Goal: Communication & Community: Answer question/provide support

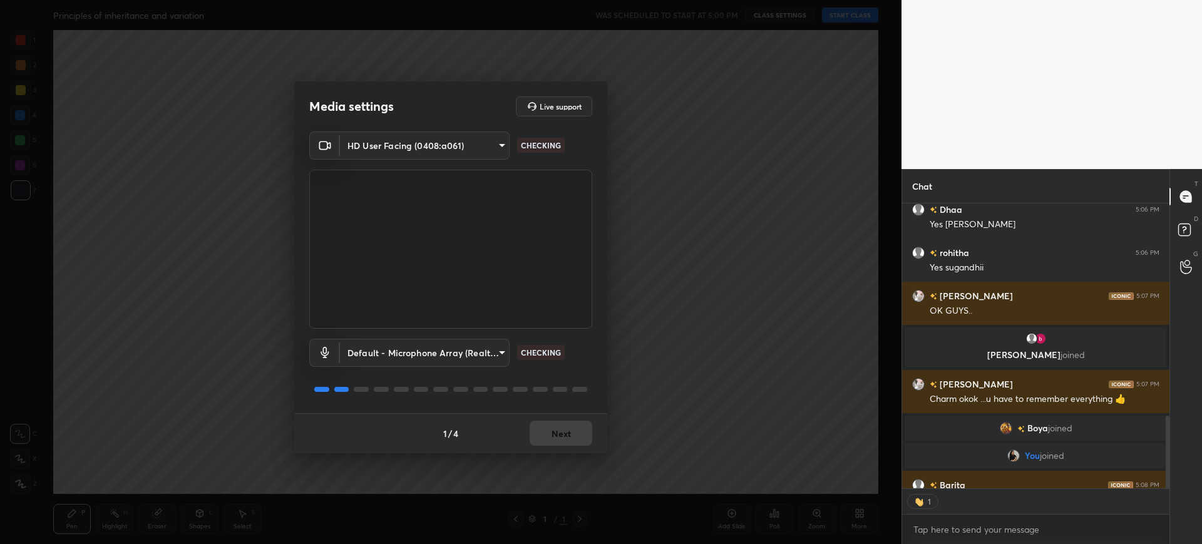
scroll to position [281, 263]
click at [569, 435] on div "1 / 4 Next" at bounding box center [450, 433] width 313 height 40
click at [569, 435] on button "Next" at bounding box center [560, 433] width 63 height 25
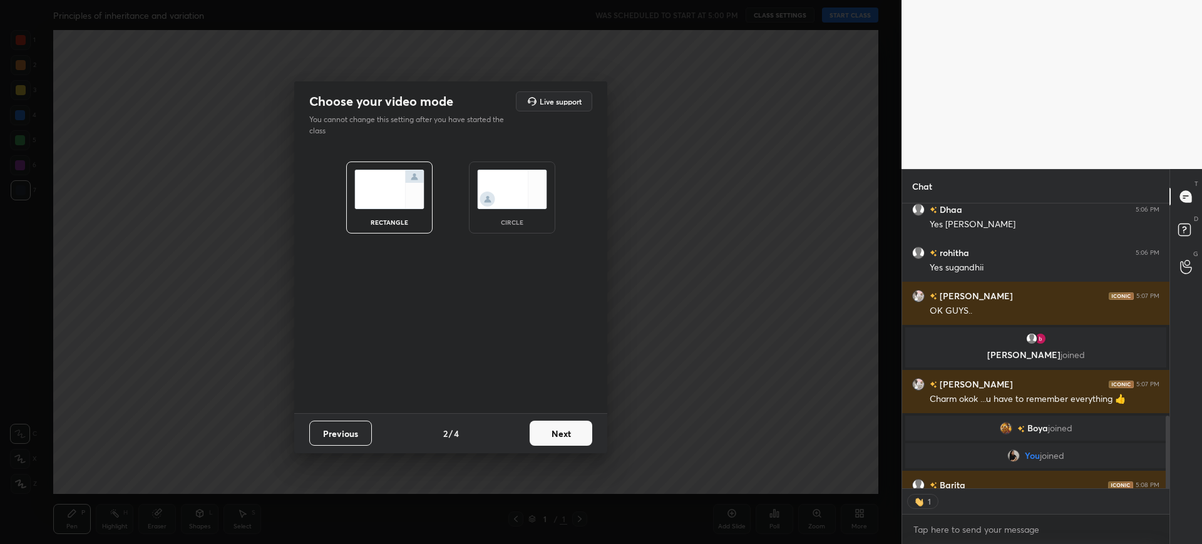
click at [569, 435] on button "Next" at bounding box center [560, 433] width 63 height 25
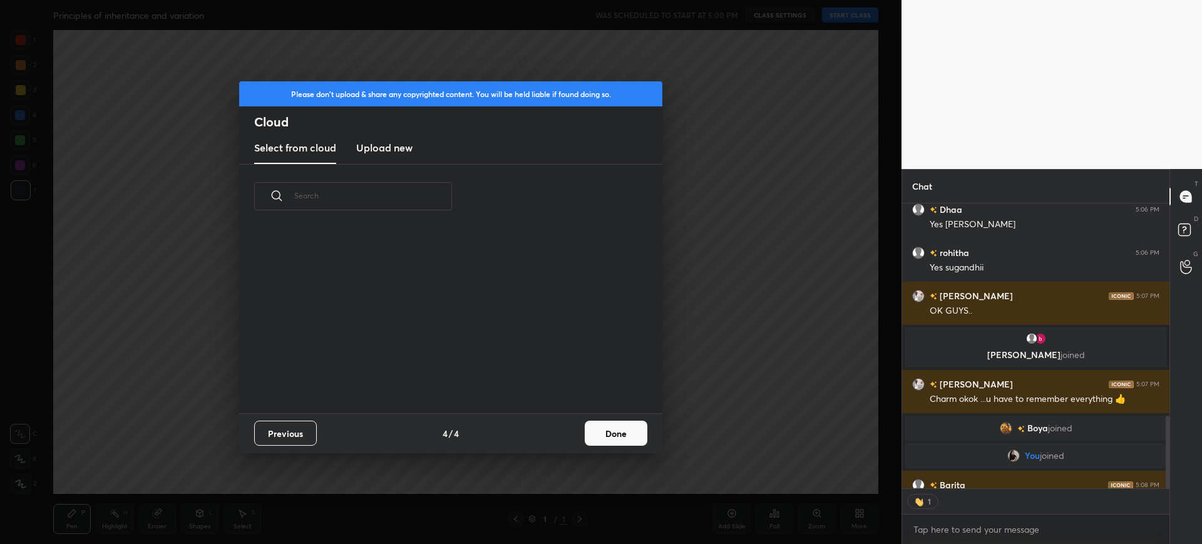
click at [569, 435] on div "Previous 4 / 4 Done" at bounding box center [450, 433] width 423 height 40
click at [615, 436] on button "Done" at bounding box center [616, 433] width 63 height 25
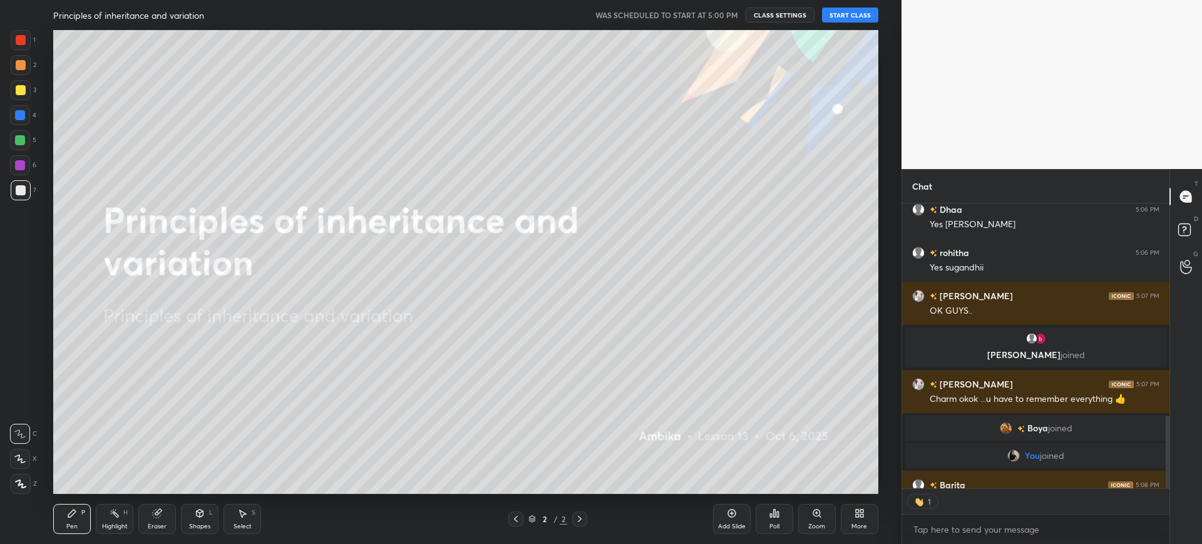
click at [838, 14] on button "START CLASS" at bounding box center [850, 15] width 56 height 15
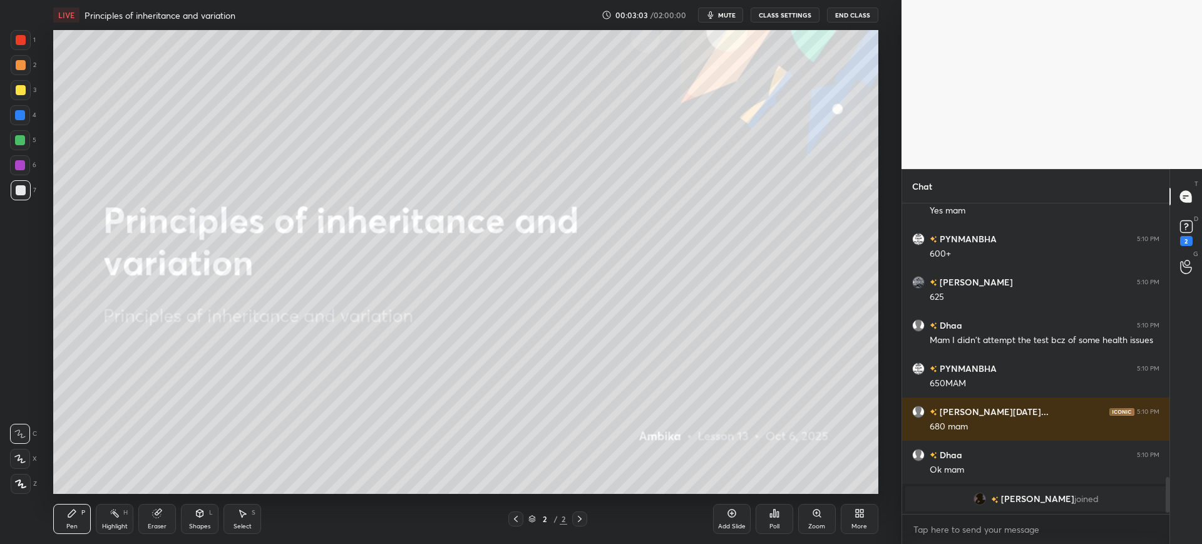
scroll to position [2286, 0]
click at [854, 520] on div "More" at bounding box center [859, 519] width 38 height 30
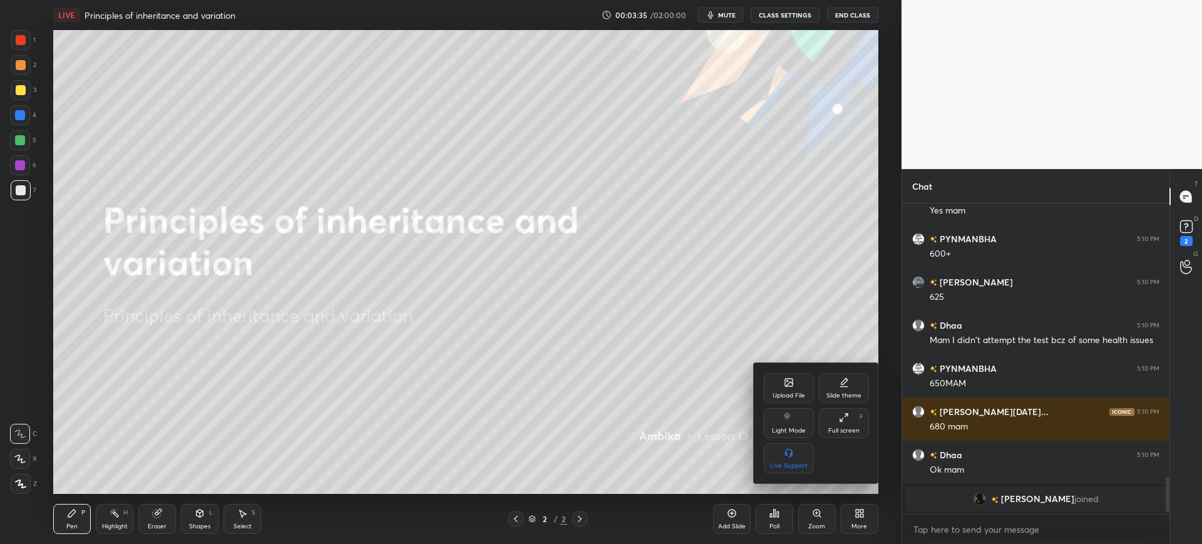
click at [785, 382] on icon at bounding box center [789, 383] width 8 height 8
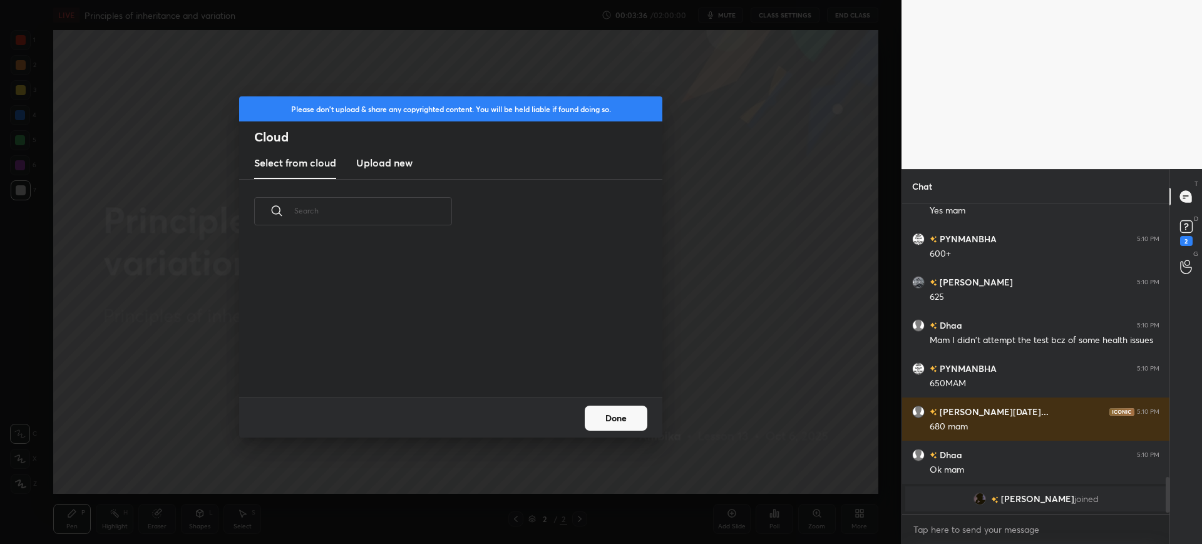
scroll to position [154, 402]
click at [402, 165] on h3 "Upload new" at bounding box center [384, 162] width 56 height 15
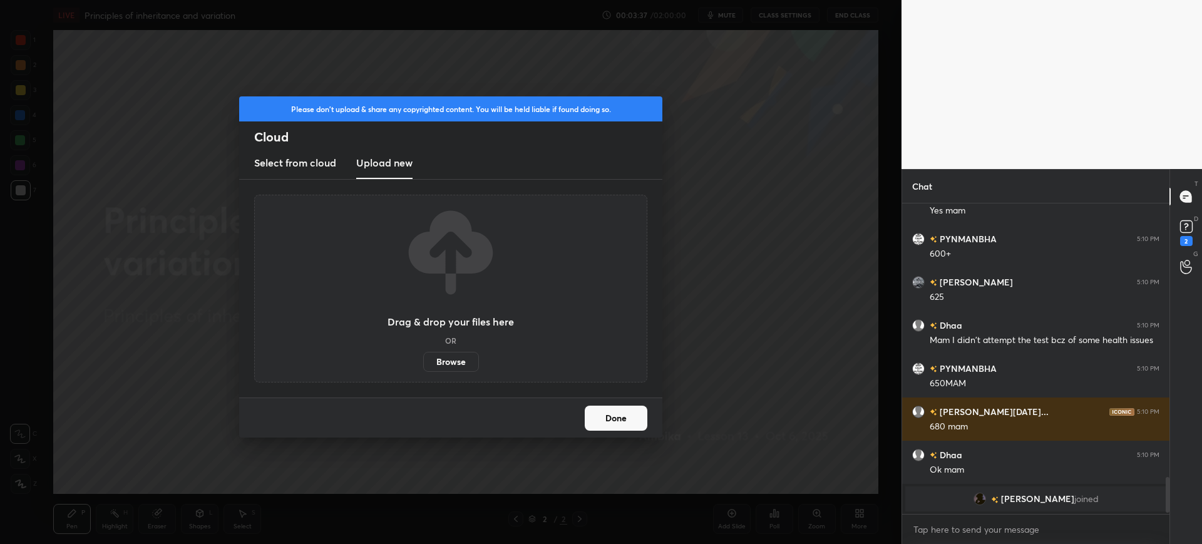
click at [449, 364] on label "Browse" at bounding box center [451, 362] width 56 height 20
click at [423, 364] on input "Browse" at bounding box center [423, 362] width 0 height 20
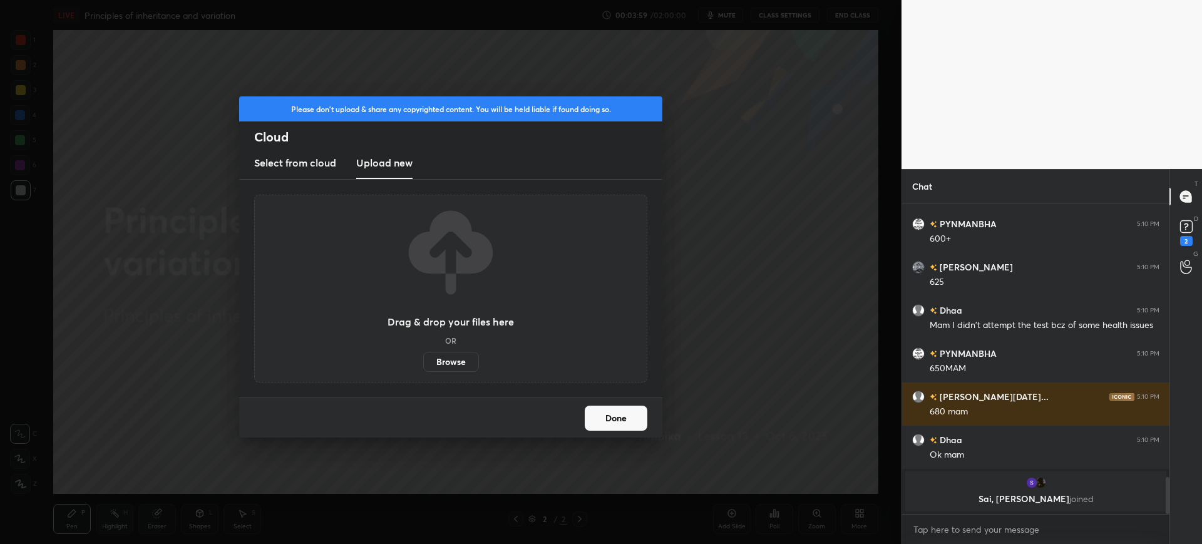
click at [624, 407] on button "Done" at bounding box center [616, 418] width 63 height 25
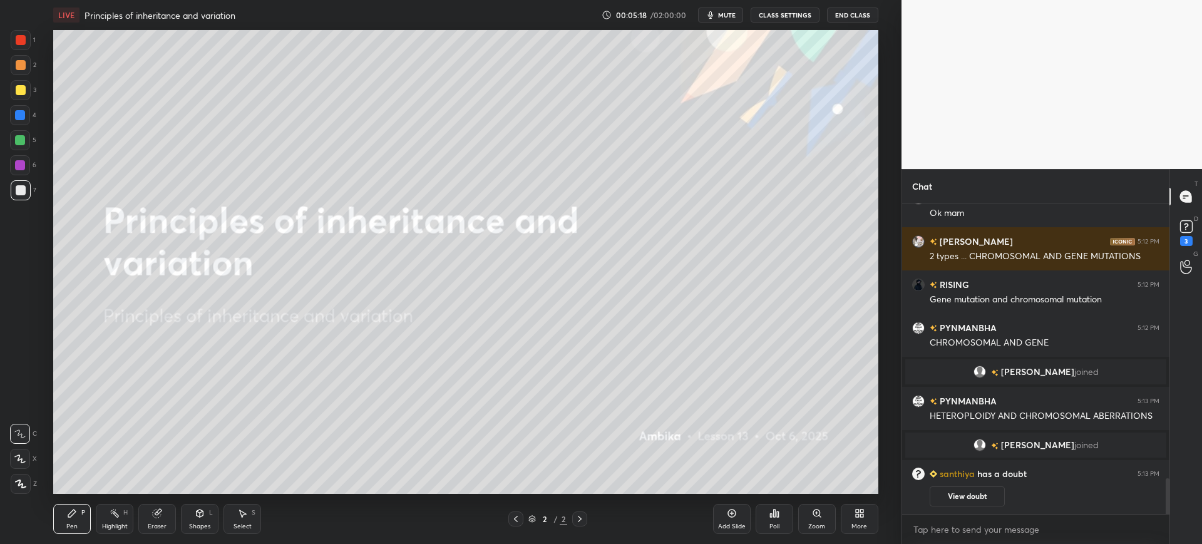
scroll to position [2416, 0]
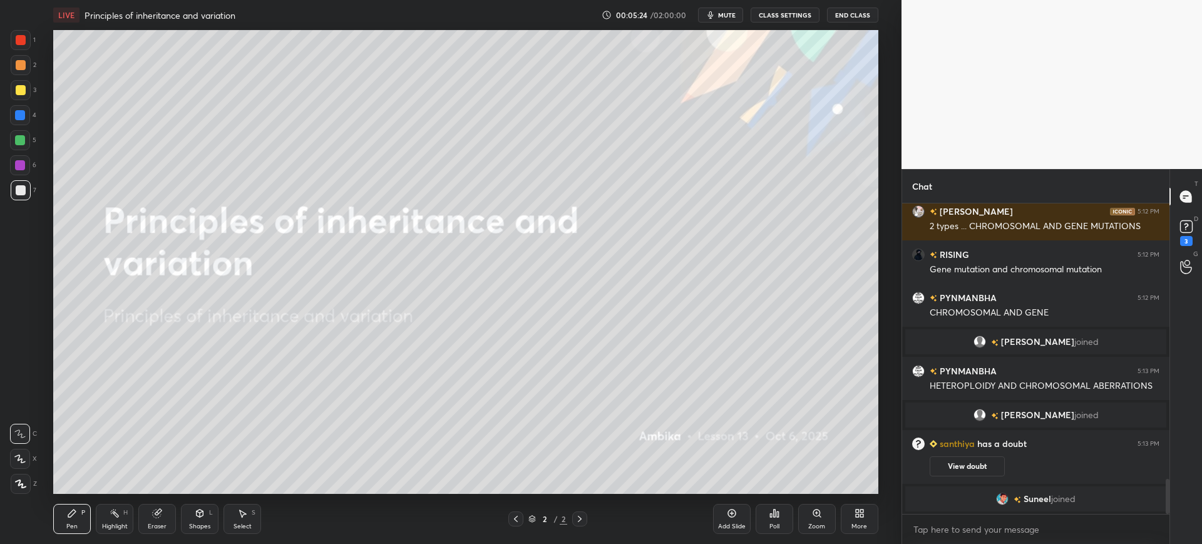
click at [976, 454] on div "View doubt" at bounding box center [1044, 463] width 230 height 26
click at [973, 469] on button "View doubt" at bounding box center [966, 466] width 75 height 20
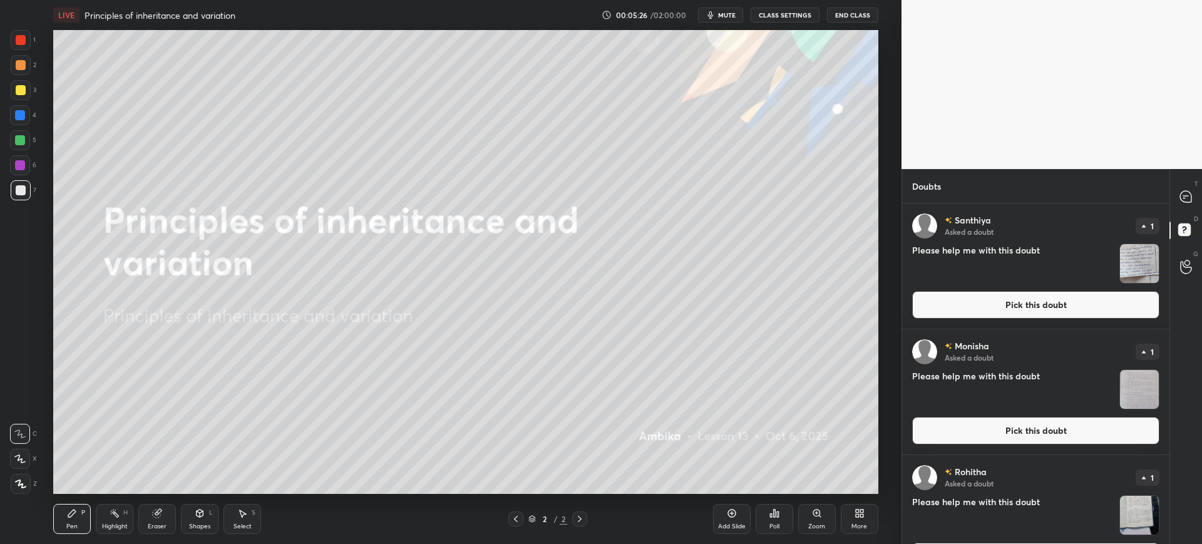
click at [999, 307] on button "Pick this doubt" at bounding box center [1035, 305] width 247 height 28
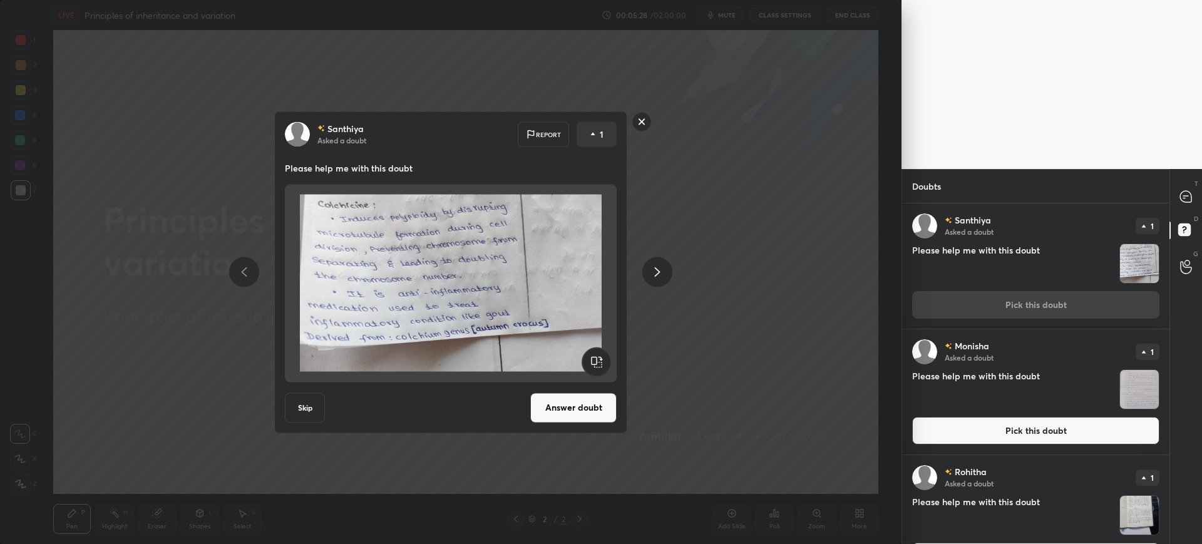
click at [614, 391] on div "Santhiya Asked a doubt Report 1 Please help me with this doubt Skip Answer doubt" at bounding box center [450, 272] width 353 height 322
click at [589, 408] on button "Answer doubt" at bounding box center [573, 407] width 86 height 30
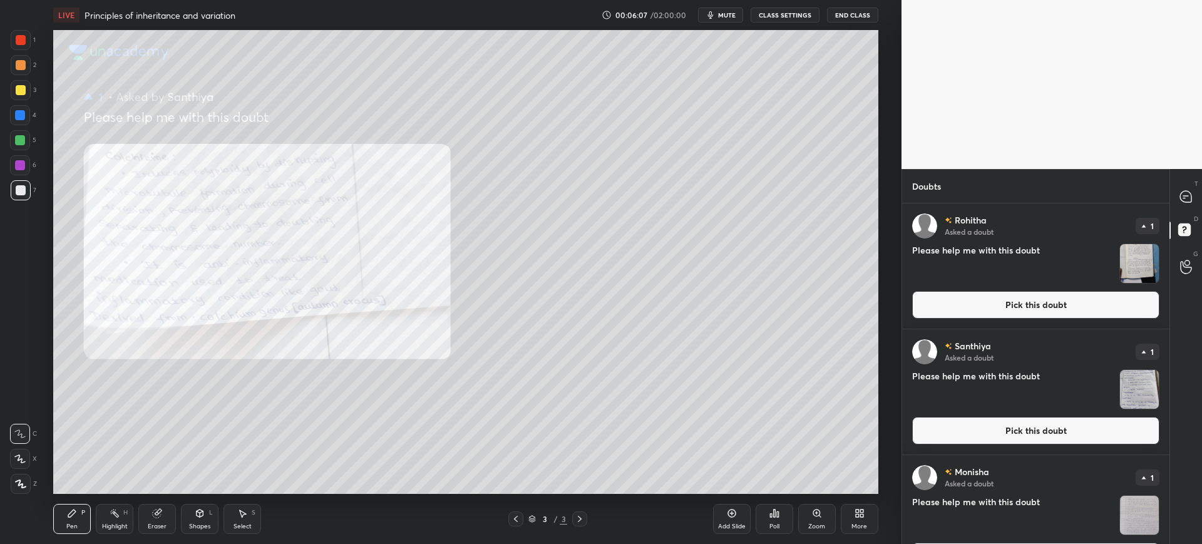
click at [969, 298] on button "Pick this doubt" at bounding box center [1035, 305] width 247 height 28
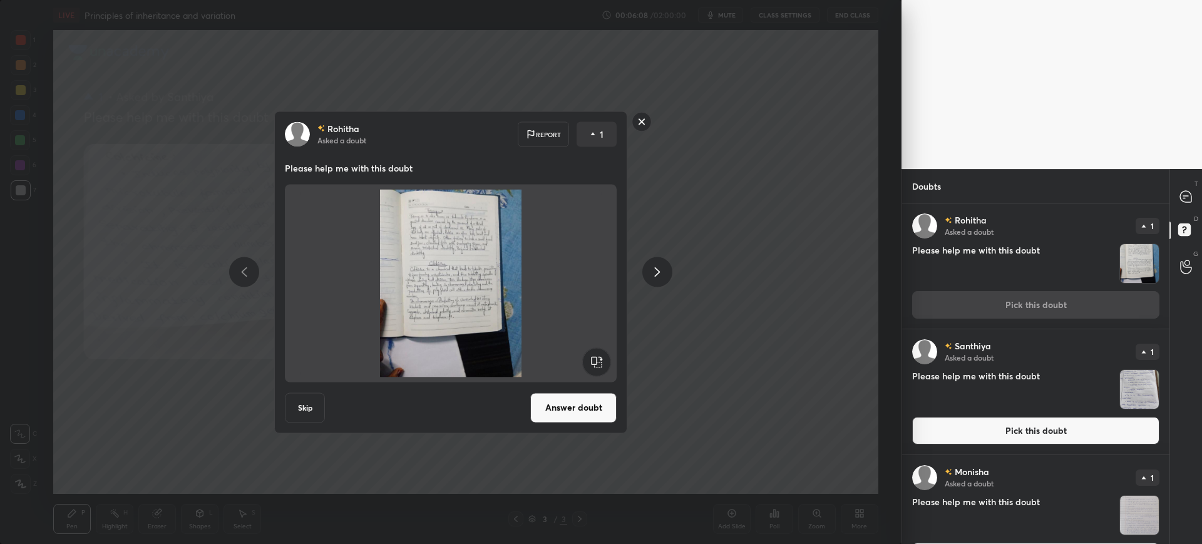
click at [584, 396] on button "Answer doubt" at bounding box center [573, 407] width 86 height 30
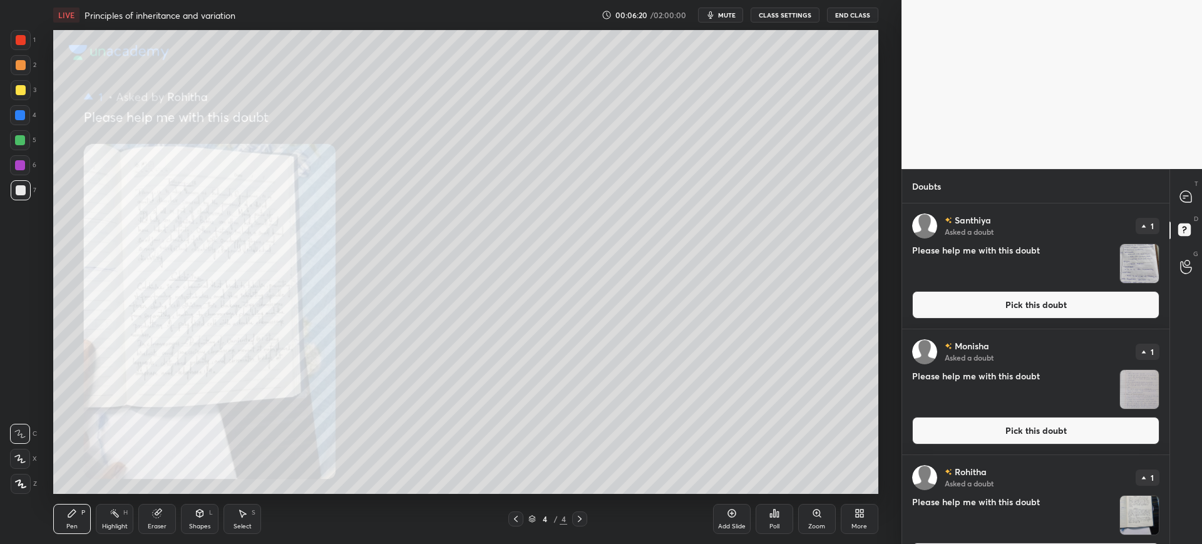
click at [1075, 314] on button "Pick this doubt" at bounding box center [1035, 305] width 247 height 28
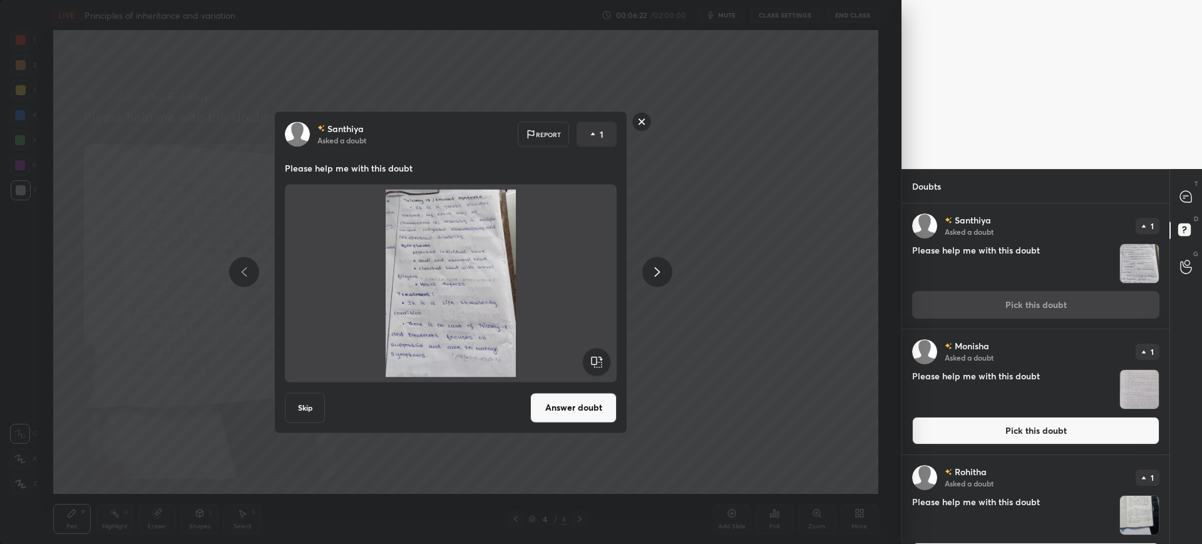
drag, startPoint x: 578, startPoint y: 389, endPoint x: 577, endPoint y: 396, distance: 6.3
click at [577, 396] on div "Santhiya Asked a doubt Report 1 Please help me with this doubt Skip Answer doubt" at bounding box center [450, 272] width 353 height 322
click at [577, 396] on button "Answer doubt" at bounding box center [573, 407] width 86 height 30
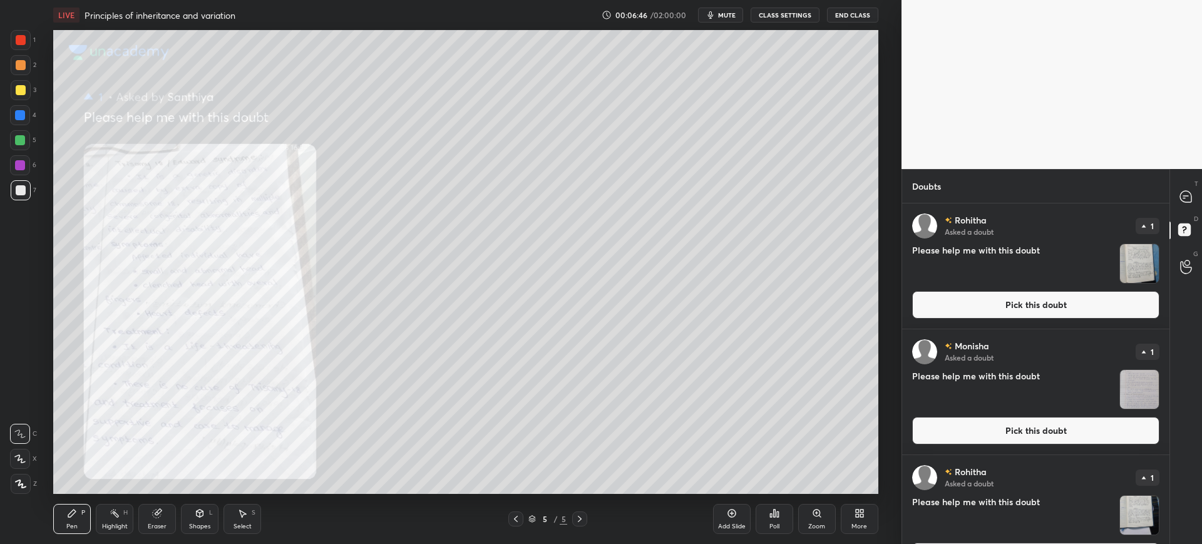
click at [996, 427] on button "Pick this doubt" at bounding box center [1035, 431] width 247 height 28
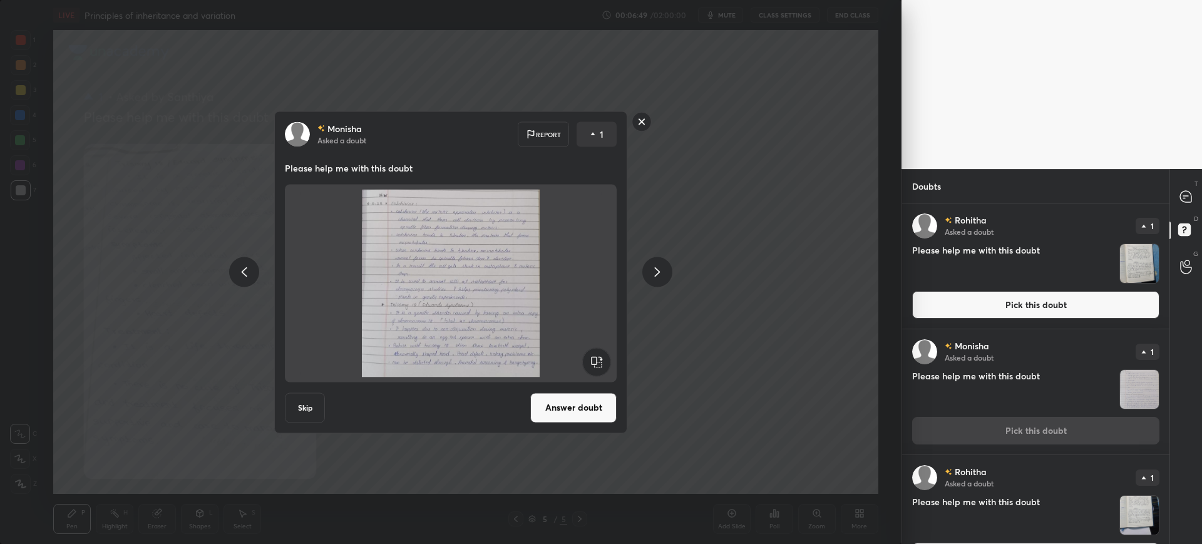
click at [556, 412] on button "Answer doubt" at bounding box center [573, 407] width 86 height 30
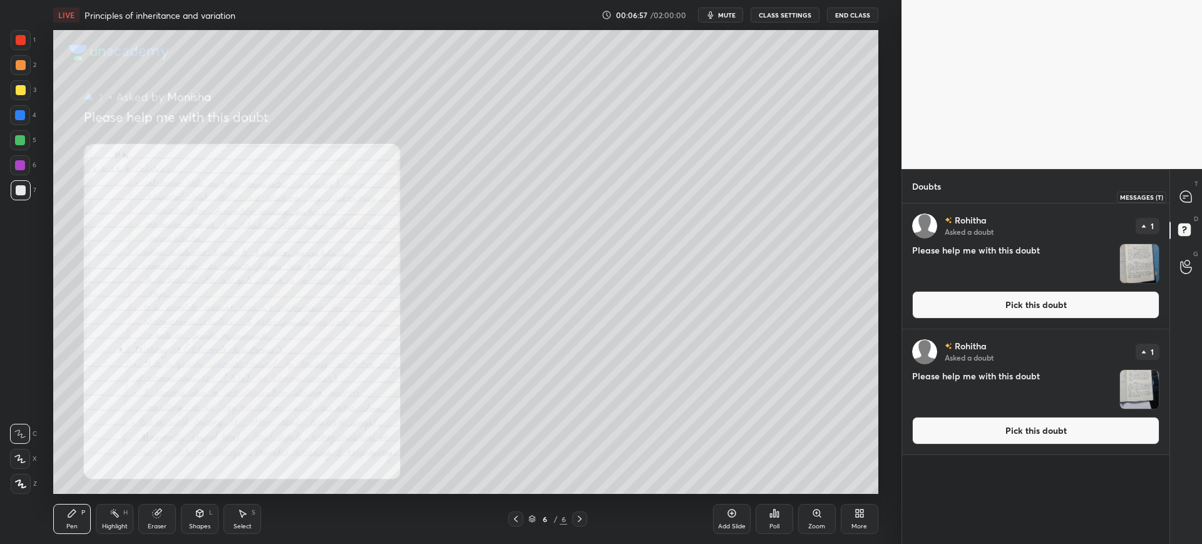
click at [1187, 193] on icon at bounding box center [1185, 196] width 11 height 11
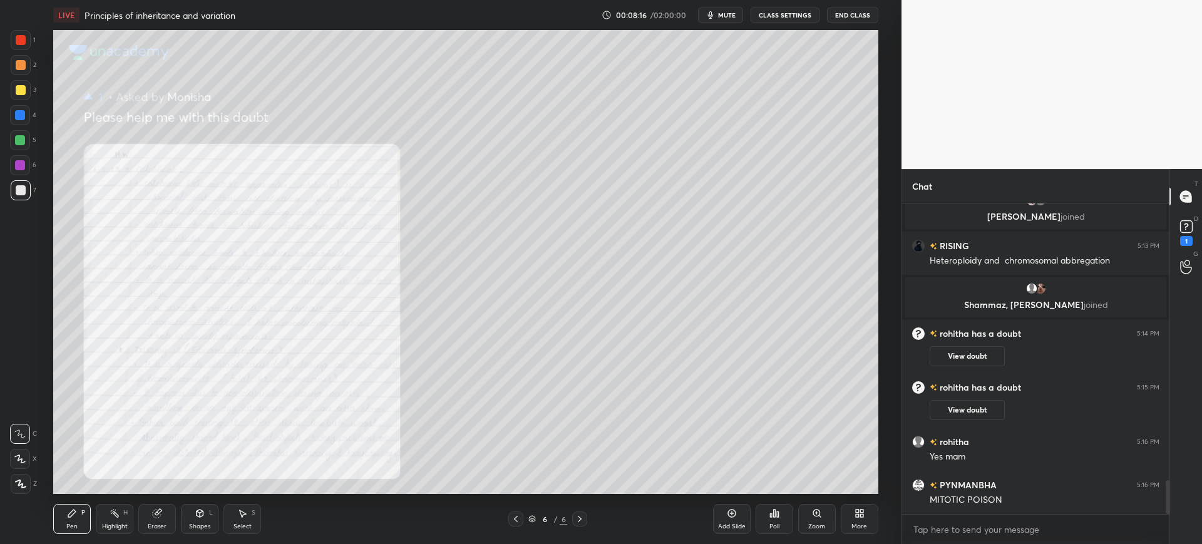
scroll to position [2568, 0]
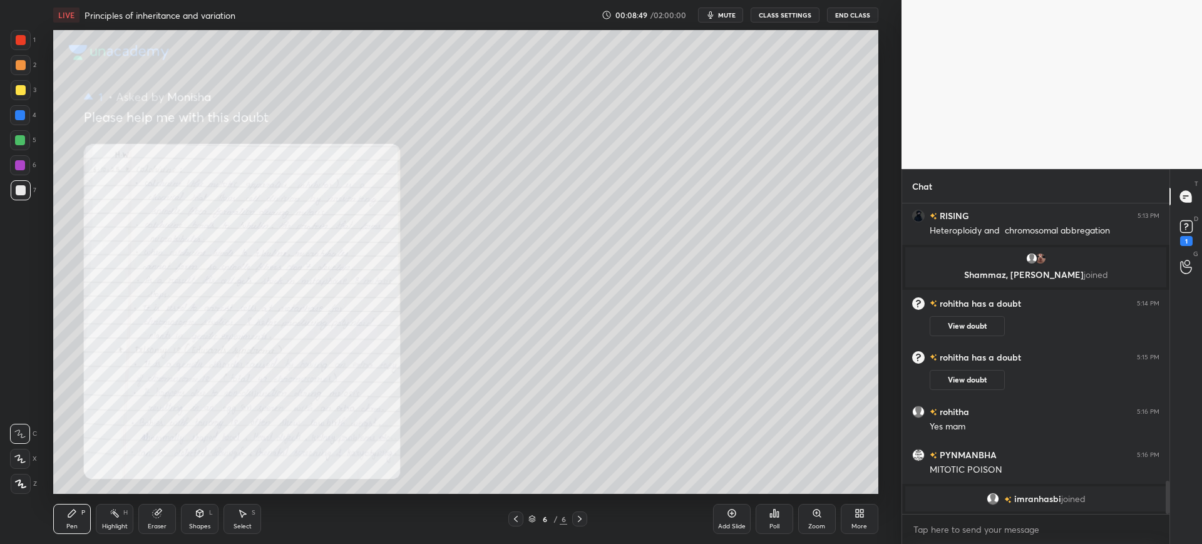
click at [872, 516] on div "More" at bounding box center [859, 519] width 38 height 30
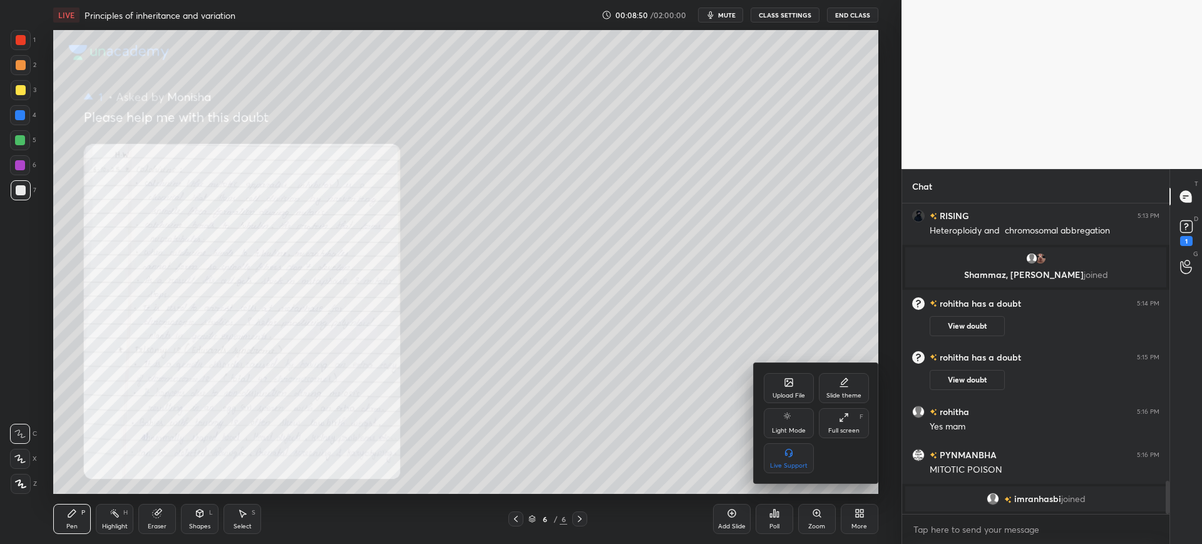
click at [785, 386] on icon at bounding box center [788, 384] width 7 height 4
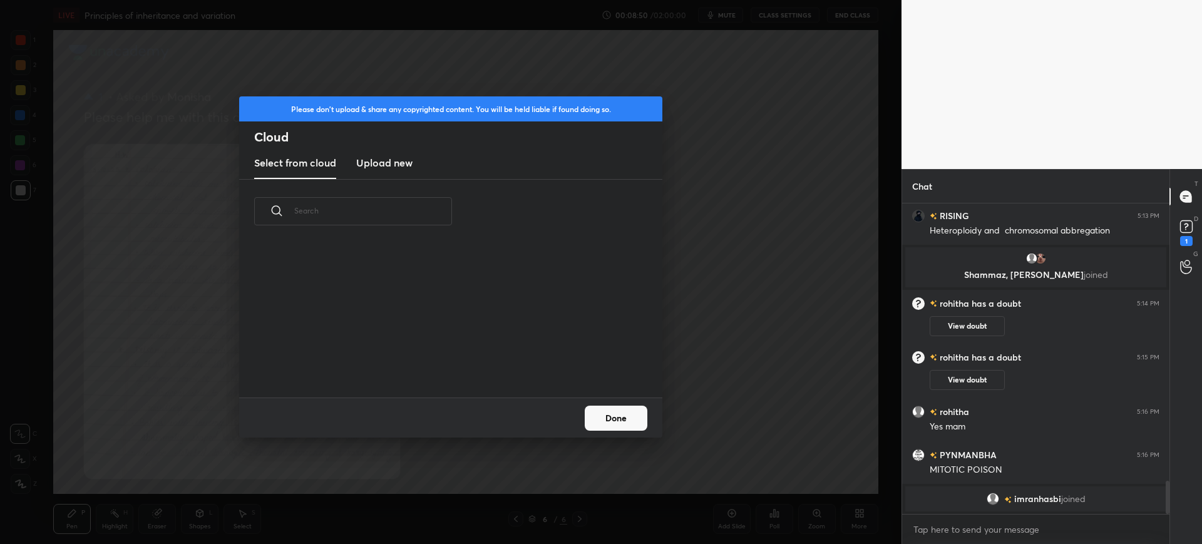
scroll to position [154, 402]
click at [399, 168] on h3 "Upload new" at bounding box center [384, 162] width 56 height 15
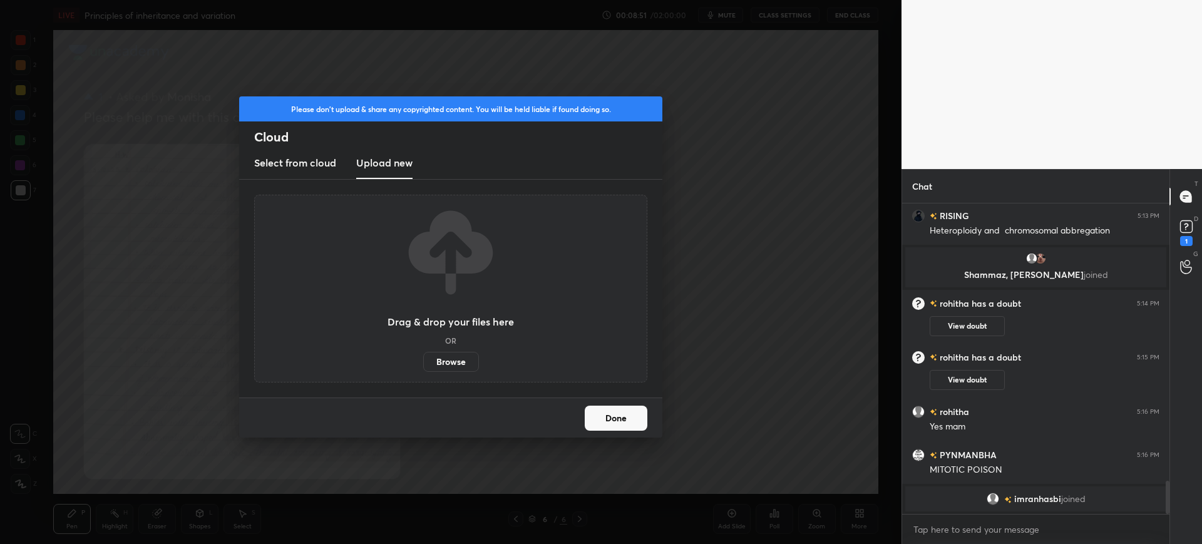
click at [444, 363] on label "Browse" at bounding box center [451, 362] width 56 height 20
click at [423, 363] on input "Browse" at bounding box center [423, 362] width 0 height 20
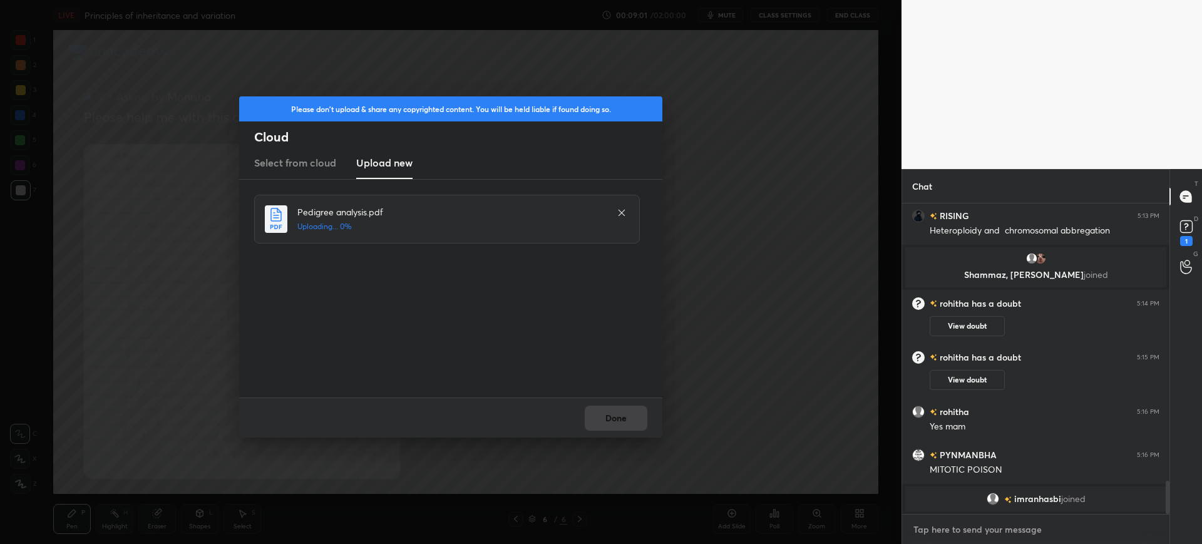
drag, startPoint x: 444, startPoint y: 363, endPoint x: 785, endPoint y: 369, distance: 341.1
click at [785, 369] on body "1 2 3 4 5 6 7 C X Z C X Z E E Erase all H H LIVE Principles of inheritance and …" at bounding box center [601, 272] width 1202 height 544
click at [624, 416] on button "Done" at bounding box center [616, 418] width 63 height 25
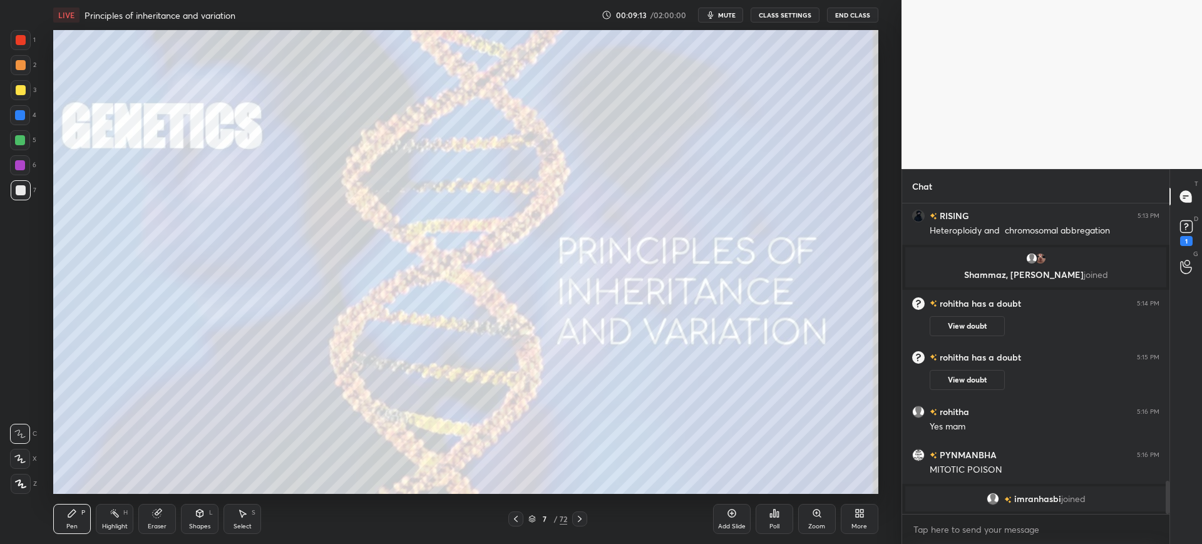
click at [578, 514] on icon at bounding box center [580, 519] width 10 height 10
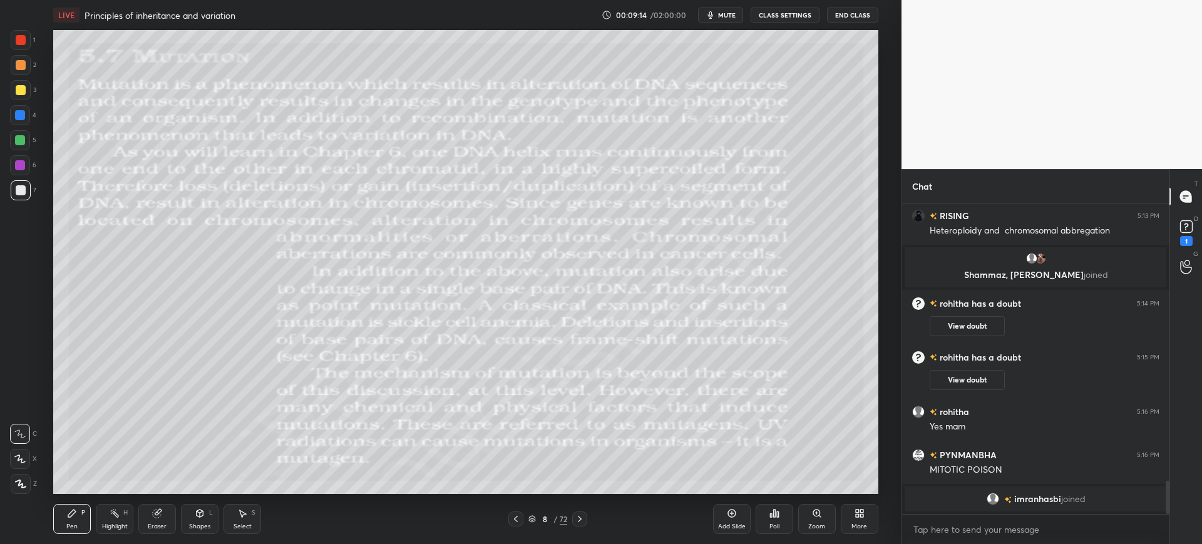
click at [578, 514] on icon at bounding box center [580, 519] width 10 height 10
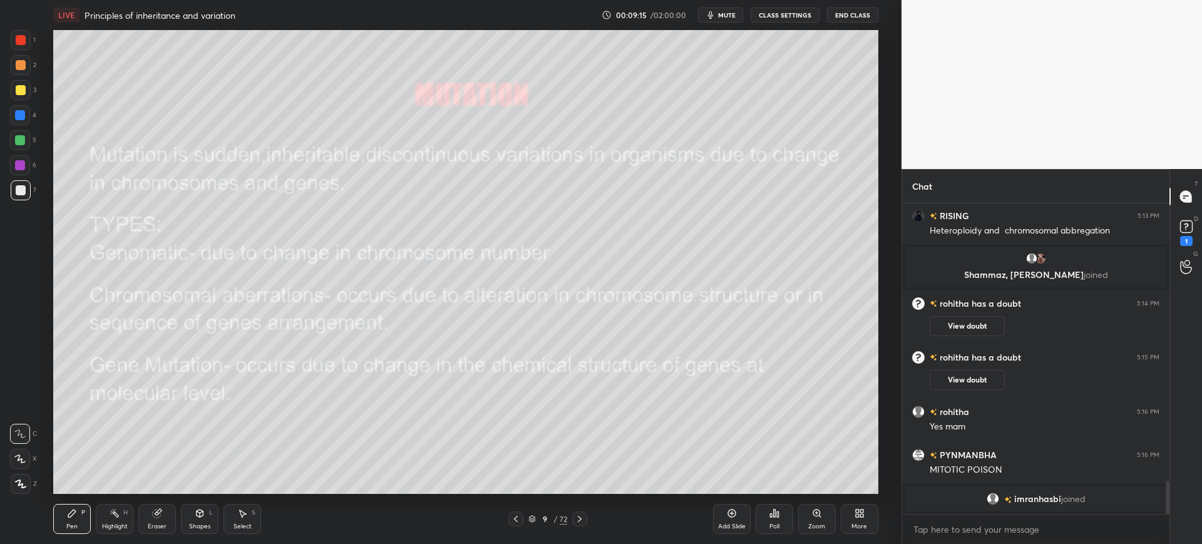
click at [578, 514] on icon at bounding box center [580, 519] width 10 height 10
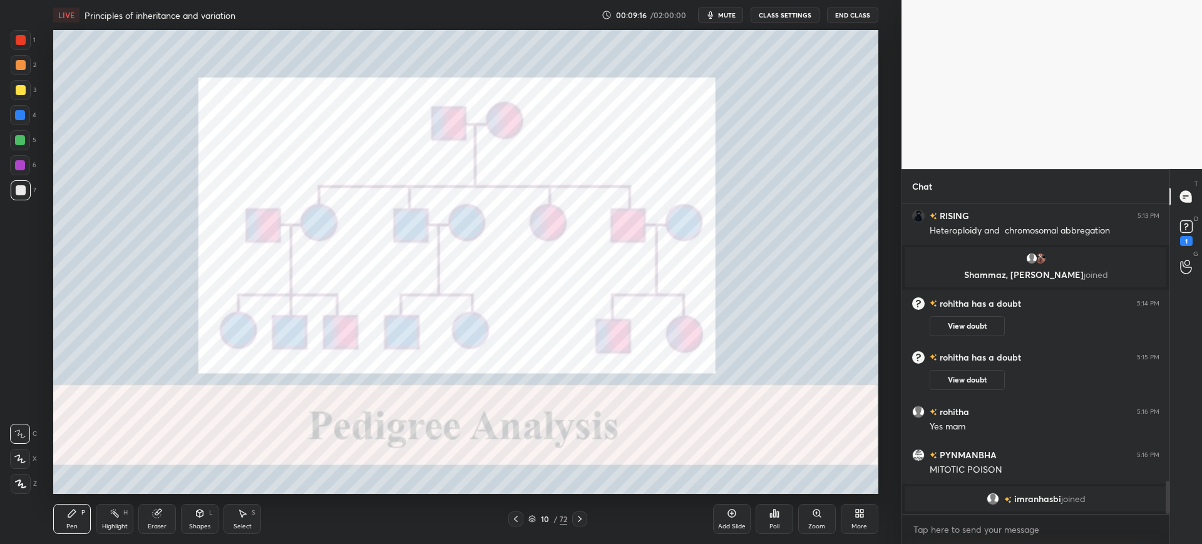
click at [578, 514] on icon at bounding box center [580, 519] width 10 height 10
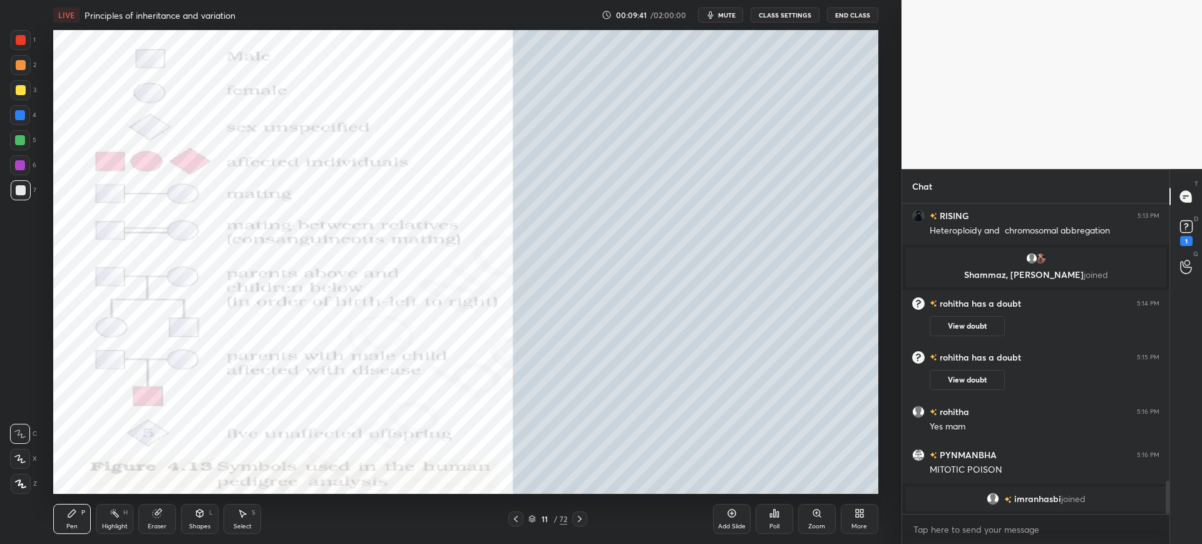
click at [16, 192] on div at bounding box center [21, 190] width 10 height 10
click at [29, 38] on div at bounding box center [21, 40] width 20 height 20
click at [19, 188] on div at bounding box center [21, 190] width 10 height 10
click at [161, 519] on div "Eraser" at bounding box center [157, 519] width 38 height 30
click at [19, 390] on icon at bounding box center [20, 392] width 11 height 11
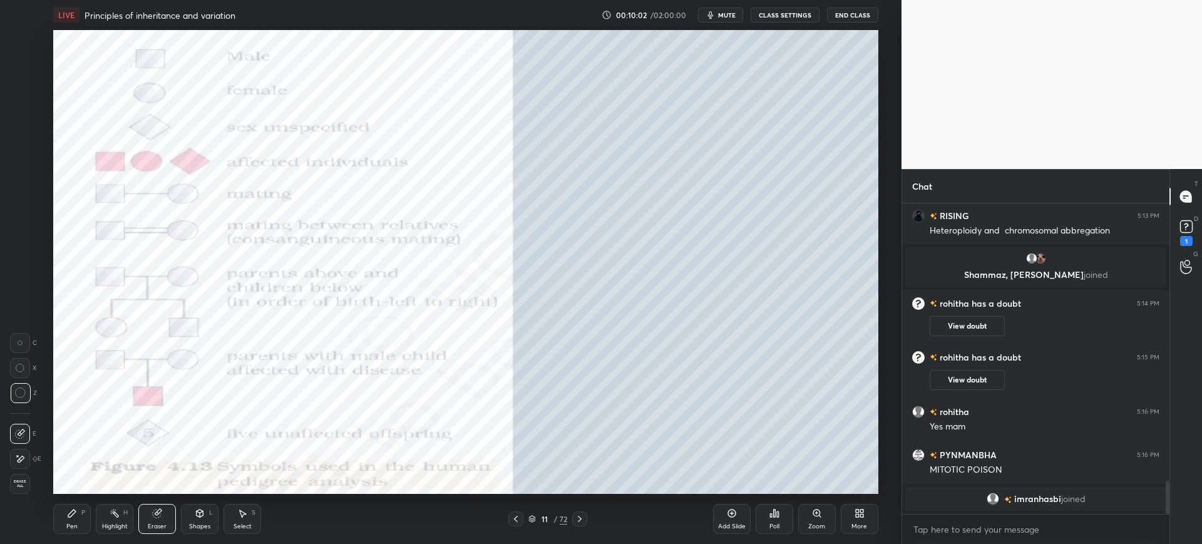
click at [517, 523] on icon at bounding box center [516, 519] width 10 height 10
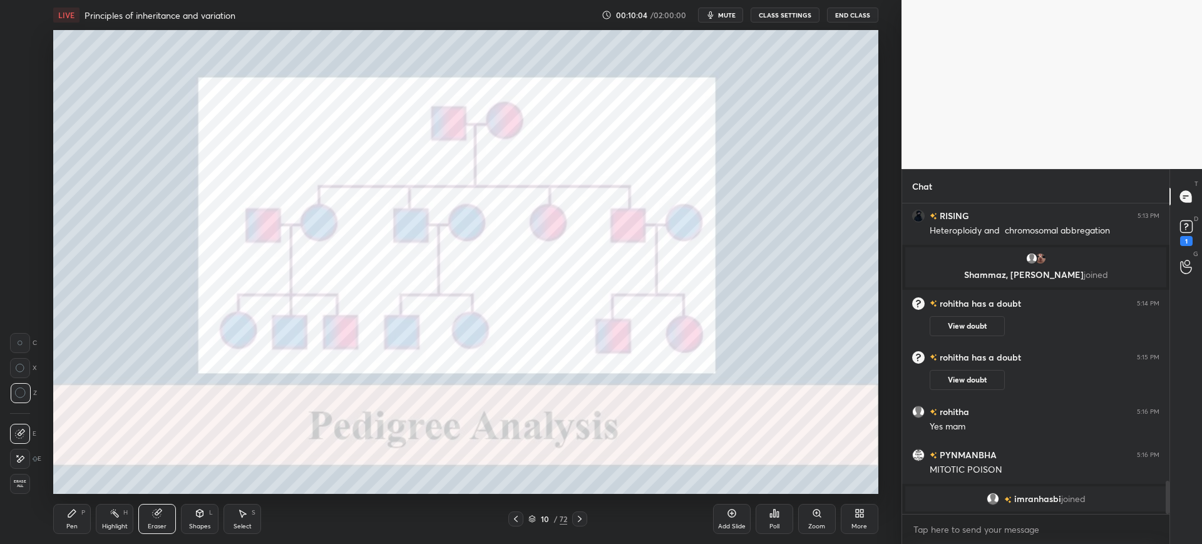
click at [70, 526] on div "Pen" at bounding box center [71, 526] width 11 height 6
click at [29, 46] on div at bounding box center [21, 40] width 20 height 20
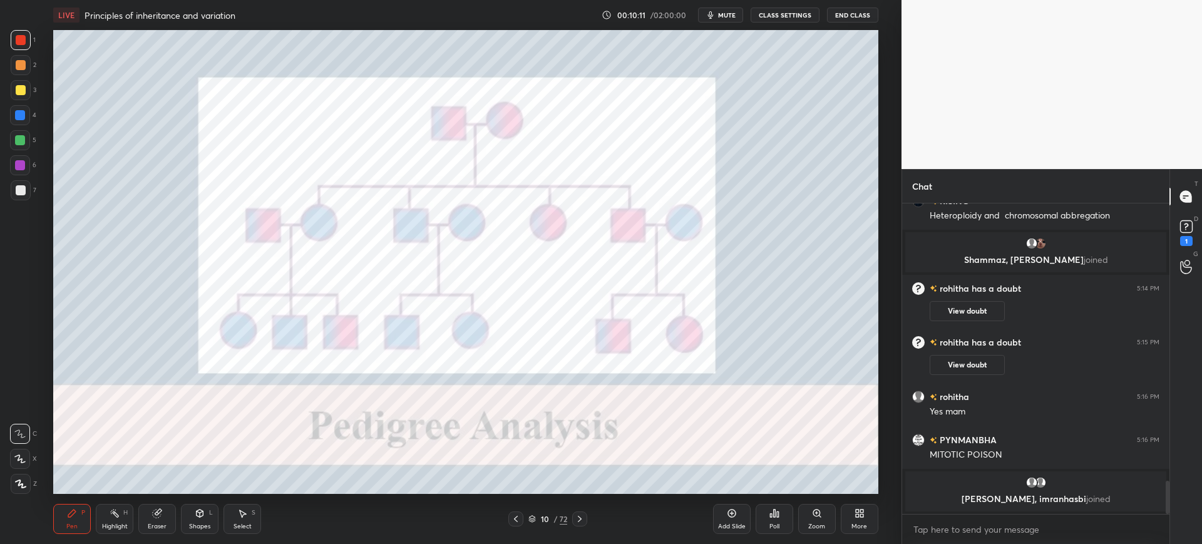
click at [727, 518] on div "Add Slide" at bounding box center [732, 519] width 38 height 30
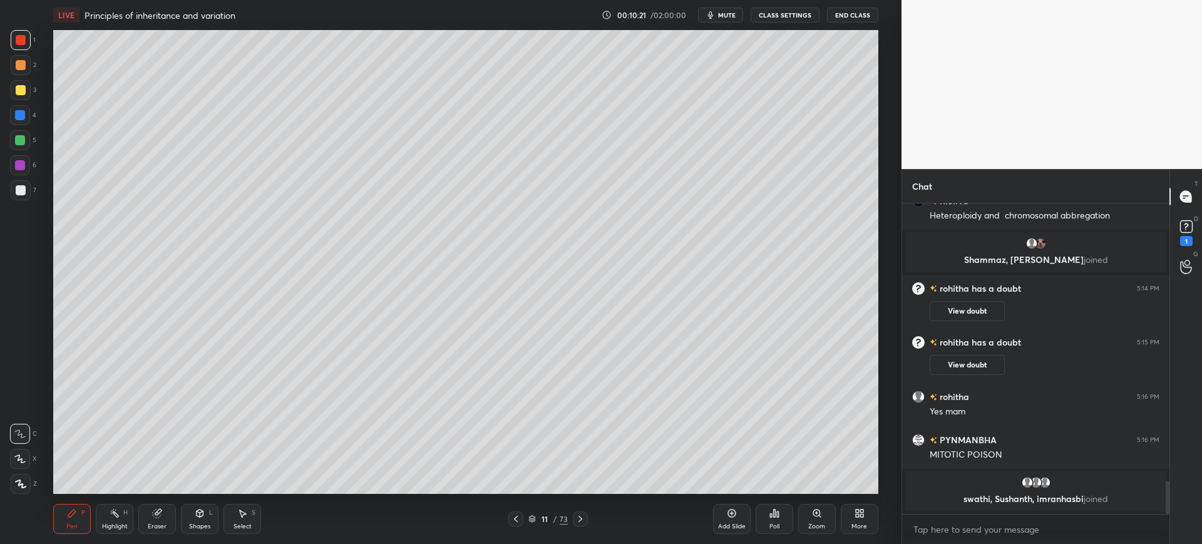
click at [33, 189] on div "7" at bounding box center [24, 190] width 26 height 20
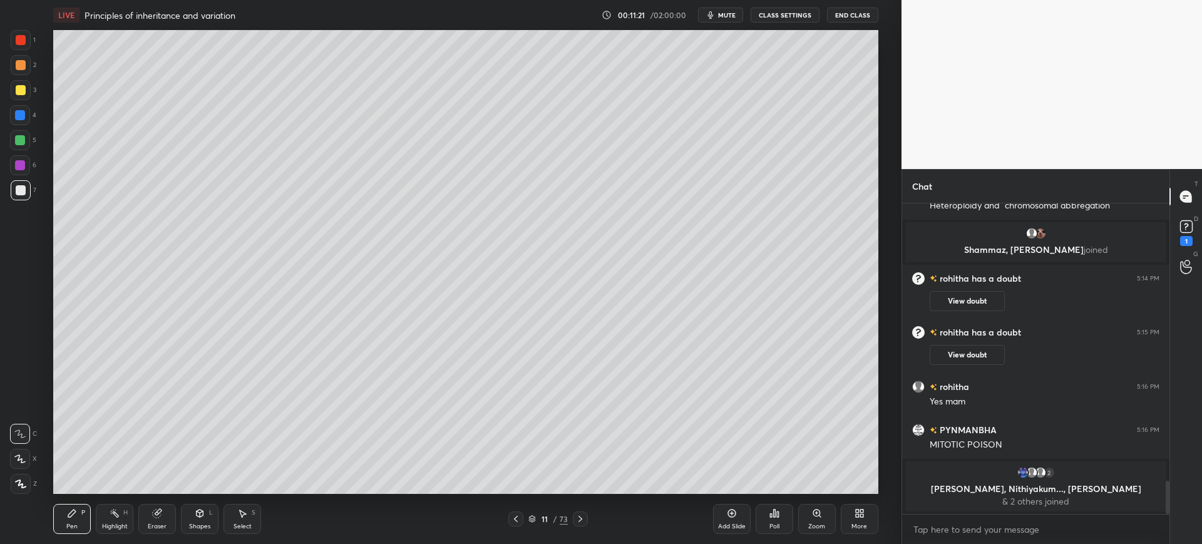
scroll to position [281, 263]
click at [30, 90] on div at bounding box center [21, 90] width 20 height 20
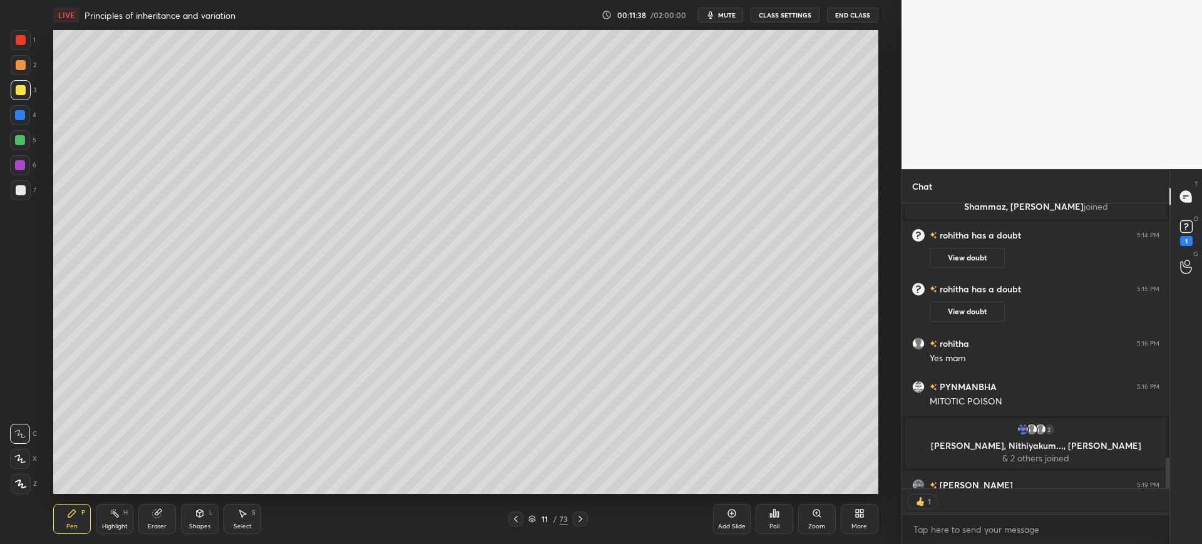
click at [24, 68] on div at bounding box center [21, 65] width 10 height 10
click at [30, 43] on div at bounding box center [21, 40] width 20 height 20
click at [24, 191] on div at bounding box center [21, 190] width 10 height 10
click at [580, 516] on icon at bounding box center [580, 519] width 10 height 10
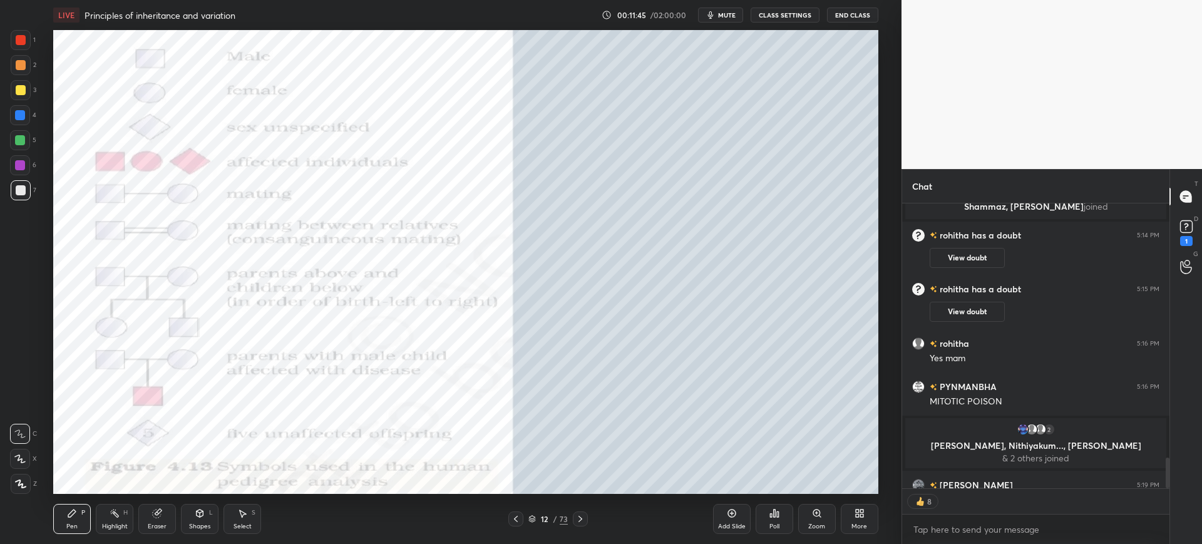
scroll to position [2658, 0]
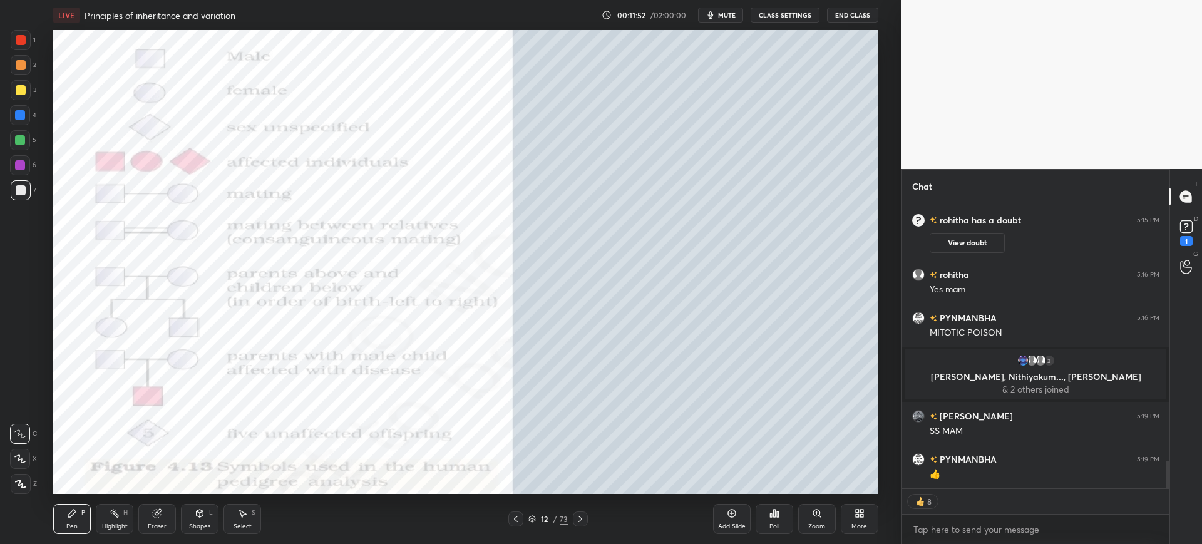
click at [29, 45] on div at bounding box center [21, 40] width 20 height 20
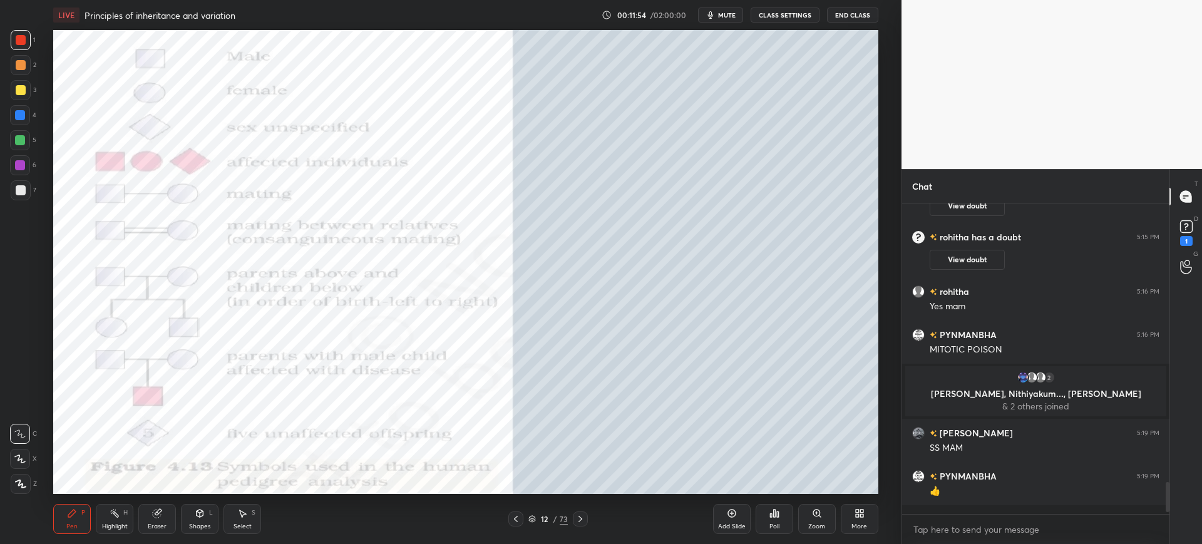
scroll to position [2632, 0]
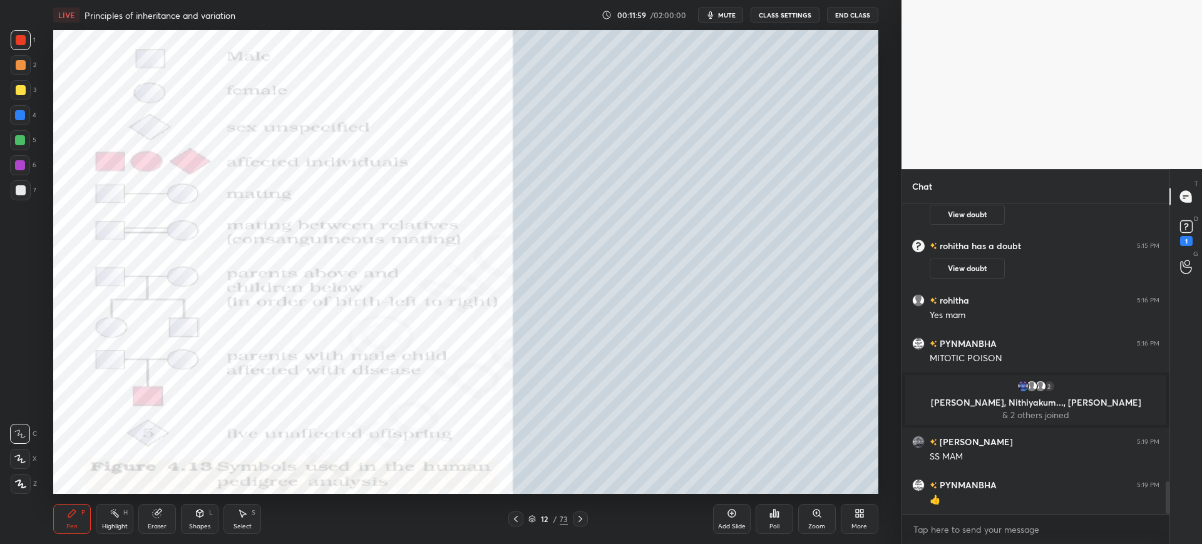
click at [23, 116] on div at bounding box center [20, 115] width 10 height 10
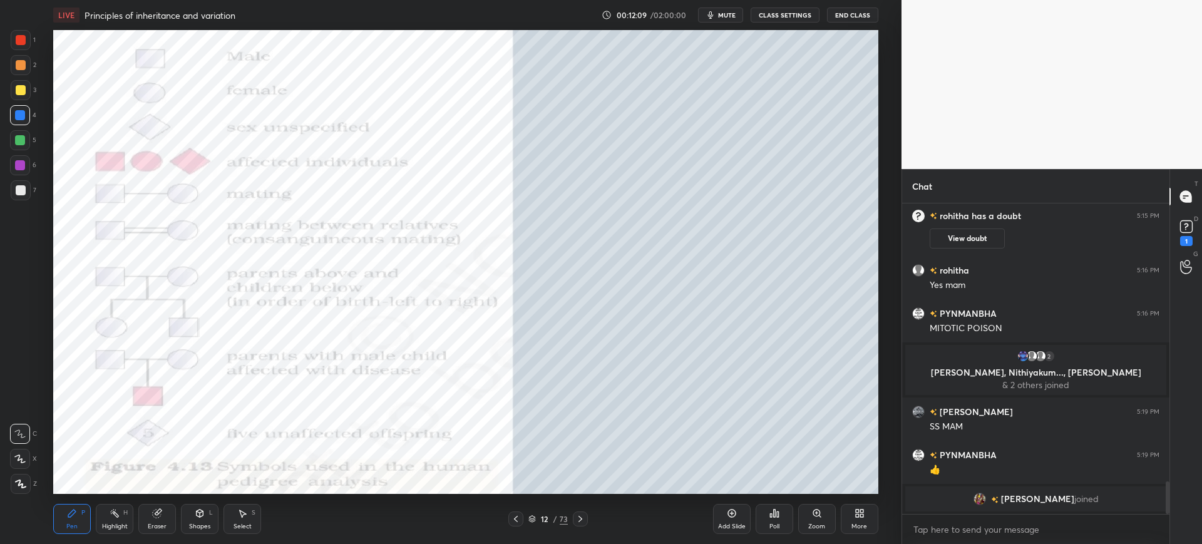
click at [17, 188] on div at bounding box center [21, 190] width 10 height 10
click at [161, 520] on div "Eraser" at bounding box center [157, 519] width 38 height 30
click at [54, 533] on div "Pen P" at bounding box center [72, 519] width 38 height 30
click at [26, 87] on div at bounding box center [21, 90] width 20 height 20
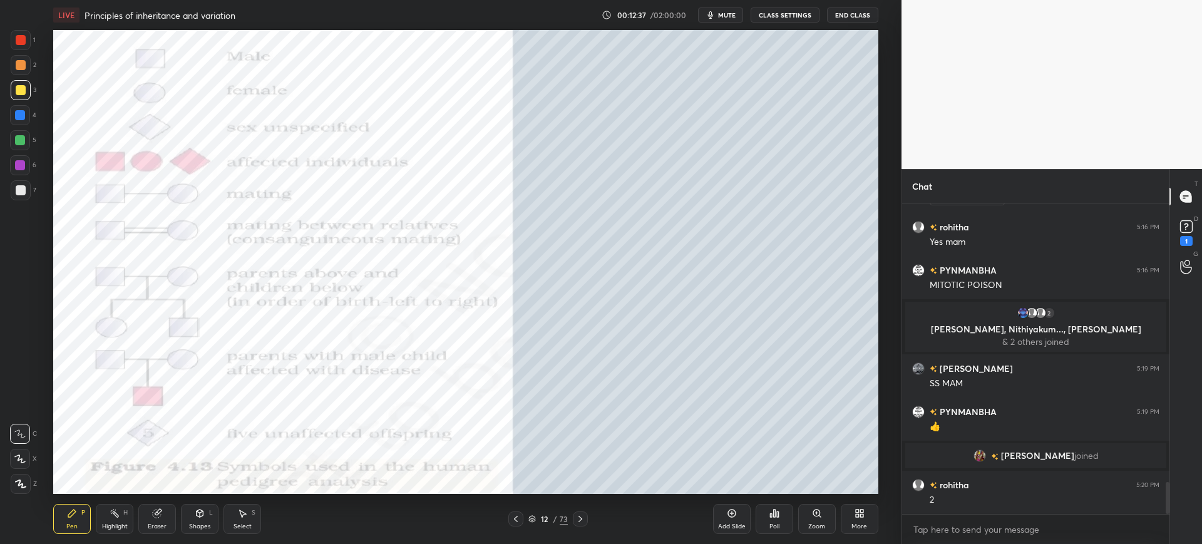
scroll to position [2725, 0]
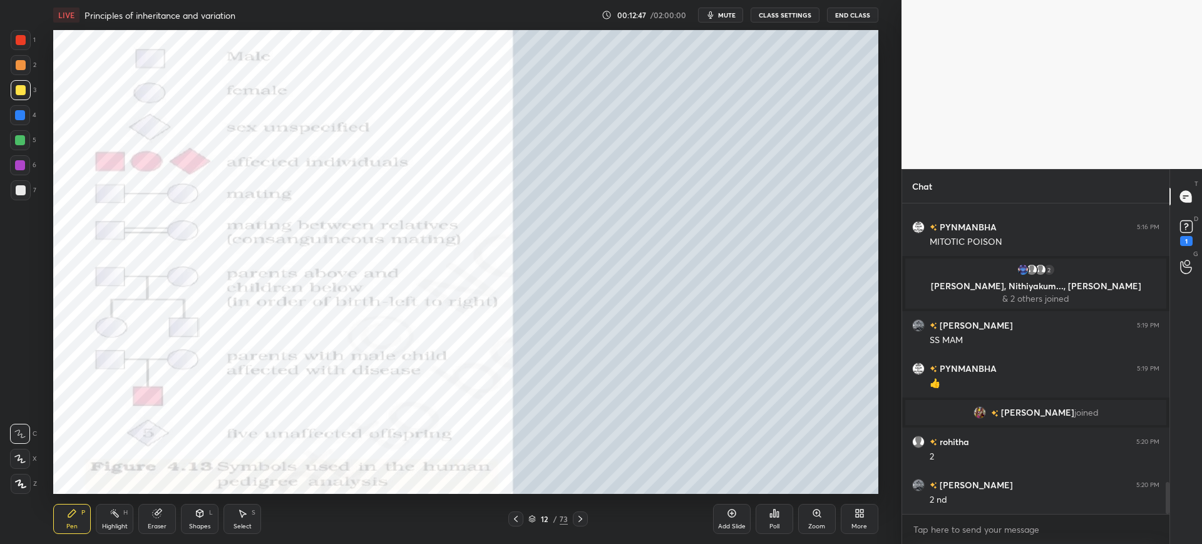
click at [21, 191] on div at bounding box center [21, 190] width 10 height 10
click at [24, 73] on div at bounding box center [21, 65] width 20 height 20
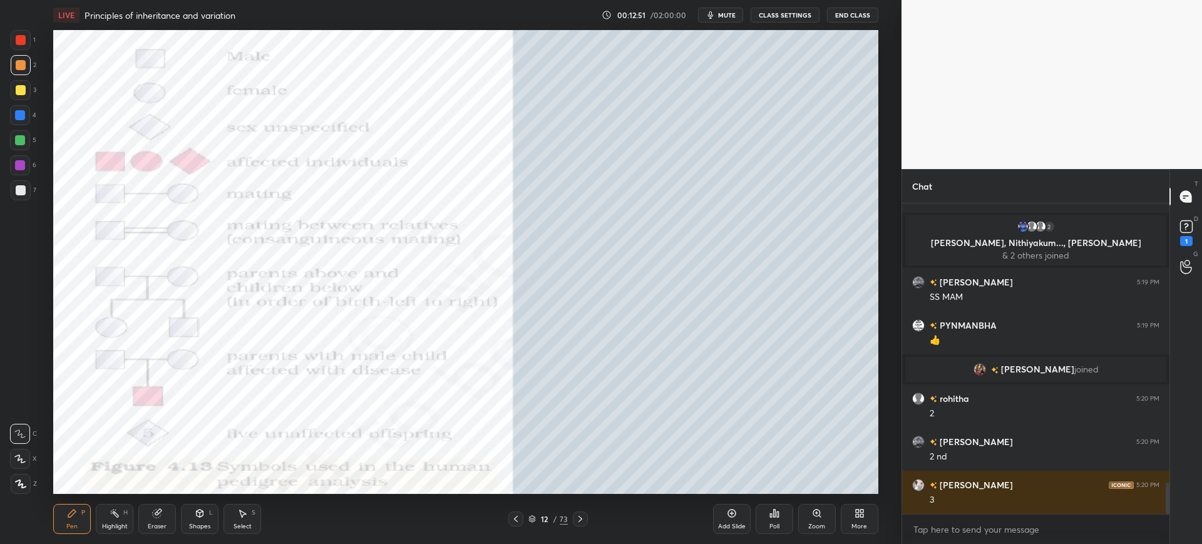
click at [21, 114] on div at bounding box center [20, 115] width 10 height 10
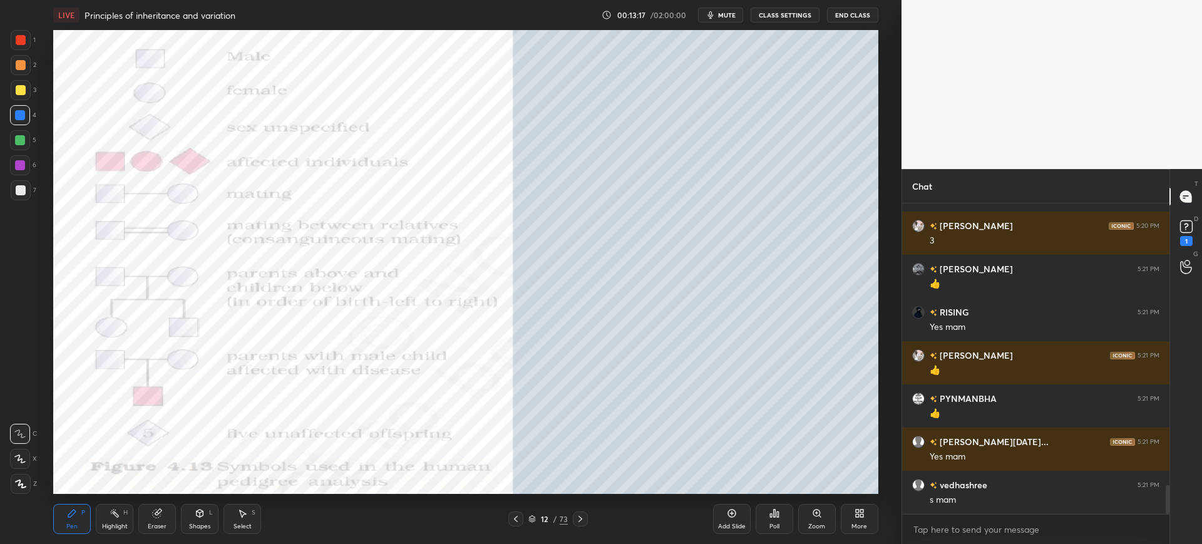
scroll to position [3070, 0]
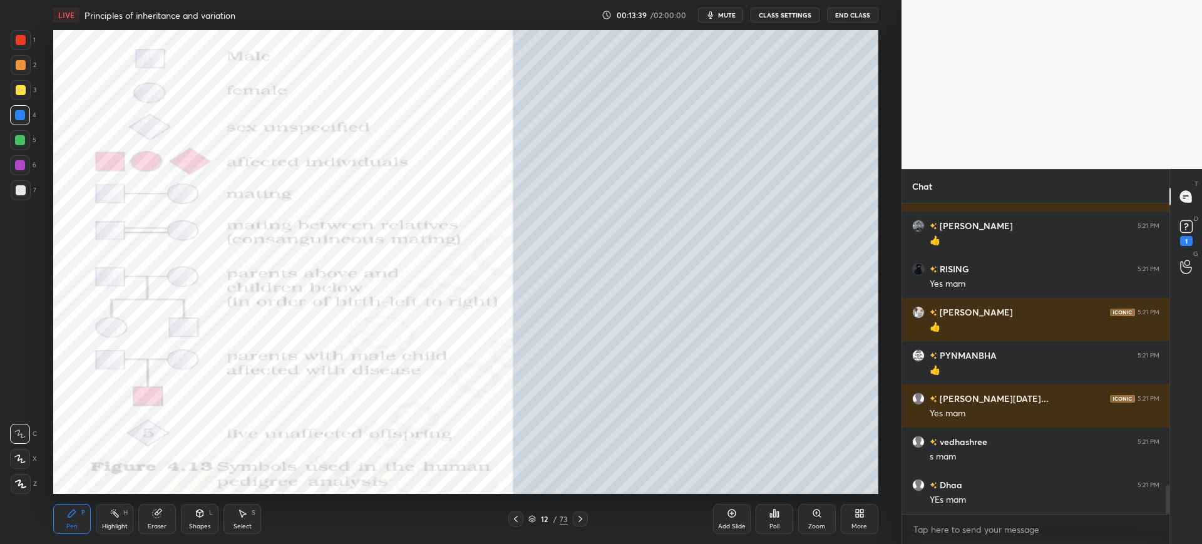
click at [720, 13] on span "mute" at bounding box center [727, 15] width 18 height 9
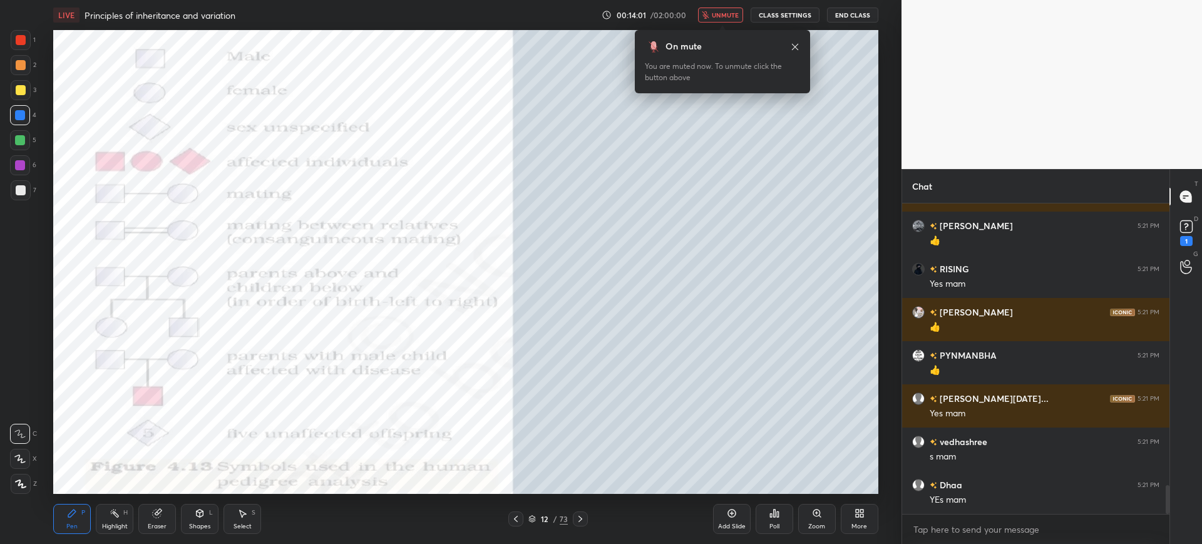
click at [738, 15] on span "unmute" at bounding box center [725, 15] width 27 height 9
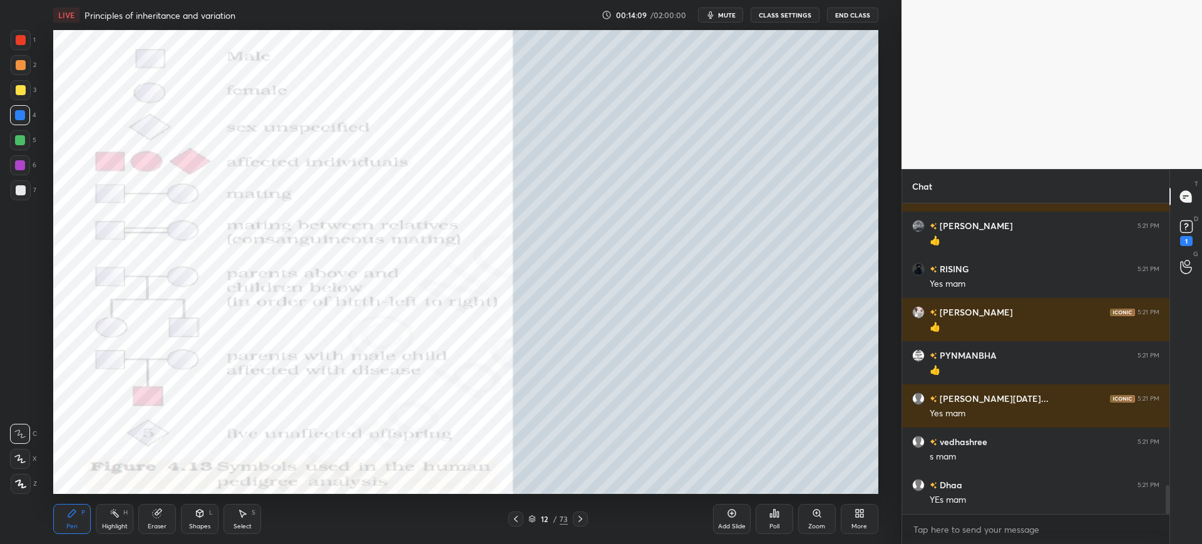
click at [21, 41] on div at bounding box center [21, 40] width 10 height 10
click at [19, 158] on div at bounding box center [20, 165] width 20 height 20
click at [21, 116] on div at bounding box center [20, 115] width 10 height 10
click at [165, 517] on div "Eraser" at bounding box center [157, 519] width 38 height 30
click at [76, 525] on div "Pen" at bounding box center [71, 526] width 11 height 6
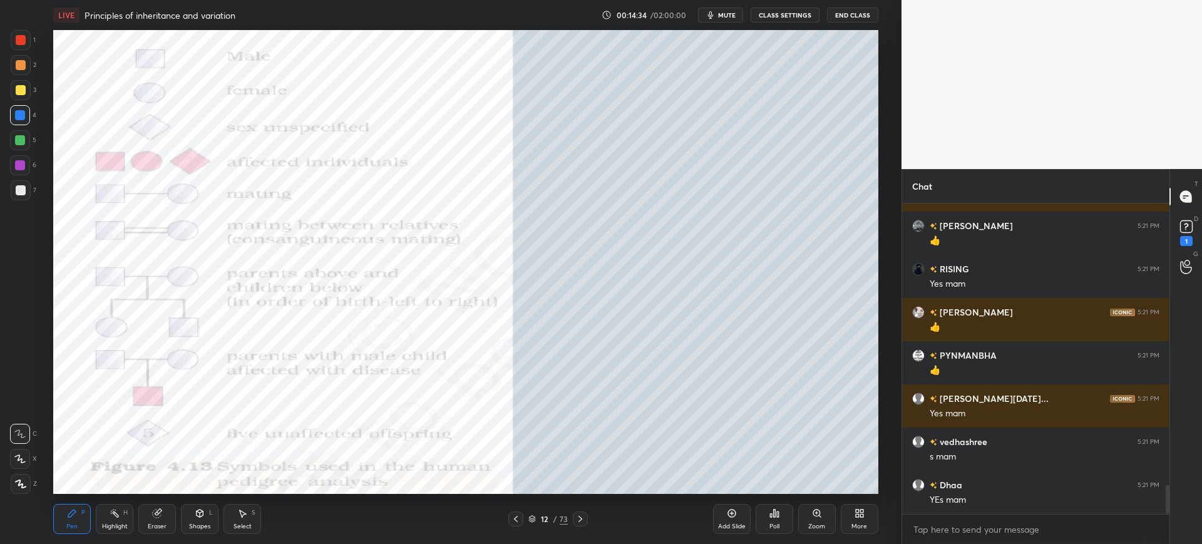
click at [33, 47] on div "1" at bounding box center [23, 40] width 25 height 20
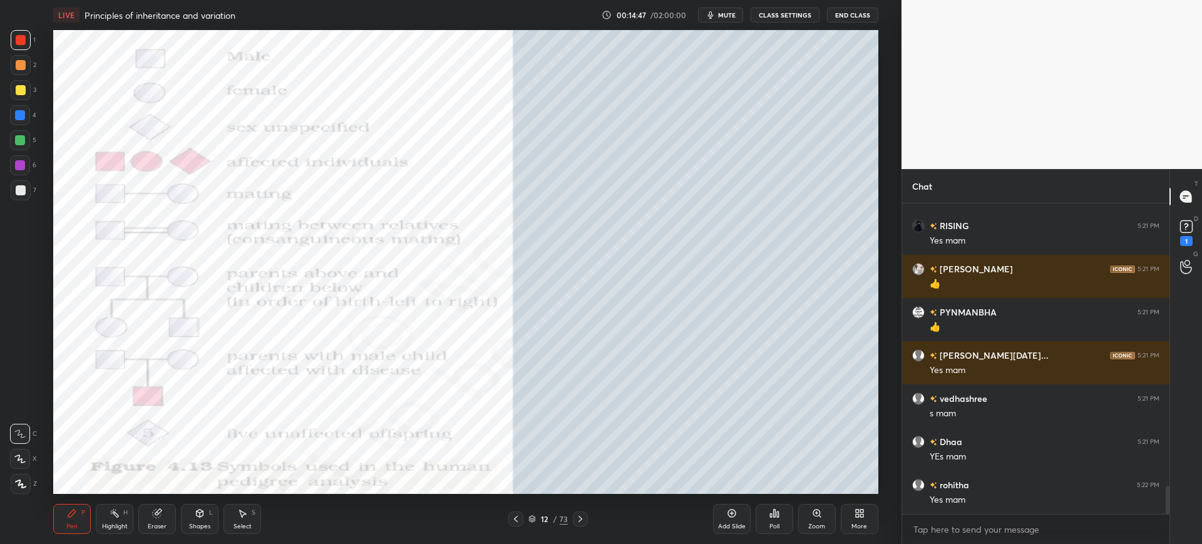
click at [578, 513] on div at bounding box center [580, 518] width 15 height 15
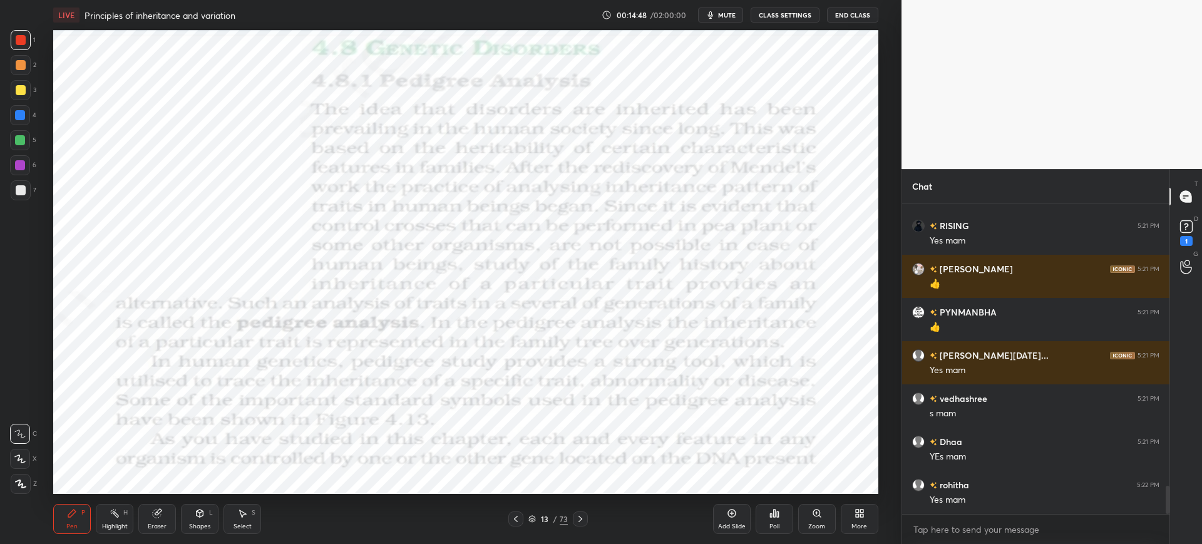
click at [575, 518] on icon at bounding box center [580, 519] width 10 height 10
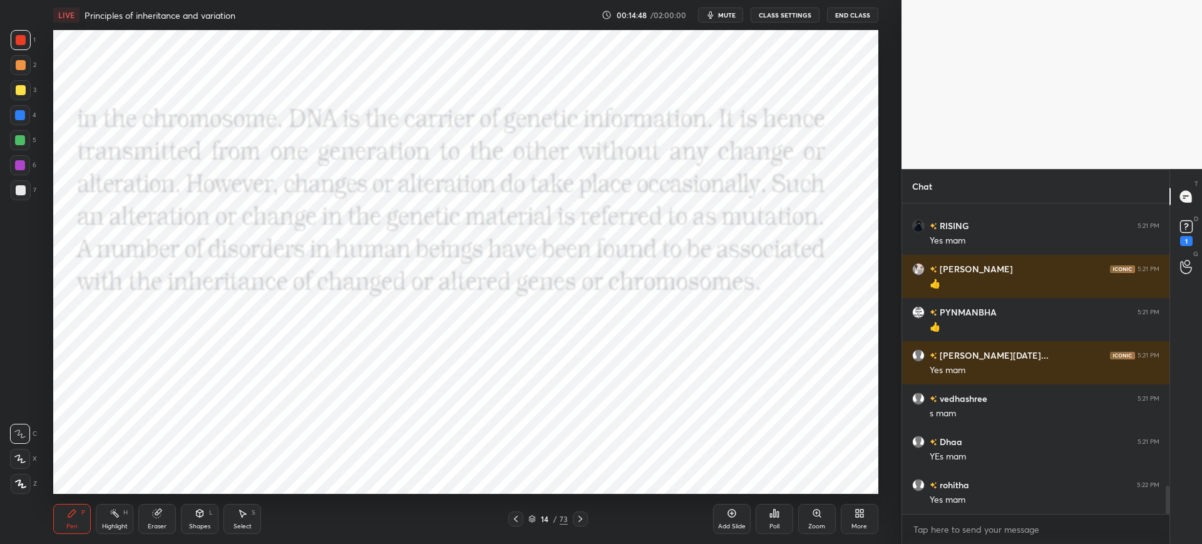
click at [558, 519] on div "14 / 73" at bounding box center [547, 518] width 39 height 11
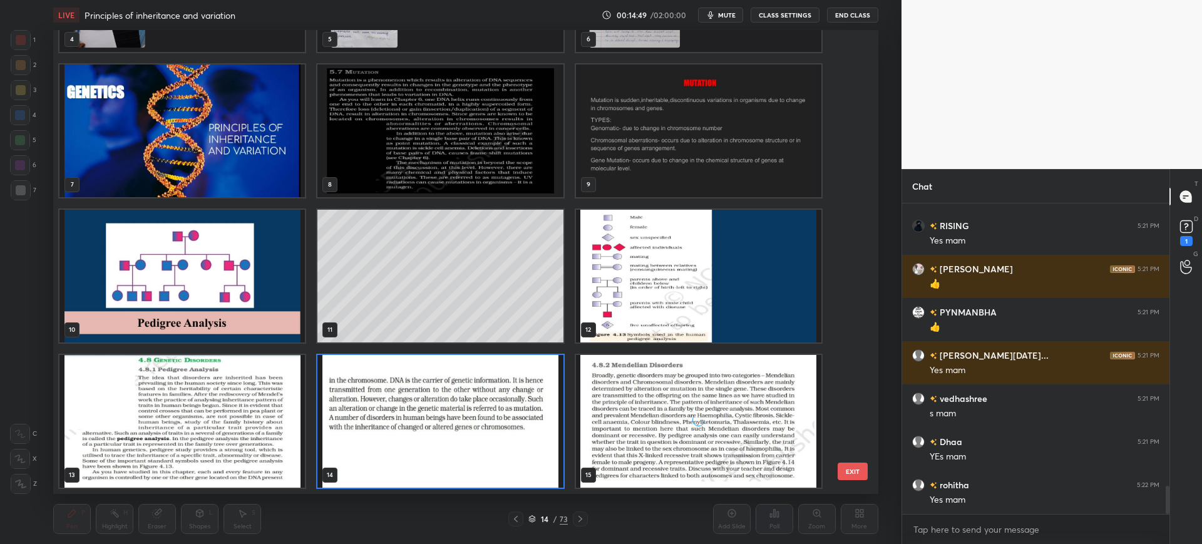
scroll to position [460, 819]
click at [857, 429] on div "4 5 6 7 8 9 10 11 12 13 14 15 16 17 18 19 20 21 EXIT" at bounding box center [465, 262] width 824 height 464
click at [856, 428] on div "4 5 6 7 8 9 10 11 12 13 14 15 16 17 18 19 20 21 EXIT" at bounding box center [465, 262] width 824 height 464
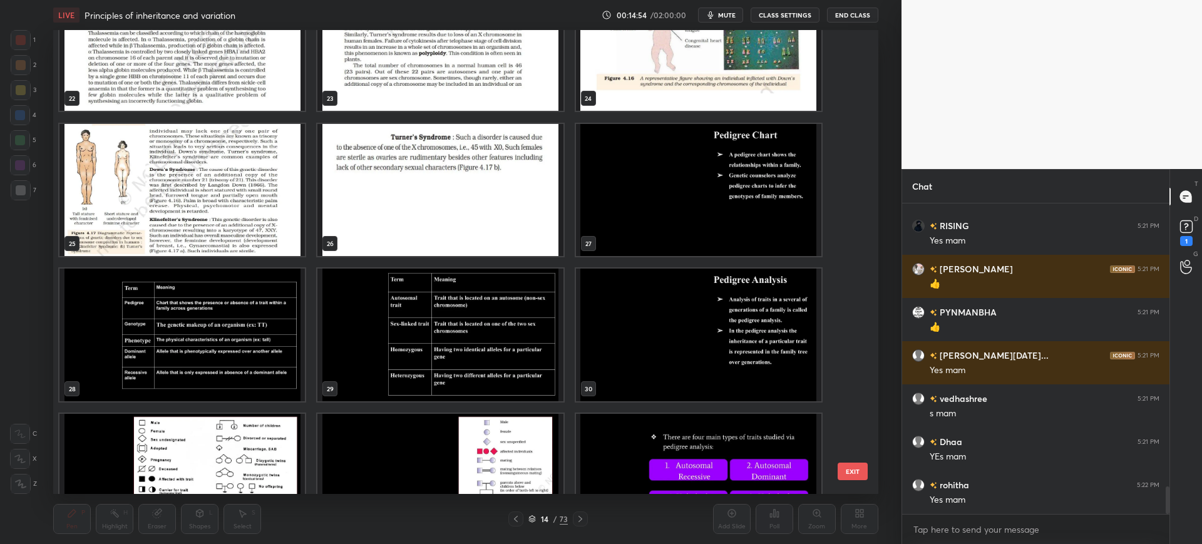
scroll to position [3157, 0]
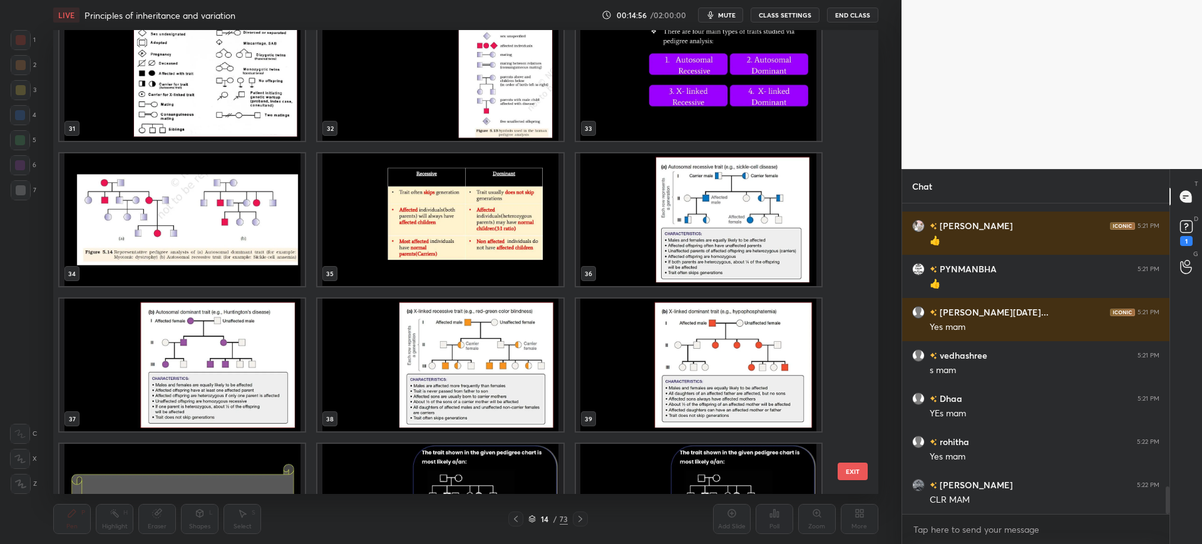
click at [252, 113] on img "grid" at bounding box center [181, 74] width 245 height 133
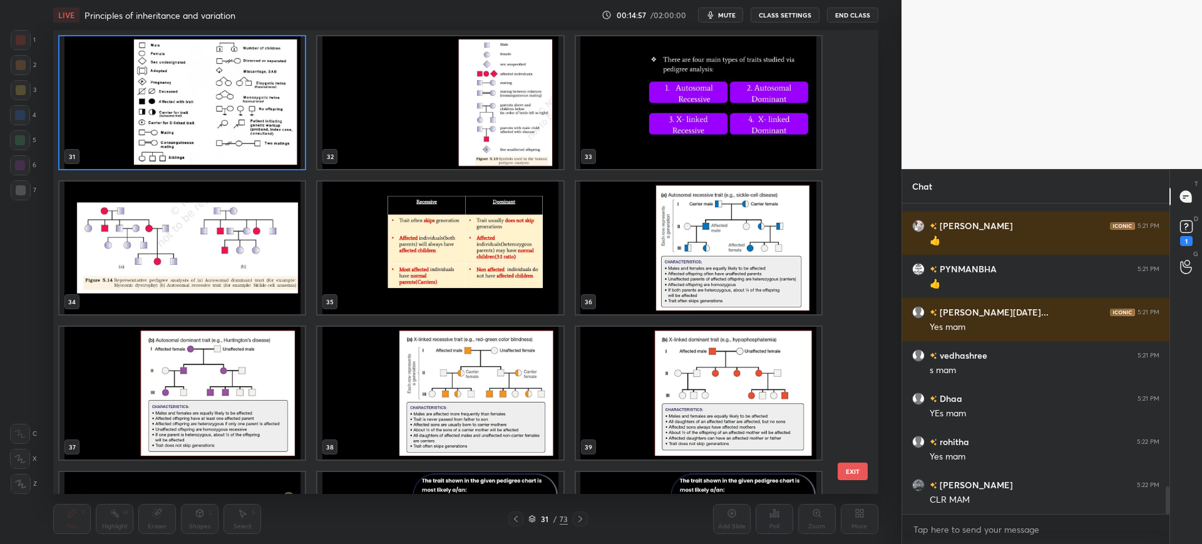
click at [842, 472] on button "EXIT" at bounding box center [852, 471] width 30 height 18
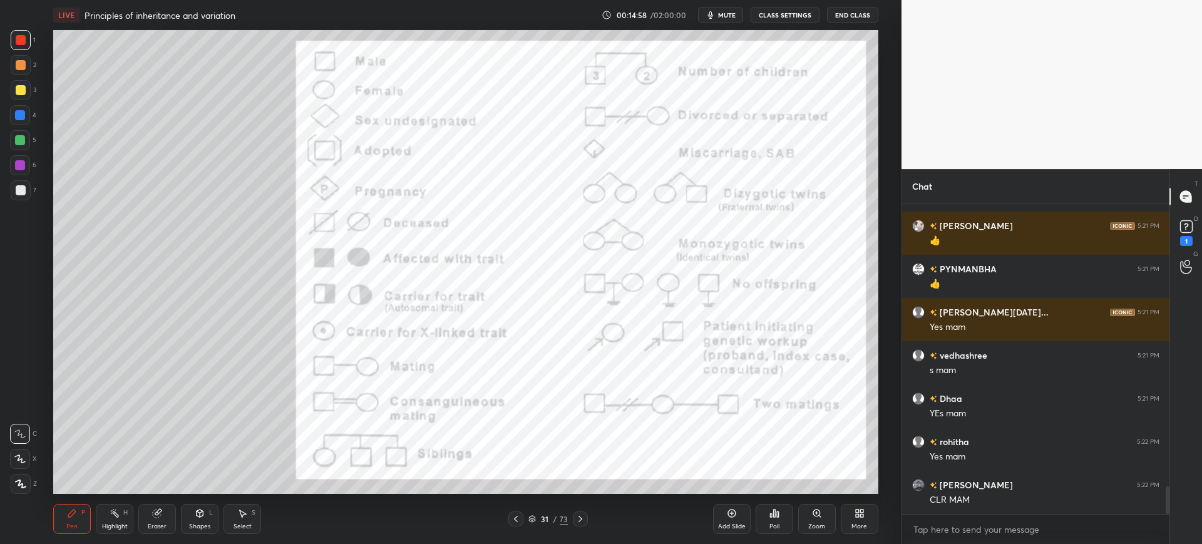
click at [8, 117] on div "1 2 3 4 5 6 7 C X Z C X Z E E Erase all H H" at bounding box center [20, 262] width 40 height 464
click at [33, 122] on div "4" at bounding box center [23, 115] width 26 height 20
click at [23, 139] on div at bounding box center [20, 140] width 10 height 10
click at [17, 93] on div at bounding box center [21, 90] width 10 height 10
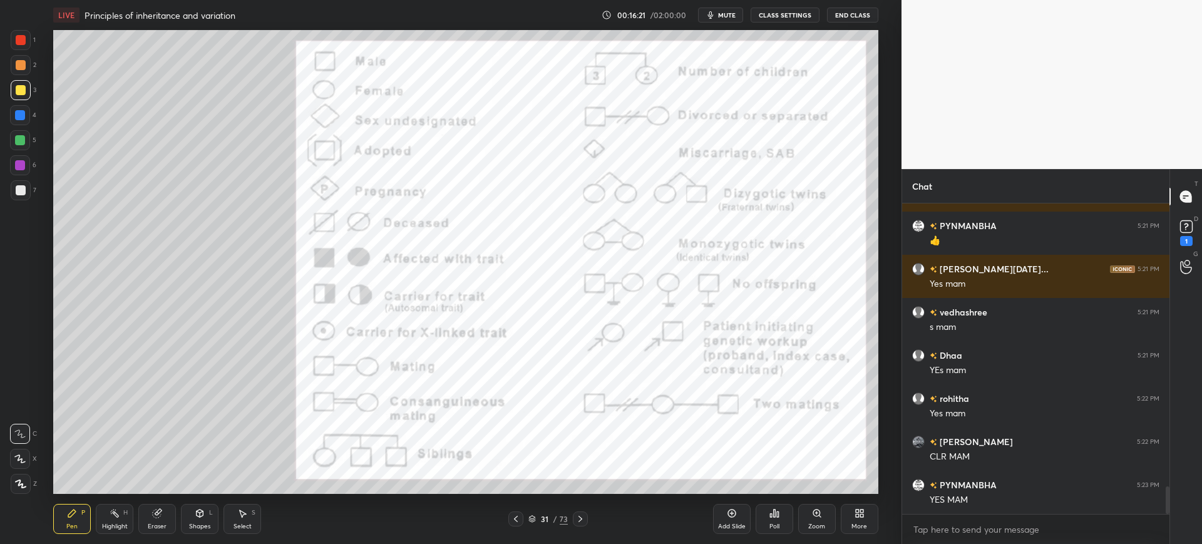
click at [24, 121] on div at bounding box center [20, 115] width 20 height 20
click at [18, 140] on div at bounding box center [20, 140] width 10 height 10
click at [26, 190] on div at bounding box center [21, 190] width 20 height 20
click at [16, 116] on div at bounding box center [20, 115] width 10 height 10
click at [25, 48] on div at bounding box center [21, 40] width 20 height 20
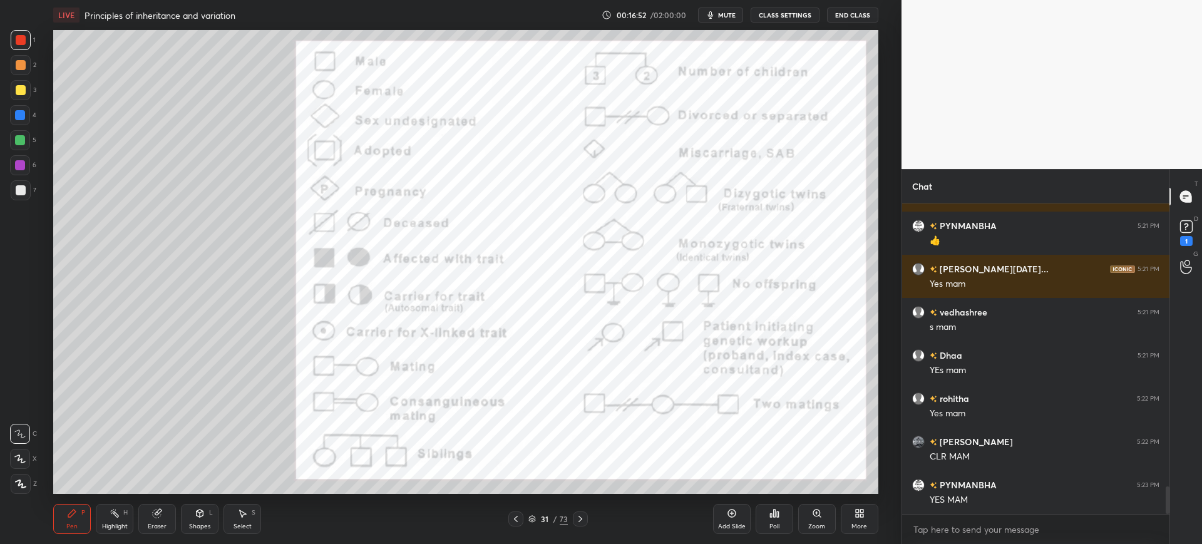
scroll to position [3243, 0]
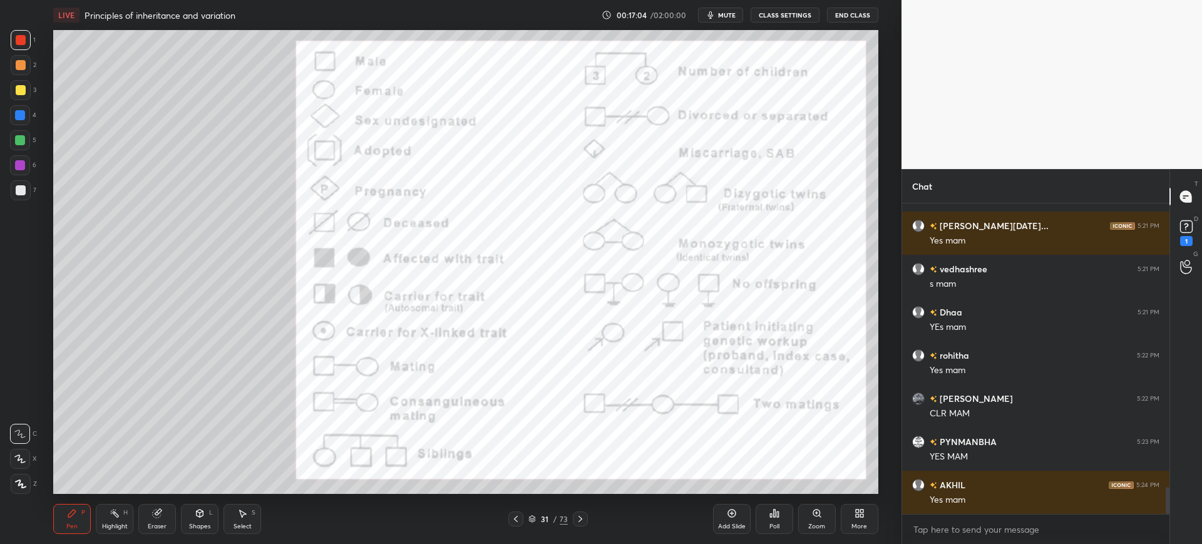
click at [687, 516] on div "31 / 73" at bounding box center [548, 518] width 330 height 15
click at [730, 521] on div "Add Slide" at bounding box center [732, 519] width 38 height 30
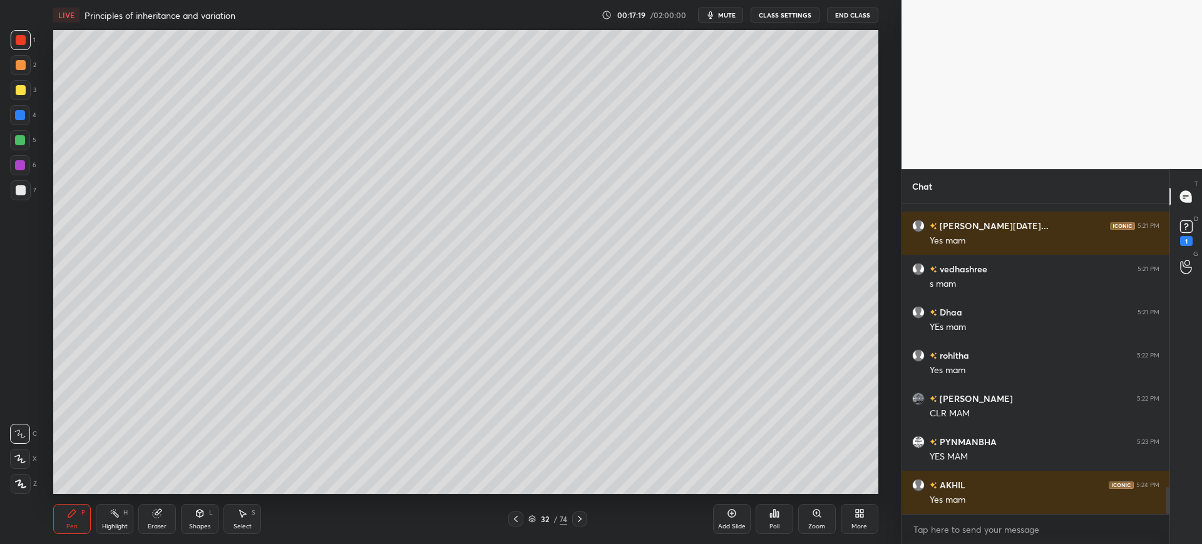
scroll to position [3273, 0]
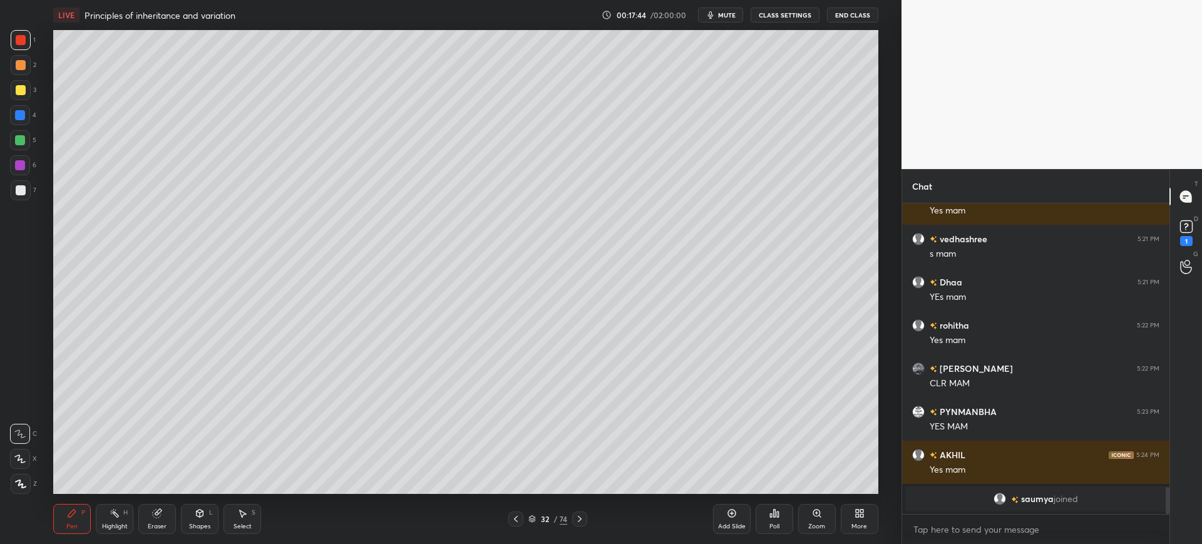
click at [26, 114] on div at bounding box center [20, 115] width 20 height 20
click at [188, 522] on div "Shapes L" at bounding box center [200, 519] width 38 height 30
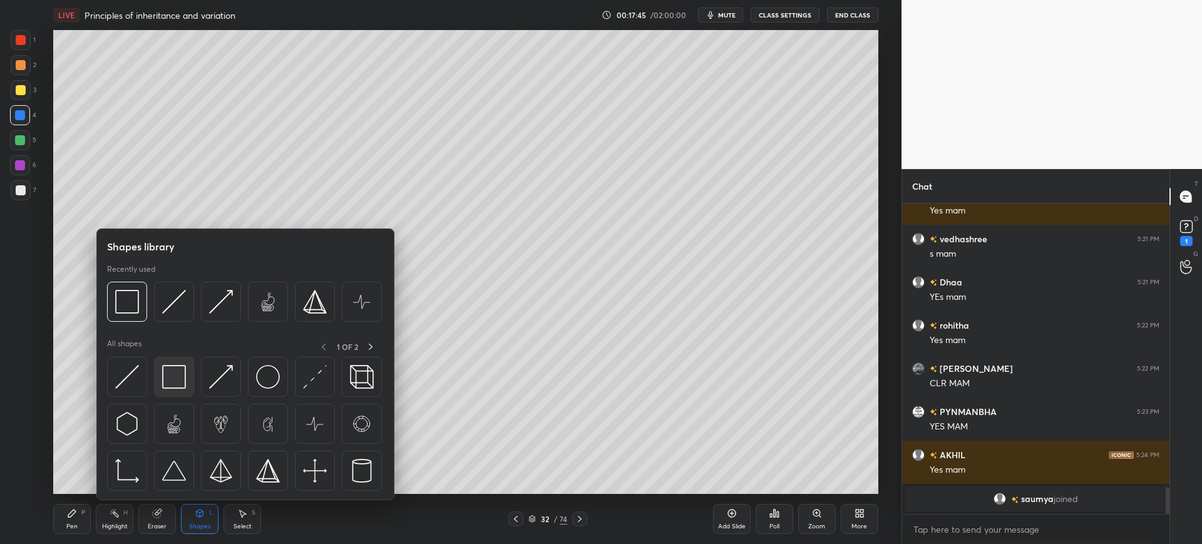
click at [189, 372] on div at bounding box center [174, 377] width 40 height 40
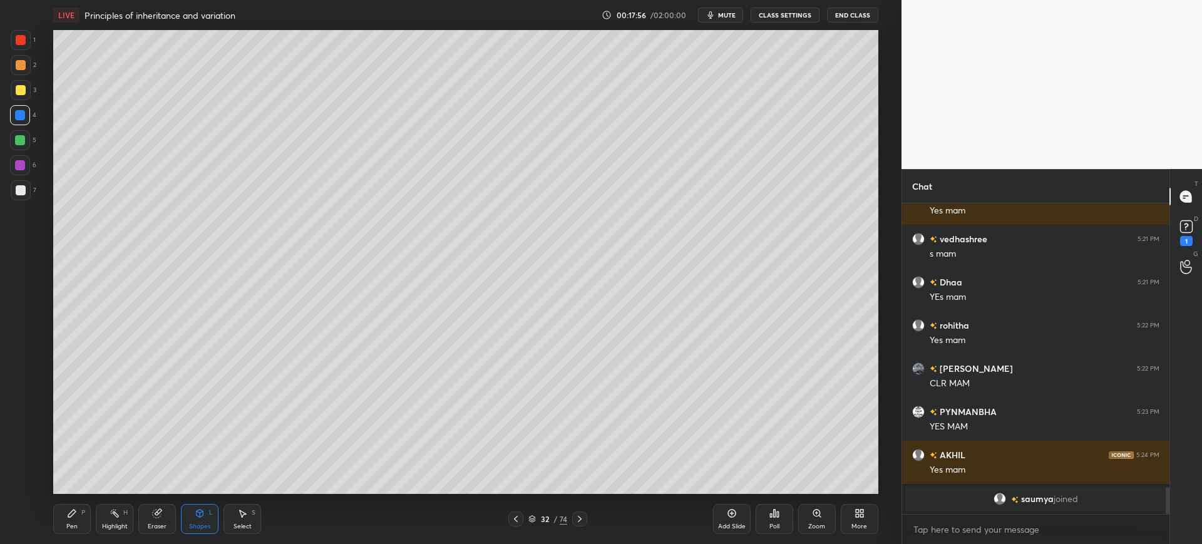
click at [21, 84] on div at bounding box center [21, 90] width 20 height 20
click at [83, 536] on div "Pen P Highlight H Eraser Shapes L Select S 32 / 74 Add Slide Poll Zoom More" at bounding box center [465, 519] width 824 height 50
click at [59, 521] on div "Pen P" at bounding box center [72, 519] width 38 height 30
click at [20, 186] on div at bounding box center [21, 190] width 10 height 10
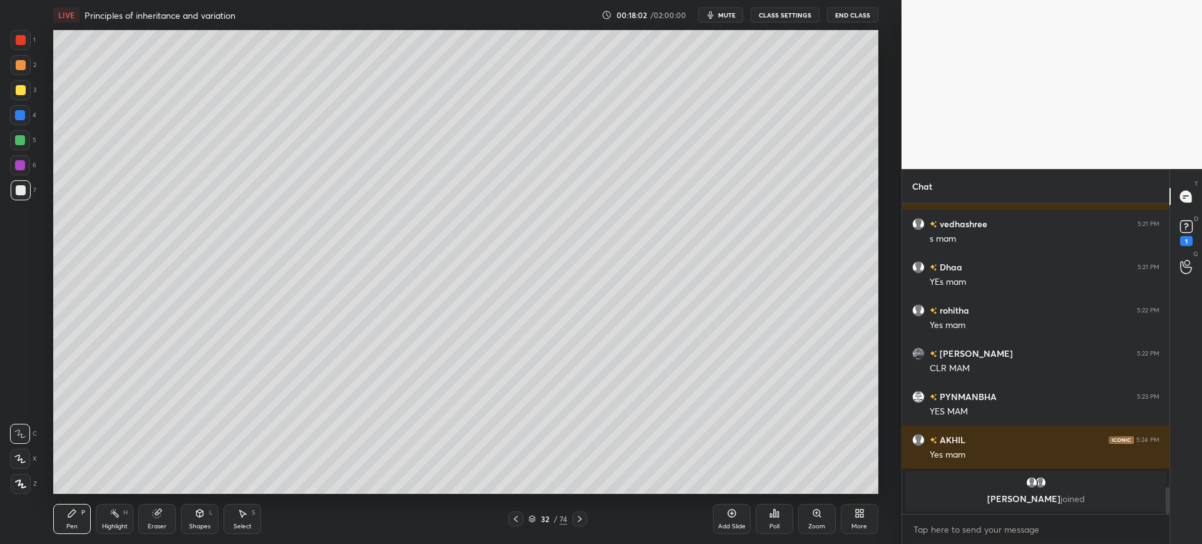
click at [30, 95] on div at bounding box center [21, 90] width 20 height 20
click at [24, 193] on div at bounding box center [21, 190] width 10 height 10
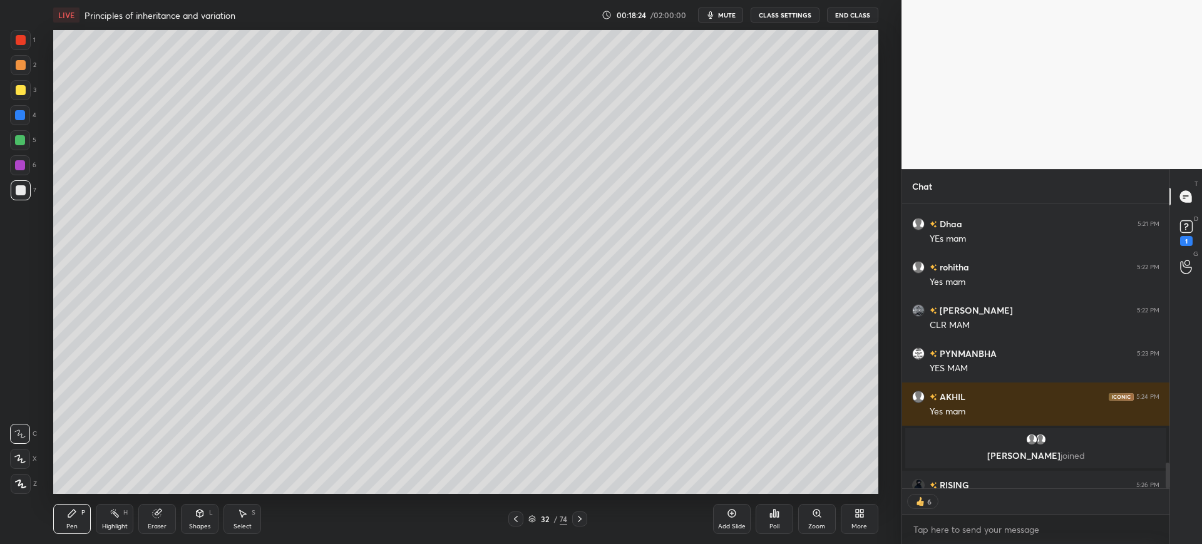
scroll to position [3151, 0]
click at [24, 89] on div at bounding box center [21, 90] width 10 height 10
click at [22, 38] on div at bounding box center [21, 40] width 10 height 10
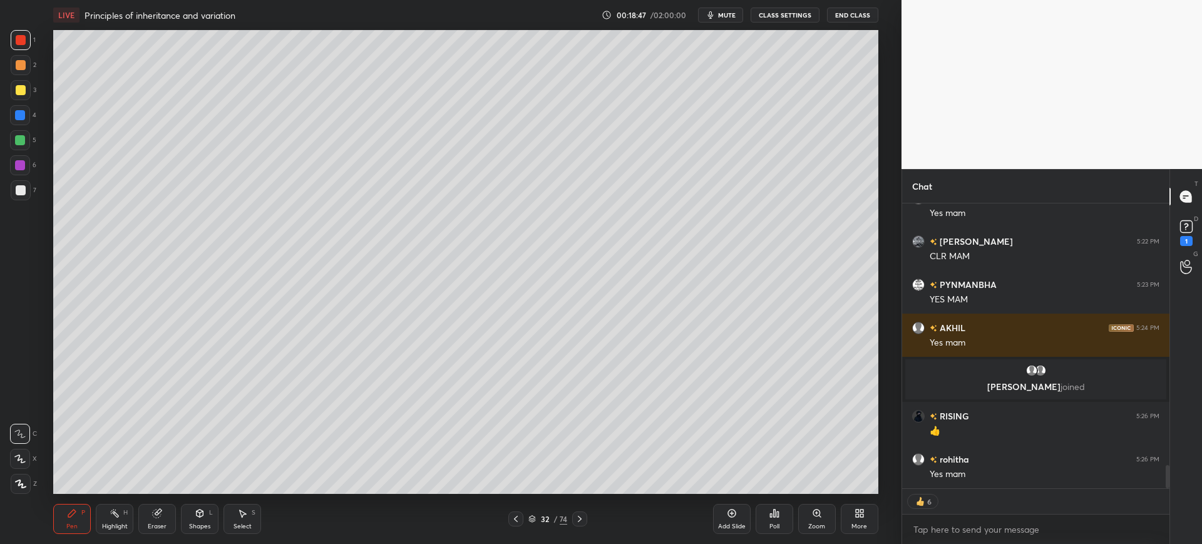
click at [18, 118] on div at bounding box center [20, 115] width 10 height 10
click at [25, 146] on div at bounding box center [20, 140] width 20 height 20
click at [33, 207] on div "1 2 3 4 5 6 7 C X Z C X Z E E Erase all H H" at bounding box center [20, 262] width 40 height 464
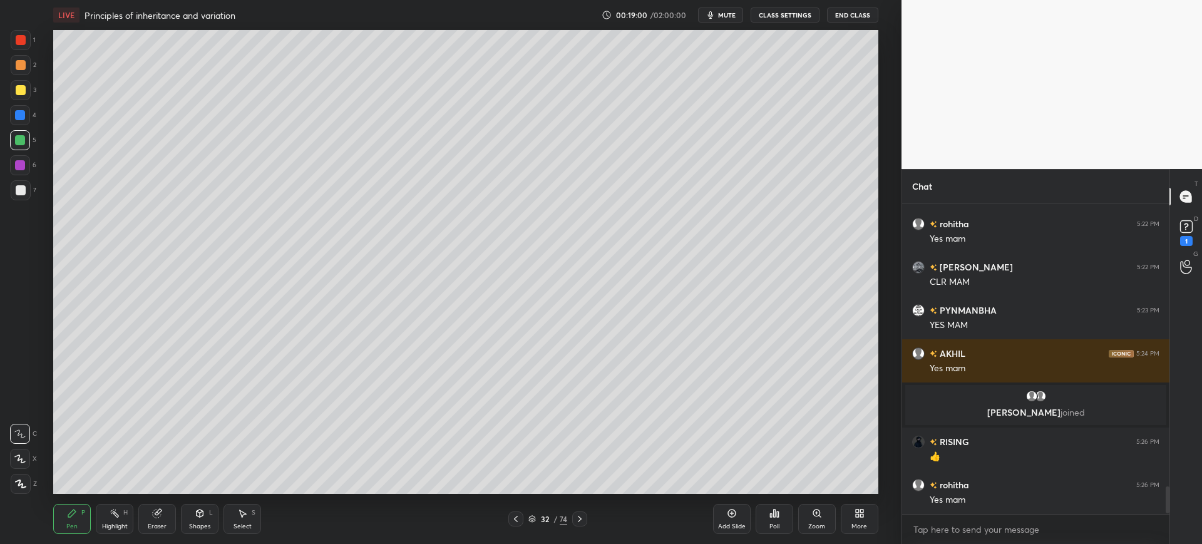
click at [23, 41] on div at bounding box center [21, 40] width 10 height 10
click at [22, 136] on div at bounding box center [20, 140] width 10 height 10
click at [19, 189] on div at bounding box center [21, 190] width 10 height 10
click at [26, 88] on div at bounding box center [21, 90] width 20 height 20
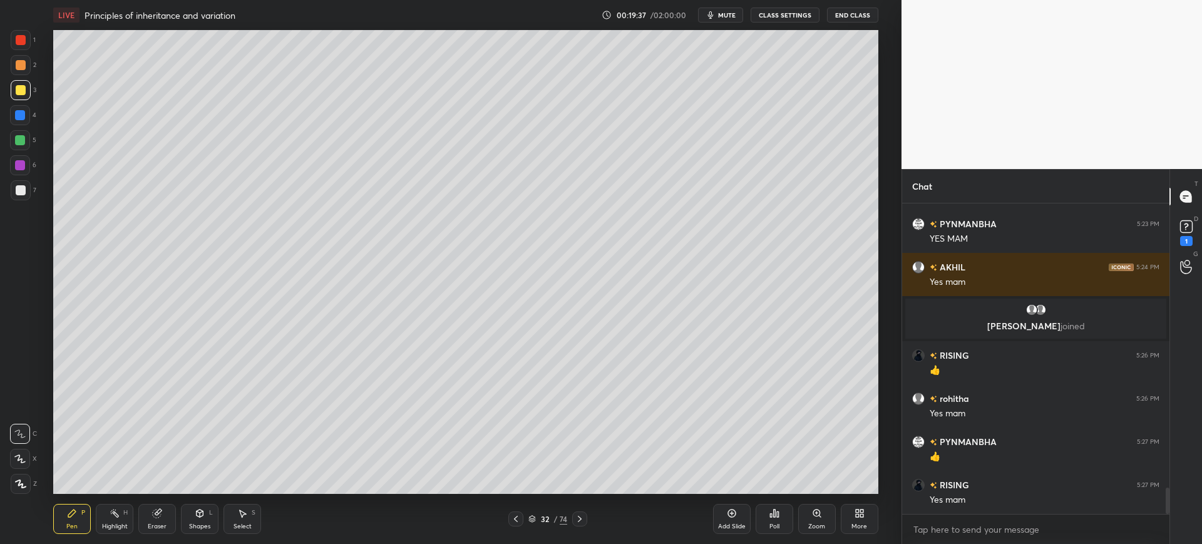
scroll to position [3324, 0]
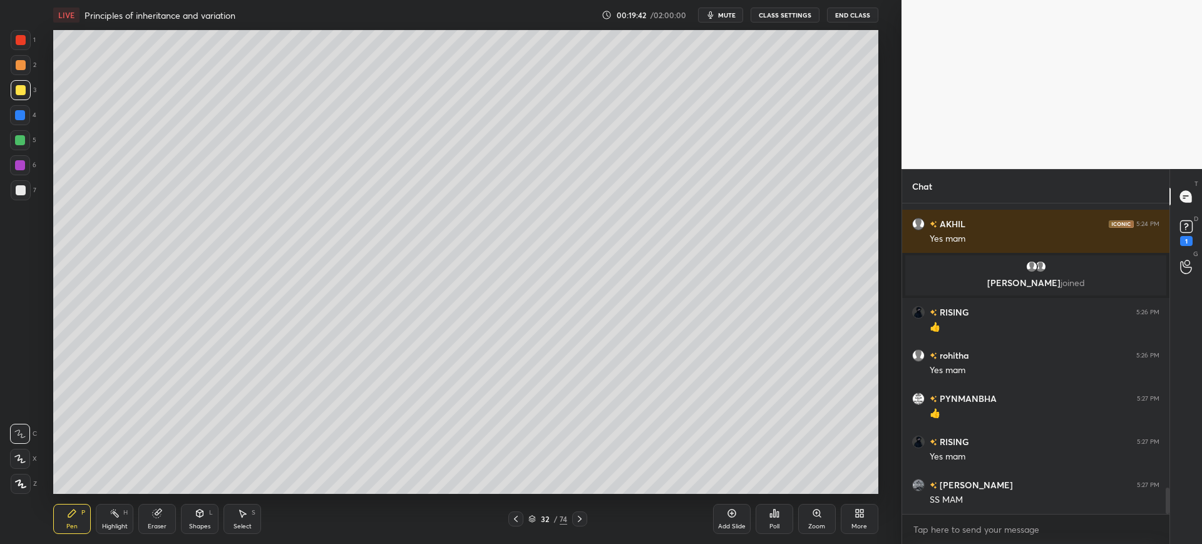
click at [732, 13] on span "mute" at bounding box center [727, 15] width 18 height 9
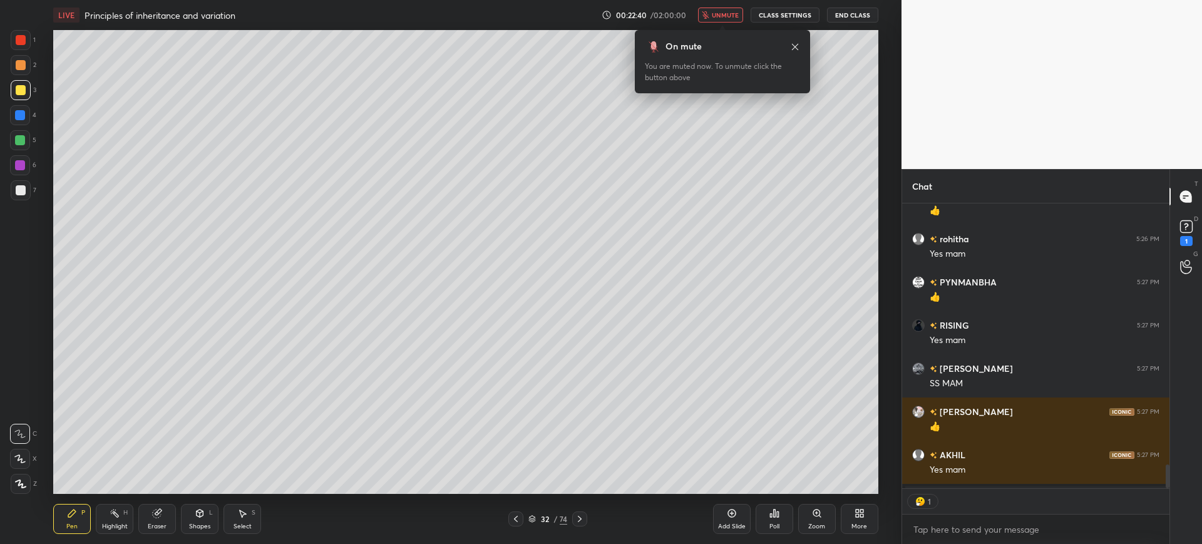
scroll to position [281, 263]
click at [727, 13] on span "unmute" at bounding box center [725, 15] width 27 height 9
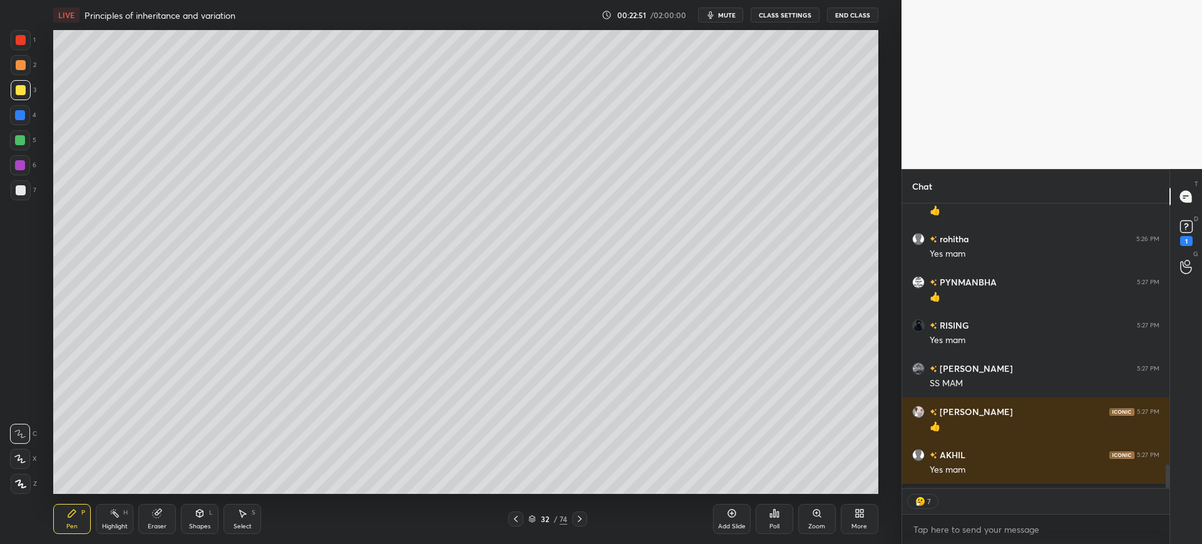
click at [28, 136] on div at bounding box center [20, 140] width 20 height 20
click at [742, 518] on div "Add Slide" at bounding box center [732, 519] width 38 height 30
click at [38, 186] on div "1 2 3 4 5 6 7 C X Z C X Z E E Erase all H H" at bounding box center [20, 262] width 40 height 464
click at [26, 93] on div at bounding box center [21, 90] width 20 height 20
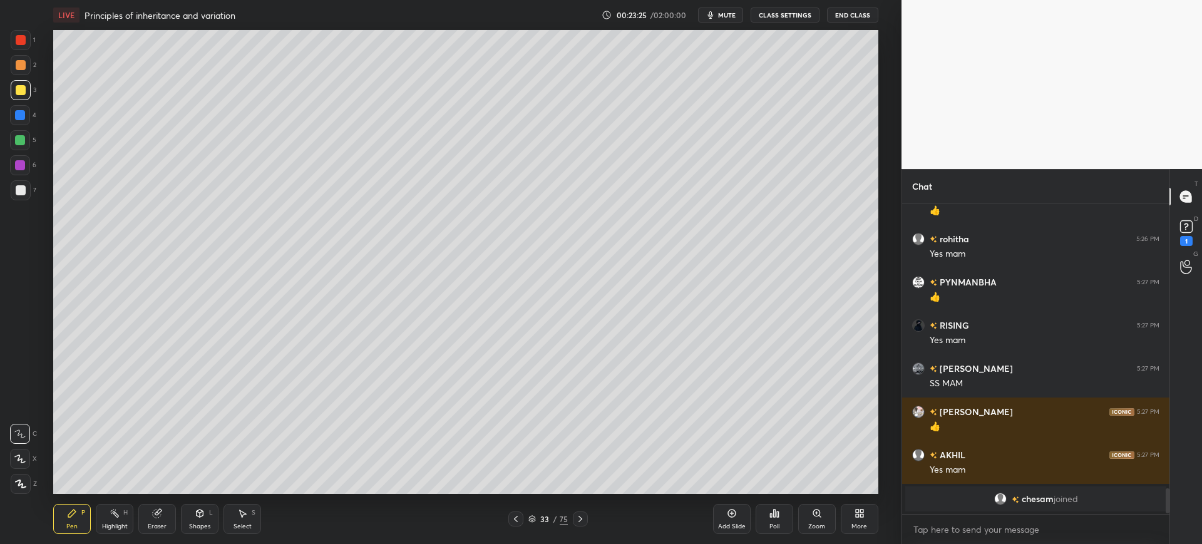
click at [1201, 238] on div "D Doubts (D) 1" at bounding box center [1186, 231] width 32 height 35
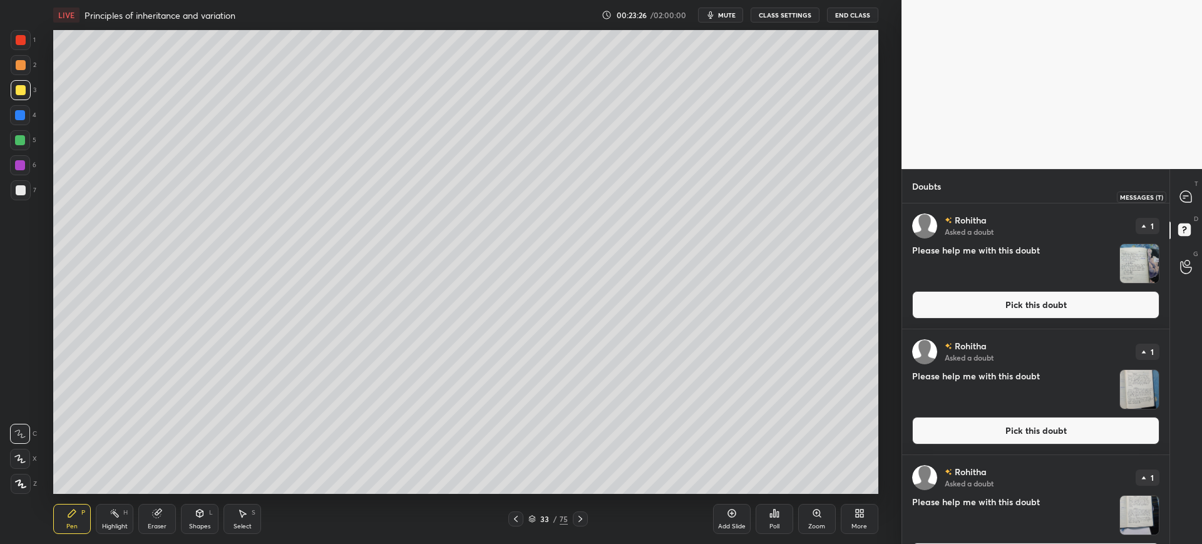
click at [1185, 197] on icon at bounding box center [1185, 196] width 11 height 11
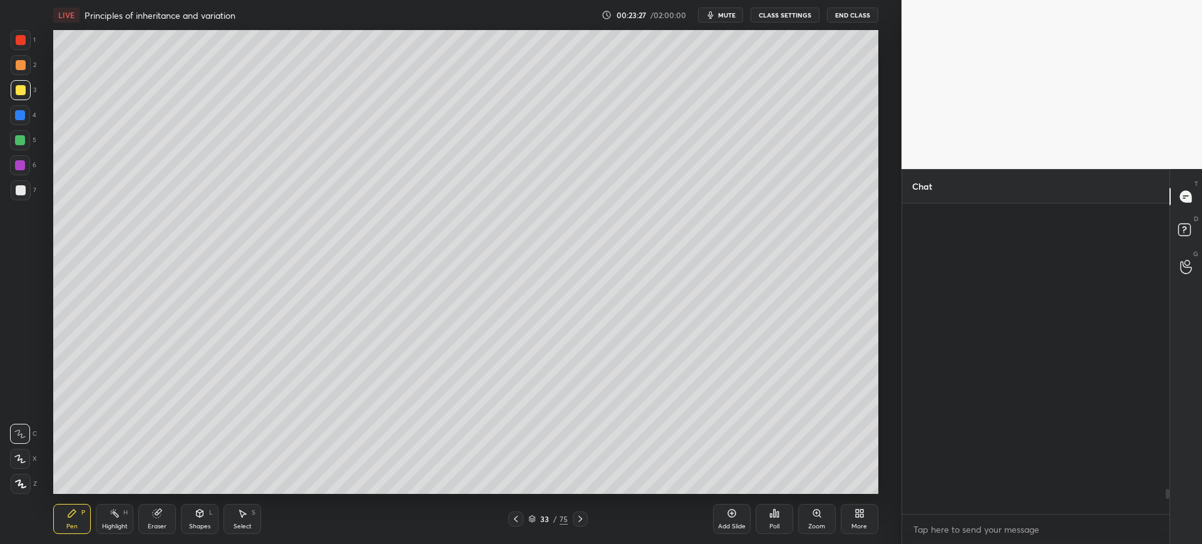
scroll to position [307, 263]
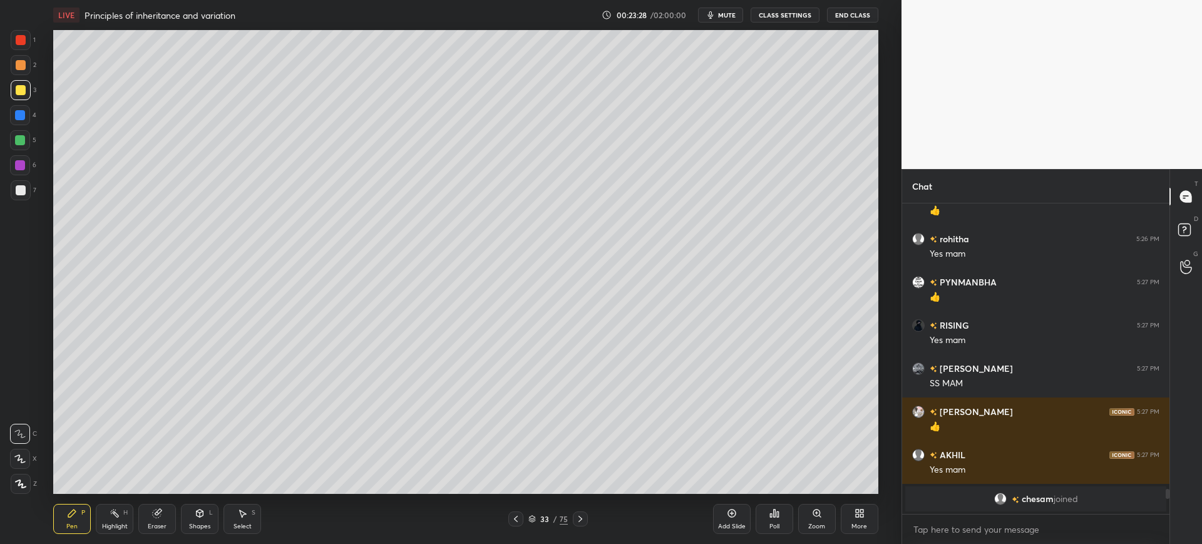
click at [13, 203] on div "7" at bounding box center [24, 192] width 26 height 25
click at [28, 79] on div "2" at bounding box center [24, 67] width 26 height 25
click at [41, 33] on div "Setting up your live class Poll for secs No correct answer Start poll" at bounding box center [465, 262] width 851 height 464
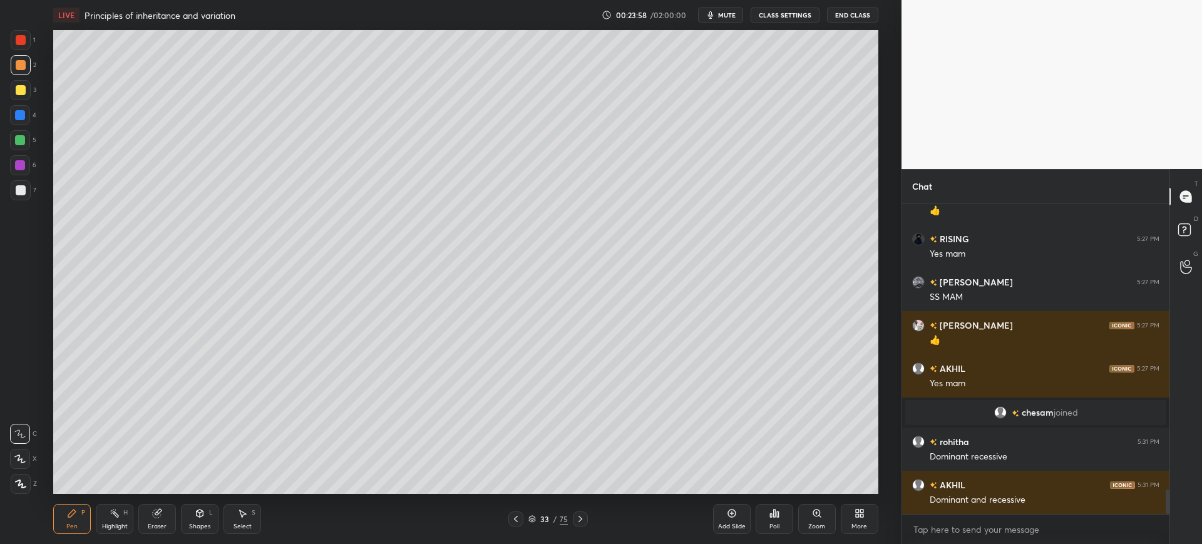
scroll to position [3674, 0]
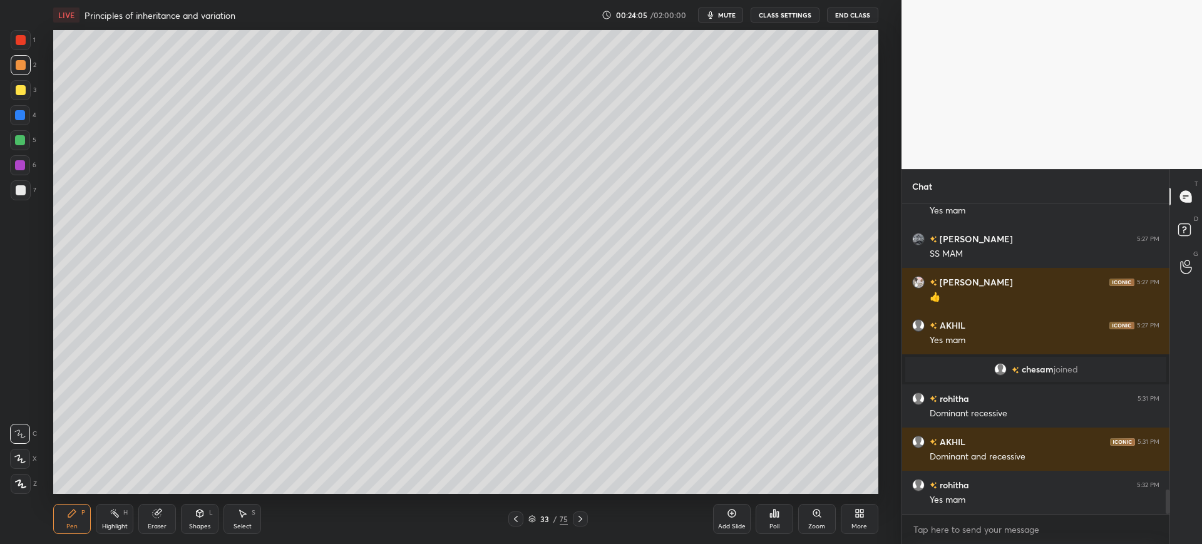
click at [23, 190] on div at bounding box center [21, 190] width 10 height 10
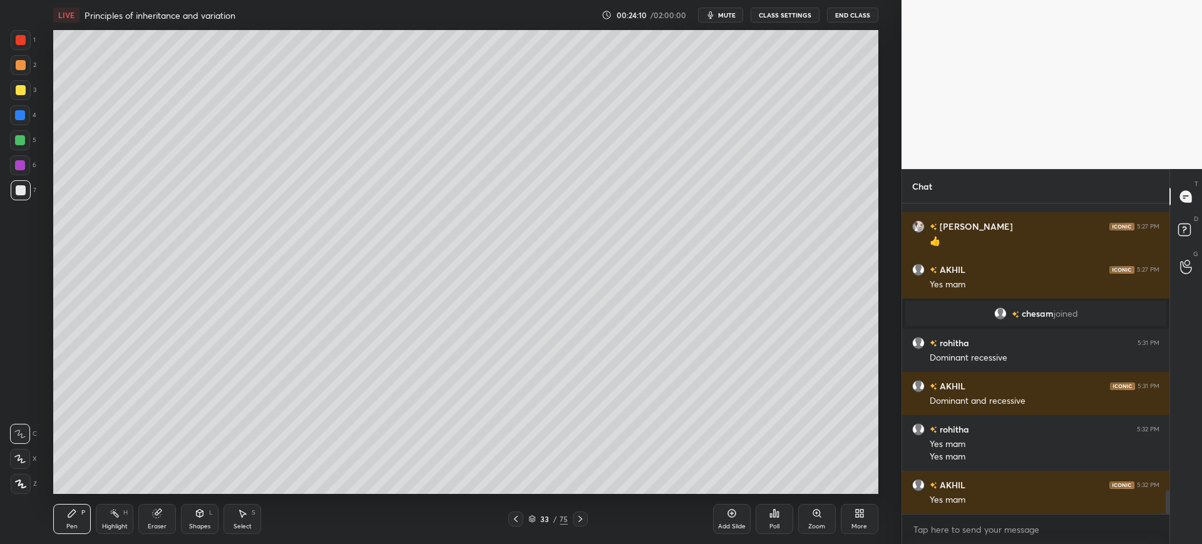
scroll to position [3773, 0]
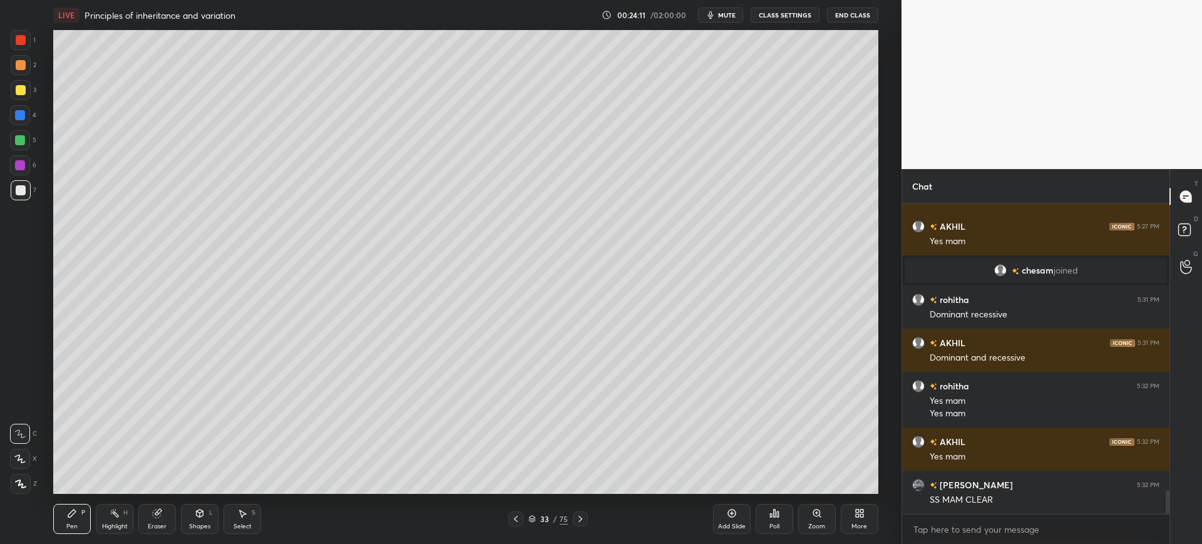
click at [23, 91] on div at bounding box center [21, 90] width 10 height 10
click at [24, 120] on div at bounding box center [20, 115] width 20 height 20
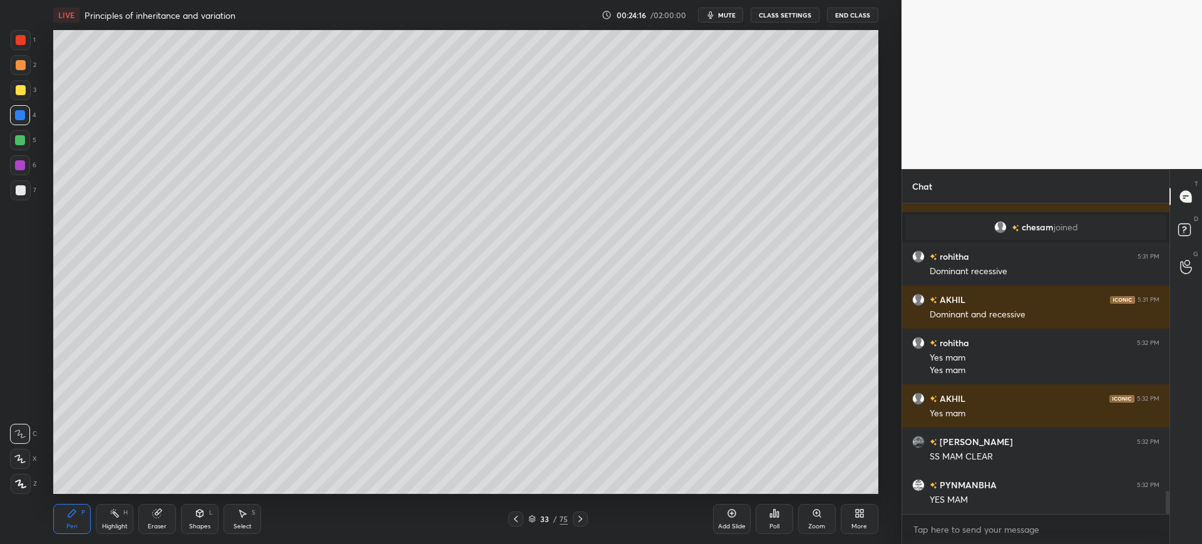
click at [31, 40] on div at bounding box center [21, 40] width 20 height 20
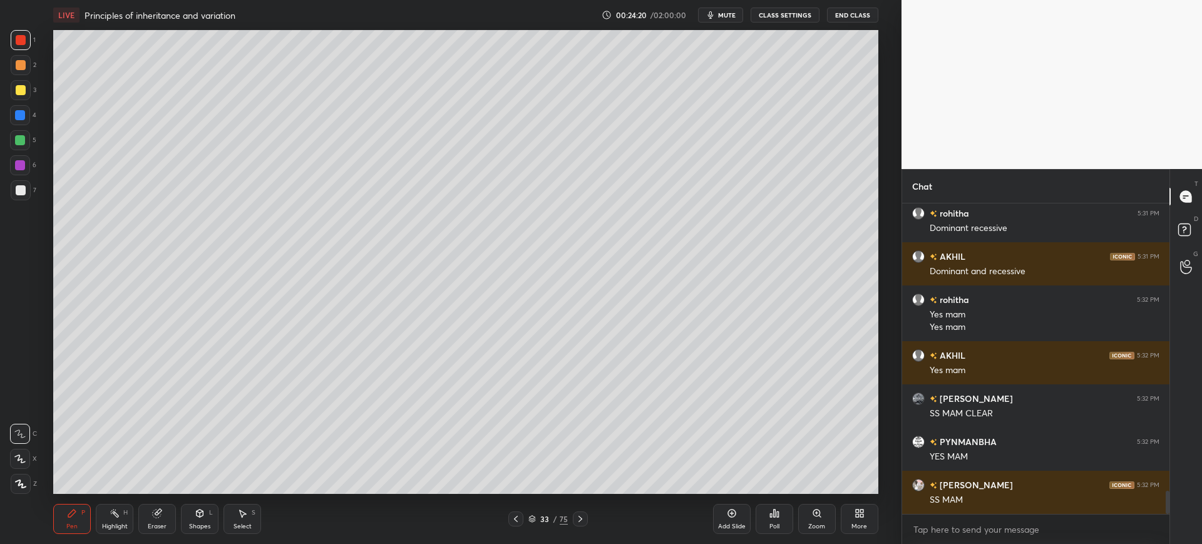
scroll to position [3903, 0]
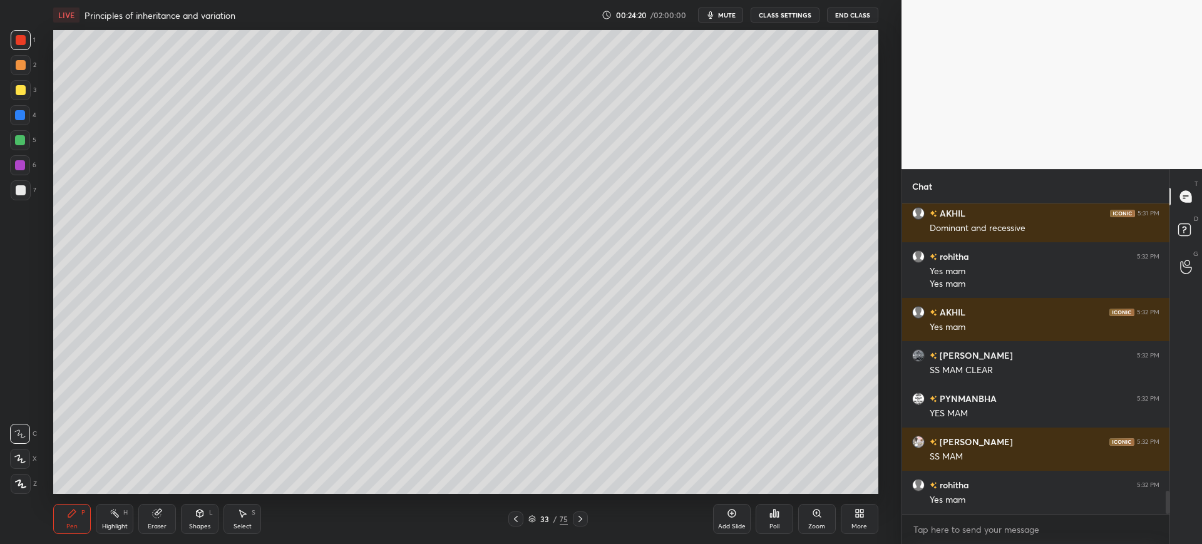
click at [23, 110] on div at bounding box center [20, 115] width 20 height 20
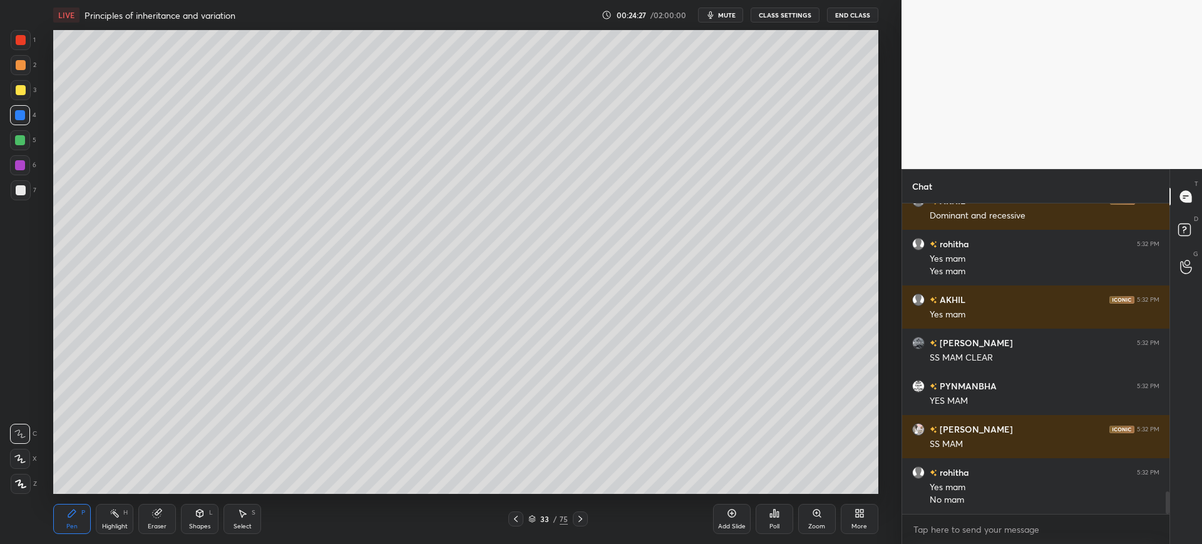
click at [25, 84] on div at bounding box center [21, 90] width 20 height 20
click at [29, 192] on div at bounding box center [21, 190] width 20 height 20
click at [143, 497] on div "Pen P Highlight H Eraser Shapes L Select S 33 / 75 Add Slide Poll Zoom More" at bounding box center [465, 519] width 824 height 50
click at [113, 521] on div "Highlight H" at bounding box center [115, 519] width 38 height 30
click at [26, 484] on div at bounding box center [20, 484] width 20 height 20
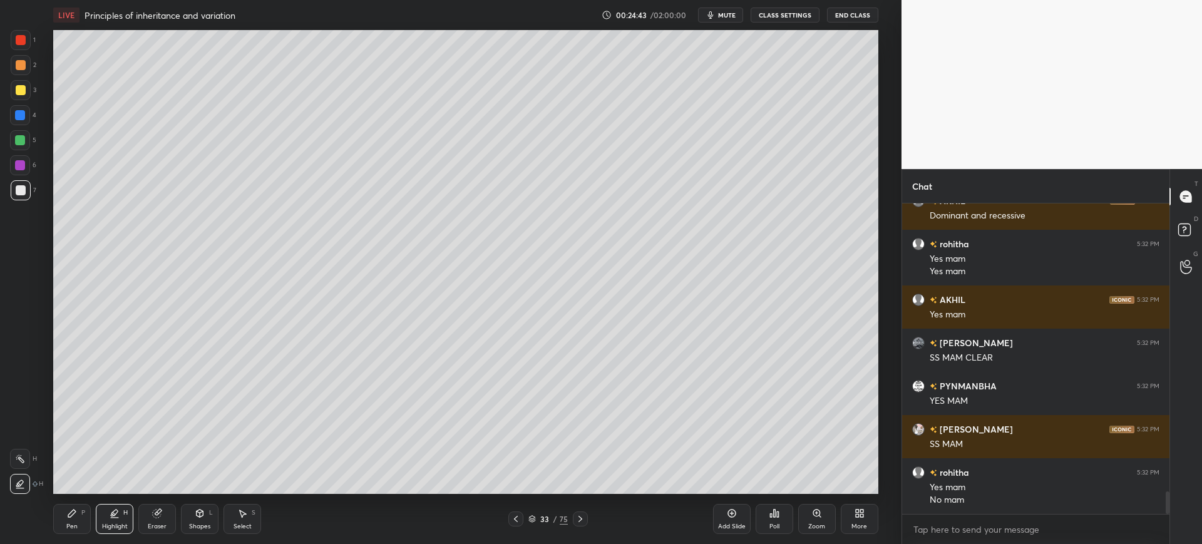
click at [89, 514] on div "Pen P" at bounding box center [72, 519] width 38 height 30
click at [156, 512] on icon at bounding box center [157, 513] width 8 height 8
click at [75, 523] on div "Pen" at bounding box center [71, 526] width 11 height 6
click at [181, 519] on div "Shapes L" at bounding box center [200, 519] width 38 height 30
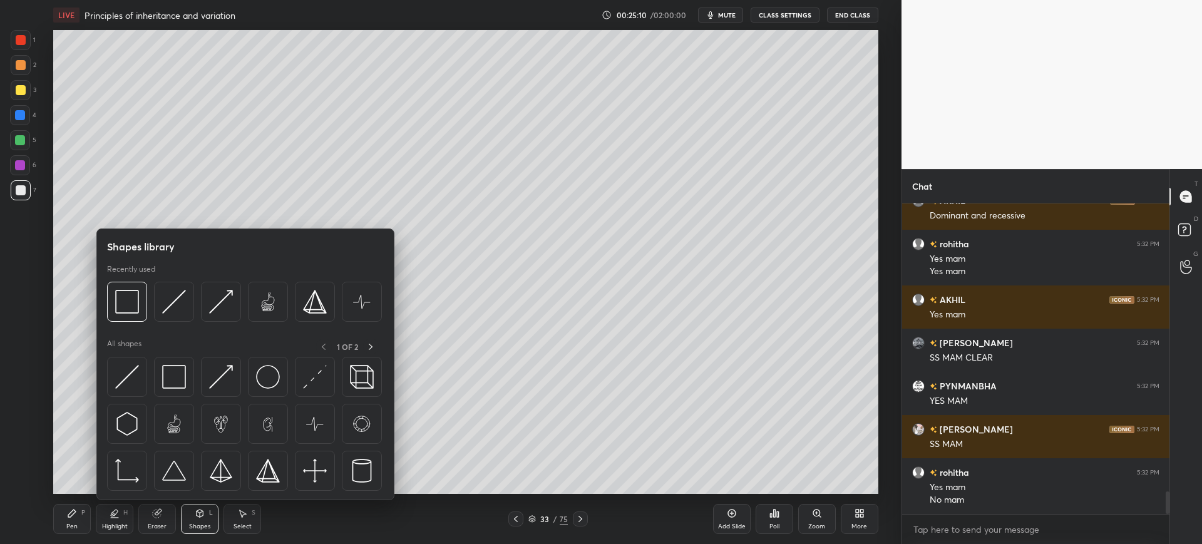
click at [151, 523] on div "Eraser" at bounding box center [157, 526] width 19 height 6
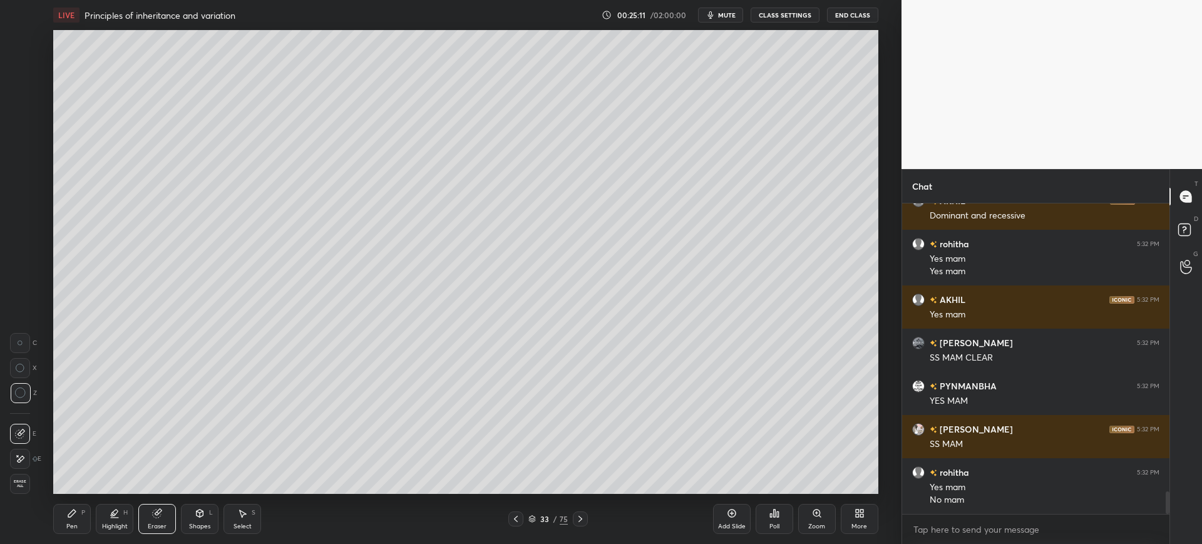
click at [116, 526] on div "Highlight" at bounding box center [115, 526] width 26 height 6
click at [75, 521] on div "Pen P" at bounding box center [72, 519] width 38 height 30
click at [19, 121] on div at bounding box center [20, 115] width 20 height 20
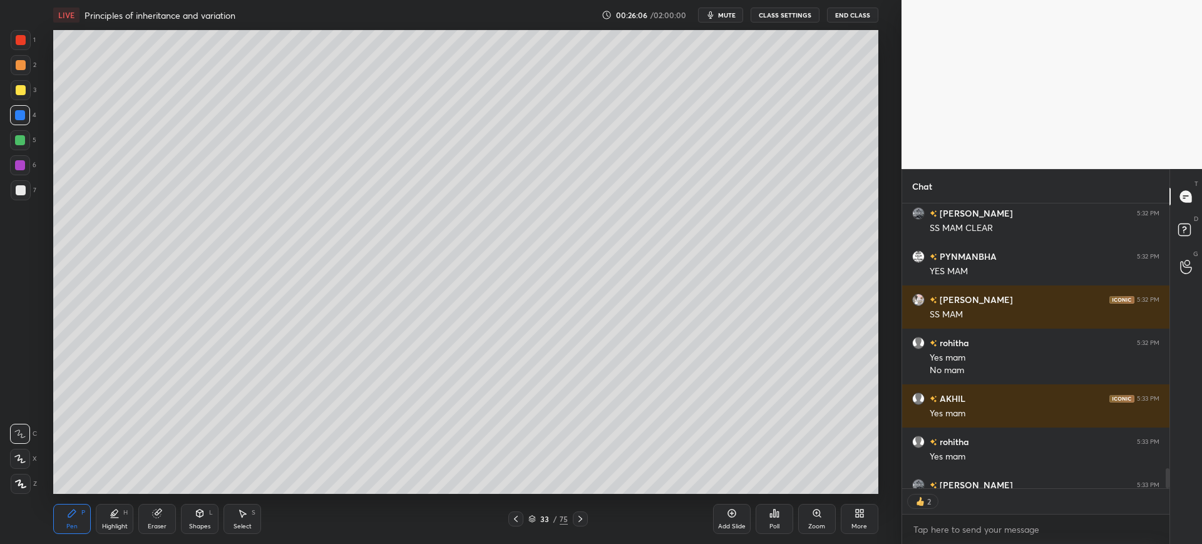
scroll to position [281, 263]
click at [6, 202] on div "1 2 3 4 5 6 7 C X Z C X Z E E Erase all H H" at bounding box center [20, 262] width 40 height 464
click at [18, 192] on div at bounding box center [21, 190] width 10 height 10
click at [31, 164] on div "6" at bounding box center [23, 165] width 26 height 20
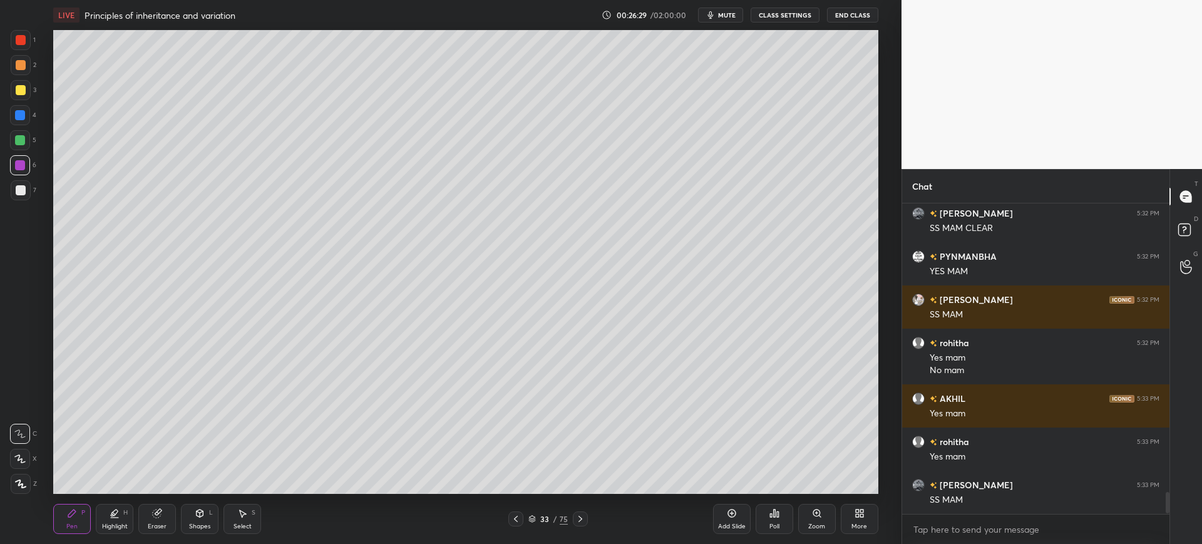
click at [34, 194] on div "7" at bounding box center [24, 190] width 26 height 20
click at [24, 95] on div at bounding box center [21, 90] width 20 height 20
click at [732, 16] on span "mute" at bounding box center [727, 15] width 18 height 9
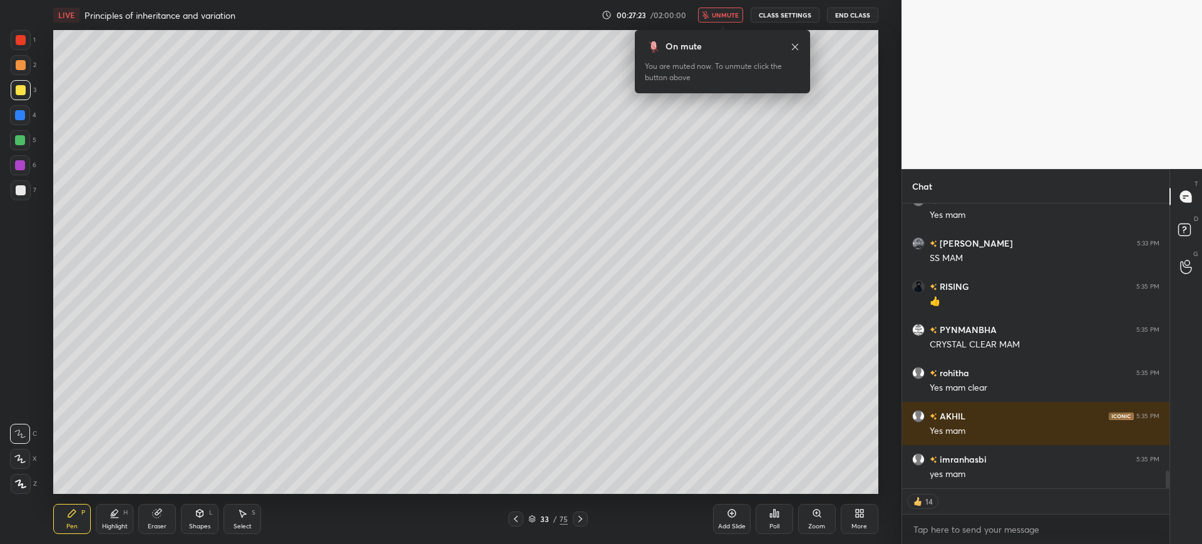
scroll to position [4261, 0]
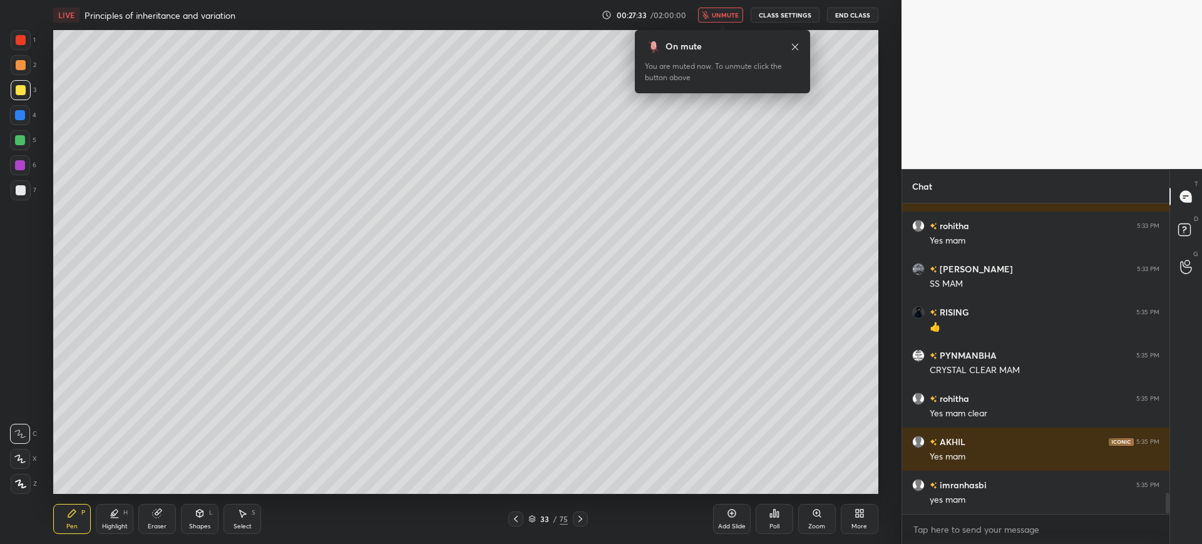
click at [732, 13] on span "unmute" at bounding box center [725, 15] width 27 height 9
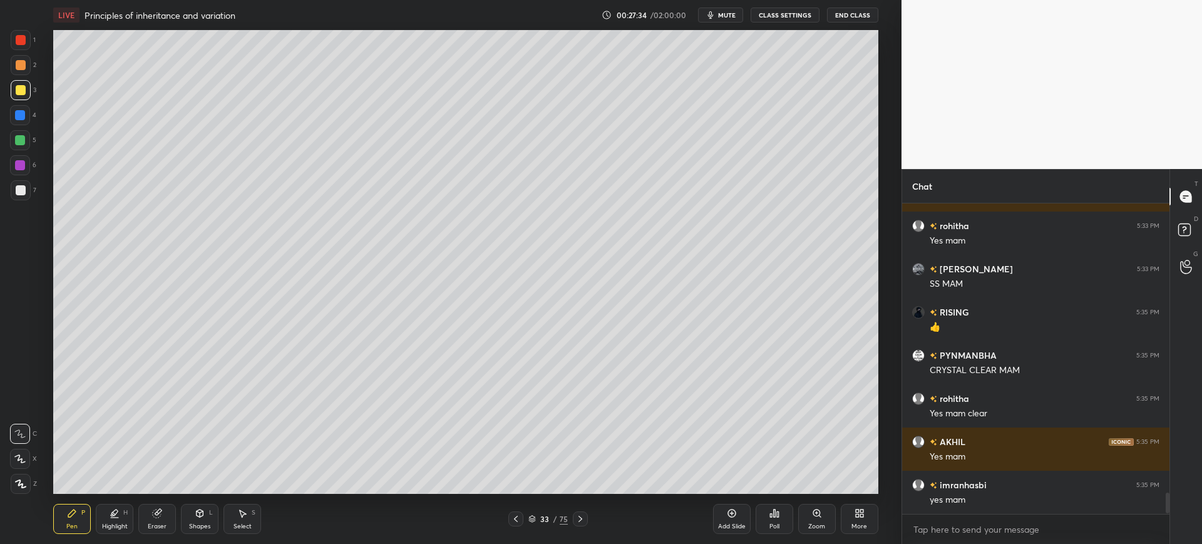
click at [18, 38] on div at bounding box center [21, 40] width 10 height 10
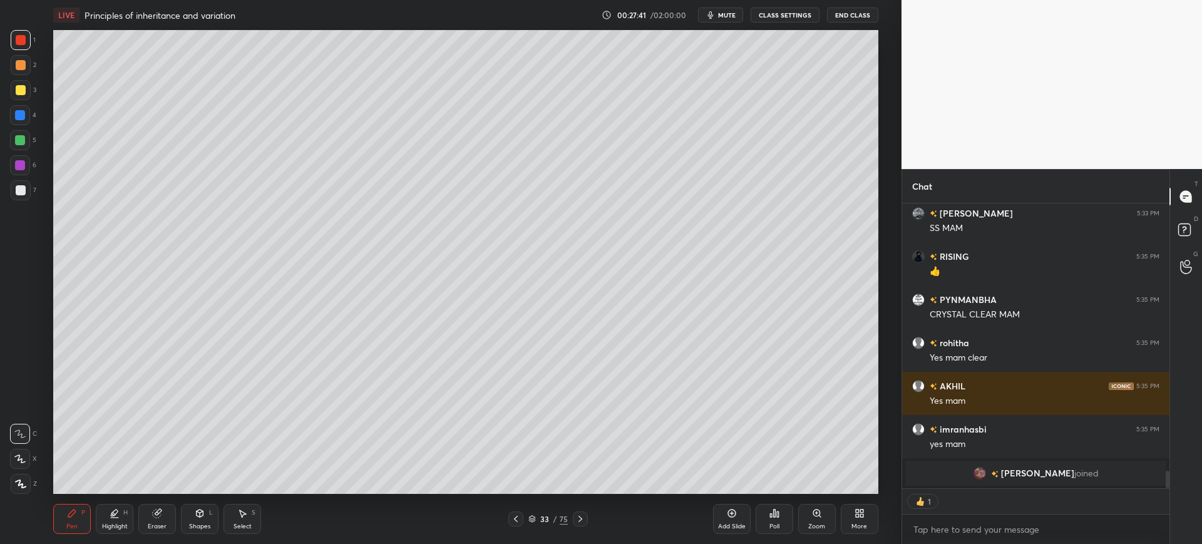
click at [30, 126] on div "4" at bounding box center [23, 117] width 26 height 25
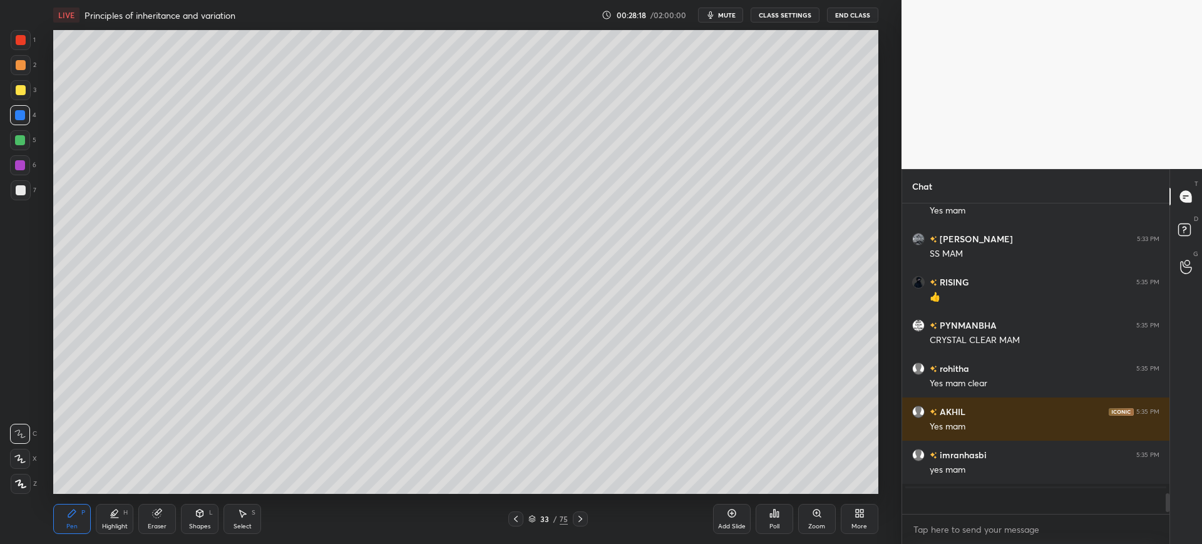
scroll to position [307, 263]
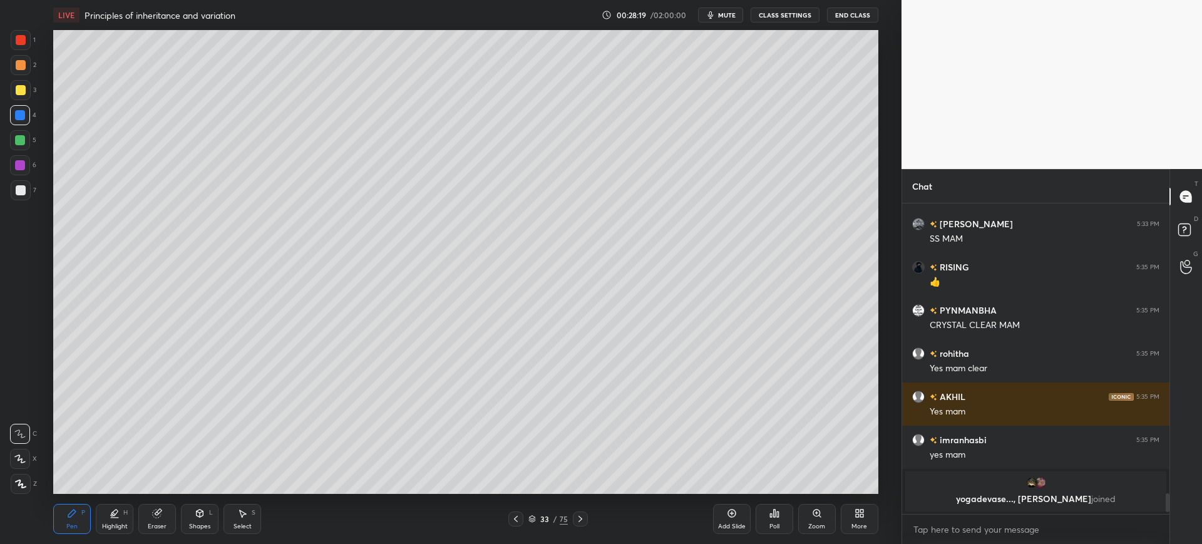
click at [546, 517] on div "33" at bounding box center [544, 519] width 13 height 8
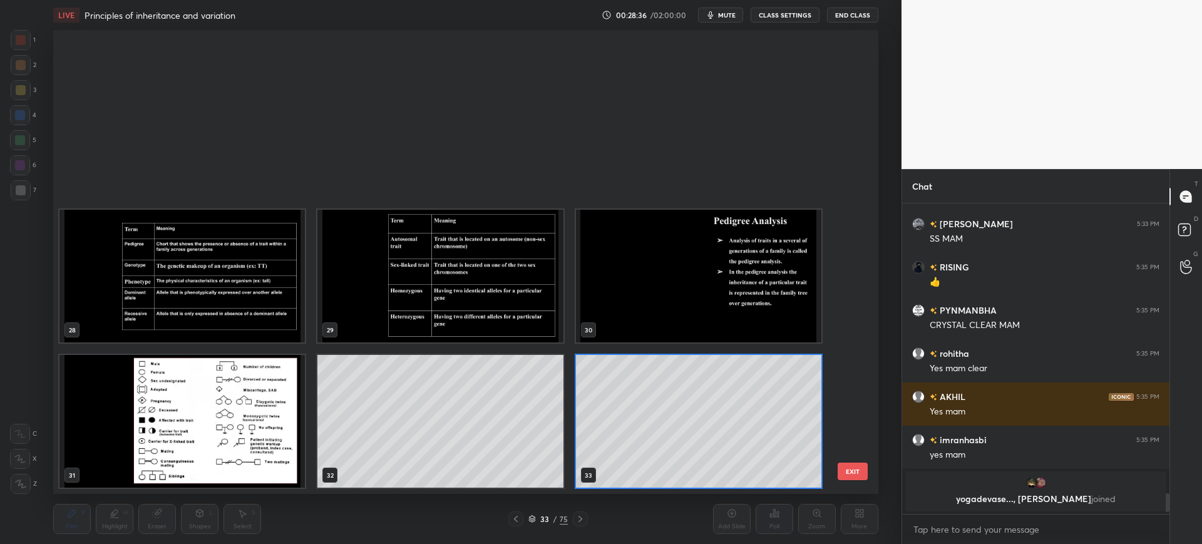
scroll to position [1538, 0]
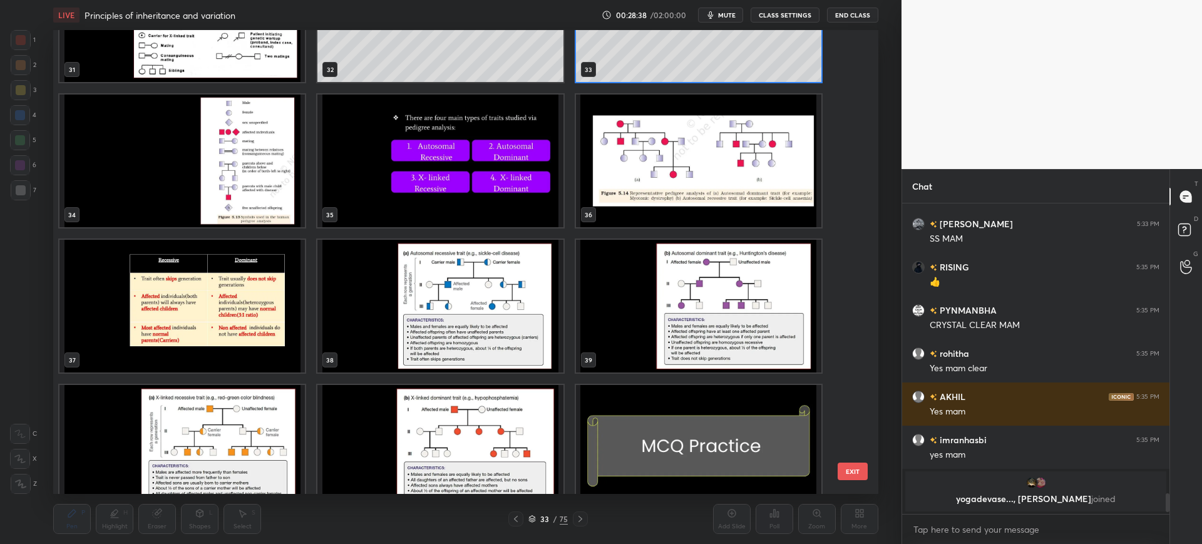
click at [484, 309] on img "grid" at bounding box center [440, 306] width 245 height 133
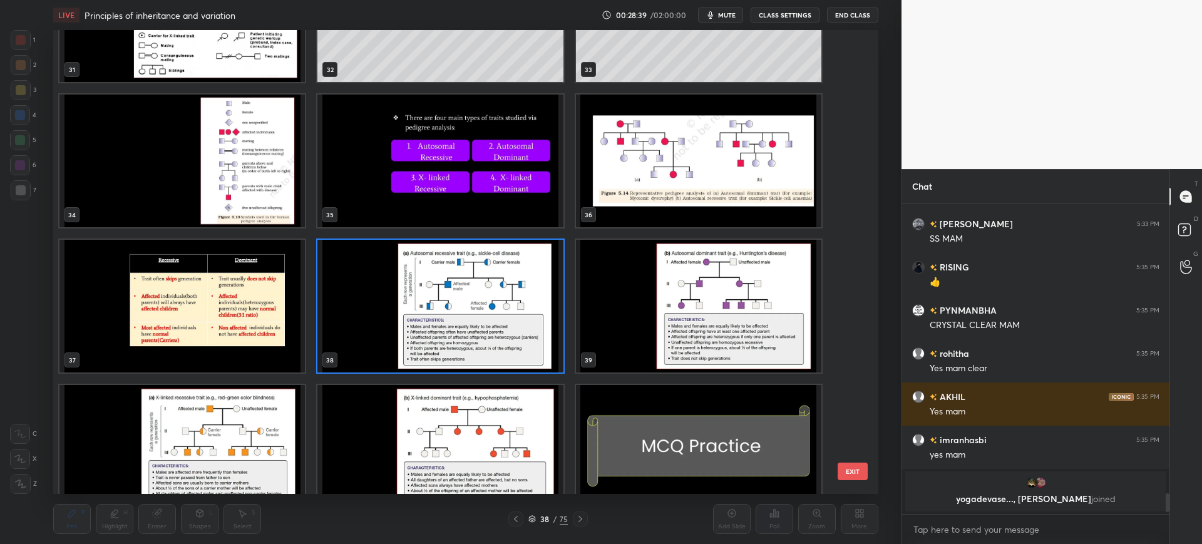
click at [845, 468] on button "EXIT" at bounding box center [852, 471] width 30 height 18
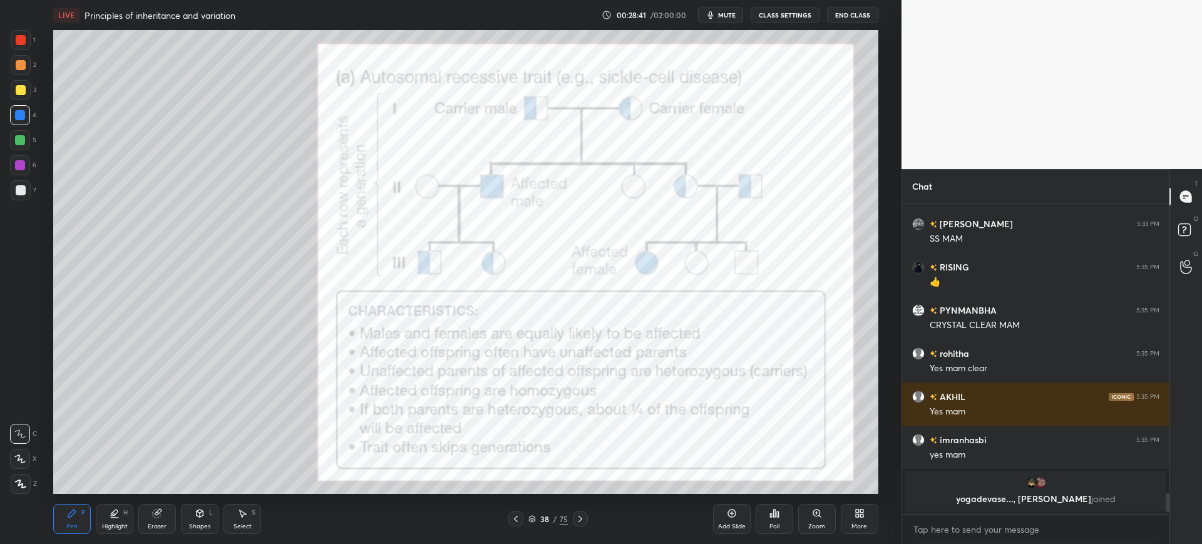
click at [19, 43] on div at bounding box center [21, 40] width 10 height 10
click at [578, 512] on div at bounding box center [580, 518] width 15 height 15
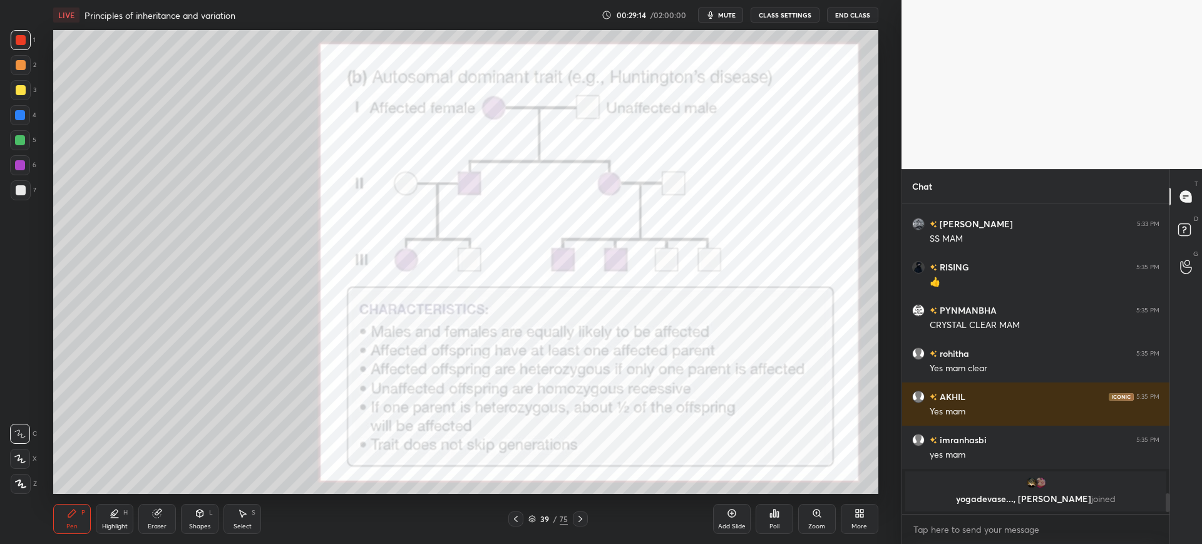
click at [23, 120] on div at bounding box center [20, 115] width 20 height 20
click at [22, 489] on div at bounding box center [21, 484] width 20 height 20
click at [156, 514] on icon at bounding box center [157, 513] width 8 height 8
click at [72, 541] on div "Pen P Highlight H Eraser Shapes L Select S 39 / 75 Add Slide Poll Zoom More" at bounding box center [465, 519] width 824 height 50
click at [68, 538] on div "Pen P Highlight H Eraser Shapes L Select S 39 / 75 Add Slide Poll Zoom More" at bounding box center [465, 519] width 824 height 50
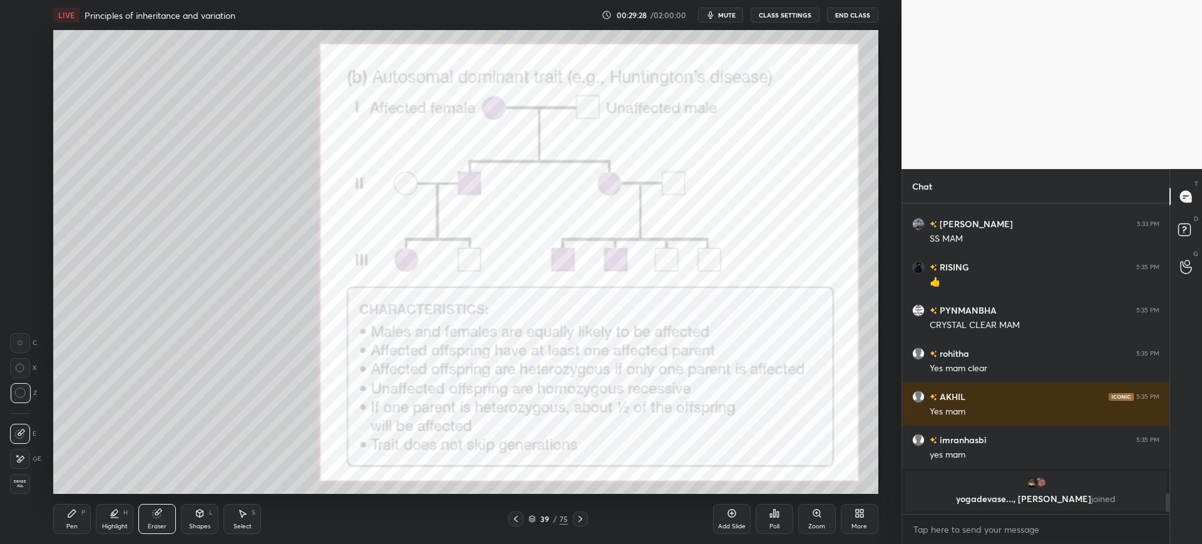
click at [73, 529] on div "Pen" at bounding box center [71, 526] width 11 height 6
click at [27, 39] on div at bounding box center [21, 40] width 20 height 20
click at [26, 100] on div at bounding box center [21, 90] width 20 height 20
click at [27, 105] on div "3" at bounding box center [24, 92] width 26 height 25
click at [17, 111] on div at bounding box center [20, 115] width 10 height 10
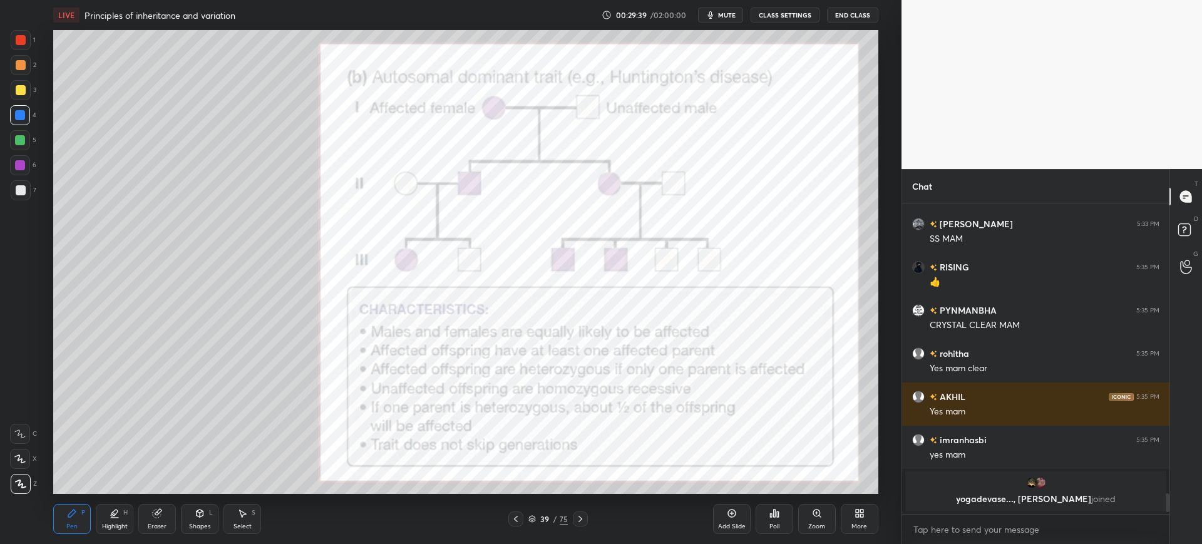
click at [24, 135] on div at bounding box center [20, 140] width 20 height 20
click at [163, 521] on div "Eraser" at bounding box center [157, 519] width 38 height 30
click at [30, 475] on div "Erase all" at bounding box center [21, 484] width 23 height 20
click at [38, 43] on div "1 2 3 4 5 6 7 C X Z C X Z E E Erase all H H" at bounding box center [20, 262] width 40 height 464
click at [36, 50] on div "1 2 3 4 5 6 7" at bounding box center [23, 117] width 26 height 175
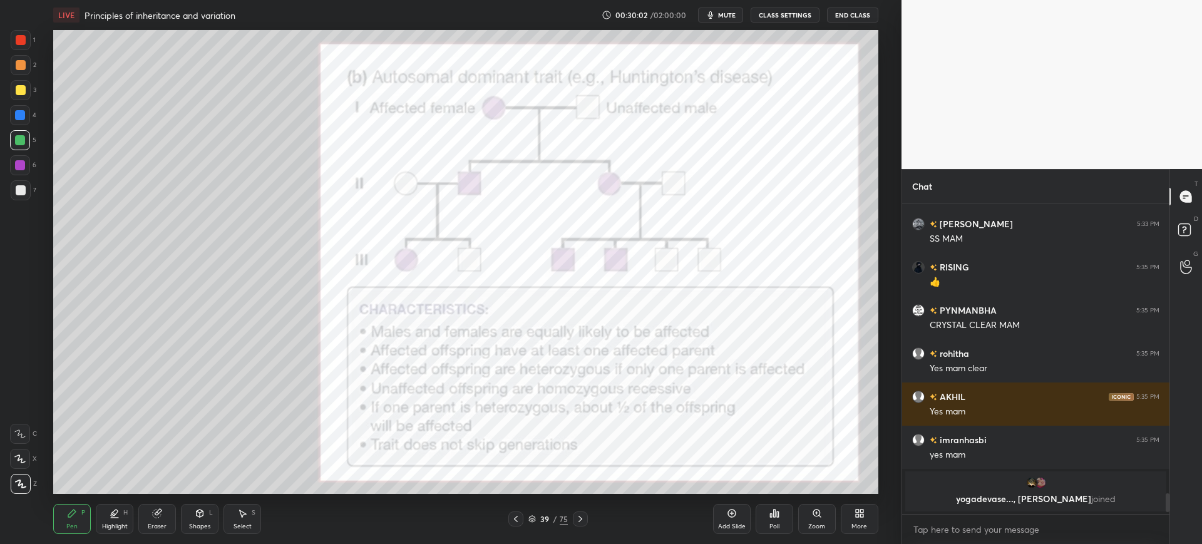
click at [21, 51] on div "1" at bounding box center [23, 42] width 25 height 25
click at [28, 115] on div at bounding box center [20, 115] width 20 height 20
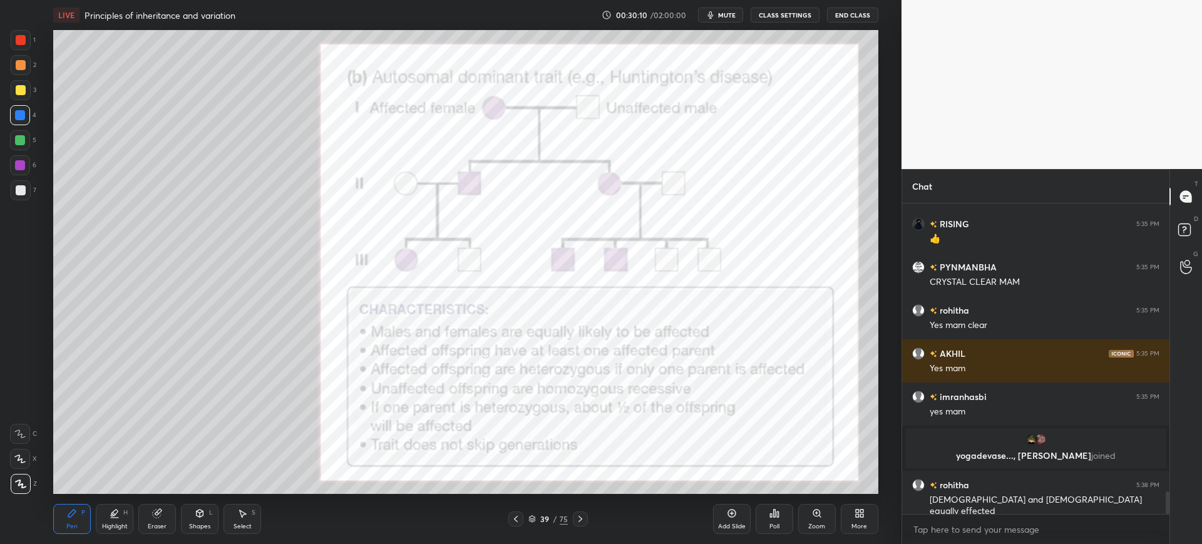
click at [13, 51] on div "1" at bounding box center [23, 42] width 25 height 25
click at [29, 116] on div at bounding box center [20, 115] width 20 height 20
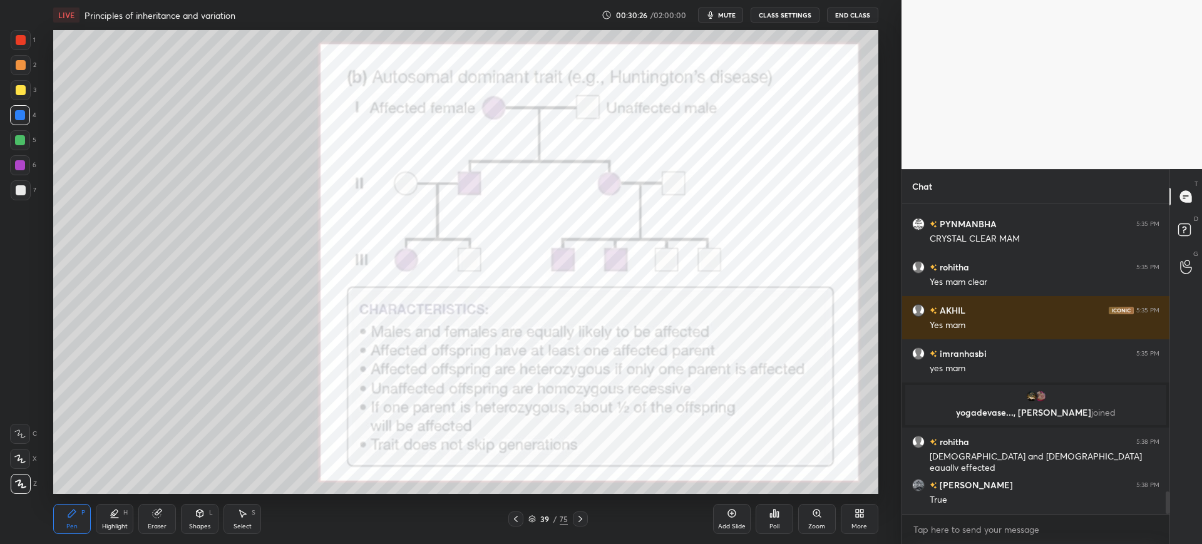
click at [27, 169] on div at bounding box center [20, 165] width 20 height 20
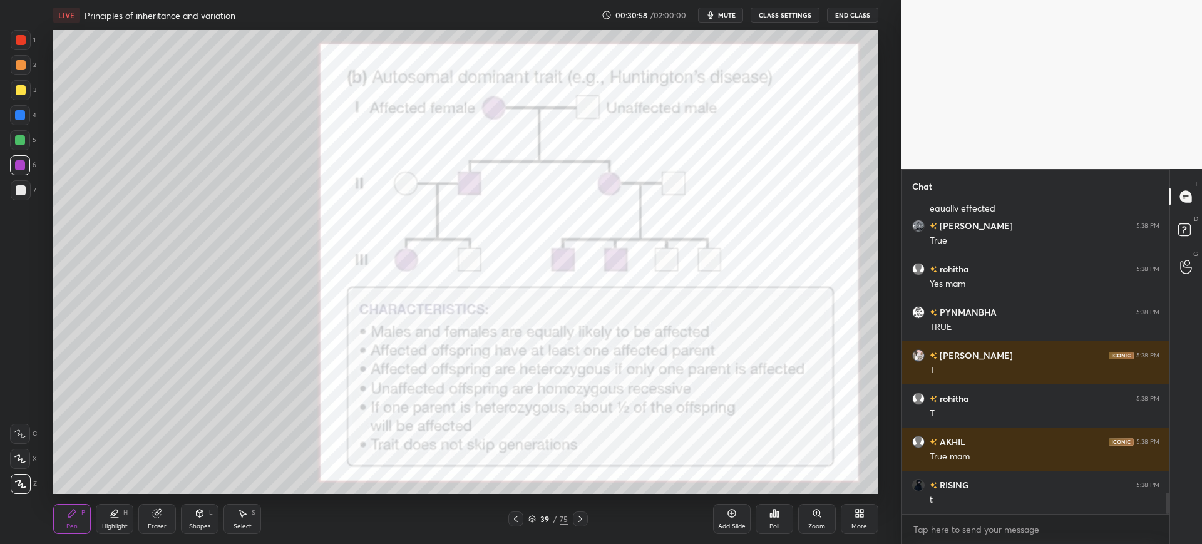
scroll to position [4280, 0]
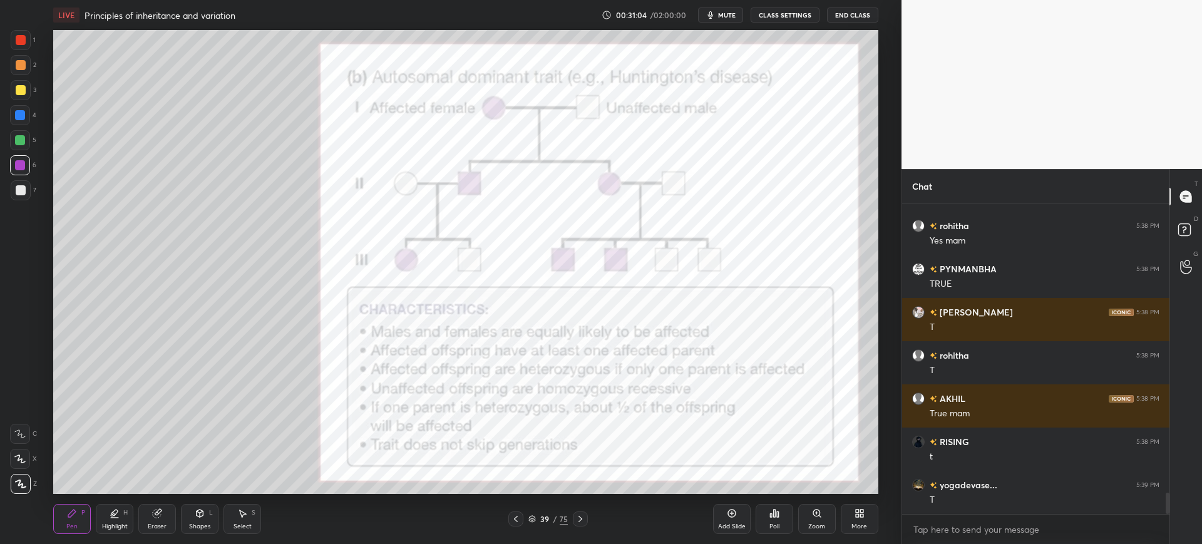
click at [27, 48] on div at bounding box center [21, 40] width 20 height 20
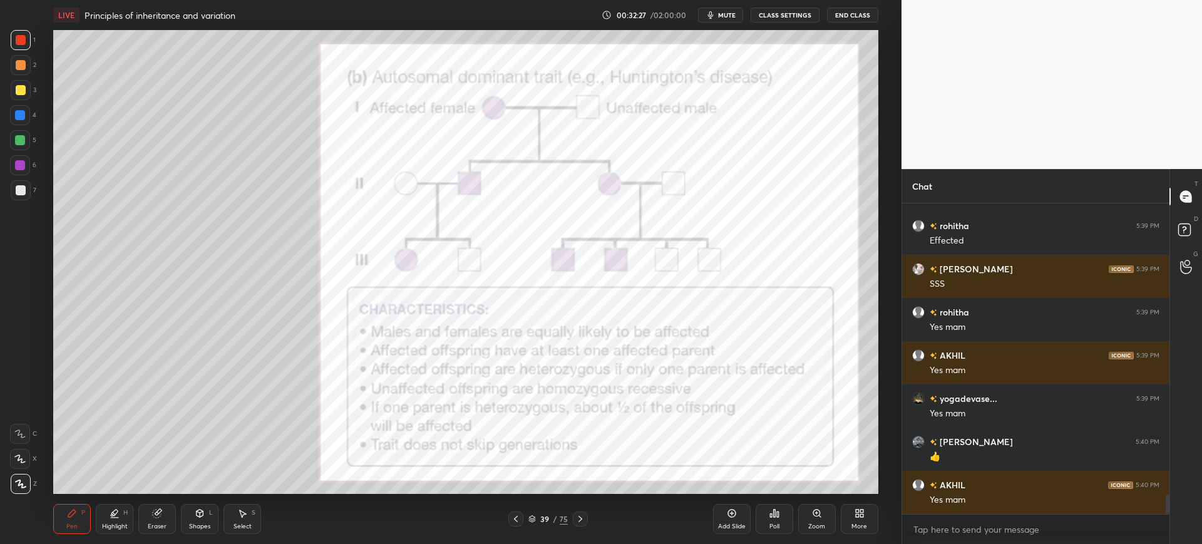
scroll to position [4612, 0]
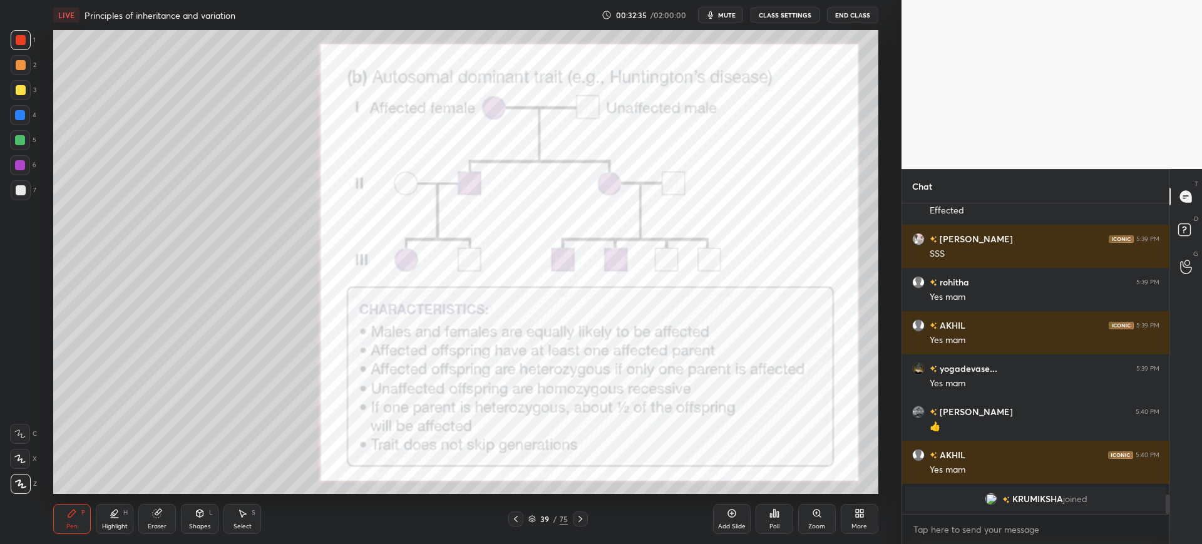
click at [26, 128] on div "4" at bounding box center [23, 117] width 26 height 25
click at [727, 517] on icon at bounding box center [732, 513] width 10 height 10
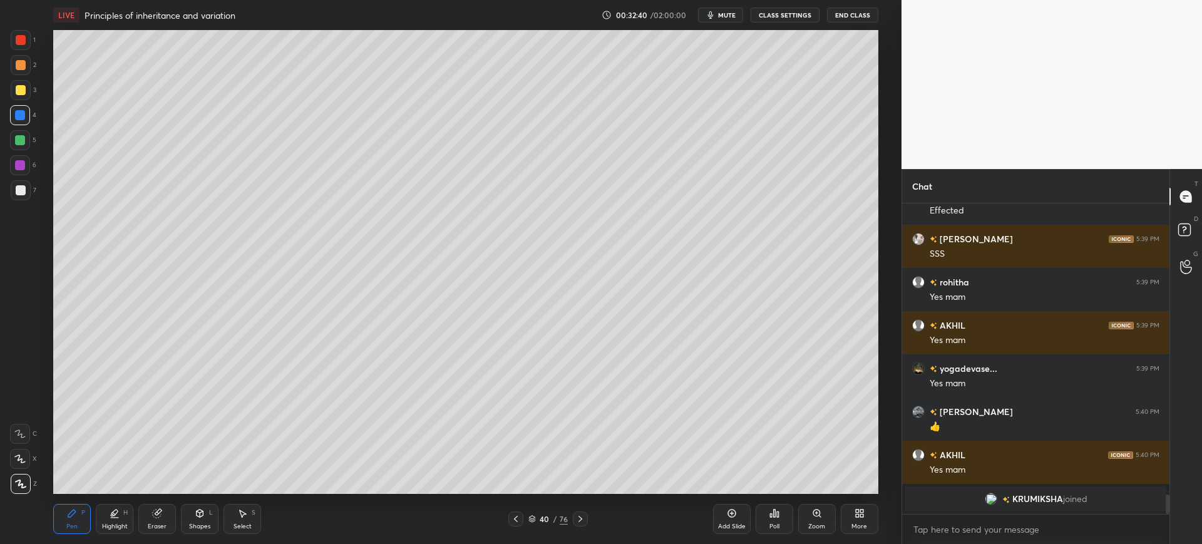
click at [24, 198] on div at bounding box center [21, 190] width 20 height 20
click at [29, 93] on div at bounding box center [21, 90] width 20 height 20
click at [163, 524] on div "Eraser" at bounding box center [157, 526] width 19 height 6
click at [68, 541] on div "Pen P Highlight H Eraser Shapes L Select S 40 / 76 Add Slide Poll Zoom More" at bounding box center [465, 519] width 824 height 50
click at [73, 525] on div "Pen" at bounding box center [71, 526] width 11 height 6
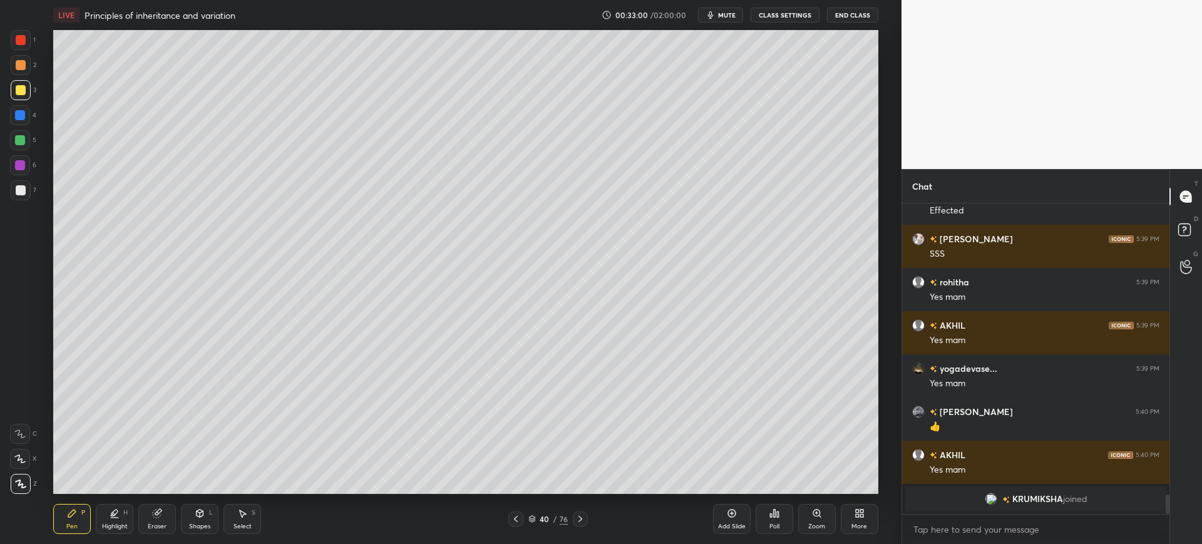
click at [156, 523] on div "Eraser" at bounding box center [157, 526] width 19 height 6
click at [81, 524] on div "Pen P" at bounding box center [72, 519] width 38 height 30
click at [18, 41] on div at bounding box center [21, 40] width 10 height 10
click at [10, 121] on div at bounding box center [20, 115] width 20 height 20
click at [16, 445] on div "X" at bounding box center [23, 456] width 27 height 25
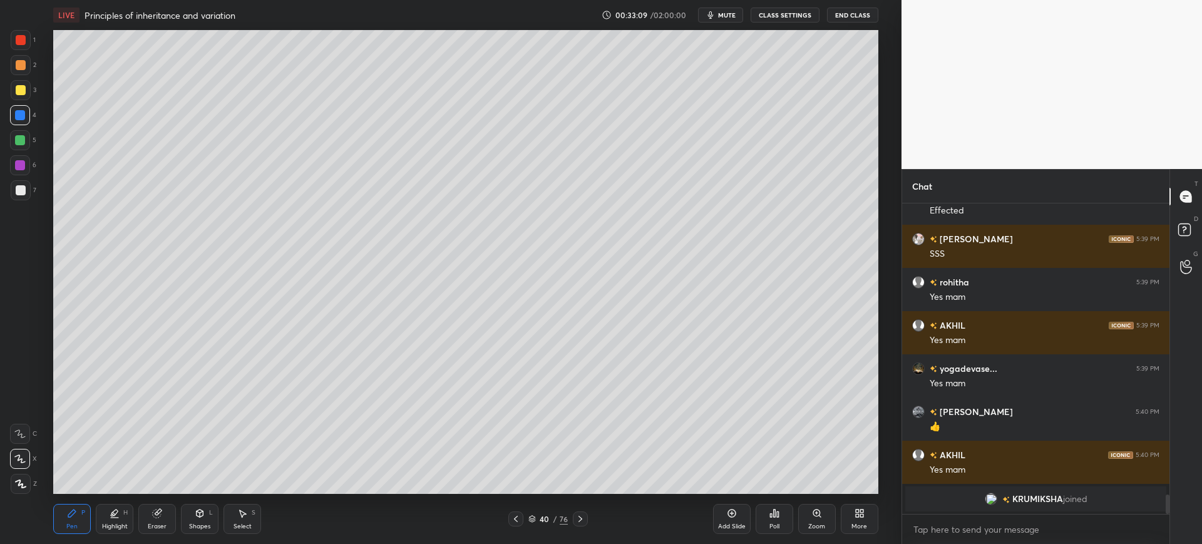
click at [27, 434] on div at bounding box center [20, 434] width 20 height 20
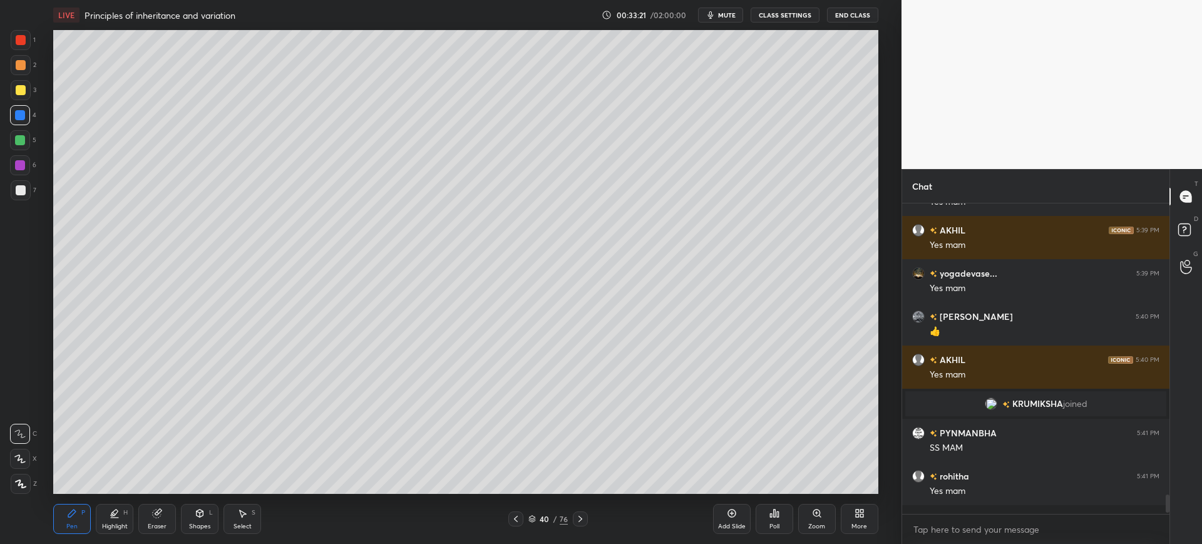
scroll to position [4508, 0]
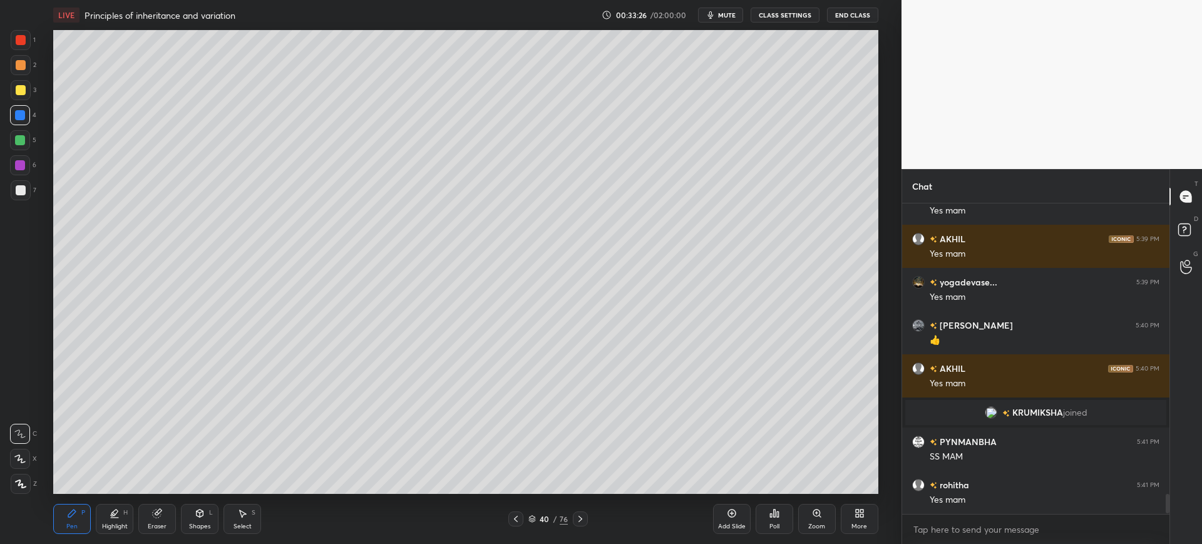
click at [170, 533] on div "Eraser" at bounding box center [157, 519] width 38 height 30
click at [13, 483] on span "Erase all" at bounding box center [20, 483] width 19 height 9
click at [503, 523] on div "40 / 76" at bounding box center [548, 518] width 330 height 15
click at [516, 519] on icon at bounding box center [516, 519] width 10 height 10
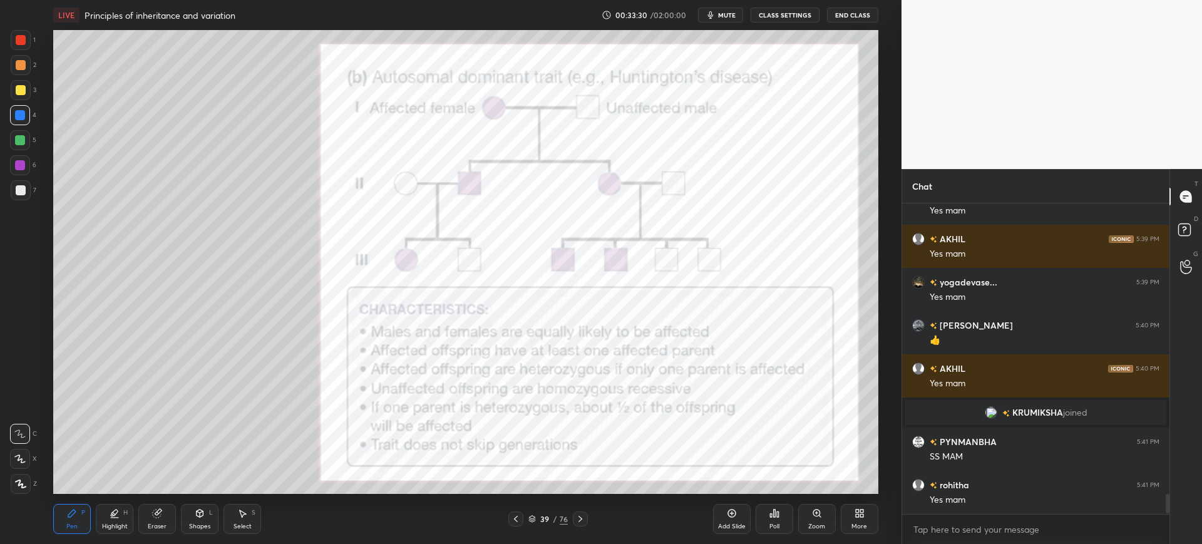
click at [67, 513] on icon at bounding box center [72, 513] width 10 height 10
click at [29, 47] on div at bounding box center [21, 40] width 20 height 20
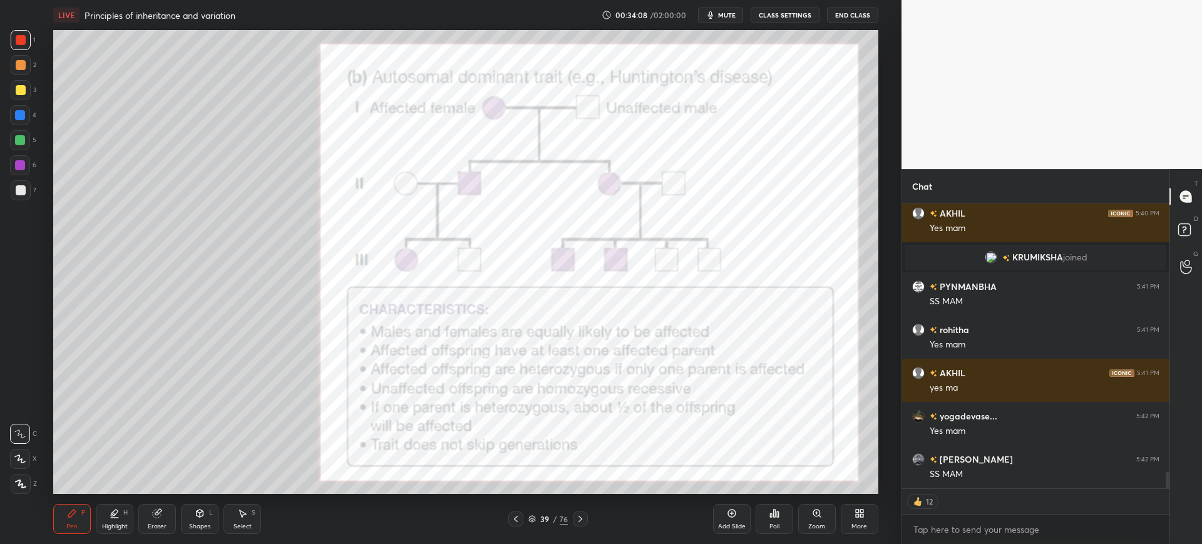
scroll to position [4638, 0]
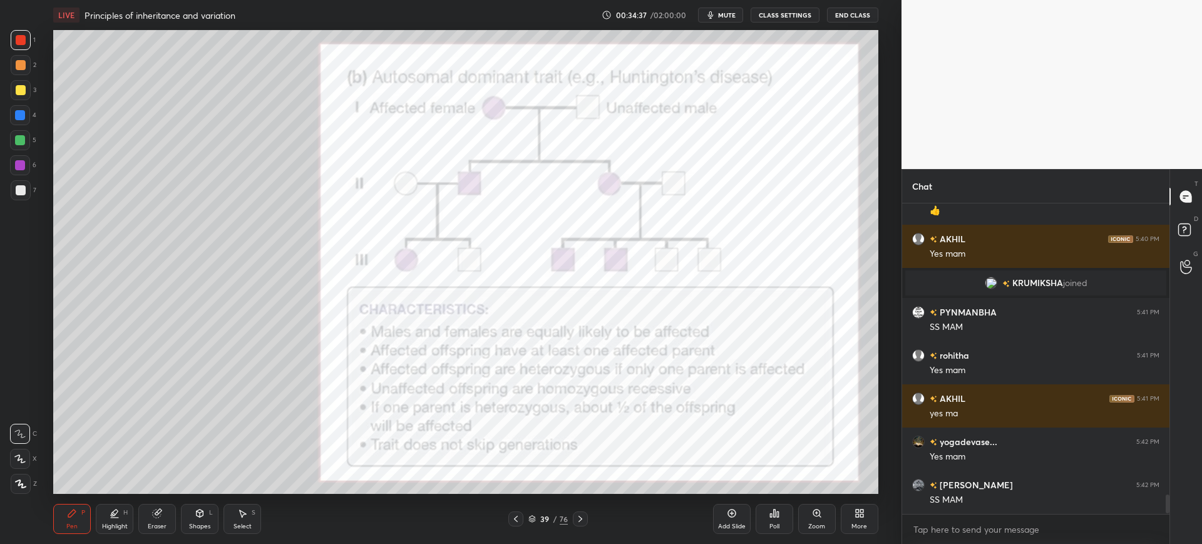
click at [25, 119] on div at bounding box center [20, 115] width 20 height 20
click at [21, 44] on div at bounding box center [21, 40] width 10 height 10
click at [28, 114] on div at bounding box center [20, 115] width 20 height 20
click at [24, 489] on div at bounding box center [21, 484] width 20 height 20
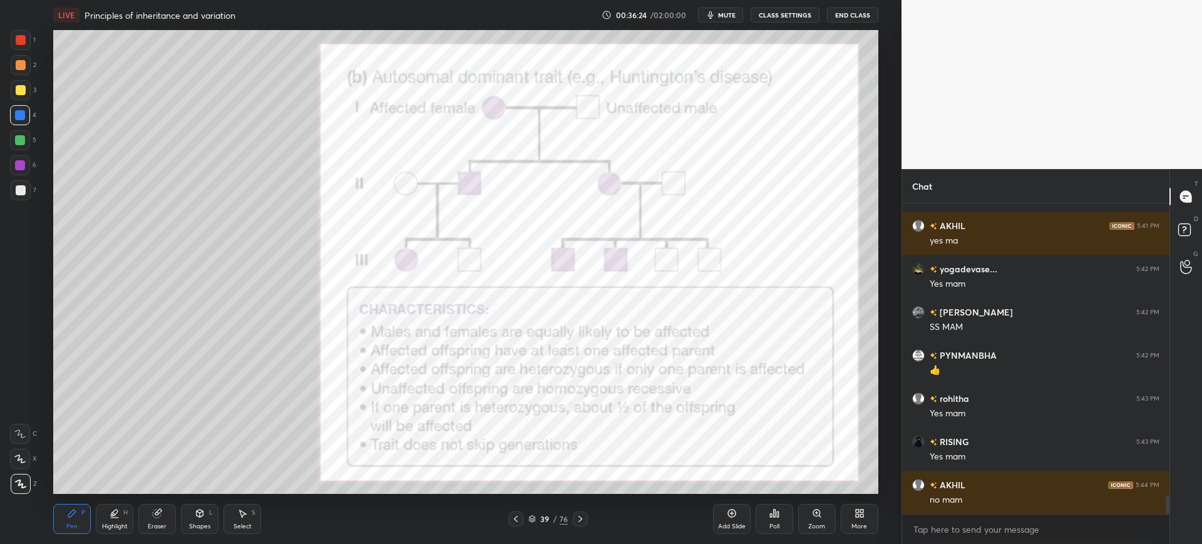
scroll to position [4854, 0]
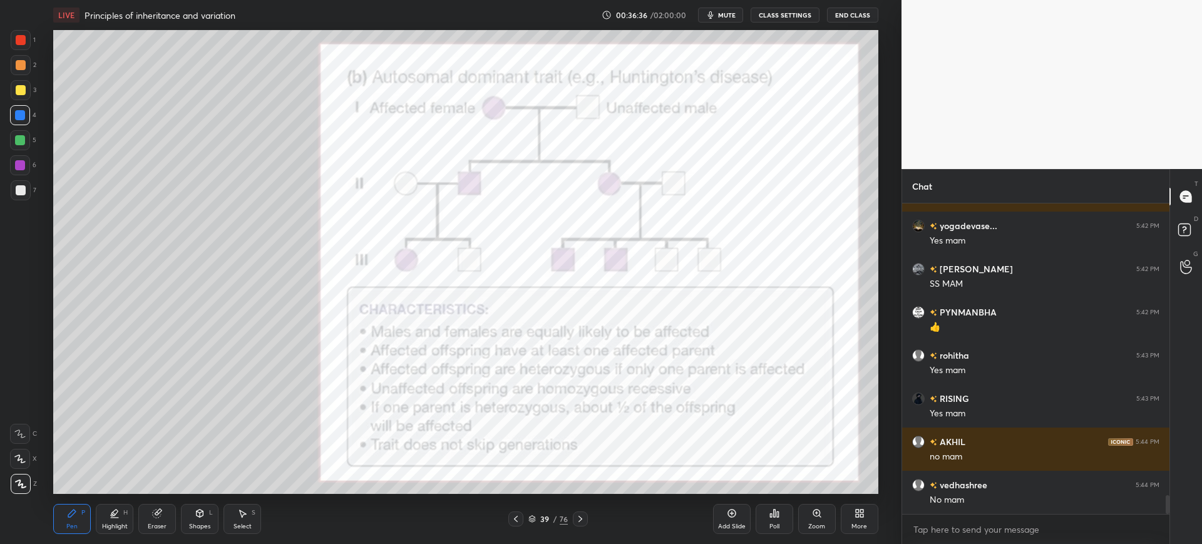
click at [20, 57] on div at bounding box center [21, 65] width 20 height 20
click at [516, 518] on icon at bounding box center [516, 519] width 10 height 10
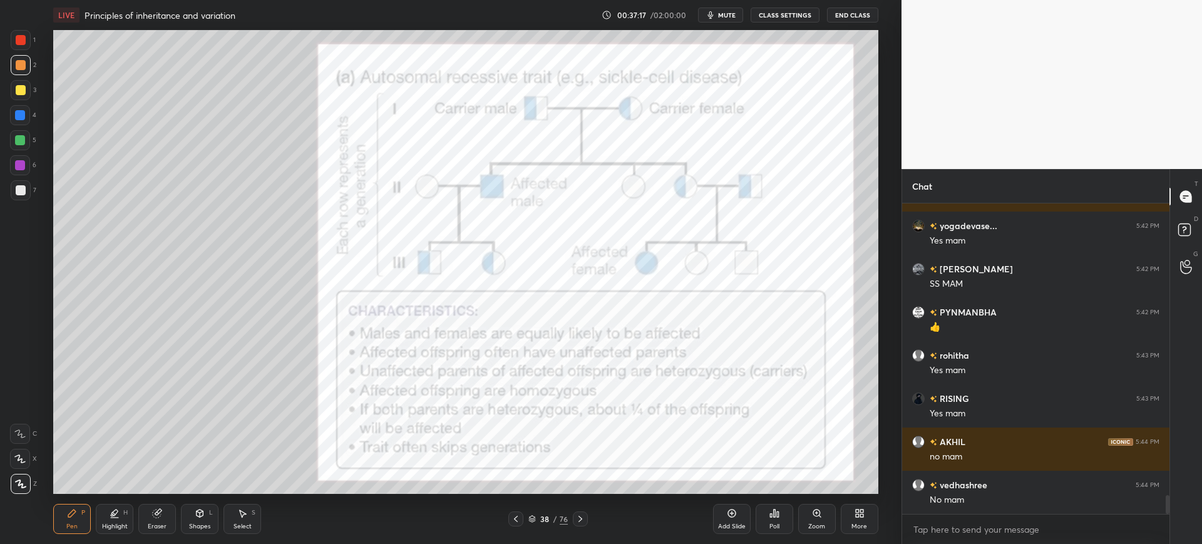
click at [168, 513] on div "Eraser" at bounding box center [157, 519] width 38 height 30
click at [74, 526] on div "Pen" at bounding box center [71, 526] width 11 height 6
click at [22, 39] on div at bounding box center [21, 40] width 10 height 10
click at [25, 196] on div at bounding box center [21, 190] width 20 height 20
click at [36, 457] on div "X" at bounding box center [23, 459] width 27 height 20
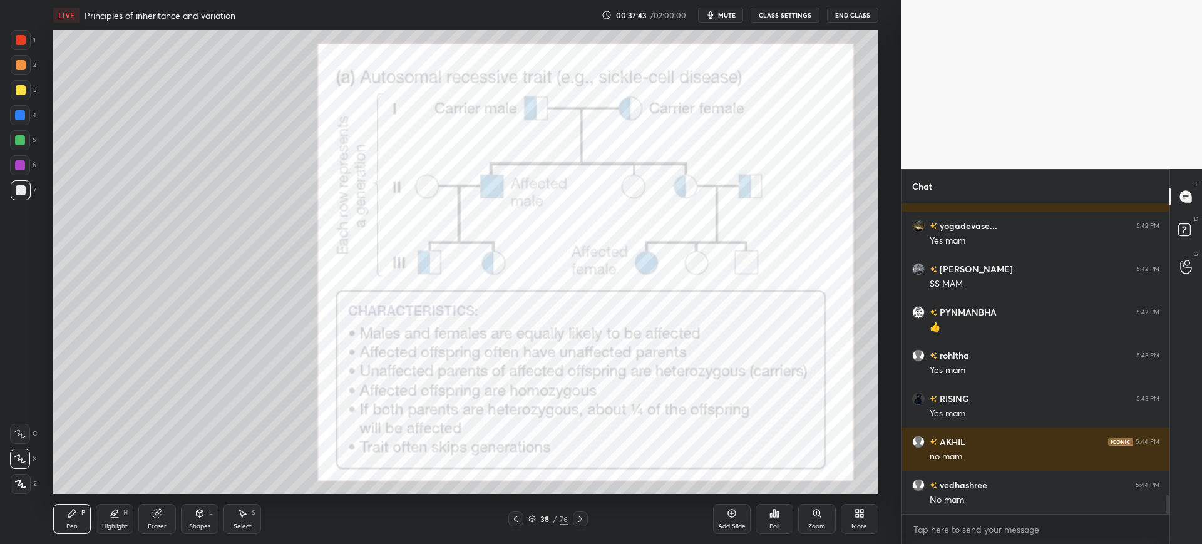
scroll to position [4897, 0]
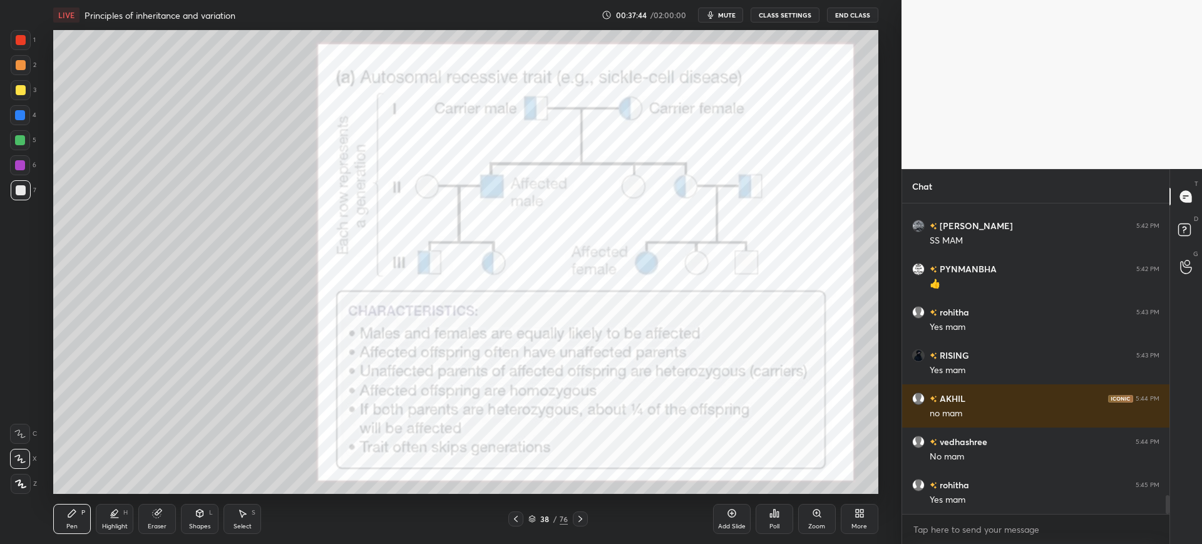
click at [26, 43] on div at bounding box center [21, 40] width 20 height 20
click at [35, 471] on div "Z" at bounding box center [24, 481] width 26 height 25
click at [19, 119] on div at bounding box center [20, 115] width 10 height 10
click at [146, 516] on div "Eraser" at bounding box center [157, 519] width 38 height 30
click at [69, 520] on div "Pen P" at bounding box center [72, 519] width 38 height 30
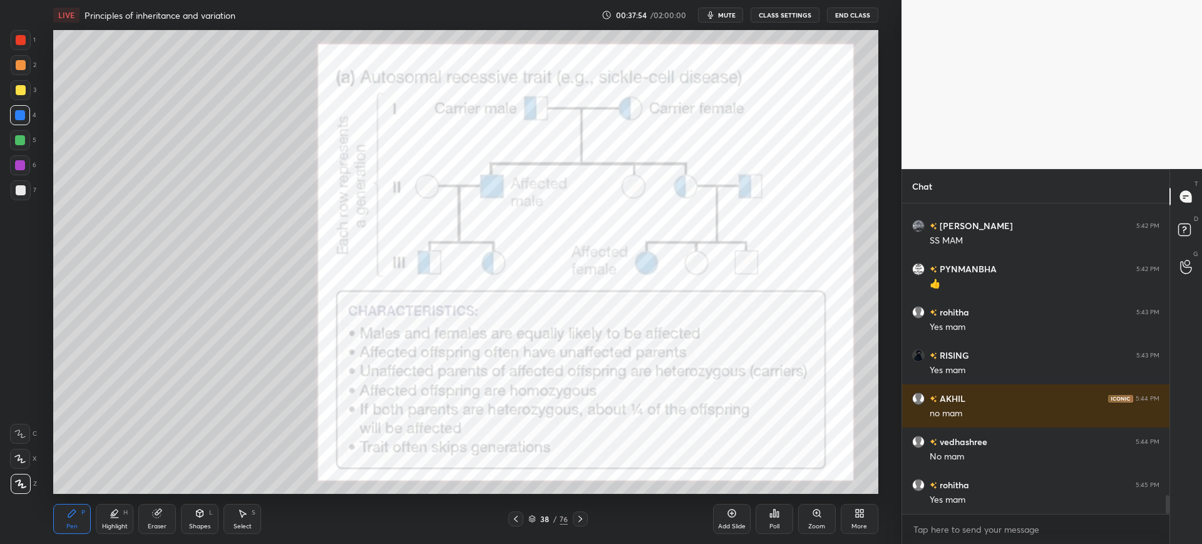
scroll to position [4940, 0]
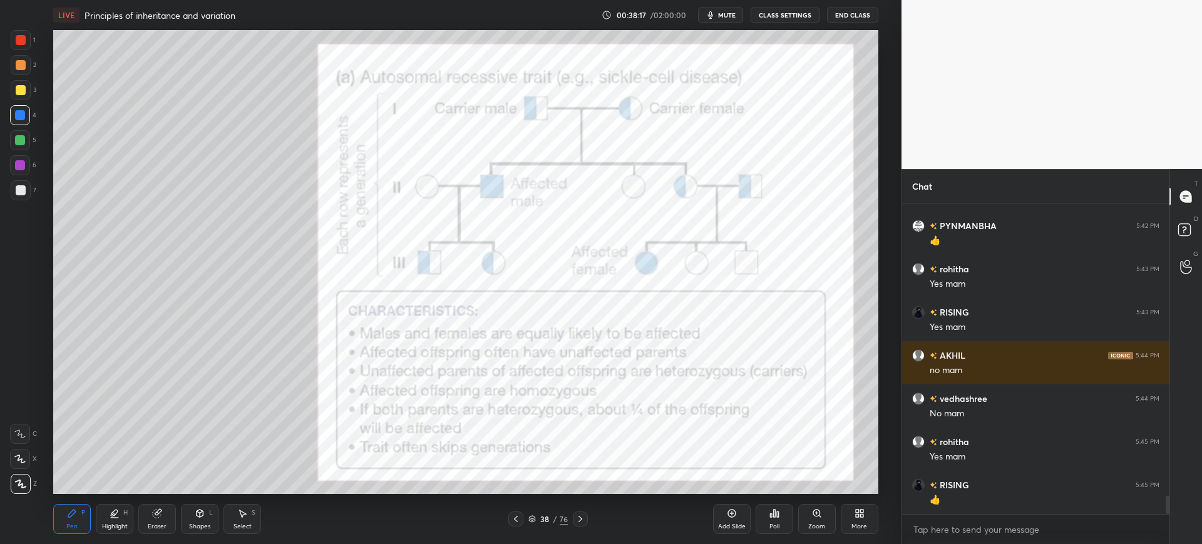
click at [34, 49] on div "1" at bounding box center [23, 40] width 25 height 20
click at [21, 43] on div at bounding box center [21, 40] width 10 height 10
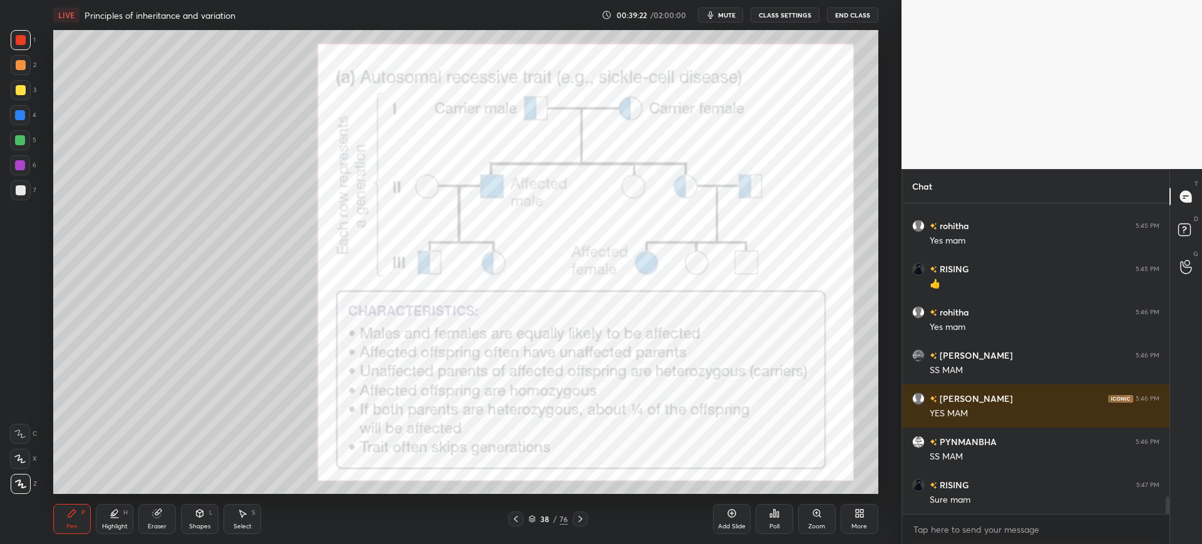
scroll to position [5186, 0]
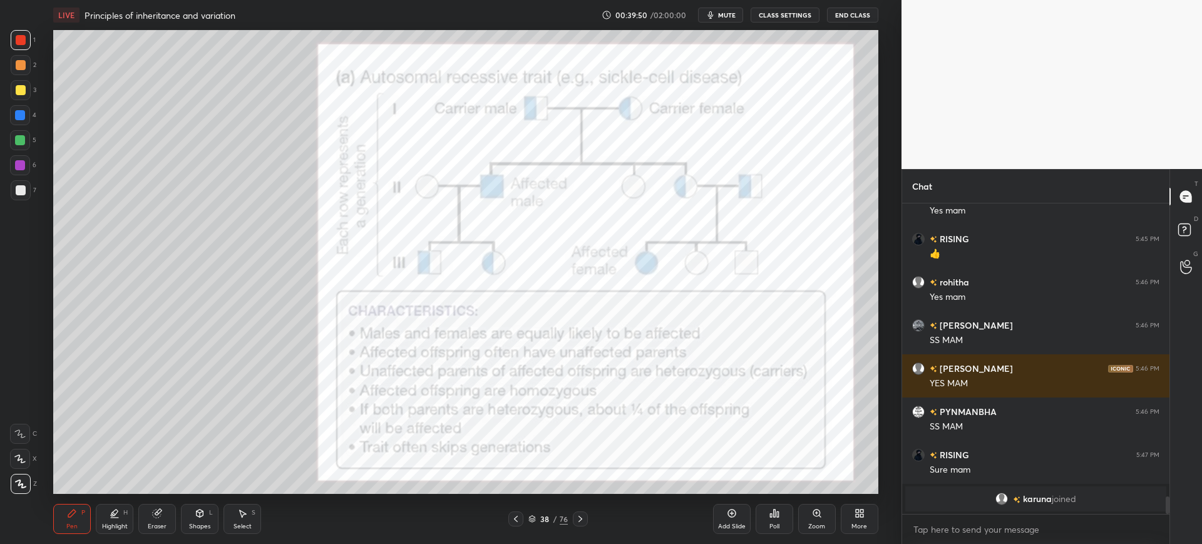
click at [159, 517] on icon at bounding box center [157, 513] width 8 height 8
click at [69, 518] on icon at bounding box center [72, 513] width 10 height 10
click at [20, 124] on div at bounding box center [20, 115] width 20 height 20
click at [585, 518] on div at bounding box center [580, 518] width 15 height 15
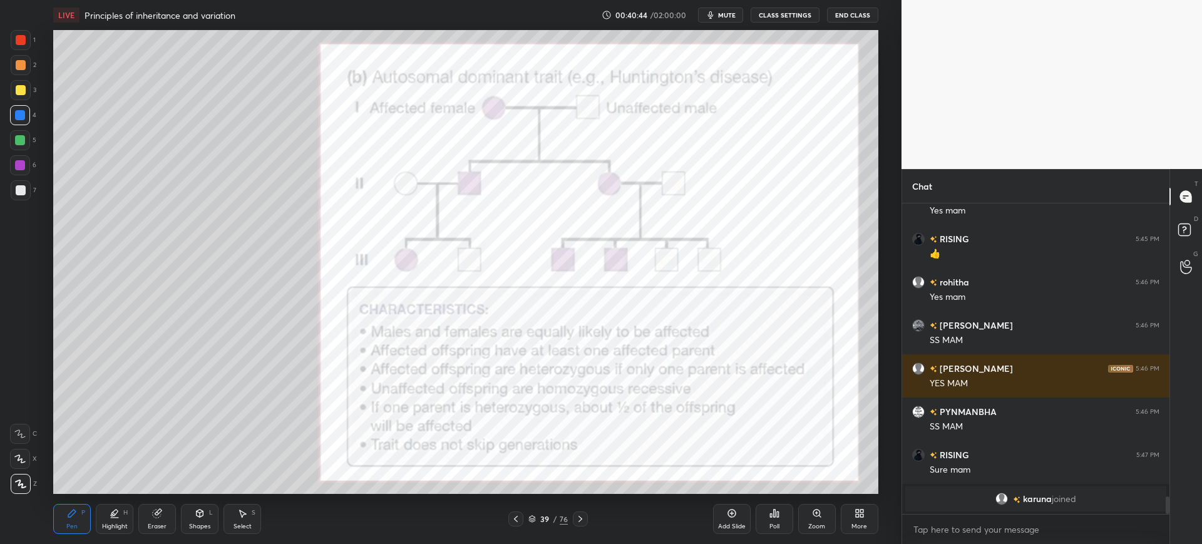
click at [154, 510] on icon at bounding box center [157, 513] width 10 height 10
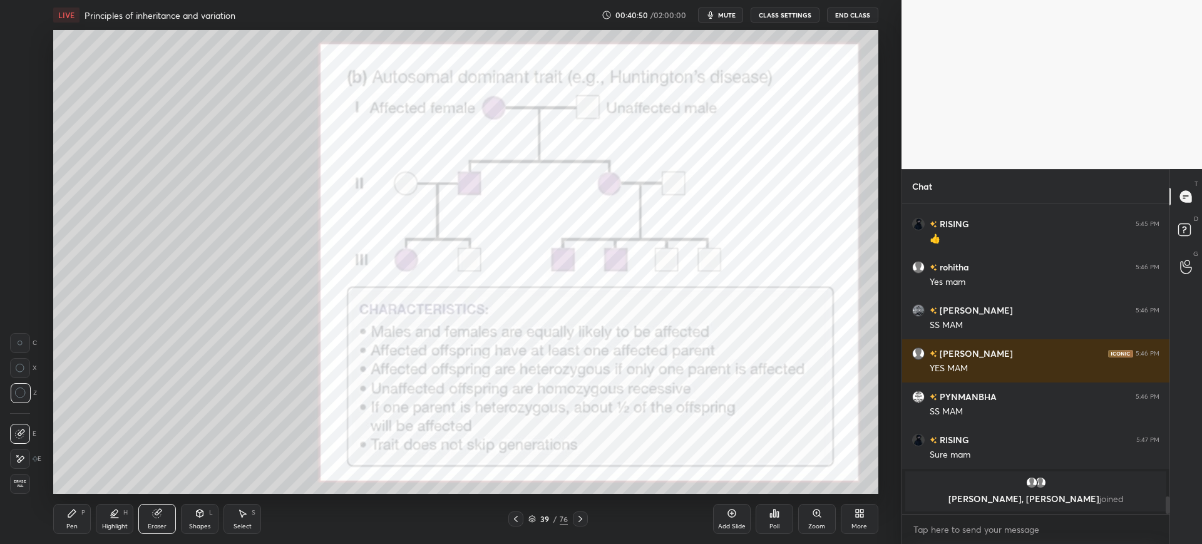
click at [72, 517] on icon at bounding box center [72, 513] width 10 height 10
click at [165, 519] on div "Eraser" at bounding box center [157, 519] width 38 height 30
click at [201, 515] on icon at bounding box center [200, 513] width 7 height 8
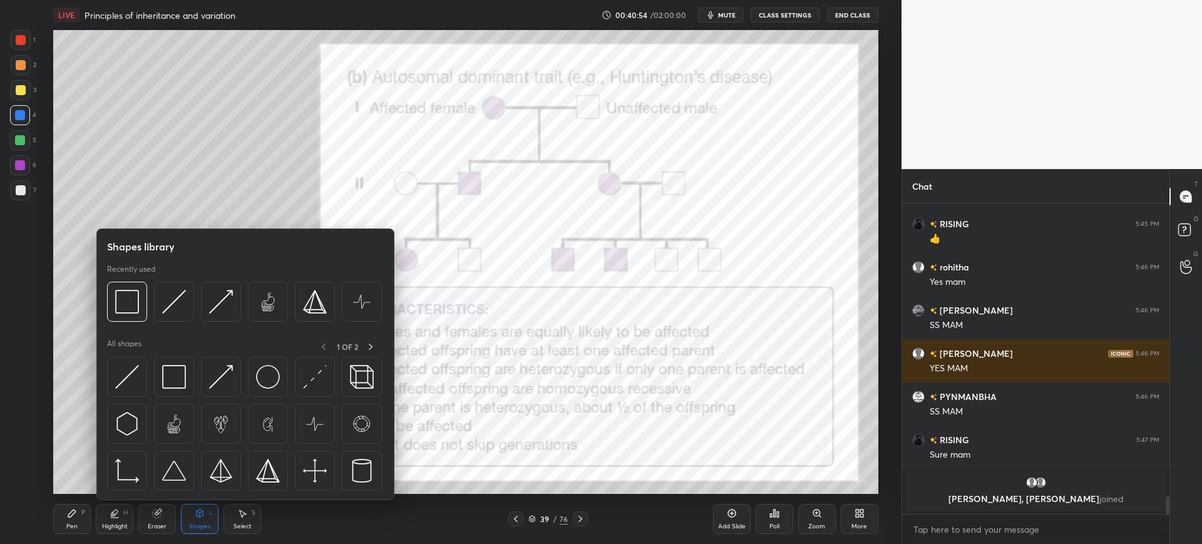
click at [161, 515] on icon at bounding box center [157, 513] width 10 height 10
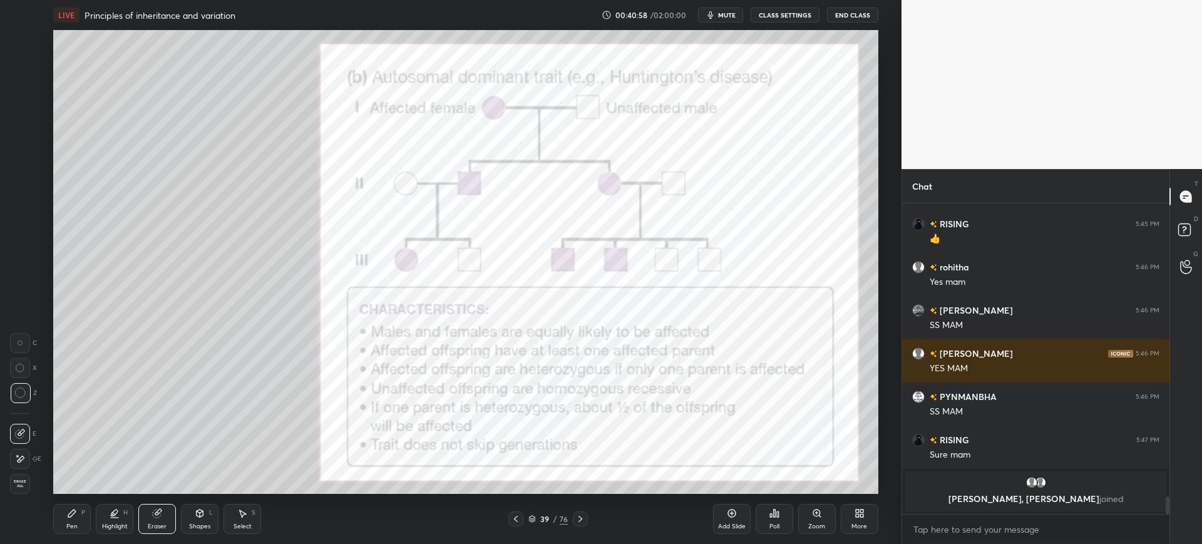
click at [66, 519] on div "Pen P" at bounding box center [72, 519] width 38 height 30
click at [160, 519] on div "Eraser" at bounding box center [157, 519] width 38 height 30
click at [61, 526] on div "Pen P" at bounding box center [72, 519] width 38 height 30
click at [29, 33] on div at bounding box center [21, 40] width 20 height 20
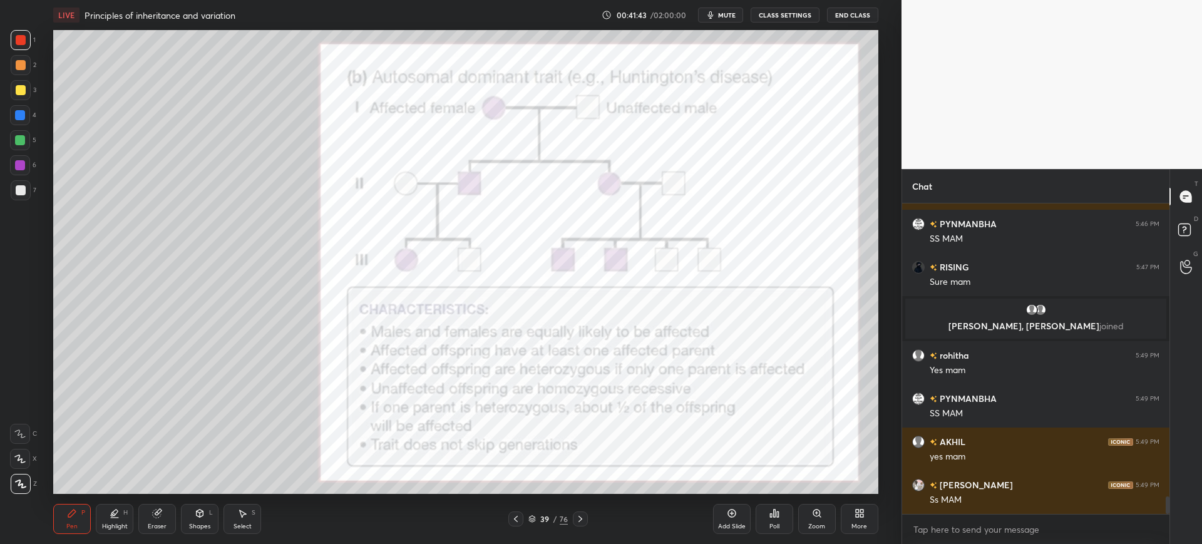
scroll to position [5189, 0]
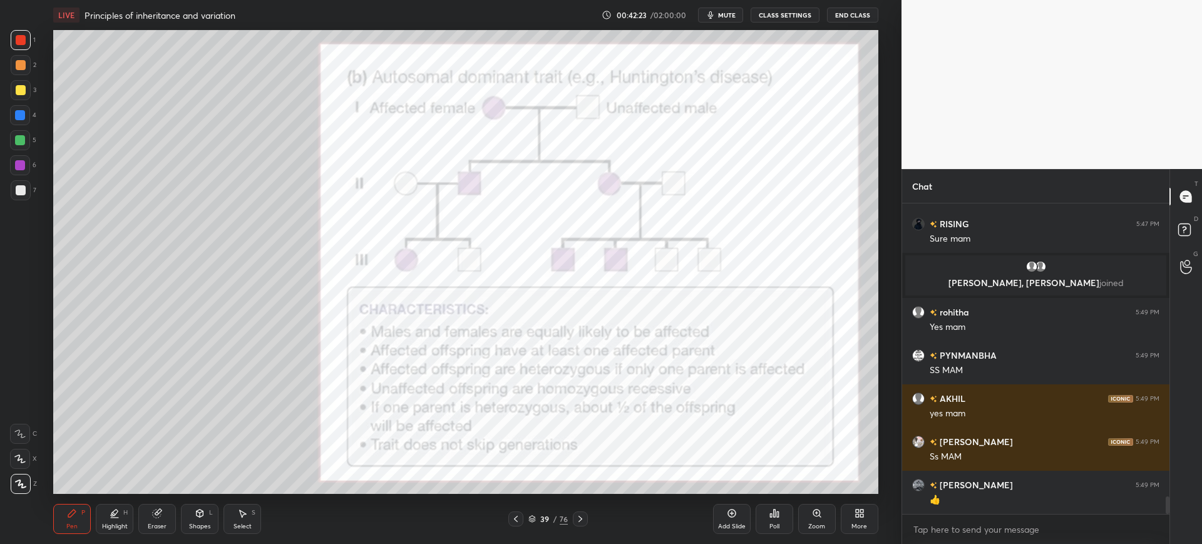
click at [580, 521] on icon at bounding box center [580, 519] width 4 height 6
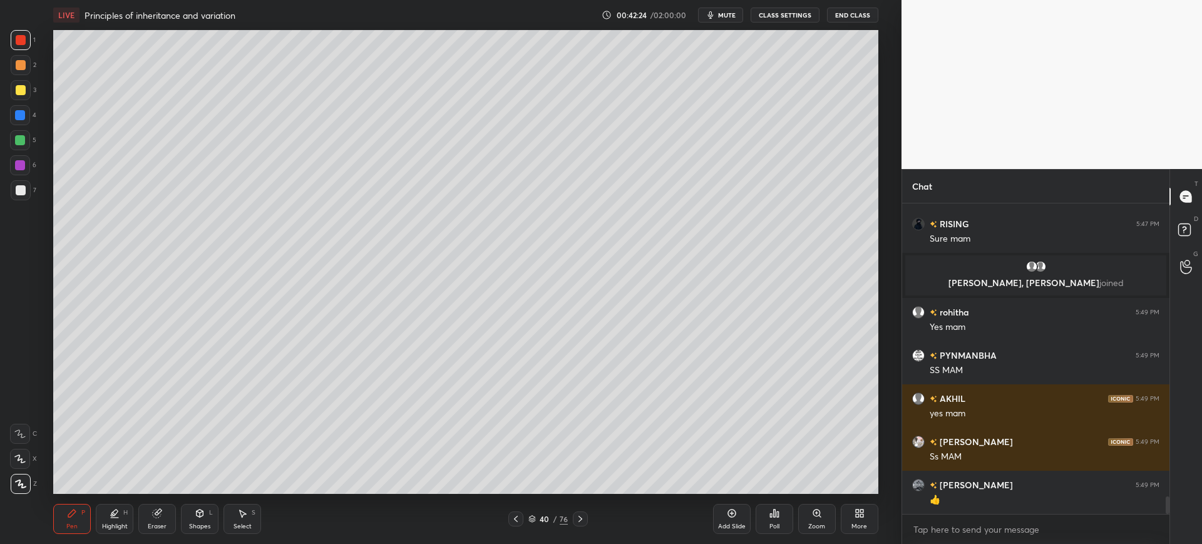
click at [581, 517] on icon at bounding box center [580, 519] width 10 height 10
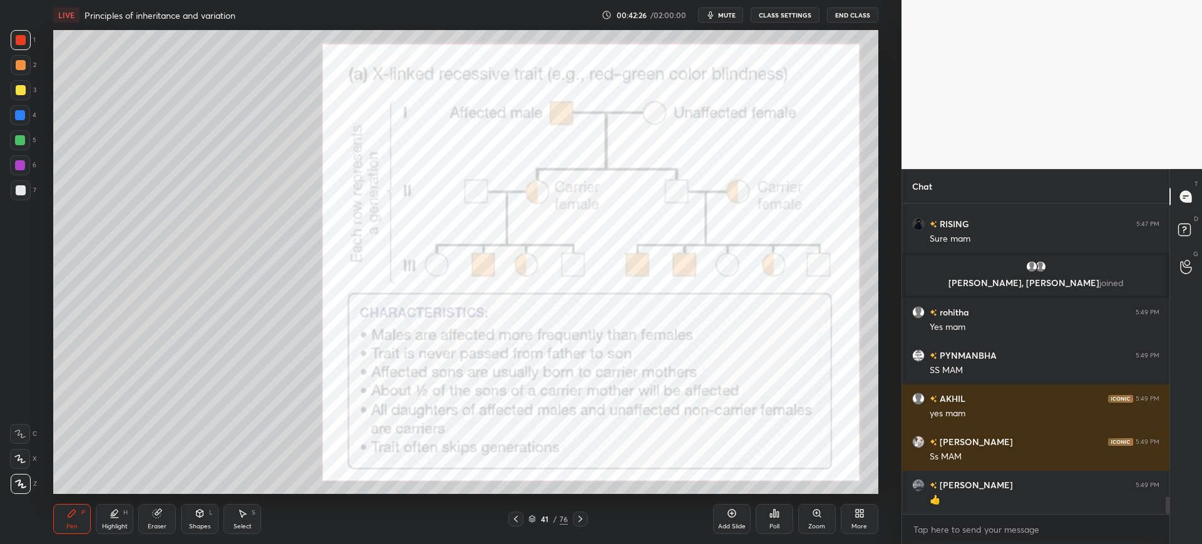
click at [577, 513] on div at bounding box center [580, 518] width 15 height 15
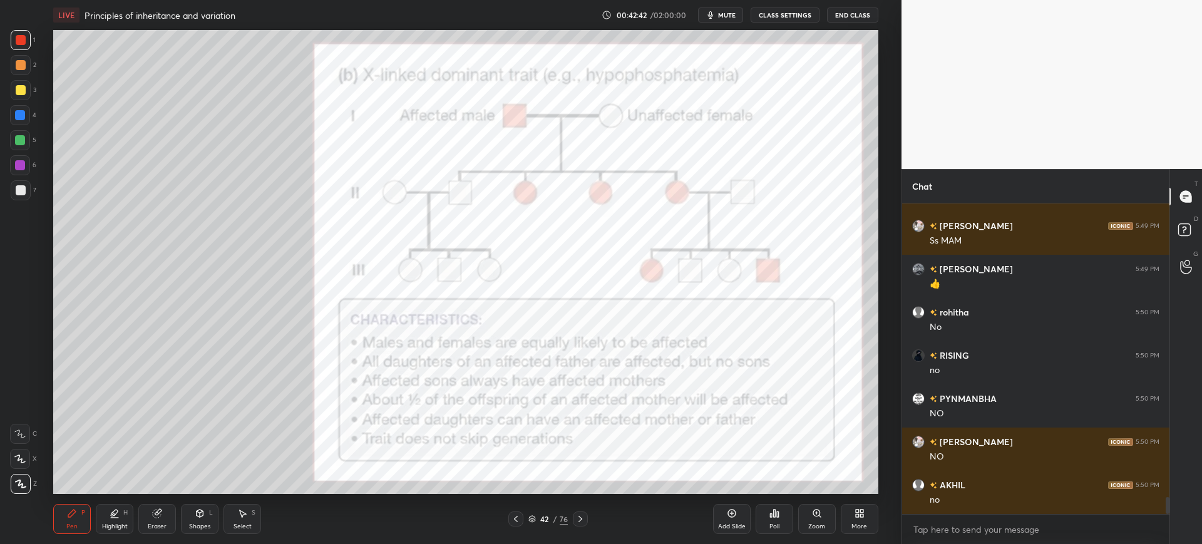
scroll to position [5448, 0]
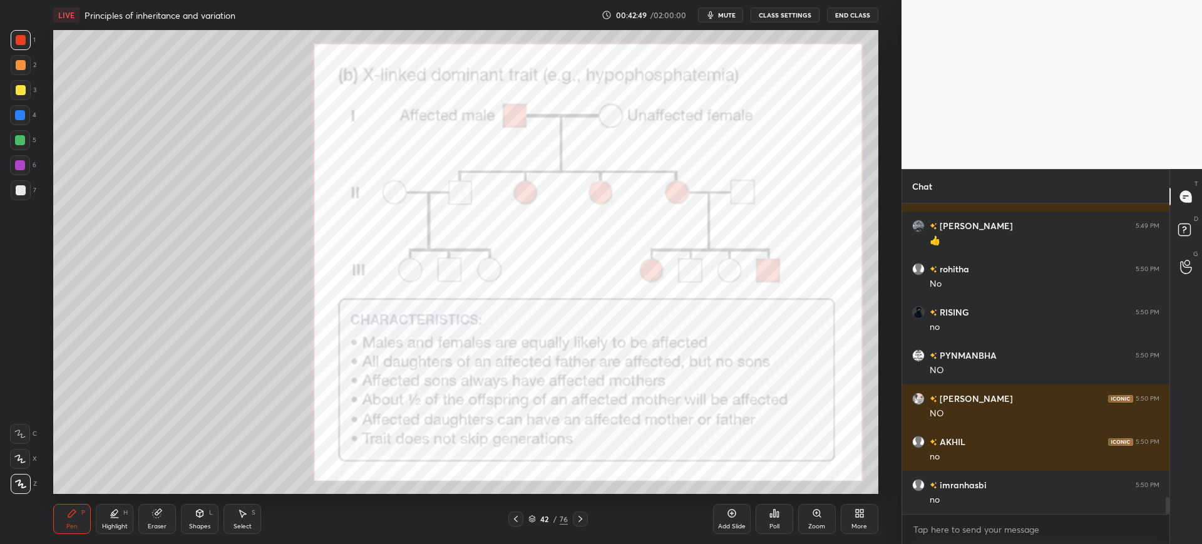
click at [727, 10] on button "mute" at bounding box center [720, 15] width 45 height 15
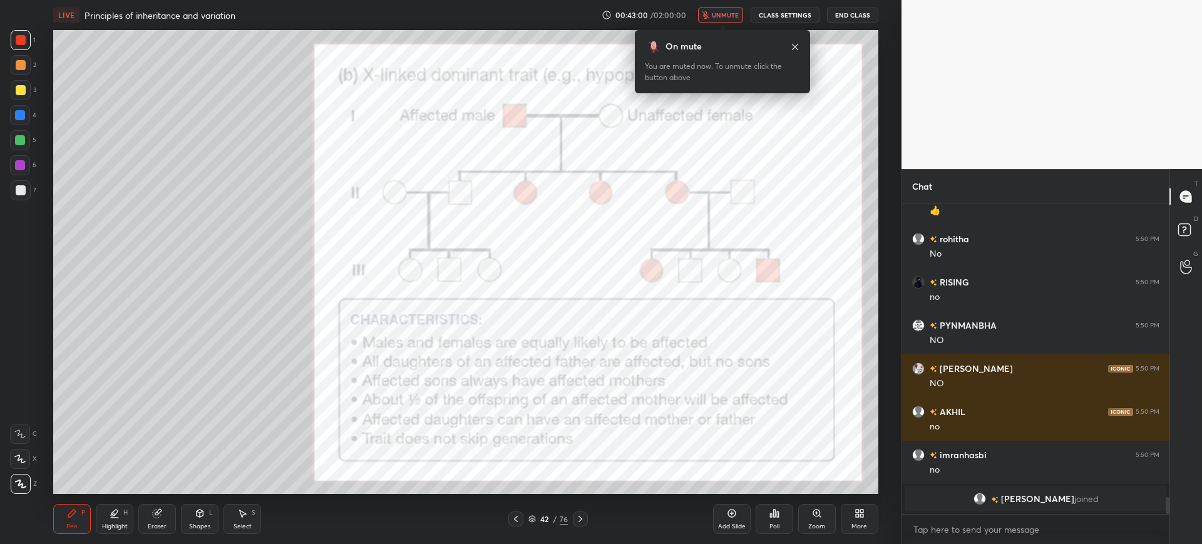
scroll to position [5494, 0]
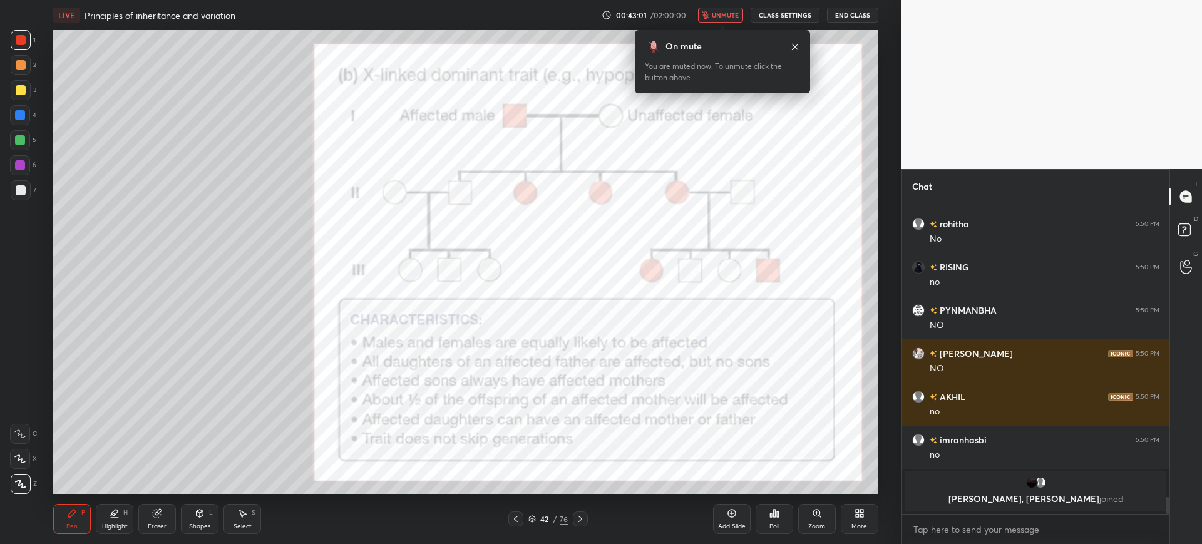
click at [718, 19] on button "unmute" at bounding box center [720, 15] width 45 height 15
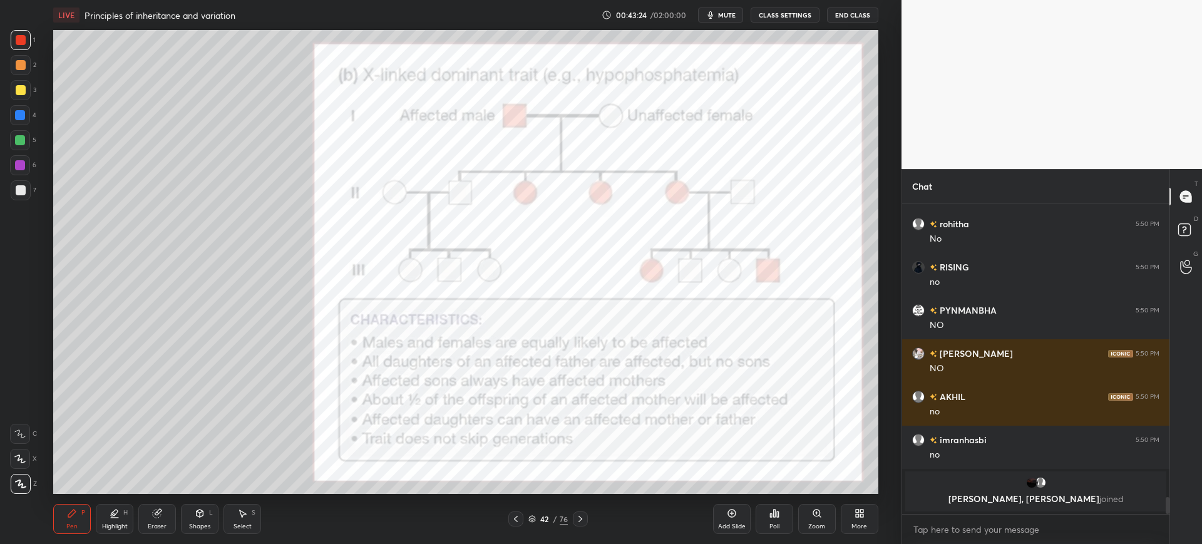
click at [25, 113] on div at bounding box center [20, 115] width 10 height 10
click at [12, 37] on div at bounding box center [21, 40] width 20 height 20
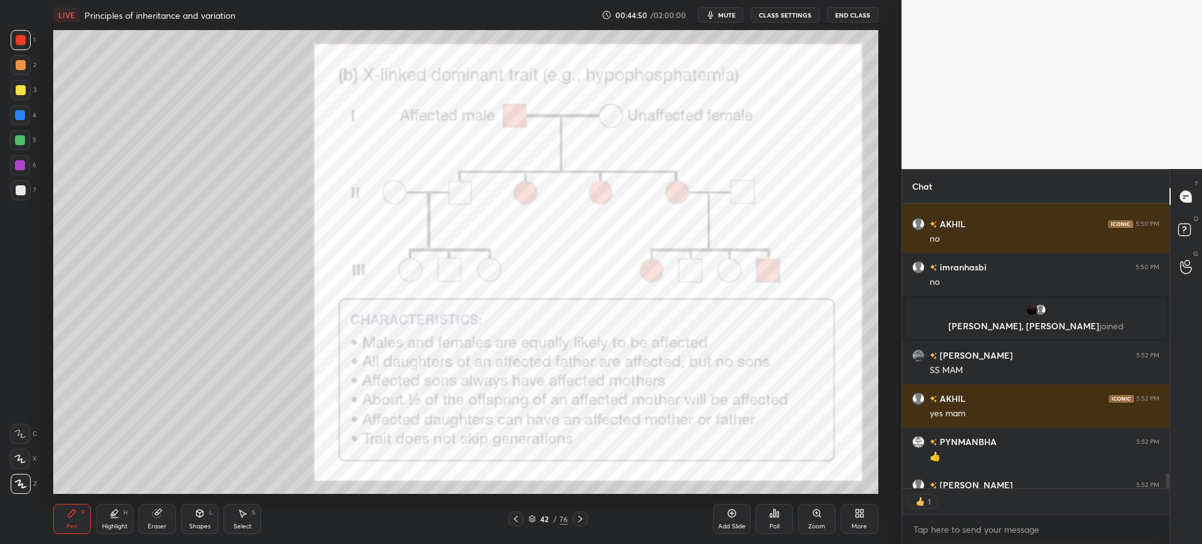
scroll to position [281, 263]
click at [171, 513] on div "Eraser" at bounding box center [157, 519] width 38 height 30
click at [23, 486] on span "Erase all" at bounding box center [20, 483] width 19 height 9
click at [11, 126] on div "4" at bounding box center [23, 117] width 26 height 25
click at [1, 131] on div "1 2 3 4 5 6 7 C X Z C X Z E E Erase all H H" at bounding box center [20, 262] width 40 height 464
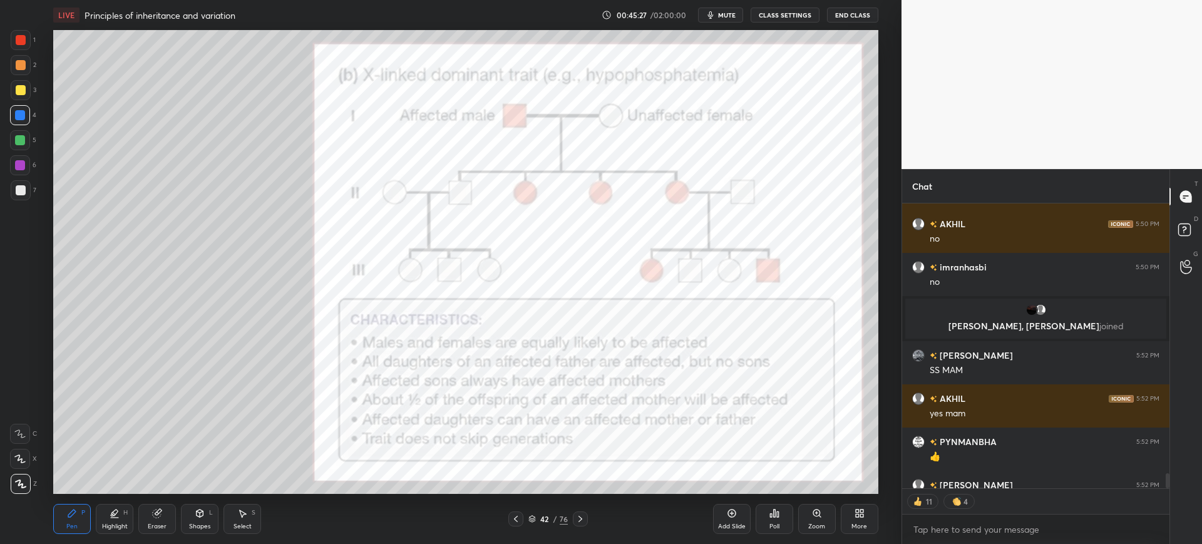
click at [16, 144] on div at bounding box center [20, 140] width 10 height 10
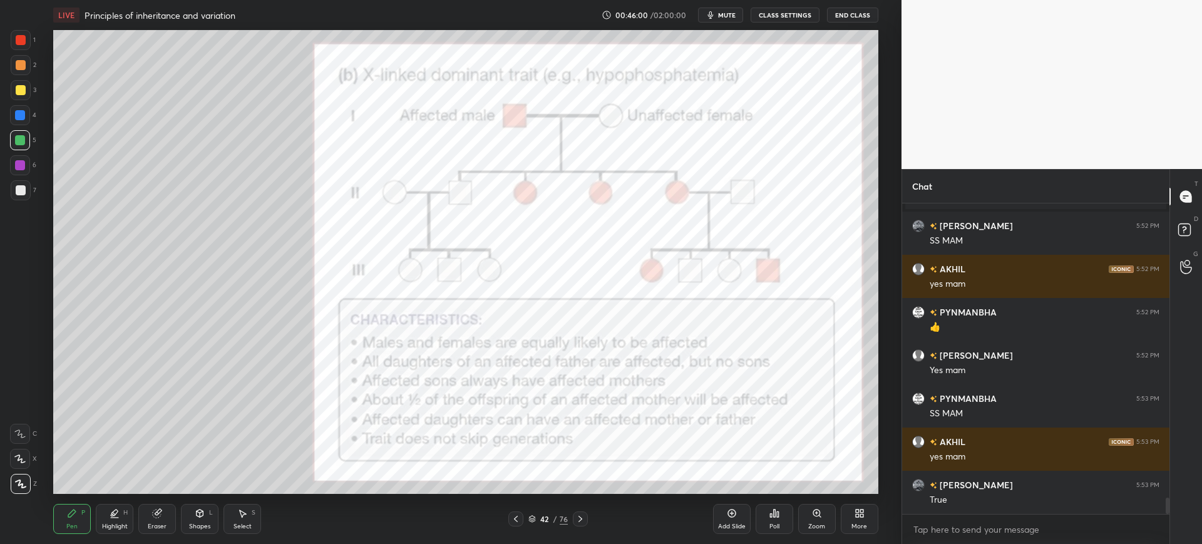
scroll to position [5721, 0]
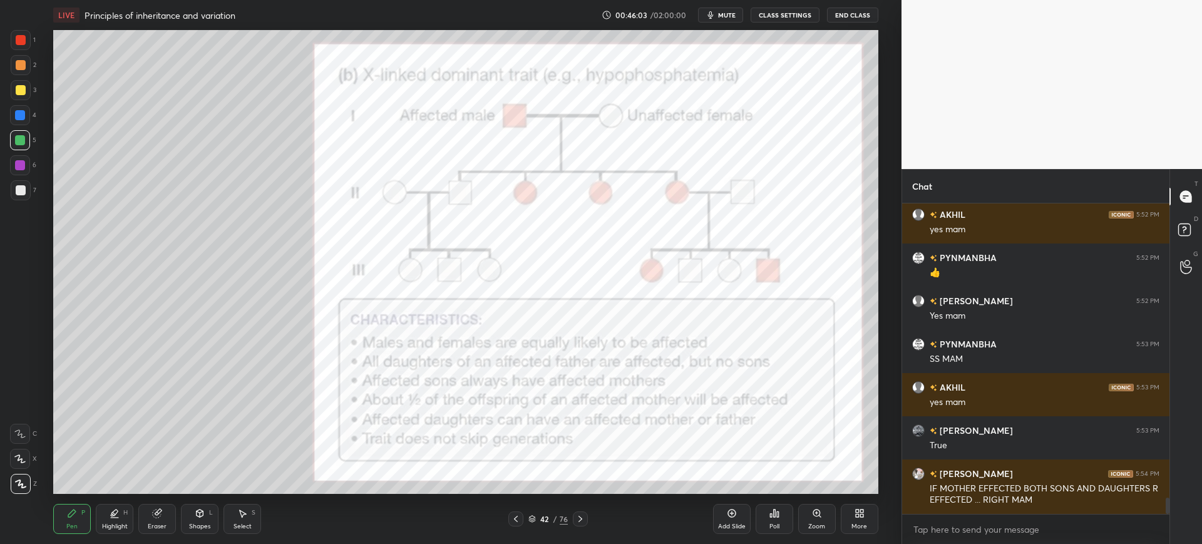
click at [33, 32] on div "1" at bounding box center [23, 40] width 25 height 20
click at [160, 528] on div "Eraser" at bounding box center [157, 526] width 19 height 6
click at [23, 480] on span "Erase all" at bounding box center [20, 483] width 19 height 9
click at [3, 118] on div "1 2 3 4 5 6 7 C X Z C X Z E E Erase all H H" at bounding box center [20, 262] width 40 height 464
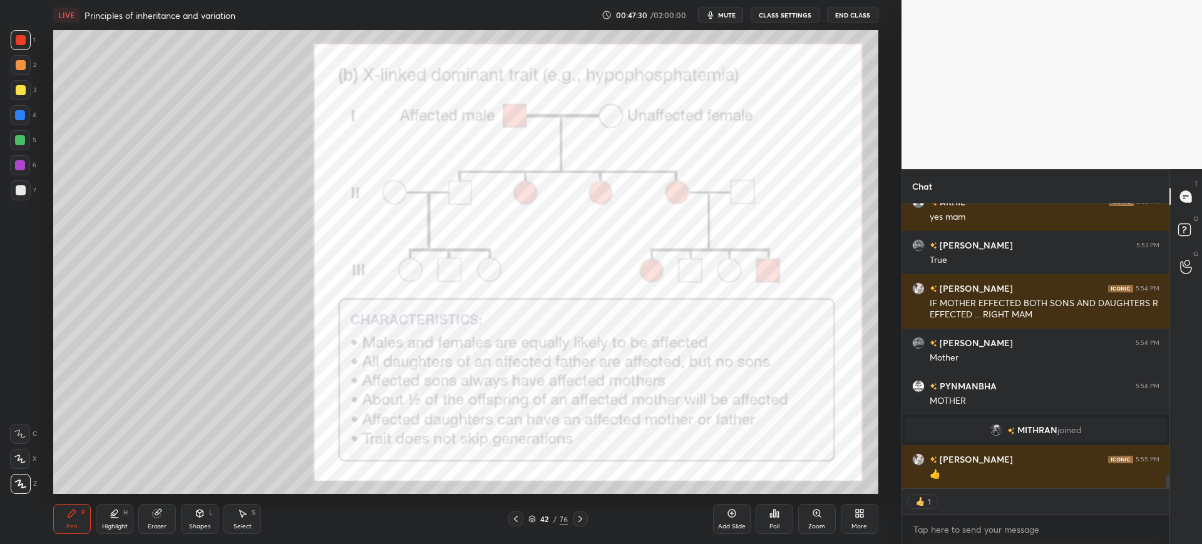
scroll to position [5773, 0]
click at [26, 116] on div at bounding box center [20, 115] width 20 height 20
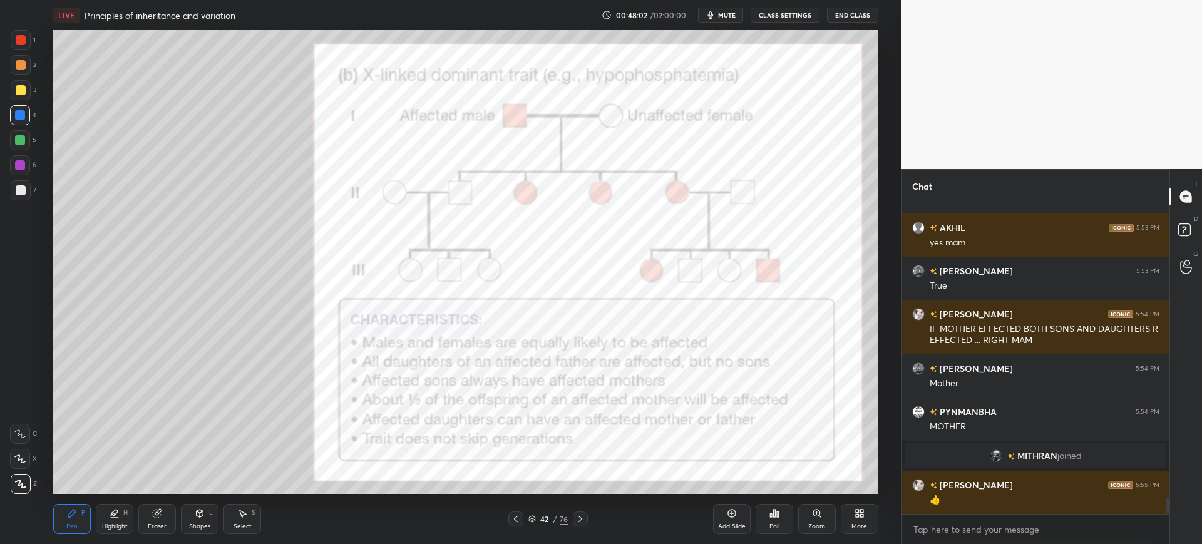
click at [23, 43] on div at bounding box center [21, 40] width 10 height 10
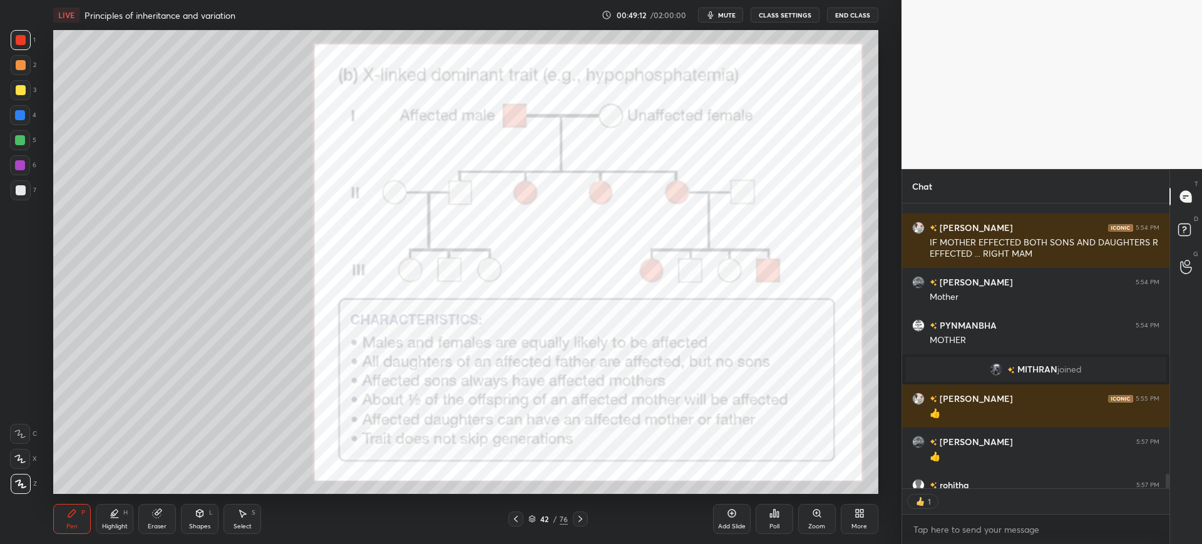
scroll to position [281, 263]
click at [731, 18] on span "mute" at bounding box center [727, 15] width 18 height 9
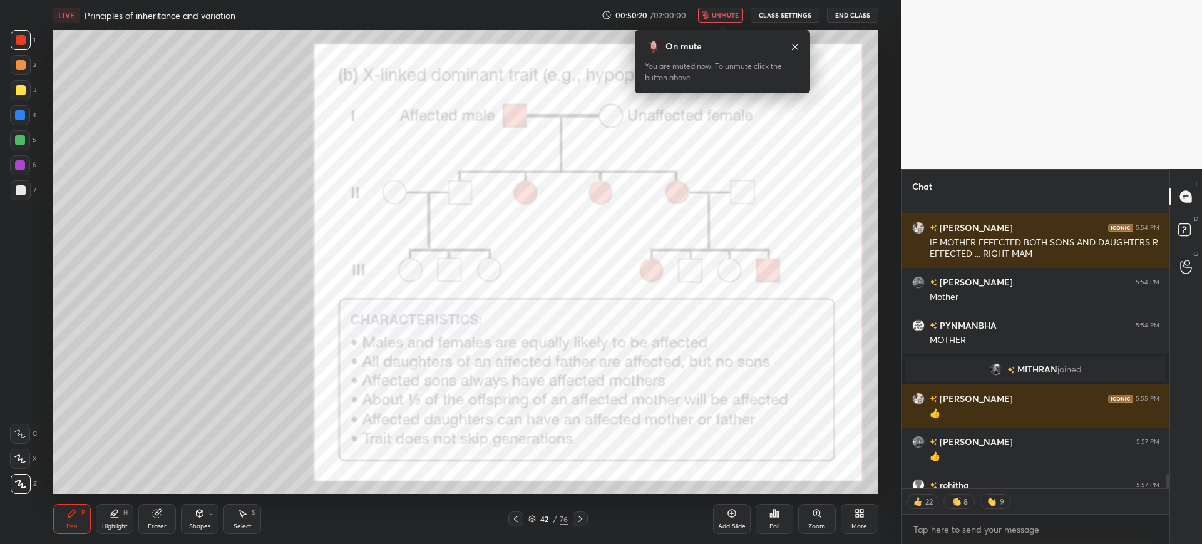
click at [709, 14] on icon "button" at bounding box center [705, 15] width 7 height 8
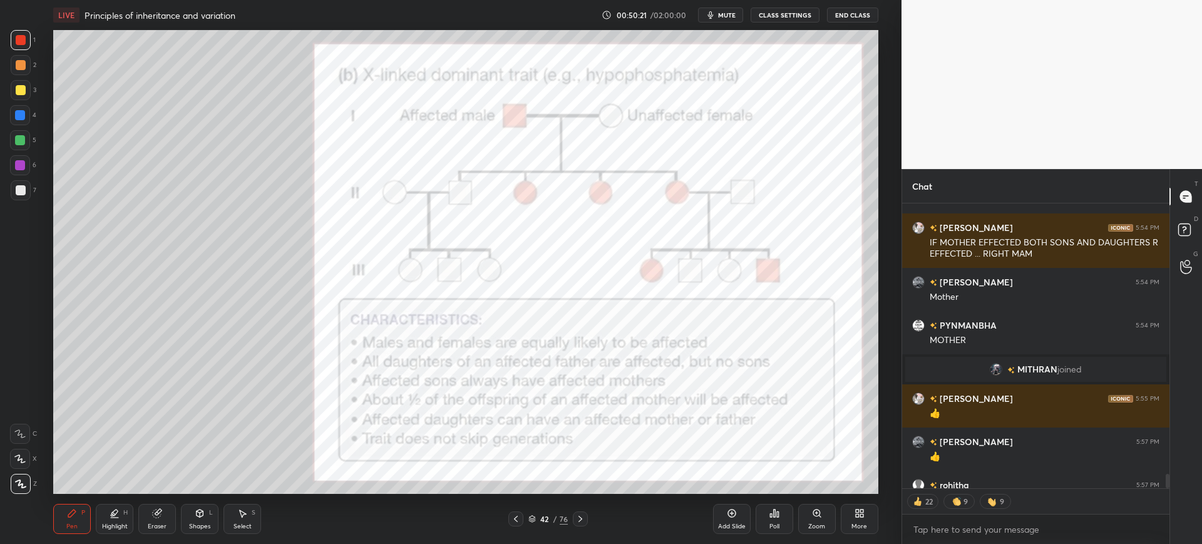
click at [516, 516] on icon at bounding box center [516, 519] width 10 height 10
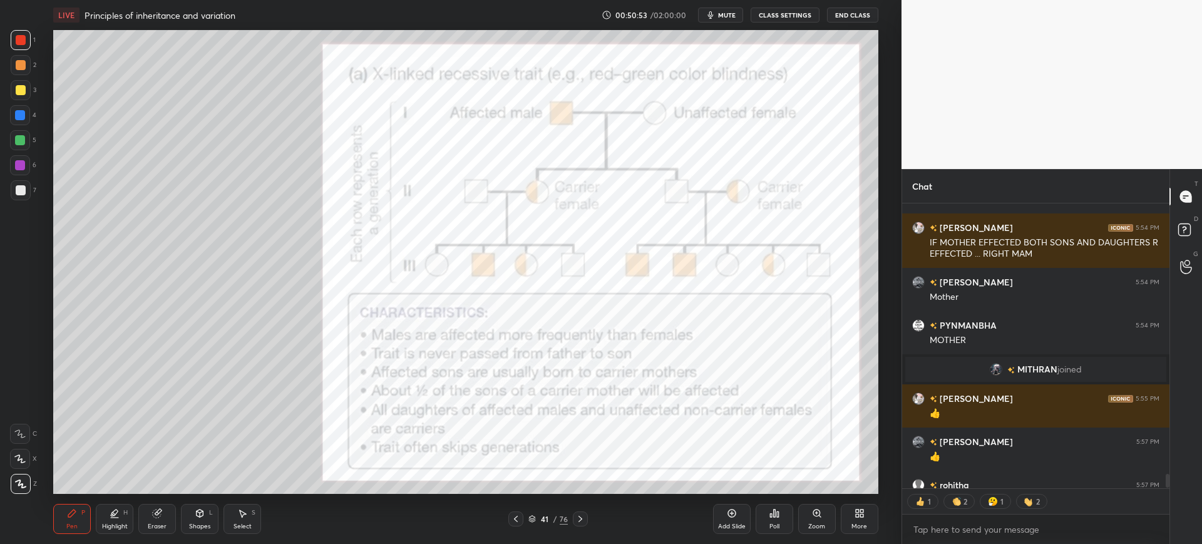
click at [18, 116] on div at bounding box center [20, 115] width 10 height 10
click at [33, 49] on div "1" at bounding box center [23, 40] width 25 height 20
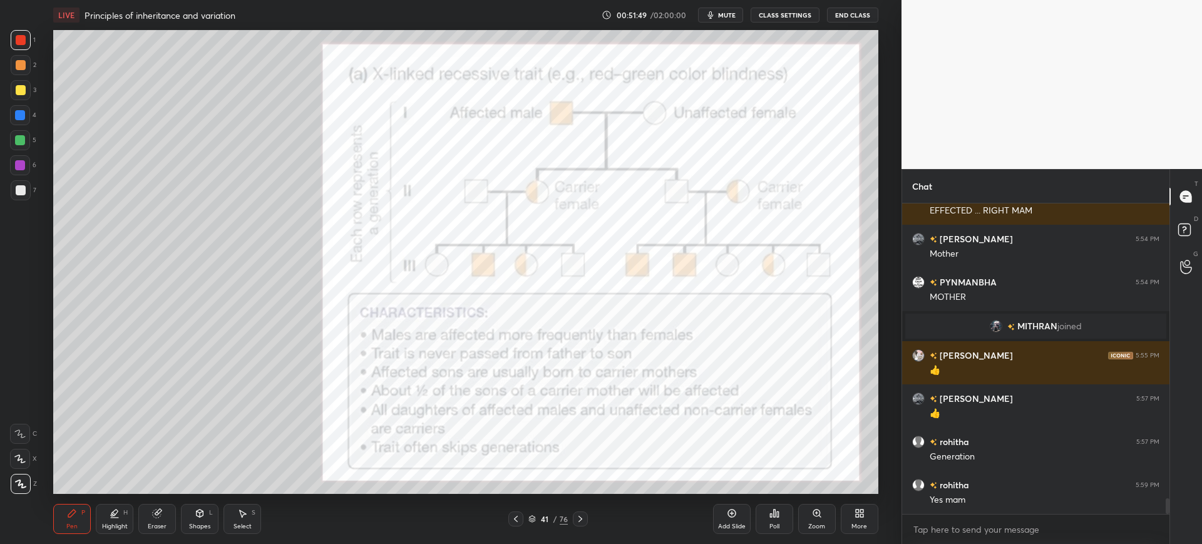
click at [18, 115] on div at bounding box center [20, 115] width 10 height 10
click at [23, 33] on div at bounding box center [21, 40] width 20 height 20
click at [161, 514] on icon at bounding box center [157, 513] width 8 height 8
click at [13, 491] on div "Erase all" at bounding box center [20, 484] width 20 height 20
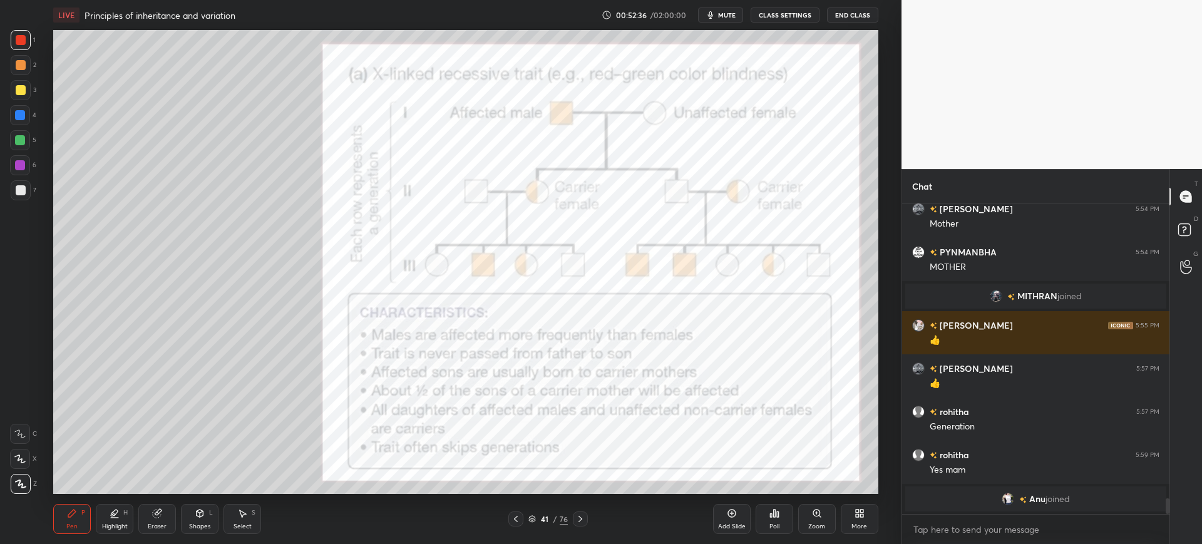
click at [158, 515] on icon at bounding box center [157, 513] width 8 height 8
click at [89, 513] on div "Pen P" at bounding box center [72, 519] width 38 height 30
click at [19, 126] on div "4" at bounding box center [23, 117] width 26 height 25
click at [732, 9] on button "mute" at bounding box center [720, 15] width 45 height 15
click at [777, 518] on icon at bounding box center [774, 513] width 10 height 10
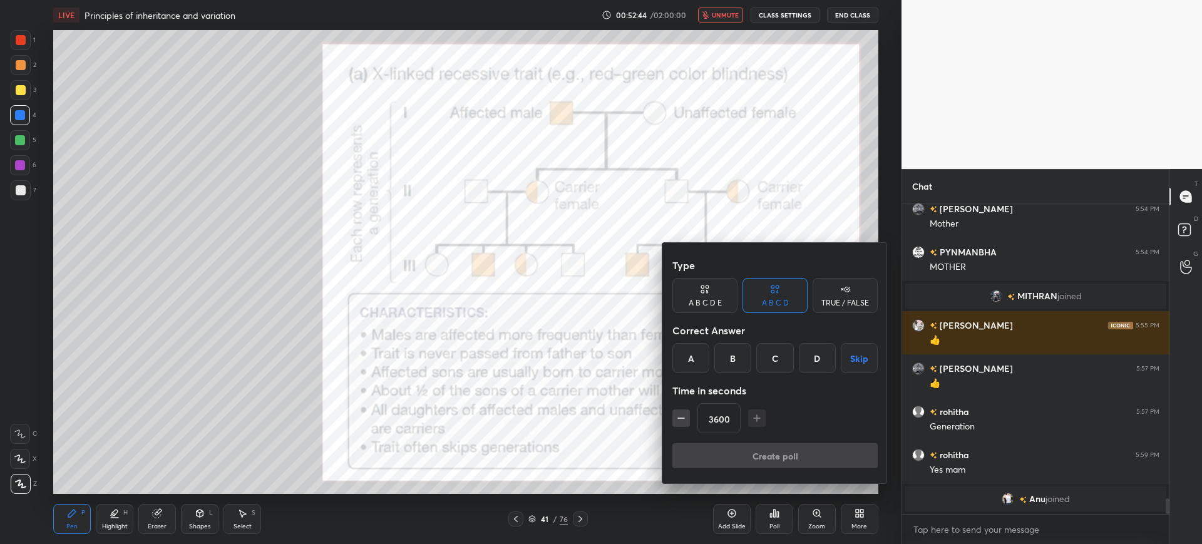
click at [687, 355] on div "A" at bounding box center [690, 358] width 37 height 30
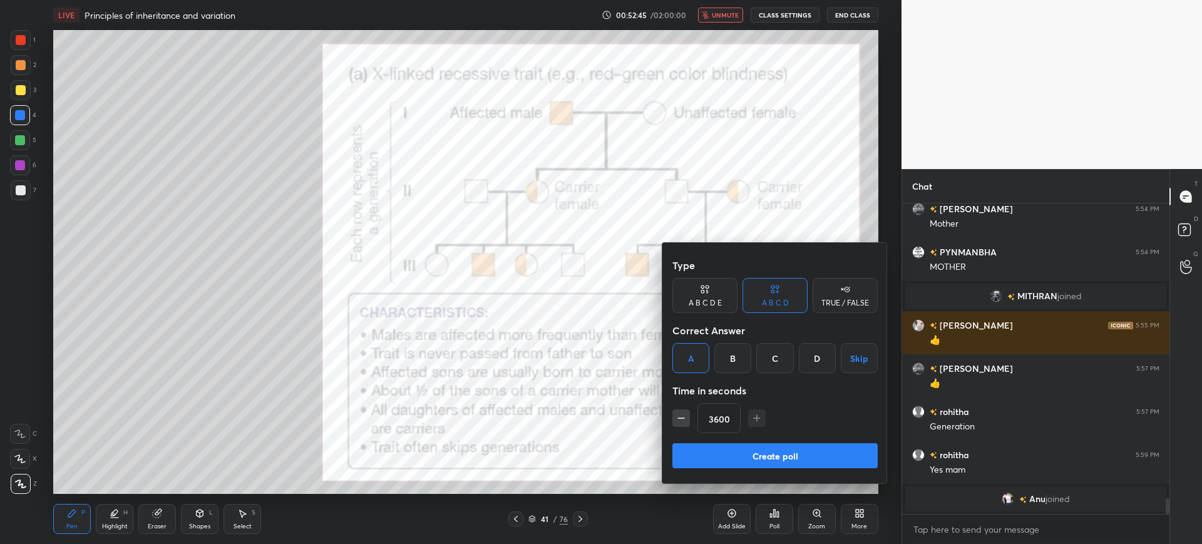
click at [764, 455] on button "Create poll" at bounding box center [774, 455] width 205 height 25
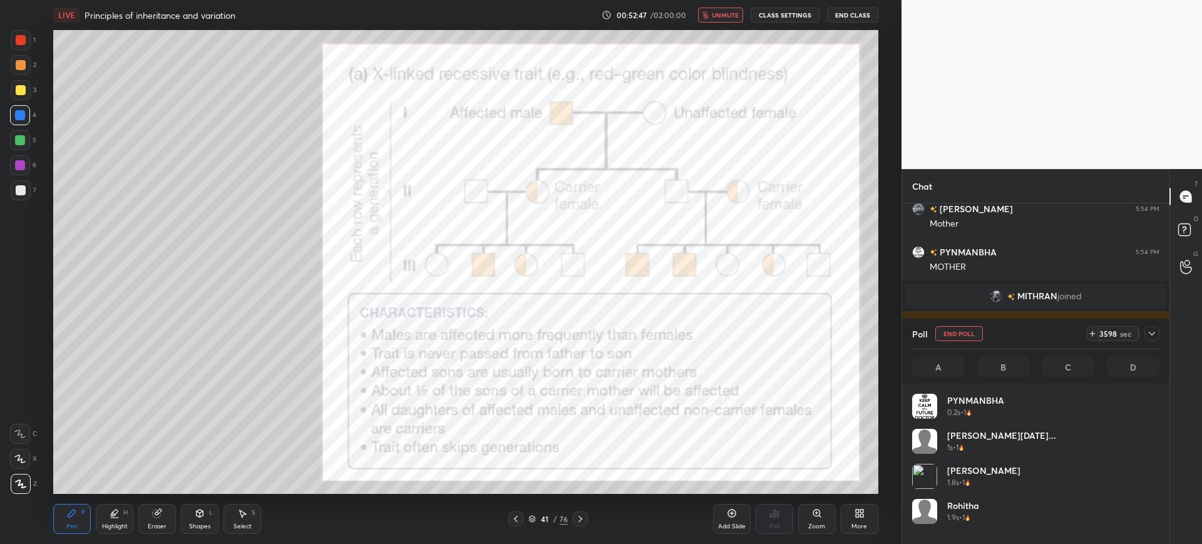
scroll to position [146, 243]
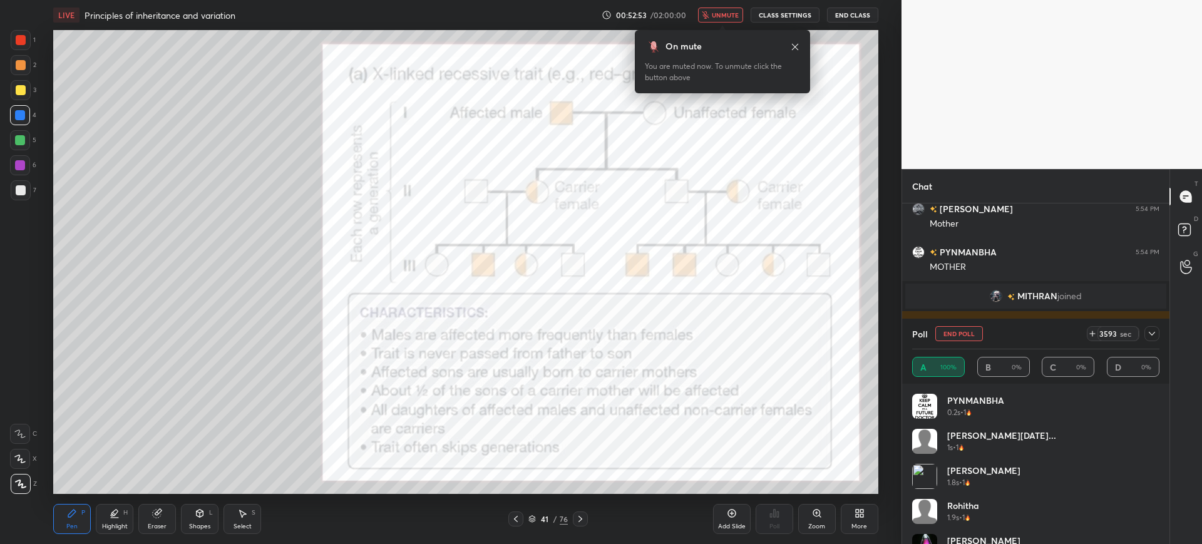
click at [719, 16] on span "unmute" at bounding box center [725, 15] width 27 height 9
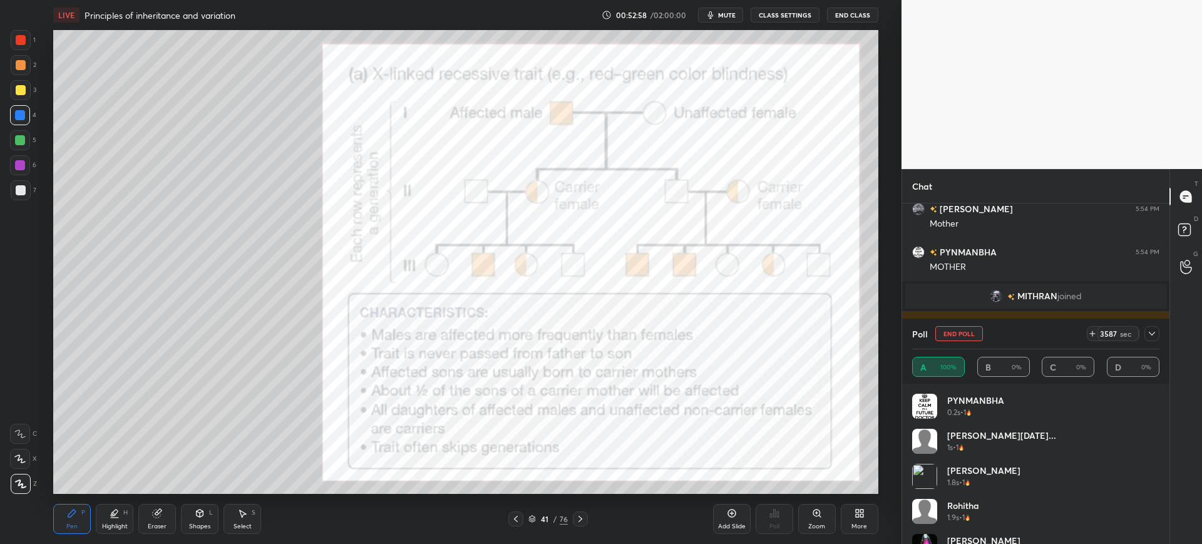
click at [712, 16] on icon "button" at bounding box center [710, 15] width 6 height 8
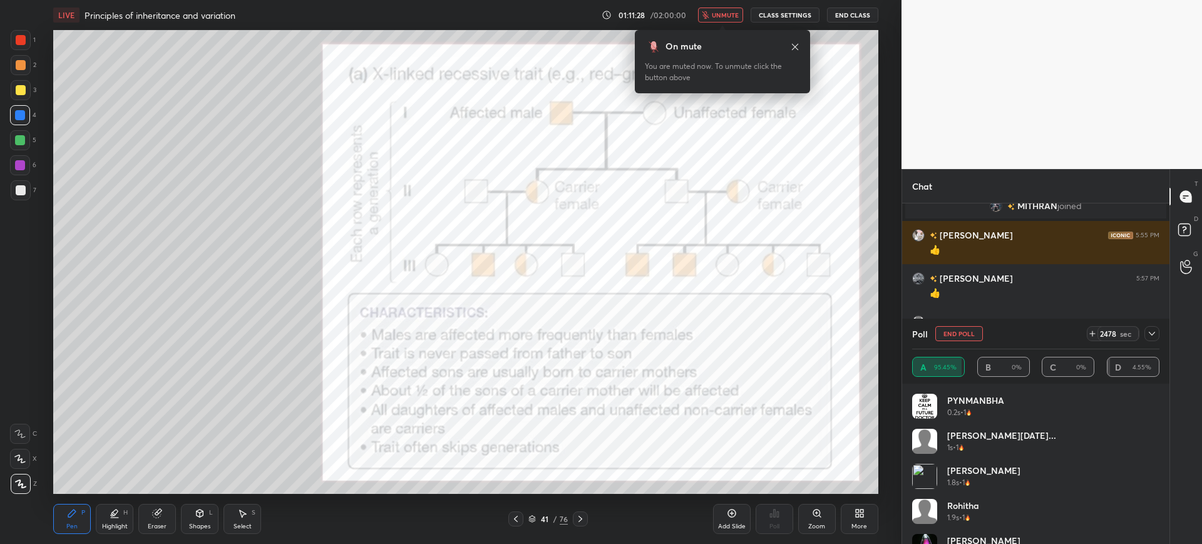
scroll to position [216, 263]
click at [729, 12] on span "unmute" at bounding box center [725, 15] width 27 height 9
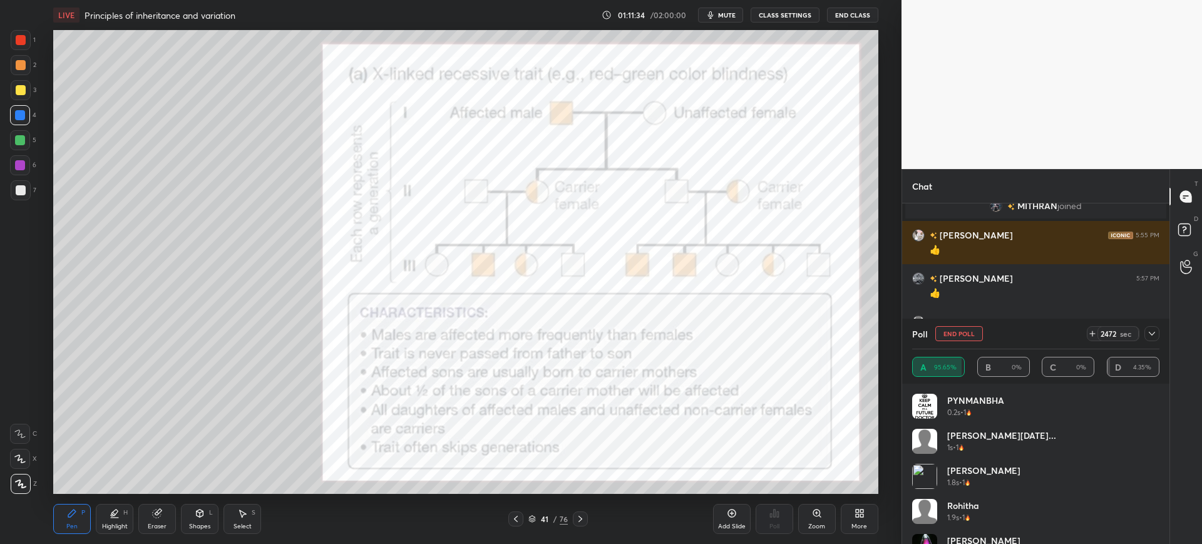
click at [956, 341] on div "Poll End Poll 2472 sec" at bounding box center [1035, 334] width 247 height 30
click at [956, 329] on button "End Poll" at bounding box center [959, 333] width 48 height 15
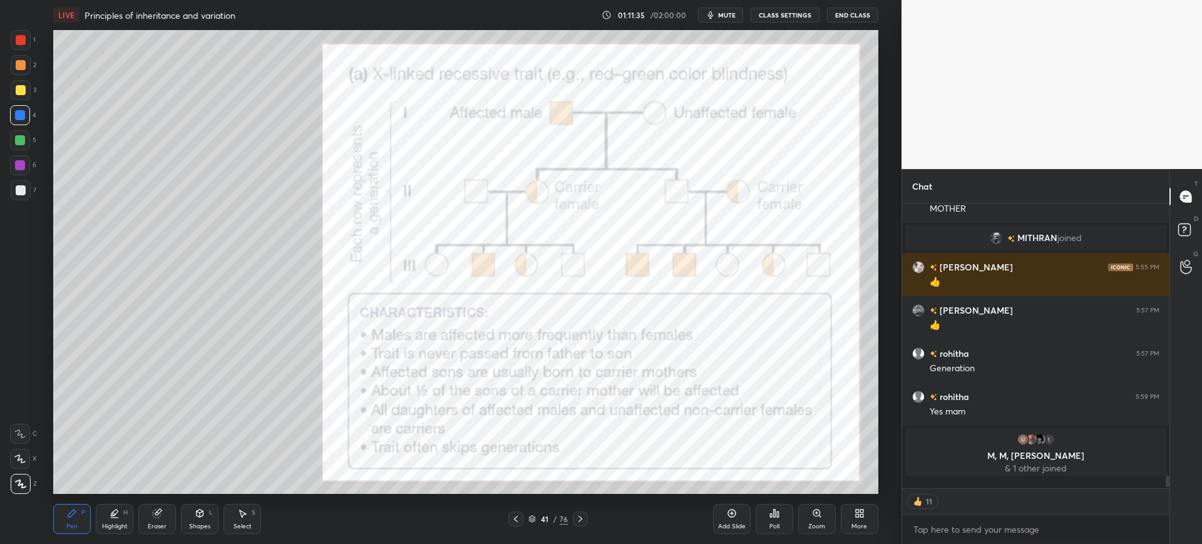
scroll to position [4, 4]
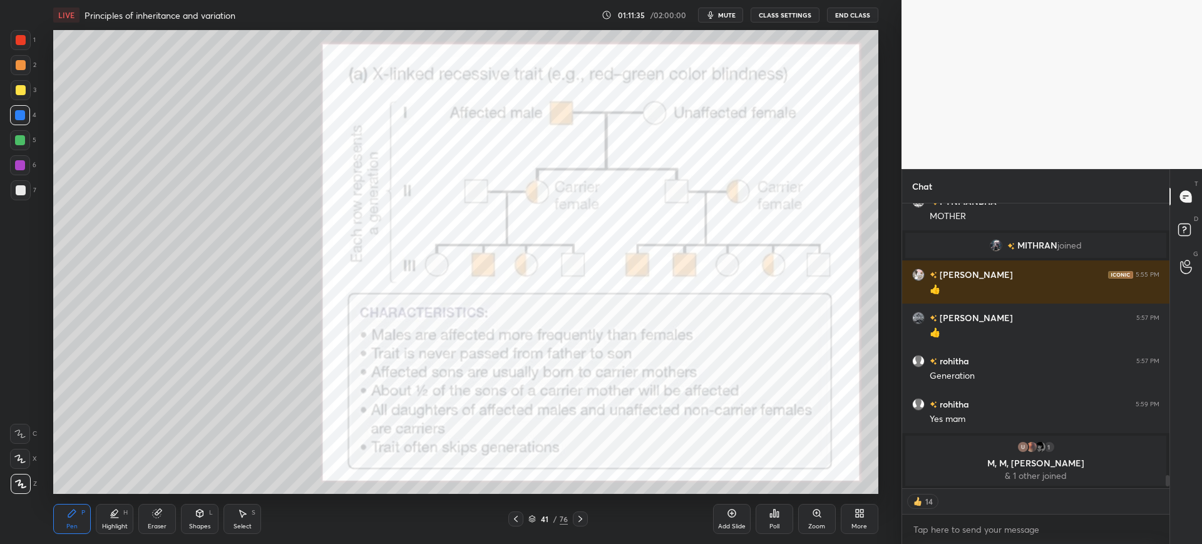
click at [153, 526] on div "Eraser" at bounding box center [157, 526] width 19 height 6
click at [21, 483] on span "Erase all" at bounding box center [20, 483] width 19 height 9
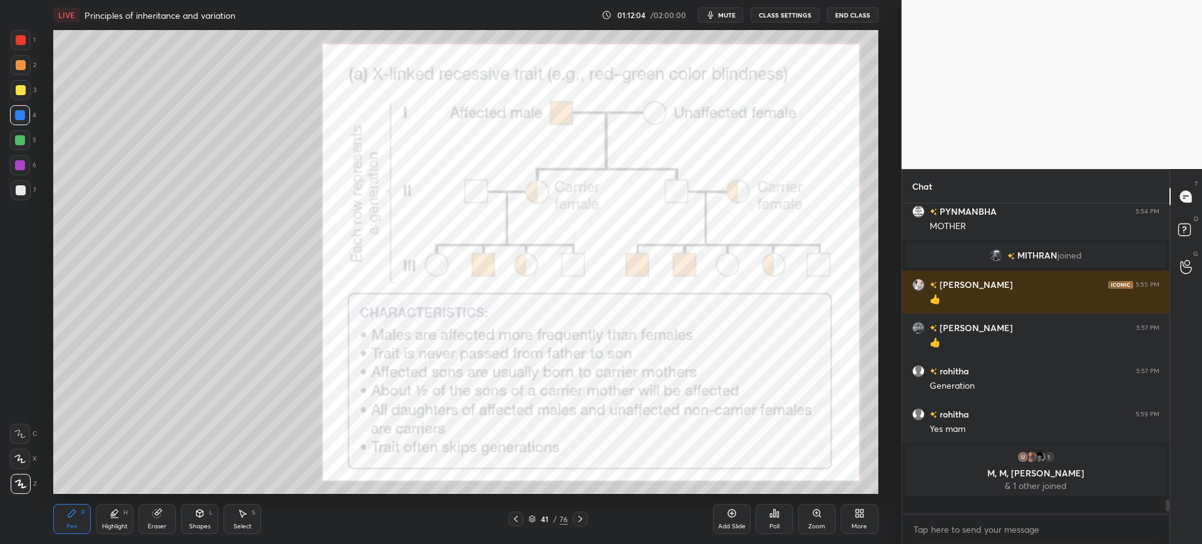
scroll to position [5932, 0]
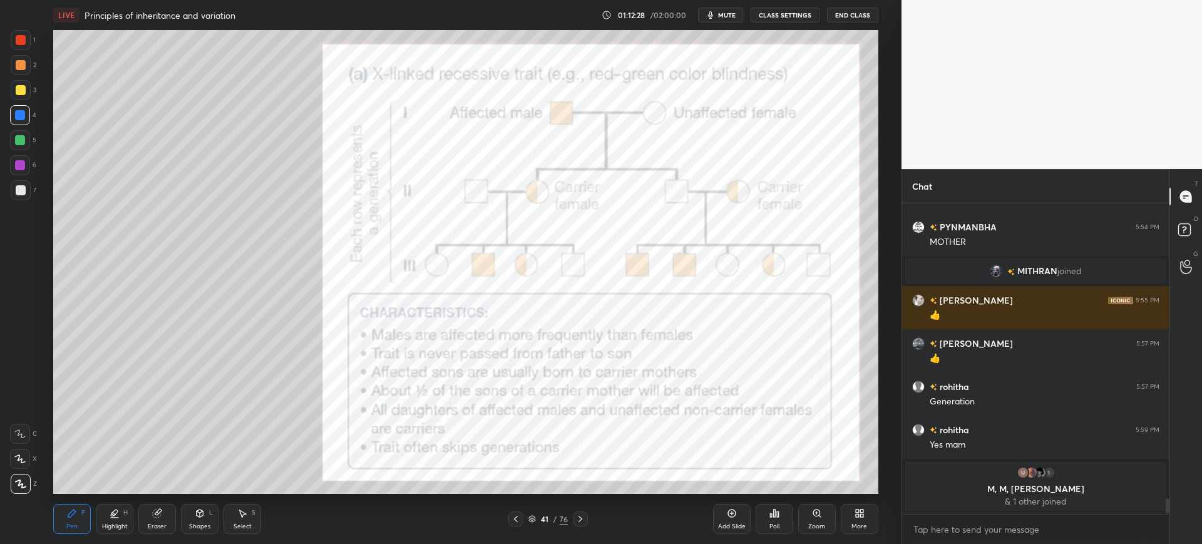
click at [723, 21] on button "mute" at bounding box center [720, 15] width 45 height 15
click at [708, 16] on icon "button" at bounding box center [706, 15] width 8 height 8
click at [745, 516] on div "Add Slide" at bounding box center [732, 519] width 38 height 30
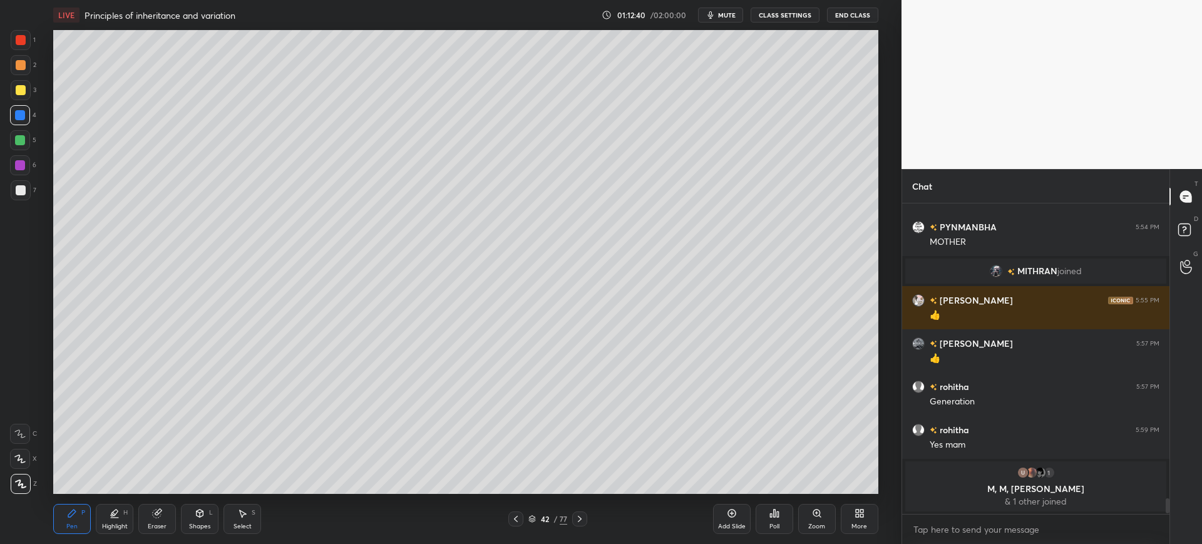
click at [11, 40] on div at bounding box center [21, 40] width 20 height 20
click at [19, 115] on div at bounding box center [20, 115] width 10 height 10
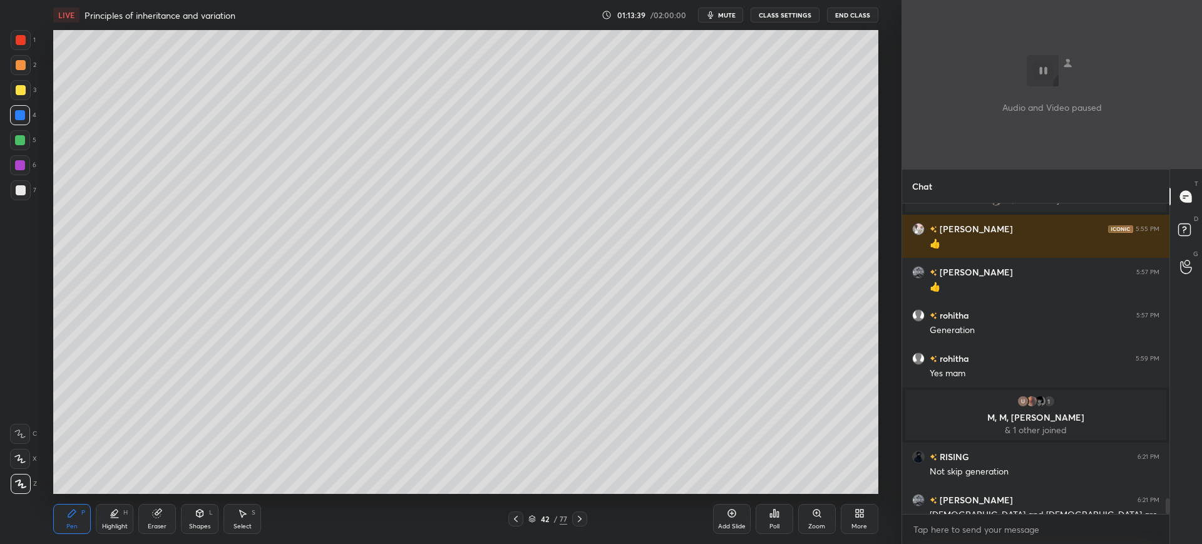
scroll to position [6002, 0]
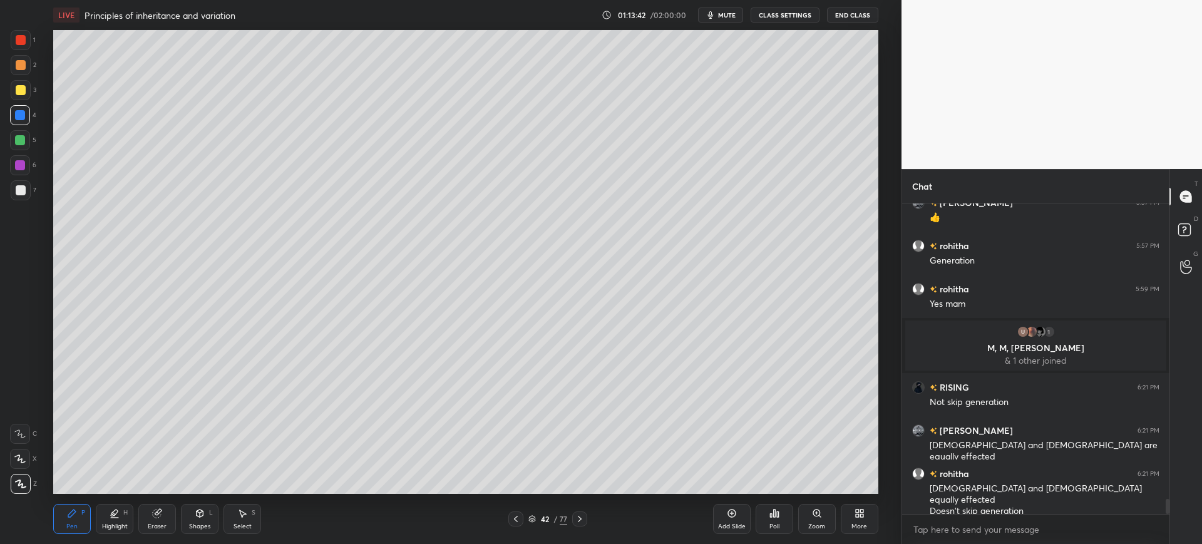
click at [165, 518] on div "Eraser" at bounding box center [157, 519] width 38 height 30
click at [62, 527] on div "Pen P" at bounding box center [72, 519] width 38 height 30
click at [39, 195] on div "1 2 3 4 5 6 7 C X Z C X Z E E Erase all H H" at bounding box center [20, 262] width 40 height 464
click at [29, 197] on div at bounding box center [21, 190] width 20 height 20
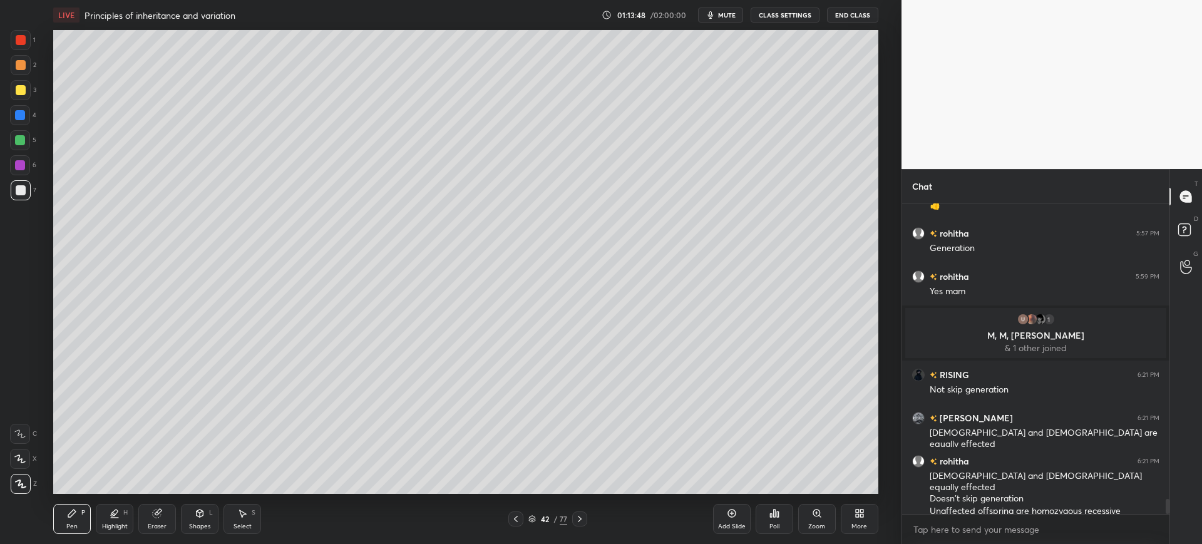
click at [165, 518] on div "Eraser" at bounding box center [157, 519] width 38 height 30
click at [21, 487] on span "Erase all" at bounding box center [20, 483] width 19 height 9
click at [551, 513] on div "42 / 77" at bounding box center [547, 518] width 79 height 15
click at [544, 521] on div "42" at bounding box center [544, 519] width 13 height 8
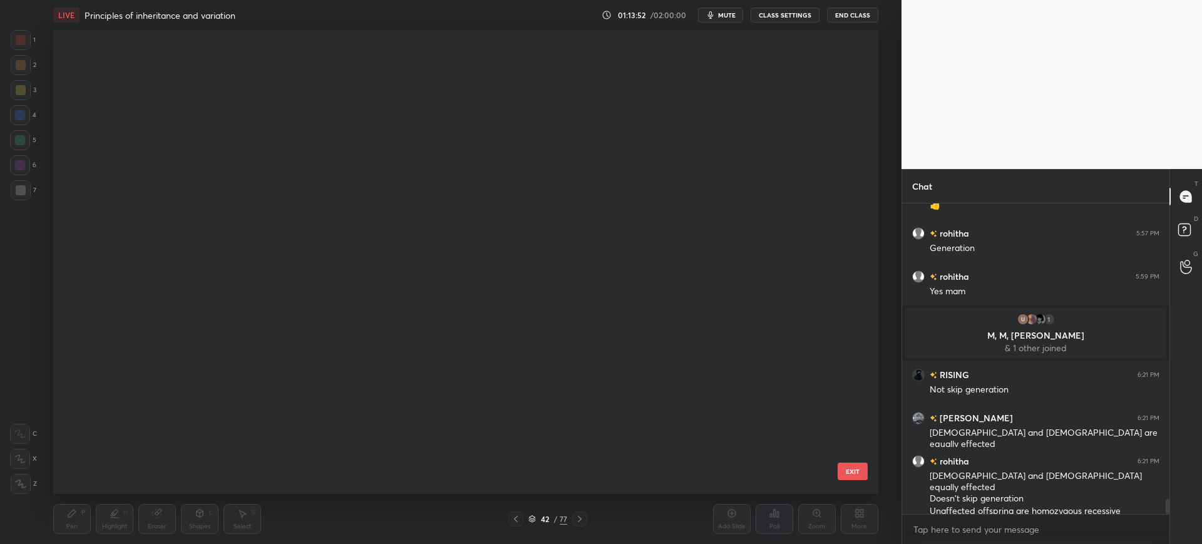
scroll to position [460, 819]
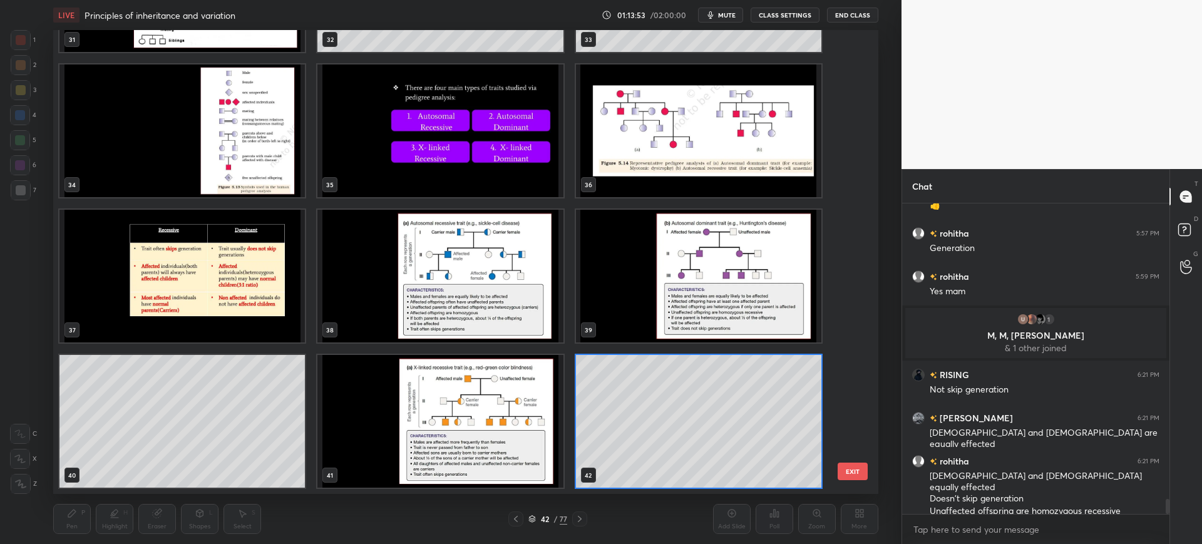
click at [856, 425] on div "28 29 30 31 32 33 34 35 36 37 38 39 40 41 42 EXIT" at bounding box center [465, 262] width 824 height 464
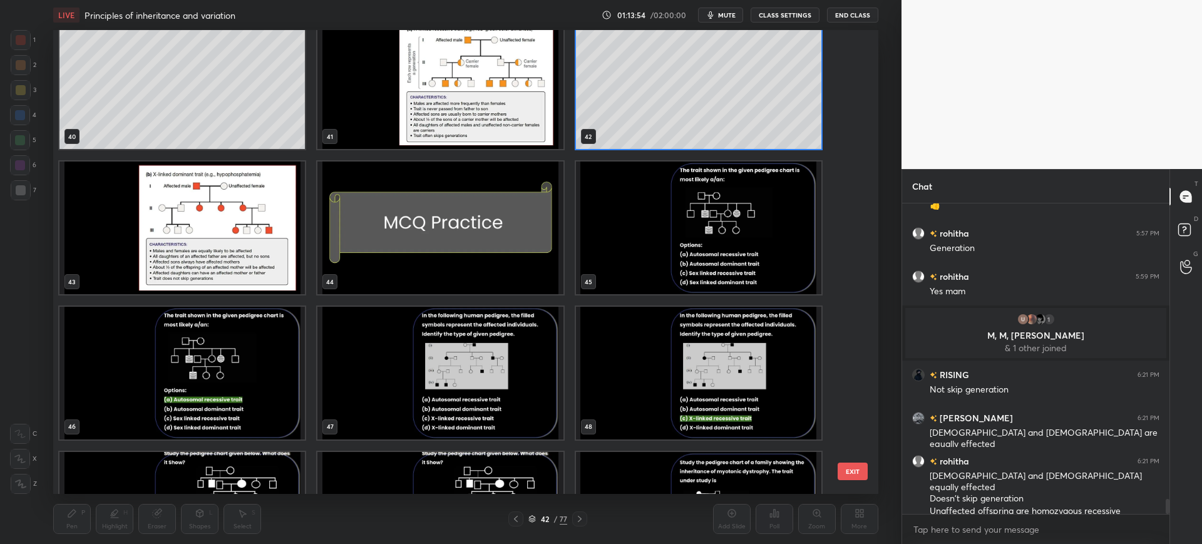
scroll to position [1974, 0]
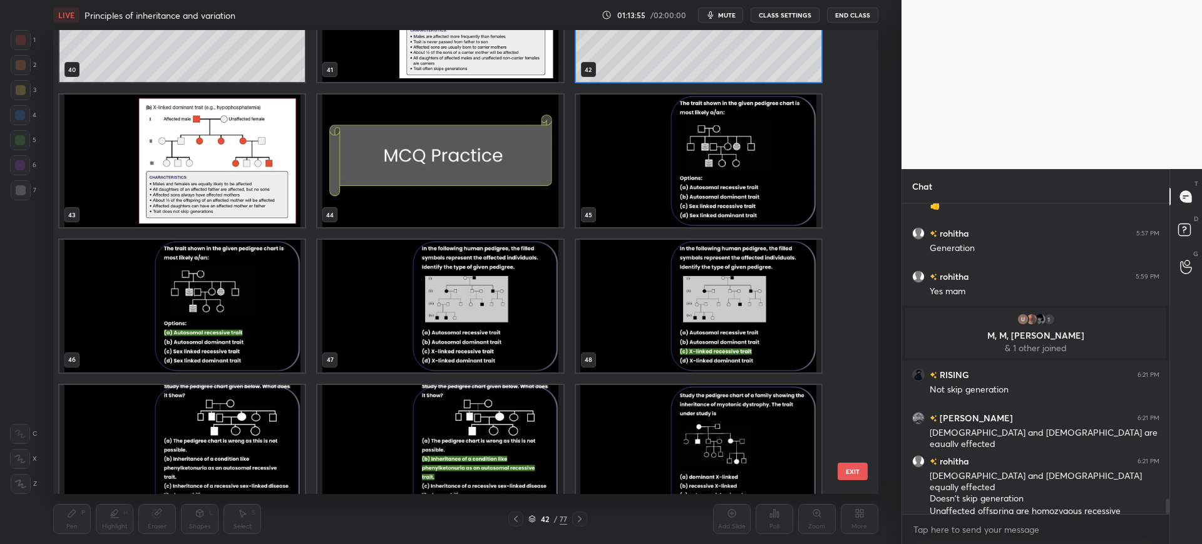
click at [771, 203] on img "grid" at bounding box center [698, 161] width 245 height 133
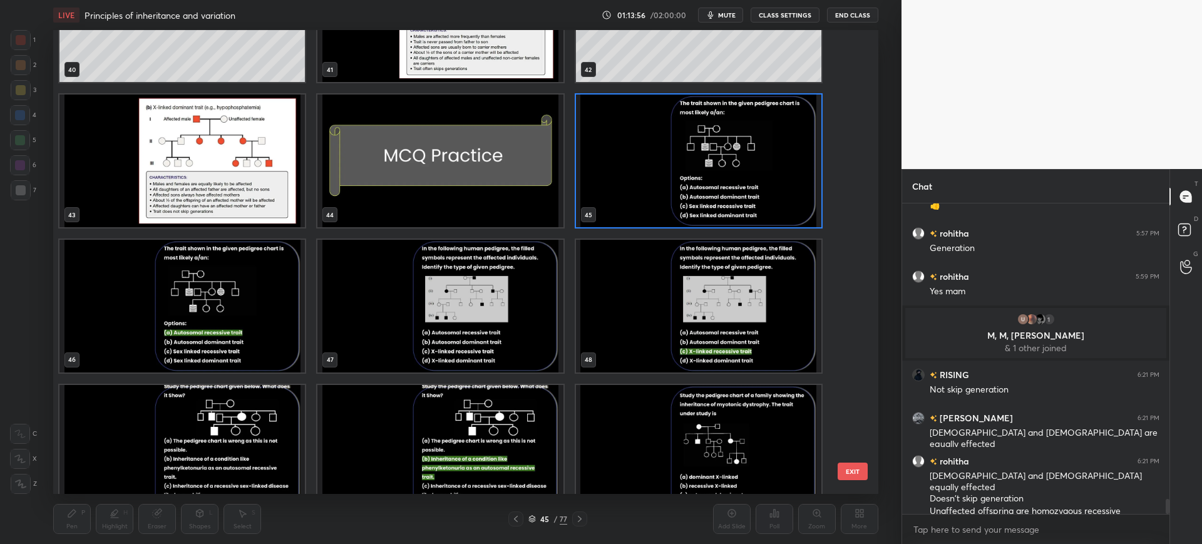
click at [854, 476] on button "EXIT" at bounding box center [852, 471] width 30 height 18
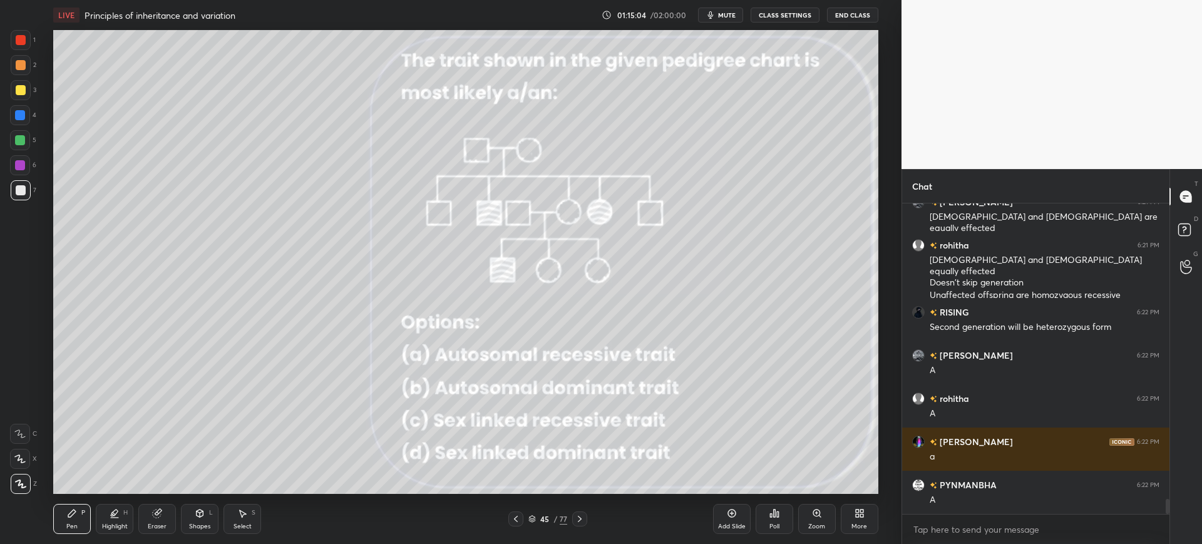
scroll to position [6273, 0]
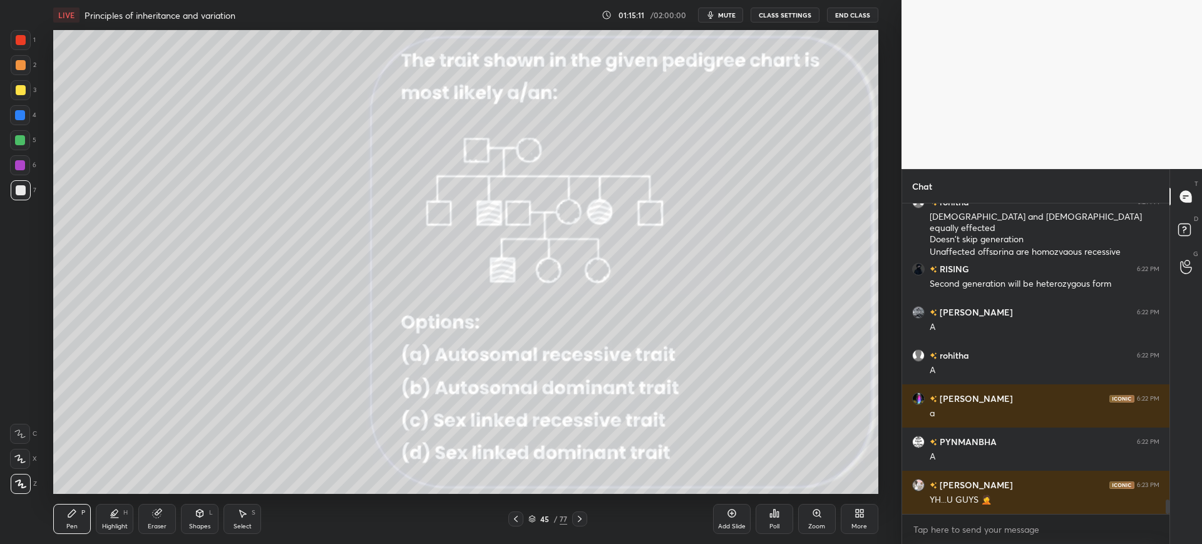
click at [27, 43] on div at bounding box center [21, 40] width 20 height 20
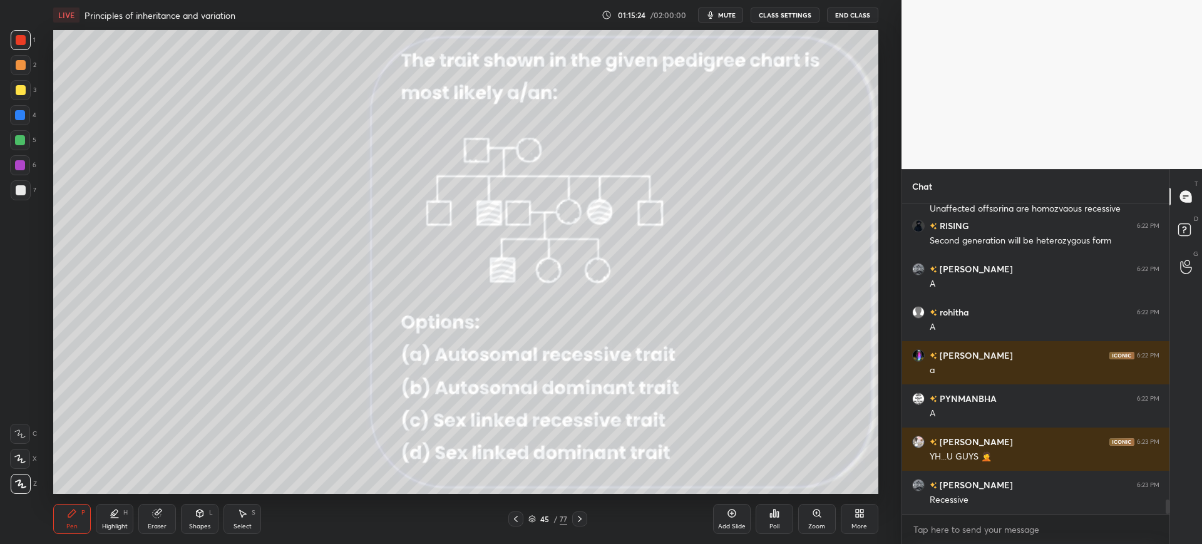
scroll to position [6360, 0]
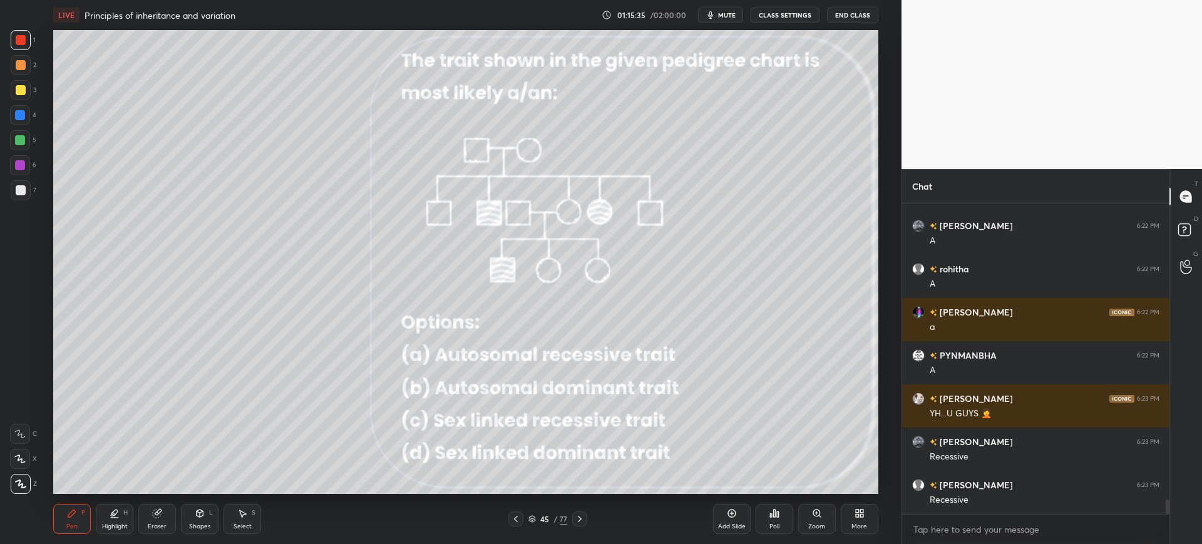
click at [545, 515] on div "45" at bounding box center [544, 519] width 13 height 8
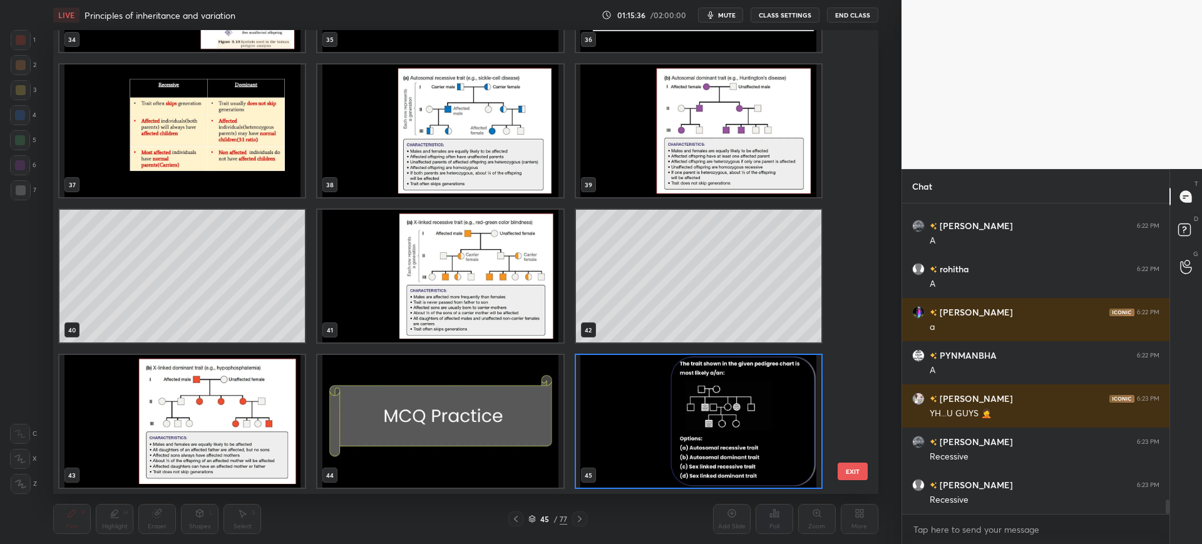
scroll to position [2119, 0]
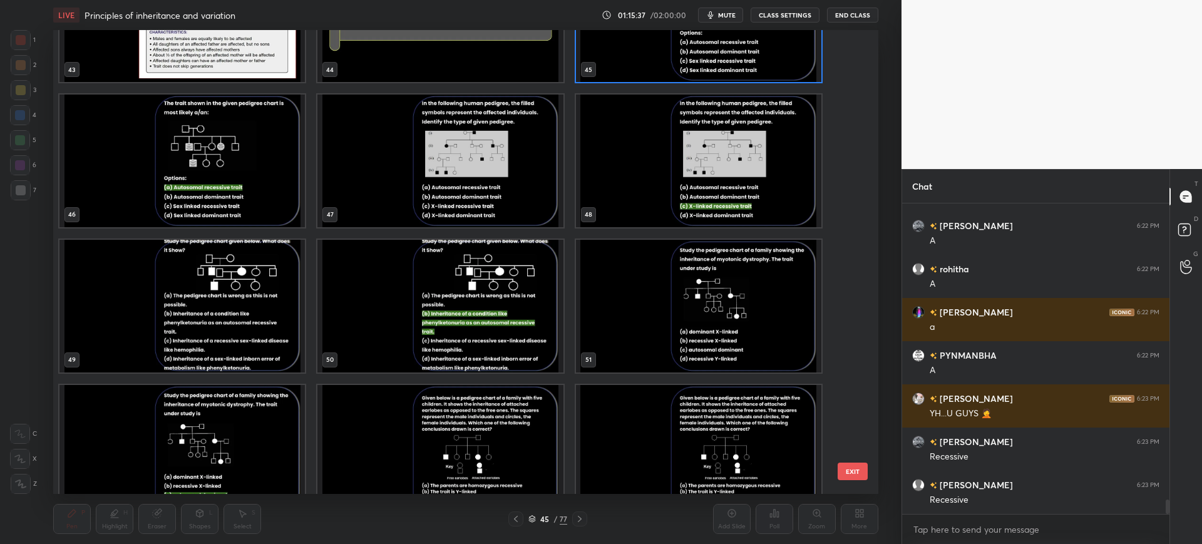
click at [849, 472] on button "EXIT" at bounding box center [852, 471] width 30 height 18
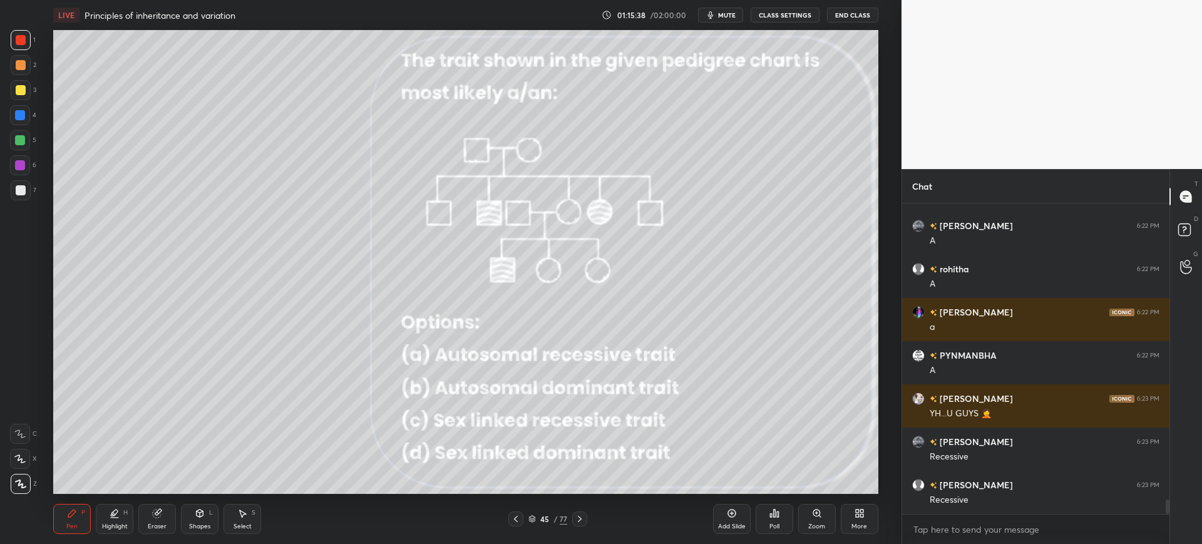
click at [581, 514] on icon at bounding box center [580, 519] width 10 height 10
click at [578, 516] on icon at bounding box center [580, 519] width 10 height 10
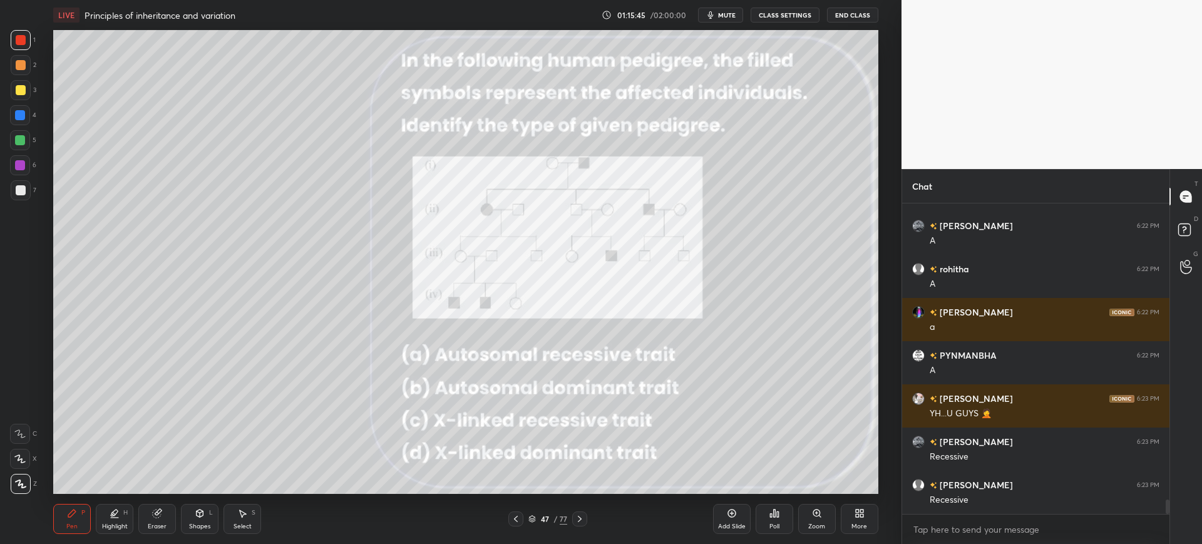
click at [541, 518] on div "47" at bounding box center [544, 519] width 13 height 8
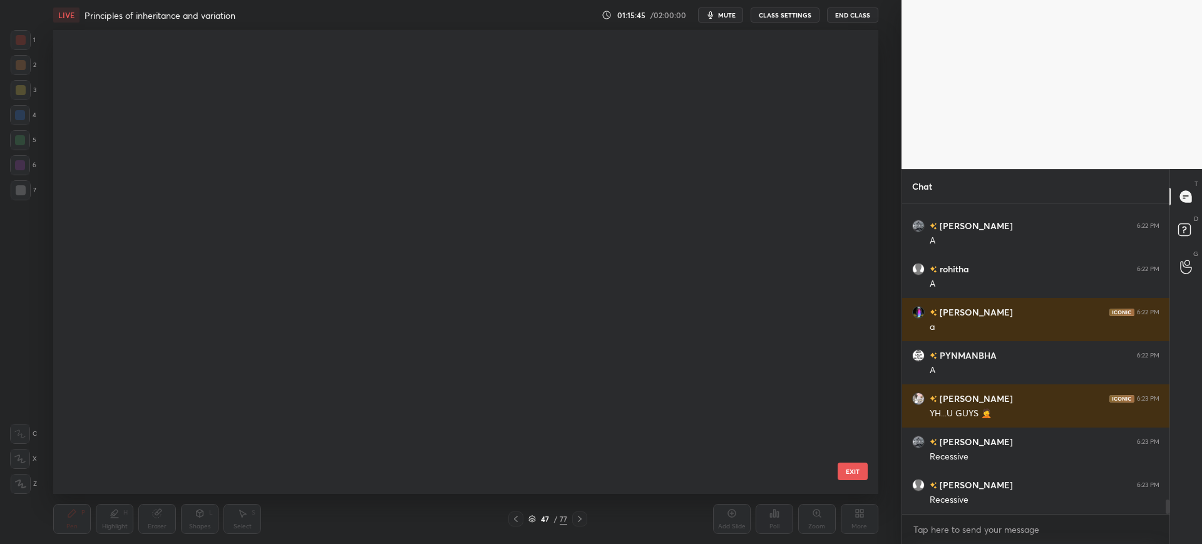
scroll to position [460, 819]
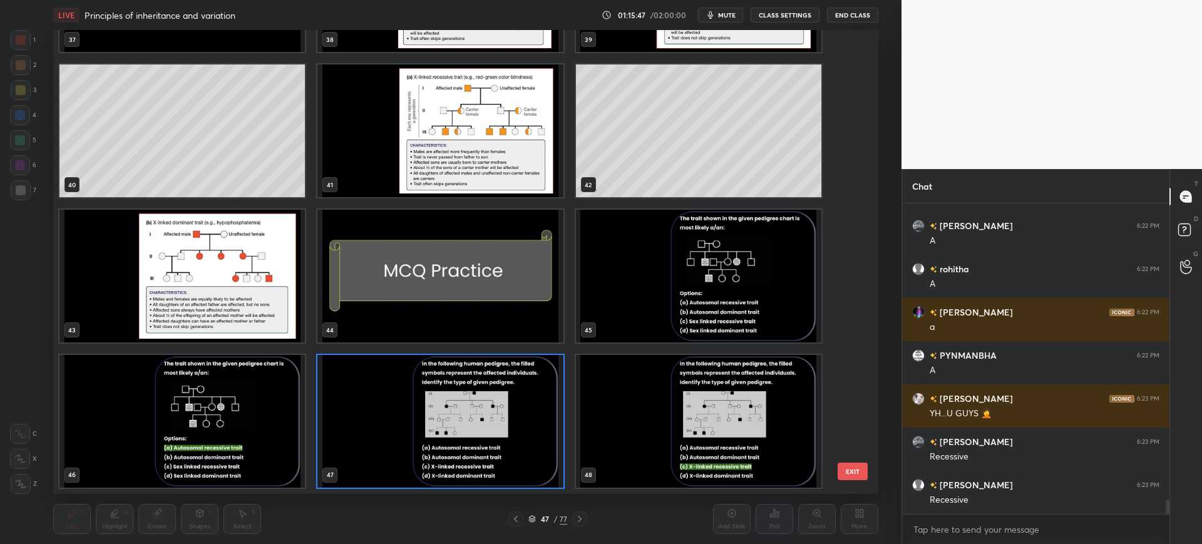
click at [832, 467] on div "37 38 39 40 41 42 43 44 45 46 47 48 49 50 51" at bounding box center [454, 262] width 802 height 464
click at [854, 467] on button "EXIT" at bounding box center [852, 471] width 30 height 18
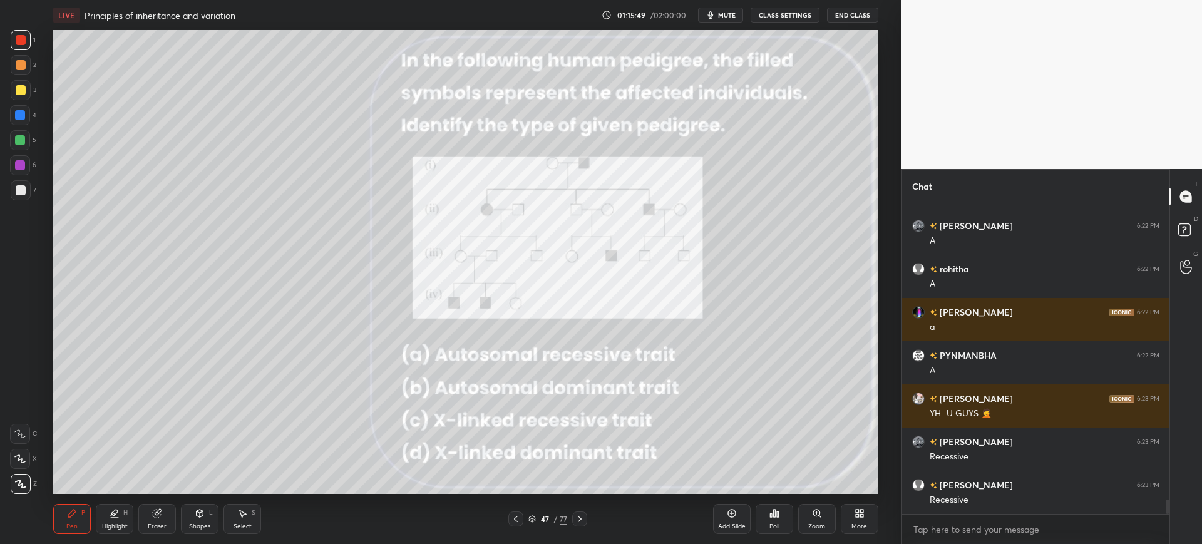
click at [26, 110] on div at bounding box center [20, 115] width 20 height 20
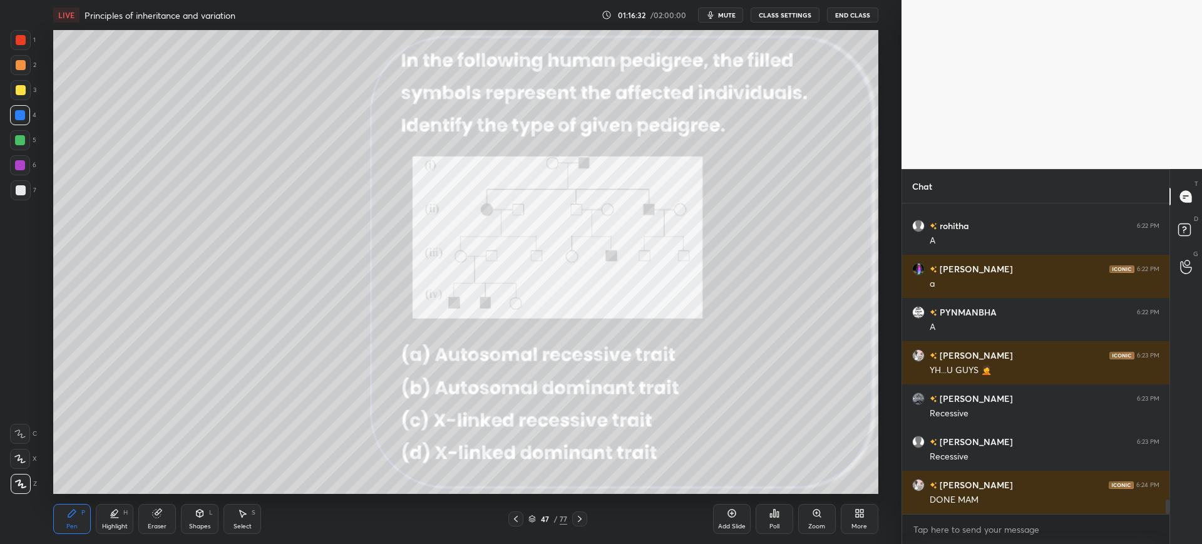
click at [544, 519] on div "47" at bounding box center [544, 519] width 13 height 8
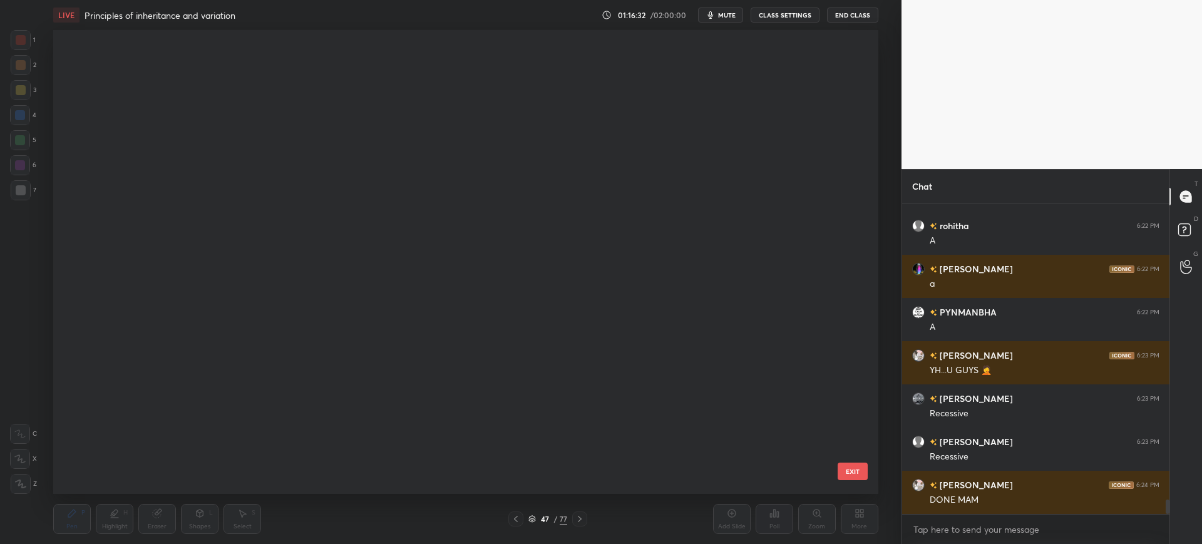
scroll to position [460, 819]
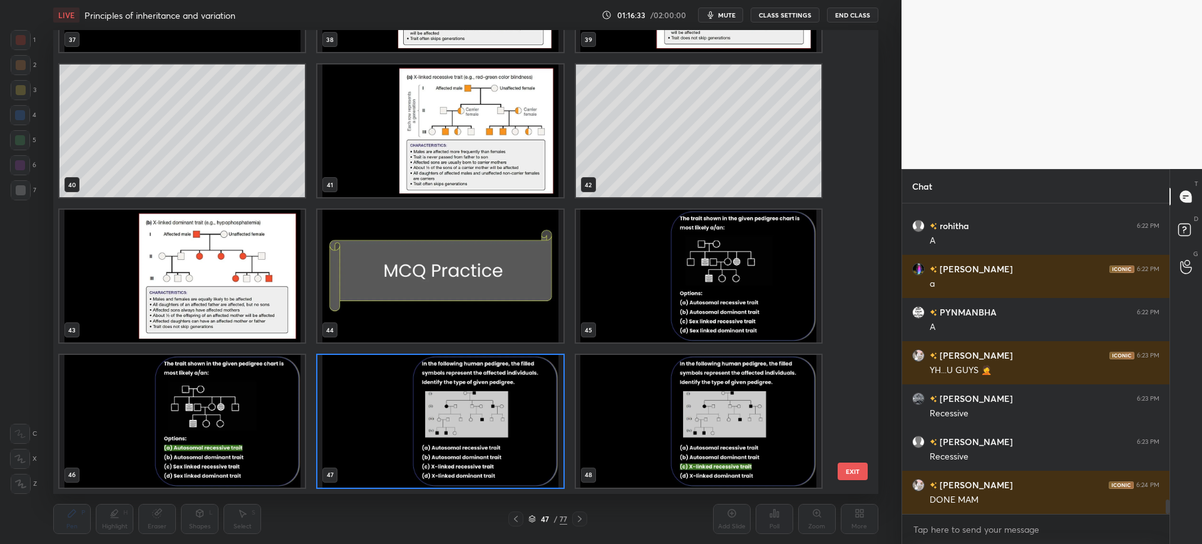
click at [844, 464] on button "EXIT" at bounding box center [852, 471] width 30 height 18
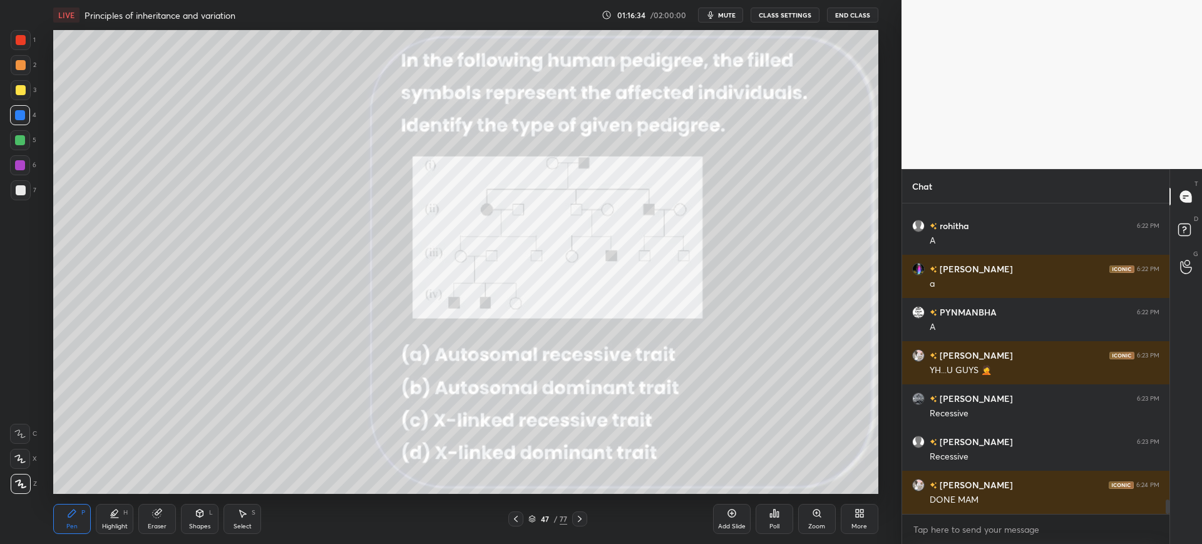
click at [809, 524] on div "Zoom" at bounding box center [816, 526] width 17 height 6
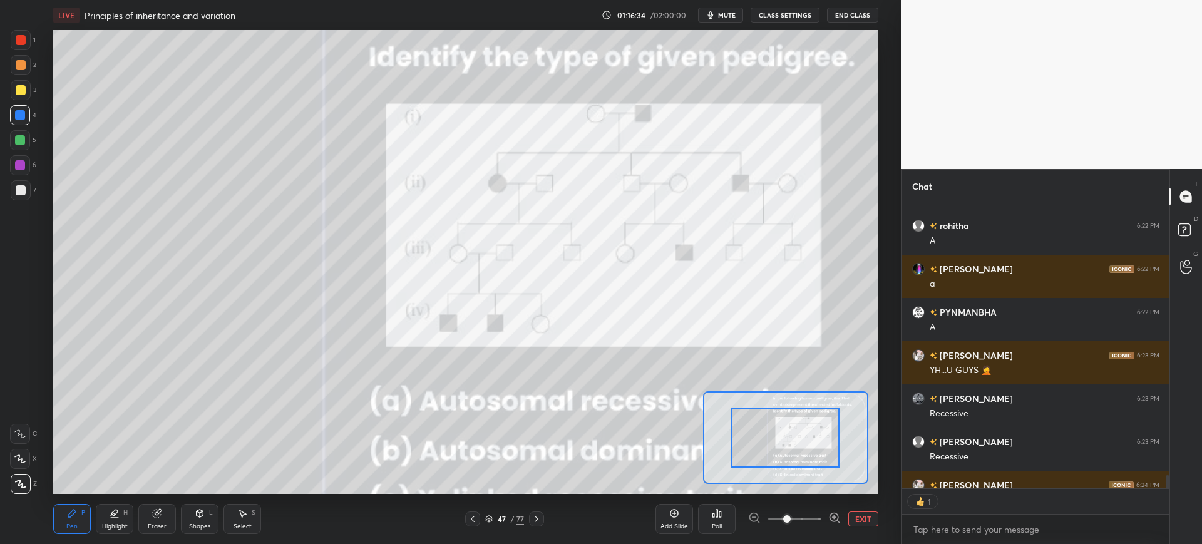
scroll to position [281, 263]
click at [856, 514] on button "EXIT" at bounding box center [863, 518] width 30 height 15
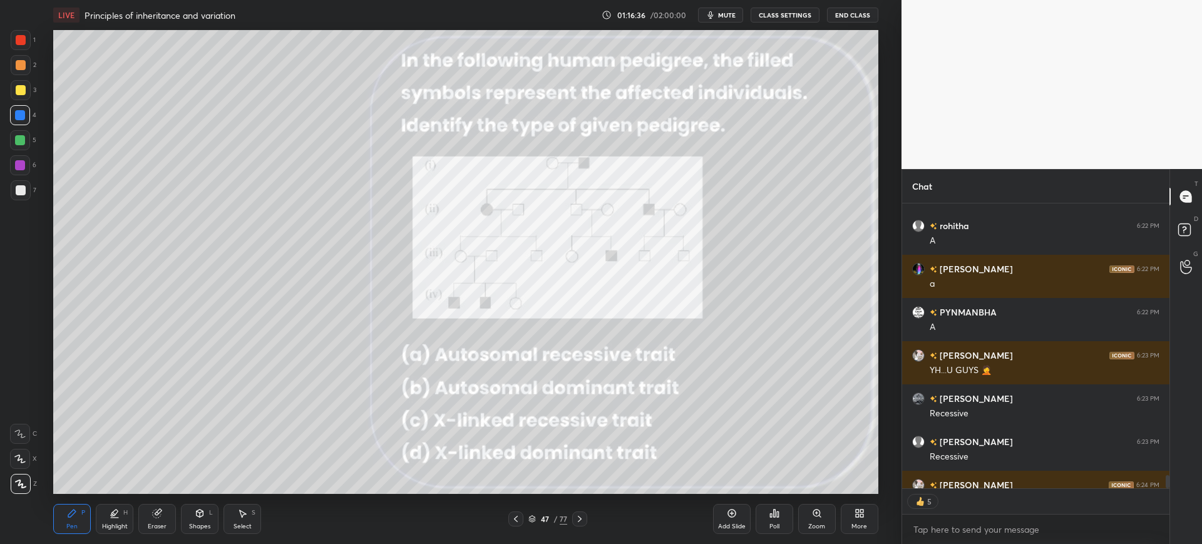
click at [785, 521] on div "Poll" at bounding box center [774, 519] width 38 height 30
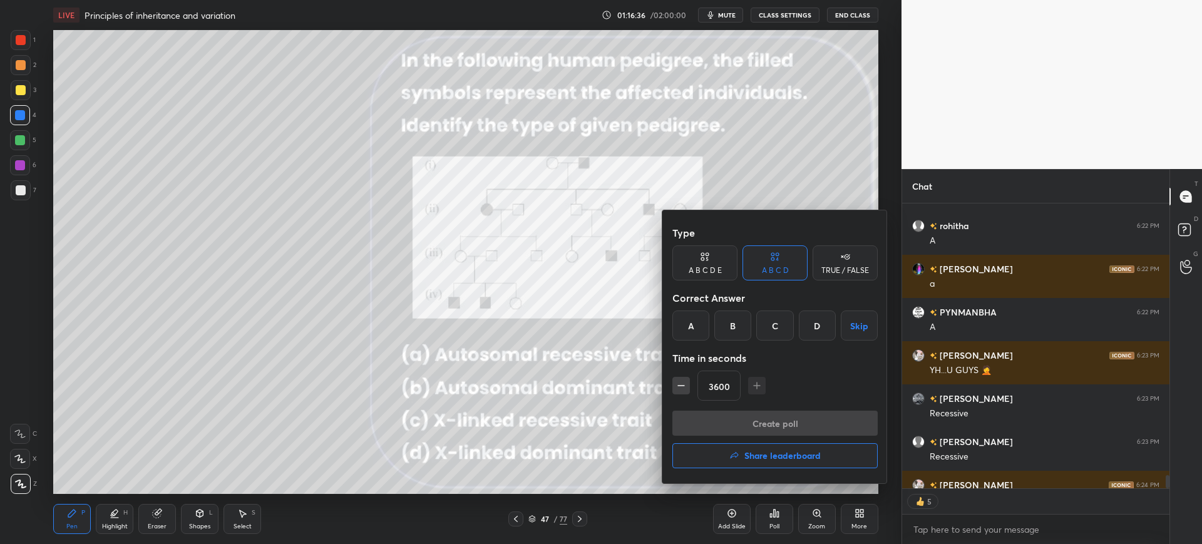
click at [765, 327] on div "C" at bounding box center [774, 325] width 37 height 30
type textarea "x"
click at [736, 384] on input "3600" at bounding box center [719, 386] width 42 height 30
type input "36"
click at [784, 427] on button "Create poll" at bounding box center [774, 423] width 205 height 25
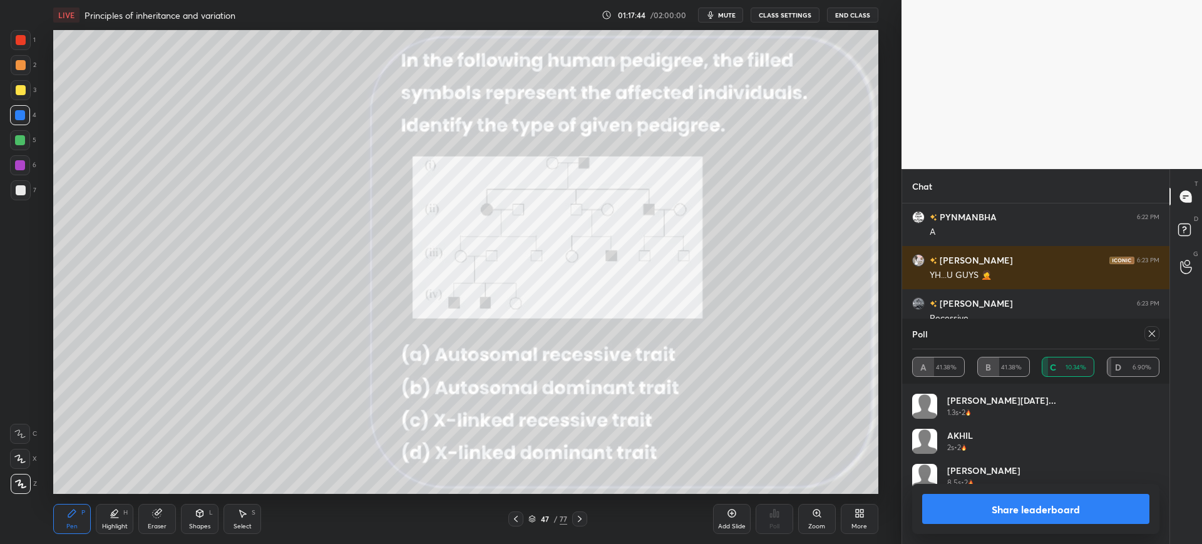
scroll to position [6513, 0]
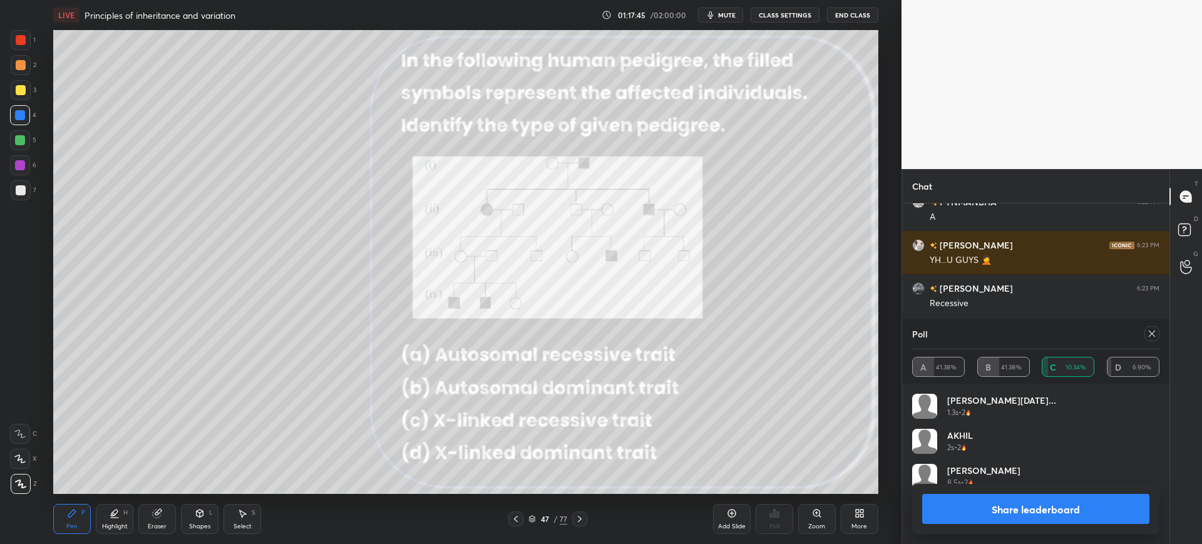
click at [965, 501] on button "Share leaderboard" at bounding box center [1035, 509] width 227 height 30
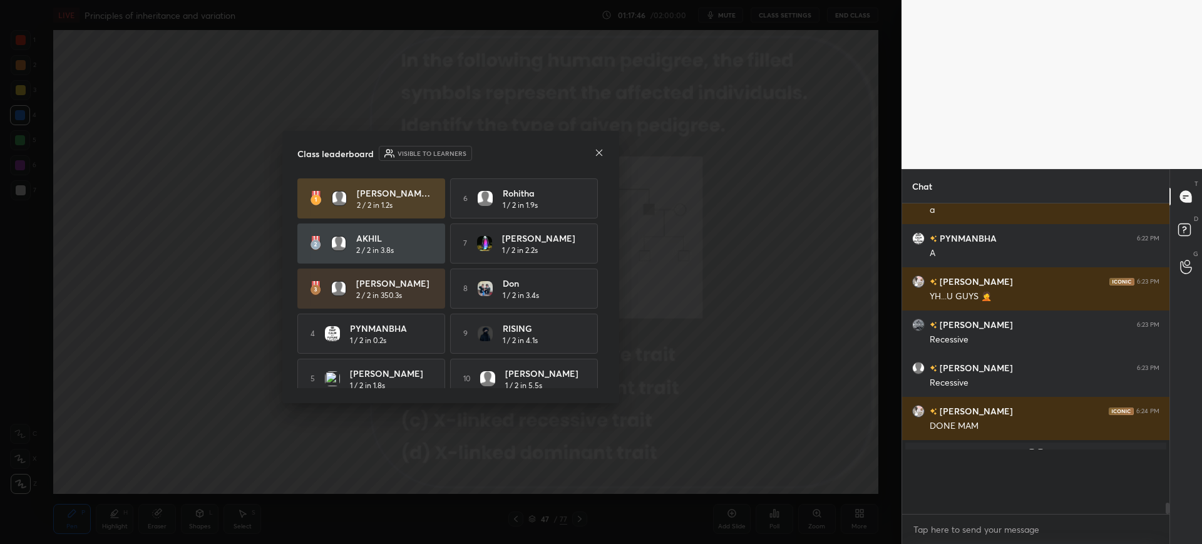
scroll to position [6454, 0]
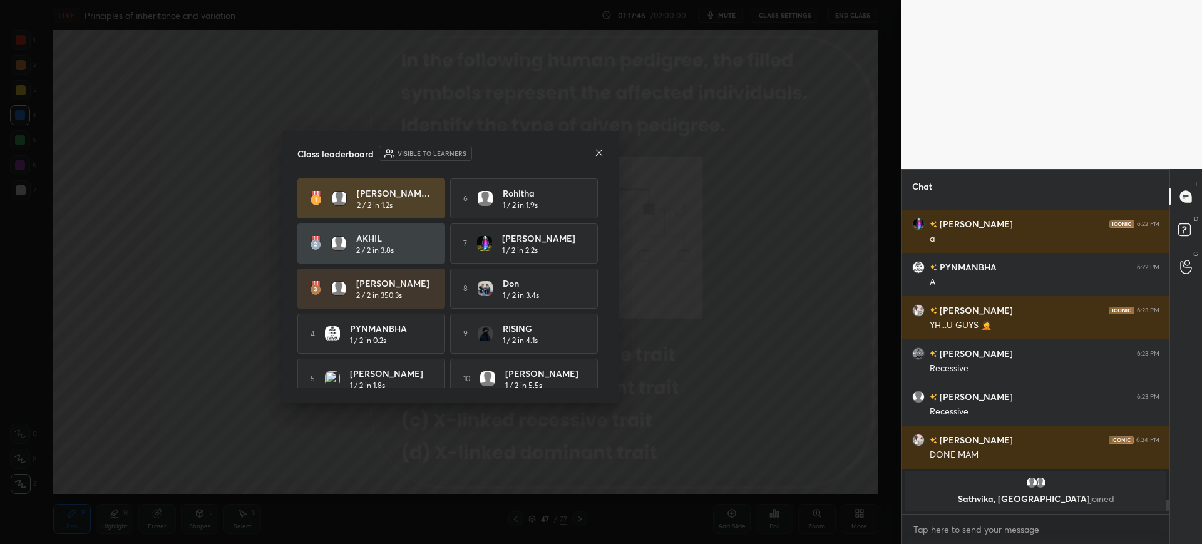
click at [598, 157] on icon at bounding box center [599, 153] width 10 height 10
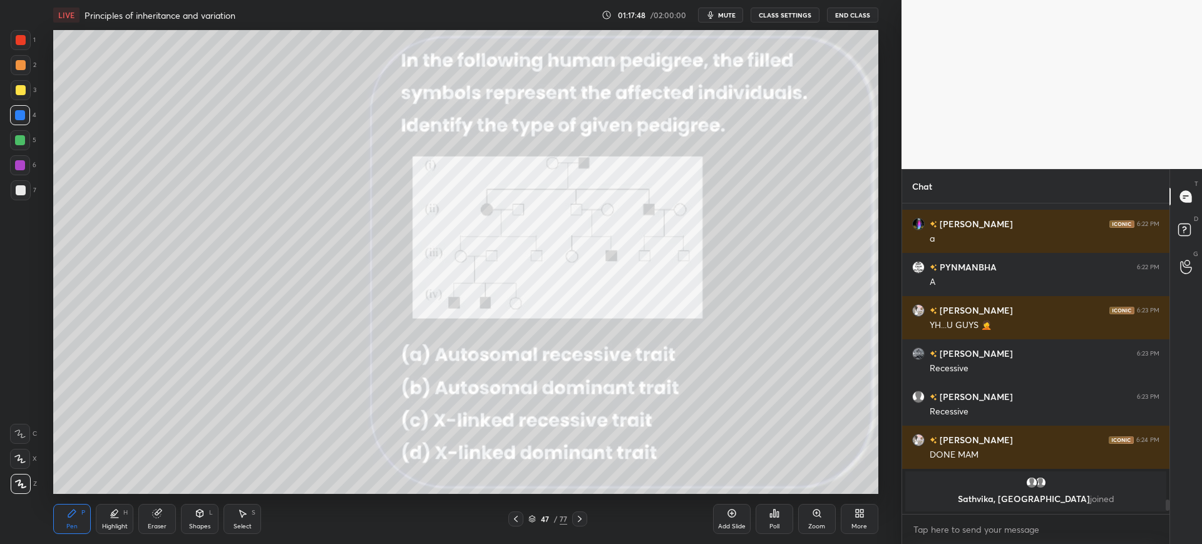
click at [15, 43] on div at bounding box center [21, 40] width 20 height 20
click at [27, 126] on div "4" at bounding box center [23, 117] width 26 height 25
click at [165, 517] on div "Eraser" at bounding box center [157, 519] width 38 height 30
click at [22, 477] on div "Erase all" at bounding box center [20, 484] width 20 height 20
click at [30, 41] on div at bounding box center [21, 40] width 20 height 20
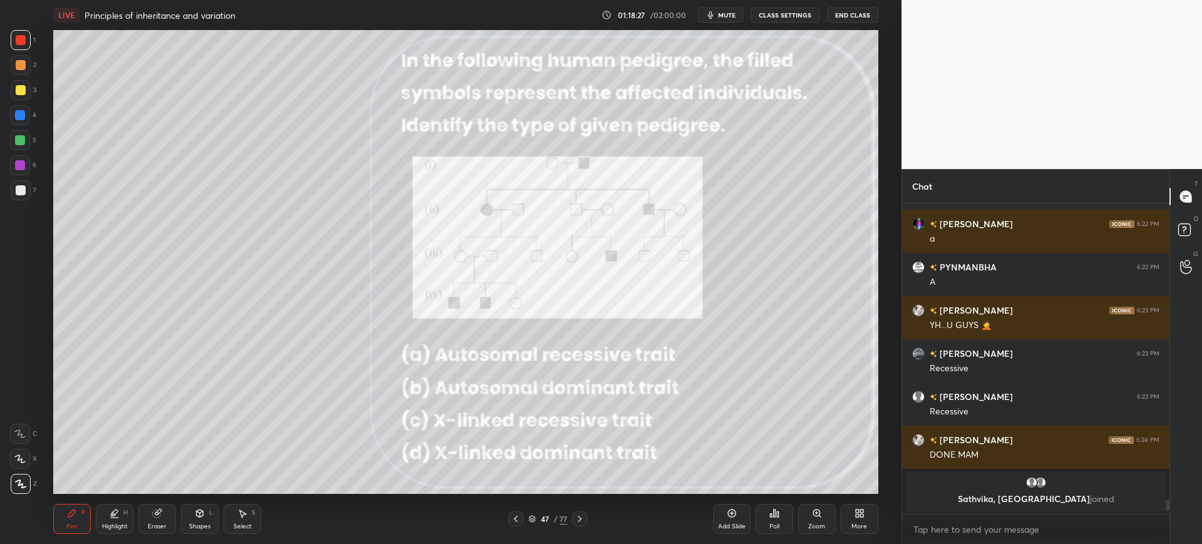
scroll to position [6337, 0]
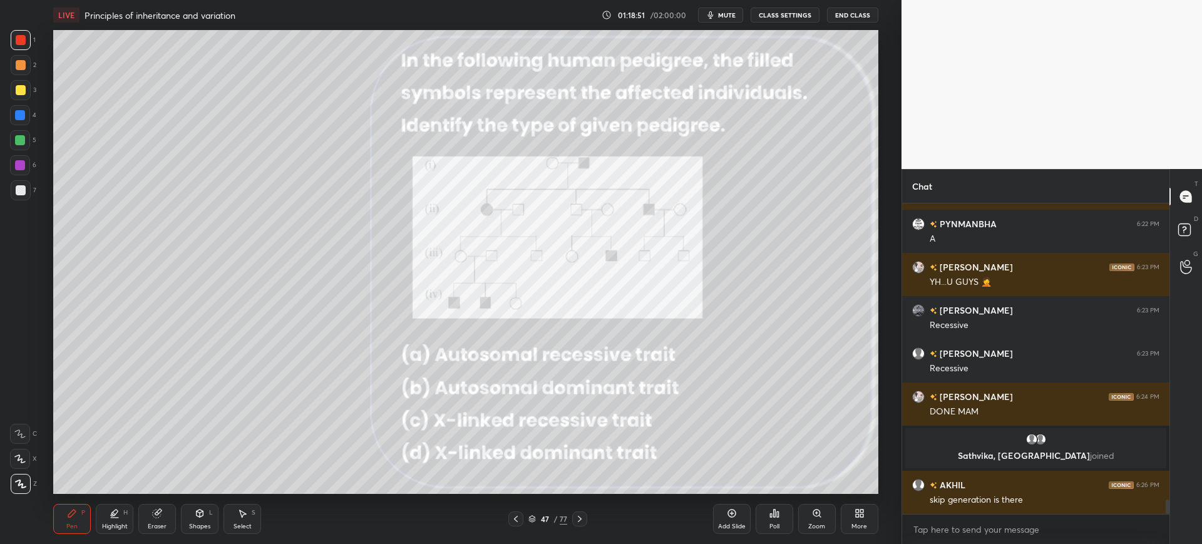
click at [173, 516] on div "Eraser" at bounding box center [157, 519] width 38 height 30
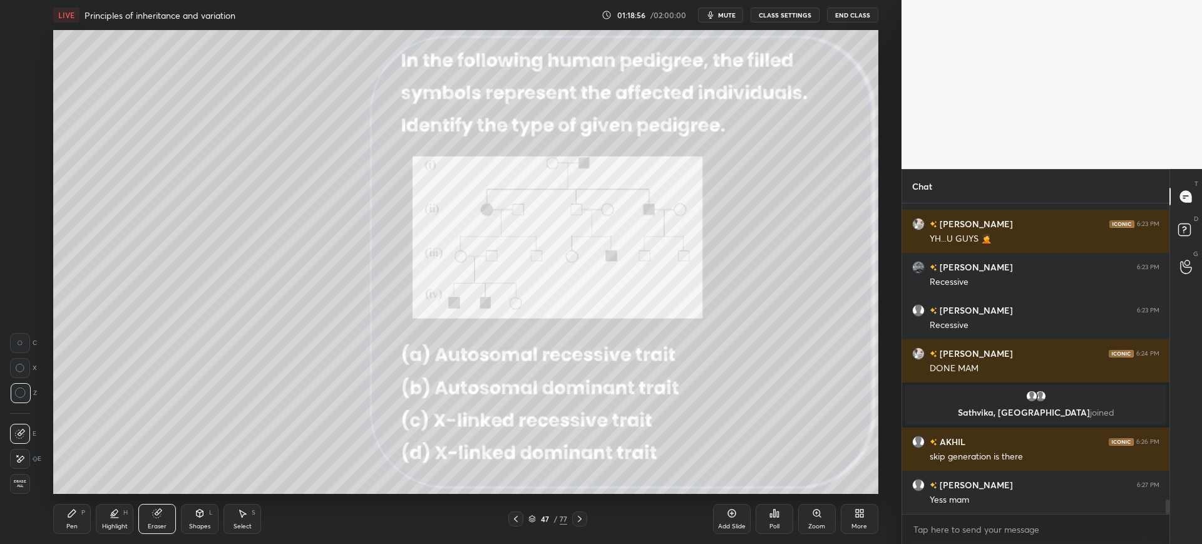
click at [86, 526] on div "Pen P" at bounding box center [72, 519] width 38 height 30
click at [19, 44] on div at bounding box center [21, 40] width 10 height 10
click at [21, 116] on div at bounding box center [20, 115] width 10 height 10
click at [543, 519] on div "47" at bounding box center [544, 519] width 13 height 8
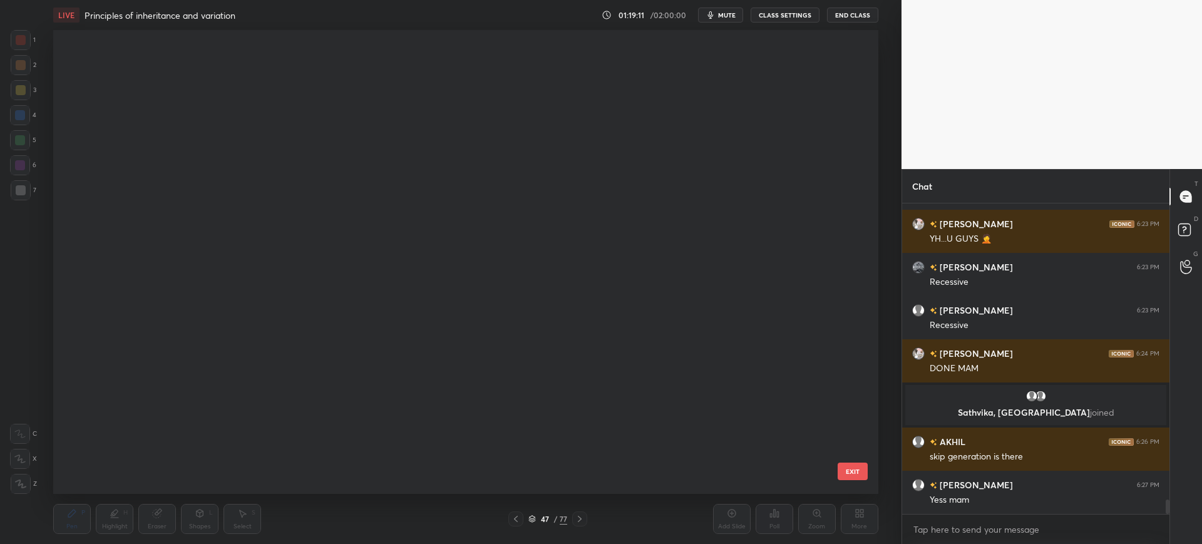
scroll to position [460, 819]
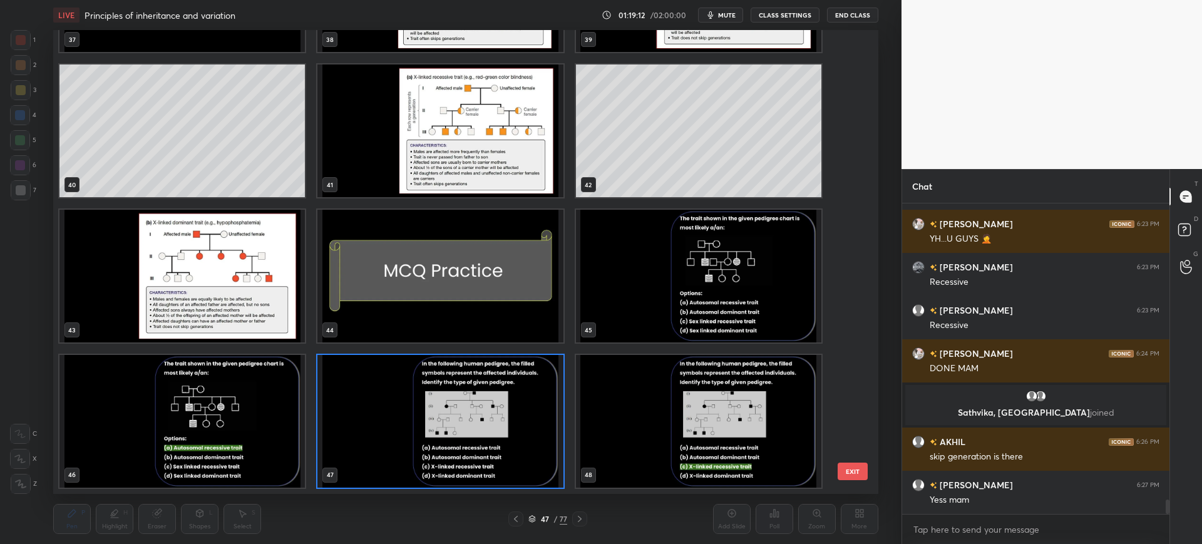
click at [831, 474] on div "37 38 39 40 41 42 43 44 45 46 47 48 49 50 51" at bounding box center [454, 262] width 802 height 464
click at [842, 473] on button "EXIT" at bounding box center [852, 471] width 30 height 18
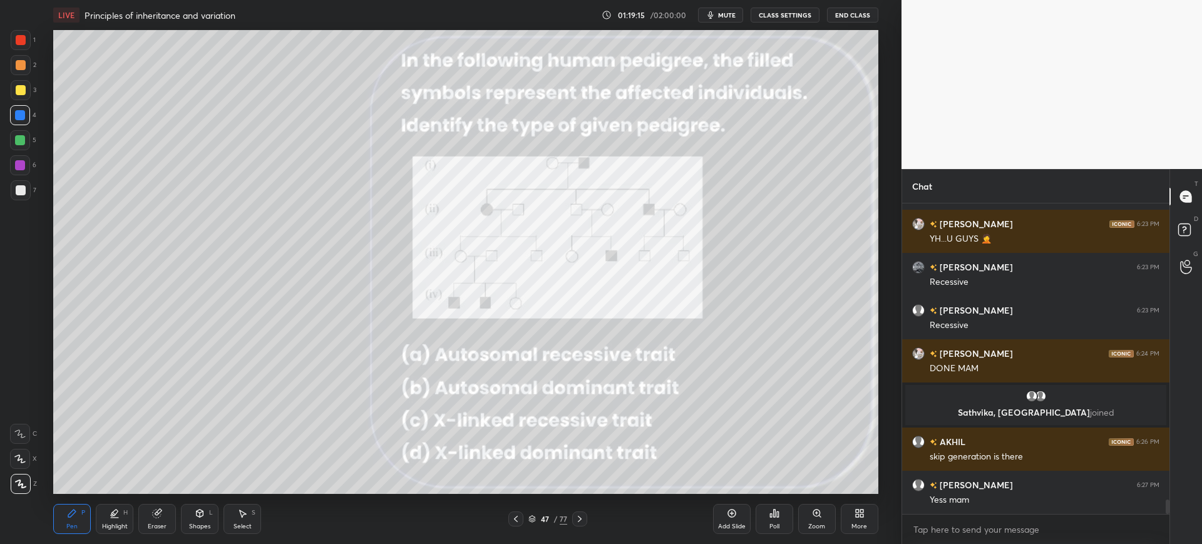
click at [162, 514] on icon at bounding box center [157, 513] width 10 height 10
click at [63, 511] on div "Pen P" at bounding box center [72, 519] width 38 height 30
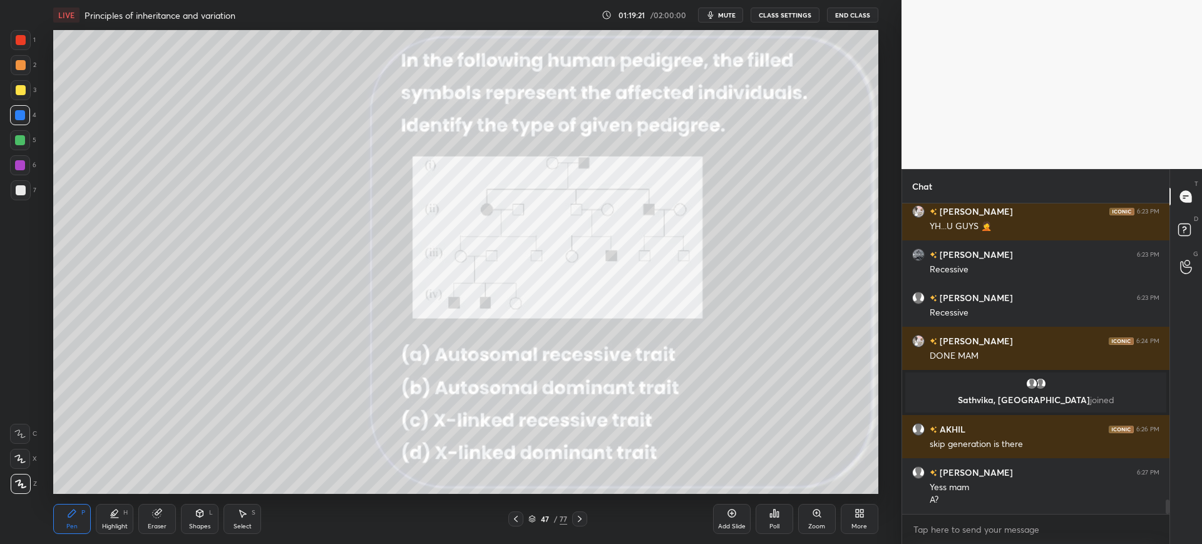
click at [21, 38] on div at bounding box center [21, 40] width 10 height 10
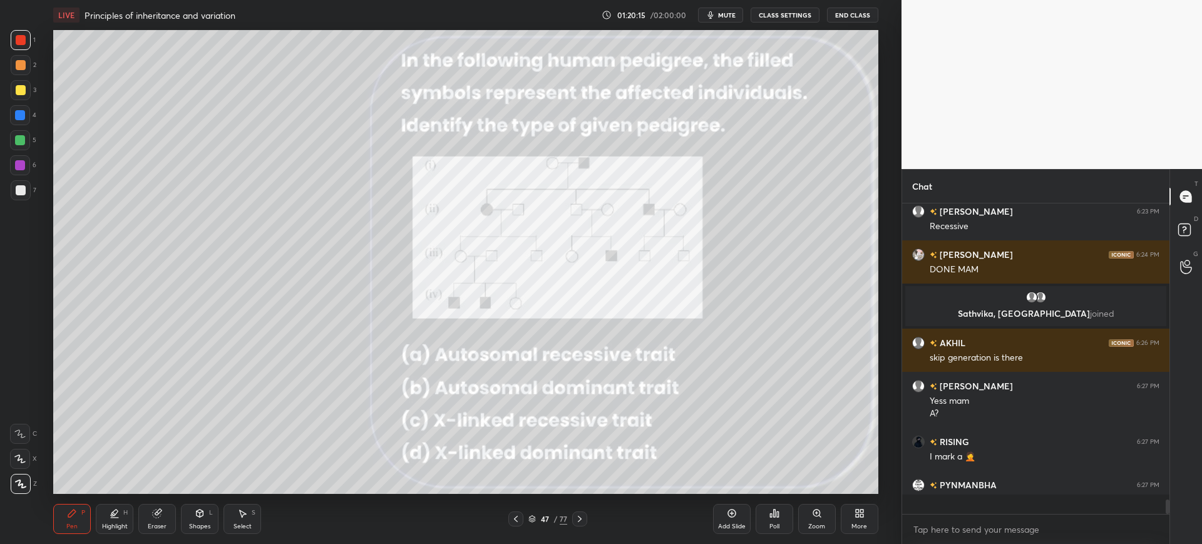
scroll to position [6479, 0]
click at [546, 525] on div "47 / 77" at bounding box center [547, 518] width 79 height 15
click at [548, 516] on div "47" at bounding box center [544, 519] width 13 height 8
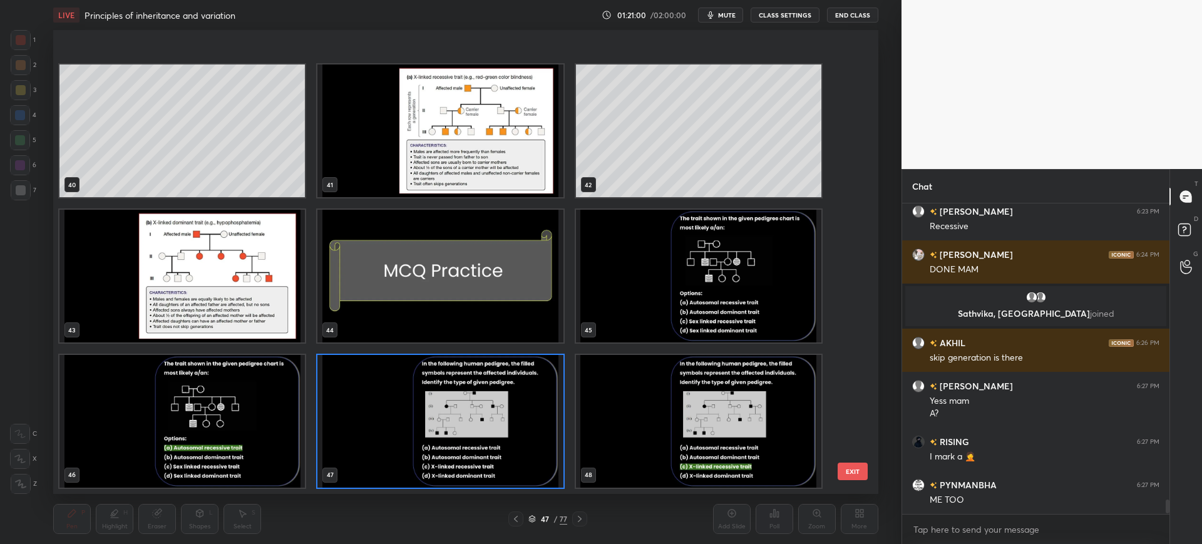
scroll to position [2264, 0]
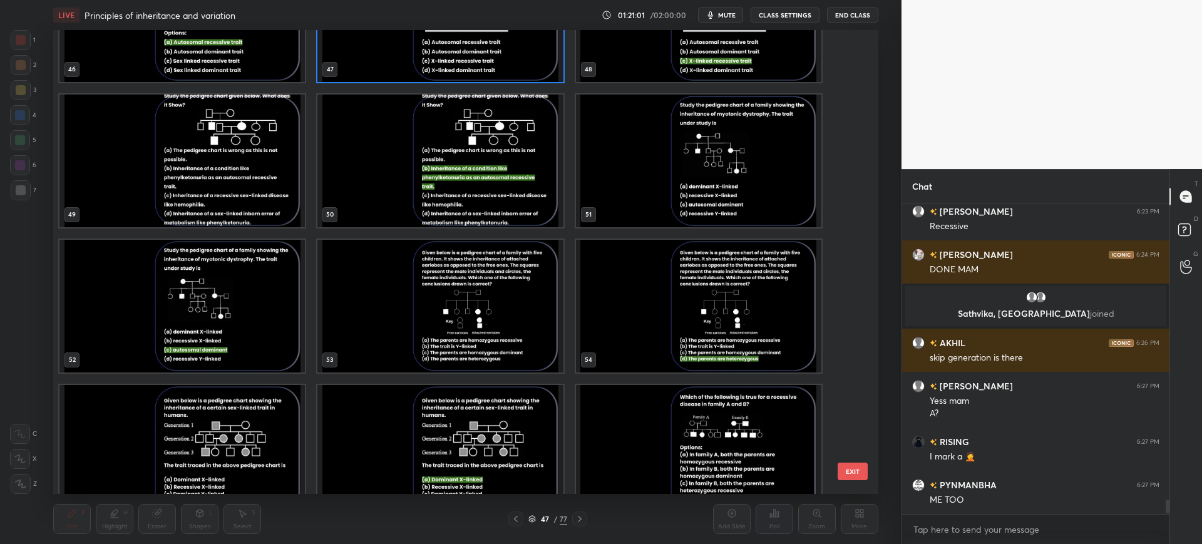
click at [245, 165] on img "grid" at bounding box center [181, 161] width 245 height 133
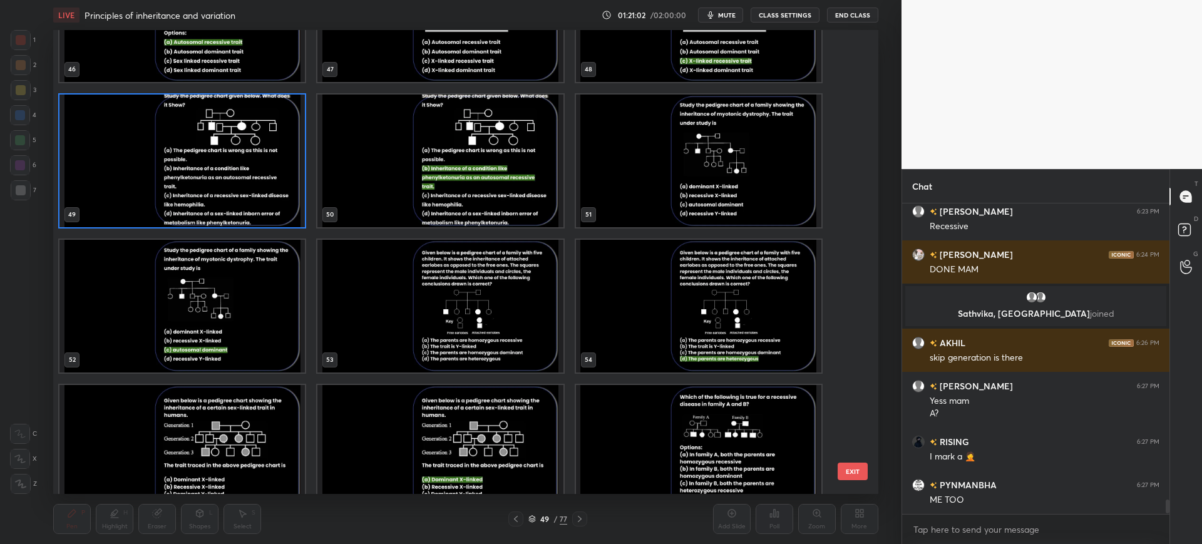
click at [852, 472] on button "EXIT" at bounding box center [852, 471] width 30 height 18
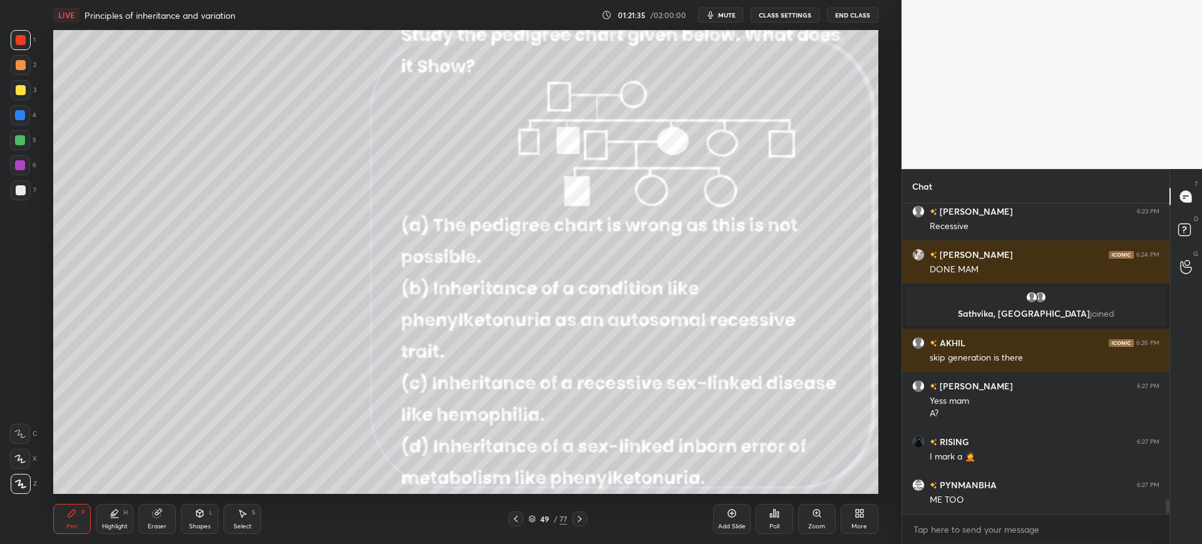
click at [783, 516] on div "Poll" at bounding box center [774, 519] width 38 height 30
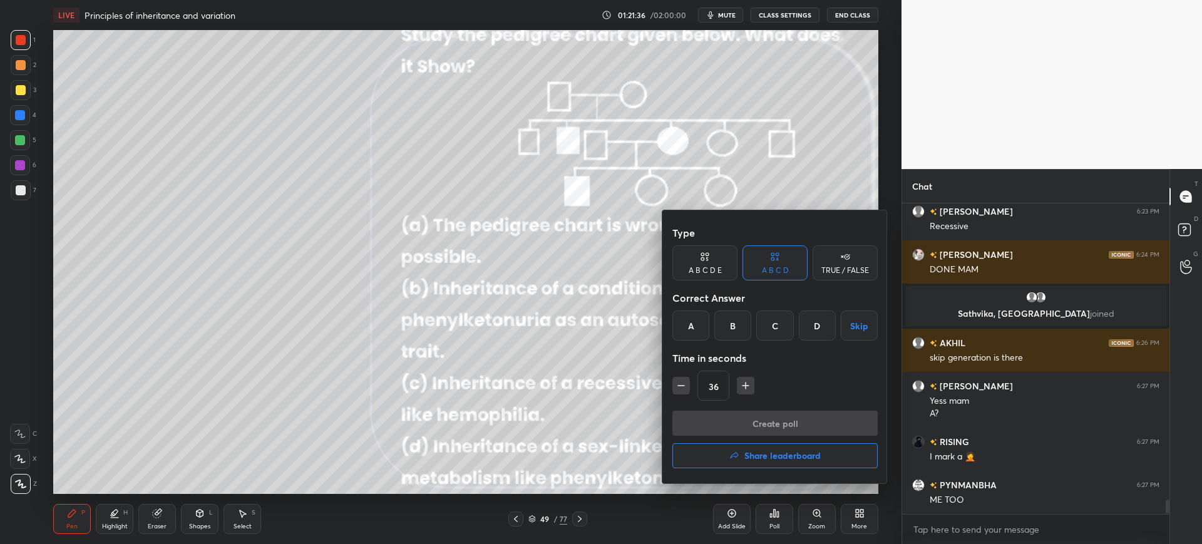
click at [728, 317] on div "B" at bounding box center [732, 325] width 37 height 30
click at [766, 426] on button "Create poll" at bounding box center [774, 423] width 205 height 25
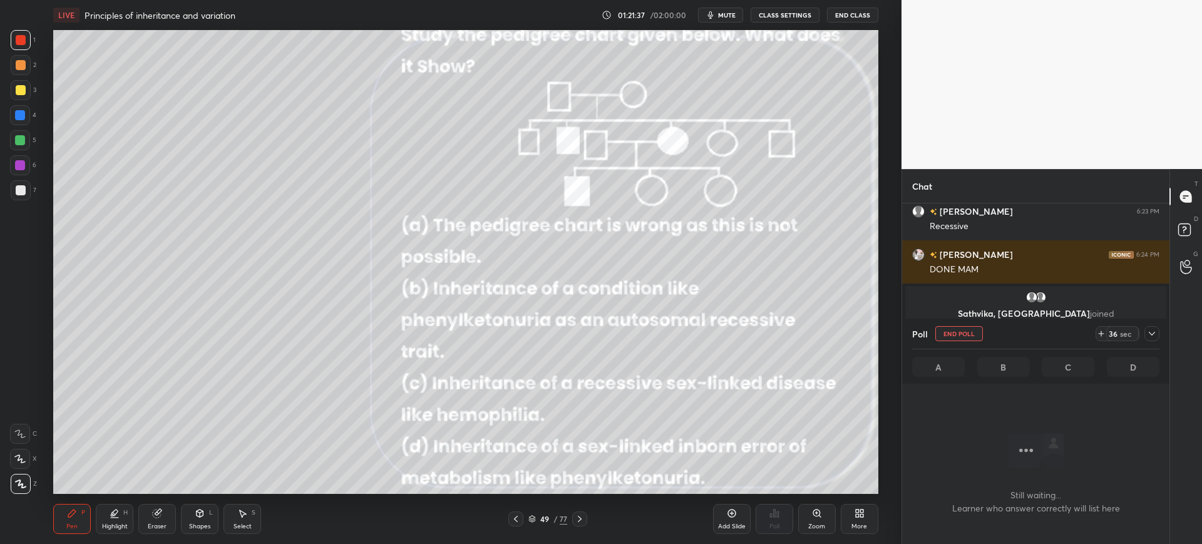
scroll to position [272, 263]
click at [1102, 335] on icon at bounding box center [1101, 334] width 10 height 10
click at [1101, 333] on icon at bounding box center [1101, 333] width 0 height 5
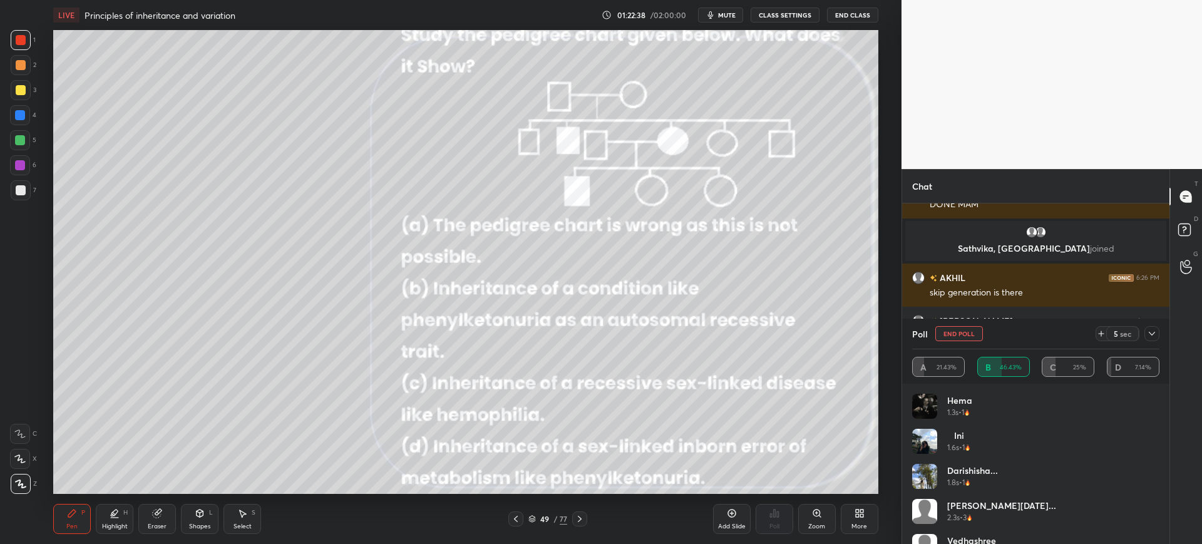
scroll to position [216, 263]
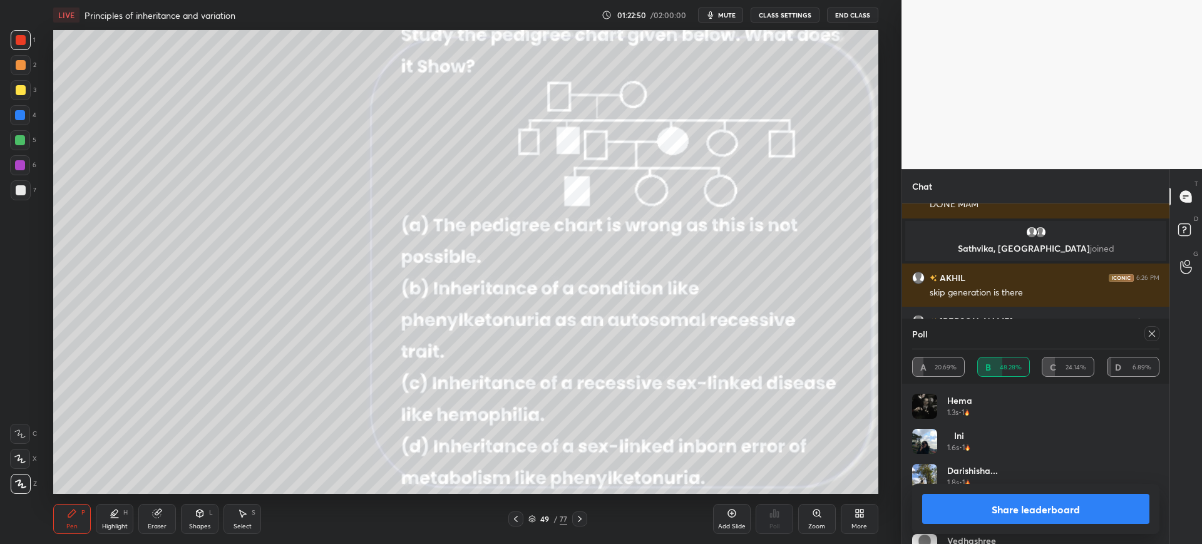
click at [1028, 499] on button "Share leaderboard" at bounding box center [1035, 509] width 227 height 30
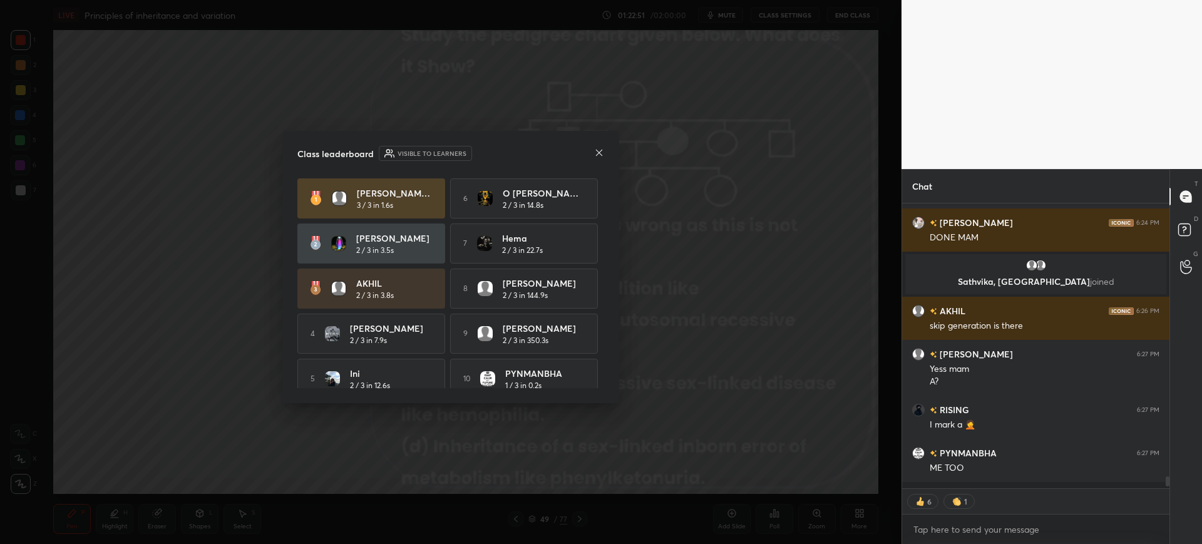
scroll to position [4, 4]
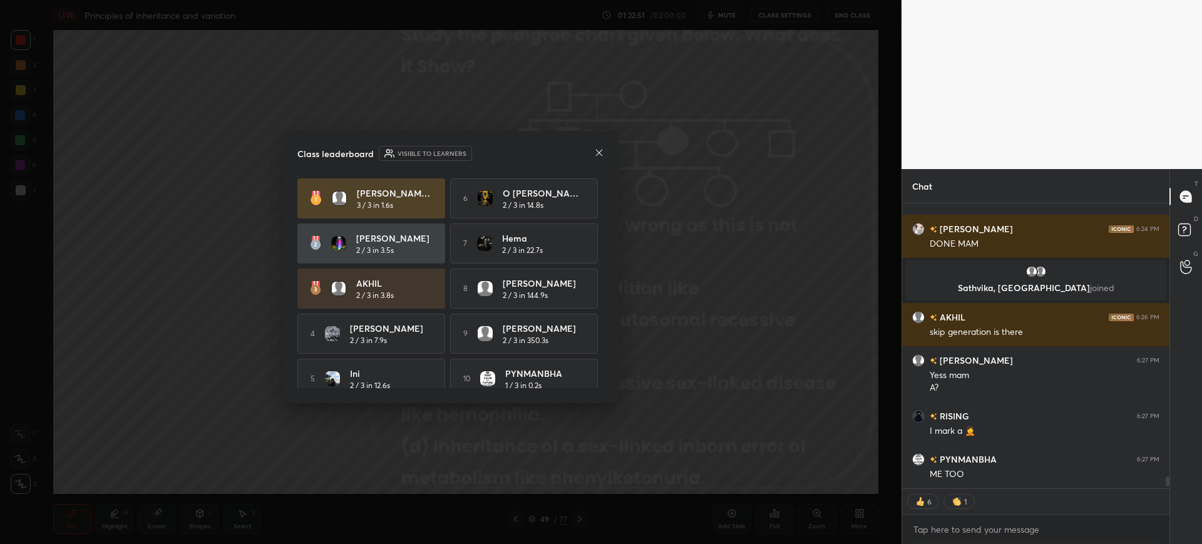
click at [601, 152] on icon at bounding box center [599, 153] width 10 height 10
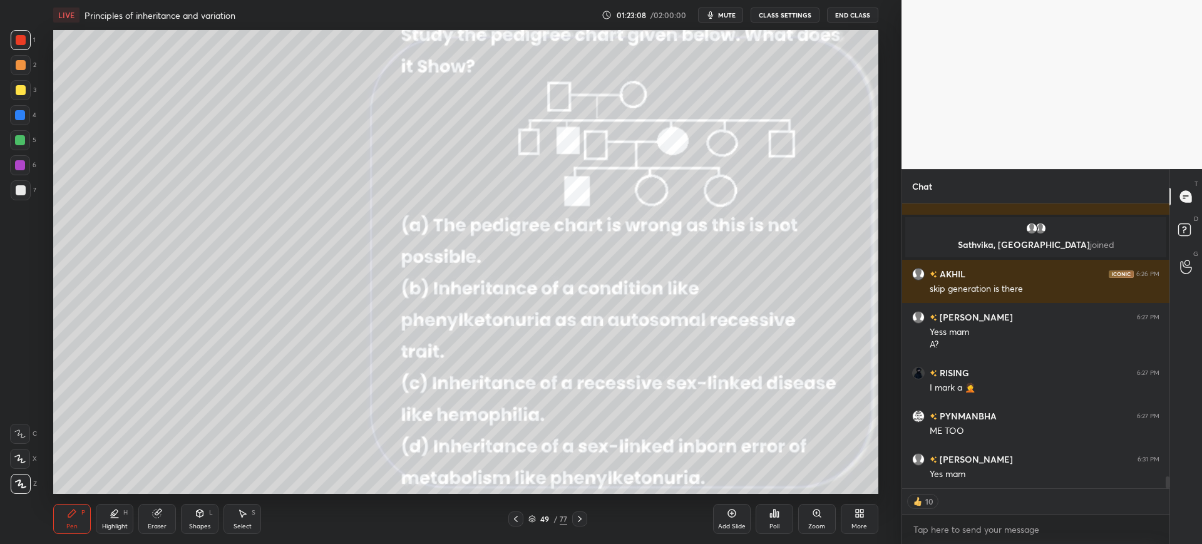
scroll to position [6591, 0]
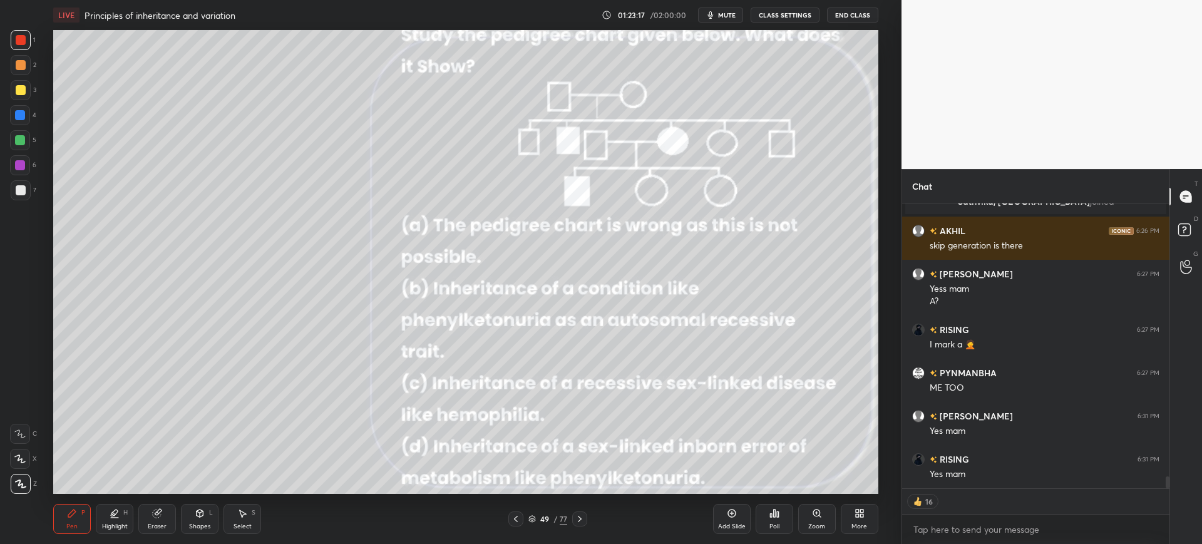
click at [589, 504] on div "Pen P Highlight H Eraser Shapes L Select S 49 / 77 Add Slide Poll Zoom More" at bounding box center [465, 519] width 824 height 50
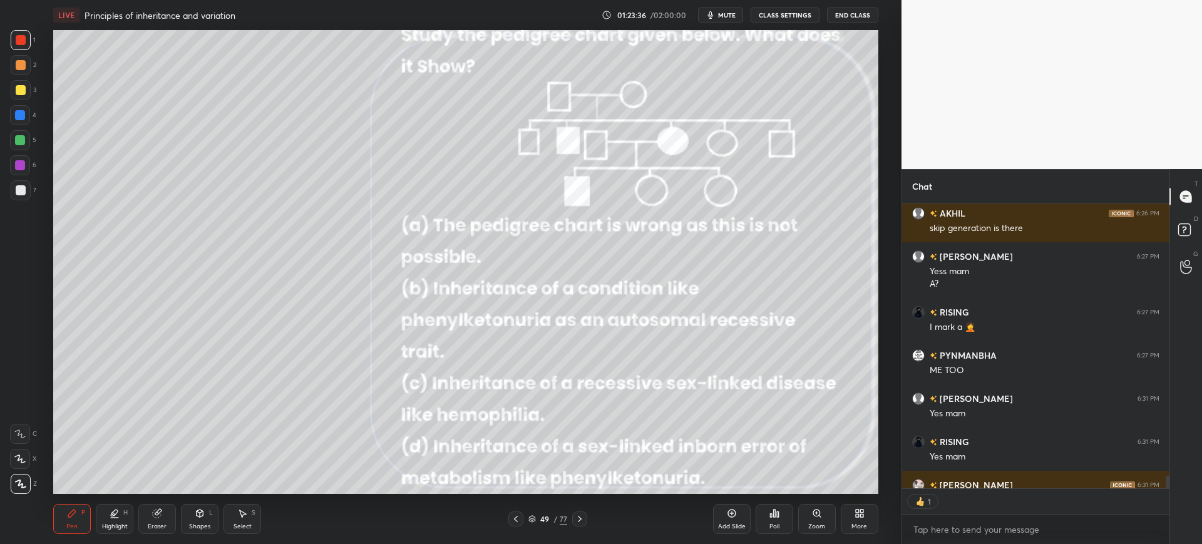
scroll to position [281, 263]
click at [581, 515] on icon at bounding box center [580, 519] width 10 height 10
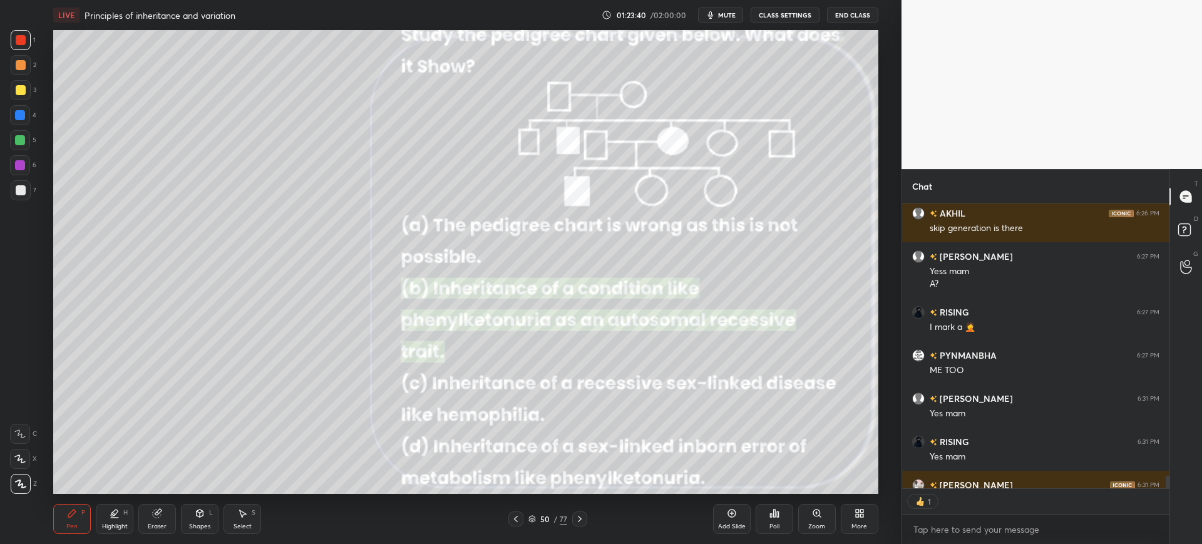
click at [580, 513] on div at bounding box center [579, 518] width 15 height 15
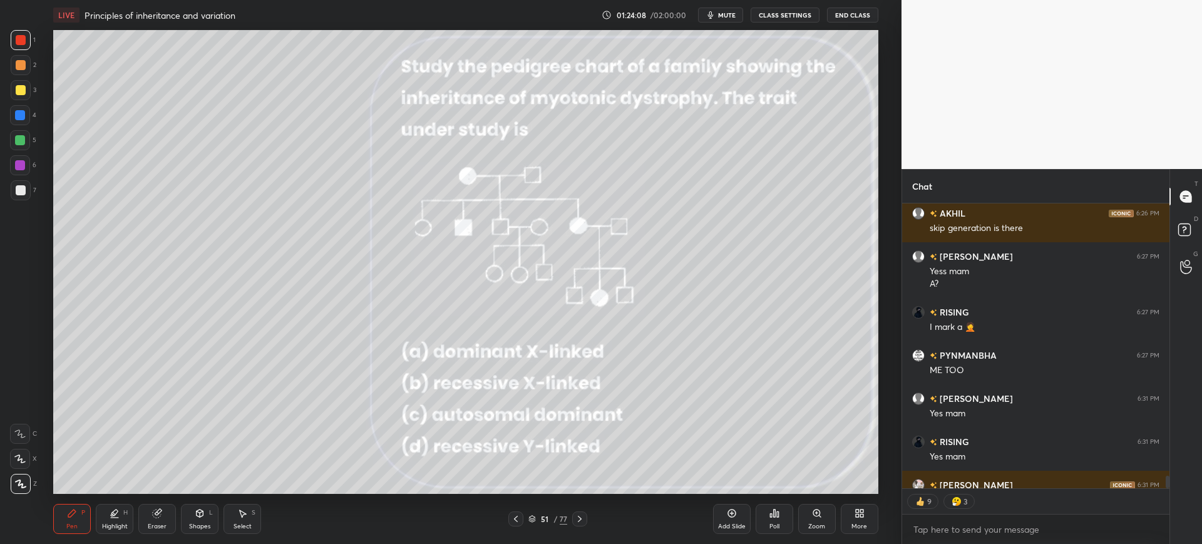
type textarea "x"
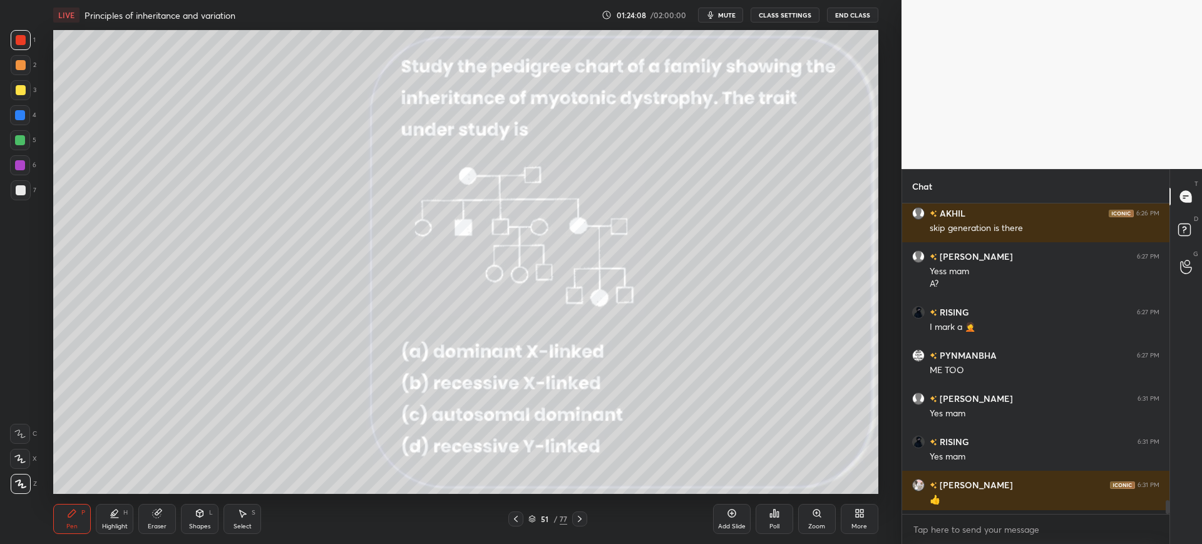
scroll to position [6608, 0]
click at [774, 519] on div "Poll" at bounding box center [774, 519] width 38 height 30
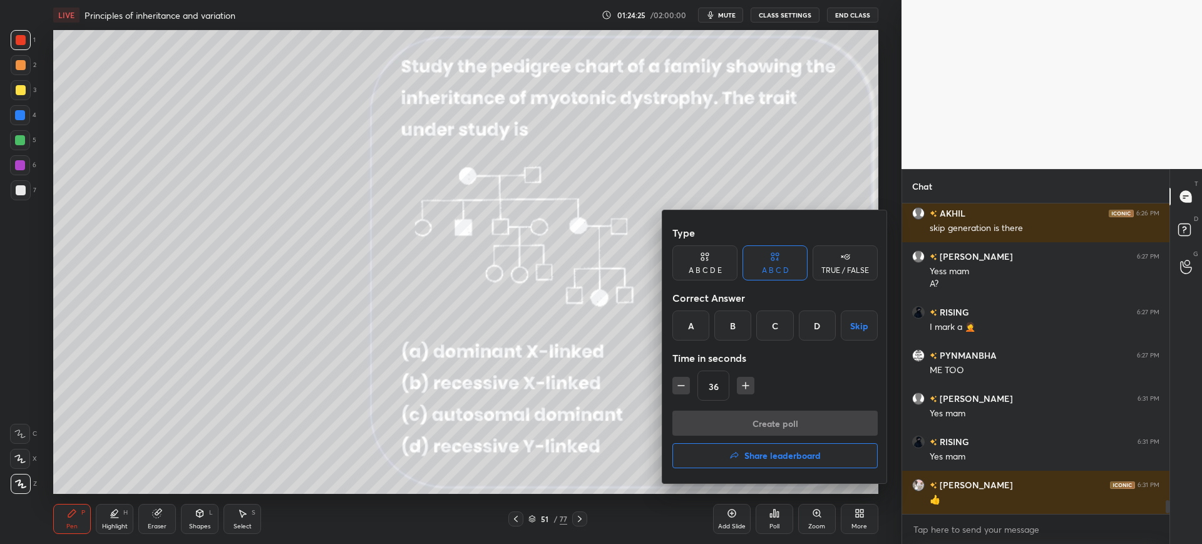
click at [771, 328] on div "C" at bounding box center [774, 325] width 37 height 30
click at [748, 388] on icon "button" at bounding box center [745, 385] width 13 height 13
type input "51"
click at [756, 417] on button "Create poll" at bounding box center [774, 423] width 205 height 25
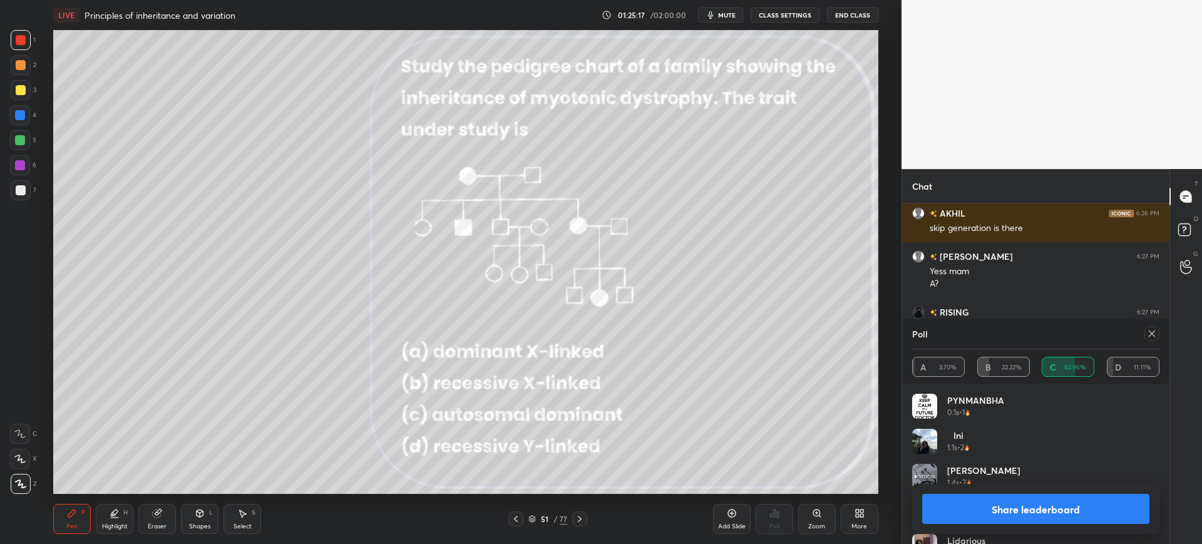
scroll to position [6673, 0]
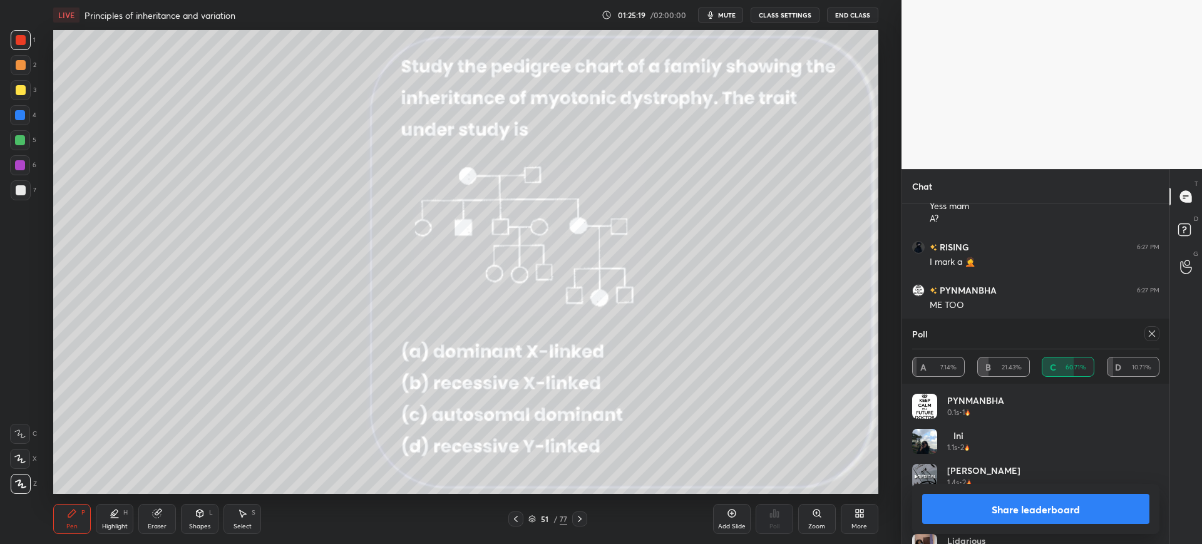
click at [1050, 516] on button "Share leaderboard" at bounding box center [1035, 509] width 227 height 30
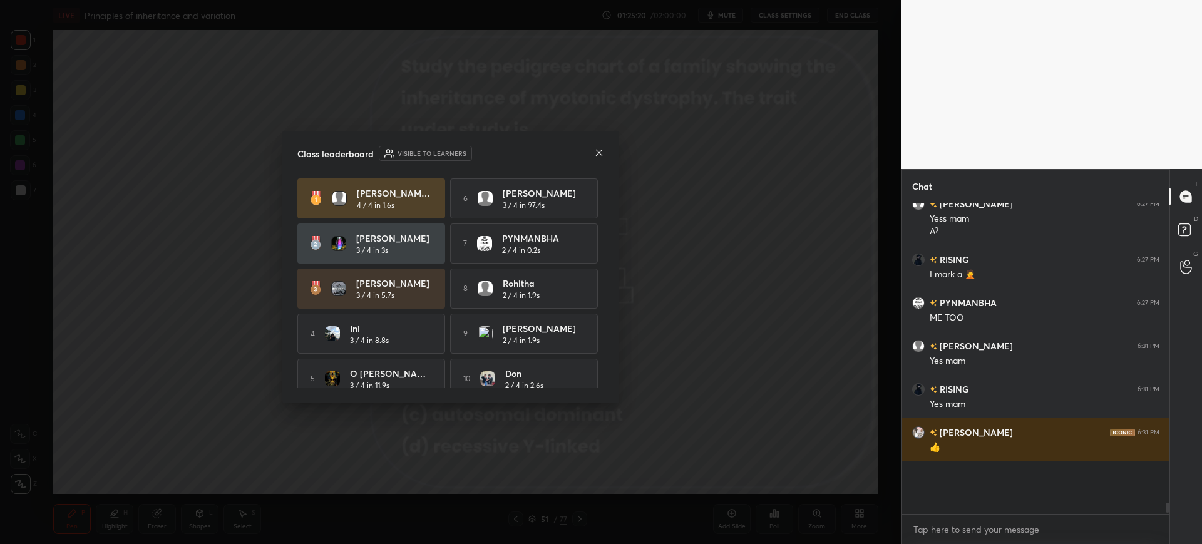
scroll to position [6613, 0]
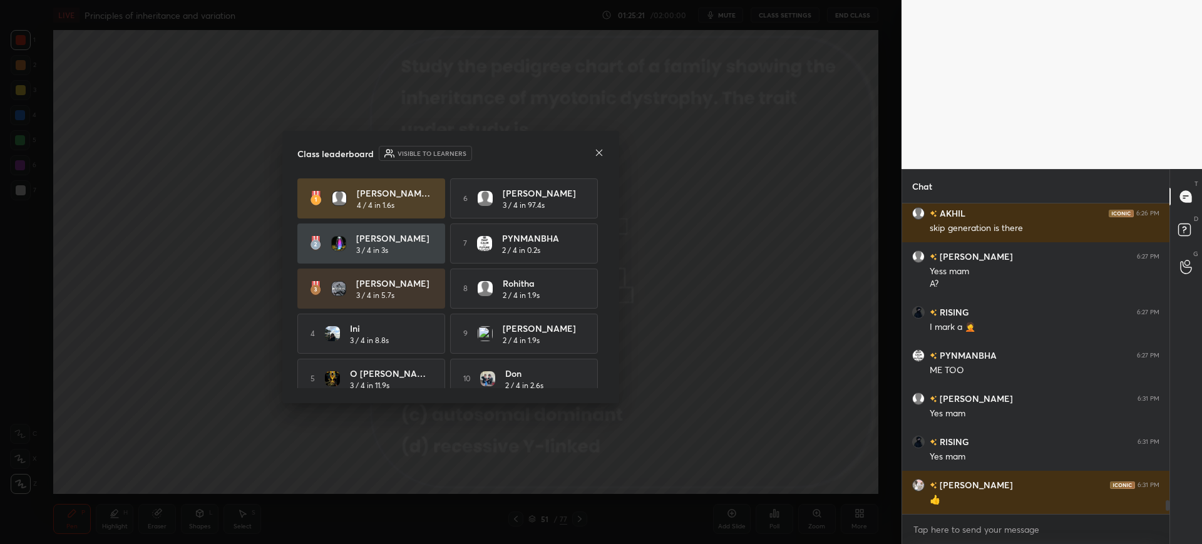
click at [603, 151] on icon at bounding box center [599, 153] width 10 height 10
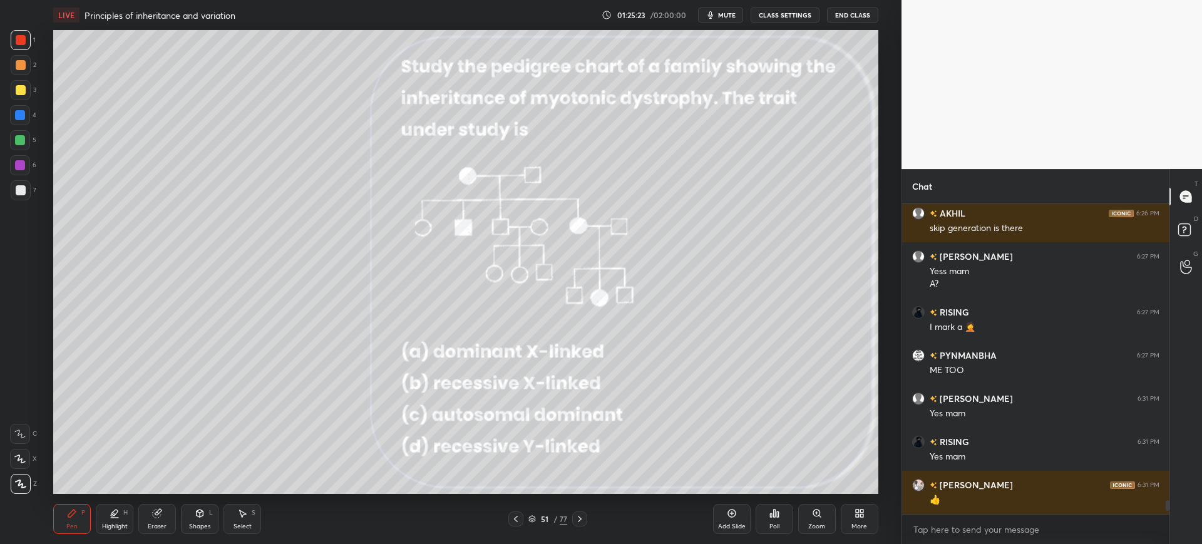
click at [578, 516] on icon at bounding box center [580, 519] width 10 height 10
click at [585, 518] on div at bounding box center [579, 518] width 15 height 15
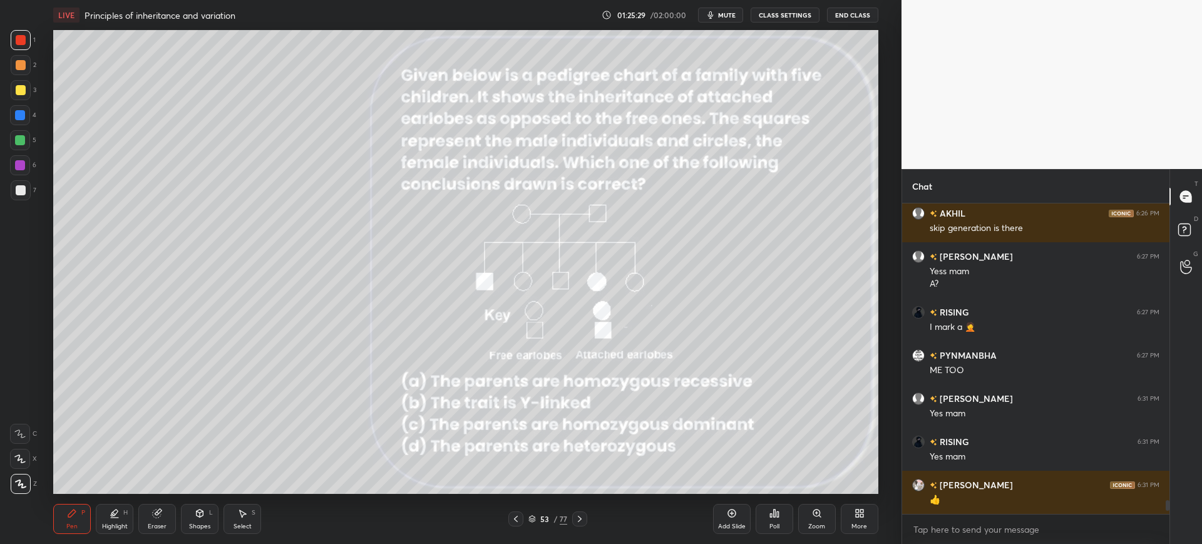
click at [546, 515] on div "53" at bounding box center [544, 519] width 13 height 8
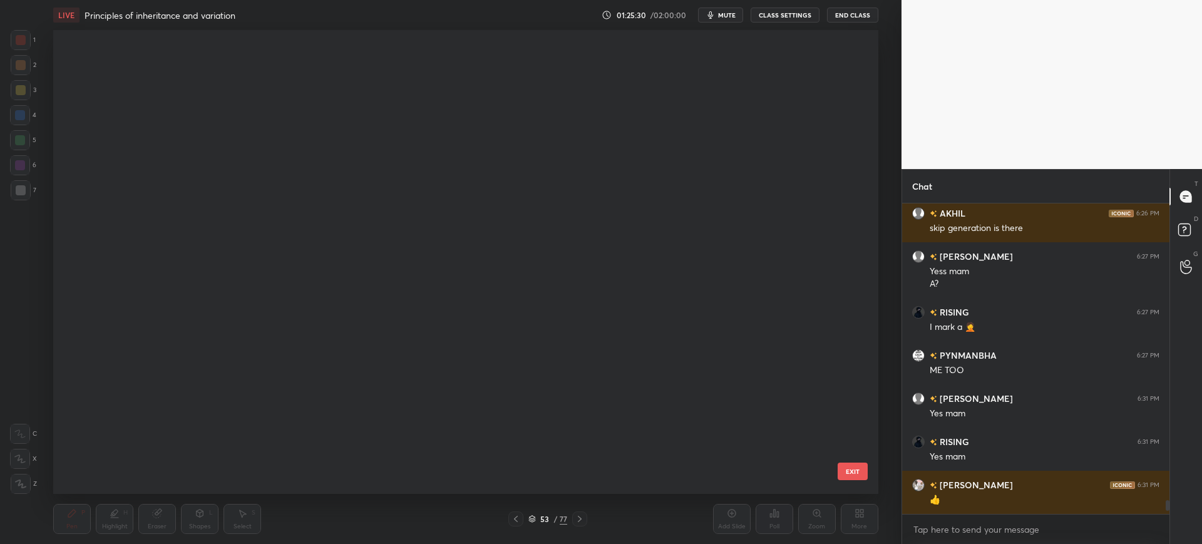
scroll to position [460, 819]
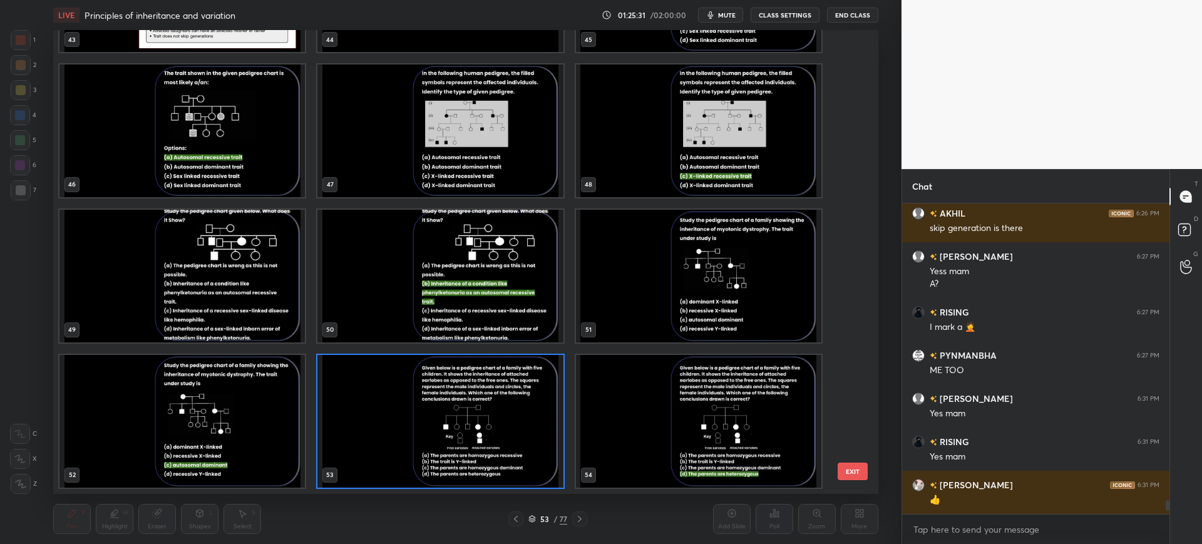
click at [847, 476] on button "EXIT" at bounding box center [852, 471] width 30 height 18
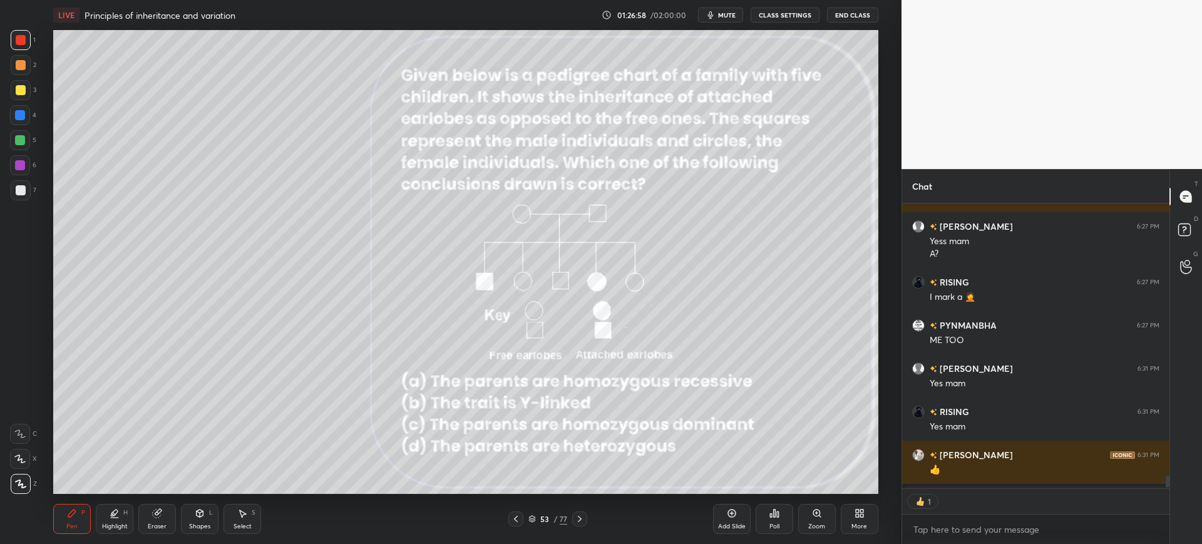
scroll to position [281, 263]
click at [560, 518] on div "77" at bounding box center [563, 518] width 8 height 11
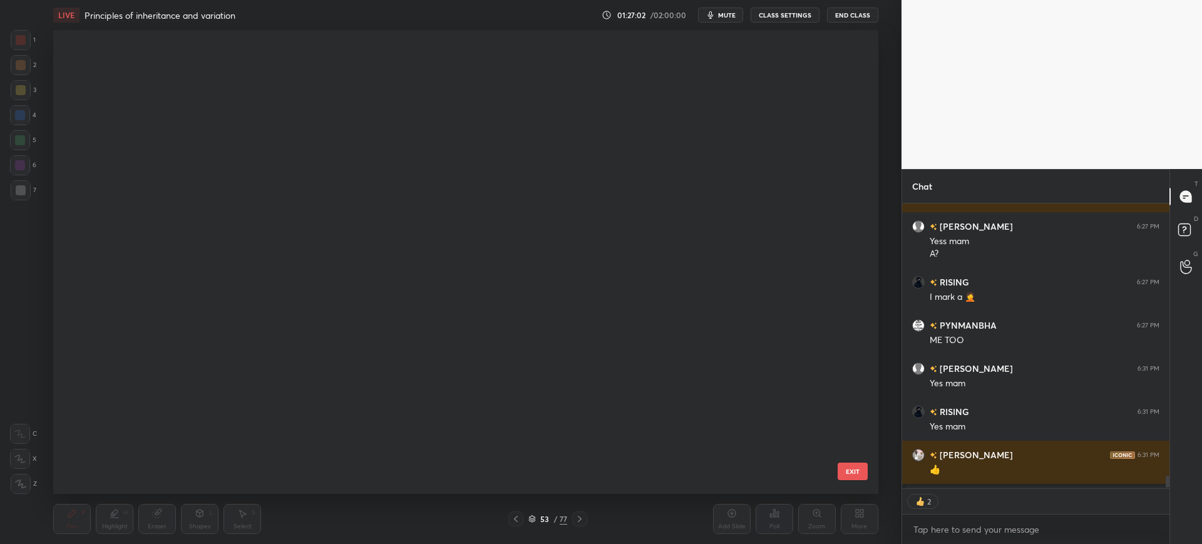
scroll to position [460, 819]
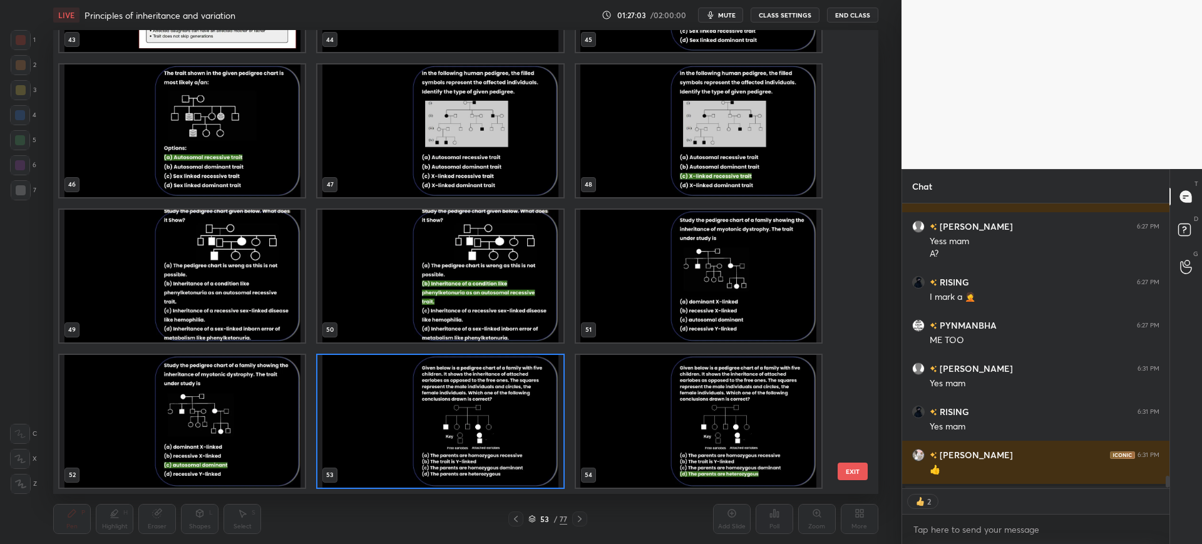
click at [840, 475] on button "EXIT" at bounding box center [852, 471] width 30 height 18
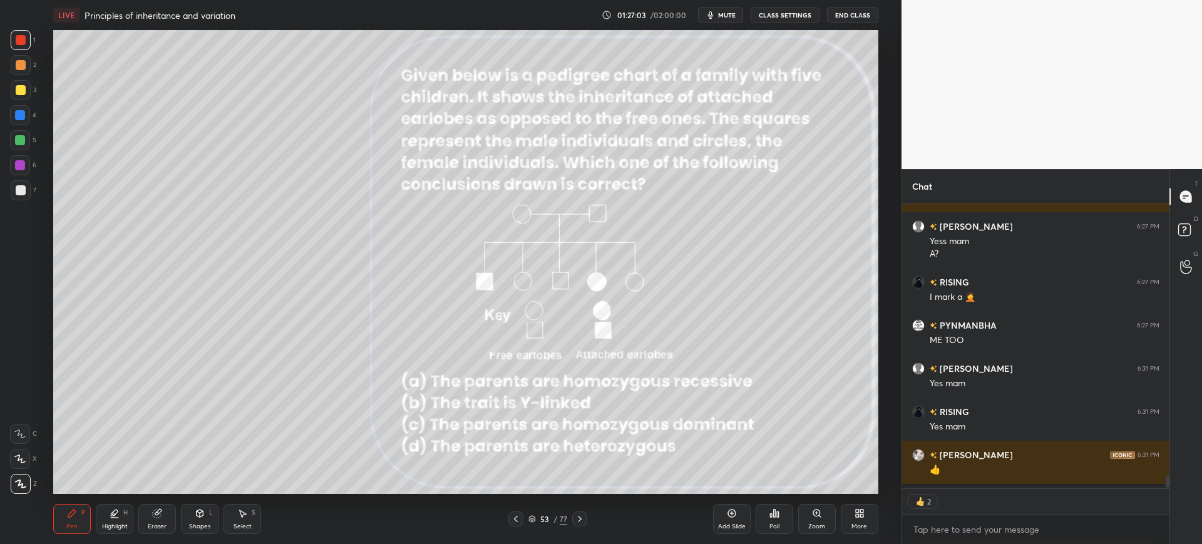
scroll to position [0, 0]
click at [824, 523] on div "Zoom" at bounding box center [816, 526] width 17 height 6
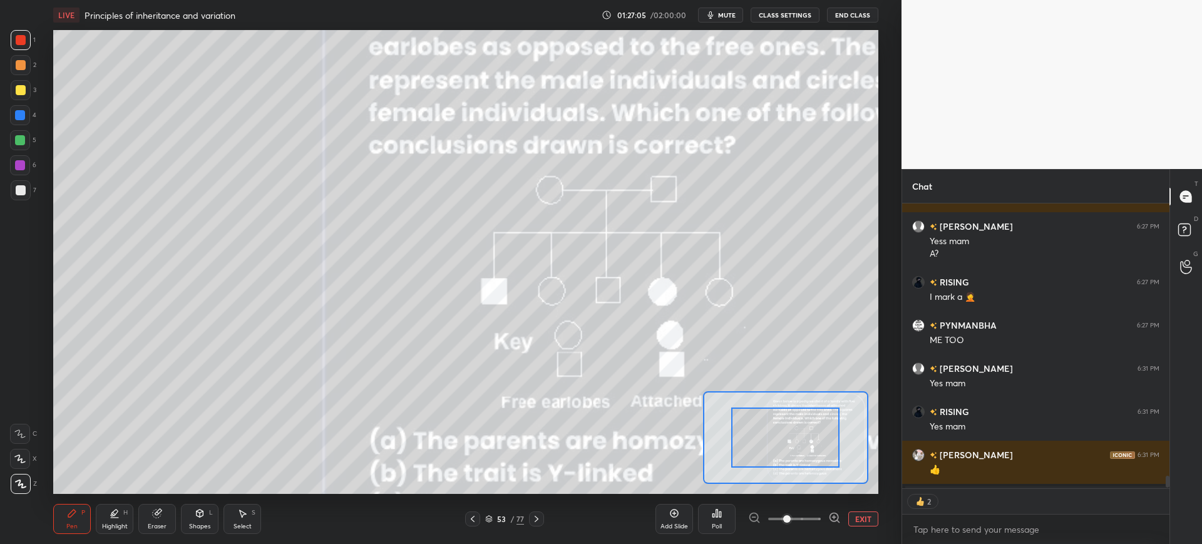
click at [861, 510] on div "Add Slide Poll EXIT" at bounding box center [766, 519] width 223 height 70
click at [867, 517] on button "EXIT" at bounding box center [863, 518] width 30 height 15
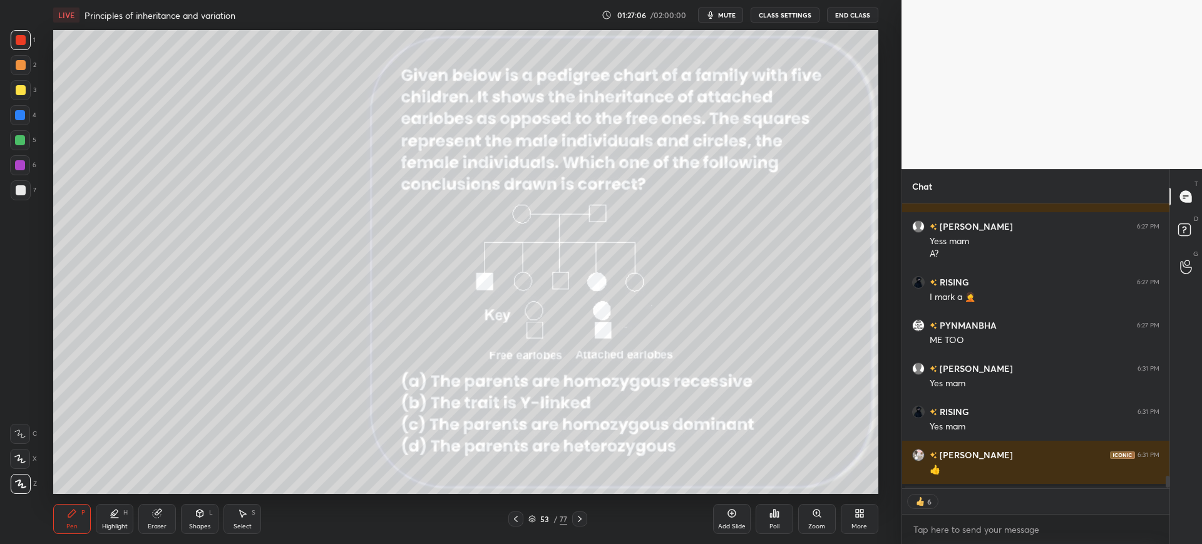
click at [773, 523] on div "Poll" at bounding box center [774, 526] width 10 height 6
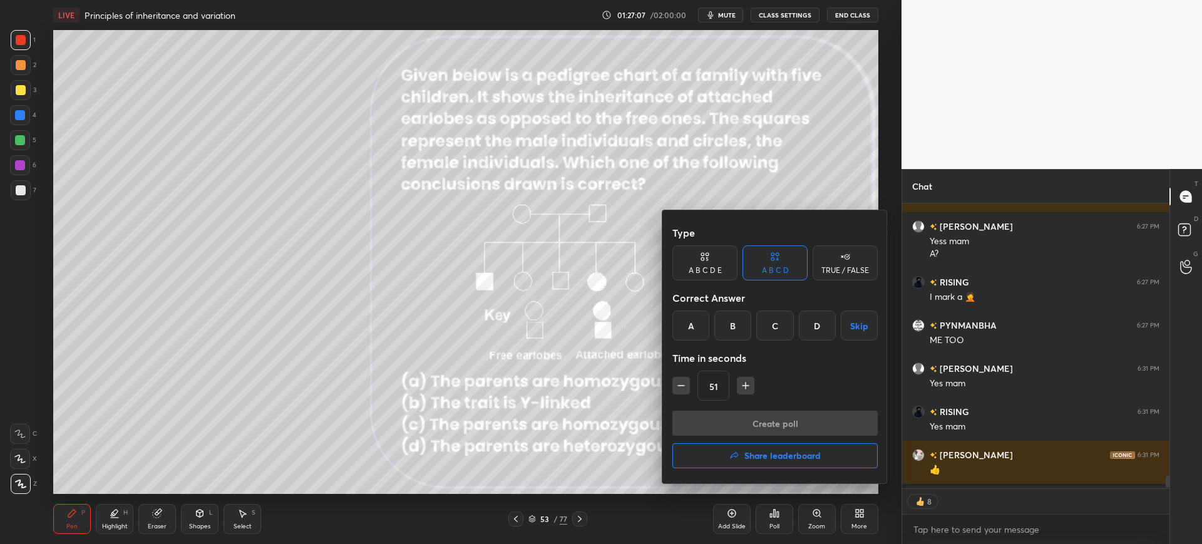
click at [824, 325] on div "D" at bounding box center [817, 325] width 37 height 30
click at [803, 419] on button "Create poll" at bounding box center [774, 423] width 205 height 25
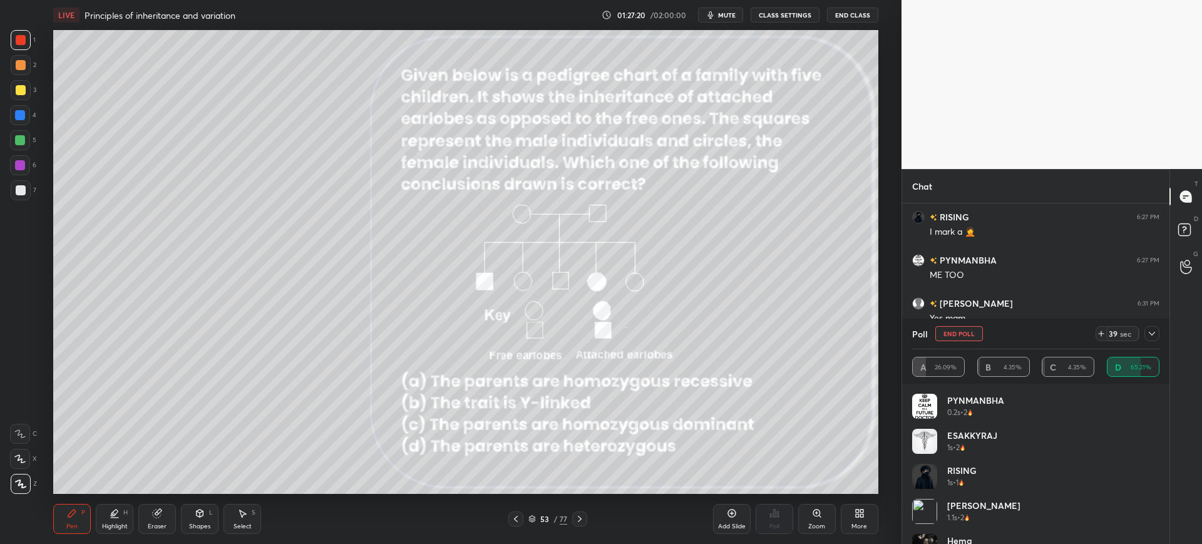
scroll to position [216, 263]
click at [21, 136] on div at bounding box center [20, 140] width 10 height 10
click at [22, 117] on div at bounding box center [20, 115] width 10 height 10
click at [544, 518] on div "53" at bounding box center [544, 519] width 13 height 8
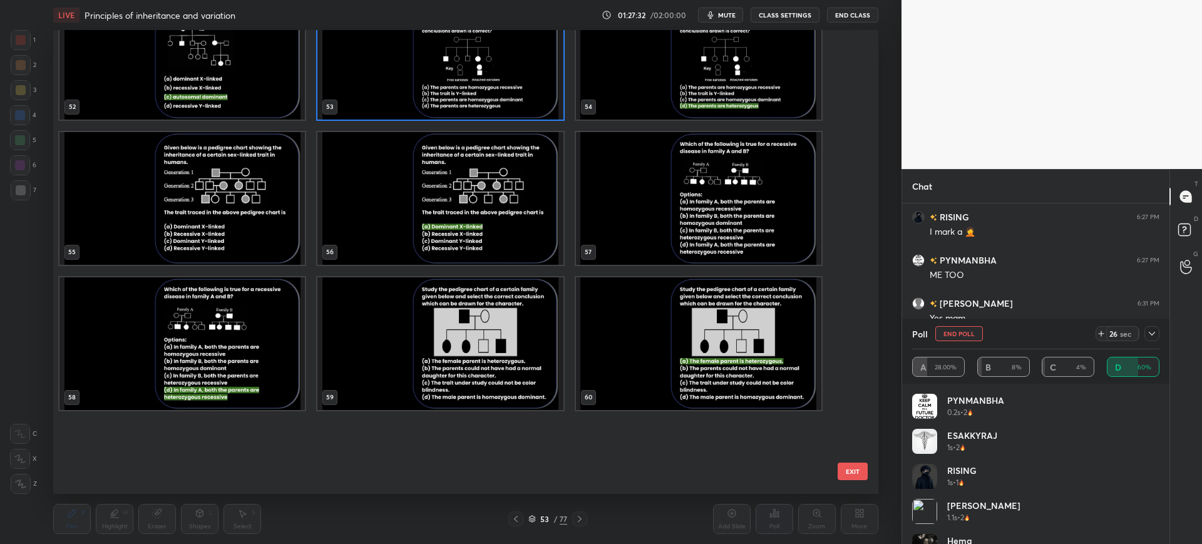
scroll to position [2555, 0]
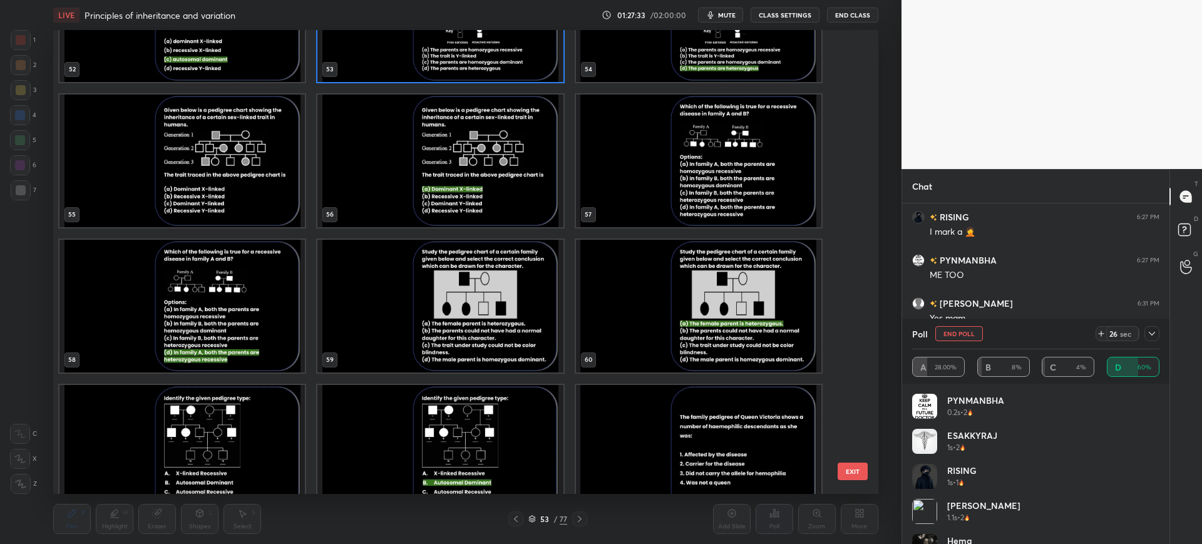
click at [849, 444] on div "52 53 54 55 56 57 58 59 60 61 62 63 64 65 66" at bounding box center [454, 262] width 802 height 464
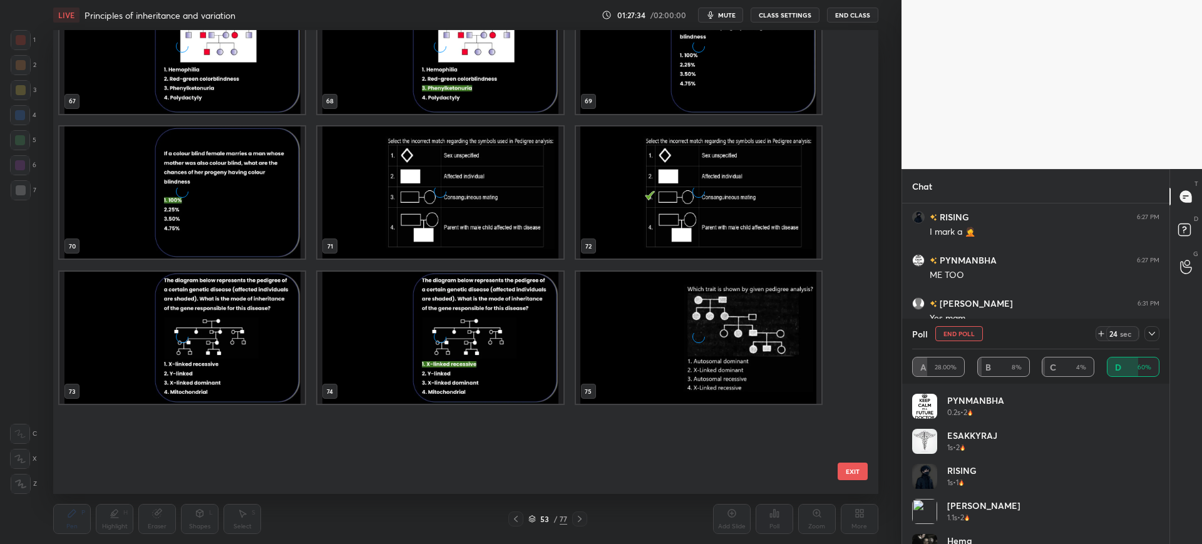
scroll to position [3310, 0]
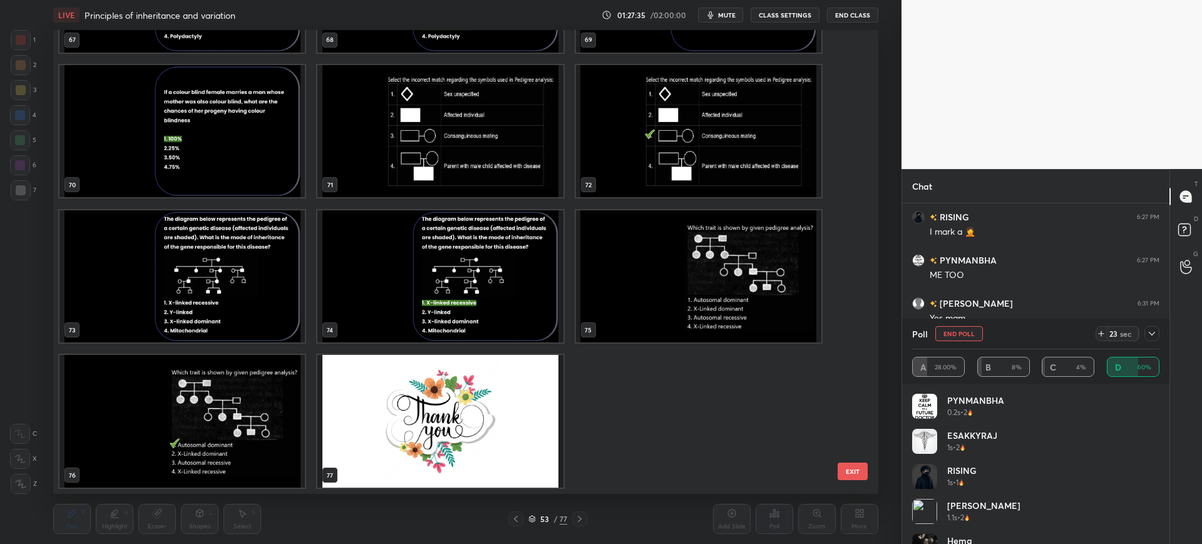
click at [855, 467] on button "EXIT" at bounding box center [852, 471] width 30 height 18
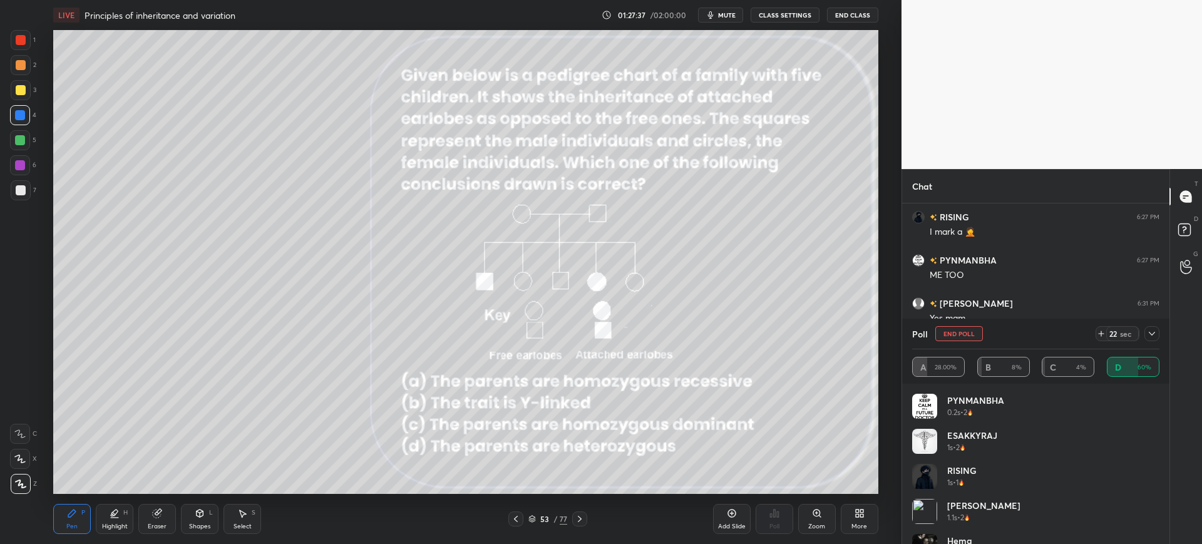
click at [30, 39] on div at bounding box center [21, 40] width 20 height 20
click at [171, 519] on div "Eraser" at bounding box center [157, 519] width 38 height 30
click at [26, 463] on div at bounding box center [20, 459] width 20 height 20
click at [59, 520] on div "Pen P" at bounding box center [72, 519] width 38 height 30
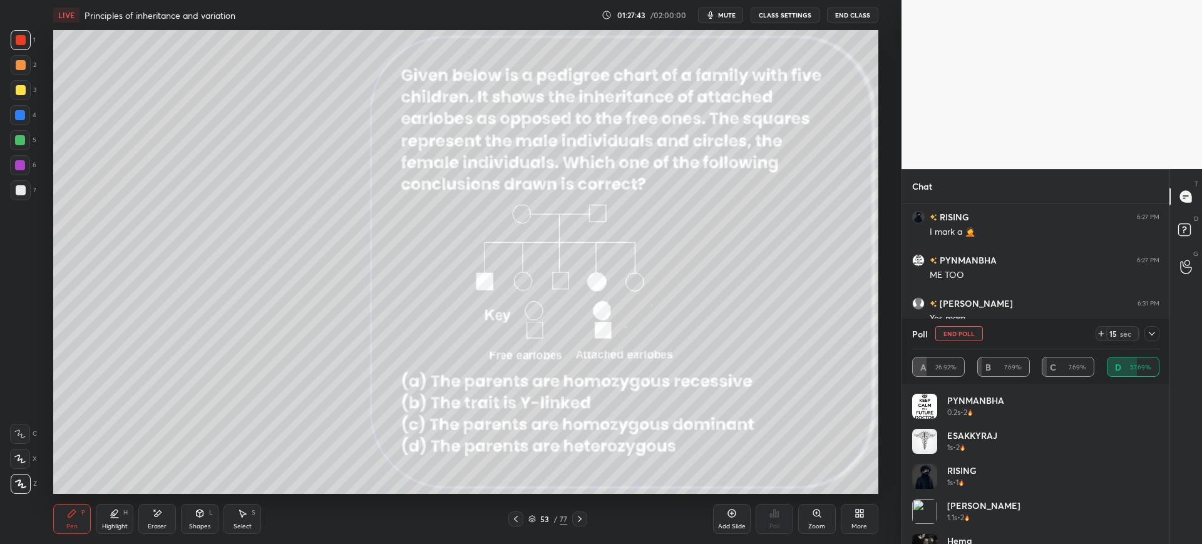
click at [16, 118] on div at bounding box center [20, 115] width 10 height 10
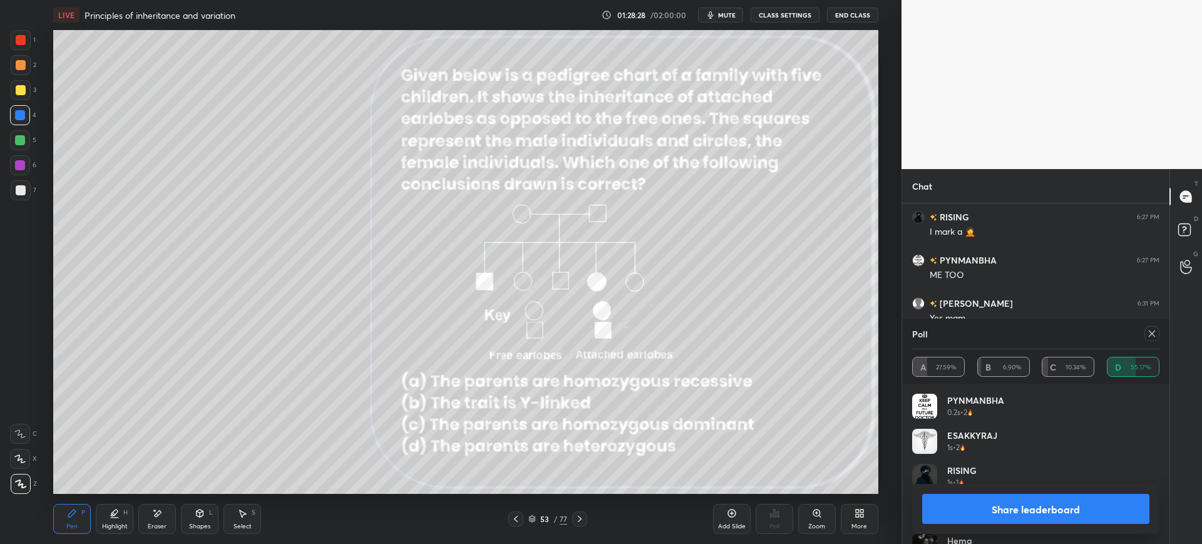
scroll to position [6718, 0]
click at [1007, 519] on button "Share leaderboard" at bounding box center [1035, 509] width 227 height 30
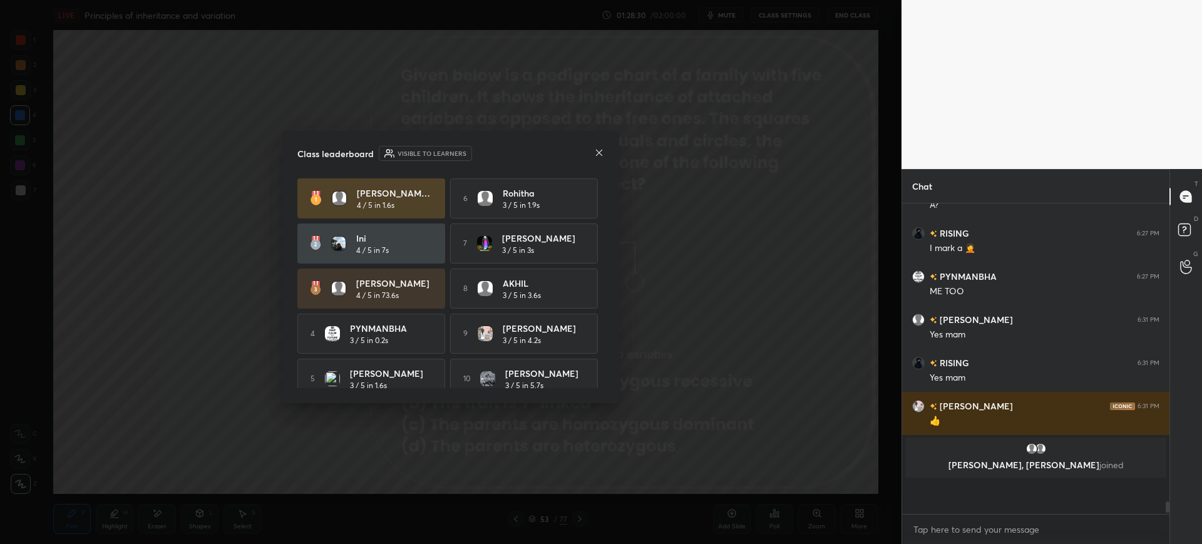
scroll to position [6659, 0]
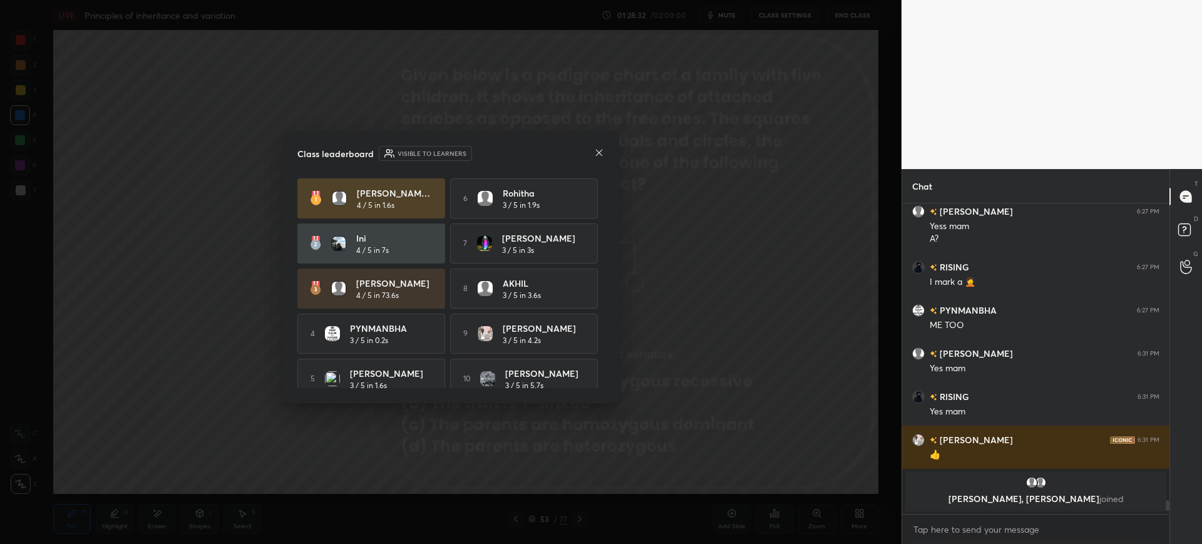
click at [586, 155] on div "Class leaderboard Visible to learners" at bounding box center [450, 153] width 307 height 15
click at [592, 150] on div "Class leaderboard Visible to learners" at bounding box center [450, 153] width 307 height 15
click at [595, 149] on icon at bounding box center [599, 153] width 10 height 10
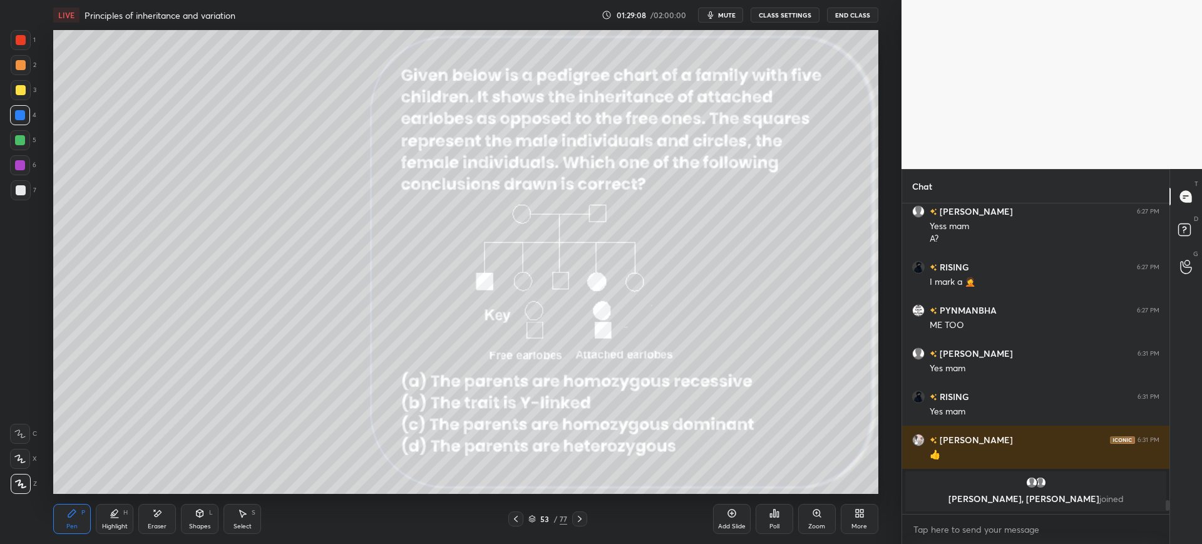
scroll to position [6554, 0]
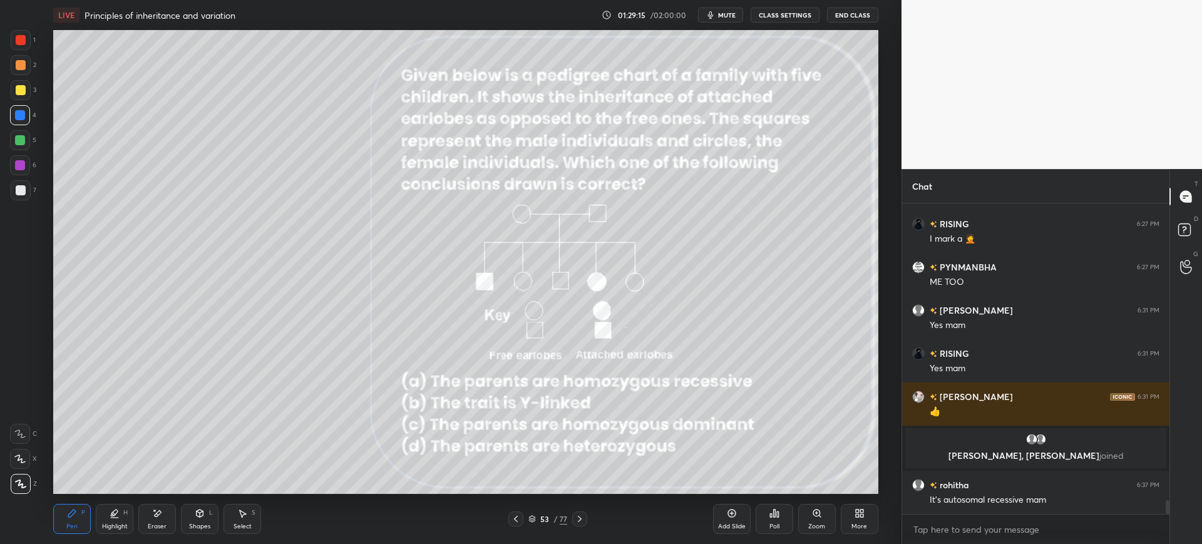
click at [581, 518] on icon at bounding box center [580, 519] width 4 height 6
click at [586, 514] on div at bounding box center [579, 518] width 15 height 15
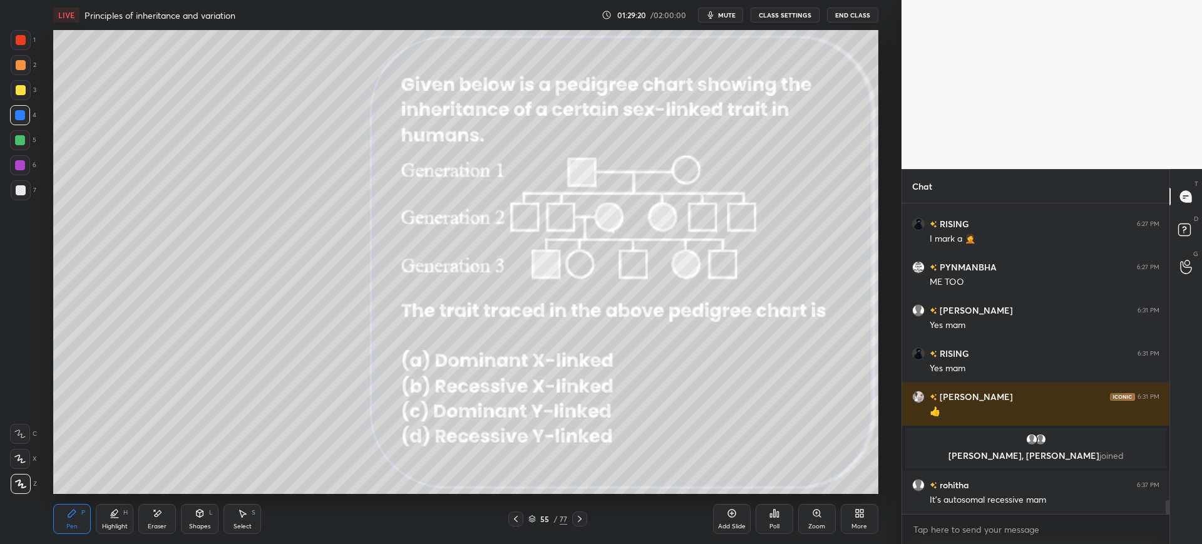
click at [546, 519] on div "55" at bounding box center [544, 519] width 13 height 8
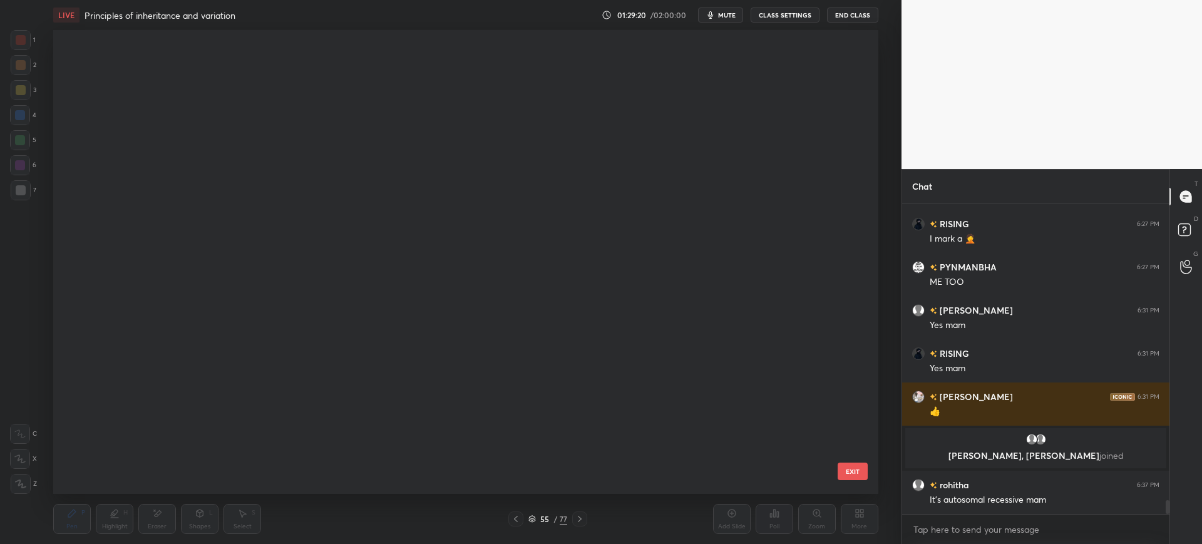
scroll to position [460, 819]
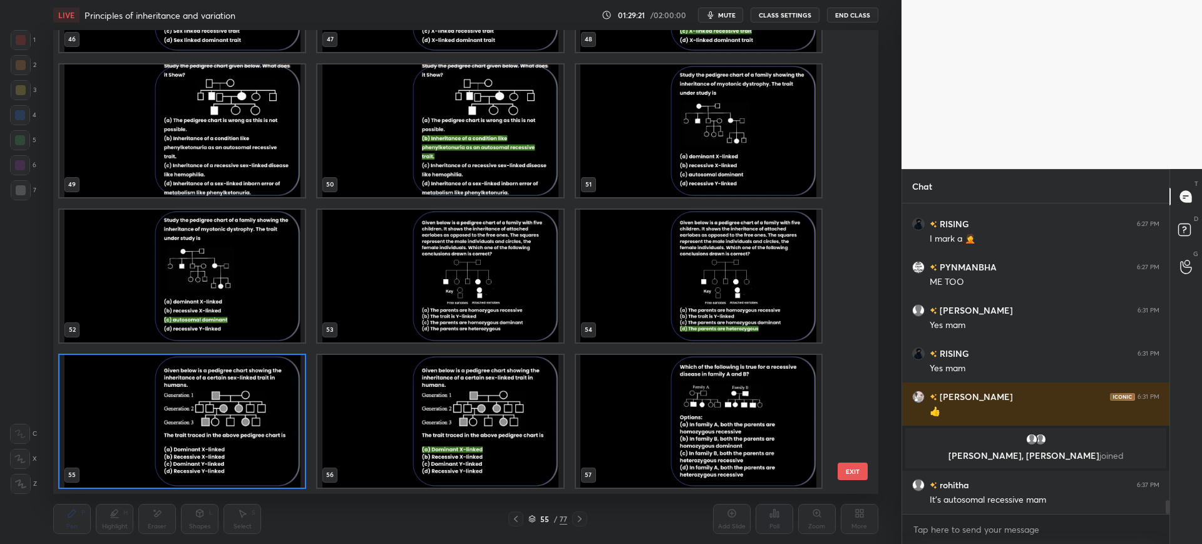
click at [857, 469] on button "EXIT" at bounding box center [852, 471] width 30 height 18
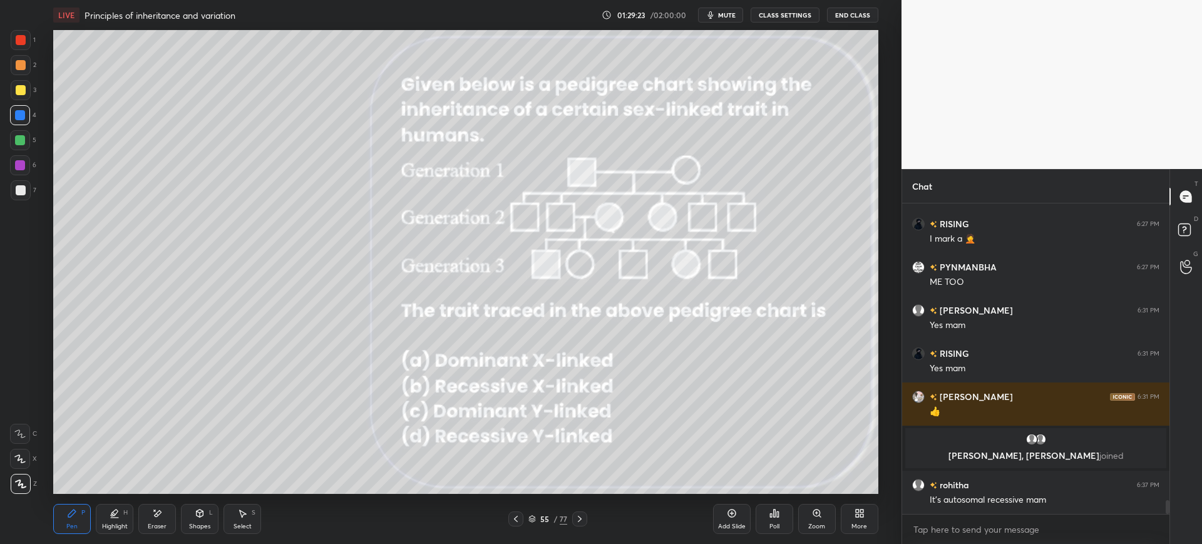
click at [772, 523] on div "Poll" at bounding box center [774, 526] width 10 height 6
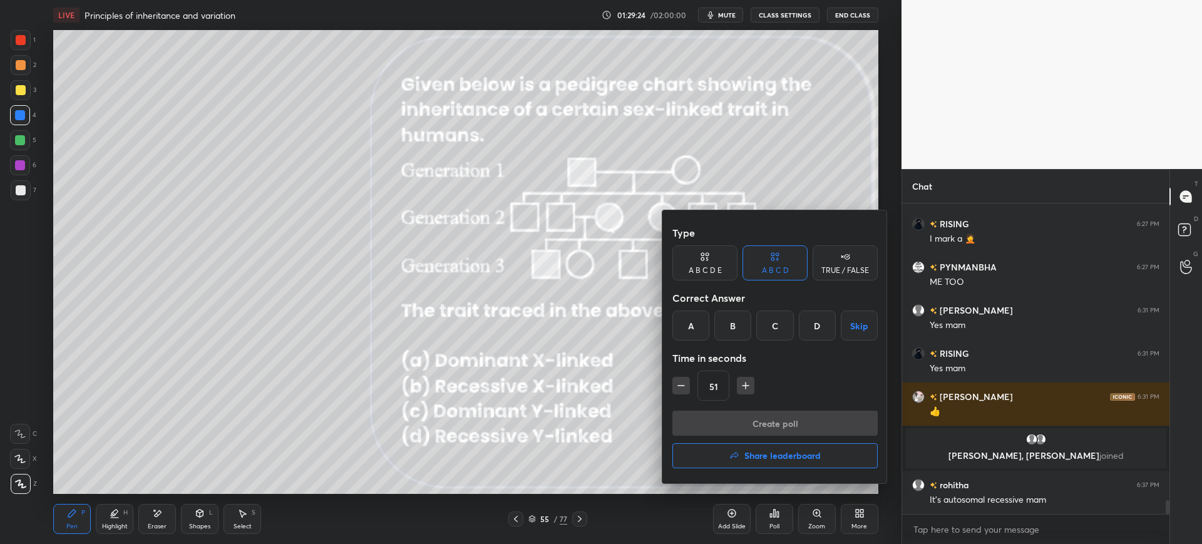
click at [687, 331] on div "A" at bounding box center [690, 325] width 37 height 30
click at [723, 423] on button "Create poll" at bounding box center [774, 423] width 205 height 25
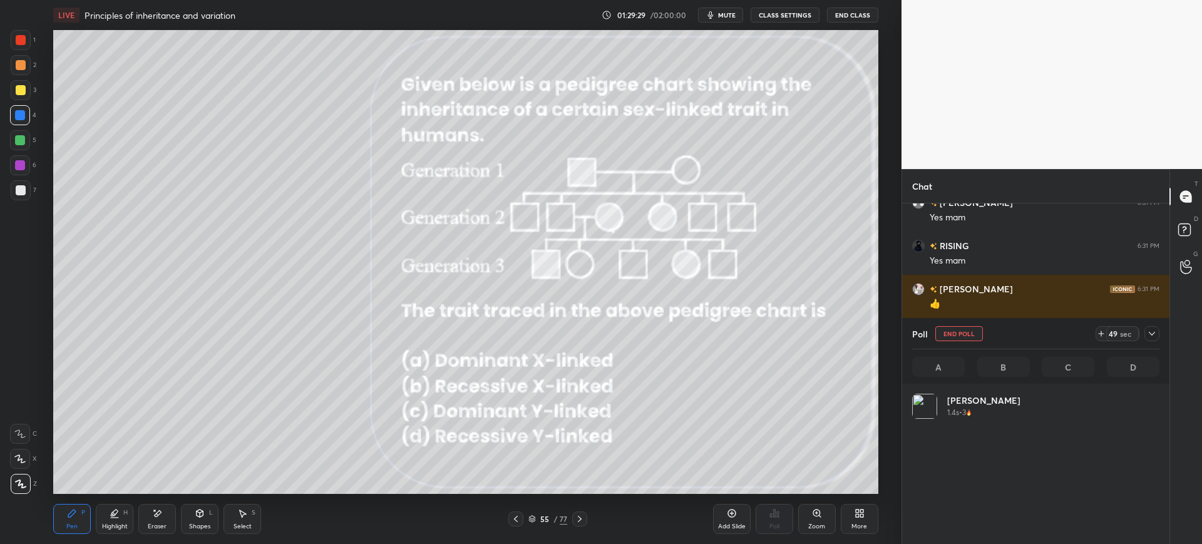
scroll to position [146, 243]
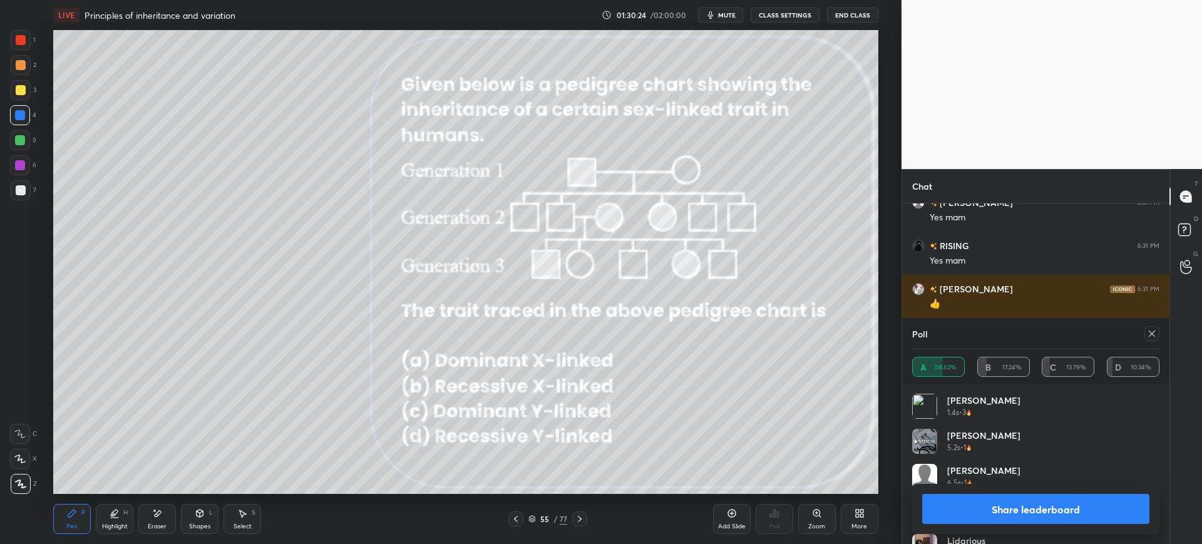
click at [993, 516] on button "Share leaderboard" at bounding box center [1035, 509] width 227 height 30
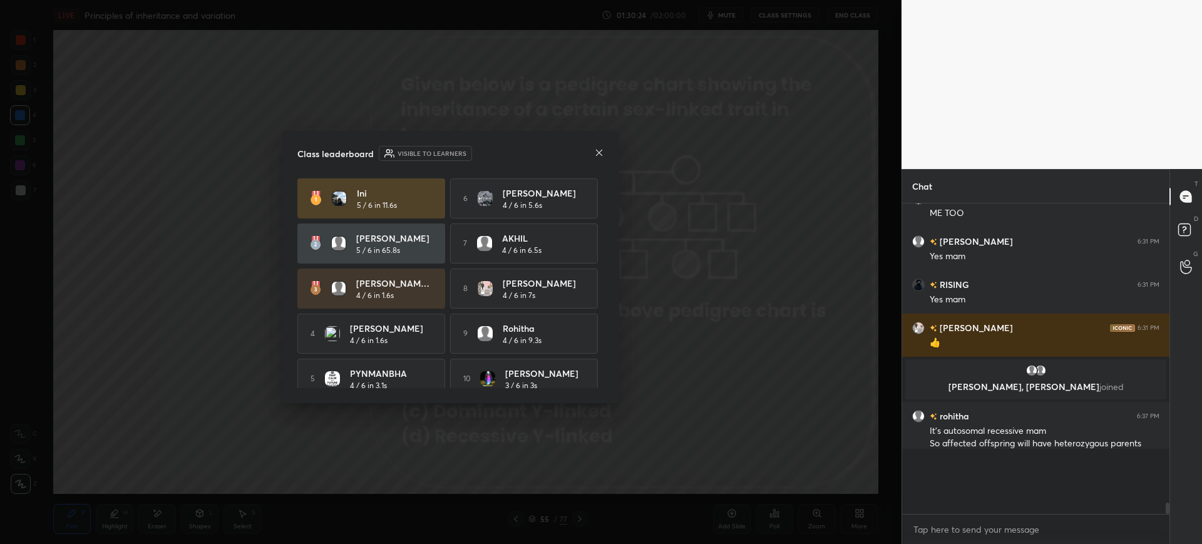
scroll to position [6601, 0]
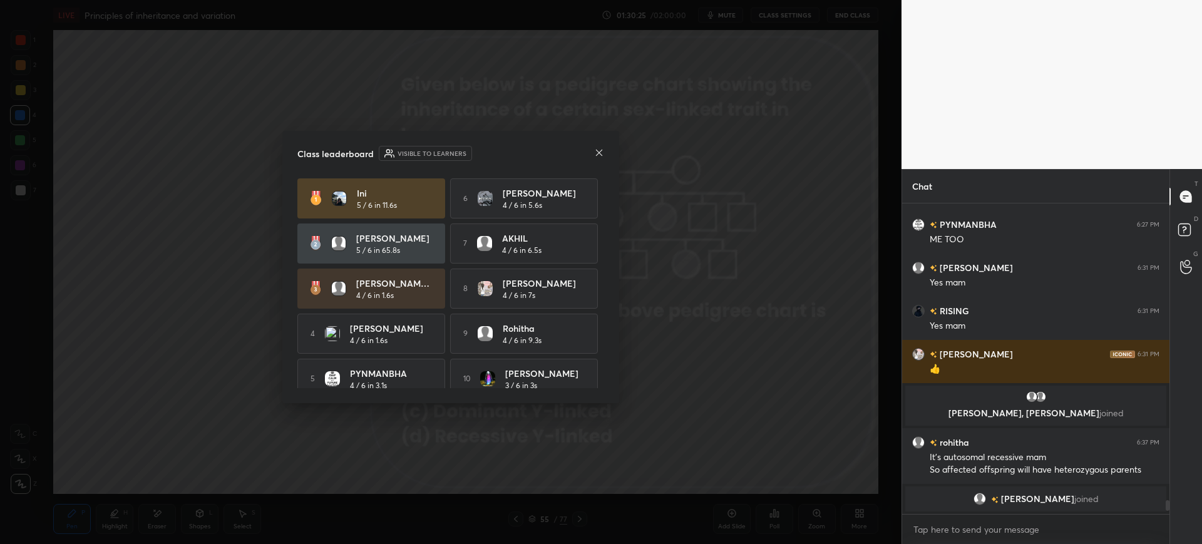
click at [593, 157] on div "Class leaderboard Visible to learners" at bounding box center [450, 153] width 307 height 15
click at [596, 152] on icon at bounding box center [599, 153] width 10 height 10
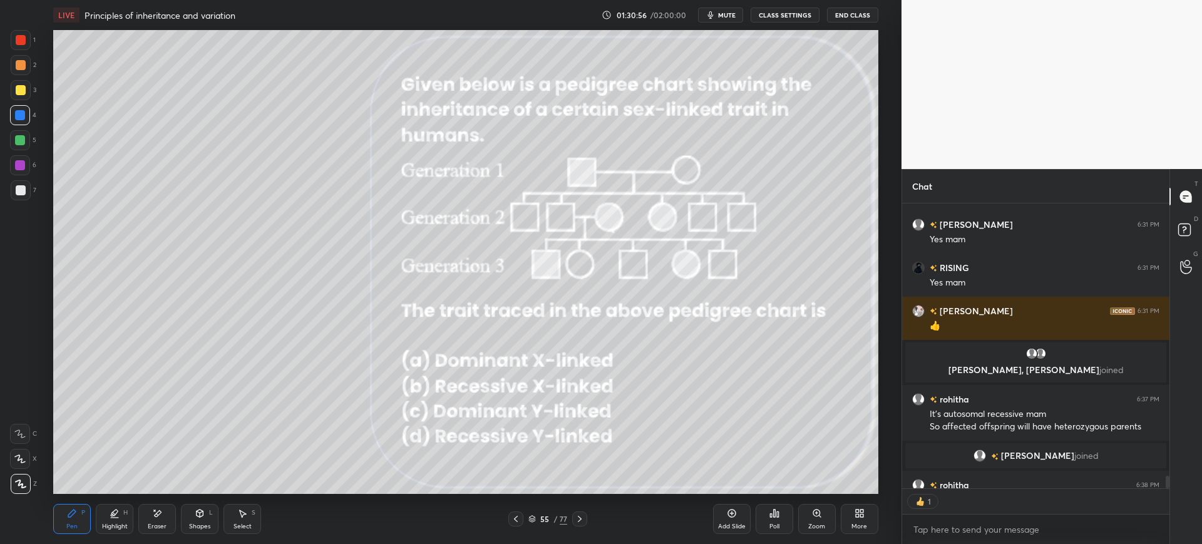
scroll to position [281, 263]
click at [577, 518] on icon at bounding box center [580, 519] width 10 height 10
click at [578, 515] on icon at bounding box center [580, 519] width 10 height 10
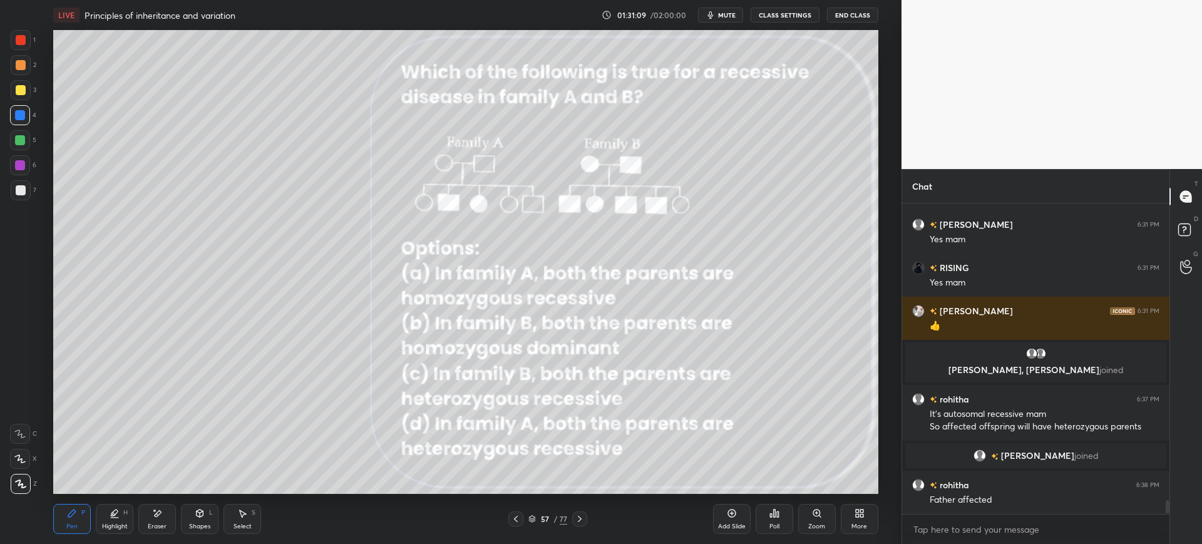
scroll to position [6671, 0]
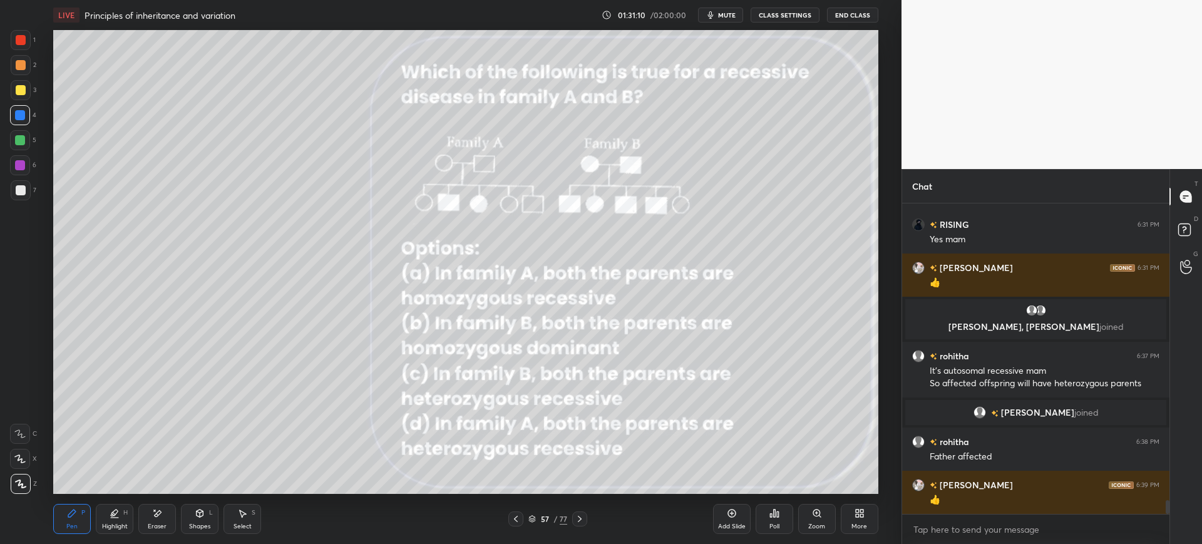
click at [541, 518] on div "57" at bounding box center [544, 519] width 13 height 8
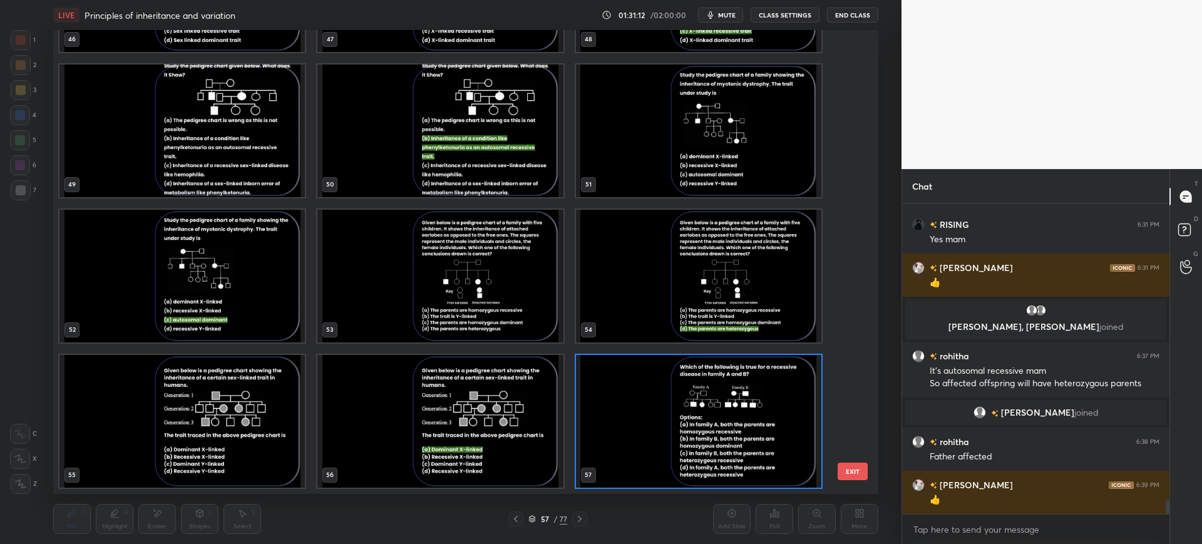
scroll to position [2700, 0]
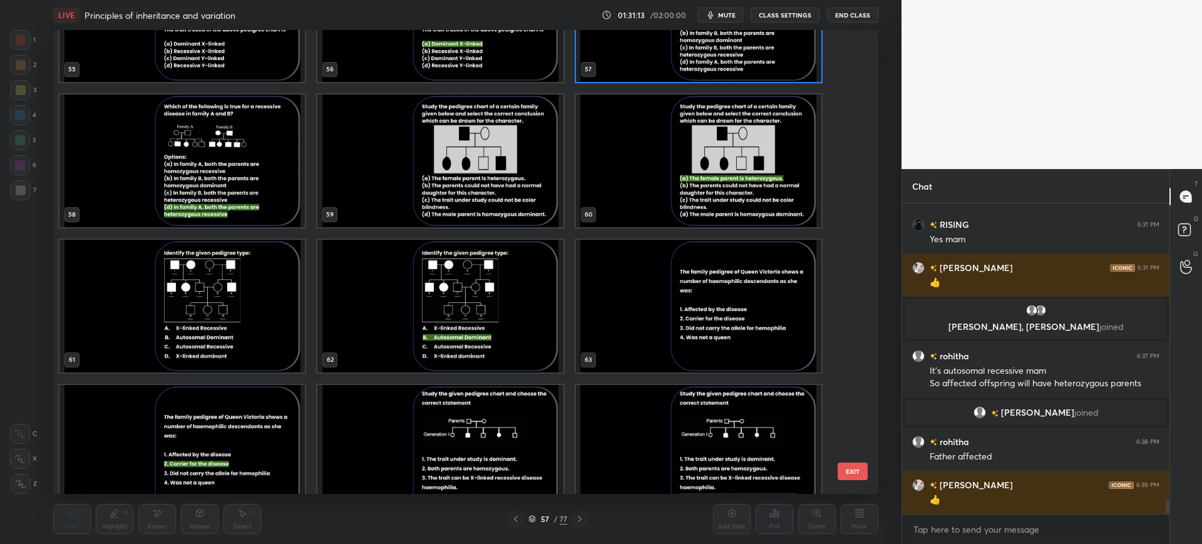
click at [858, 474] on button "EXIT" at bounding box center [852, 471] width 30 height 18
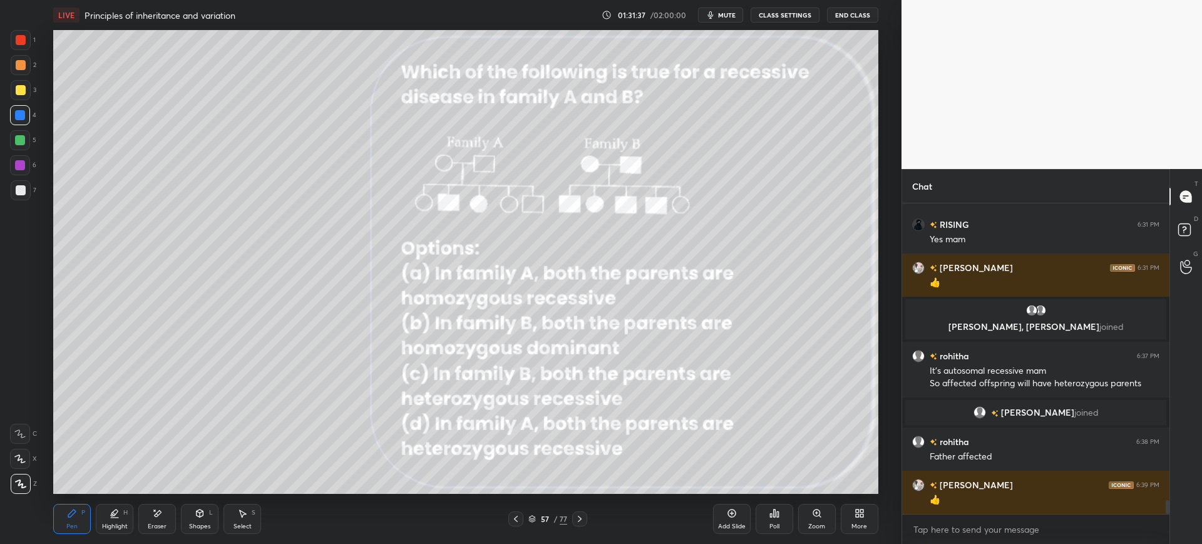
scroll to position [6714, 0]
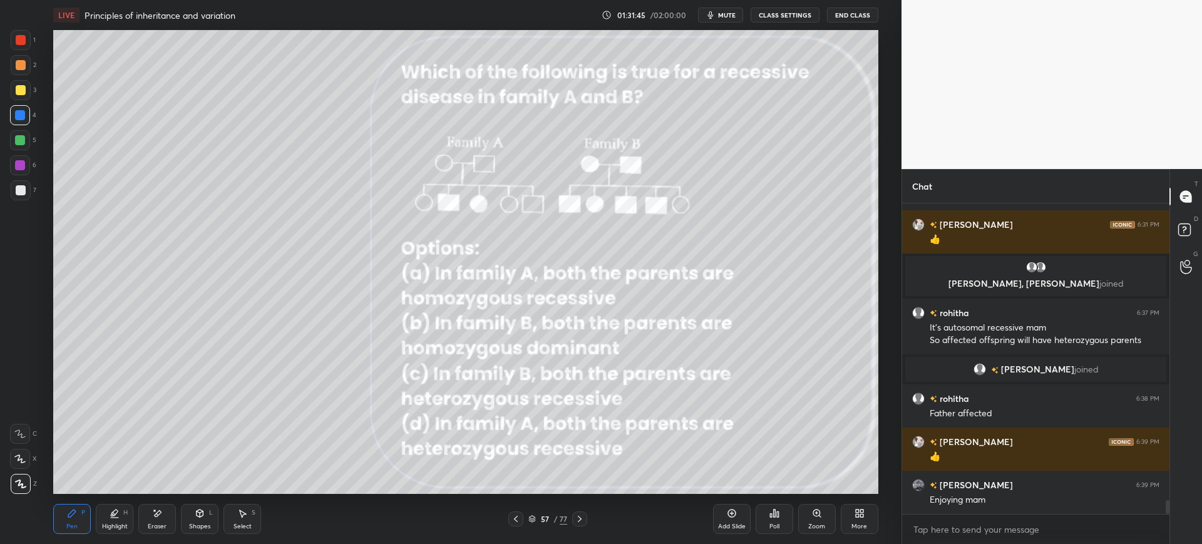
click at [547, 515] on div "57" at bounding box center [544, 519] width 13 height 8
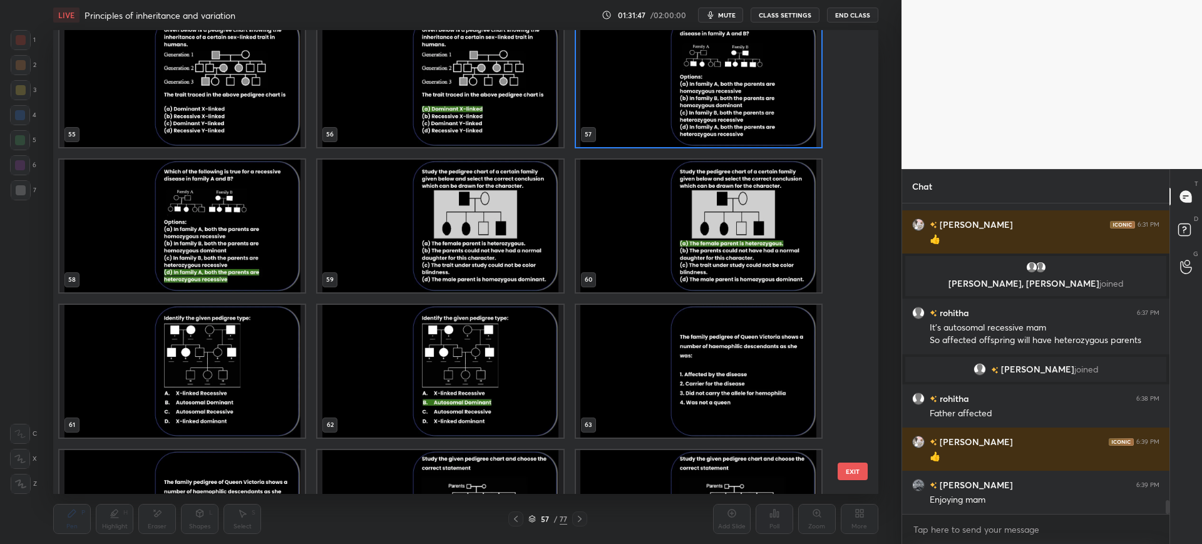
scroll to position [2700, 0]
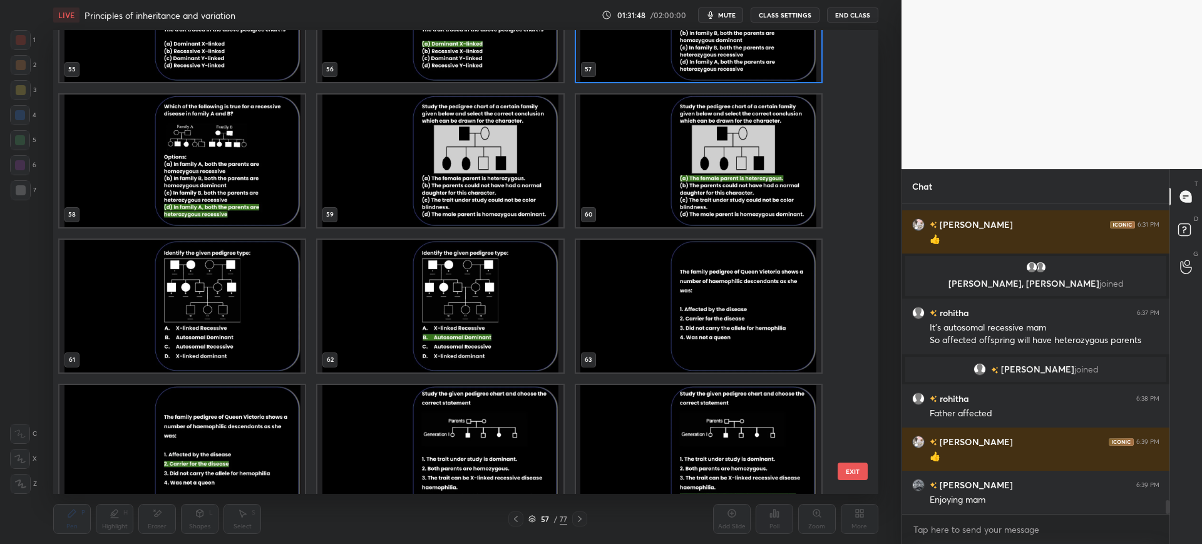
click at [844, 463] on button "EXIT" at bounding box center [852, 471] width 30 height 18
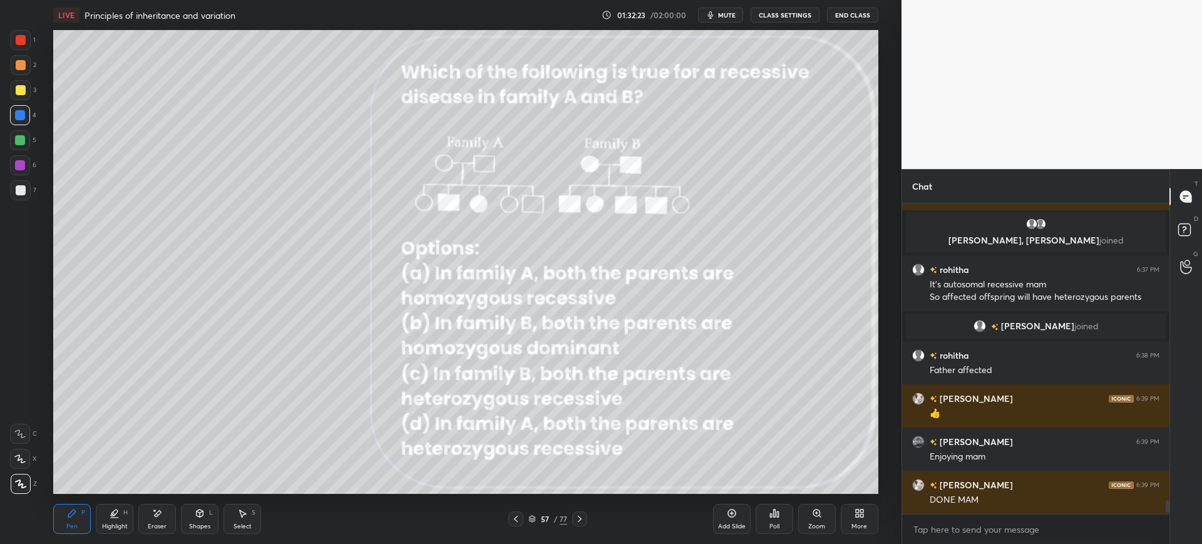
scroll to position [307, 263]
click at [535, 513] on div "57 / 77" at bounding box center [547, 518] width 39 height 11
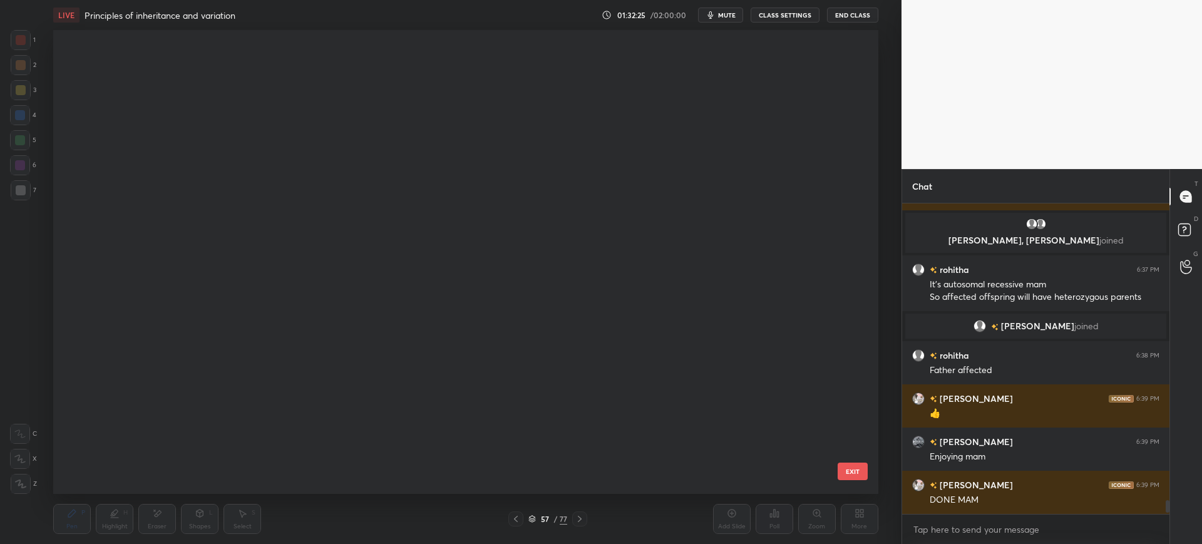
scroll to position [460, 819]
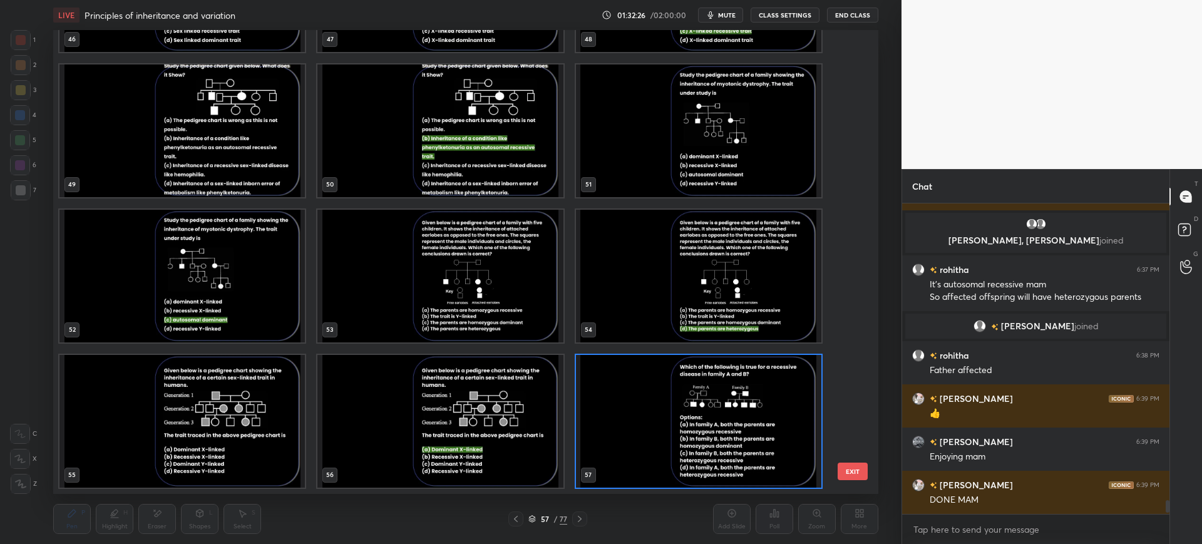
click at [847, 427] on div "46 47 48 49 50 51 52 53 54 55 56 57 58 59 60 61 62 63" at bounding box center [454, 262] width 802 height 464
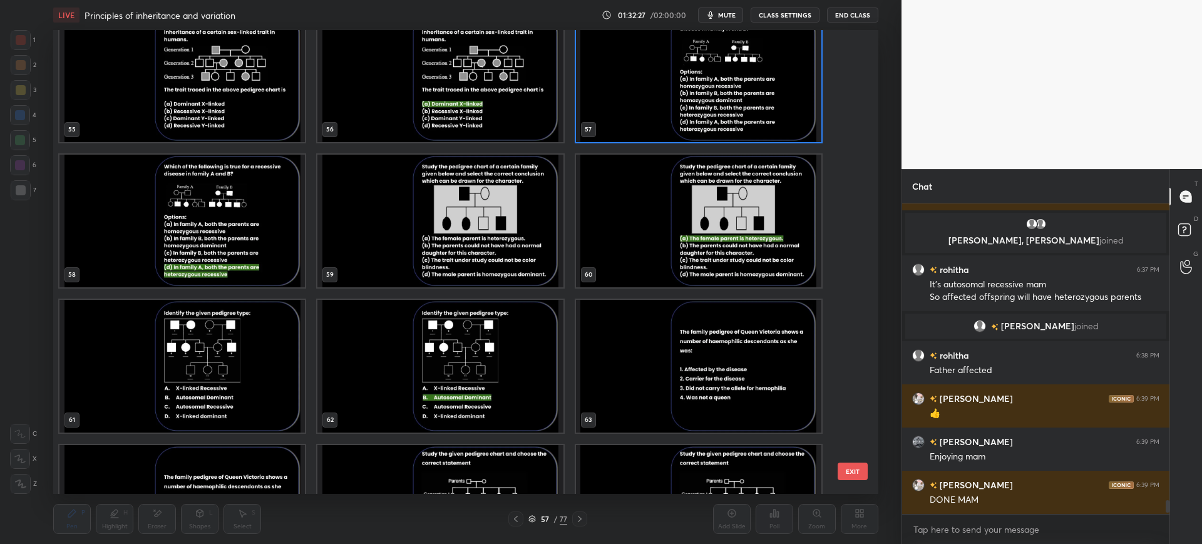
scroll to position [2700, 0]
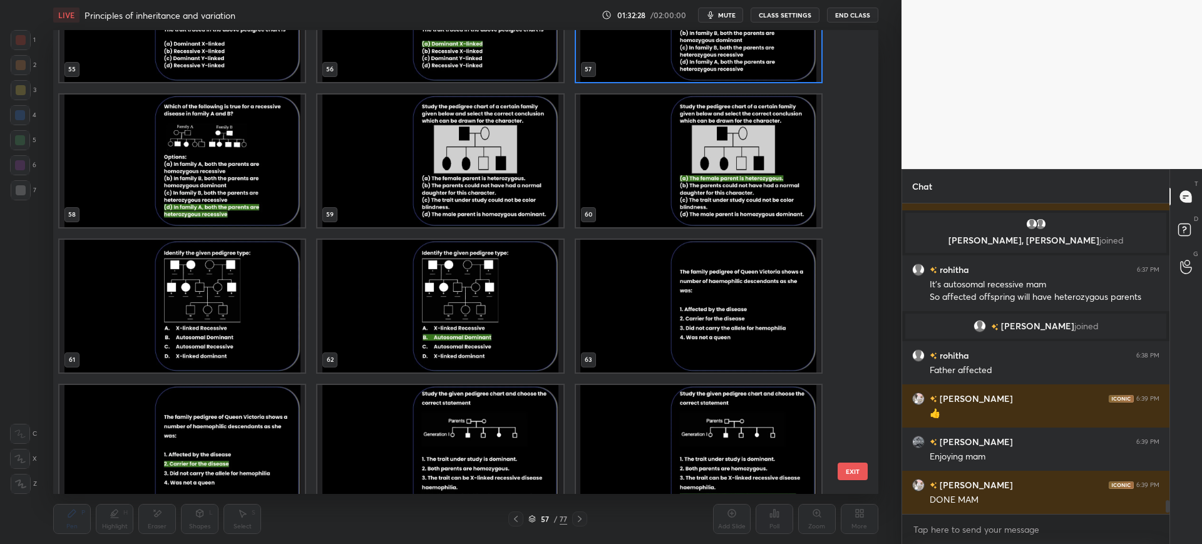
click at [859, 468] on button "EXIT" at bounding box center [852, 471] width 30 height 18
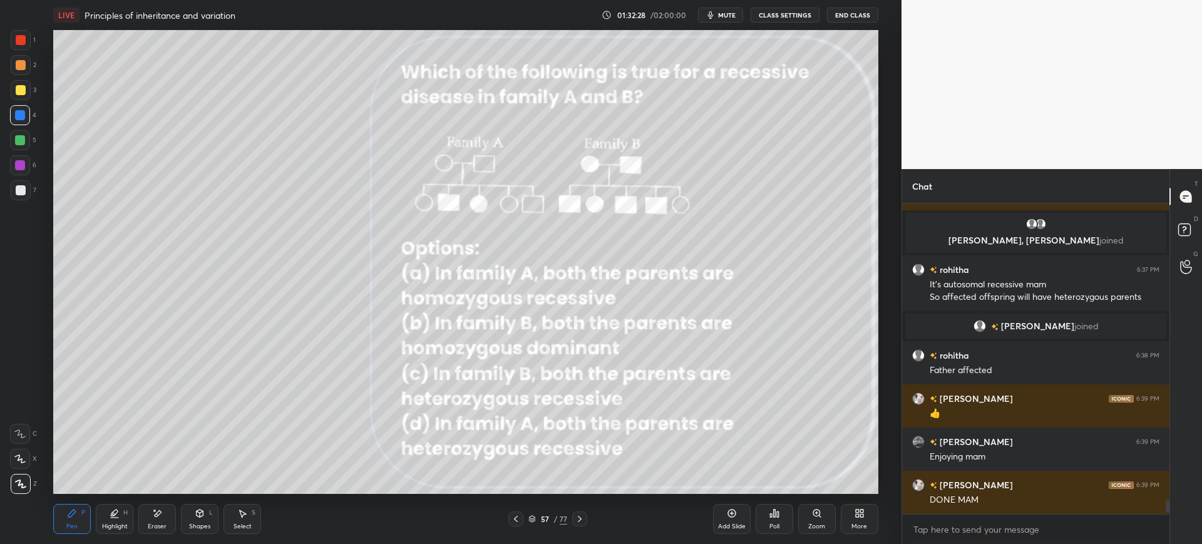
click at [854, 30] on button "EXIT" at bounding box center [852, 22] width 30 height 18
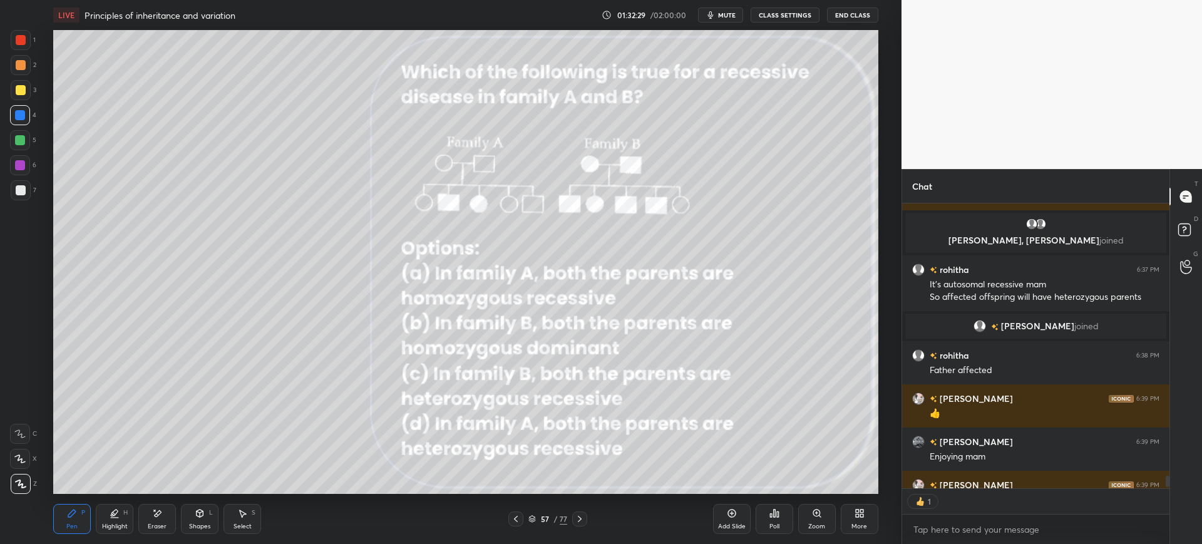
scroll to position [281, 263]
click at [780, 518] on div "Poll" at bounding box center [774, 519] width 38 height 30
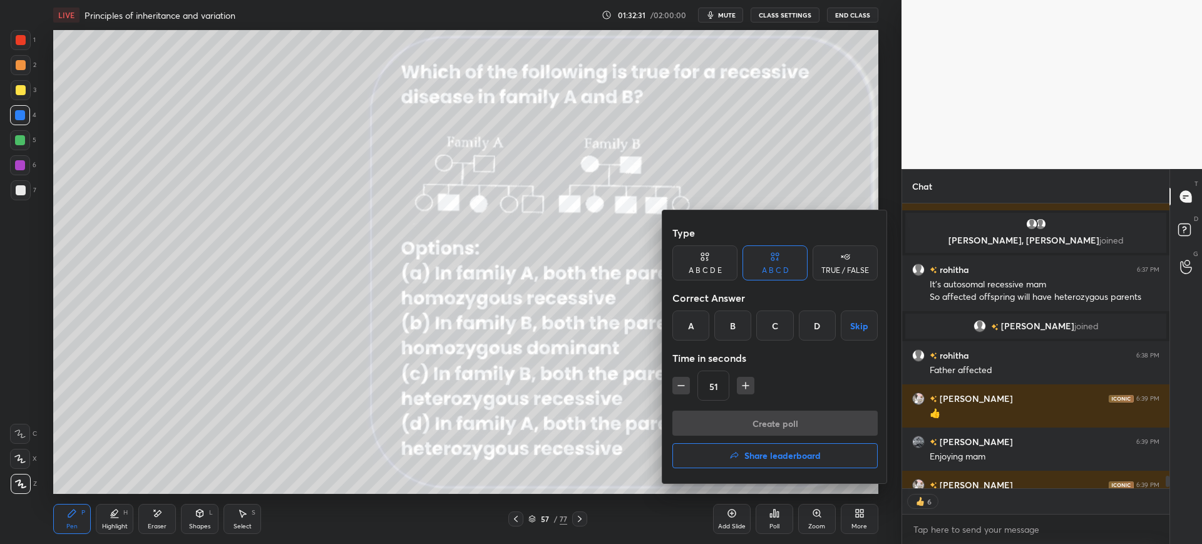
click at [812, 328] on div "D" at bounding box center [817, 325] width 37 height 30
click at [763, 427] on button "Create poll" at bounding box center [774, 423] width 205 height 25
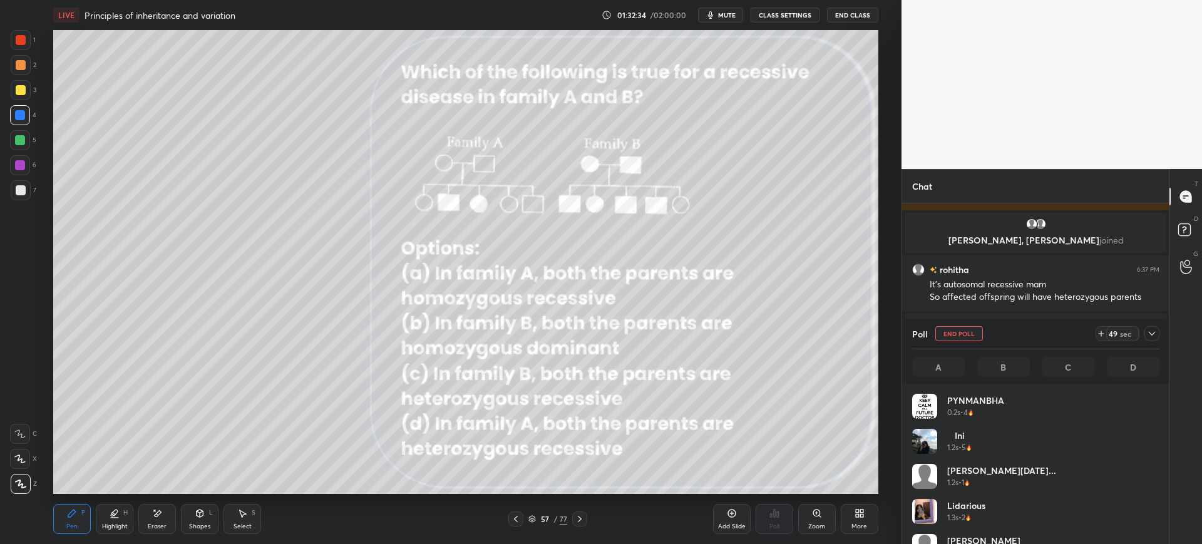
scroll to position [146, 243]
click at [36, 31] on div "1 2 3 4 5 6 7" at bounding box center [23, 117] width 26 height 175
click at [13, 53] on div "1" at bounding box center [23, 42] width 25 height 25
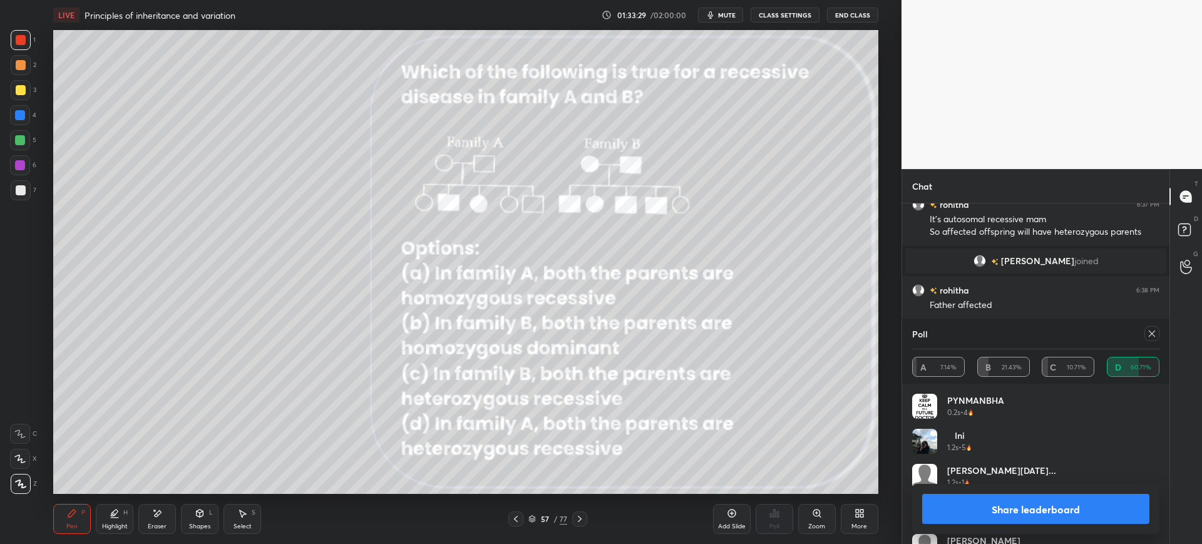
click at [993, 511] on button "Share leaderboard" at bounding box center [1035, 509] width 227 height 30
type textarea "x"
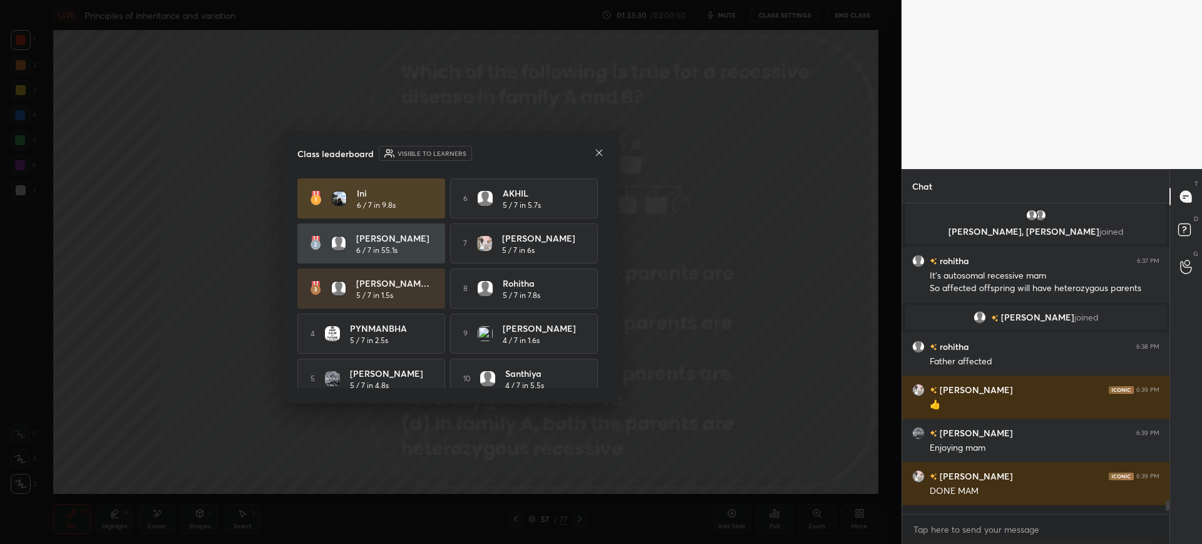
scroll to position [6757, 0]
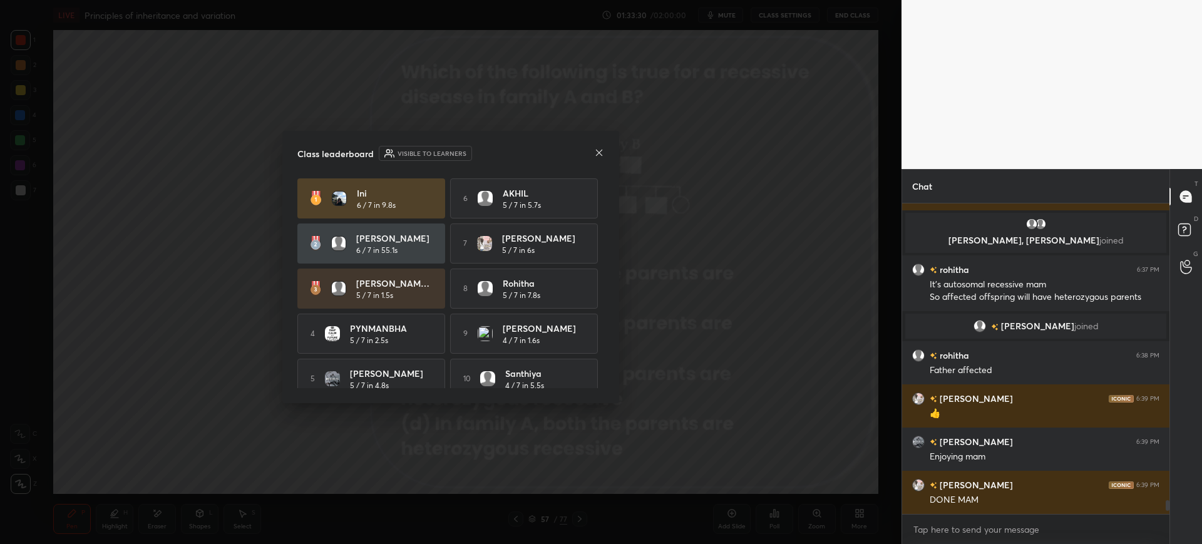
click at [603, 145] on div "Class leaderboard Visible to learners Ini 6 / 7 in 9.8s 6 AKHIL 5 / 7 in 5.7s M…" at bounding box center [450, 267] width 337 height 272
click at [596, 155] on icon at bounding box center [599, 153] width 10 height 10
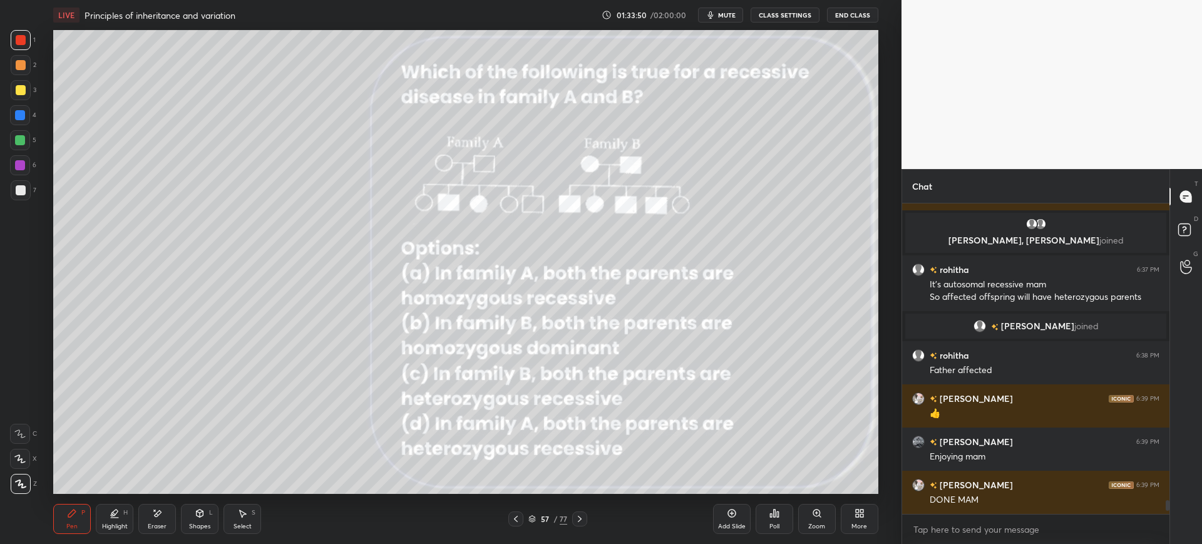
click at [553, 519] on div "/" at bounding box center [555, 519] width 4 height 8
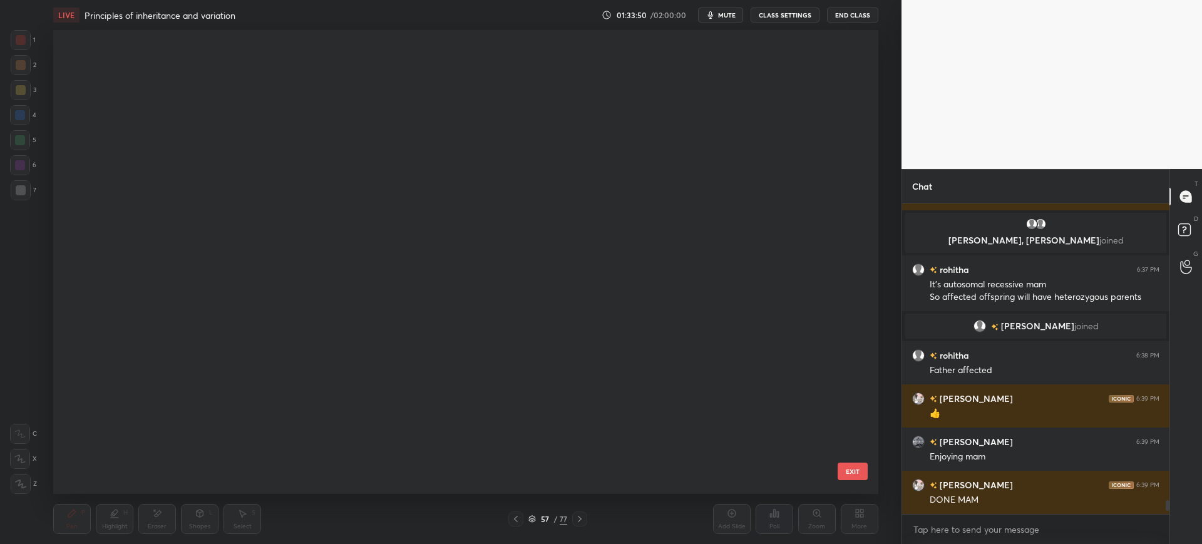
scroll to position [460, 819]
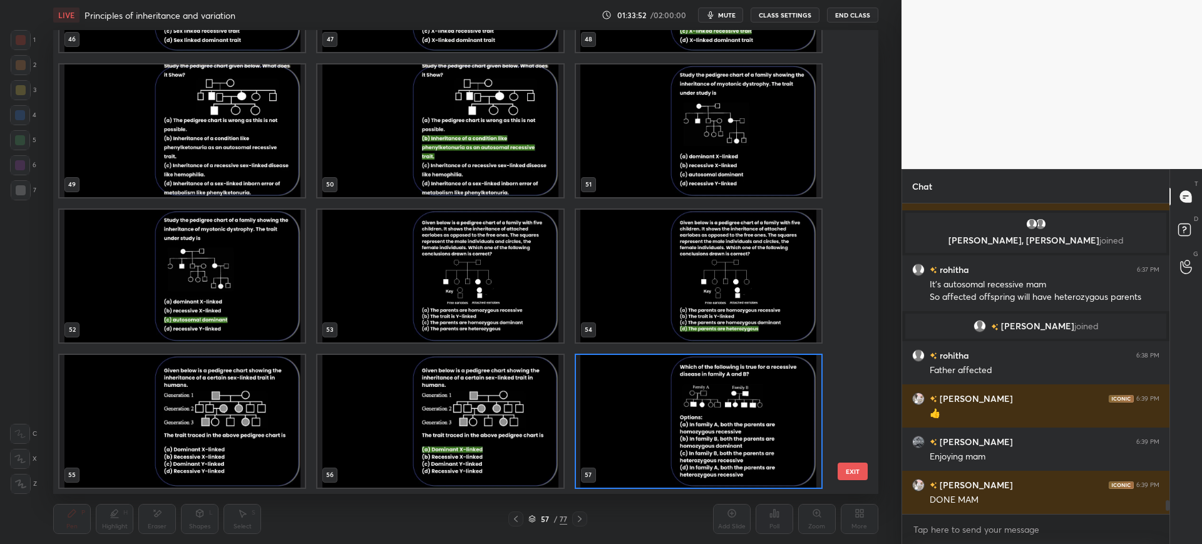
click at [852, 463] on button "EXIT" at bounding box center [852, 471] width 30 height 18
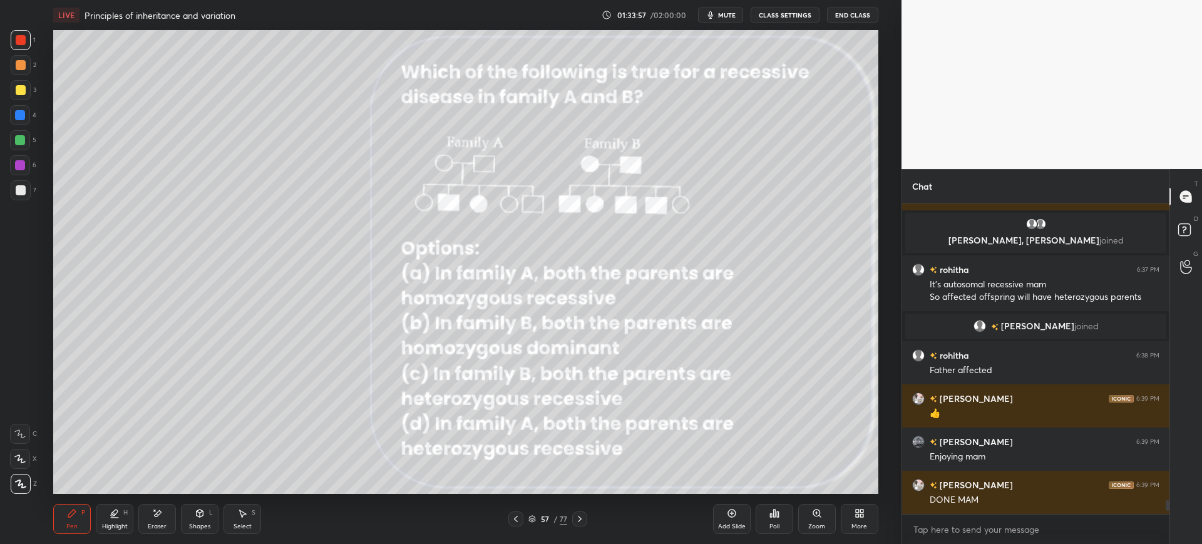
click at [573, 527] on div "Pen P Highlight H Eraser Shapes L Select S 57 / 77 Add Slide Poll Zoom More" at bounding box center [465, 519] width 824 height 50
click at [582, 518] on icon at bounding box center [580, 519] width 10 height 10
click at [583, 519] on icon at bounding box center [580, 519] width 10 height 10
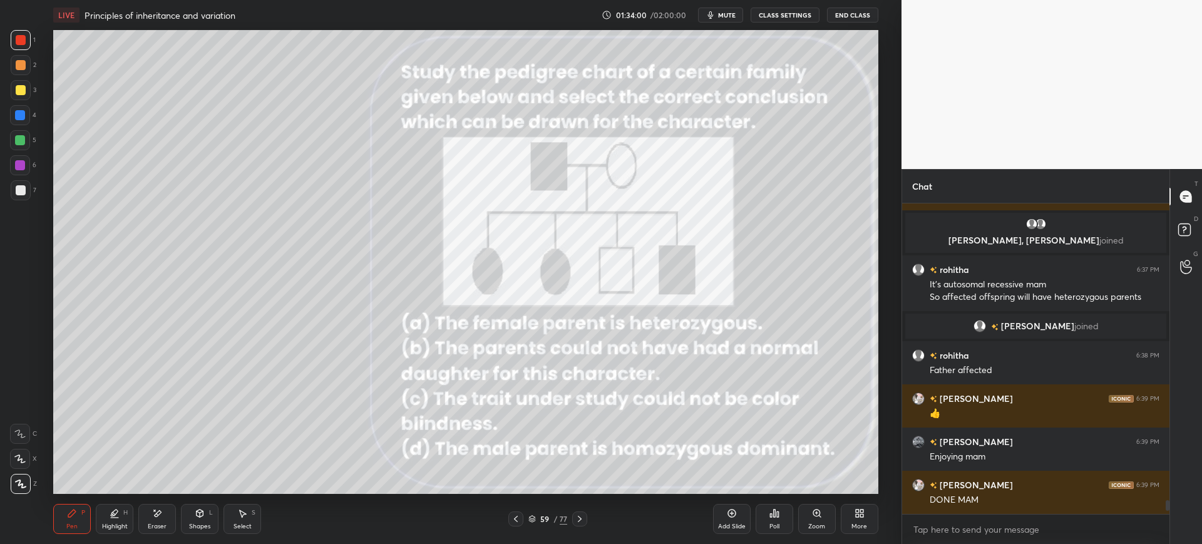
click at [544, 518] on div "59" at bounding box center [544, 519] width 13 height 8
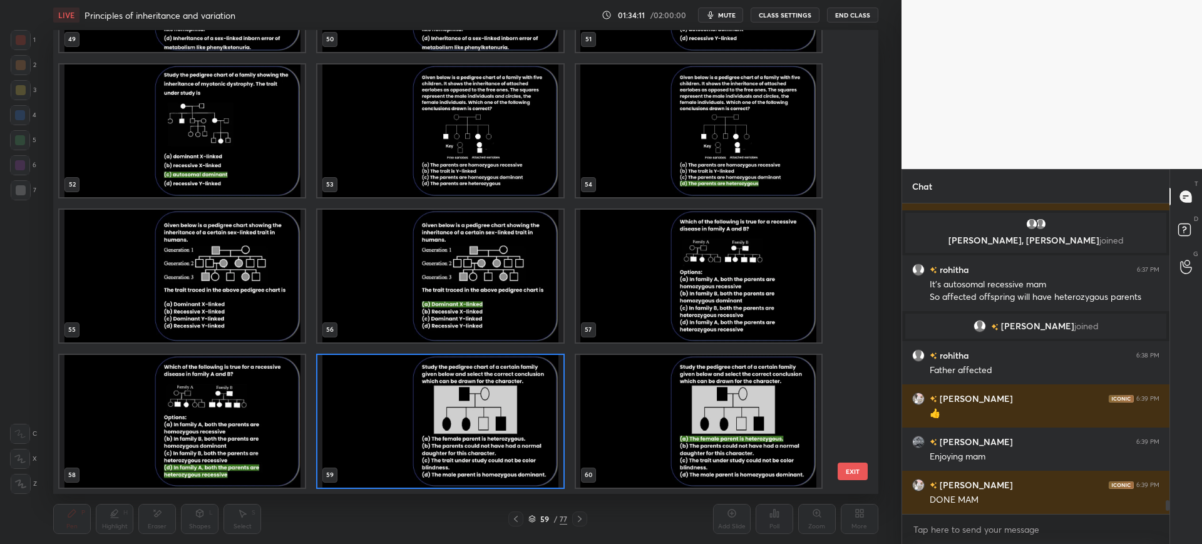
click at [836, 473] on div "49 50 51 52 53 54 55 56 57 58 59 60 61 62 63 64 65 66" at bounding box center [454, 262] width 802 height 464
click at [852, 471] on button "EXIT" at bounding box center [852, 471] width 30 height 18
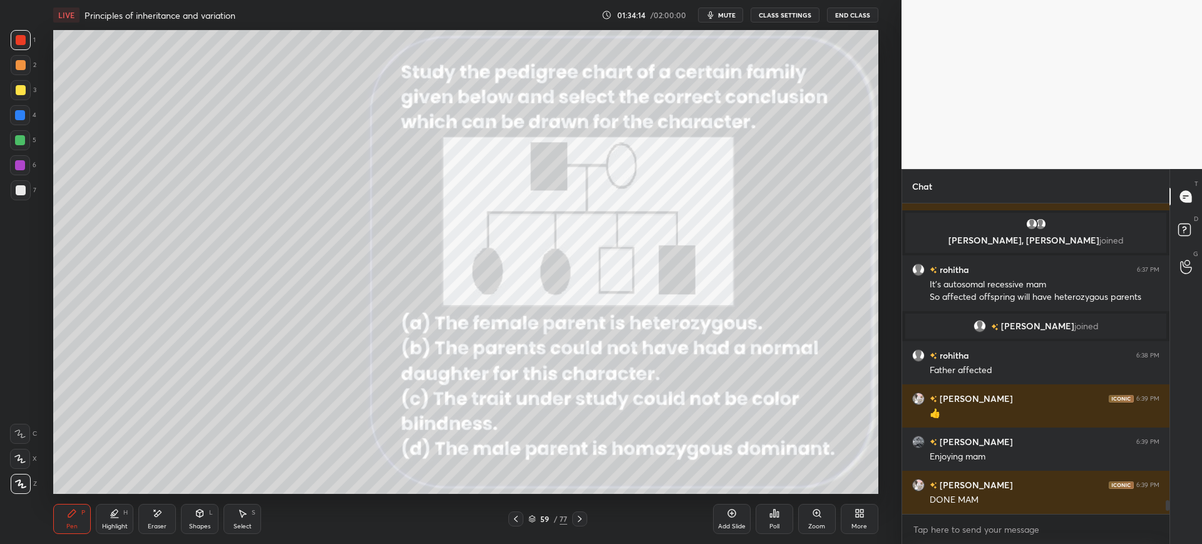
click at [773, 523] on div "Poll" at bounding box center [774, 526] width 10 height 6
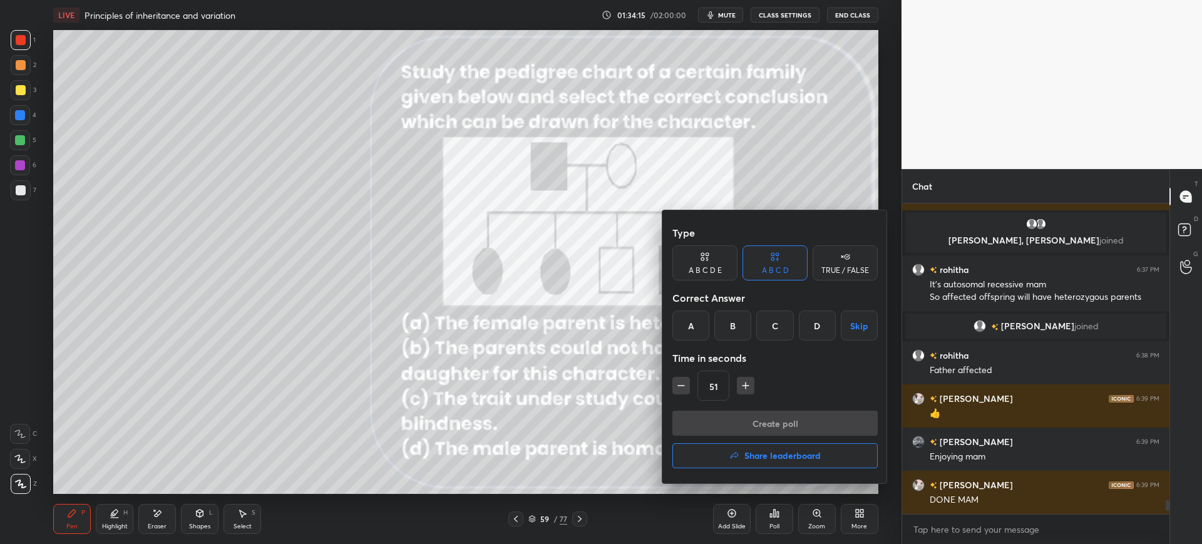
click at [695, 326] on div "A" at bounding box center [690, 325] width 37 height 30
click at [739, 392] on button "button" at bounding box center [746, 386] width 18 height 18
type input "66"
click at [745, 421] on button "Create poll" at bounding box center [774, 423] width 205 height 25
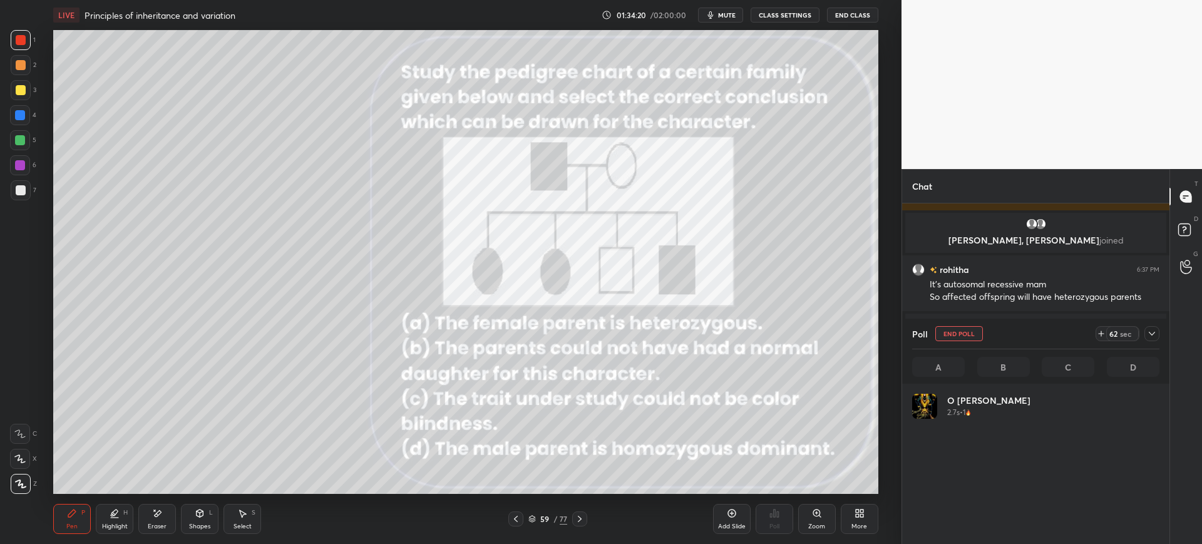
scroll to position [146, 243]
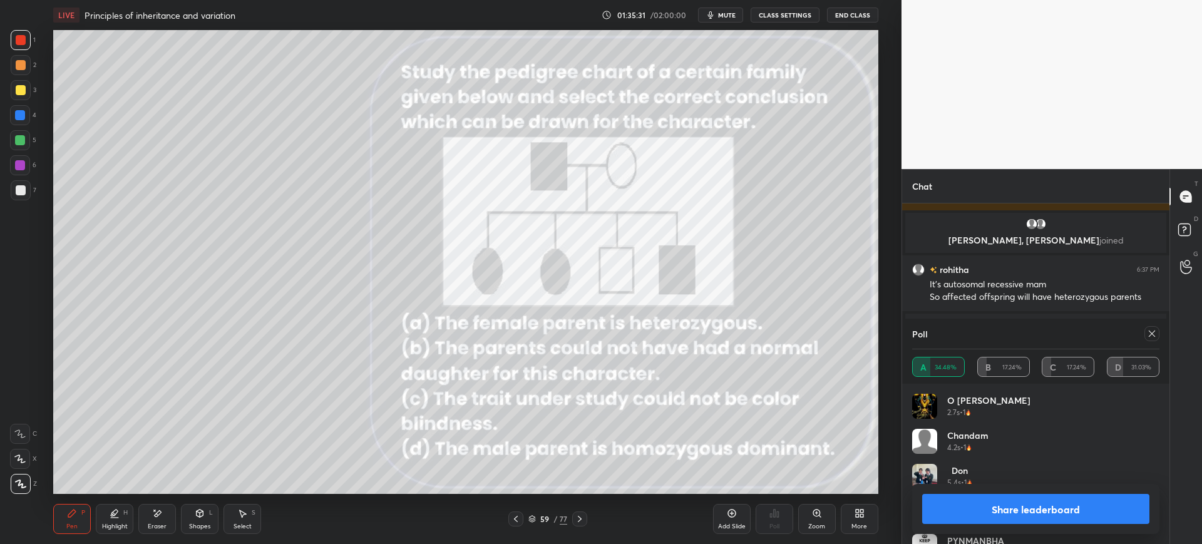
click at [1007, 511] on button "Share leaderboard" at bounding box center [1035, 509] width 227 height 30
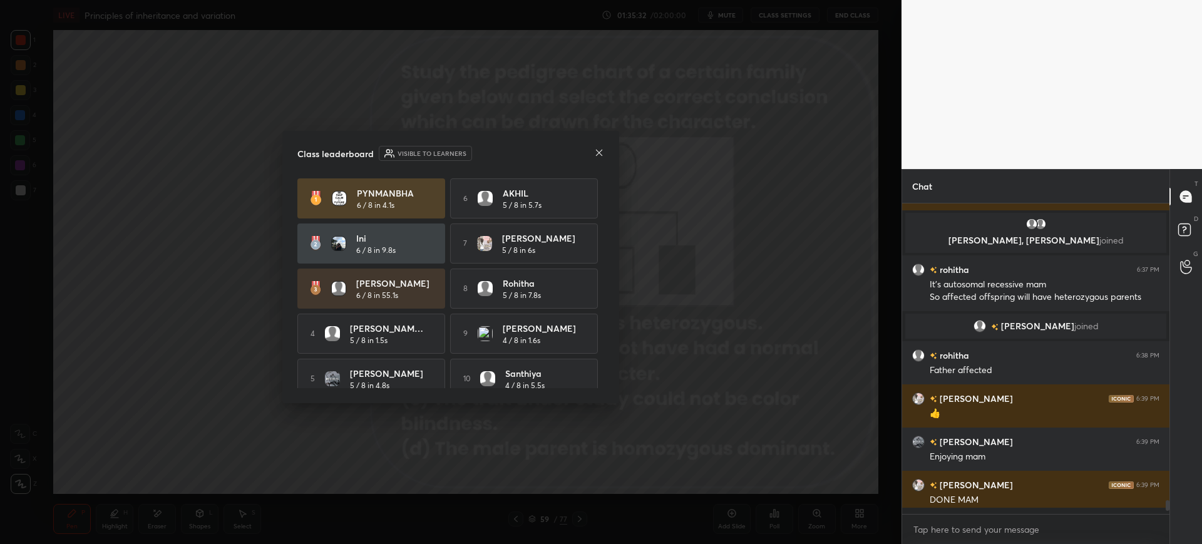
scroll to position [337, 263]
click at [598, 148] on icon at bounding box center [599, 153] width 10 height 10
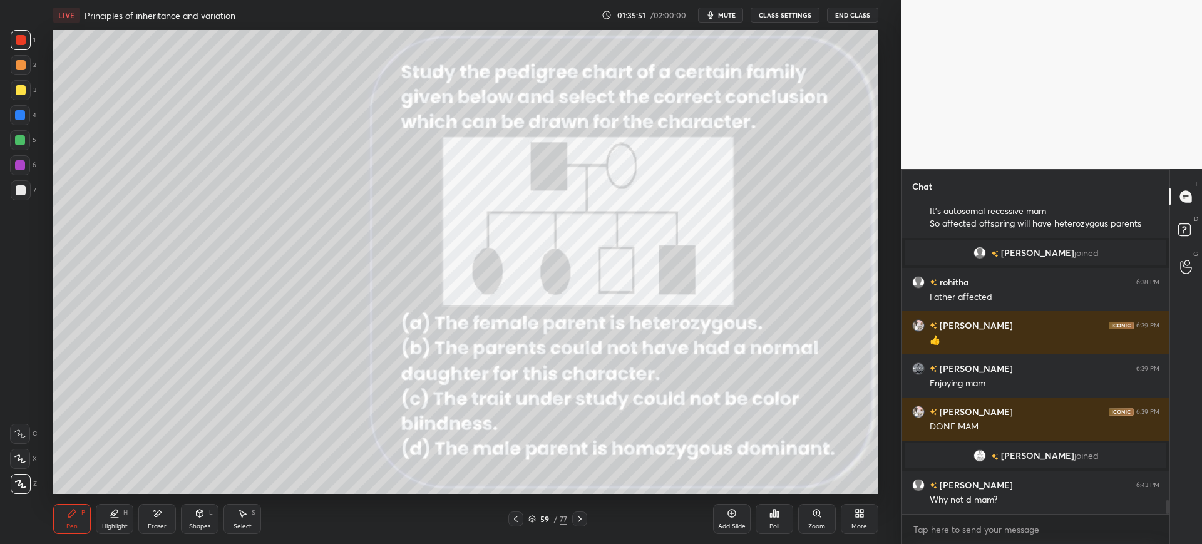
scroll to position [6783, 0]
click at [166, 519] on div "Eraser" at bounding box center [157, 519] width 38 height 30
click at [85, 523] on div "Pen P" at bounding box center [72, 519] width 38 height 30
click at [576, 517] on icon at bounding box center [580, 519] width 10 height 10
click at [581, 518] on icon at bounding box center [580, 519] width 10 height 10
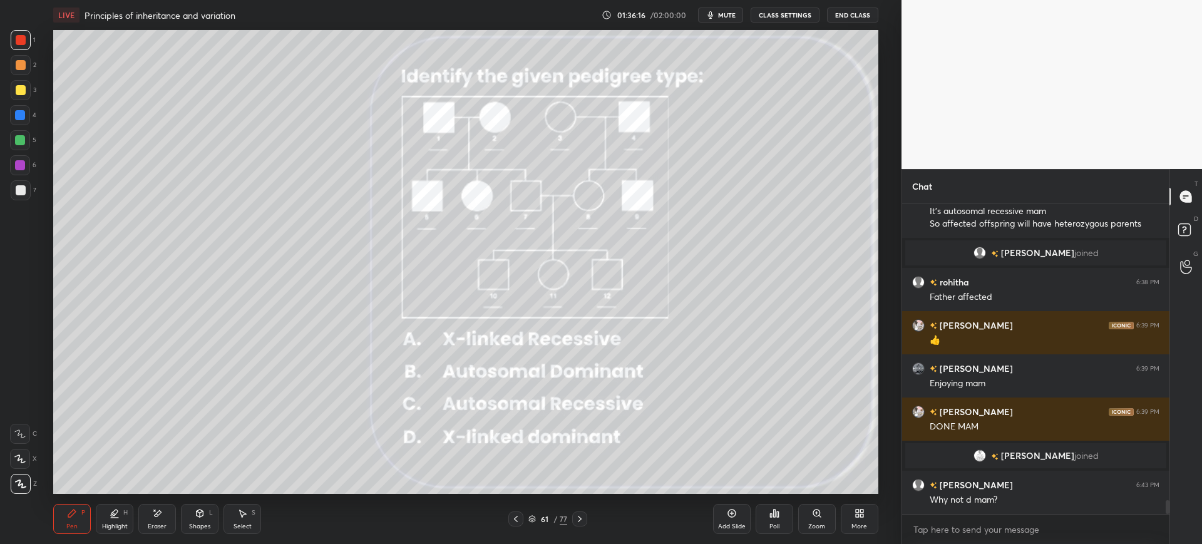
click at [549, 518] on div "61" at bounding box center [544, 519] width 13 height 8
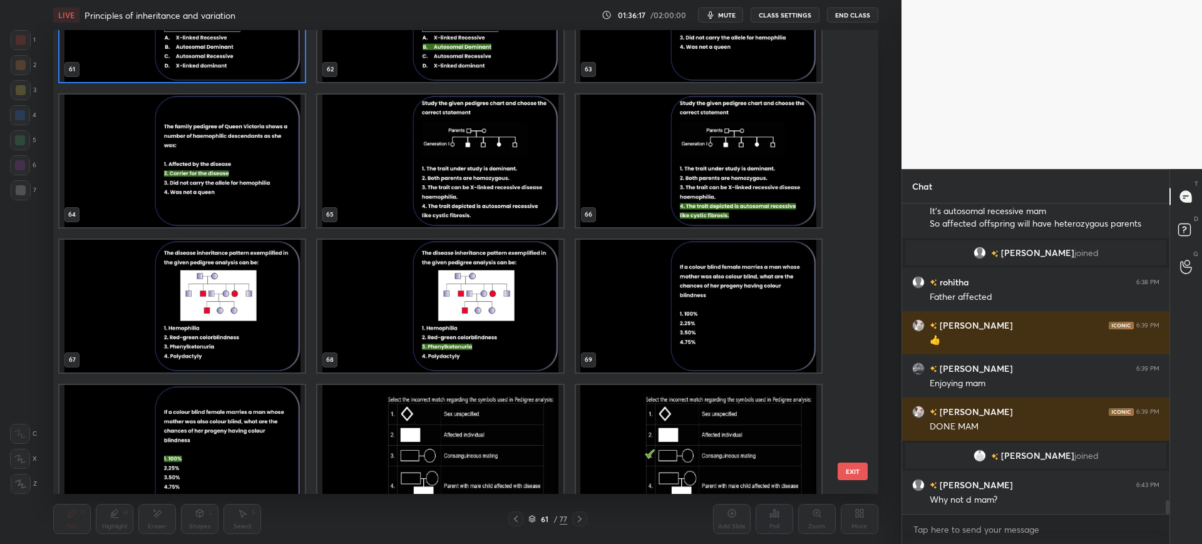
scroll to position [6826, 0]
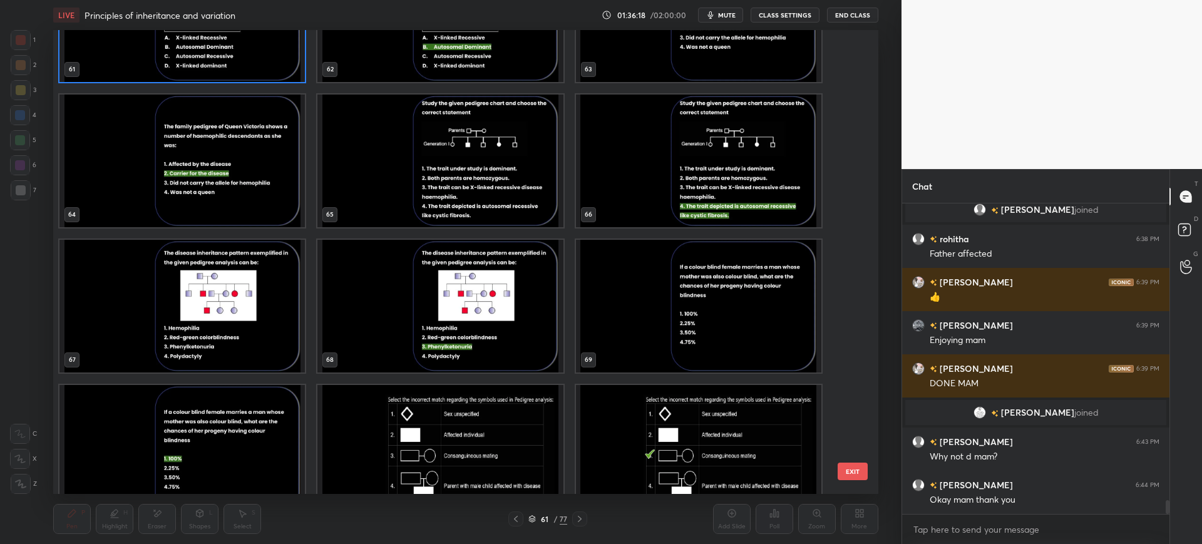
click at [847, 448] on div "61 62 63 64 65 66 67 68 69 70 71 72 73 74 75" at bounding box center [454, 262] width 802 height 464
click at [848, 447] on div "61 62 63 64 65 66 67 68 69 70 71 72 73 74 75" at bounding box center [454, 262] width 802 height 464
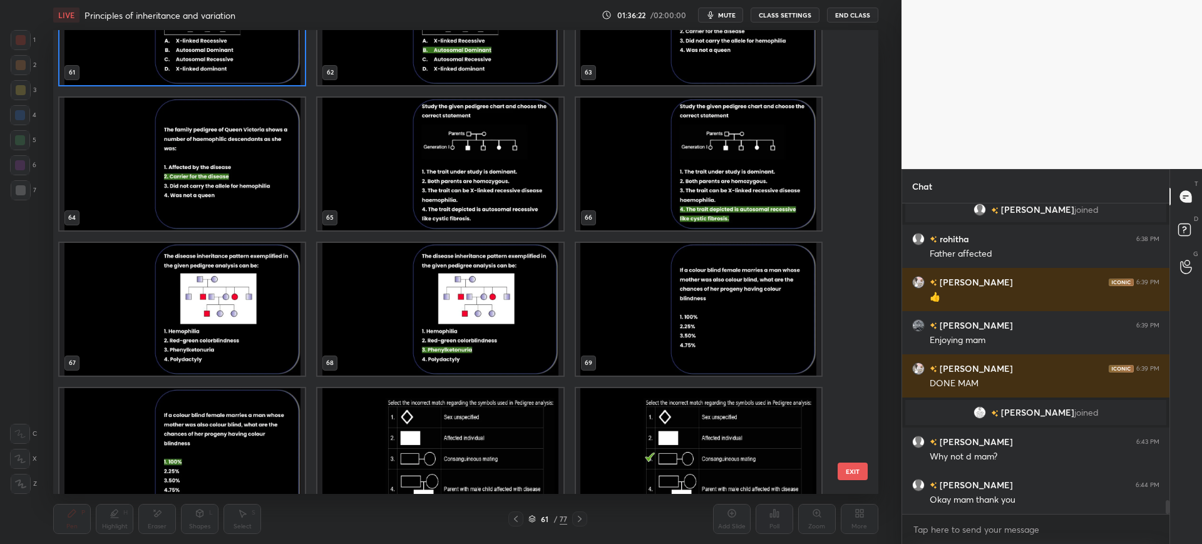
scroll to position [3310, 0]
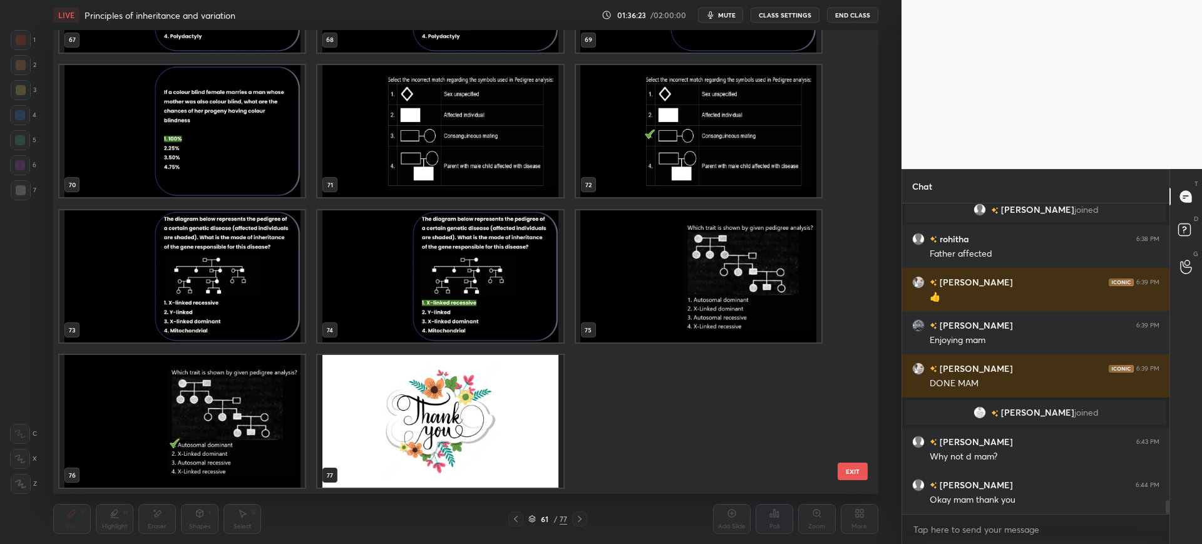
click at [856, 470] on button "EXIT" at bounding box center [852, 471] width 30 height 18
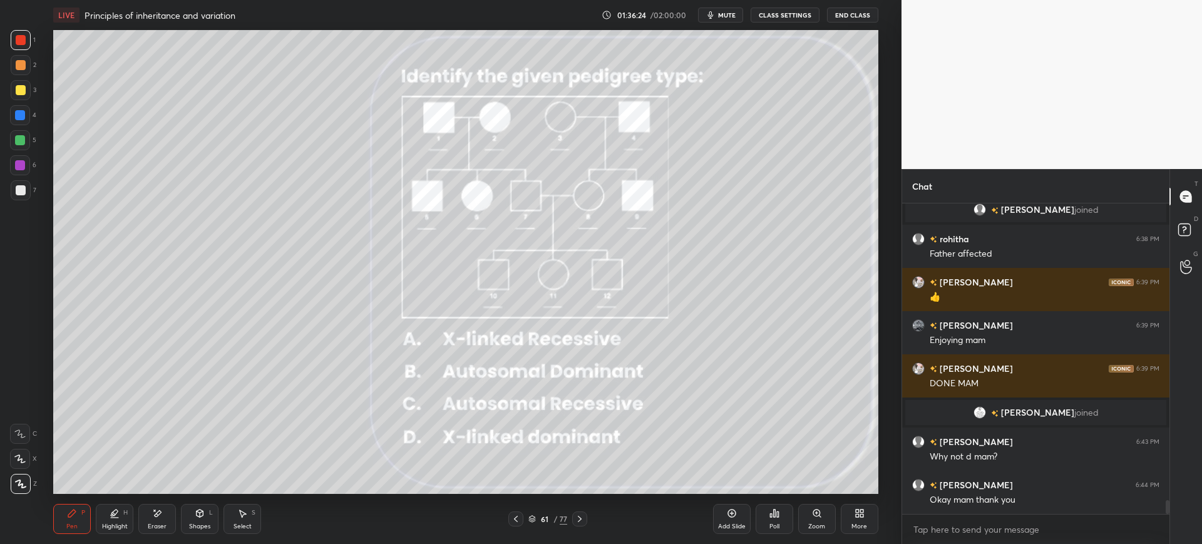
scroll to position [281, 263]
click at [543, 518] on div "61" at bounding box center [544, 519] width 13 height 8
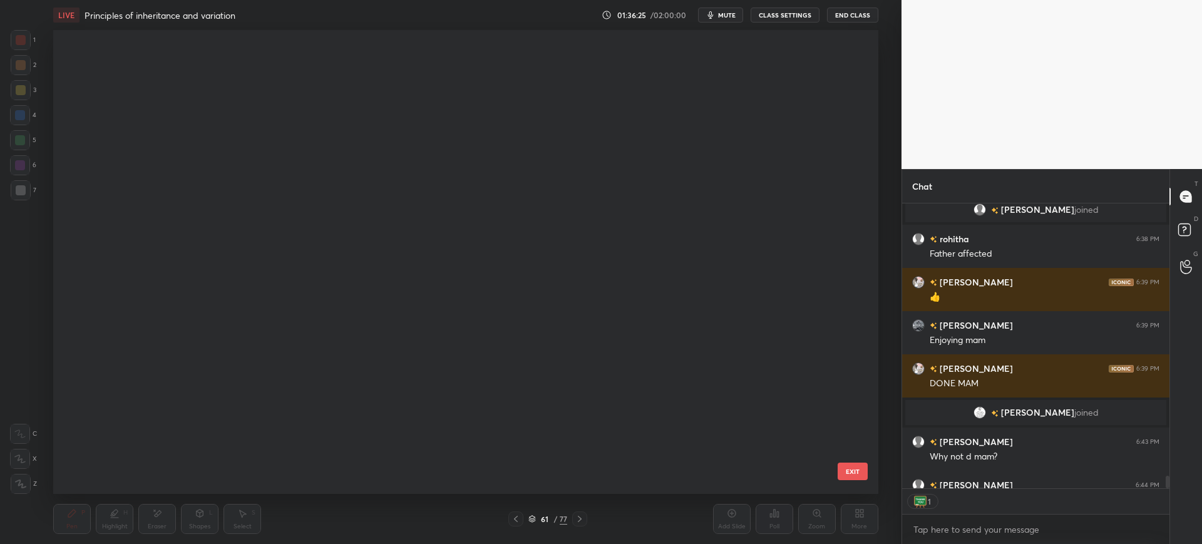
scroll to position [460, 819]
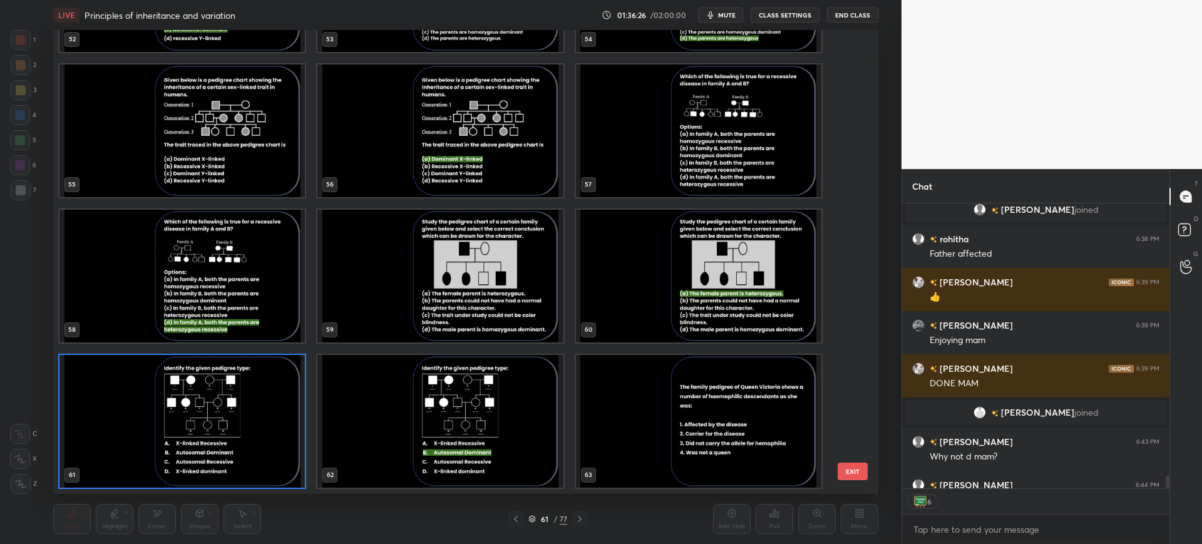
click at [849, 469] on button "EXIT" at bounding box center [852, 471] width 30 height 18
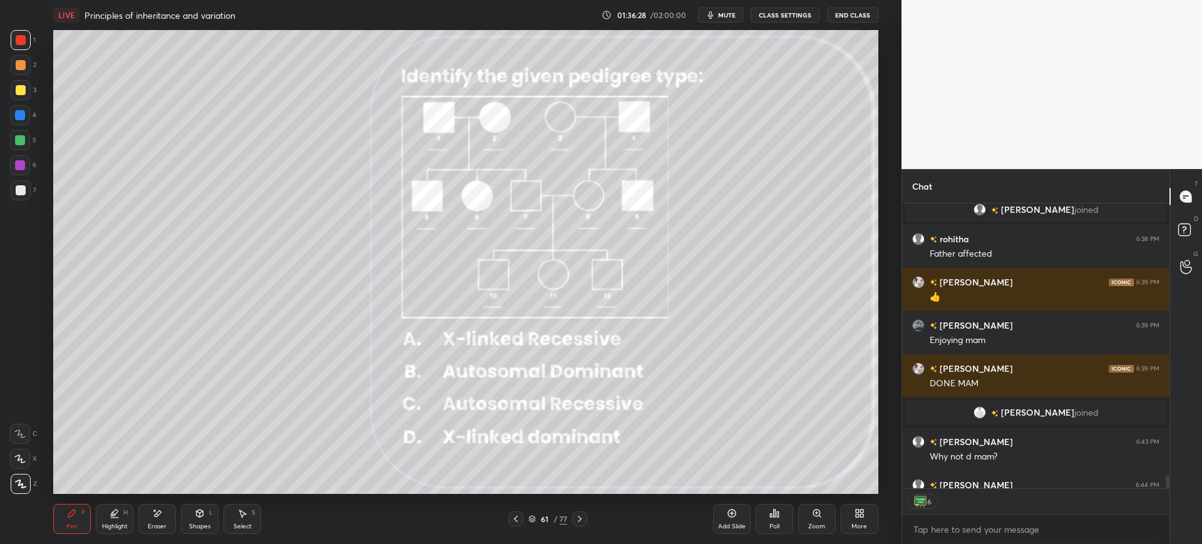
click at [771, 519] on div "Poll" at bounding box center [774, 519] width 38 height 30
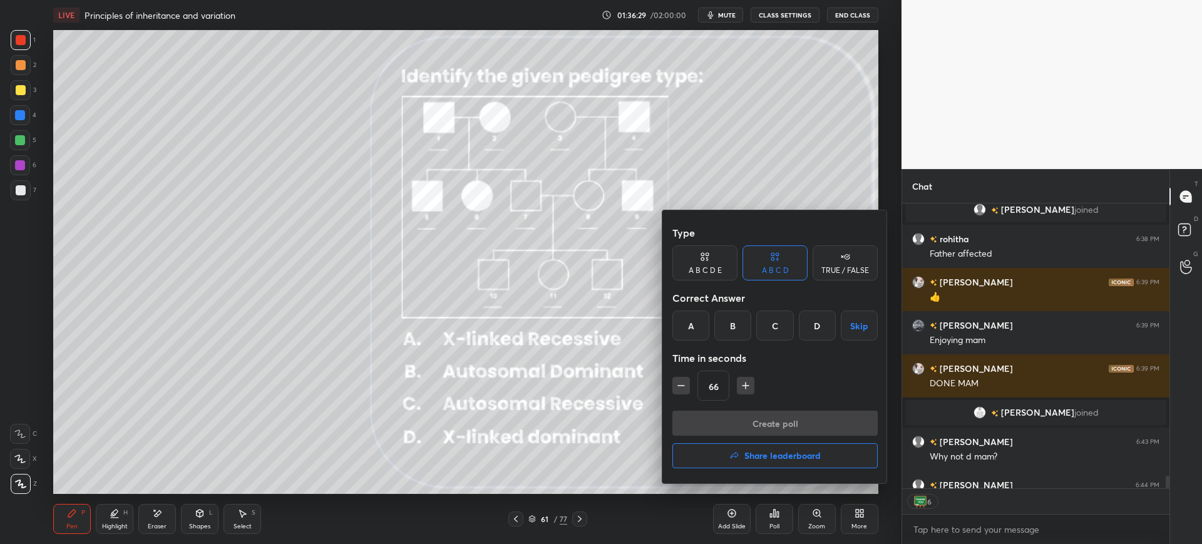
click at [736, 322] on div "B" at bounding box center [732, 325] width 37 height 30
click at [753, 405] on div "Type A B C D E A B C D TRUE / FALSE Correct Answer A B C D Skip Time in seconds…" at bounding box center [774, 315] width 205 height 190
click at [759, 418] on button "Create poll" at bounding box center [774, 423] width 205 height 25
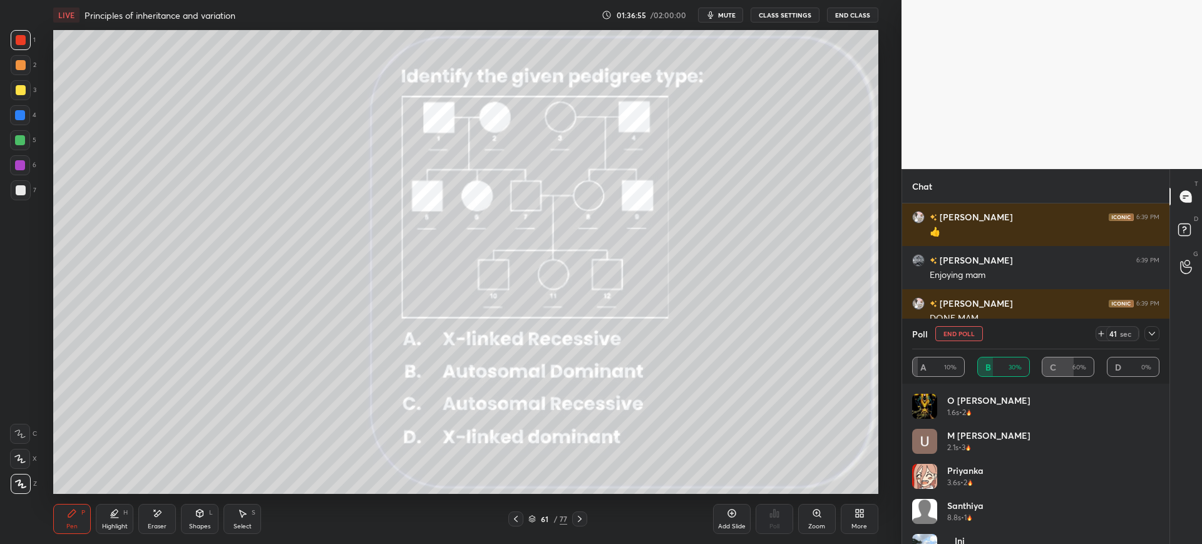
scroll to position [6891, 0]
click at [728, 13] on span "mute" at bounding box center [727, 15] width 18 height 9
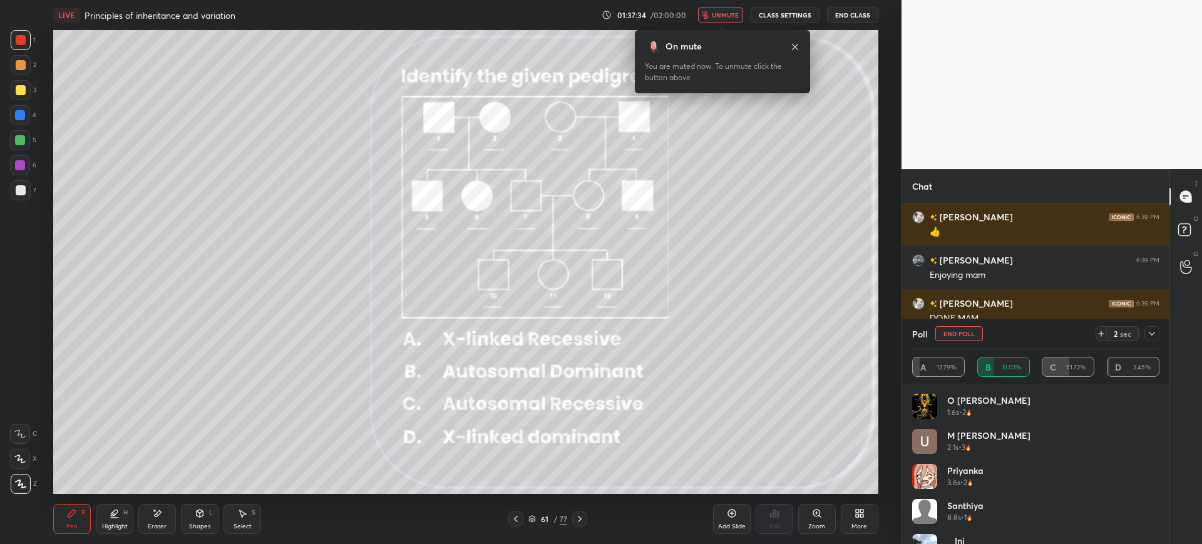
scroll to position [6921, 0]
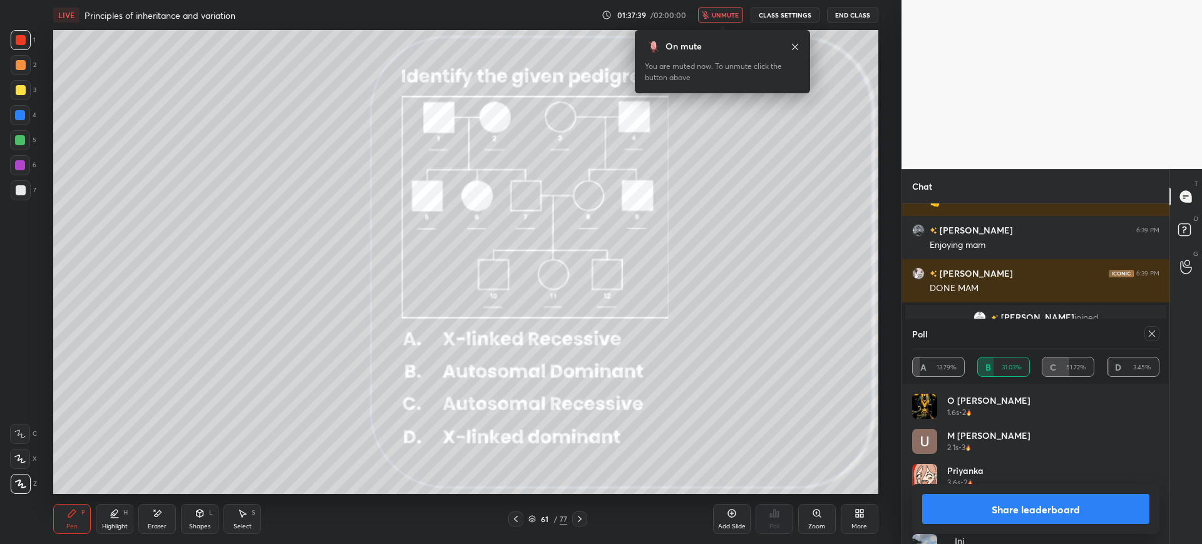
click at [720, 16] on span "unmute" at bounding box center [725, 15] width 27 height 9
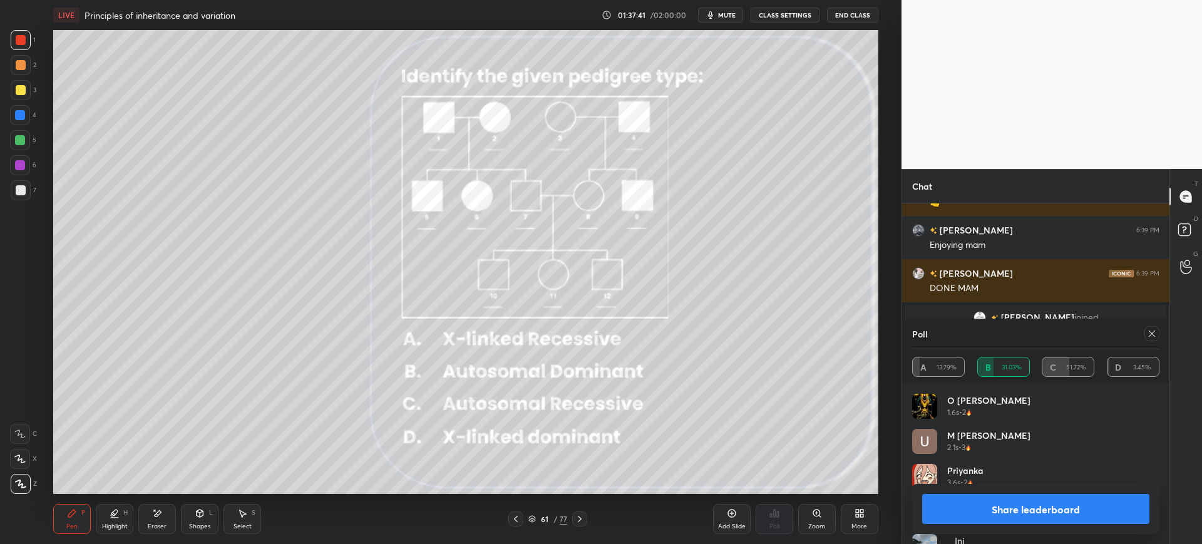
click at [1018, 507] on button "Share leaderboard" at bounding box center [1035, 509] width 227 height 30
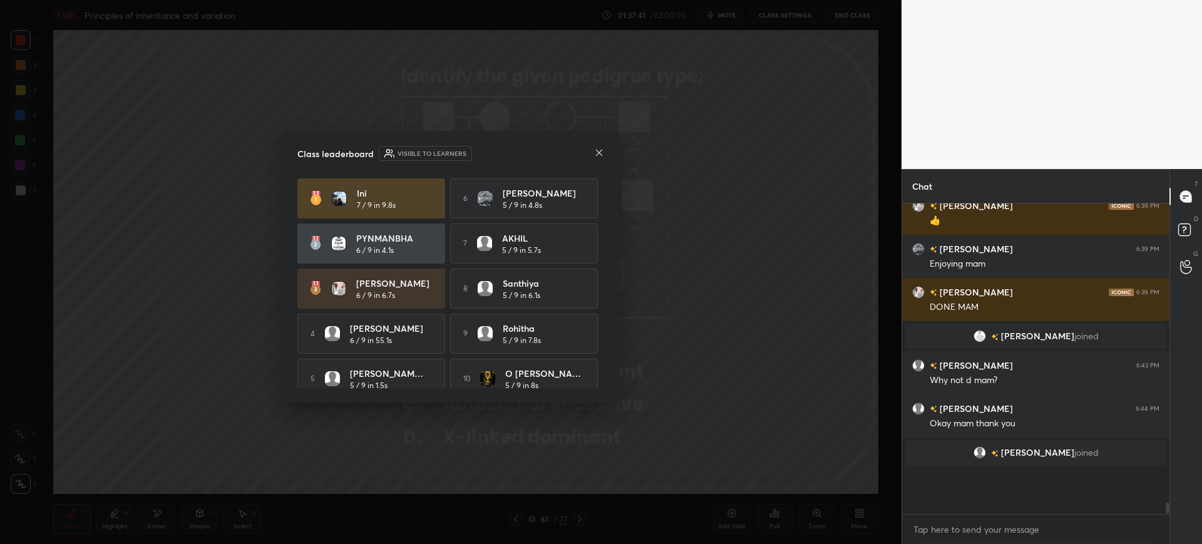
scroll to position [6861, 0]
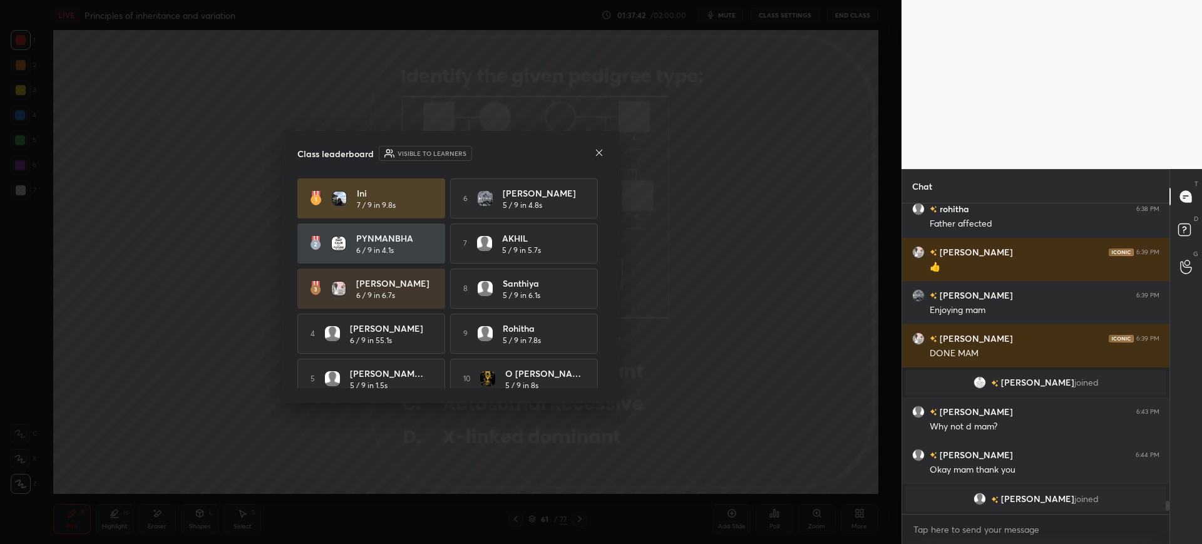
click at [604, 149] on div "Class leaderboard Visible to learners Ini 7 / 9 in 9.8s 6 CHARMILA 5 / 9 in 4.8…" at bounding box center [450, 267] width 337 height 272
click at [603, 150] on icon at bounding box center [599, 153] width 10 height 10
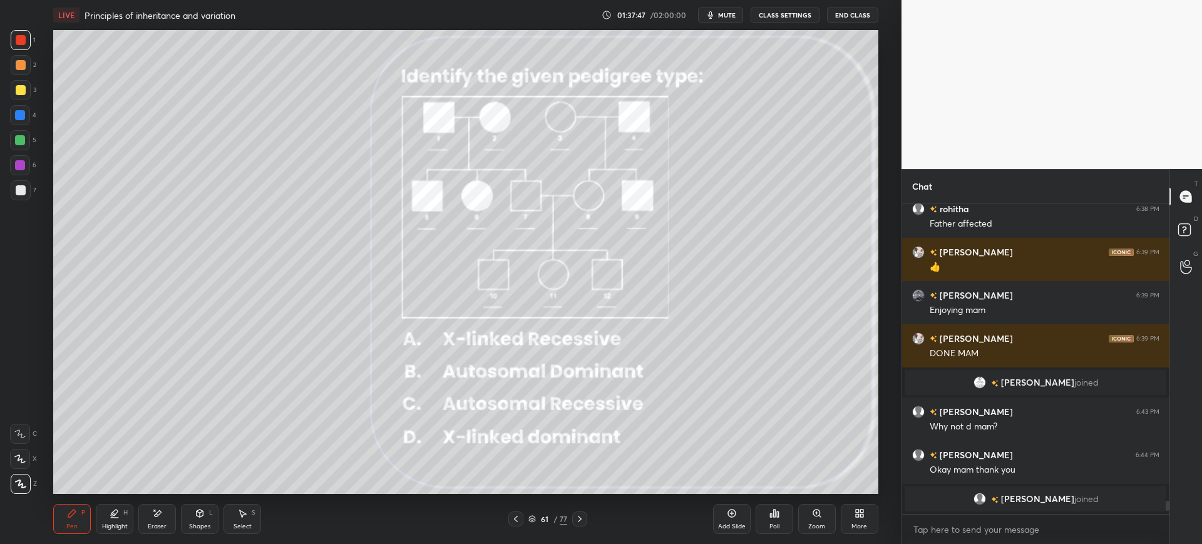
click at [541, 520] on div "61" at bounding box center [544, 519] width 13 height 8
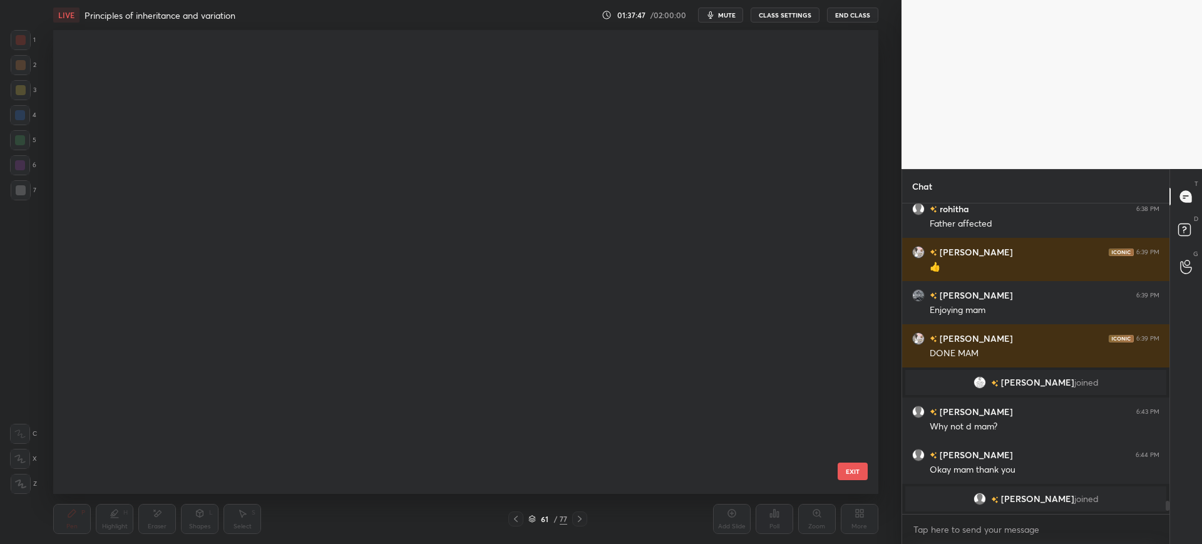
scroll to position [460, 819]
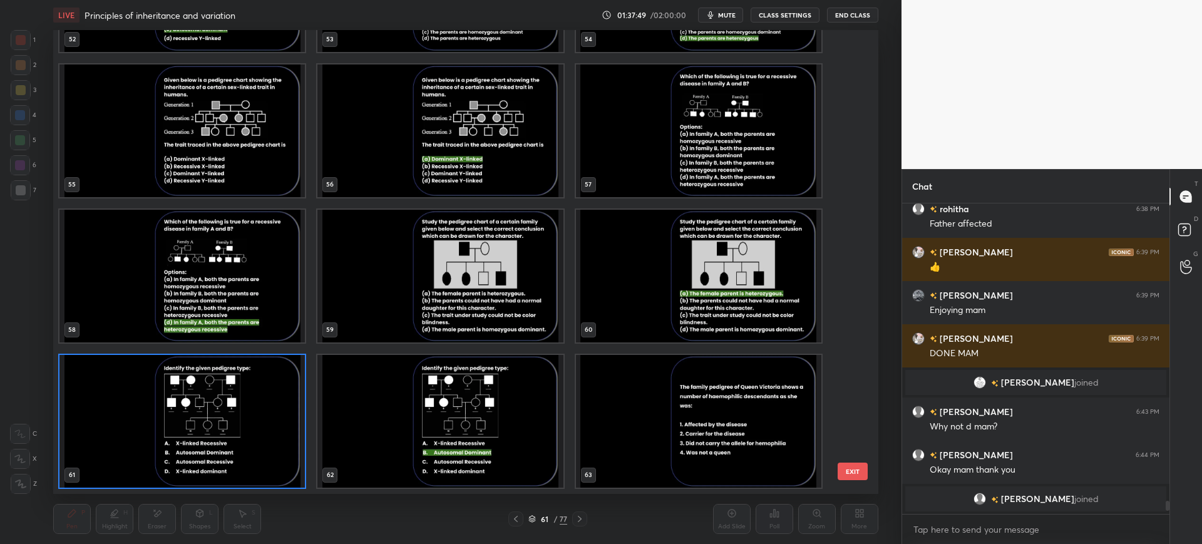
click at [857, 472] on button "EXIT" at bounding box center [852, 471] width 30 height 18
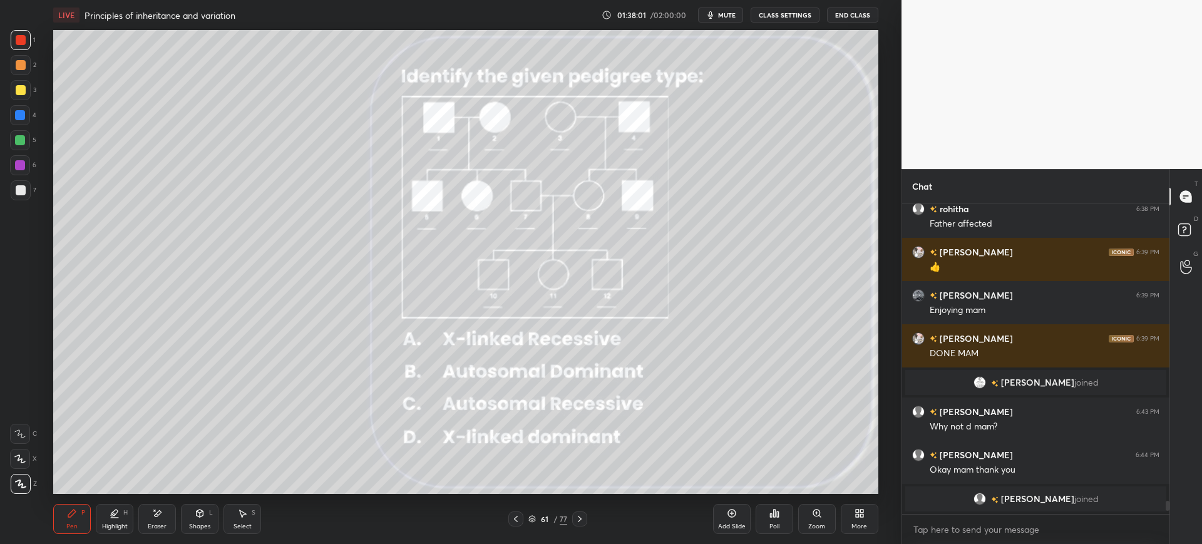
click at [172, 511] on div "Eraser" at bounding box center [157, 519] width 38 height 30
click at [78, 513] on div "Pen P" at bounding box center [72, 519] width 38 height 30
click at [580, 514] on icon at bounding box center [580, 519] width 10 height 10
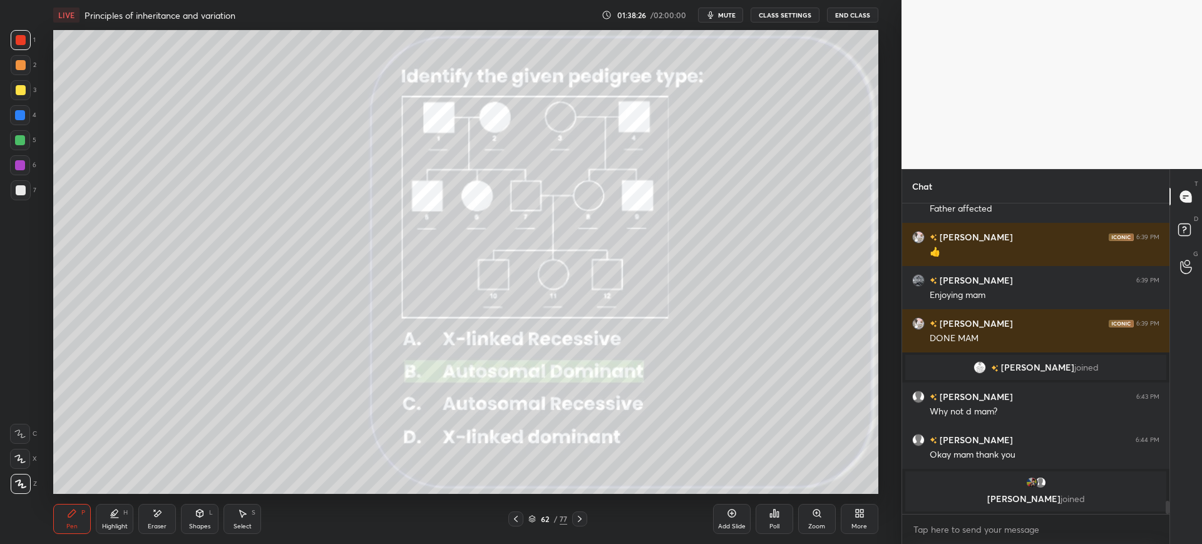
click at [543, 518] on div "62" at bounding box center [544, 519] width 13 height 8
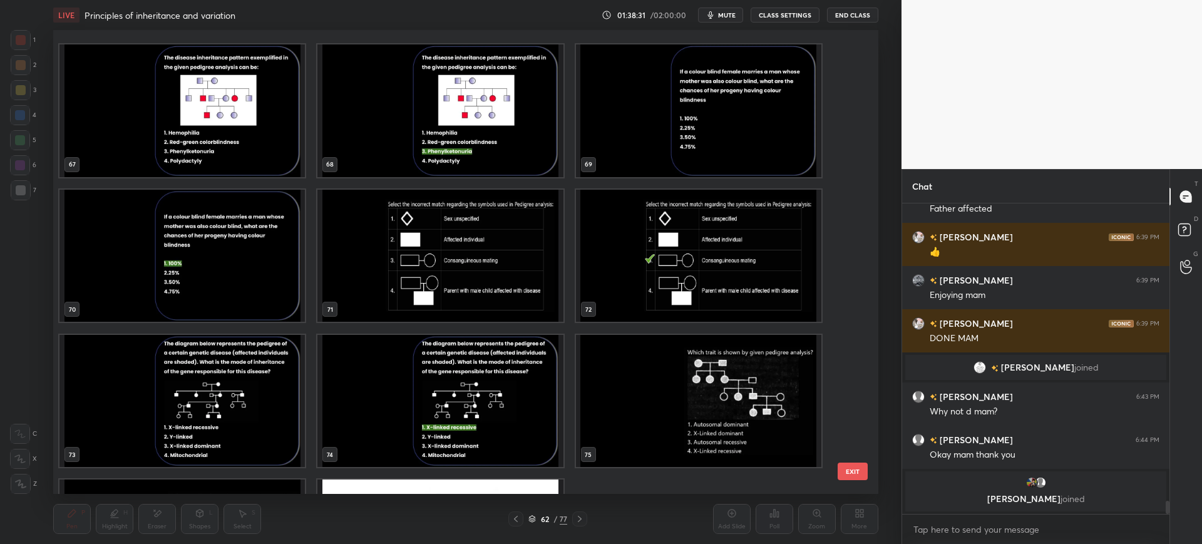
scroll to position [3310, 0]
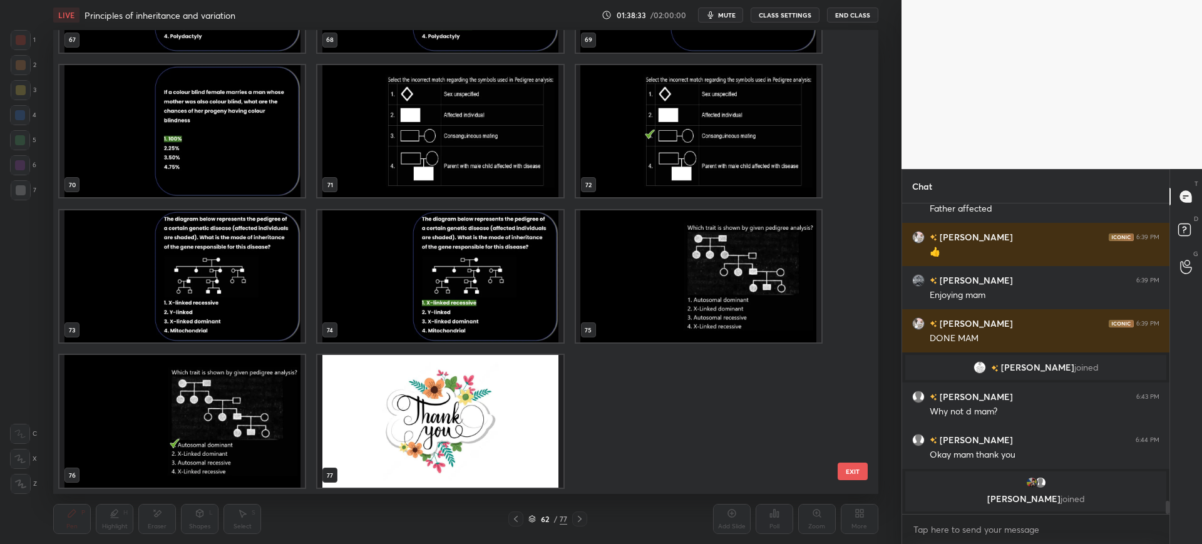
click at [851, 468] on button "EXIT" at bounding box center [852, 471] width 30 height 18
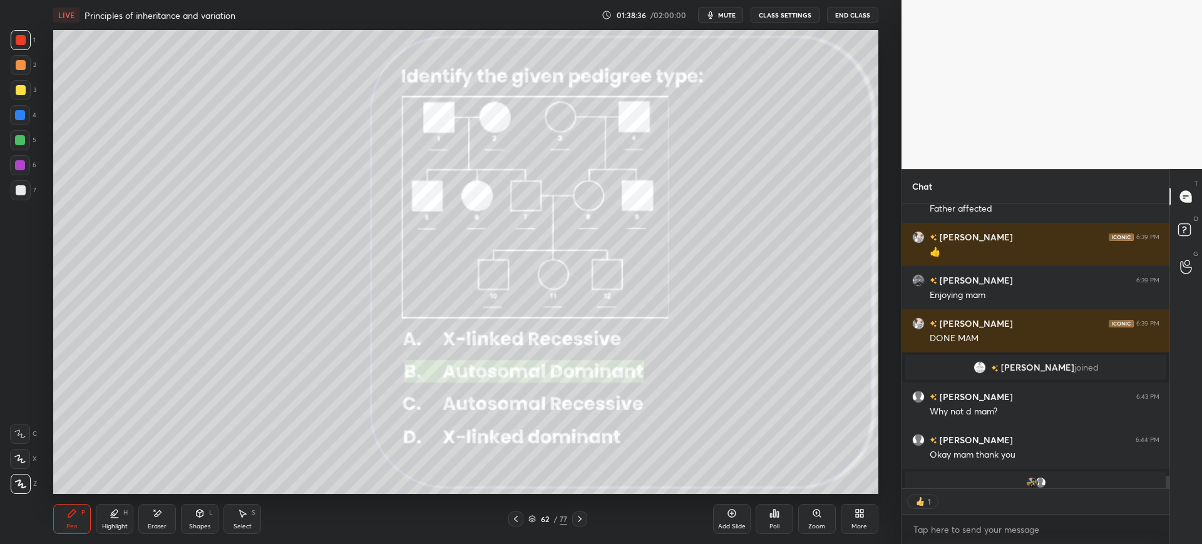
scroll to position [281, 263]
click at [20, 115] on div at bounding box center [20, 115] width 10 height 10
click at [148, 523] on div "Eraser" at bounding box center [157, 526] width 19 height 6
click at [41, 480] on div "E E Erase all" at bounding box center [25, 456] width 31 height 75
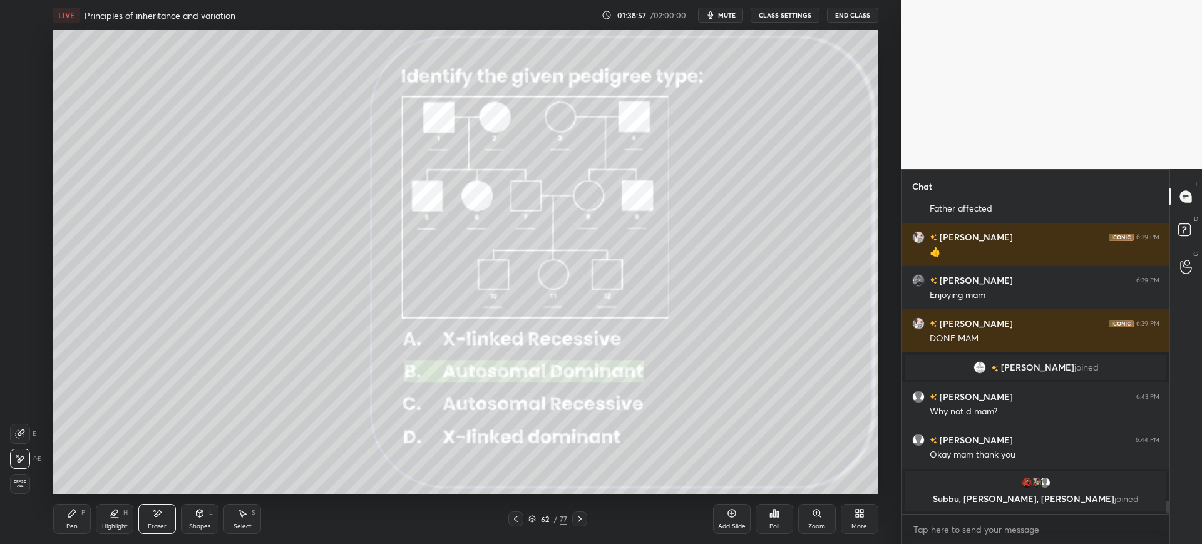
click at [18, 474] on div "Erase all" at bounding box center [20, 484] width 20 height 20
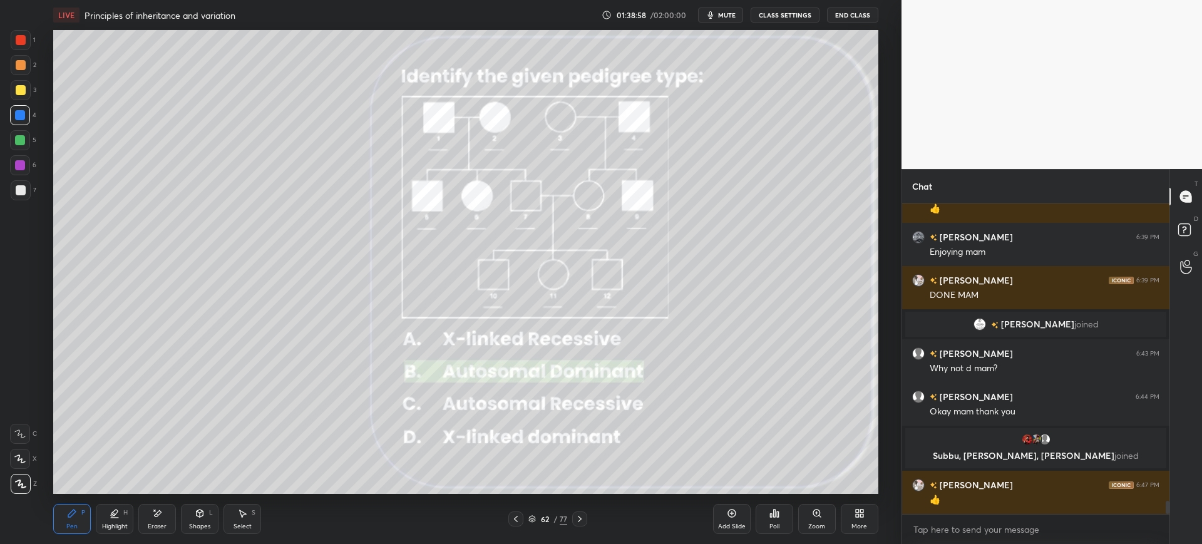
click at [24, 36] on div at bounding box center [21, 40] width 10 height 10
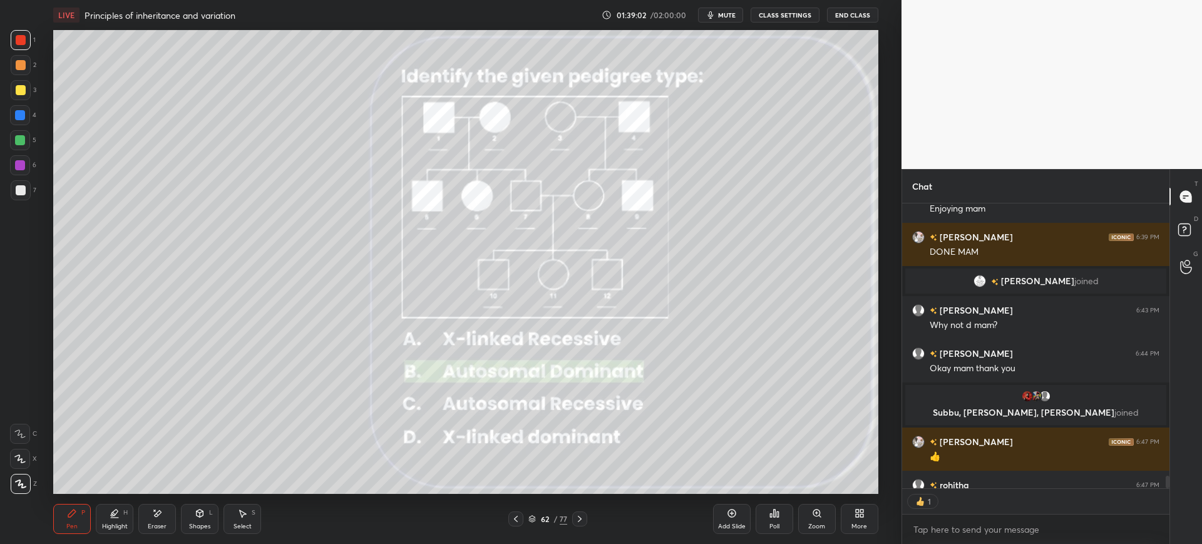
scroll to position [281, 263]
click at [36, 129] on div "1 2 3 4 5 6 7 C X Z E E Erase all H H" at bounding box center [20, 262] width 40 height 464
click at [18, 103] on div "3" at bounding box center [24, 92] width 26 height 25
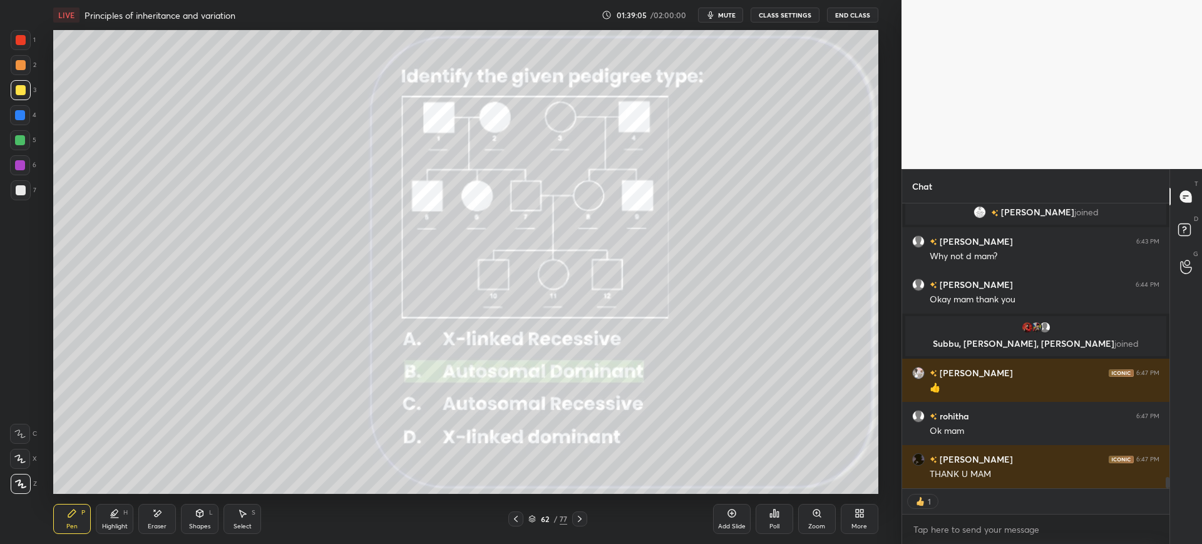
click at [19, 132] on div at bounding box center [20, 140] width 20 height 20
click at [18, 115] on div at bounding box center [20, 115] width 10 height 10
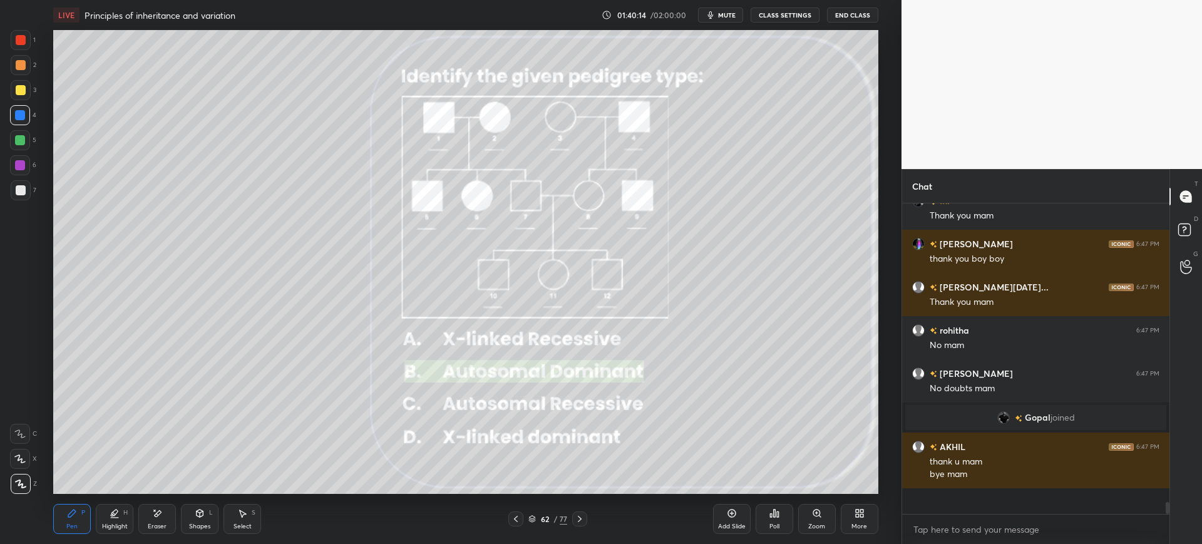
scroll to position [7206, 0]
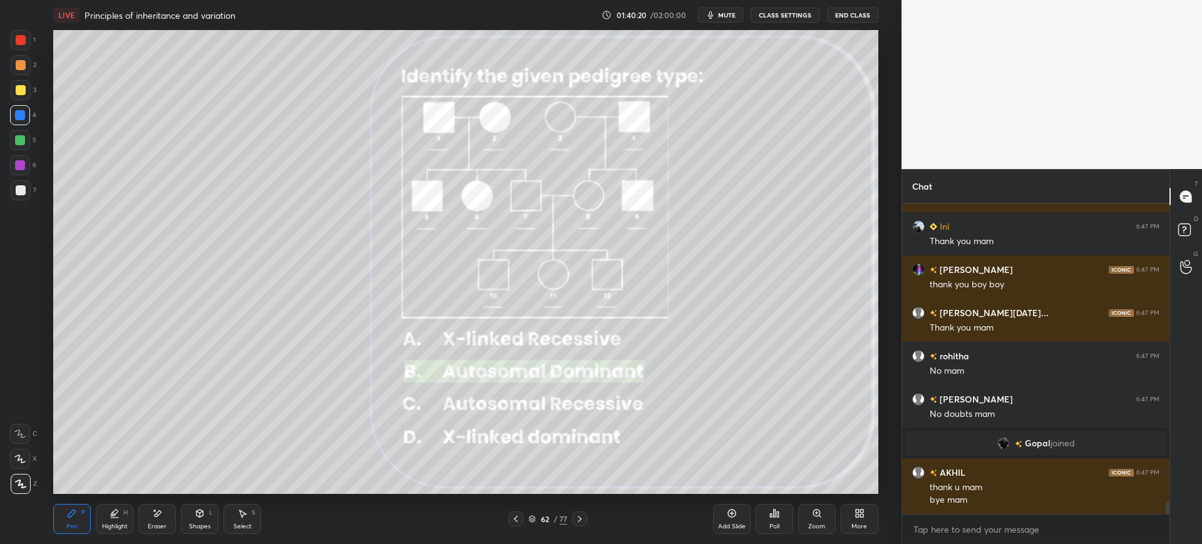
click at [845, 15] on button "End Class" at bounding box center [852, 15] width 51 height 15
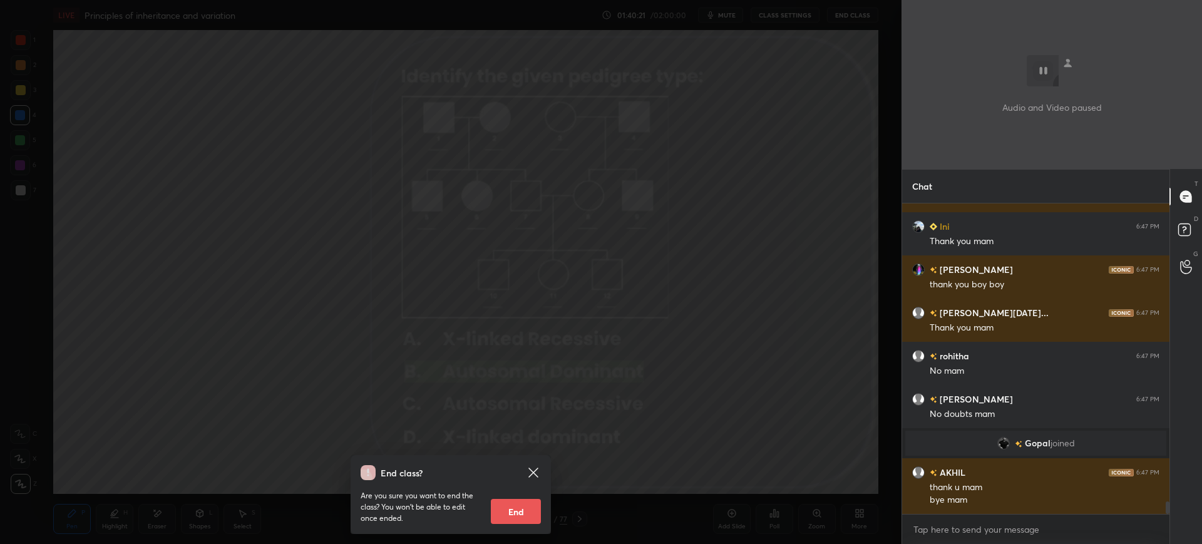
click at [518, 510] on button "End" at bounding box center [516, 511] width 50 height 25
type textarea "x"
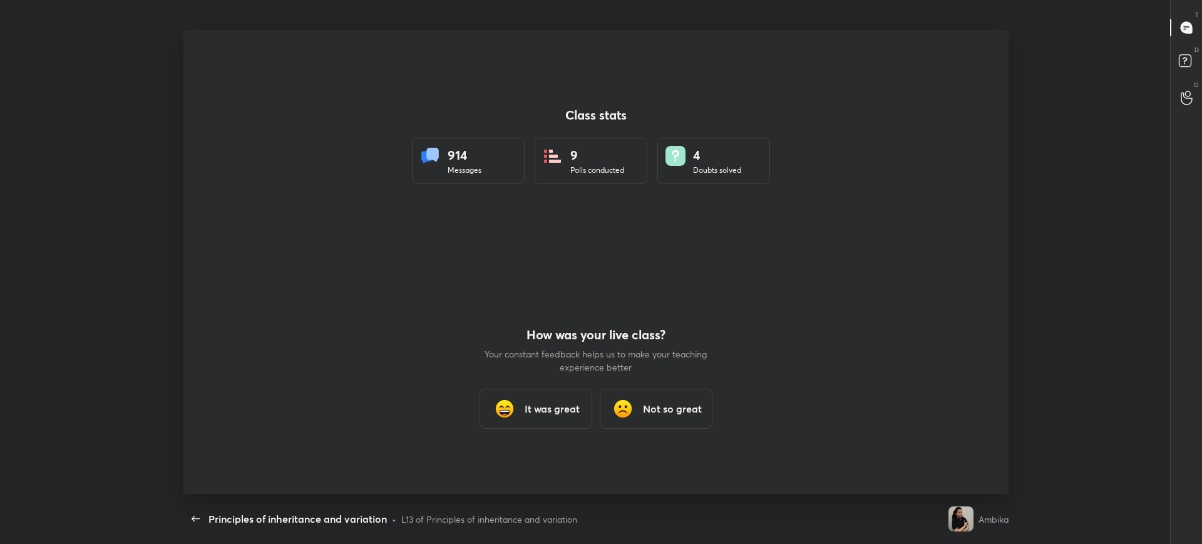
scroll to position [464, 1190]
click at [541, 422] on div "It was great" at bounding box center [535, 409] width 113 height 40
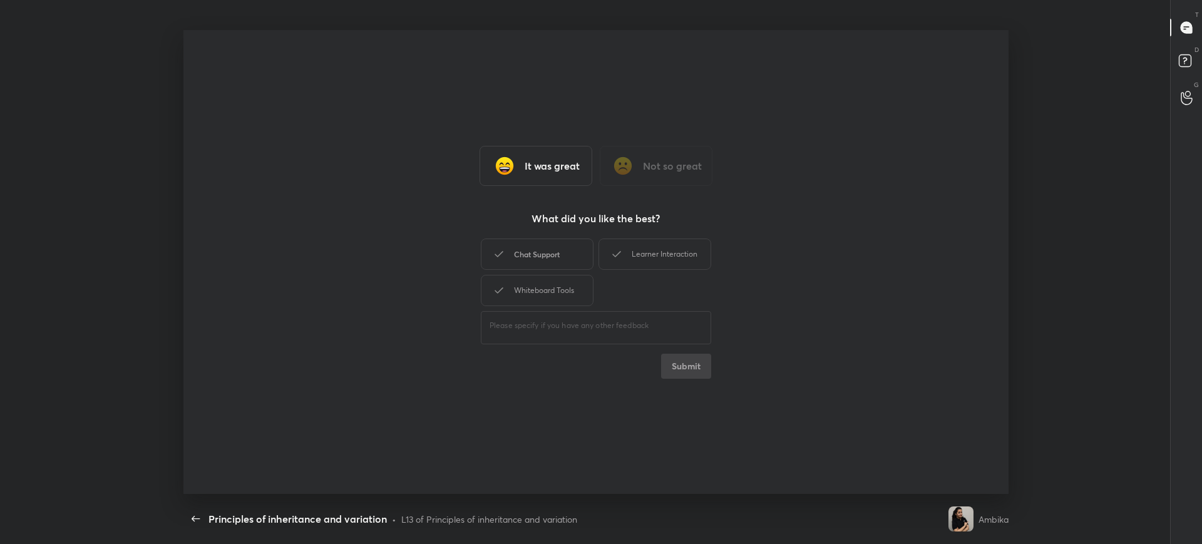
click at [556, 259] on div "Chat Support" at bounding box center [537, 253] width 113 height 31
click at [554, 280] on div "Whiteboard Tools" at bounding box center [537, 290] width 113 height 31
click at [668, 247] on div "Learner Interaction" at bounding box center [654, 253] width 113 height 31
click at [694, 374] on button "Submit" at bounding box center [686, 366] width 50 height 25
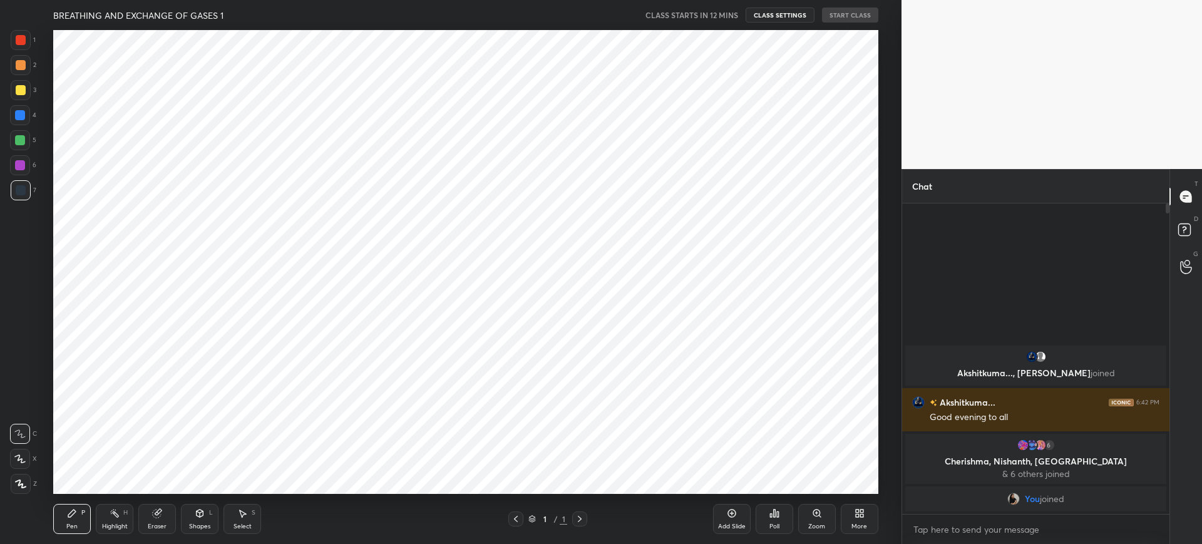
scroll to position [62119, 61732]
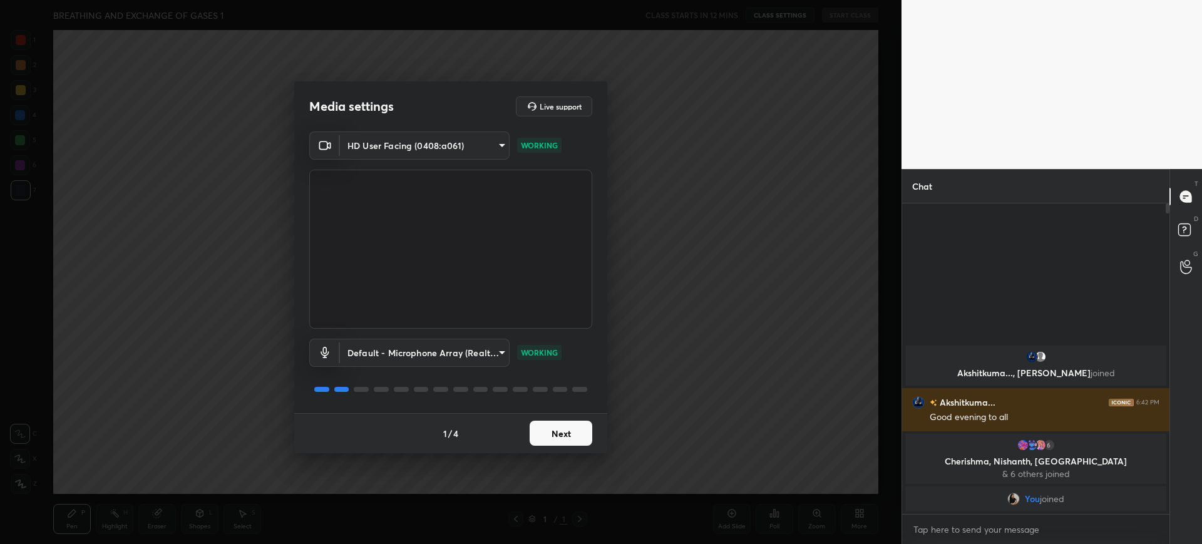
click at [549, 433] on button "Next" at bounding box center [560, 433] width 63 height 25
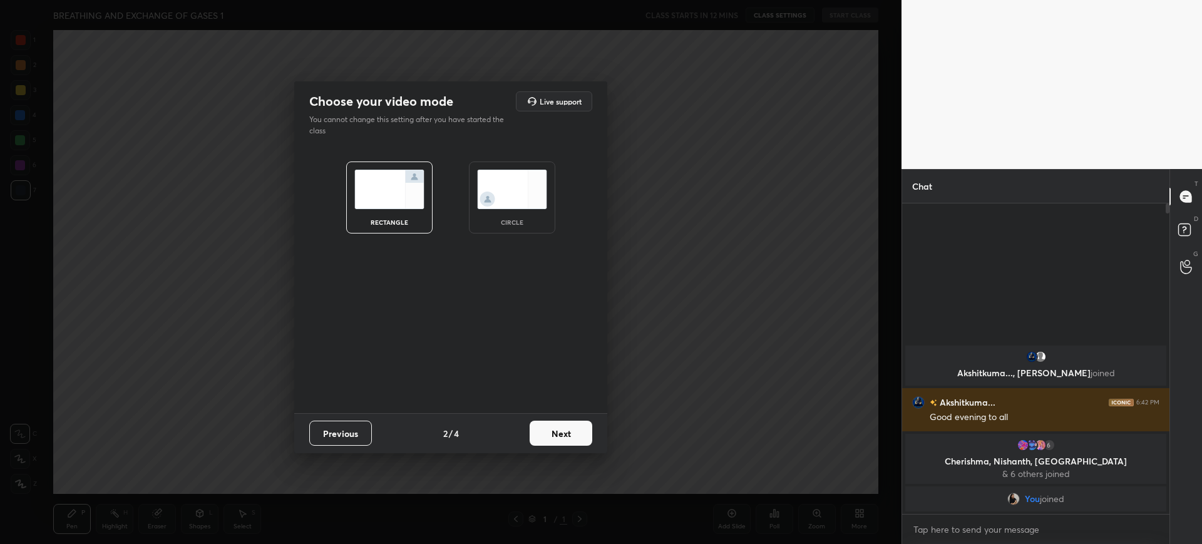
click at [549, 433] on button "Next" at bounding box center [560, 433] width 63 height 25
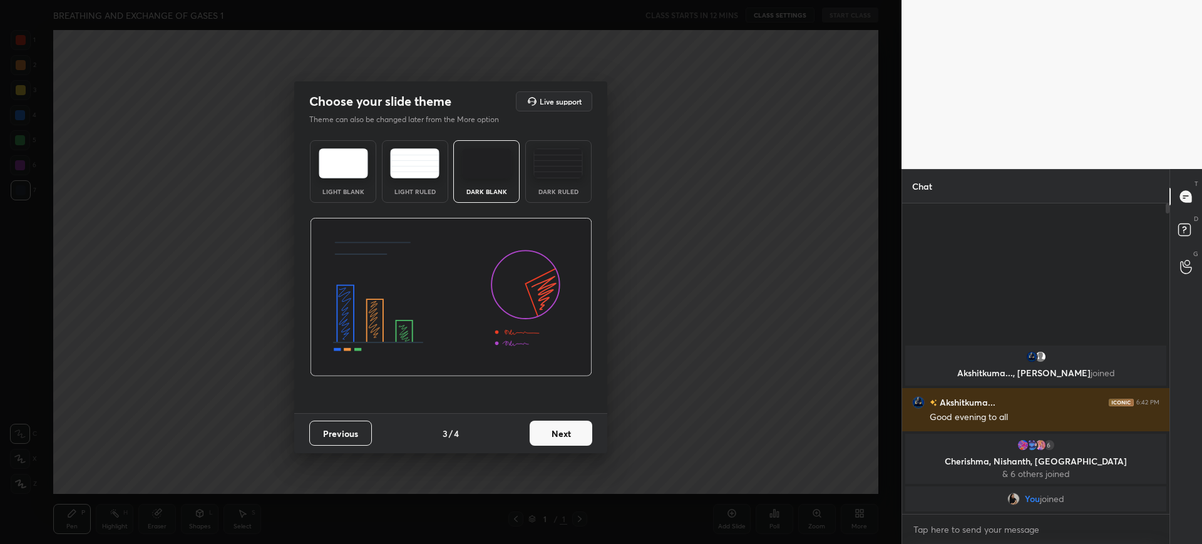
click at [575, 434] on button "Next" at bounding box center [560, 433] width 63 height 25
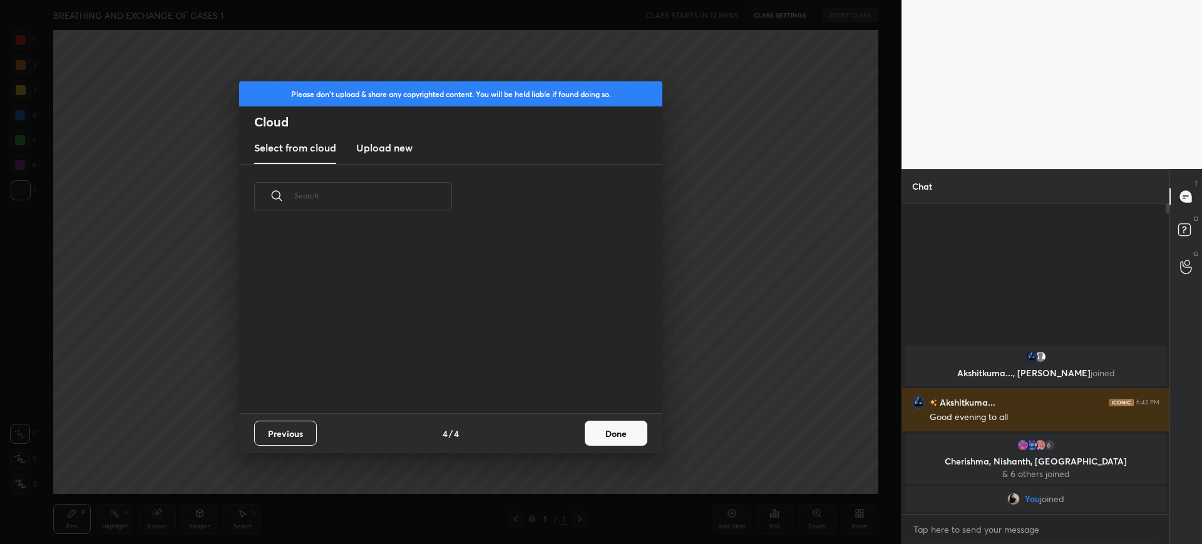
scroll to position [185, 402]
click at [575, 434] on div "Previous 4 / 4 Done" at bounding box center [450, 433] width 423 height 40
click at [384, 152] on h3 "Upload new" at bounding box center [384, 147] width 56 height 15
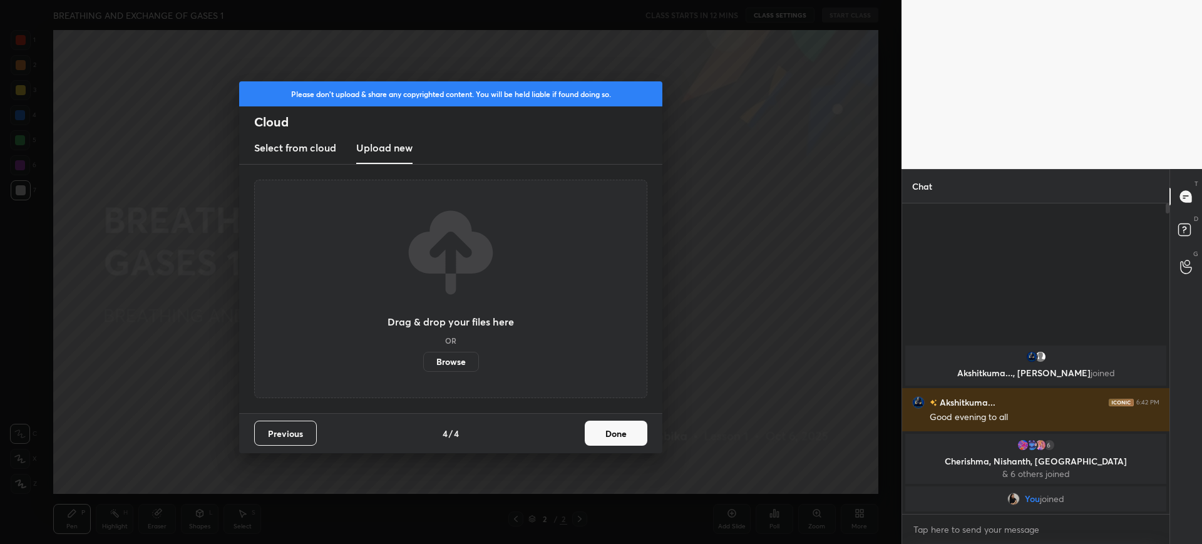
click at [457, 358] on label "Browse" at bounding box center [451, 362] width 56 height 20
click at [423, 358] on input "Browse" at bounding box center [423, 362] width 0 height 20
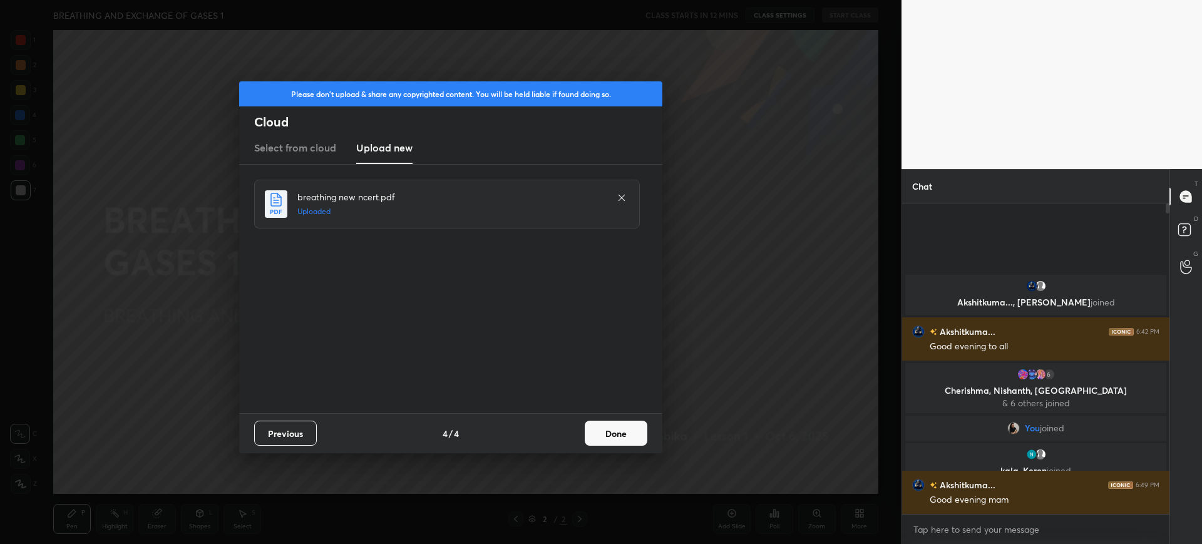
click at [601, 416] on div "Previous 4 / 4 Done" at bounding box center [450, 433] width 423 height 40
click at [605, 424] on button "Done" at bounding box center [616, 433] width 63 height 25
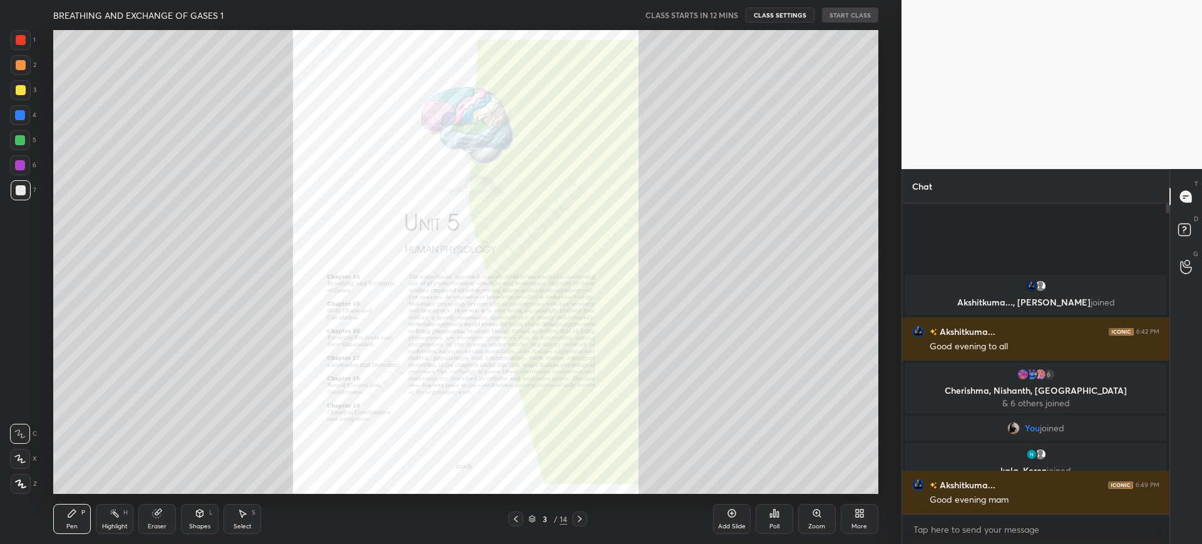
drag, startPoint x: 1168, startPoint y: 210, endPoint x: 1093, endPoint y: 576, distance: 374.2
click at [1093, 0] on html "1 2 3 4 5 6 7 C X Z C X Z E E Erase all H H BREATHING AND EXCHANGE OF GASES 1 C…" at bounding box center [601, 0] width 1202 height 0
click at [991, 529] on textarea at bounding box center [1035, 529] width 247 height 20
type textarea "x"
click at [512, 520] on icon at bounding box center [516, 519] width 10 height 10
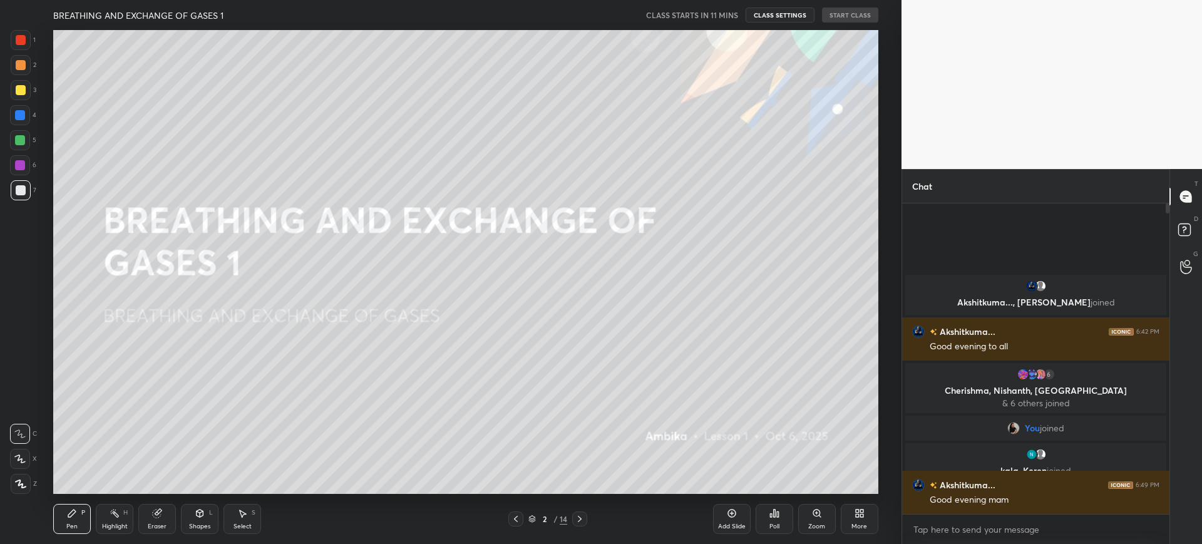
click at [837, 12] on div "CLASS STARTS IN 11 MINS CLASS SETTINGS START CLASS" at bounding box center [762, 15] width 232 height 15
click at [581, 514] on icon at bounding box center [580, 519] width 10 height 10
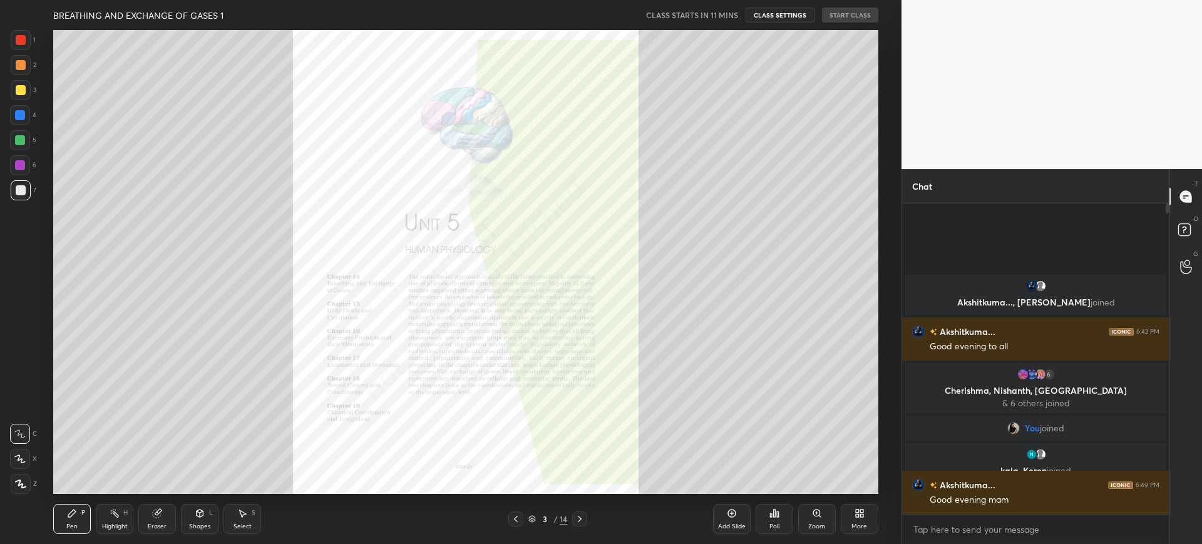
click at [515, 515] on icon at bounding box center [516, 519] width 10 height 10
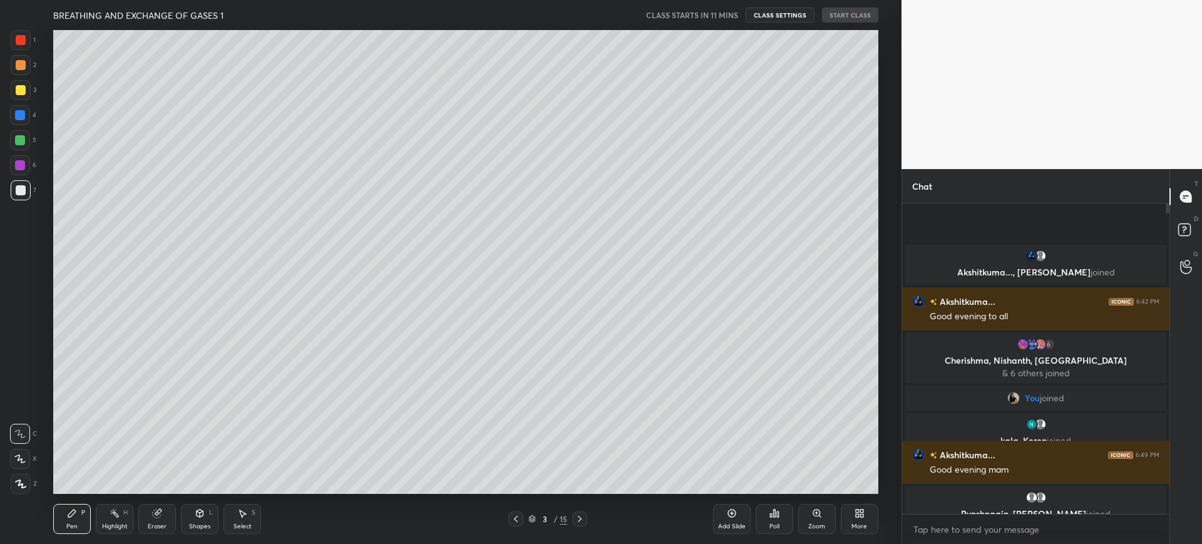
scroll to position [281, 263]
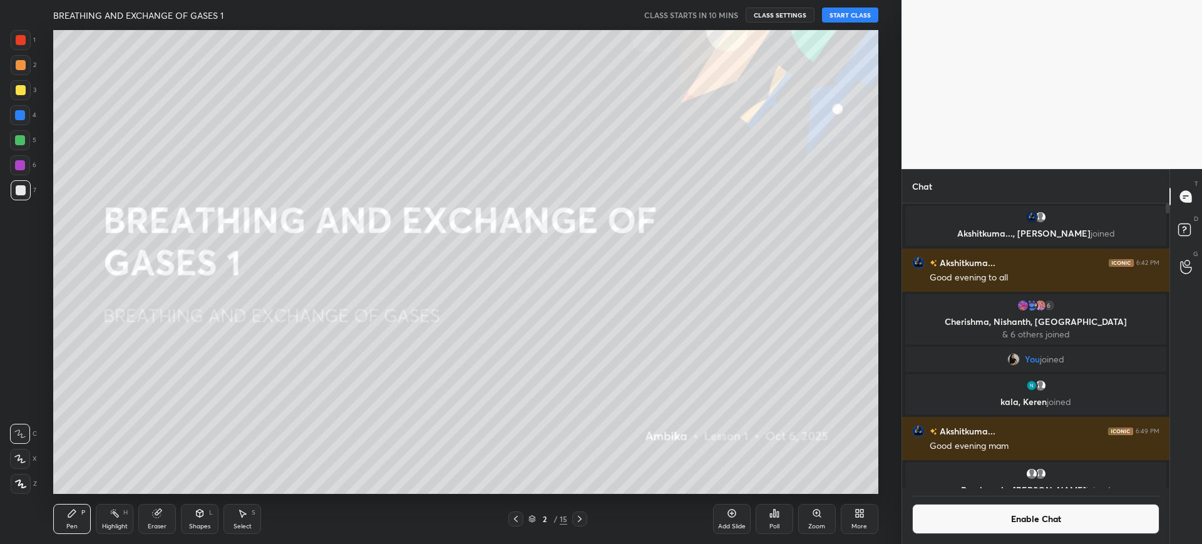
click at [854, 19] on button "START CLASS" at bounding box center [850, 15] width 56 height 15
click at [190, 530] on div "Shapes L" at bounding box center [200, 519] width 38 height 30
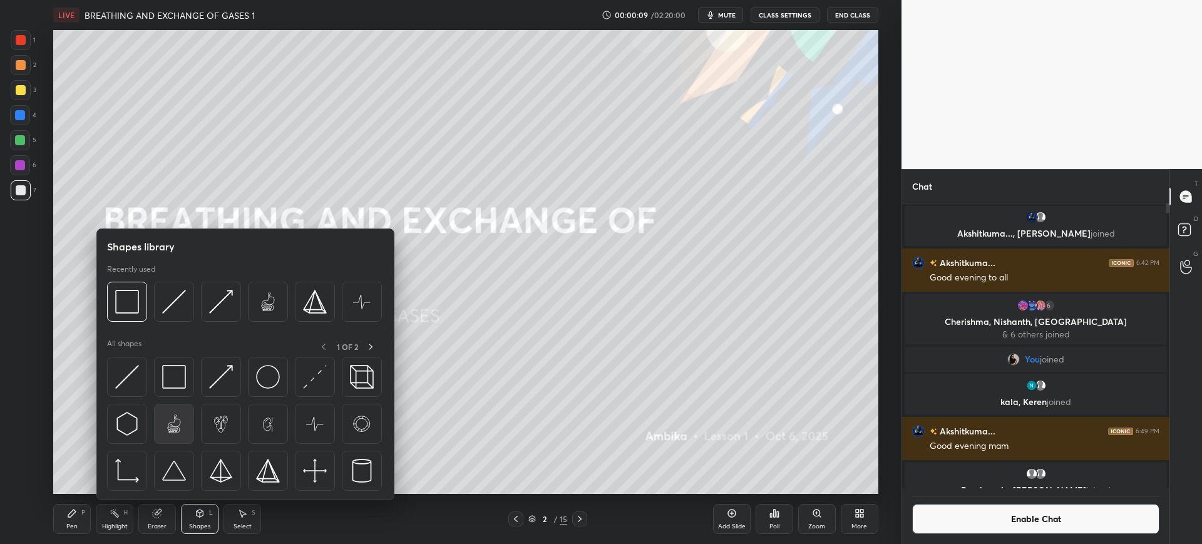
click at [168, 404] on div at bounding box center [174, 424] width 40 height 40
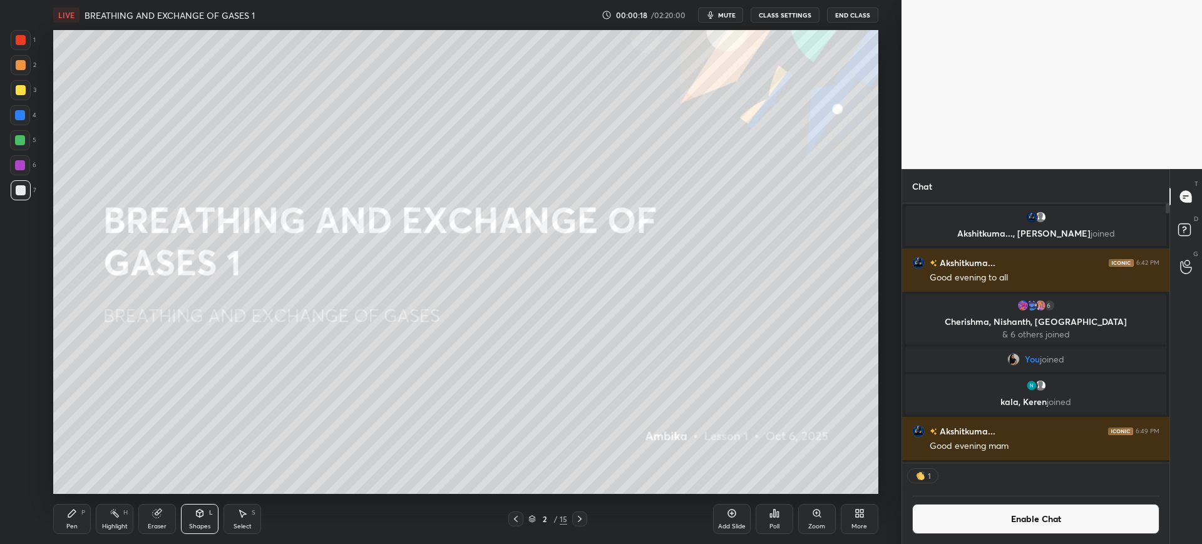
scroll to position [255, 263]
click at [202, 526] on div "Shapes" at bounding box center [199, 526] width 21 height 6
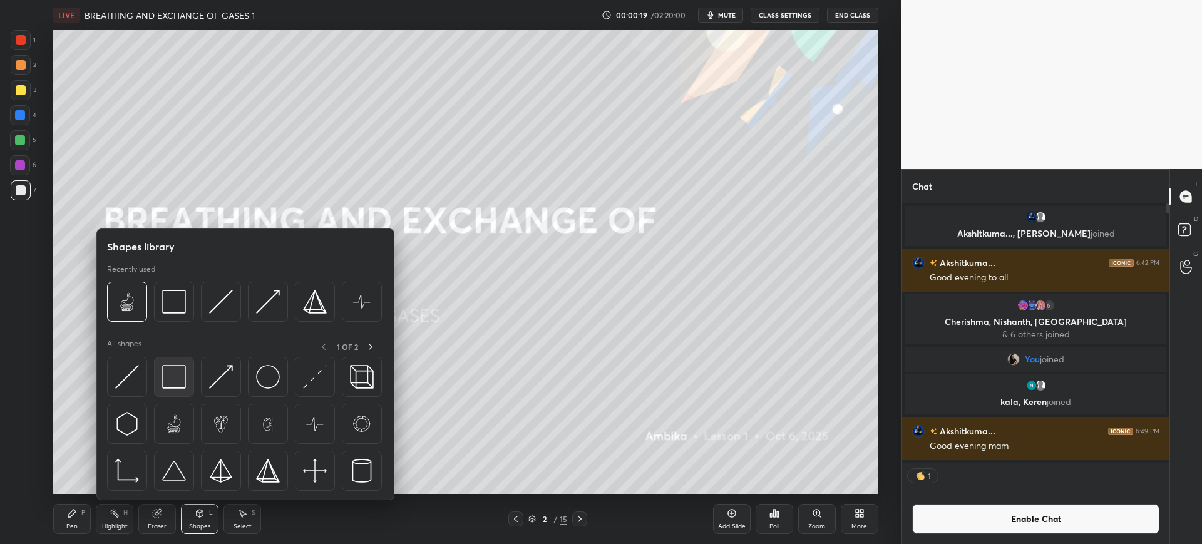
click at [166, 370] on img at bounding box center [174, 377] width 24 height 24
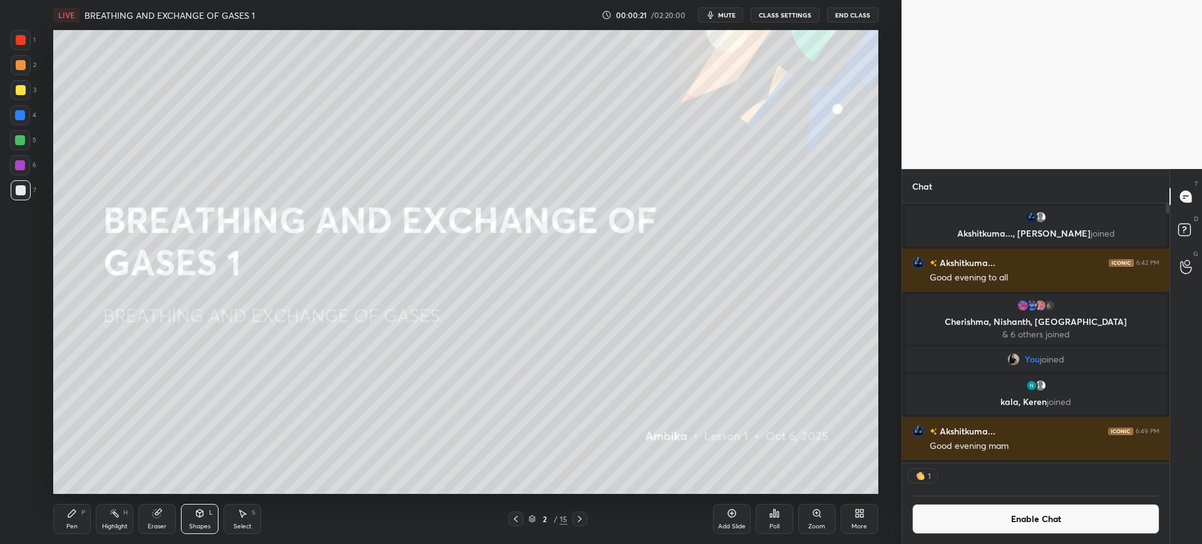
click at [192, 515] on div "Shapes L" at bounding box center [200, 519] width 38 height 30
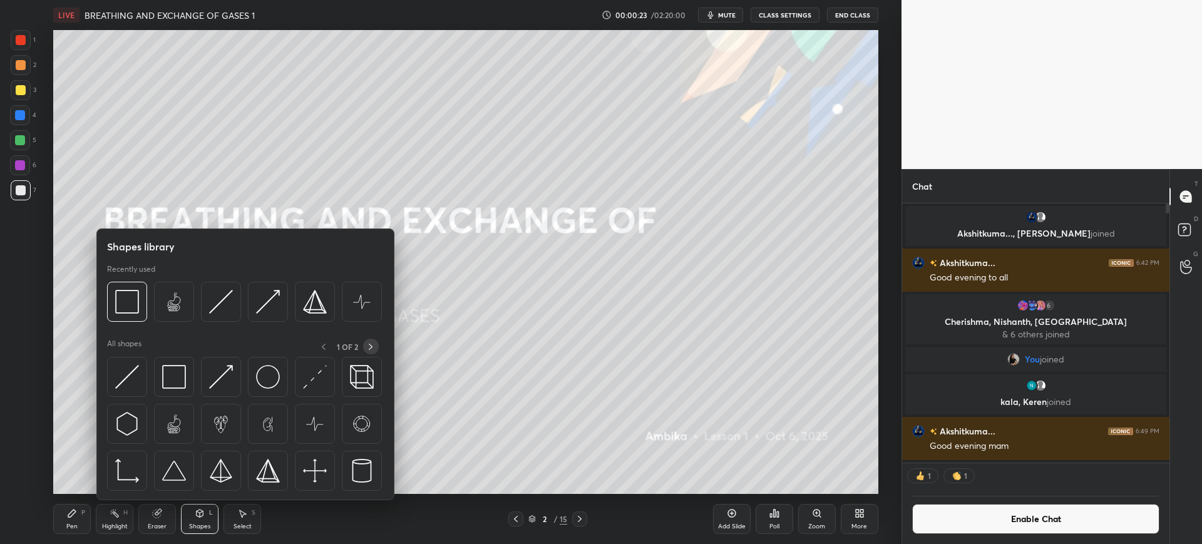
click at [365, 346] on div at bounding box center [371, 347] width 16 height 16
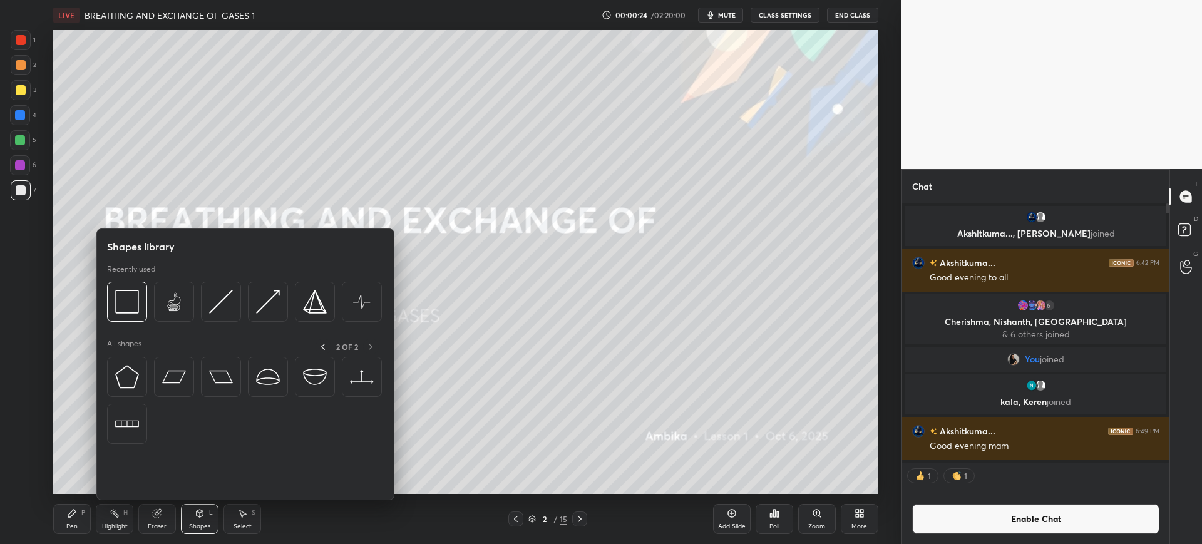
click at [368, 342] on div "2 OF 2" at bounding box center [346, 347] width 63 height 16
click at [326, 343] on icon at bounding box center [323, 347] width 10 height 10
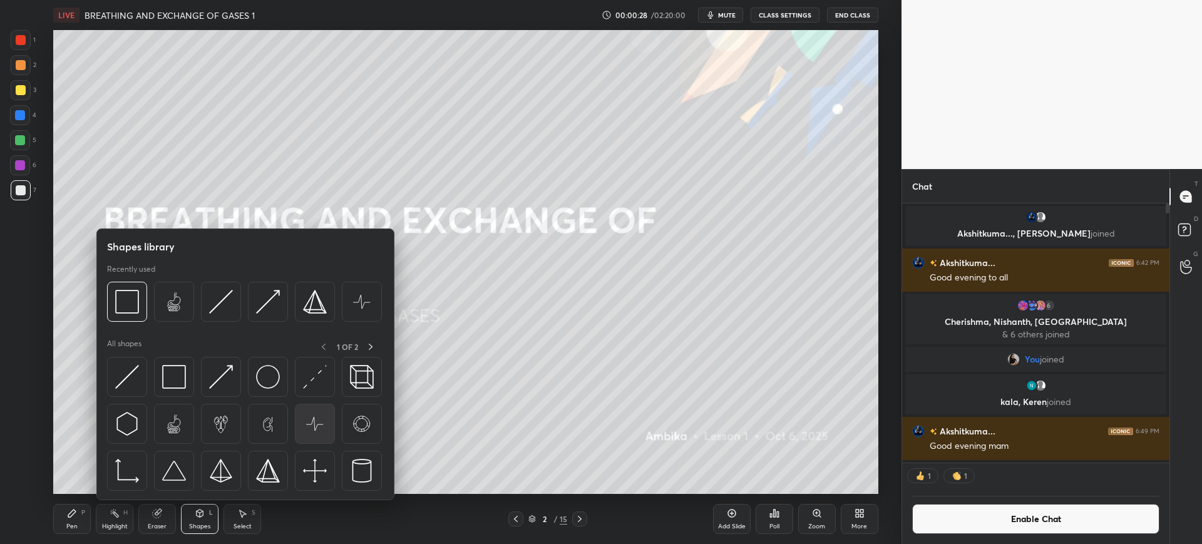
click at [320, 425] on img at bounding box center [315, 424] width 24 height 24
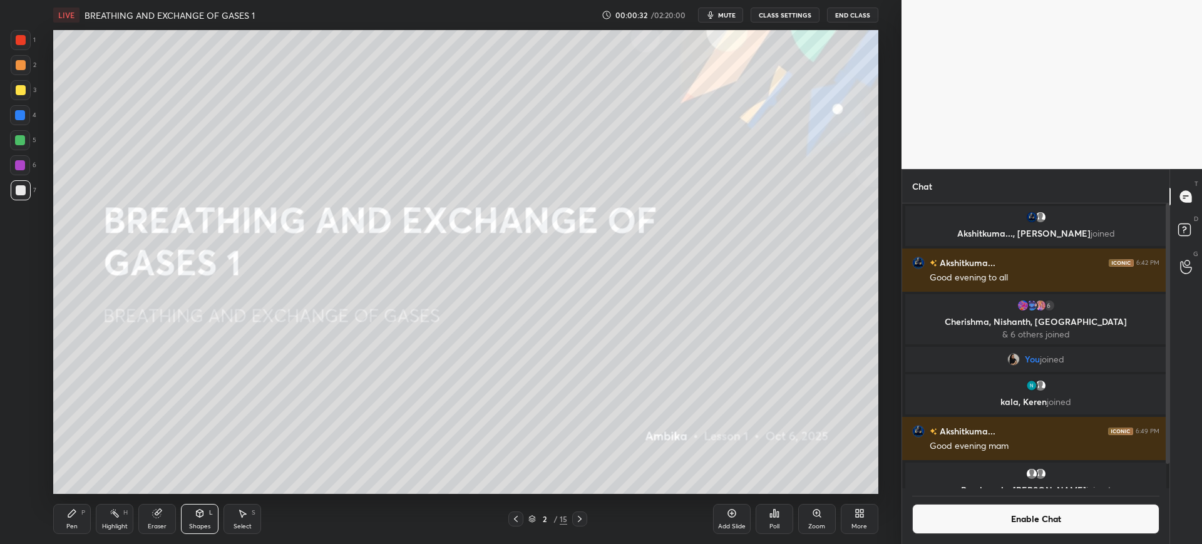
scroll to position [281, 263]
click at [82, 521] on div "Pen P" at bounding box center [72, 519] width 38 height 30
click at [712, 21] on button "mute" at bounding box center [720, 15] width 45 height 15
click at [767, 523] on div "Poll" at bounding box center [774, 519] width 38 height 30
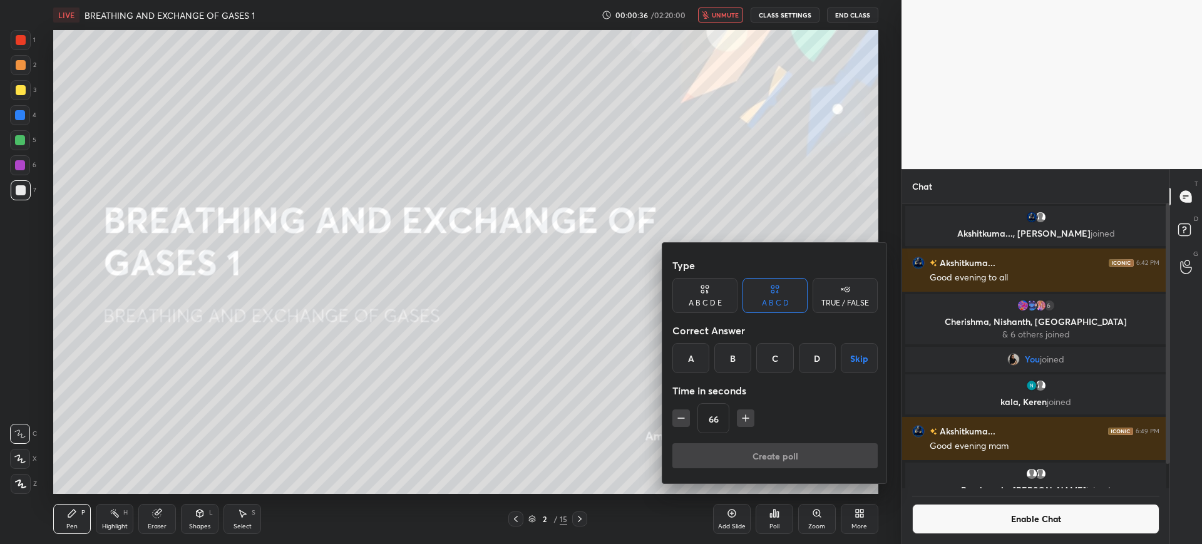
click at [687, 359] on div "A" at bounding box center [690, 358] width 37 height 30
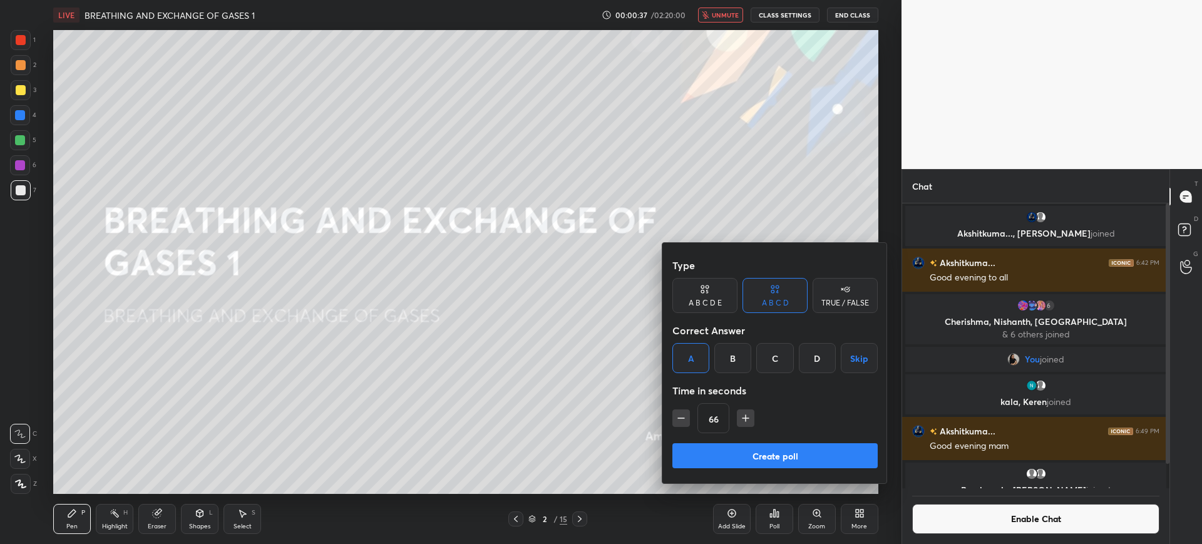
click at [723, 418] on input "66" at bounding box center [713, 419] width 31 height 30
type input "3600"
click at [790, 466] on button "Create poll" at bounding box center [774, 455] width 205 height 25
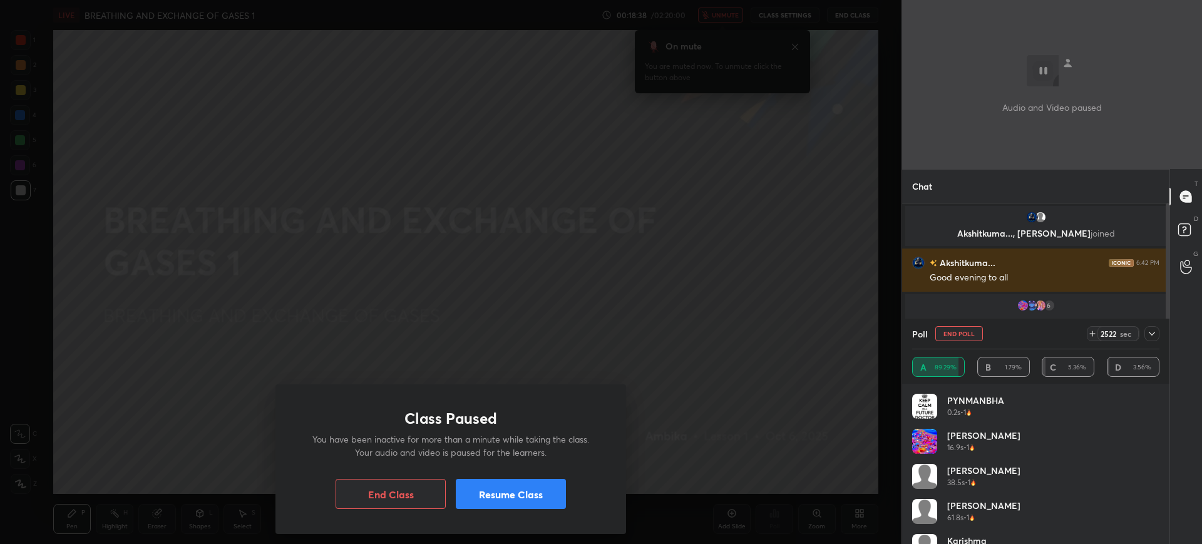
scroll to position [216, 263]
click at [517, 493] on button "Resume Class" at bounding box center [511, 494] width 110 height 30
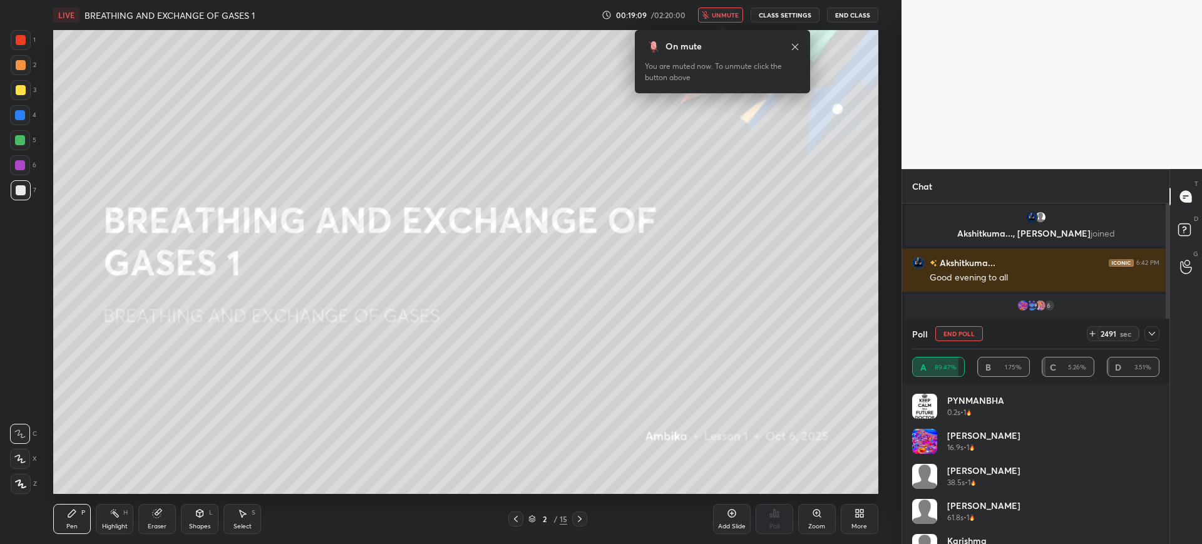
click at [729, 19] on span "unmute" at bounding box center [725, 15] width 27 height 9
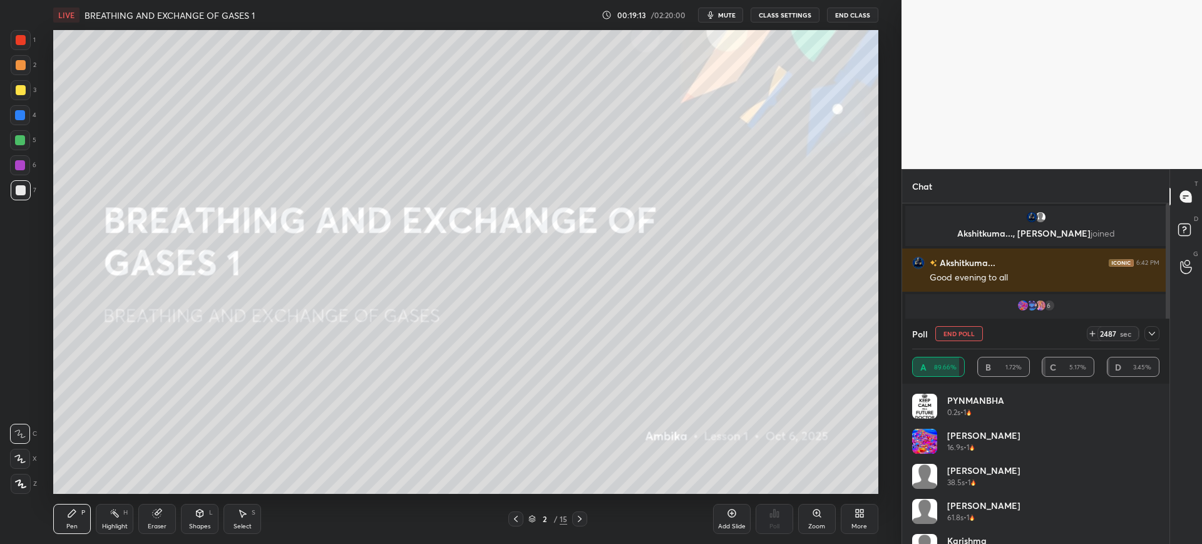
click at [963, 329] on button "End Poll" at bounding box center [959, 333] width 48 height 15
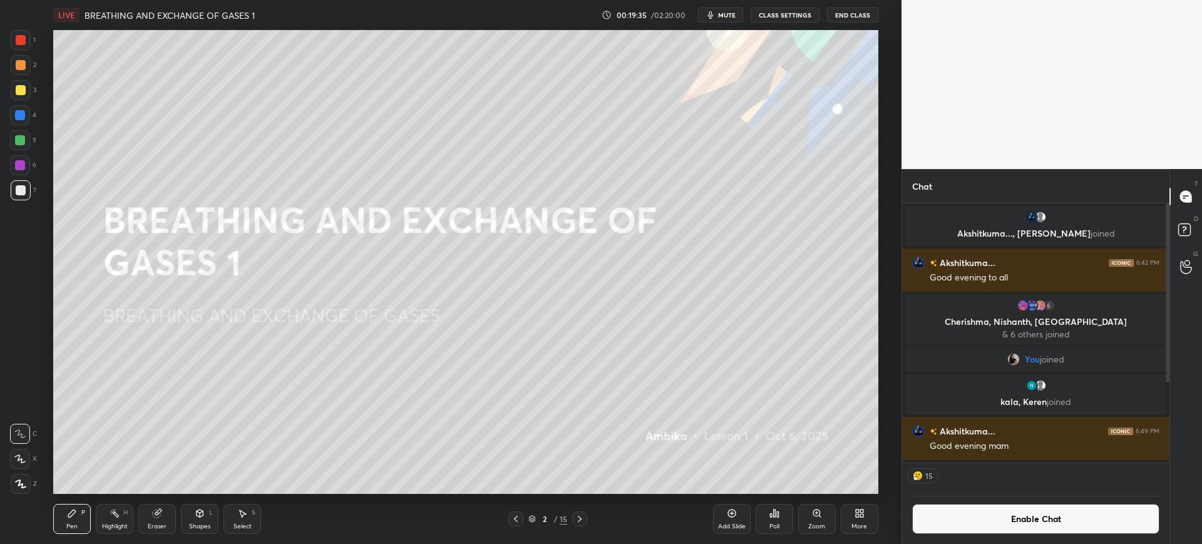
scroll to position [255, 263]
click at [1060, 517] on button "Enable Chat" at bounding box center [1035, 519] width 247 height 30
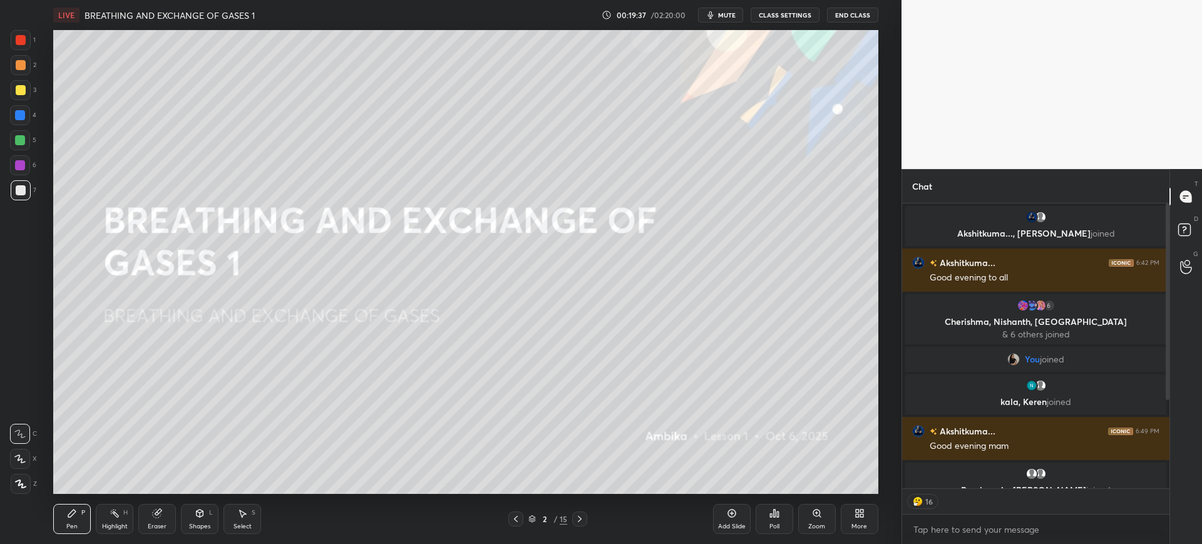
scroll to position [281, 263]
click at [158, 523] on div "Eraser" at bounding box center [157, 526] width 19 height 6
click at [23, 483] on span "Erase all" at bounding box center [20, 483] width 19 height 9
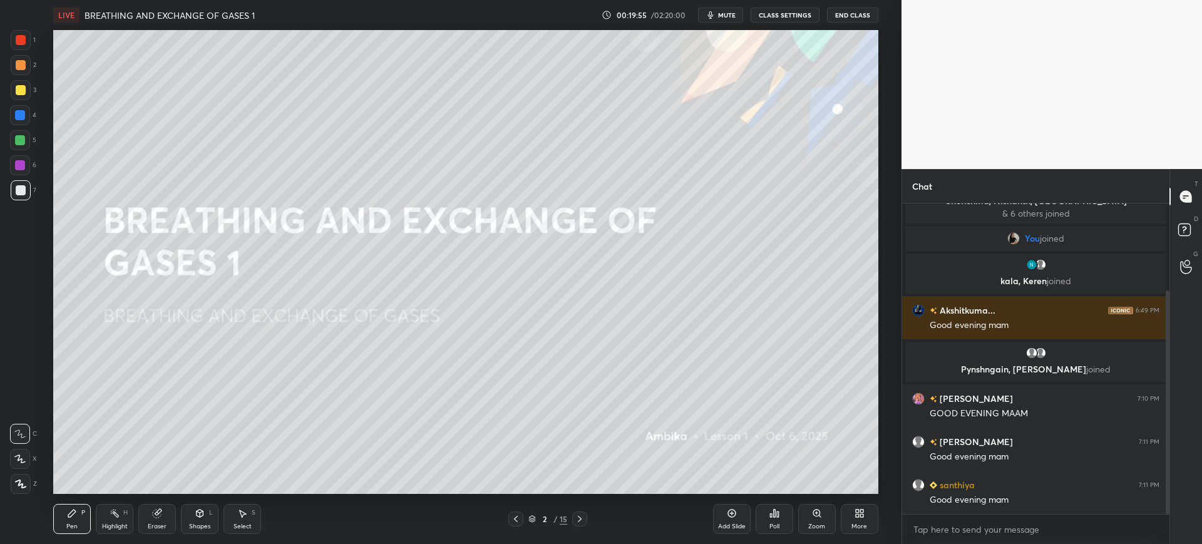
drag, startPoint x: 1166, startPoint y: 386, endPoint x: 1163, endPoint y: 528, distance: 142.1
click at [1163, 528] on div "Akshitkuma... 6:42 PM Good evening to all 6 Cherishma, [PERSON_NAME], [PERSON_N…" at bounding box center [1035, 373] width 267 height 340
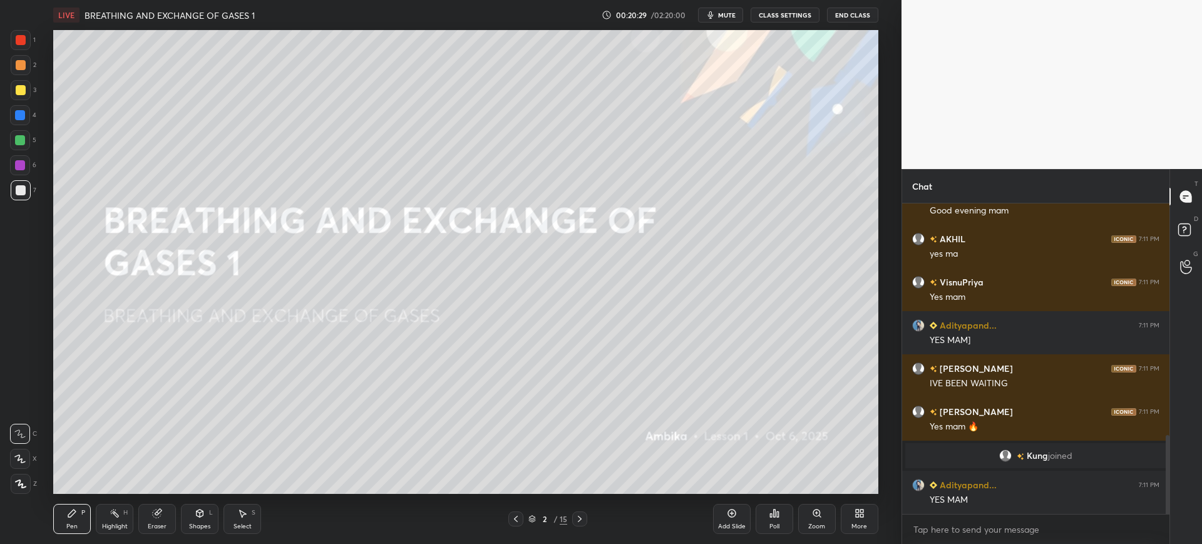
scroll to position [916, 0]
click at [192, 519] on div "Shapes L" at bounding box center [200, 519] width 38 height 30
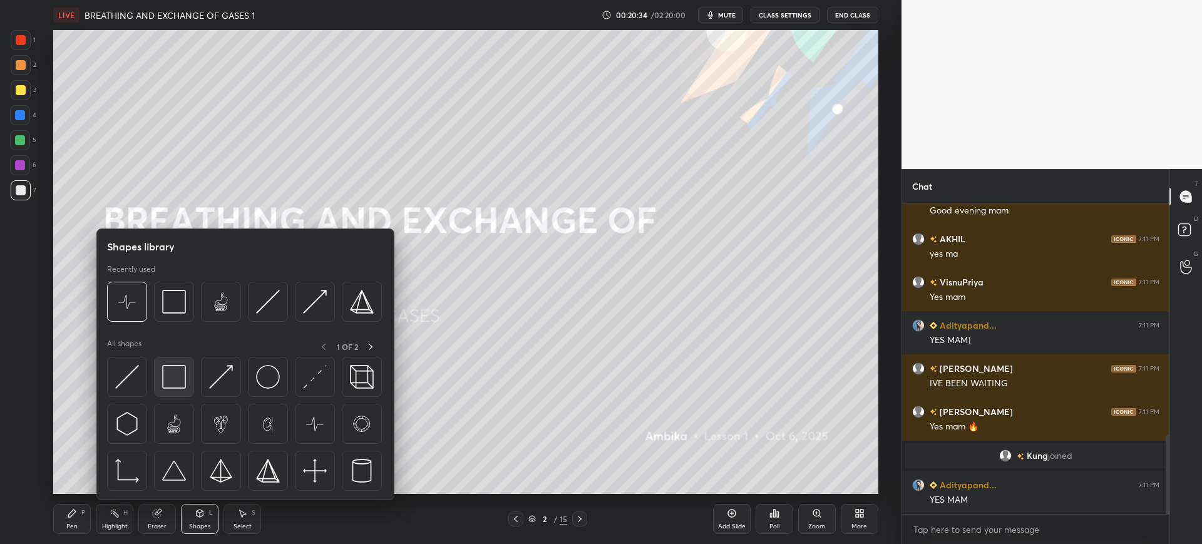
click at [171, 368] on img at bounding box center [174, 377] width 24 height 24
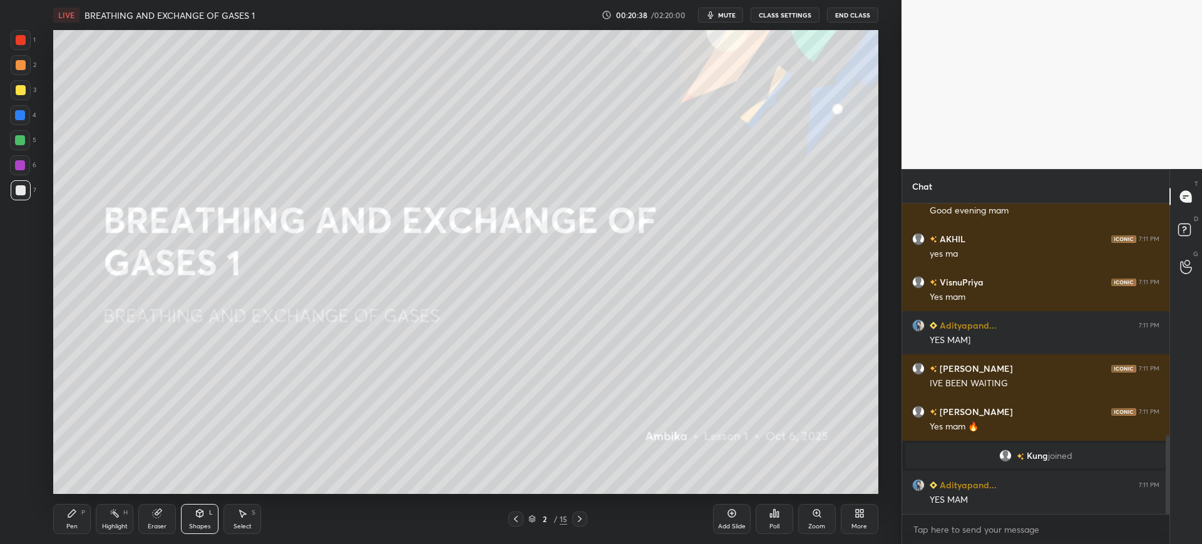
click at [79, 518] on div "Pen P" at bounding box center [72, 519] width 38 height 30
click at [9, 41] on div "1 2 3 4 5 6 7 C X Z C X Z E E Erase all H H" at bounding box center [20, 262] width 40 height 464
click at [29, 93] on div at bounding box center [21, 90] width 20 height 20
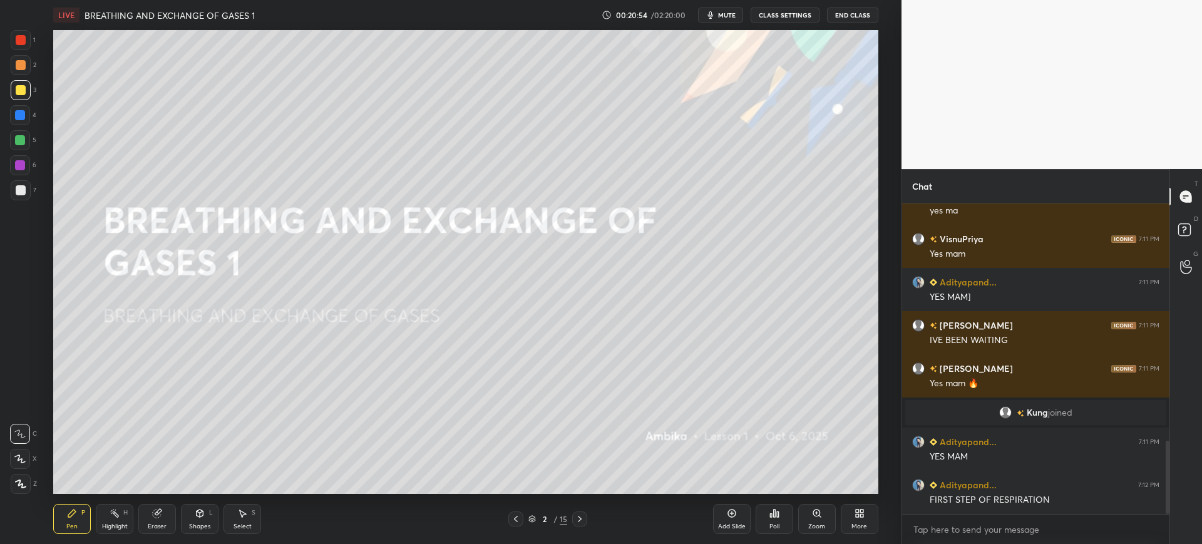
scroll to position [1002, 0]
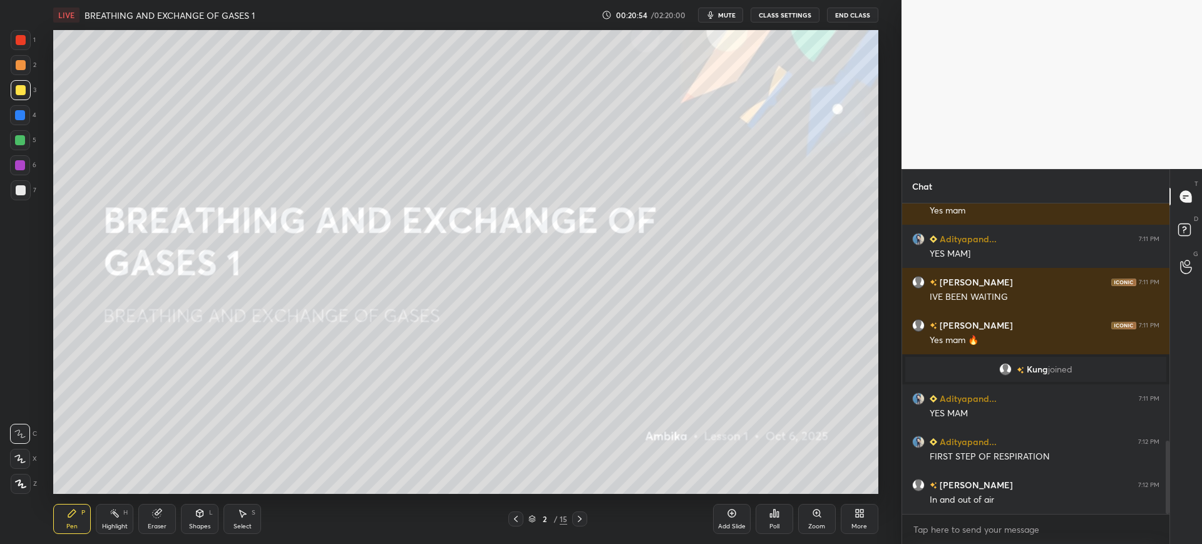
click at [36, 177] on div "1 2 3 4 5 6 7 C X Z C X Z E E Erase all H H" at bounding box center [20, 262] width 40 height 464
click at [12, 197] on div at bounding box center [21, 190] width 20 height 20
click at [728, 517] on icon at bounding box center [732, 513] width 10 height 10
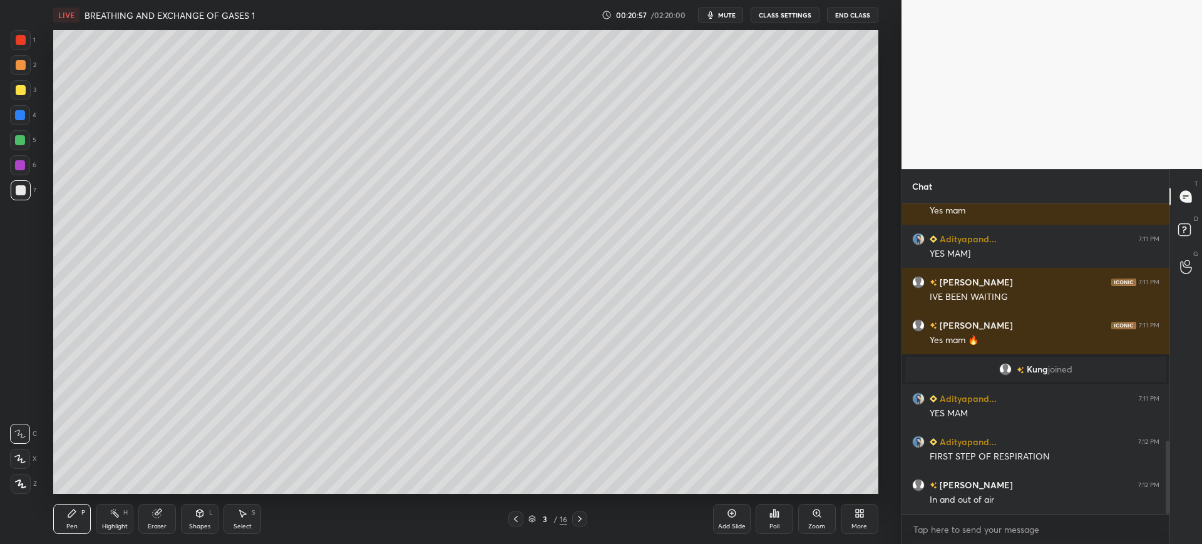
click at [20, 94] on div at bounding box center [21, 90] width 10 height 10
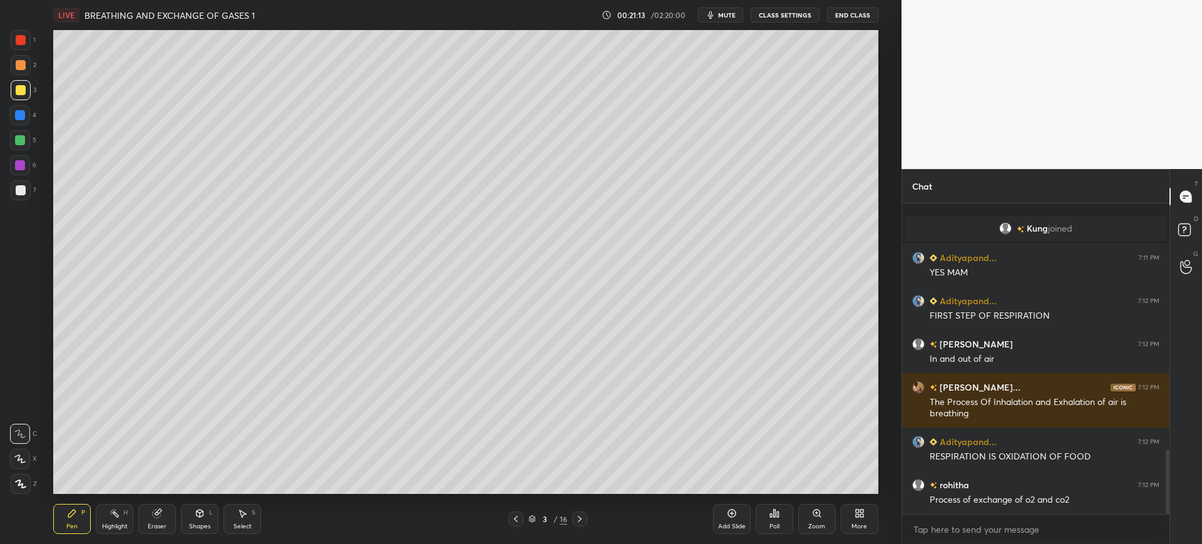
scroll to position [1186, 0]
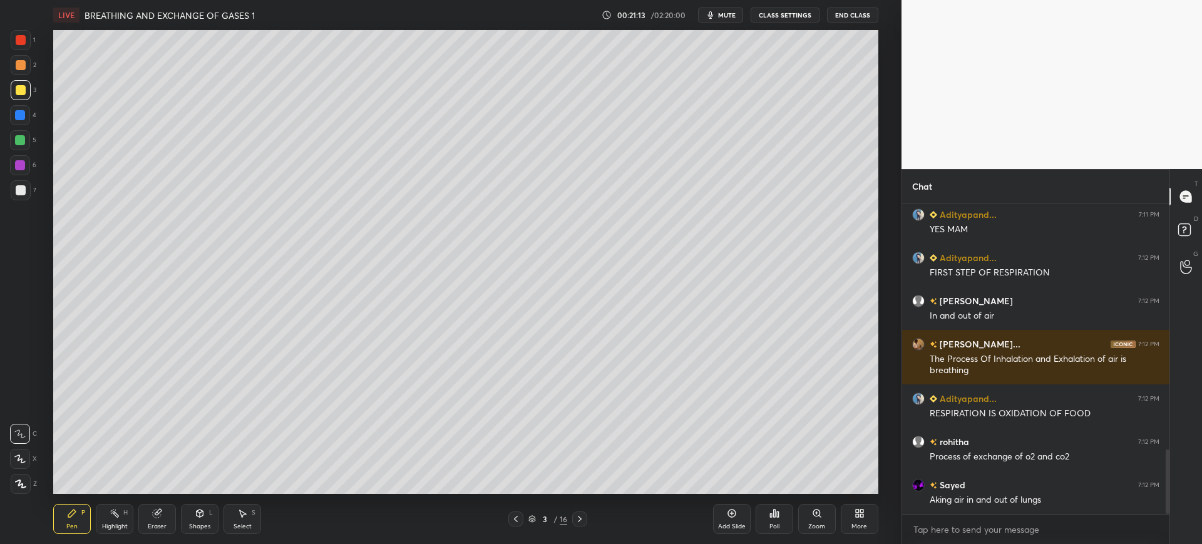
click at [32, 196] on div "7" at bounding box center [24, 190] width 26 height 20
click at [208, 528] on div "Shapes" at bounding box center [199, 526] width 21 height 6
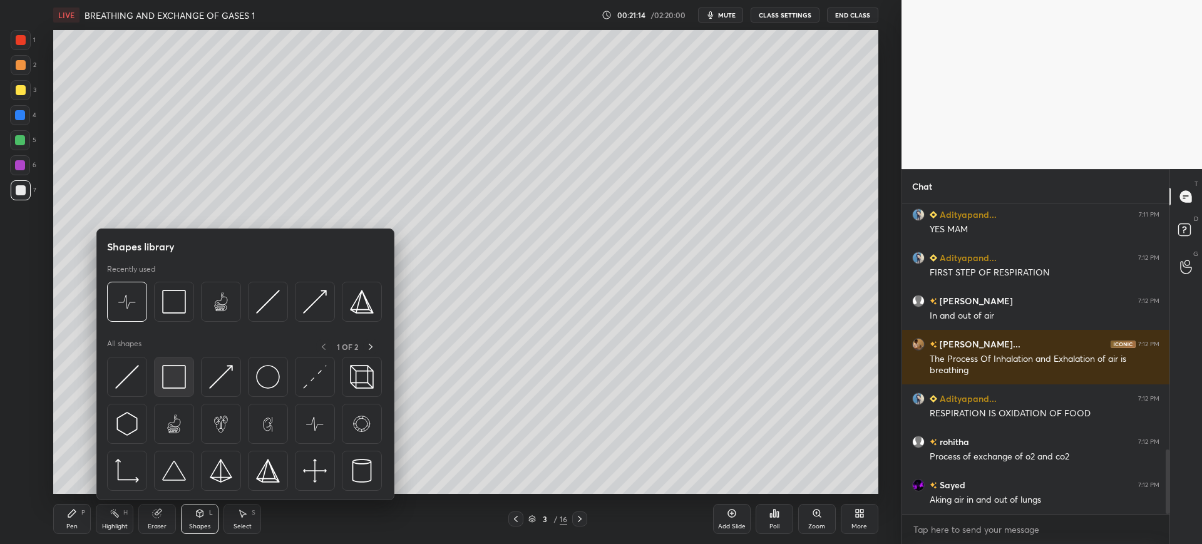
click at [181, 377] on img at bounding box center [174, 377] width 24 height 24
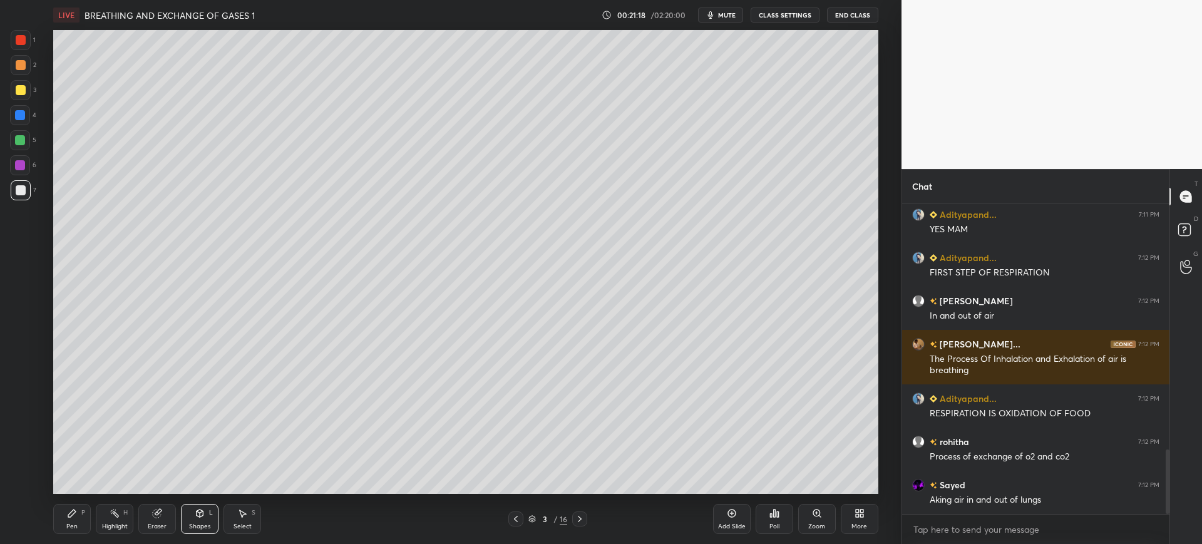
scroll to position [1229, 0]
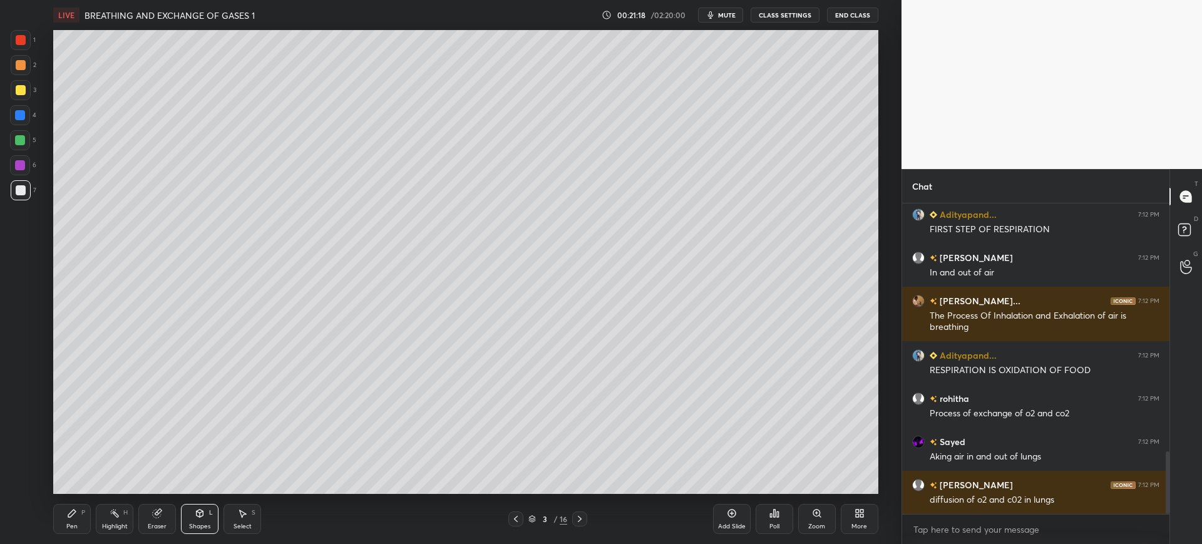
click at [62, 511] on div "Pen P" at bounding box center [72, 519] width 38 height 30
click at [12, 113] on div at bounding box center [20, 115] width 20 height 20
click at [16, 89] on div at bounding box center [21, 90] width 10 height 10
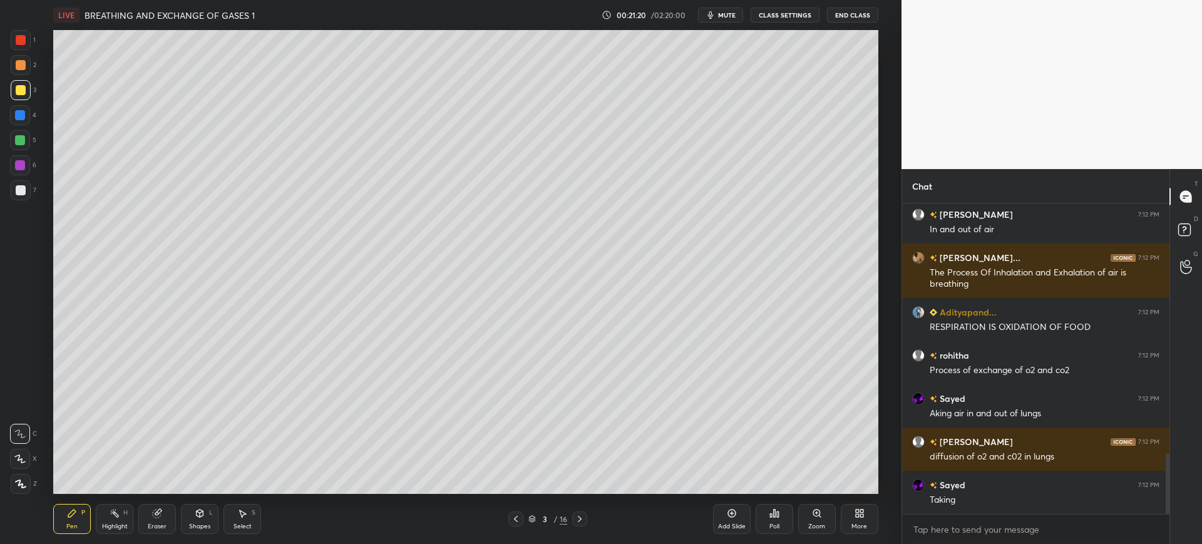
click at [24, 481] on icon at bounding box center [20, 483] width 11 height 9
click at [23, 457] on icon at bounding box center [19, 458] width 11 height 9
click at [18, 136] on div at bounding box center [20, 140] width 10 height 10
click at [16, 192] on div at bounding box center [21, 190] width 10 height 10
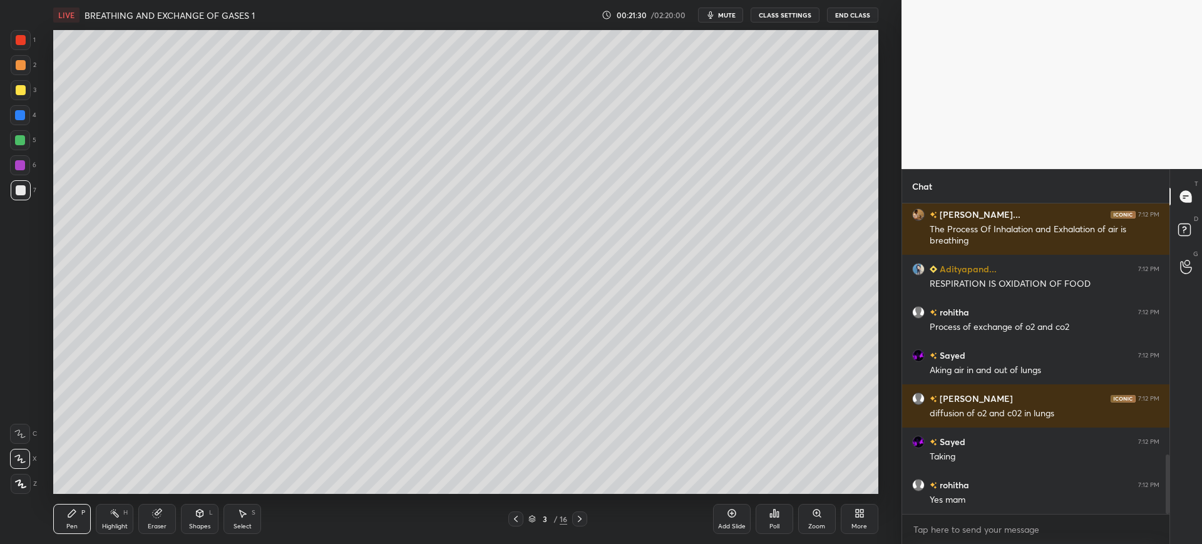
click at [23, 33] on div at bounding box center [21, 40] width 20 height 20
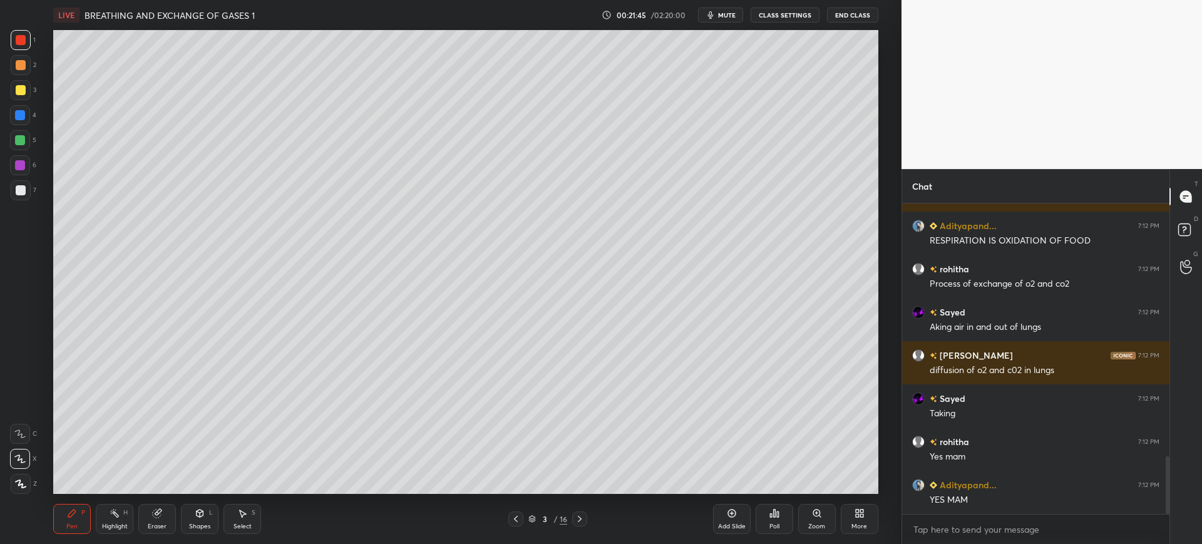
click at [31, 86] on div "3" at bounding box center [24, 90] width 26 height 20
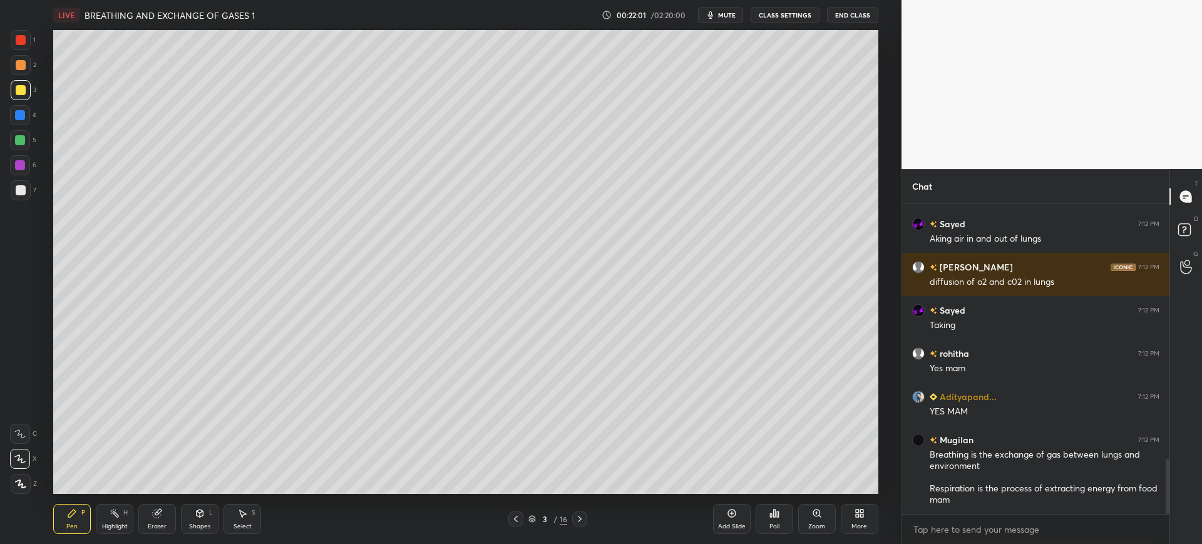
click at [13, 115] on div at bounding box center [20, 115] width 20 height 20
click at [150, 523] on div "Eraser" at bounding box center [157, 526] width 19 height 6
click at [30, 389] on div at bounding box center [21, 393] width 20 height 20
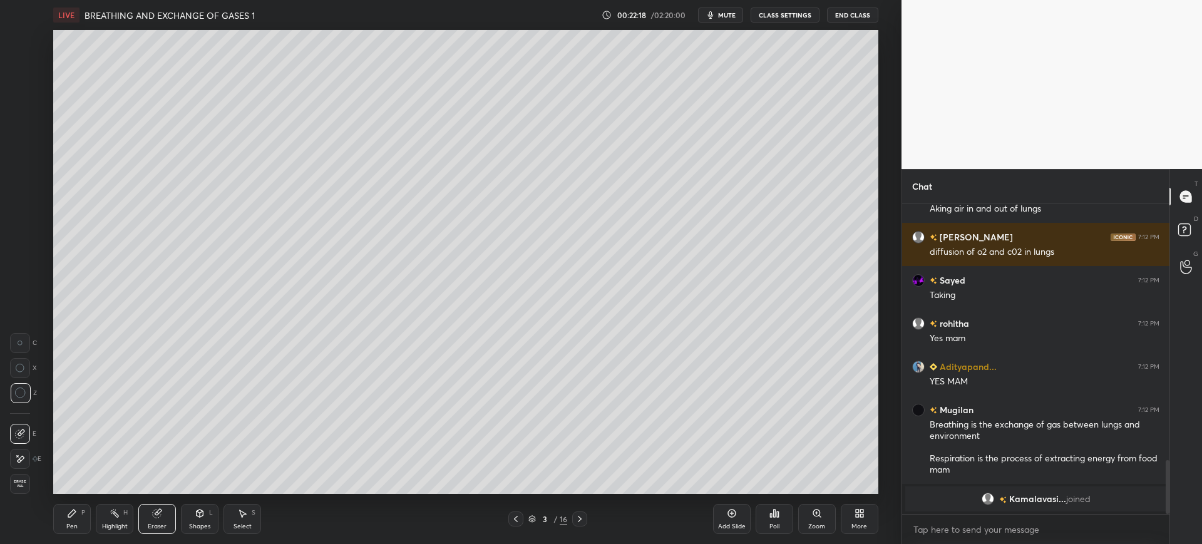
click at [73, 506] on div "Pen P" at bounding box center [72, 519] width 38 height 30
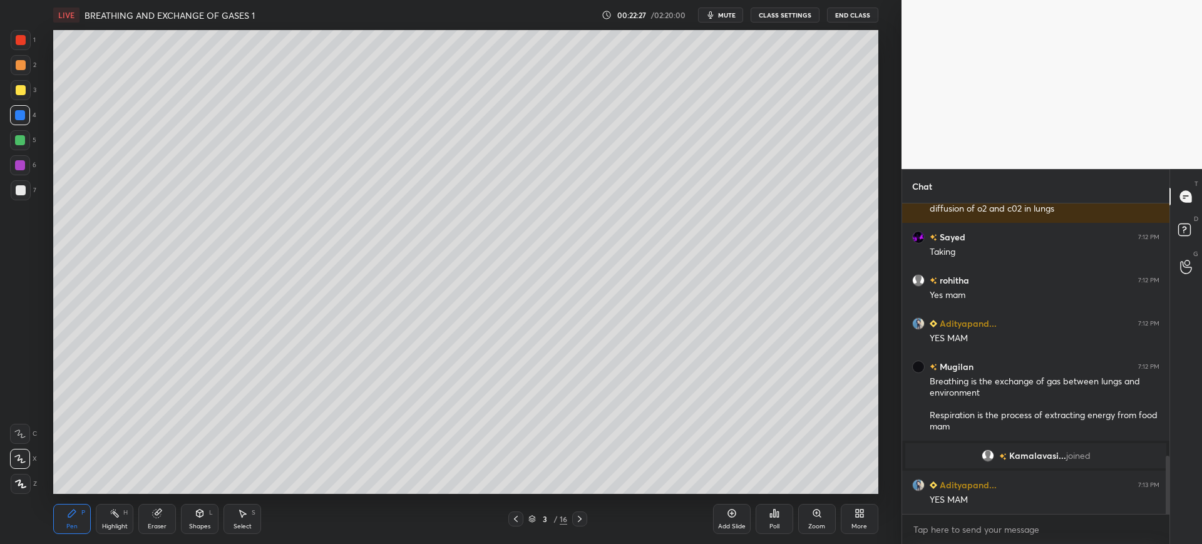
scroll to position [1354, 0]
click at [29, 182] on div at bounding box center [21, 190] width 20 height 20
click at [23, 89] on div at bounding box center [21, 90] width 10 height 10
click at [30, 41] on div at bounding box center [21, 40] width 20 height 20
click at [34, 187] on div "7" at bounding box center [24, 190] width 26 height 20
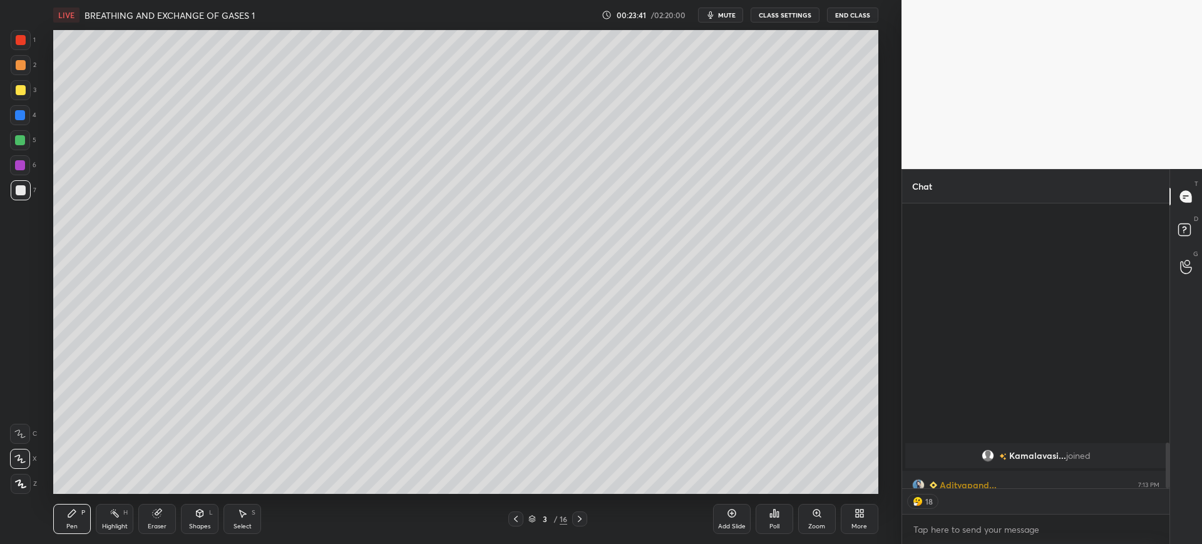
scroll to position [281, 263]
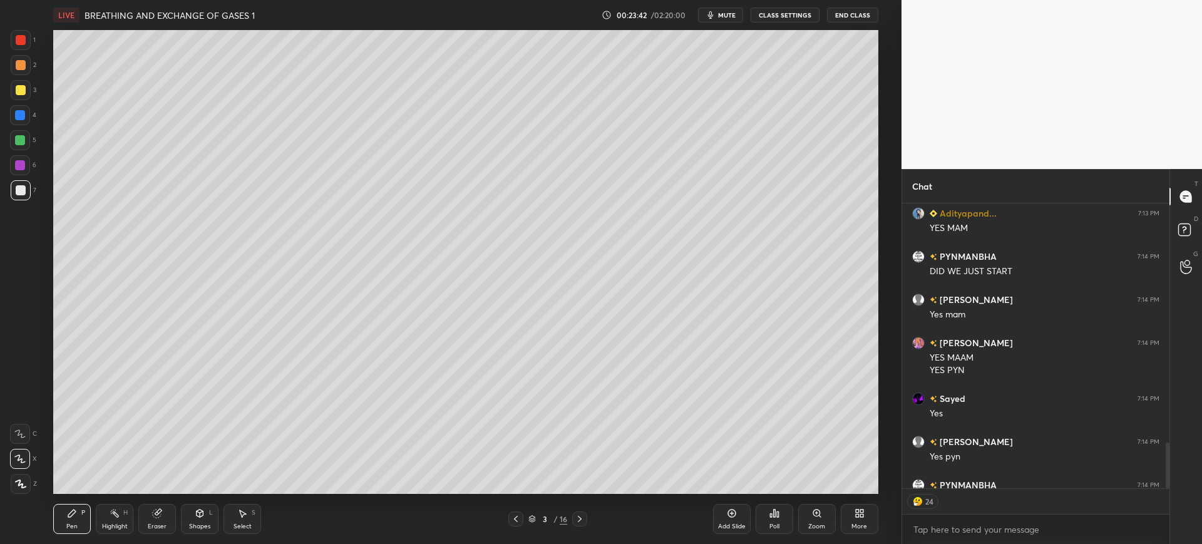
click at [25, 142] on div at bounding box center [20, 140] width 10 height 10
click at [29, 45] on div at bounding box center [21, 40] width 20 height 20
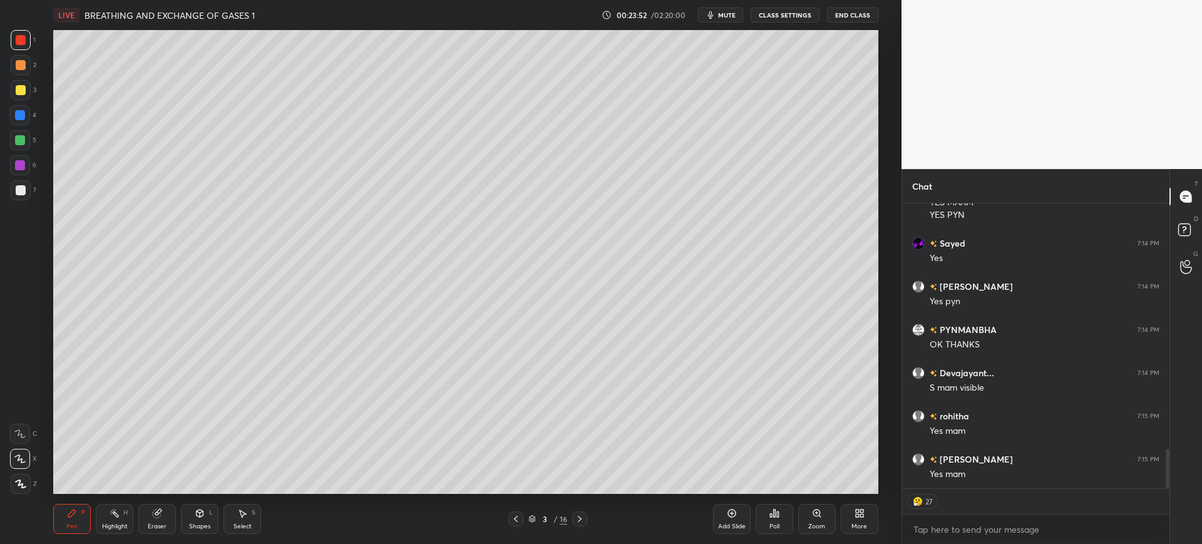
scroll to position [1824, 0]
click at [26, 115] on div at bounding box center [20, 115] width 20 height 20
click at [21, 90] on div at bounding box center [21, 90] width 10 height 10
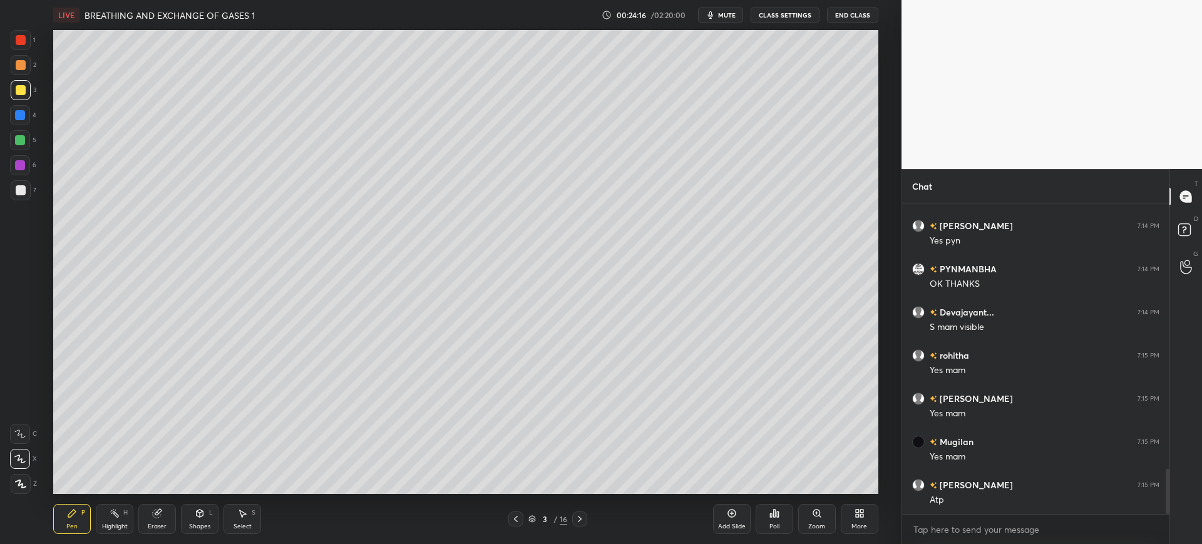
scroll to position [1884, 0]
click at [21, 135] on div at bounding box center [20, 140] width 20 height 20
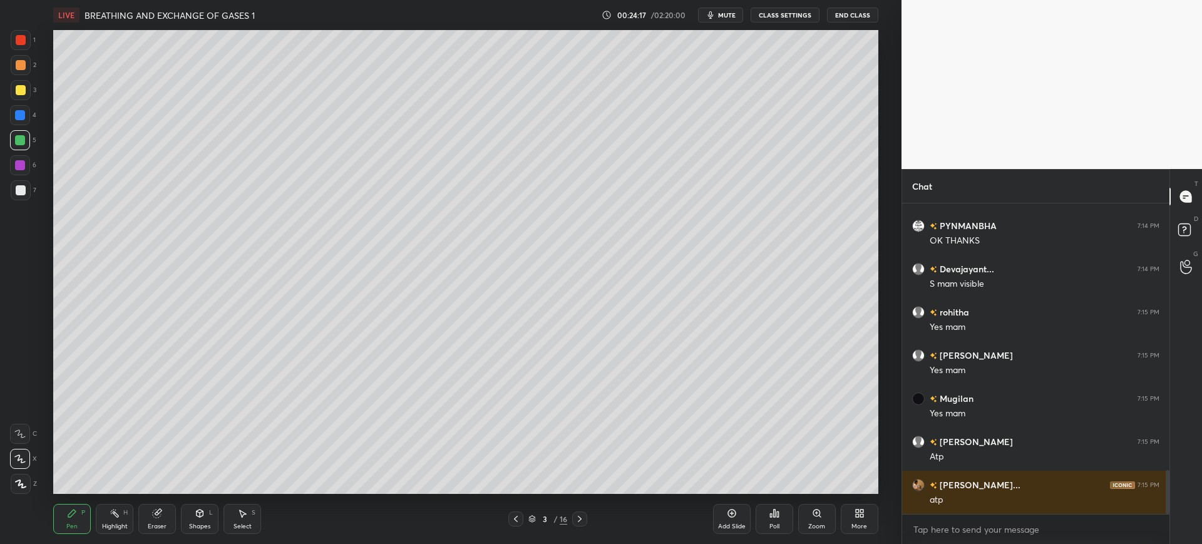
click at [19, 121] on div at bounding box center [20, 115] width 20 height 20
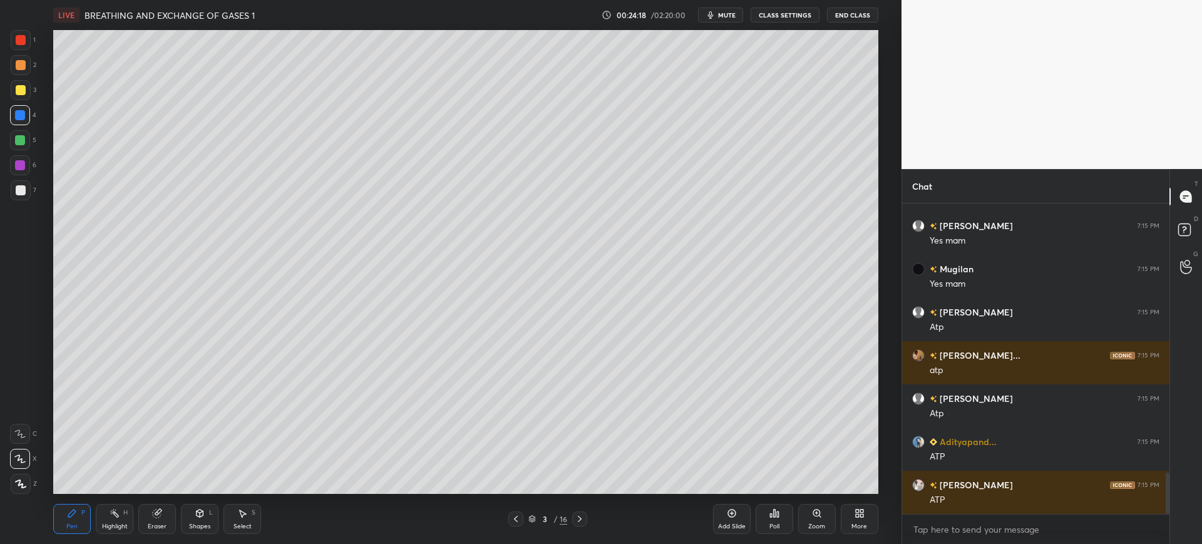
click at [25, 188] on div at bounding box center [21, 190] width 10 height 10
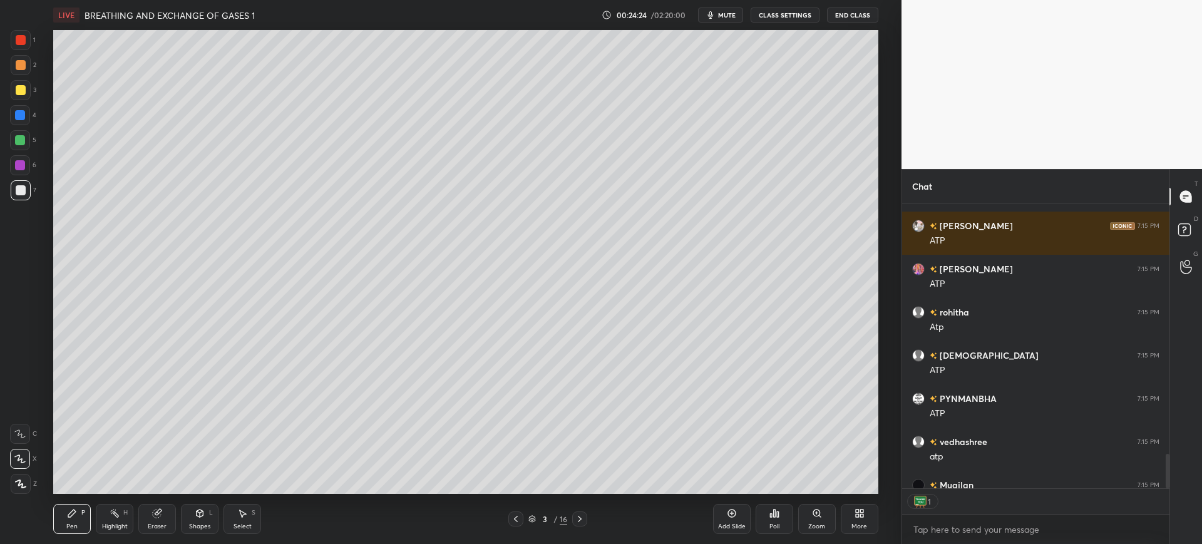
scroll to position [2342, 0]
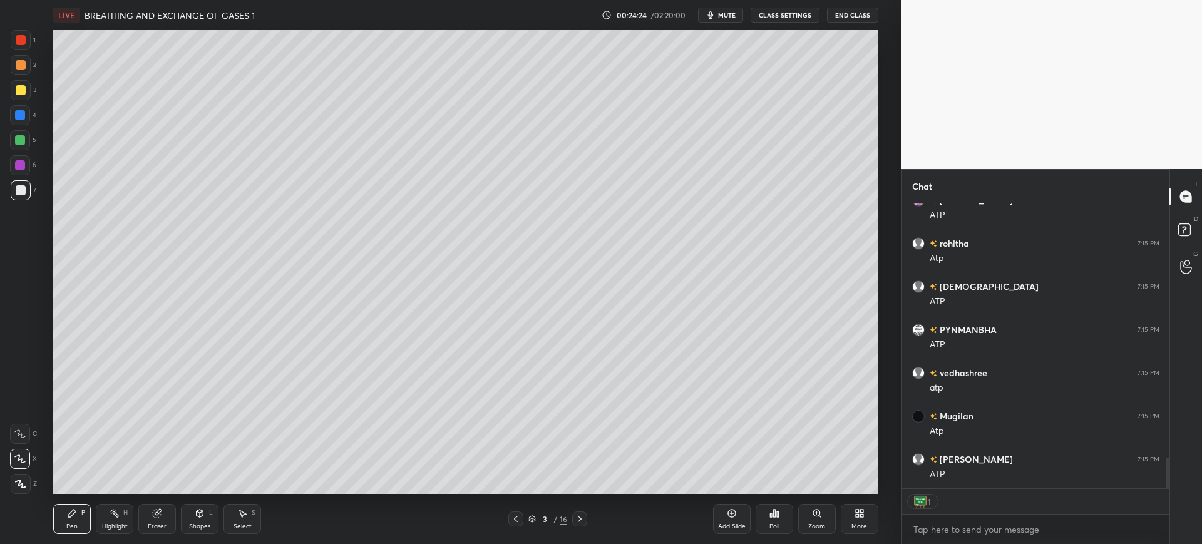
click at [16, 34] on div at bounding box center [21, 40] width 20 height 20
click at [548, 518] on div "3" at bounding box center [544, 519] width 13 height 8
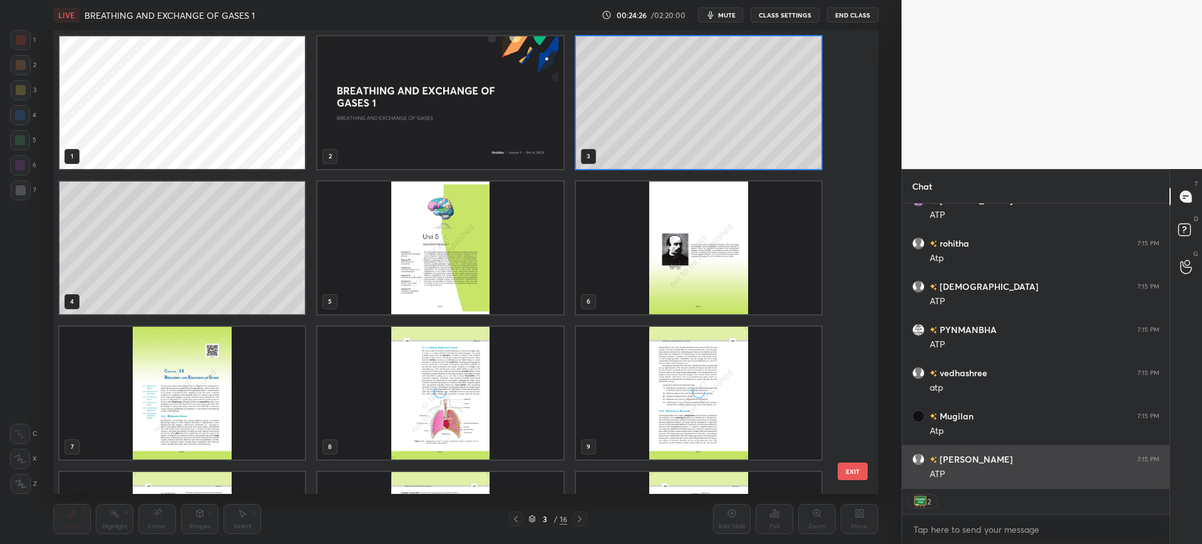
scroll to position [460, 819]
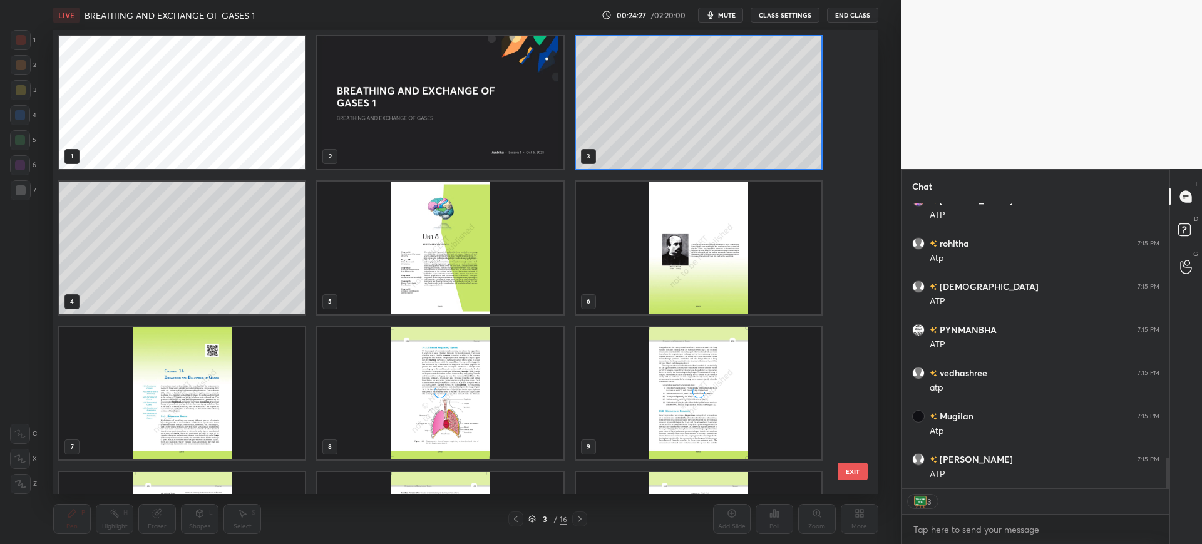
click at [857, 436] on div "1 2 3 4 5 6 7 8 9 10 11 12 13 14 15 EXIT" at bounding box center [465, 262] width 824 height 464
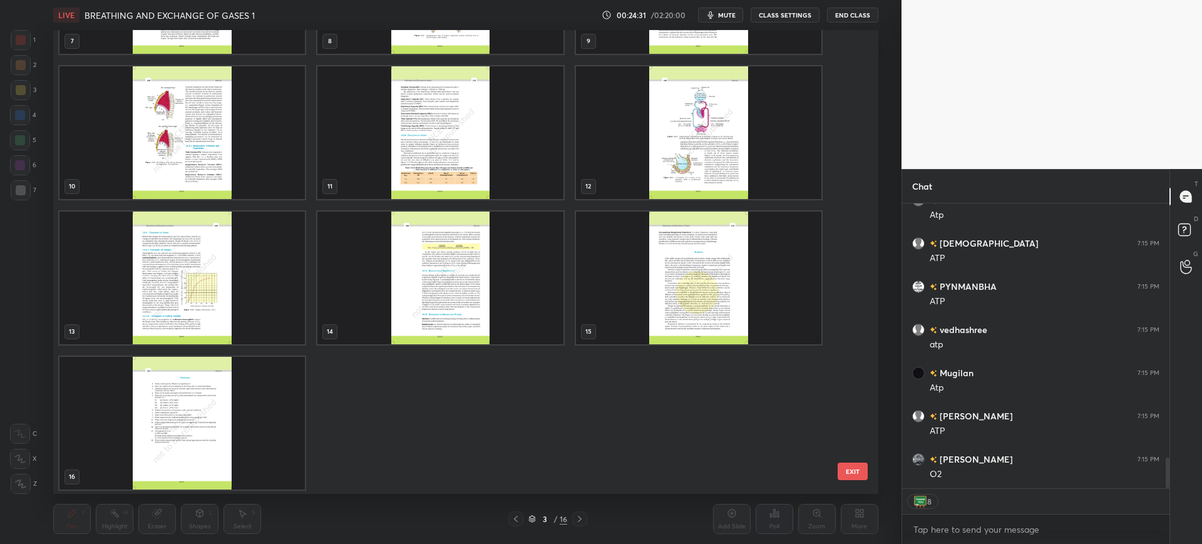
scroll to position [2428, 0]
click at [449, 310] on img "grid" at bounding box center [440, 278] width 245 height 133
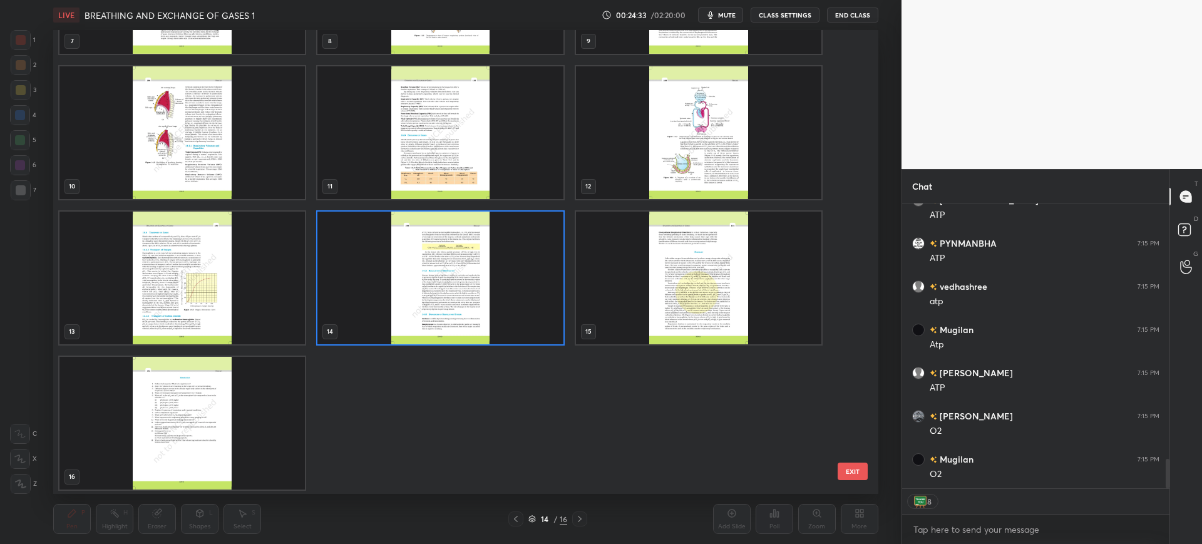
scroll to position [2471, 0]
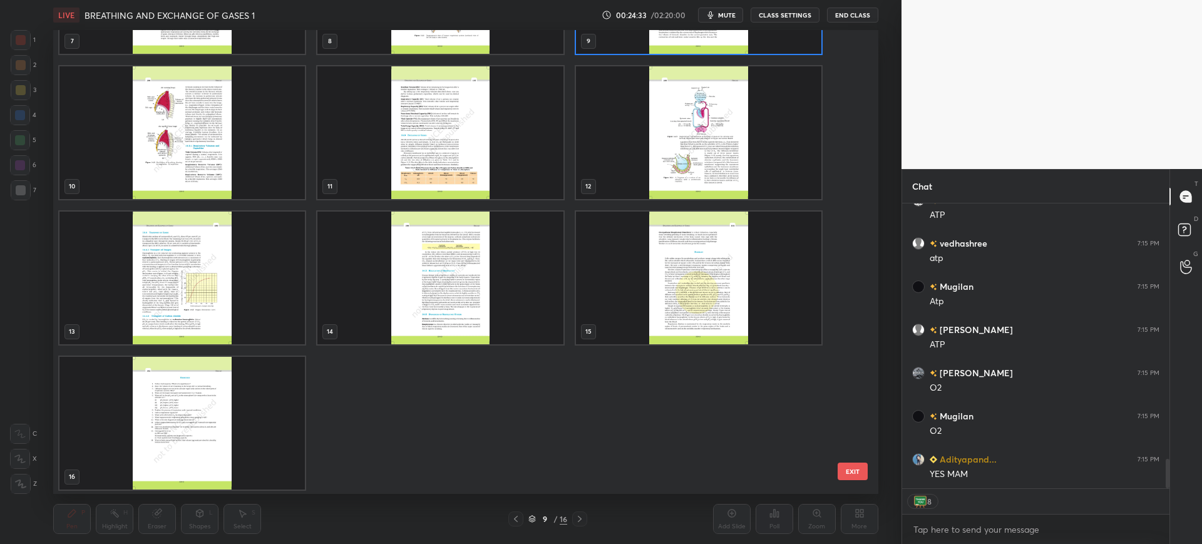
scroll to position [290, 0]
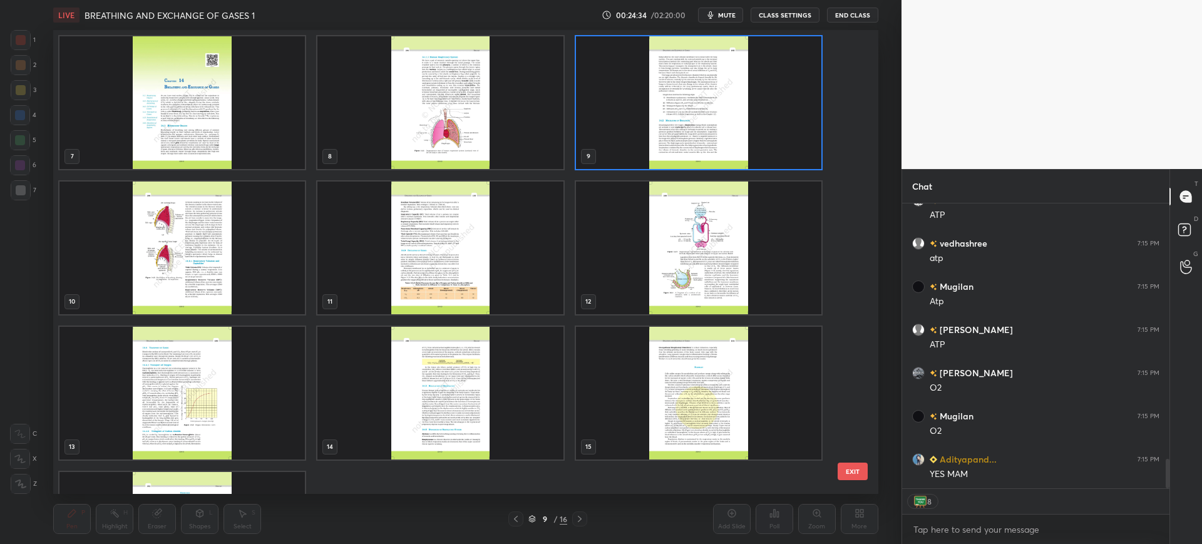
click at [857, 463] on button "EXIT" at bounding box center [852, 471] width 30 height 18
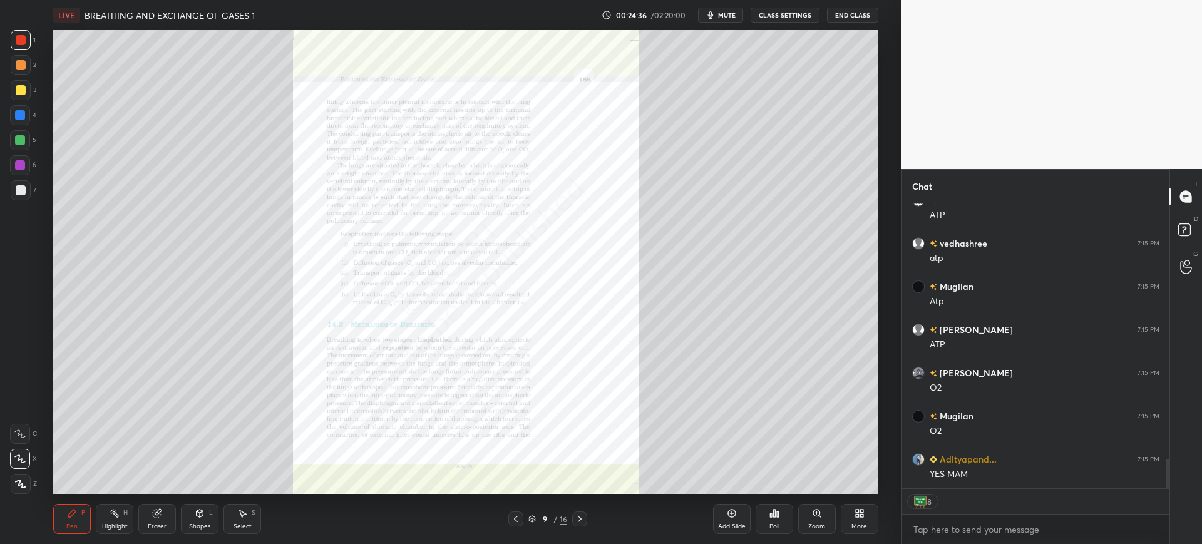
click at [819, 516] on icon at bounding box center [820, 516] width 2 height 2
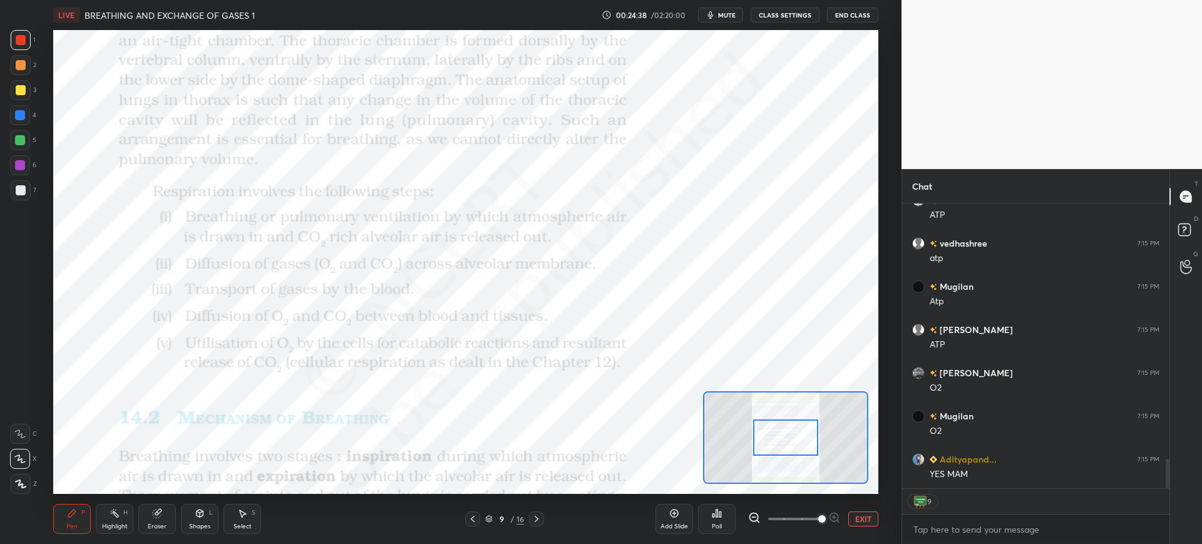
click at [25, 114] on div at bounding box center [20, 115] width 10 height 10
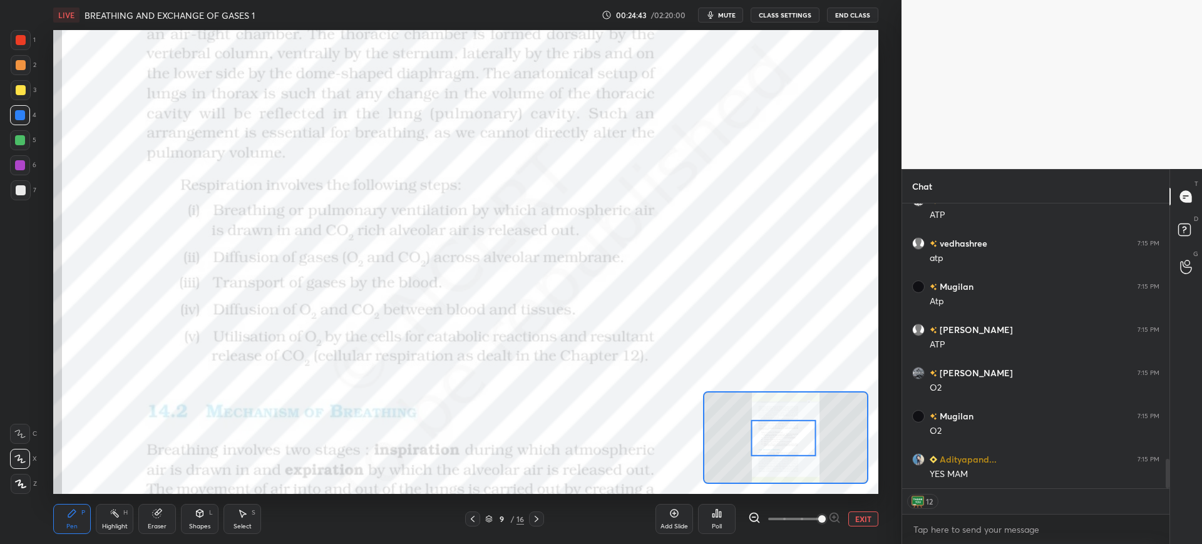
click at [23, 41] on div at bounding box center [21, 40] width 10 height 10
click at [202, 519] on div "Shapes L" at bounding box center [200, 519] width 38 height 30
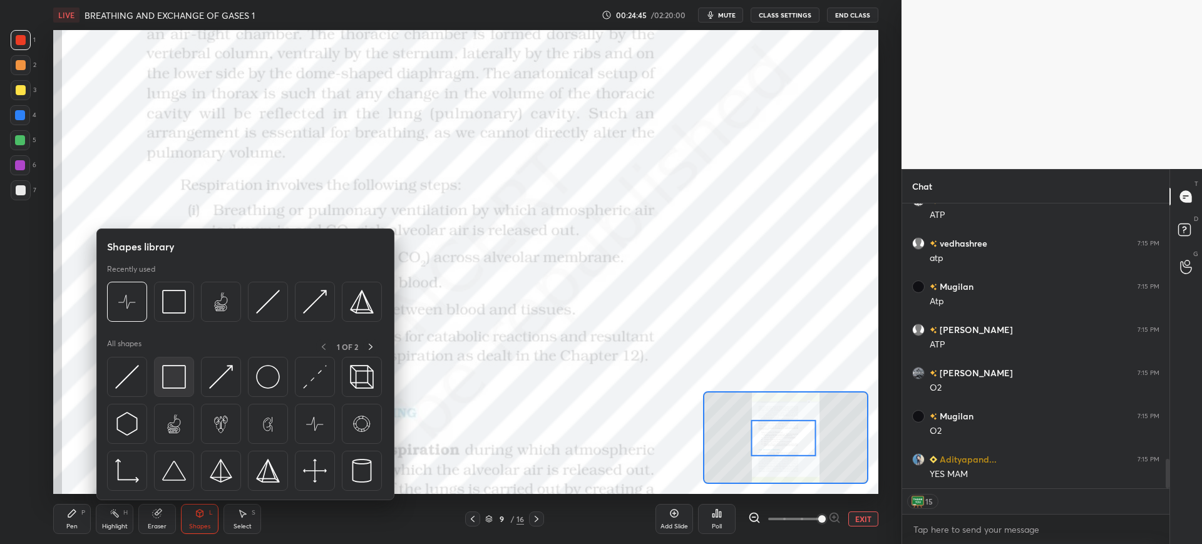
click at [177, 379] on img at bounding box center [174, 377] width 24 height 24
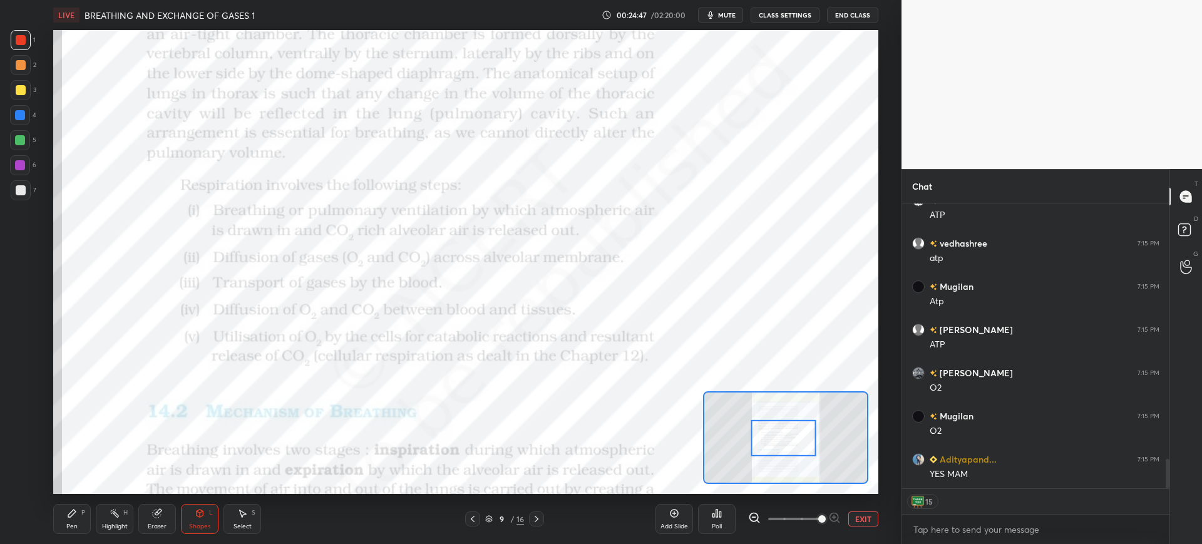
click at [79, 517] on div "Pen P" at bounding box center [72, 519] width 38 height 30
click at [21, 115] on div at bounding box center [20, 115] width 10 height 10
click at [19, 432] on icon at bounding box center [19, 433] width 11 height 9
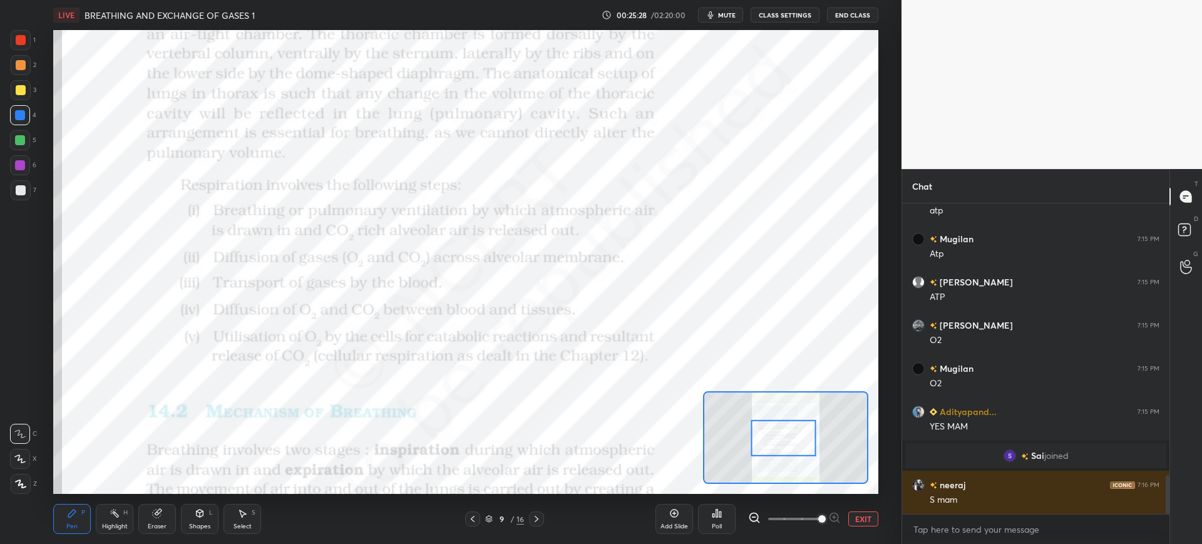
scroll to position [2199, 0]
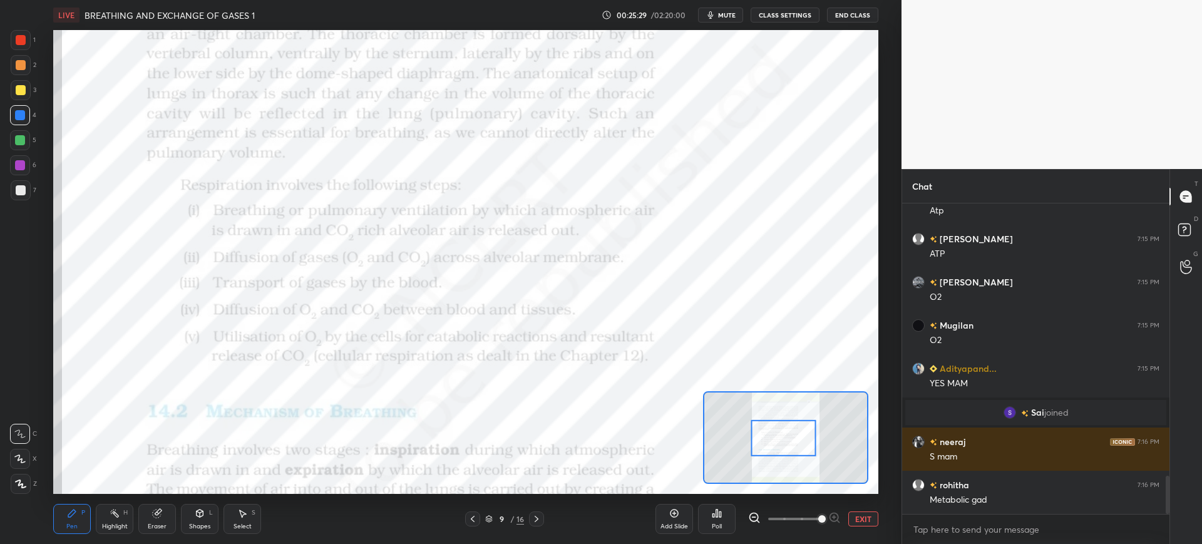
click at [20, 41] on div at bounding box center [21, 40] width 10 height 10
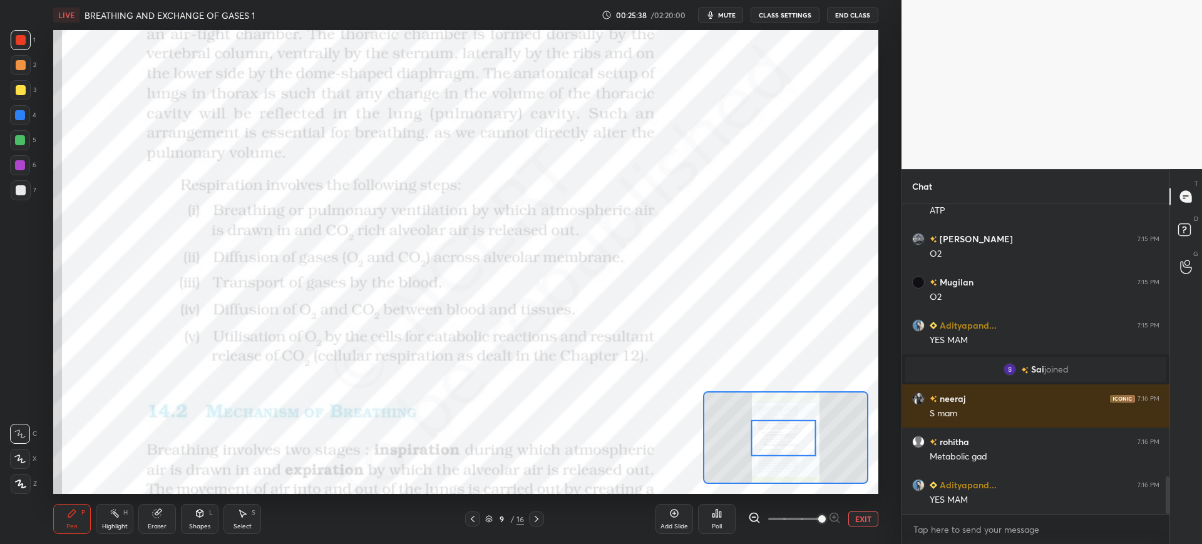
click at [15, 115] on div at bounding box center [20, 115] width 10 height 10
click at [662, 515] on div "Add Slide" at bounding box center [674, 519] width 38 height 30
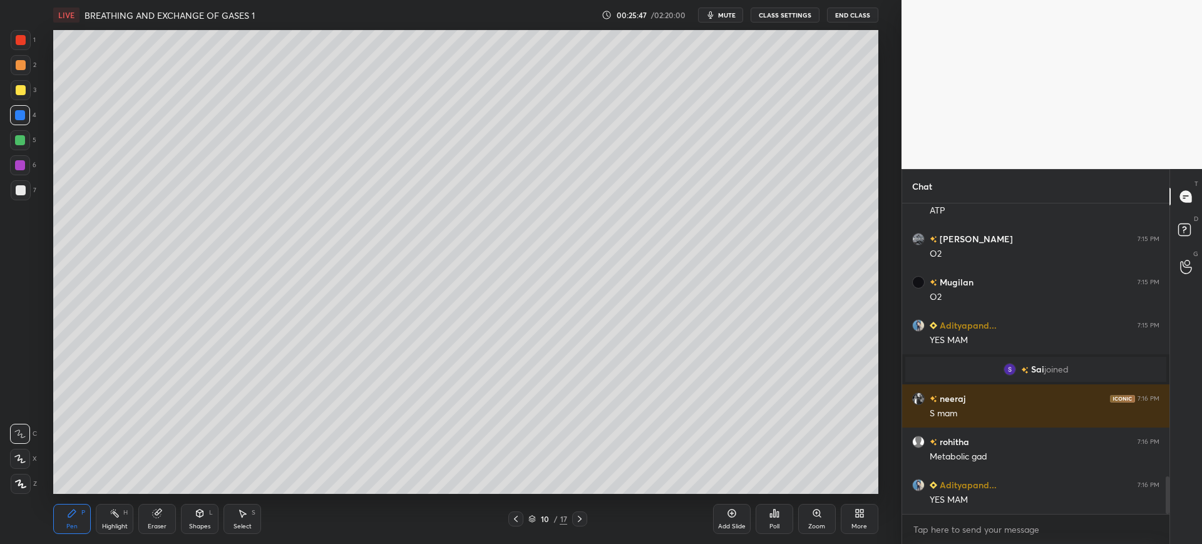
click at [21, 195] on div at bounding box center [21, 190] width 20 height 20
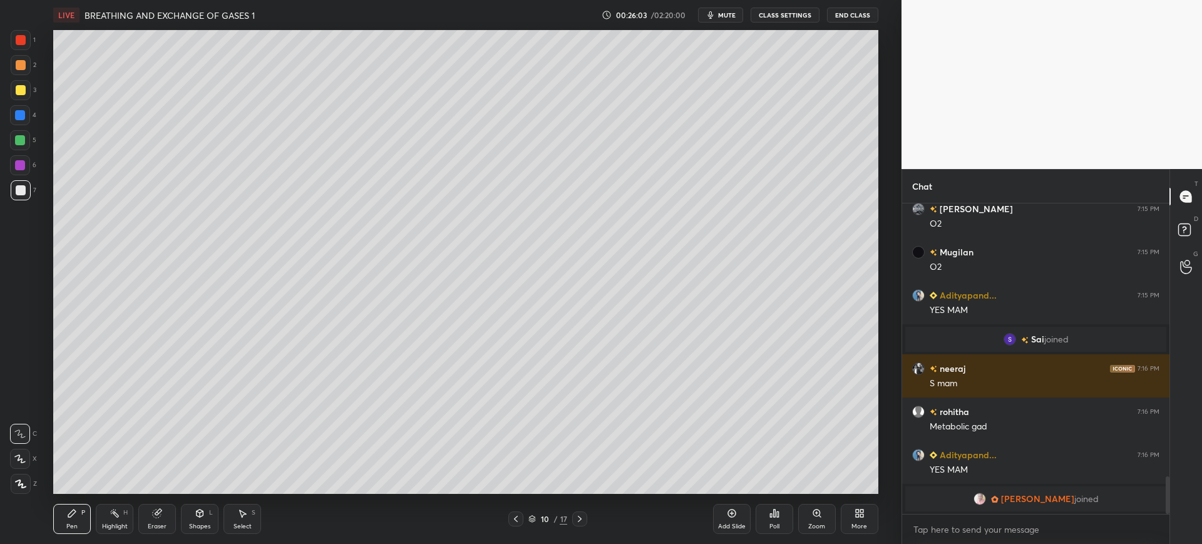
click at [23, 100] on div "3" at bounding box center [24, 92] width 26 height 25
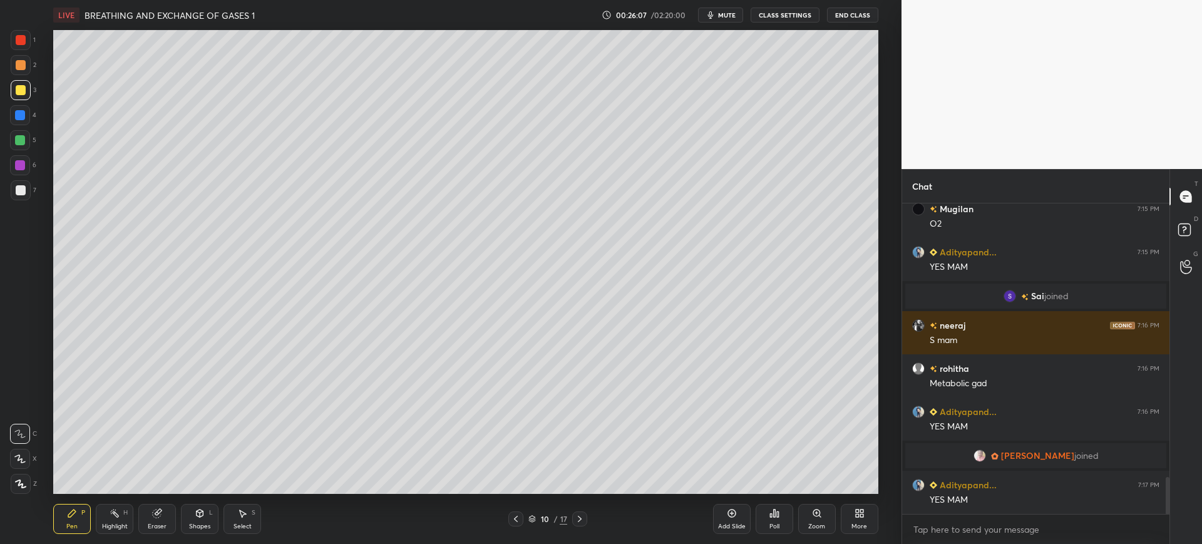
click at [24, 193] on div at bounding box center [21, 190] width 10 height 10
click at [34, 34] on div "1" at bounding box center [23, 40] width 25 height 20
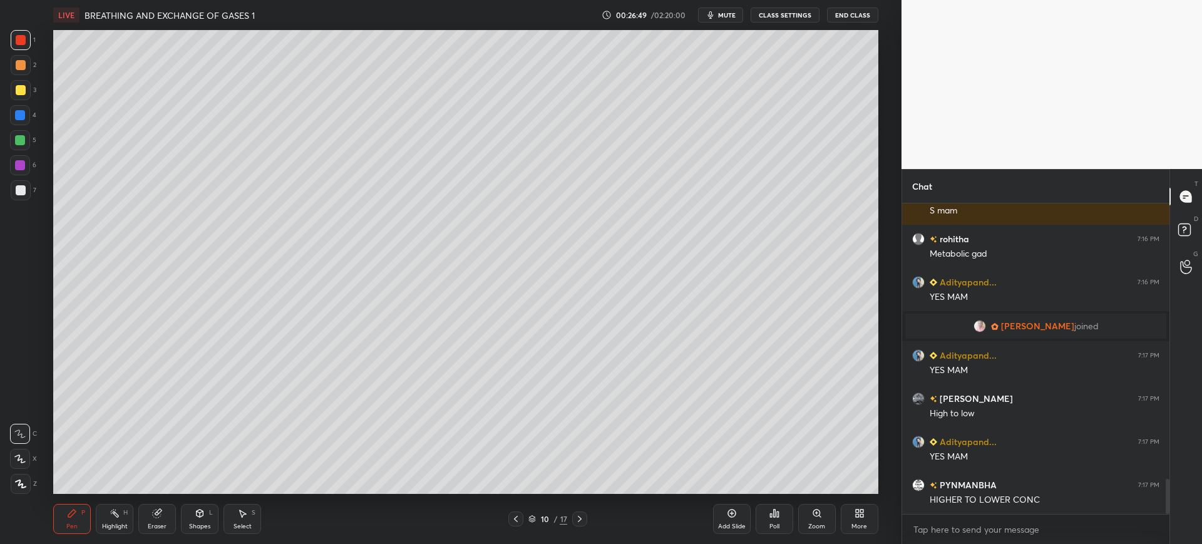
scroll to position [2464, 0]
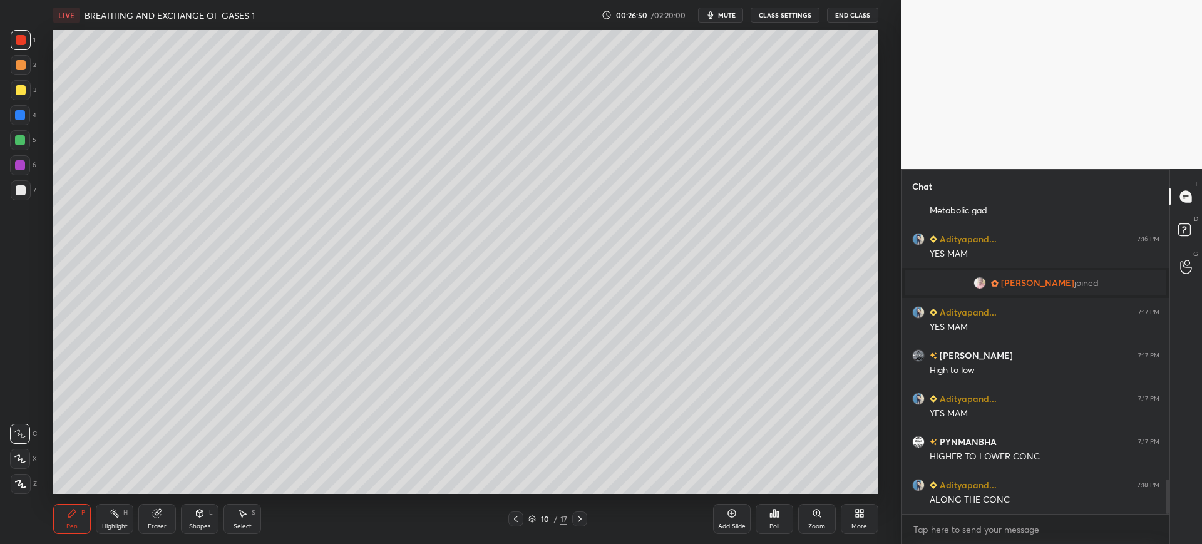
click at [23, 88] on div at bounding box center [21, 90] width 10 height 10
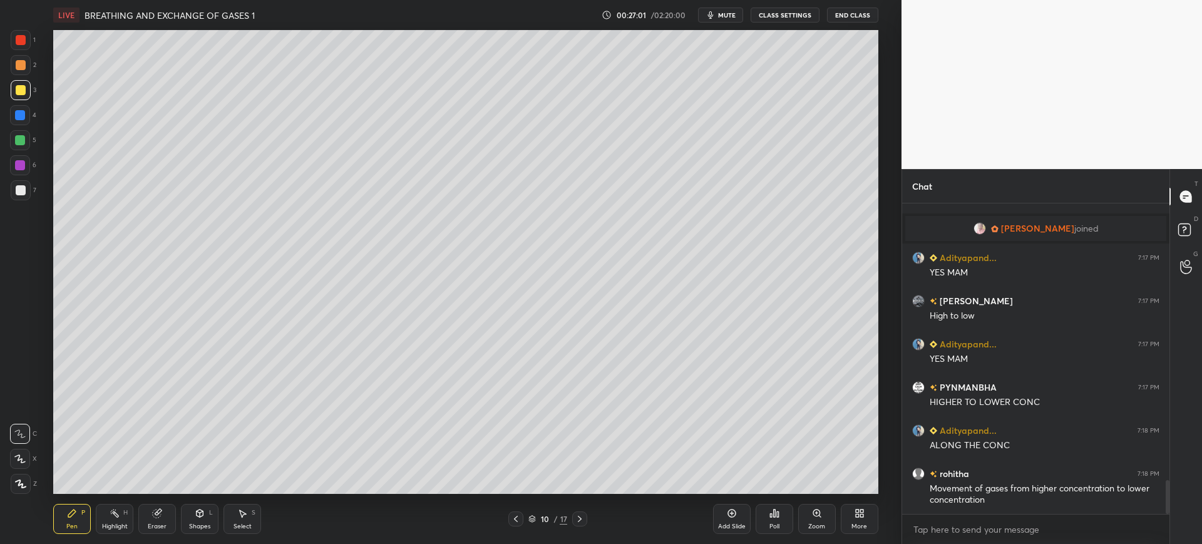
click at [27, 127] on div "4" at bounding box center [23, 117] width 26 height 25
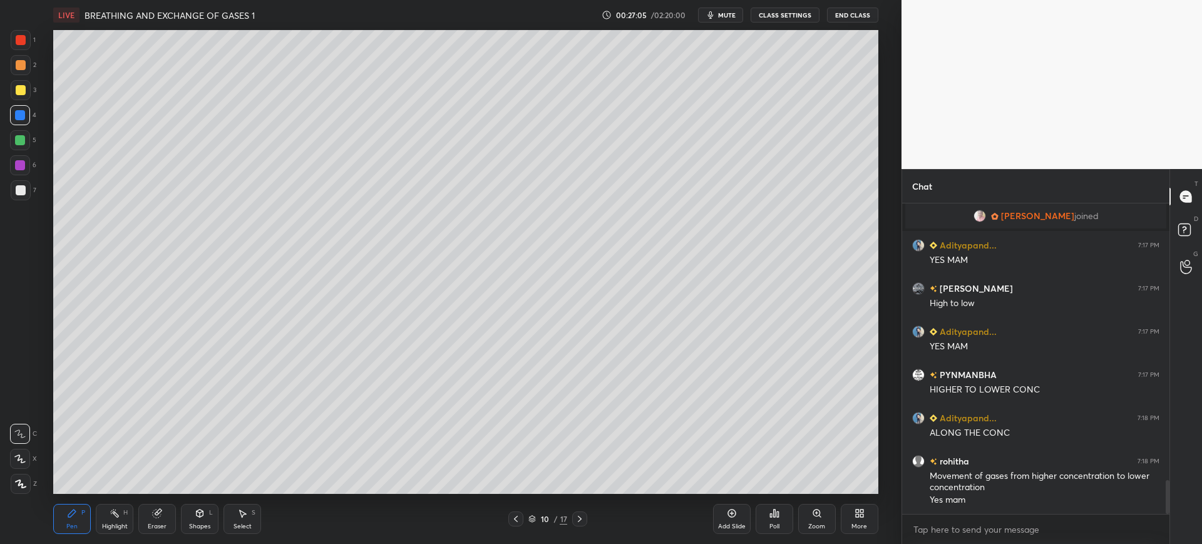
scroll to position [2574, 0]
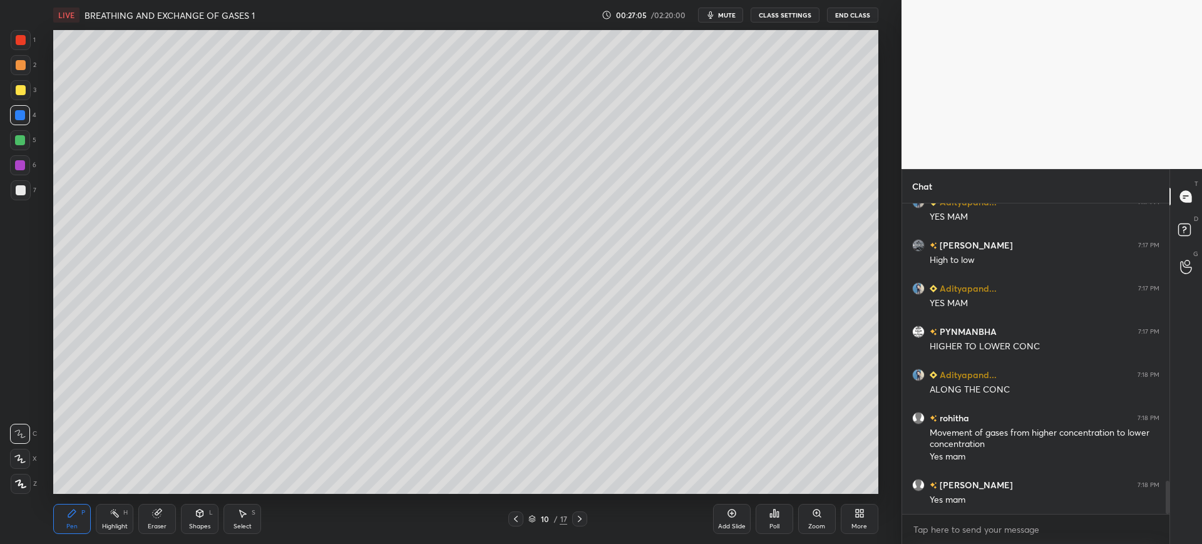
click at [542, 518] on div "10" at bounding box center [544, 519] width 13 height 8
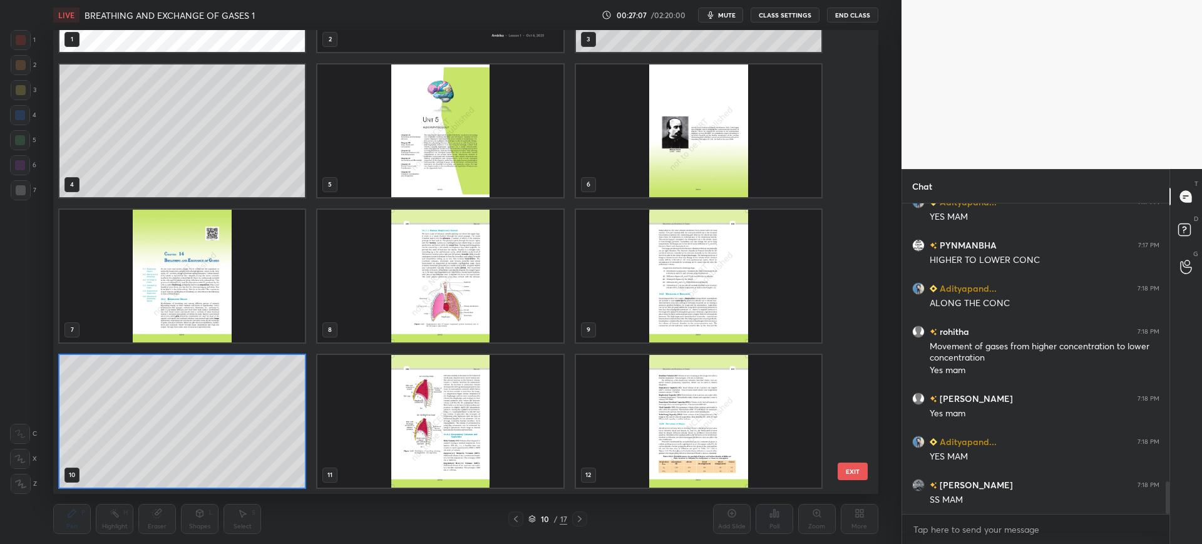
scroll to position [2704, 0]
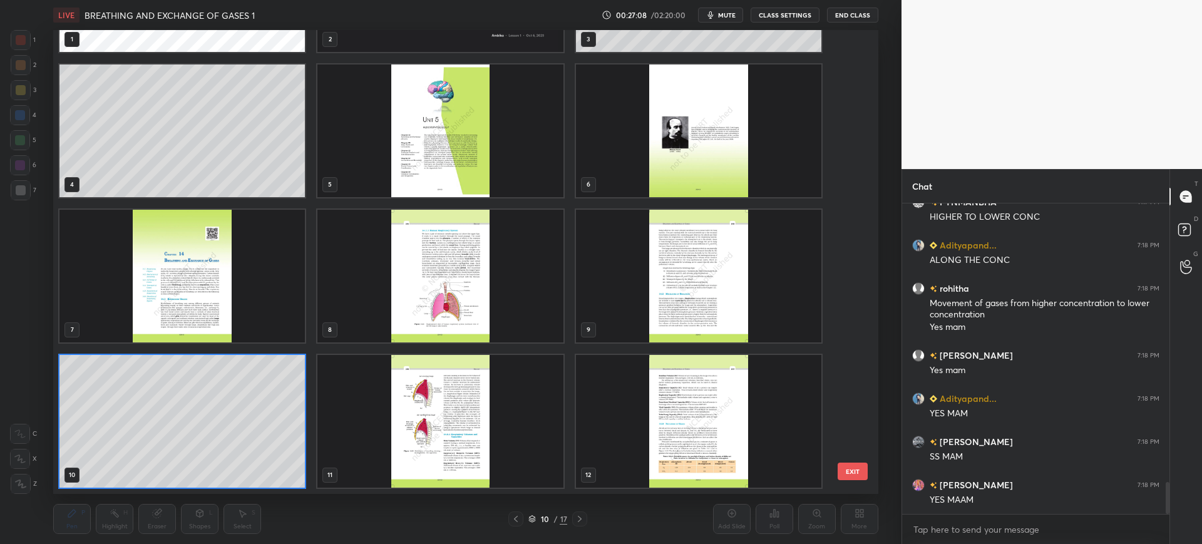
click at [737, 449] on img "grid" at bounding box center [698, 421] width 245 height 133
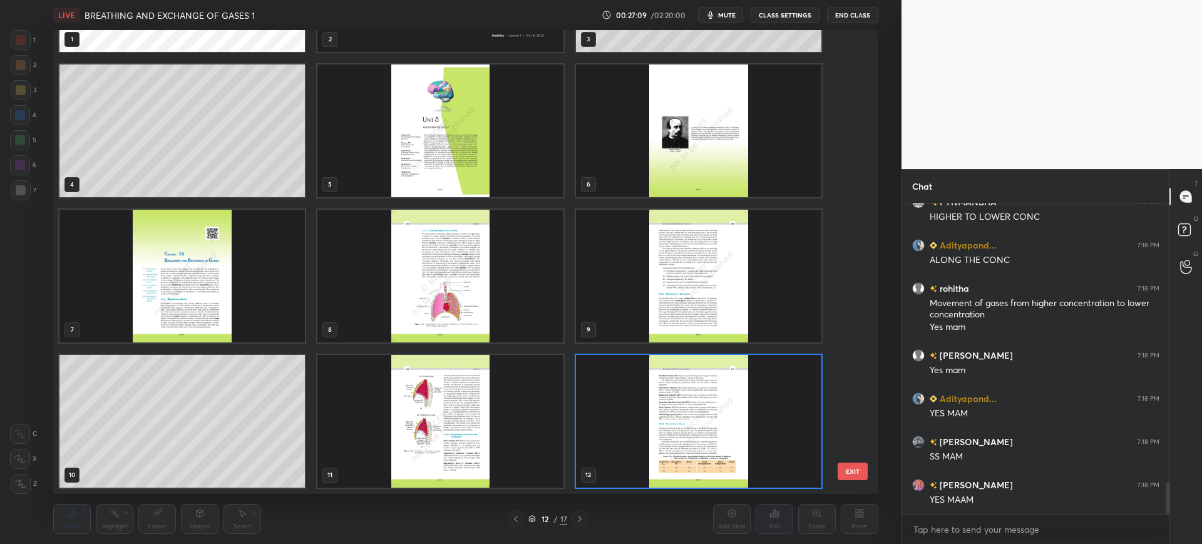
click at [855, 474] on button "EXIT" at bounding box center [852, 471] width 30 height 18
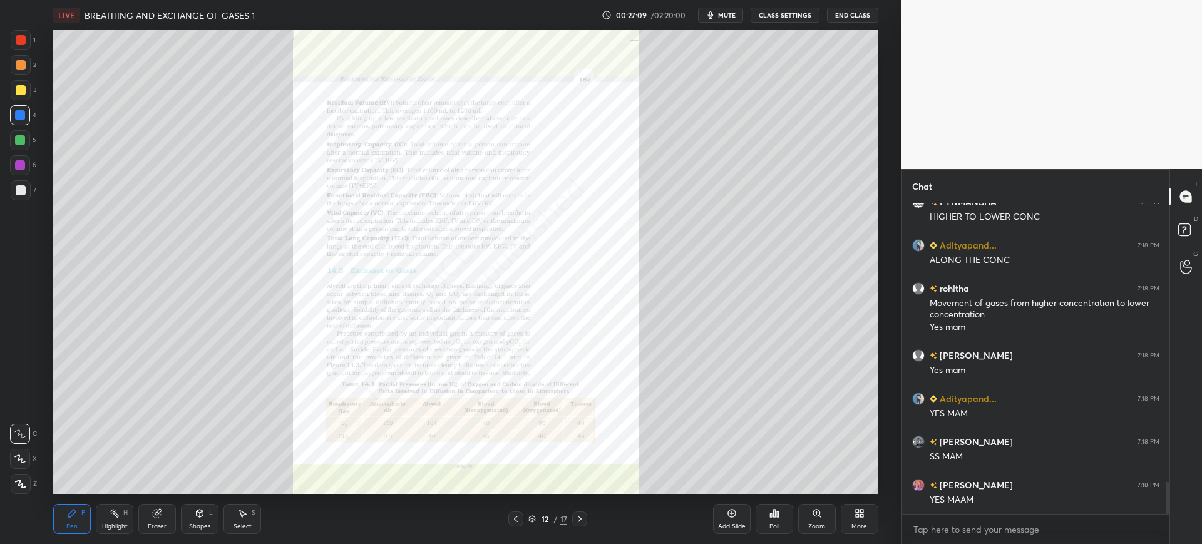
scroll to position [2734, 0]
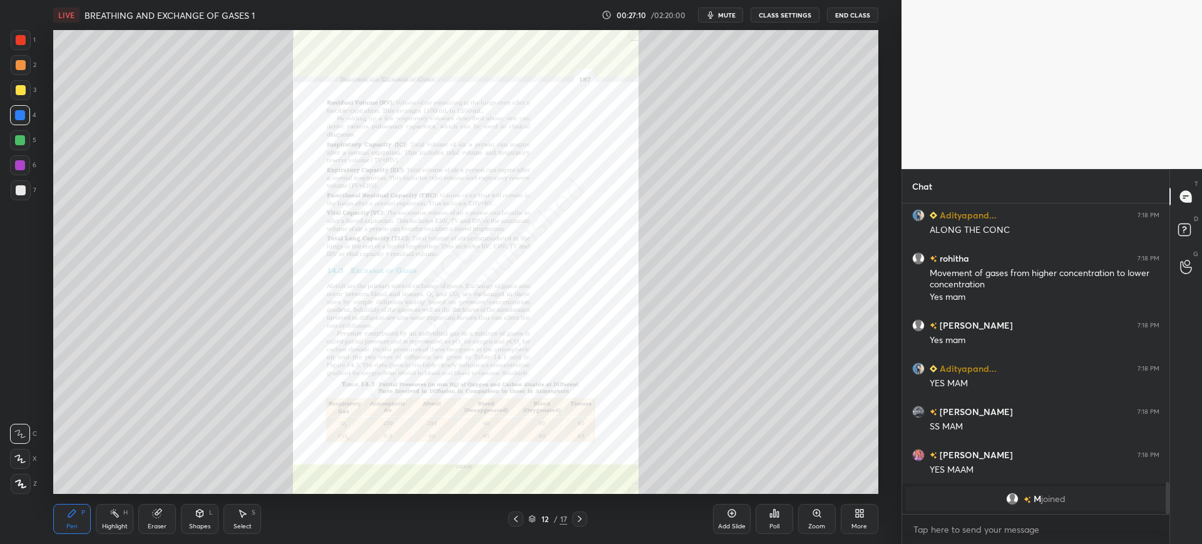
click at [582, 521] on icon at bounding box center [580, 519] width 10 height 10
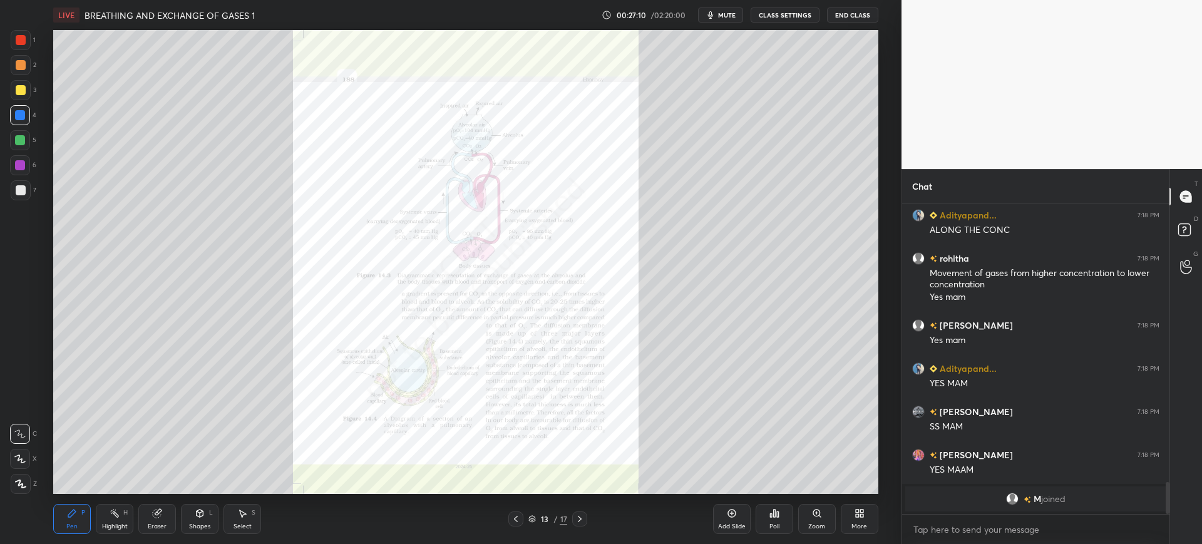
click at [581, 521] on icon at bounding box center [580, 519] width 10 height 10
click at [540, 518] on div "14" at bounding box center [544, 519] width 13 height 8
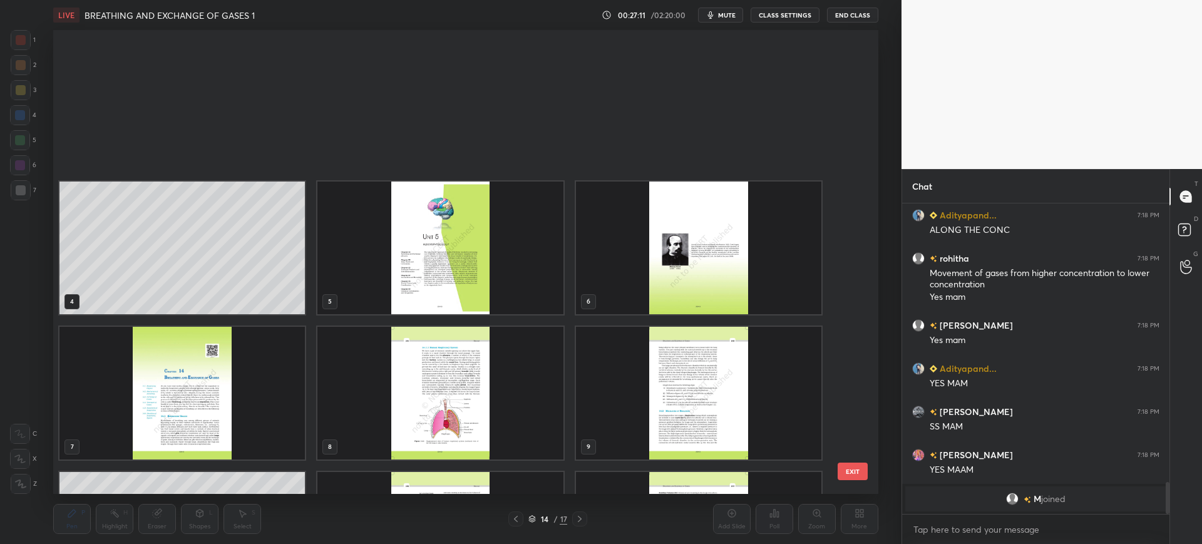
scroll to position [460, 819]
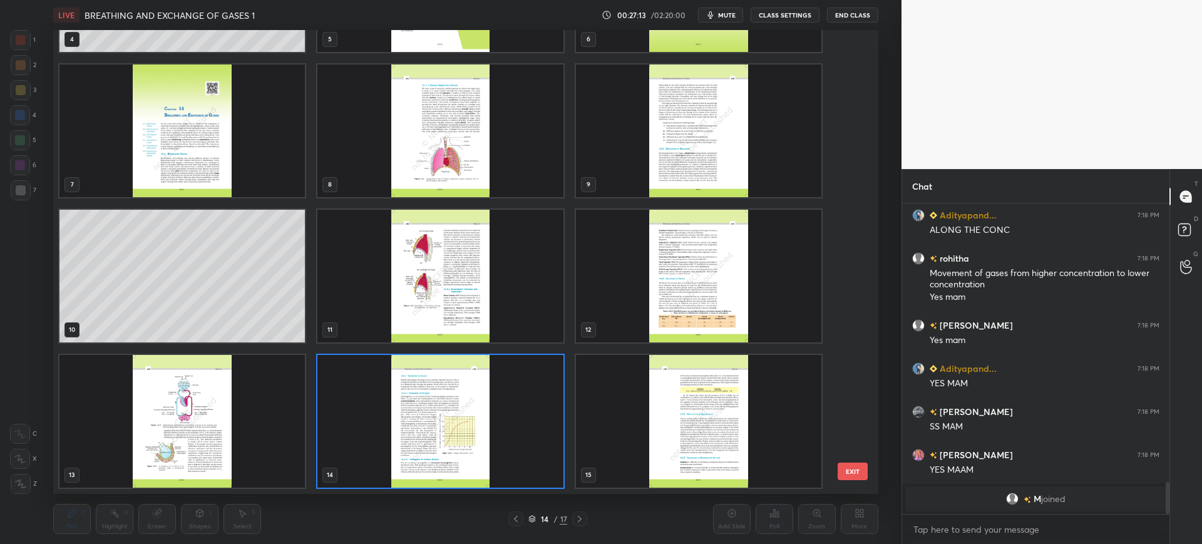
click at [682, 163] on img "grid" at bounding box center [698, 130] width 245 height 133
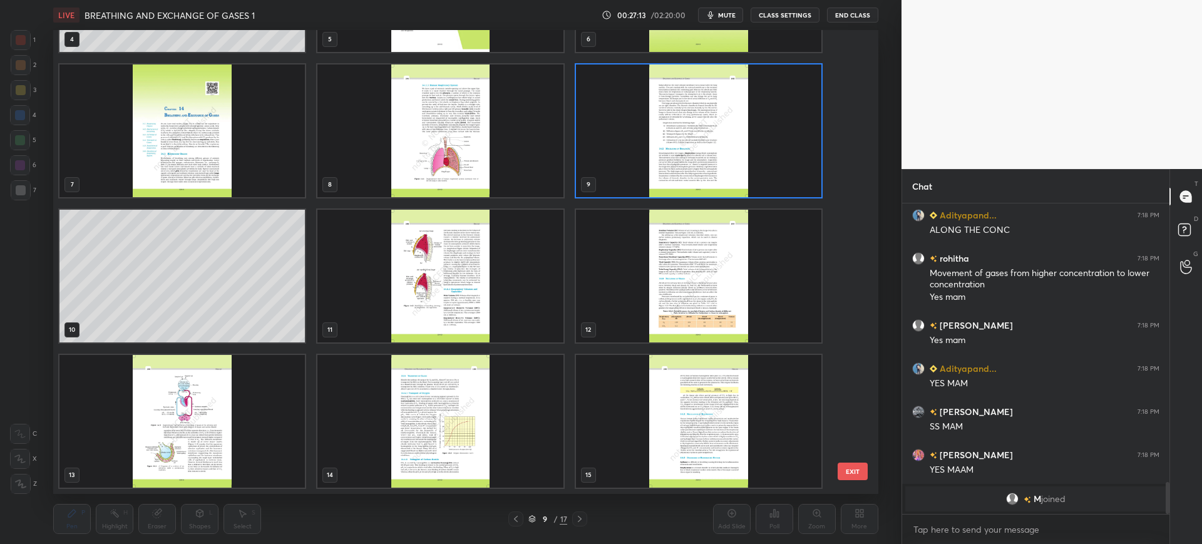
click at [854, 469] on button "EXIT" at bounding box center [852, 471] width 30 height 18
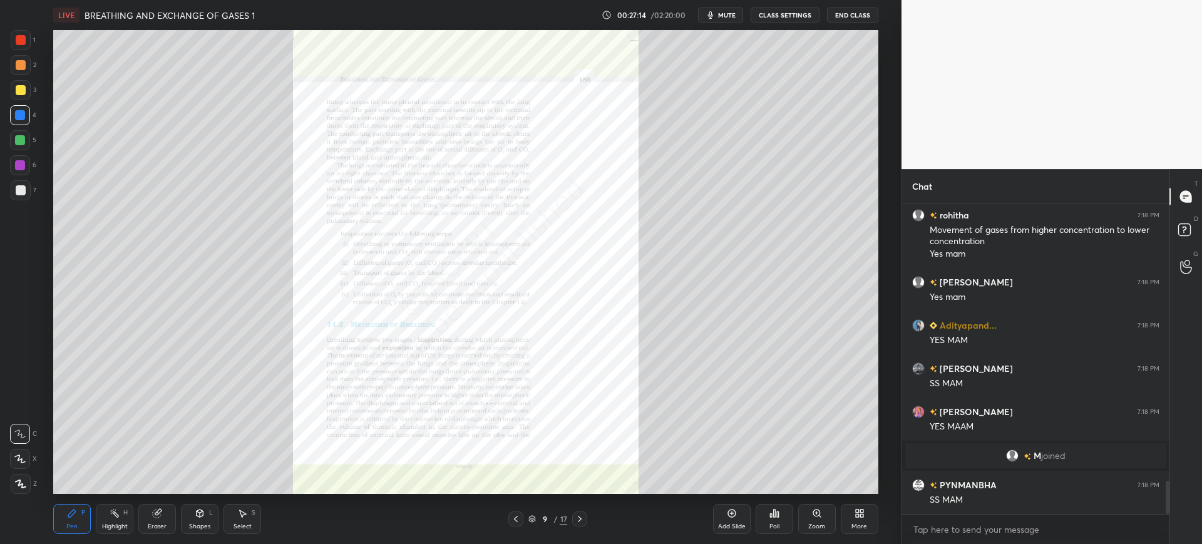
scroll to position [2622, 0]
click at [828, 523] on div "Zoom" at bounding box center [817, 519] width 38 height 30
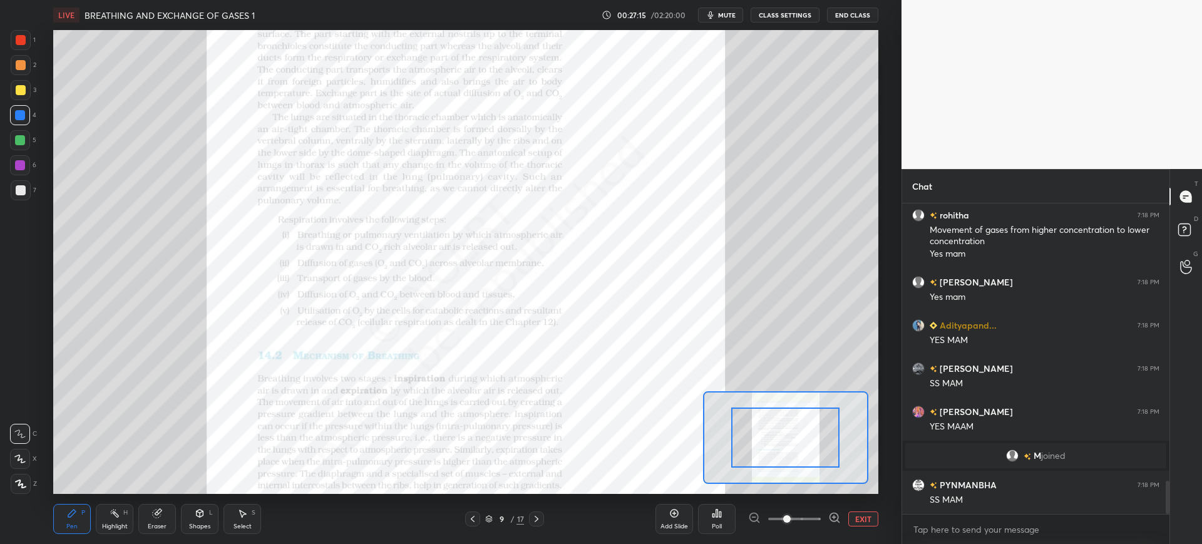
scroll to position [2665, 0]
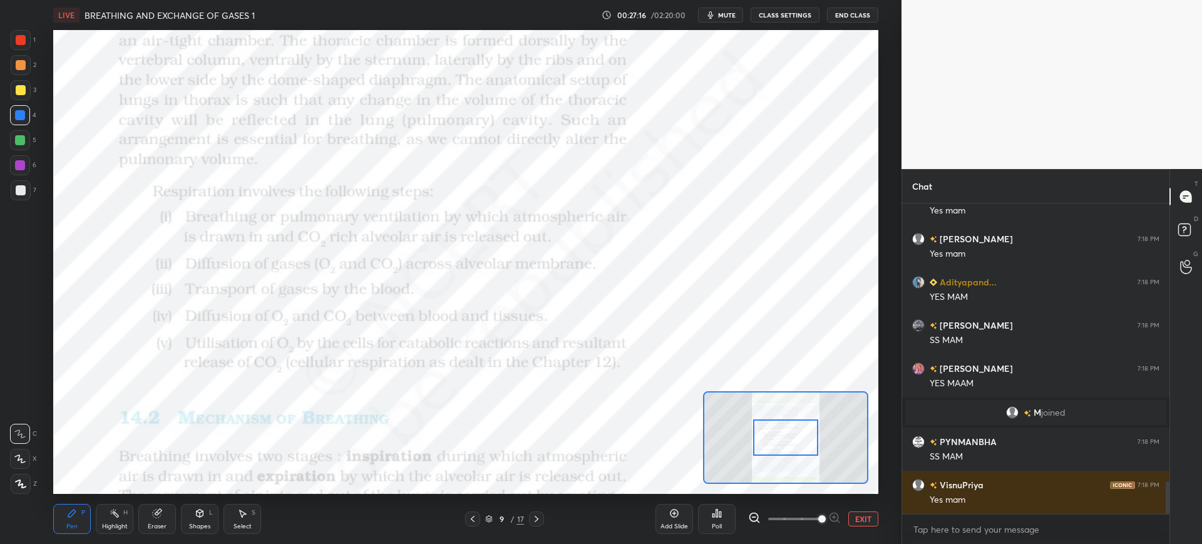
click at [44, 48] on div "Setting up your live class Poll for secs No correct answer Start poll" at bounding box center [465, 262] width 851 height 464
click at [31, 40] on div at bounding box center [21, 40] width 20 height 20
click at [20, 120] on div at bounding box center [20, 115] width 10 height 10
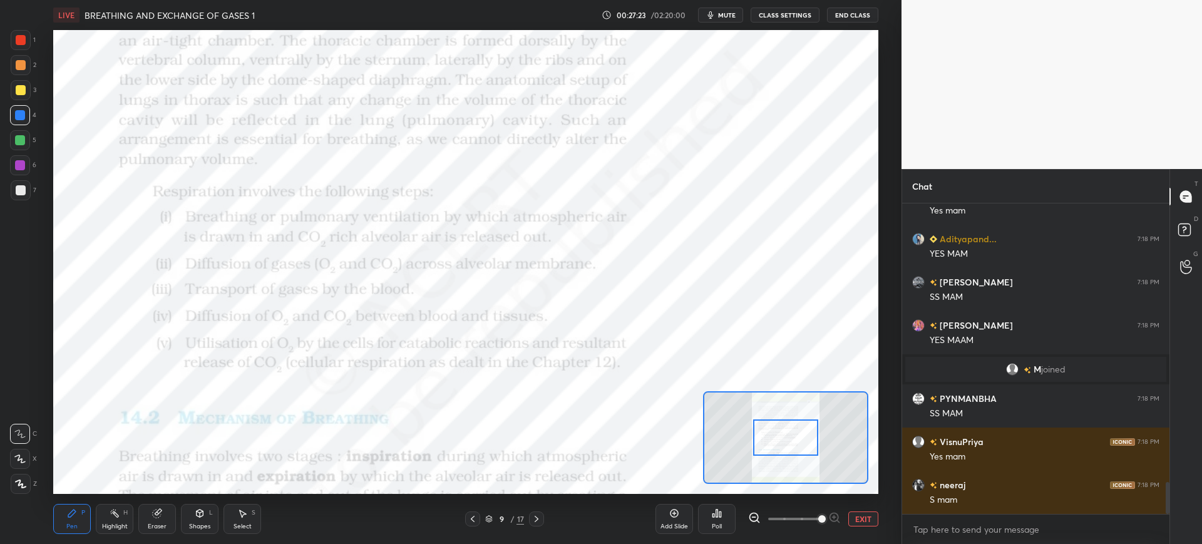
click at [29, 38] on div at bounding box center [21, 40] width 20 height 20
click at [19, 114] on div at bounding box center [20, 115] width 10 height 10
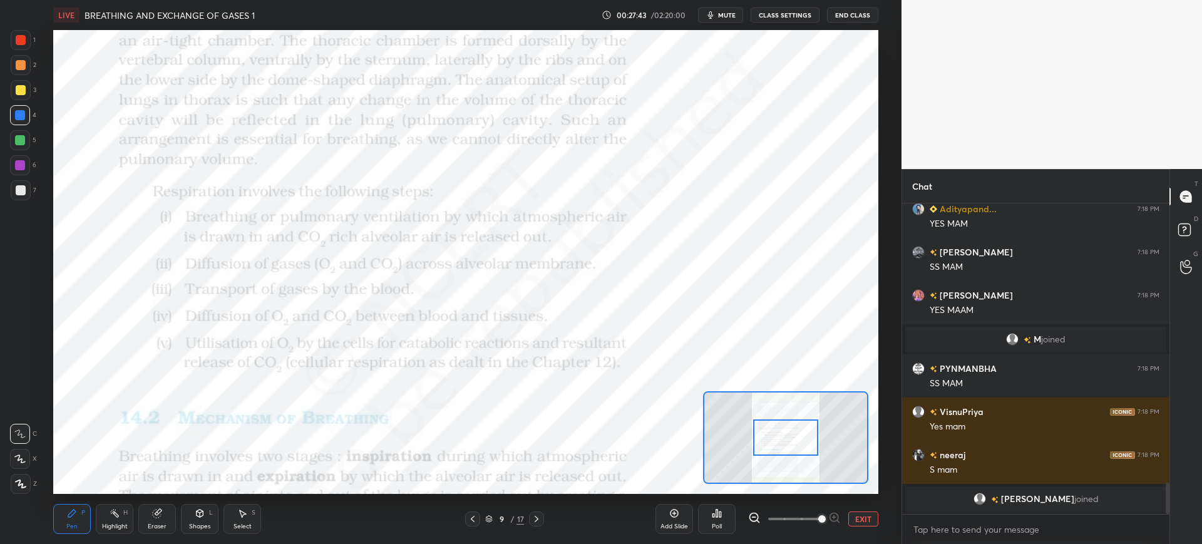
click at [17, 188] on div at bounding box center [21, 190] width 10 height 10
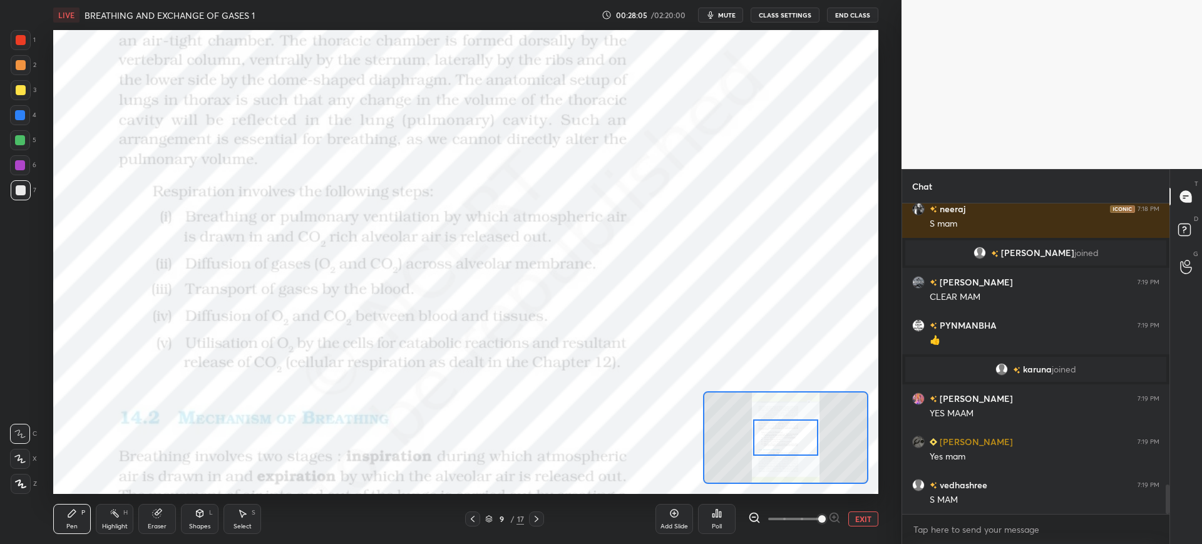
scroll to position [2993, 0]
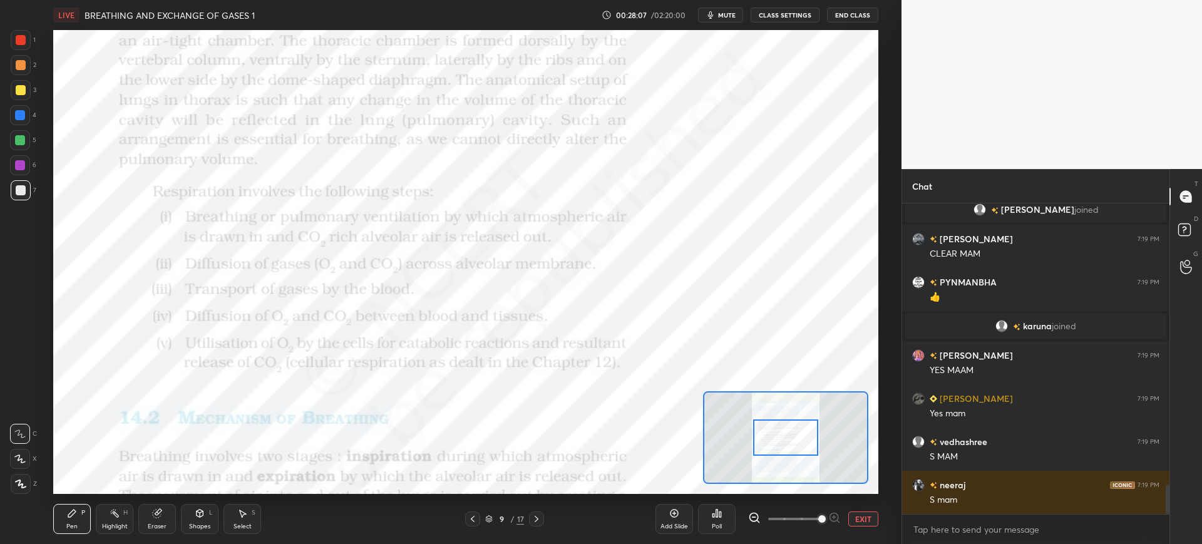
click at [80, 514] on div "Pen P" at bounding box center [72, 519] width 38 height 30
click at [7, 31] on div "1 2 3 4 5 6 7 C X Z C X Z E E Erase all H H" at bounding box center [20, 262] width 40 height 464
click at [22, 39] on div at bounding box center [21, 40] width 10 height 10
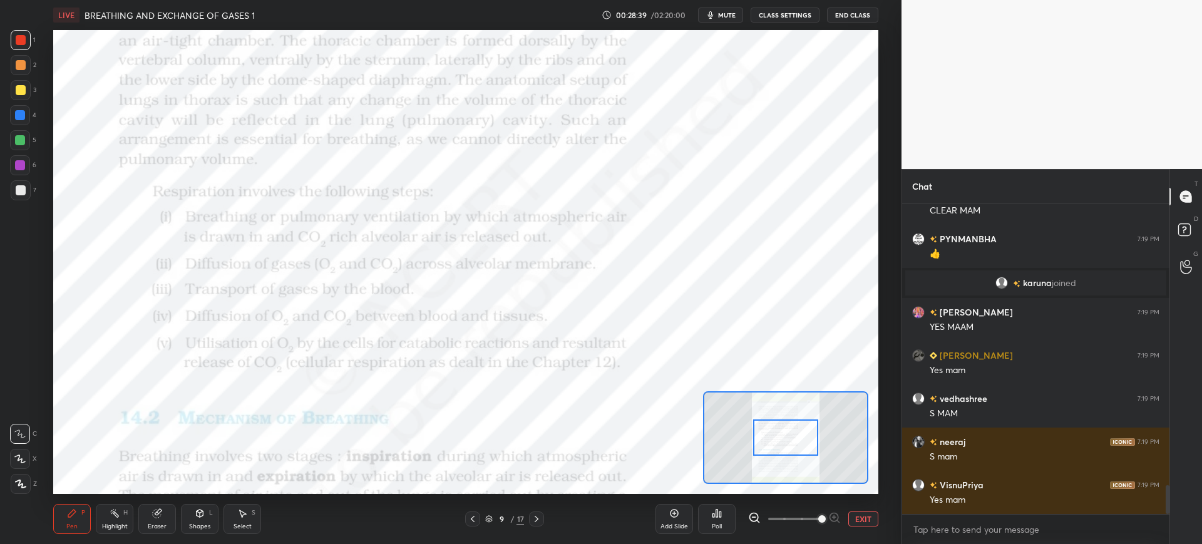
scroll to position [3067, 0]
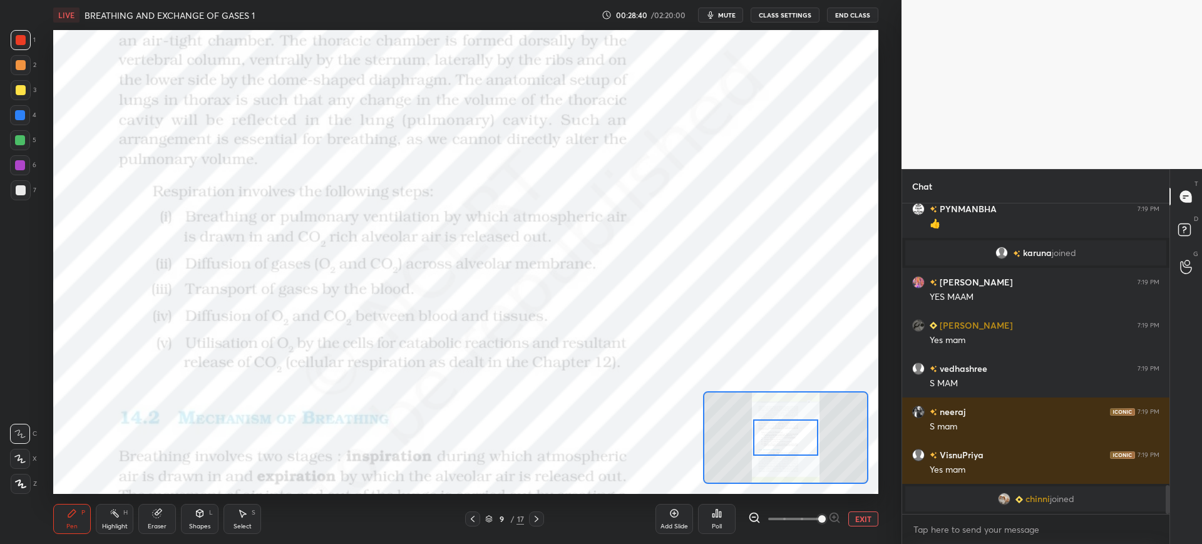
click at [28, 130] on div "5" at bounding box center [23, 140] width 26 height 20
click at [31, 114] on div "4" at bounding box center [23, 115] width 26 height 20
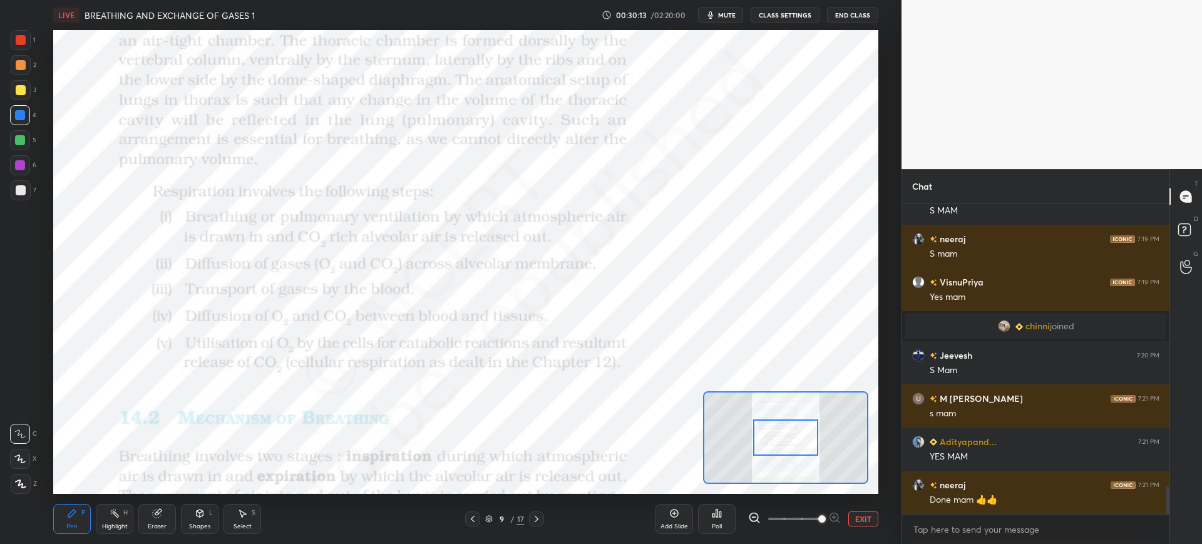
scroll to position [3200, 0]
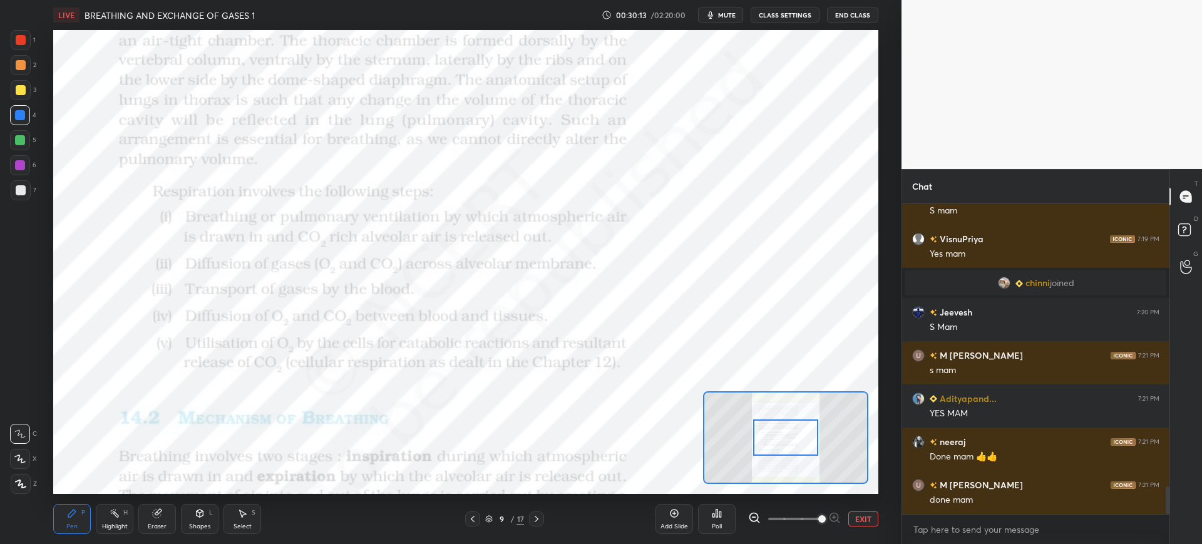
click at [499, 519] on div "9" at bounding box center [501, 519] width 13 height 8
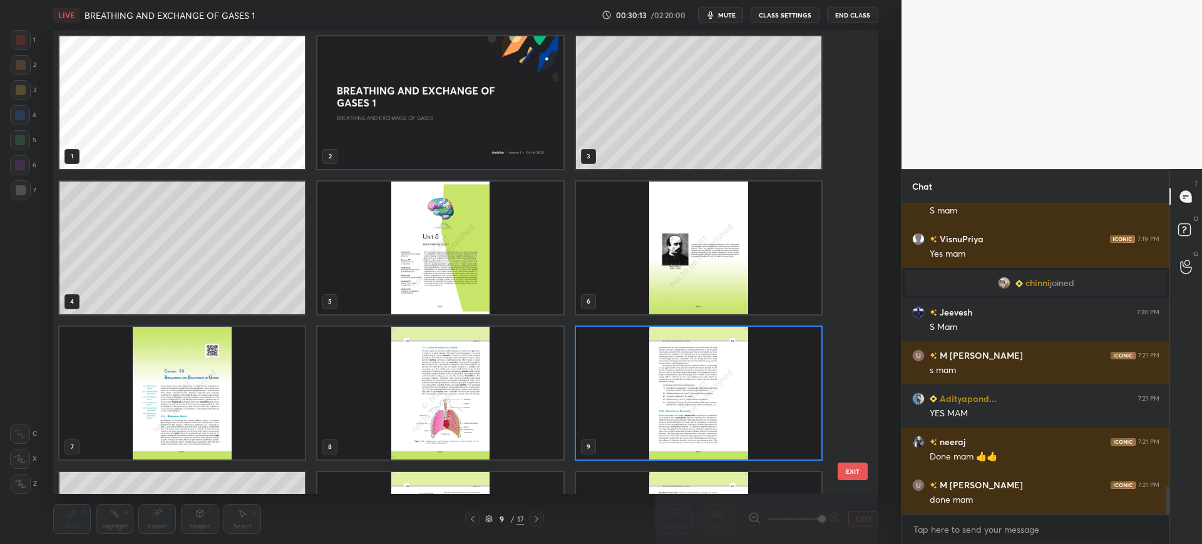
scroll to position [460, 819]
click at [215, 417] on img "grid" at bounding box center [181, 393] width 245 height 133
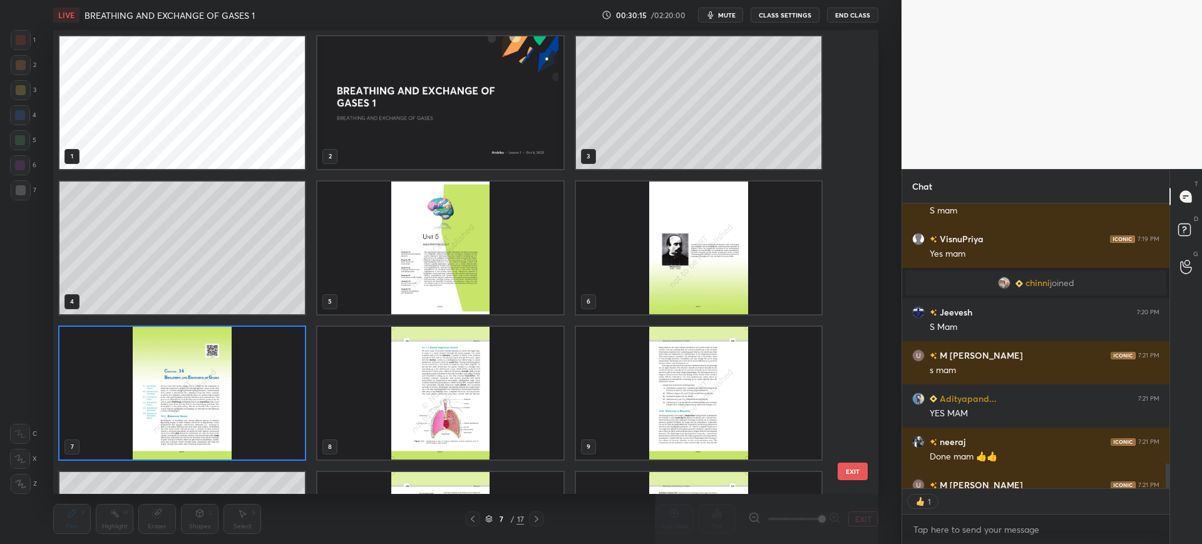
click at [850, 470] on button "EXIT" at bounding box center [852, 471] width 30 height 18
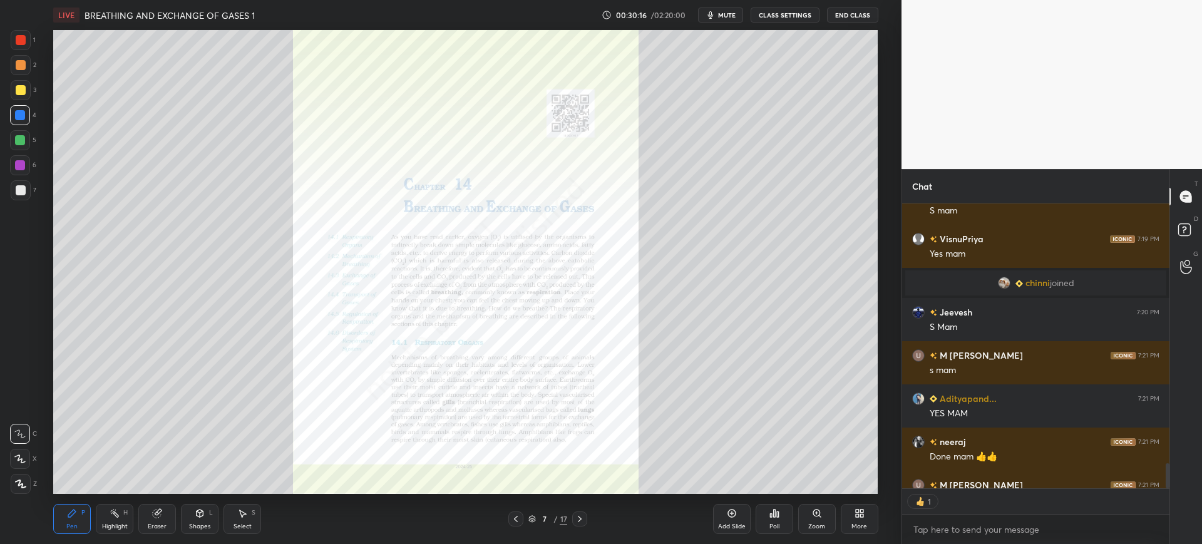
click at [502, 519] on div "7 / 17" at bounding box center [548, 518] width 330 height 15
click at [512, 520] on icon at bounding box center [516, 519] width 10 height 10
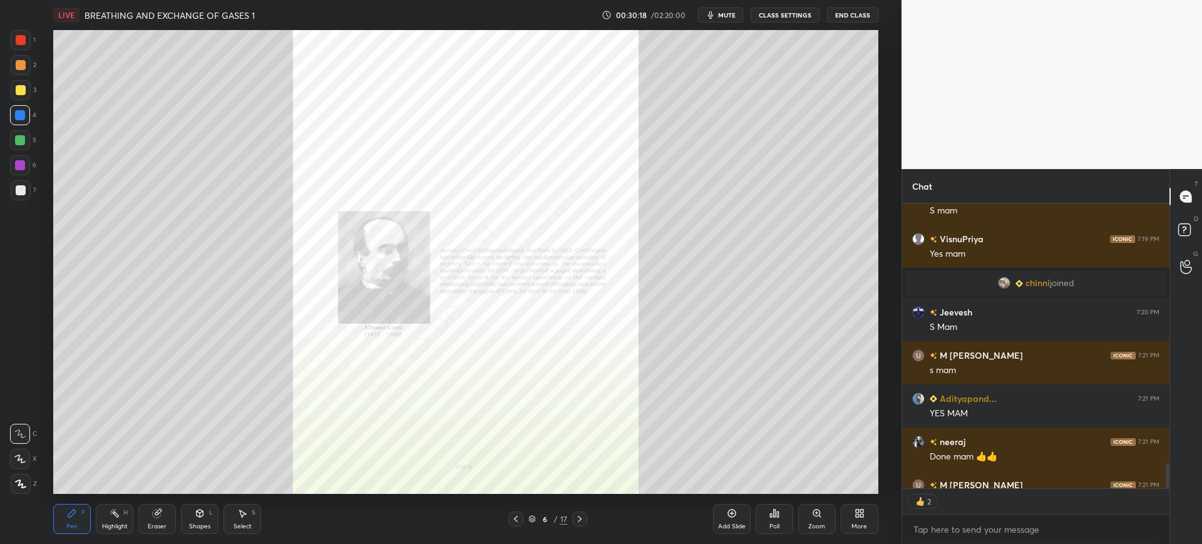
click at [817, 524] on div "Zoom" at bounding box center [816, 526] width 17 height 6
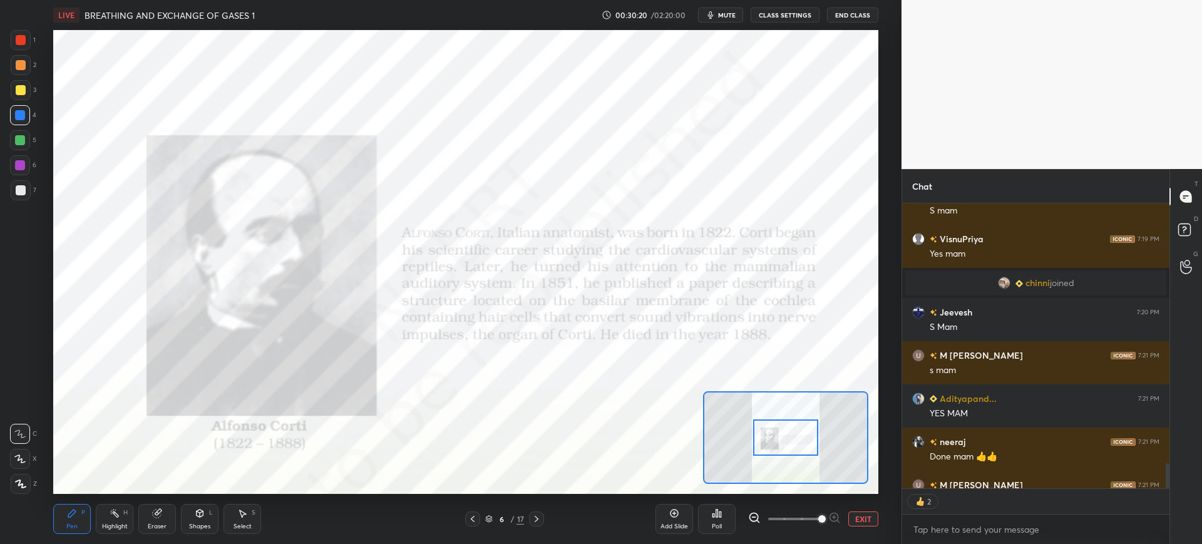
click at [23, 36] on div at bounding box center [21, 40] width 10 height 10
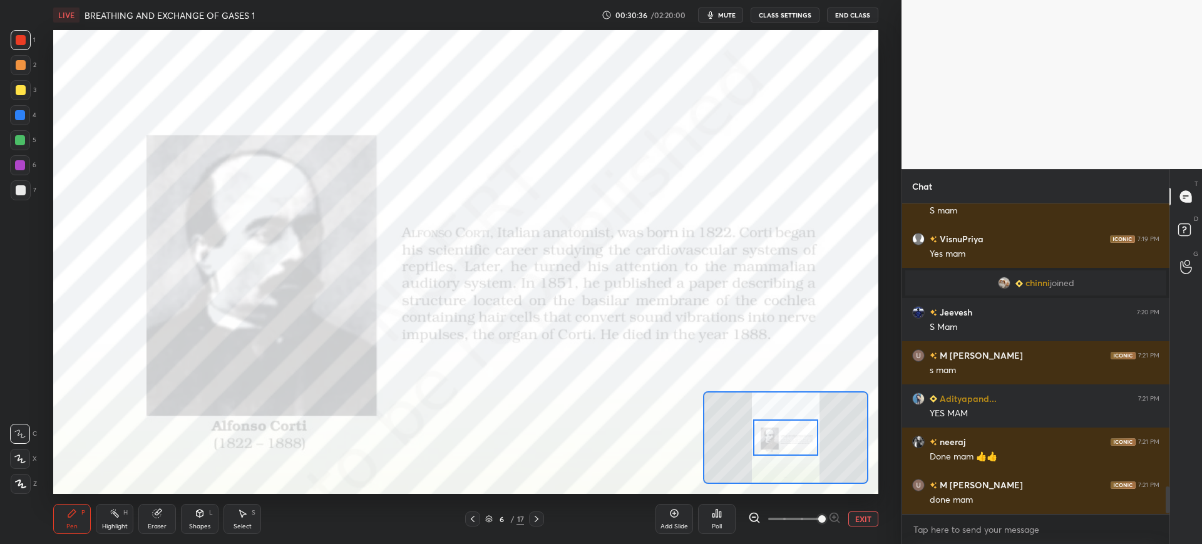
click at [539, 518] on icon at bounding box center [536, 519] width 10 height 10
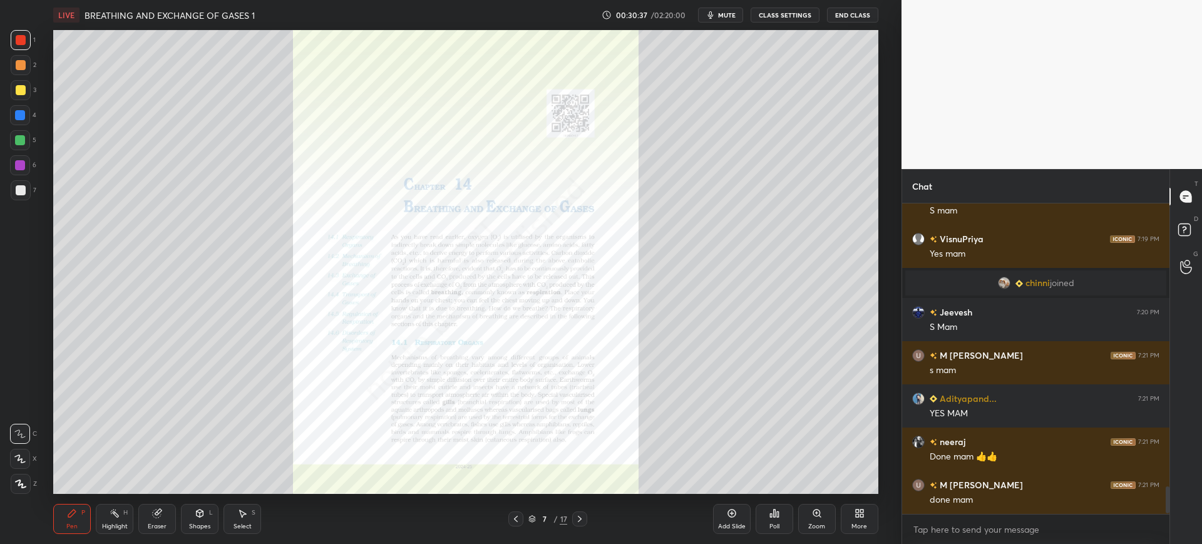
click at [832, 520] on div "Zoom" at bounding box center [817, 519] width 38 height 30
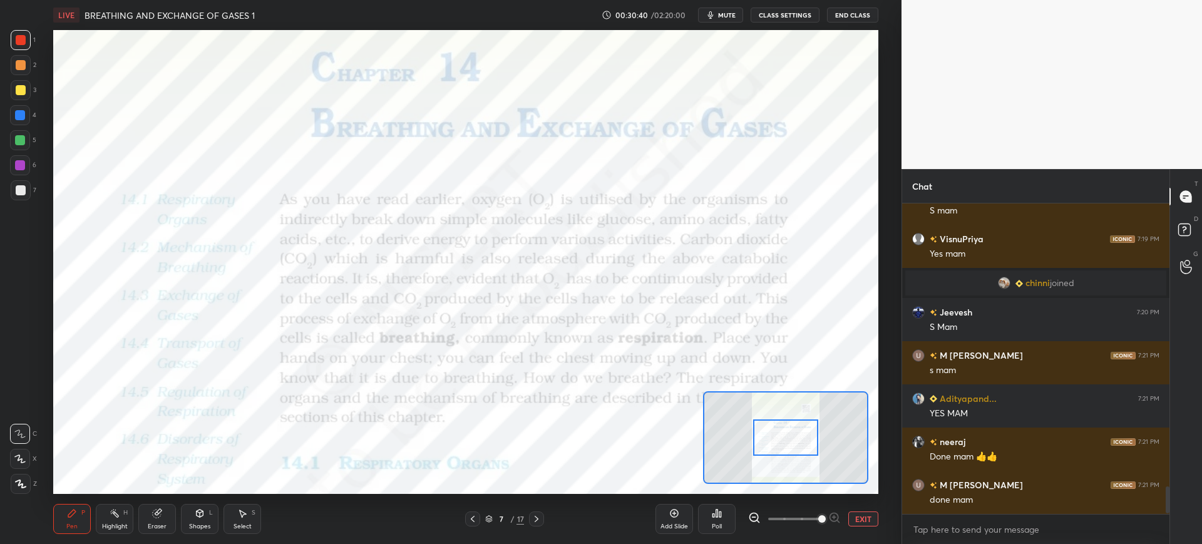
click at [201, 526] on div "Shapes" at bounding box center [199, 526] width 21 height 6
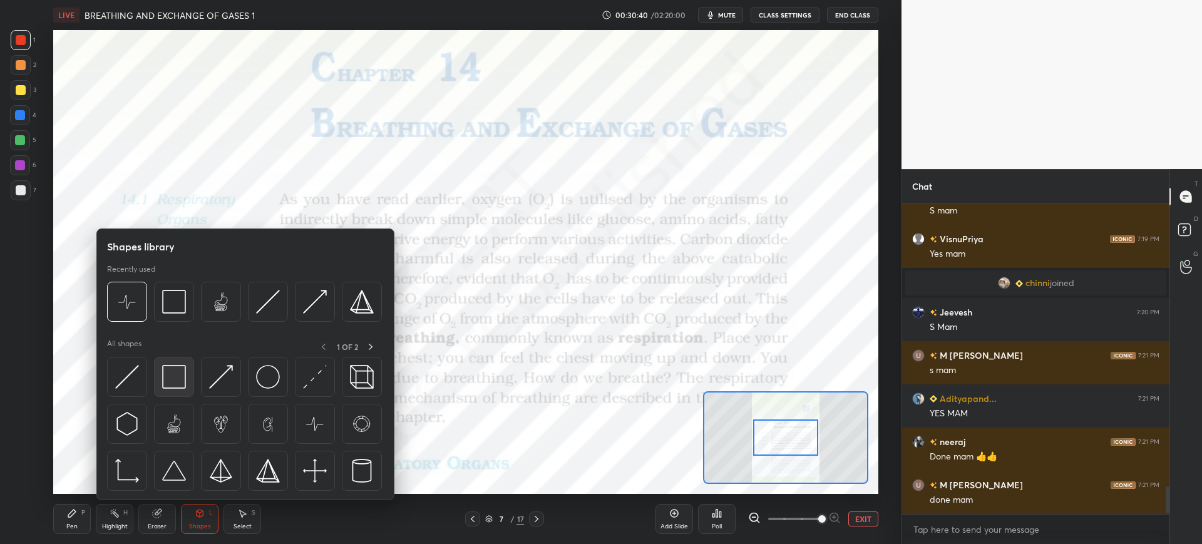
click at [172, 366] on img at bounding box center [174, 377] width 24 height 24
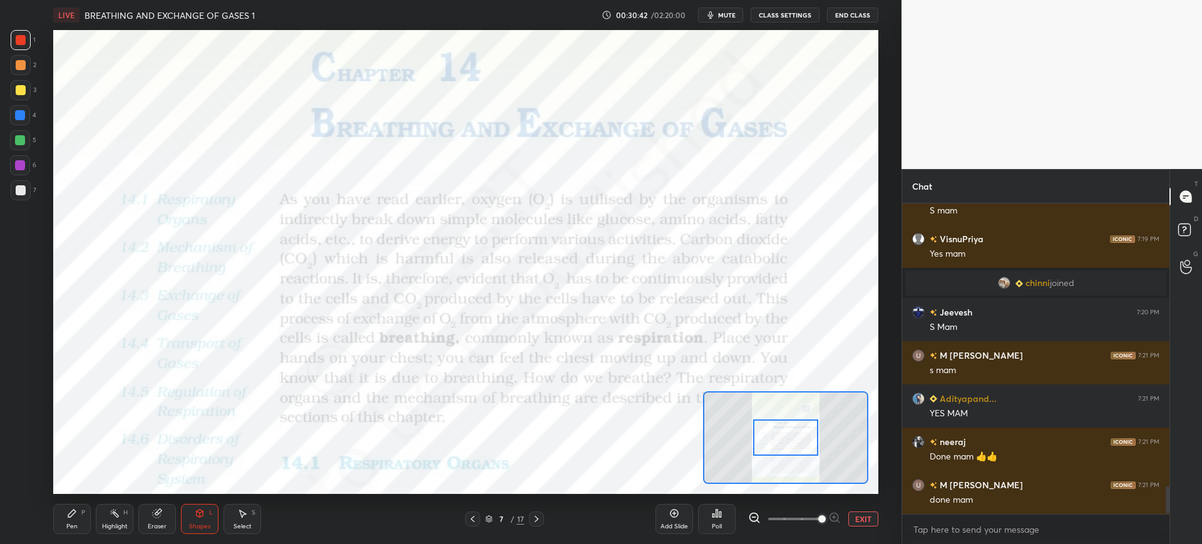
click at [75, 533] on div "Pen P" at bounding box center [72, 519] width 38 height 30
click at [33, 113] on div "4" at bounding box center [23, 115] width 26 height 20
click at [20, 35] on div at bounding box center [21, 40] width 10 height 10
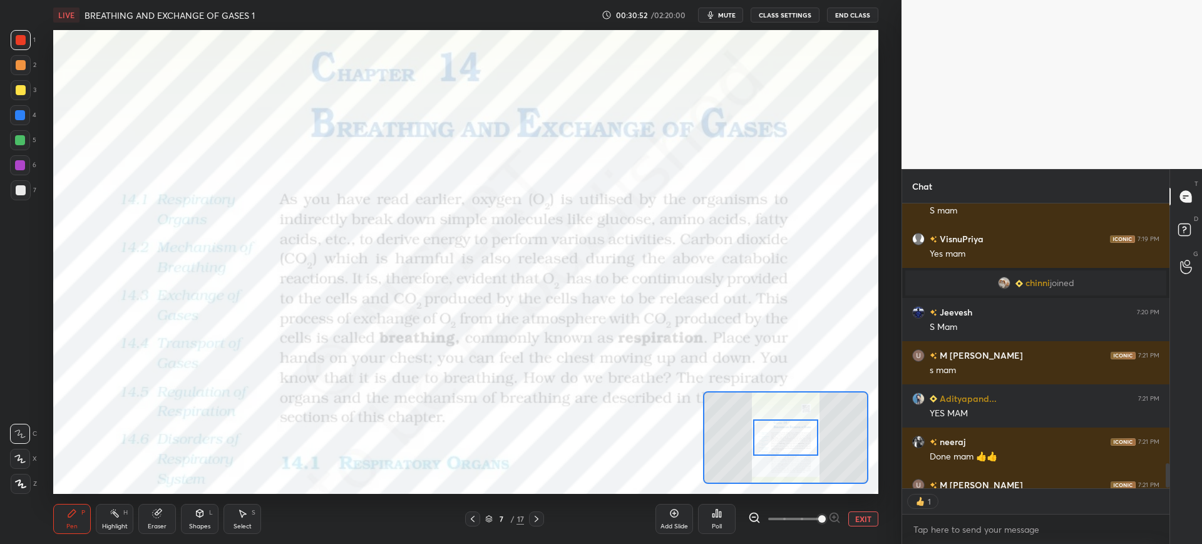
scroll to position [281, 263]
click at [153, 519] on div "Eraser" at bounding box center [157, 519] width 38 height 30
click at [63, 512] on div "Pen P" at bounding box center [72, 519] width 38 height 30
click at [20, 119] on div at bounding box center [20, 115] width 10 height 10
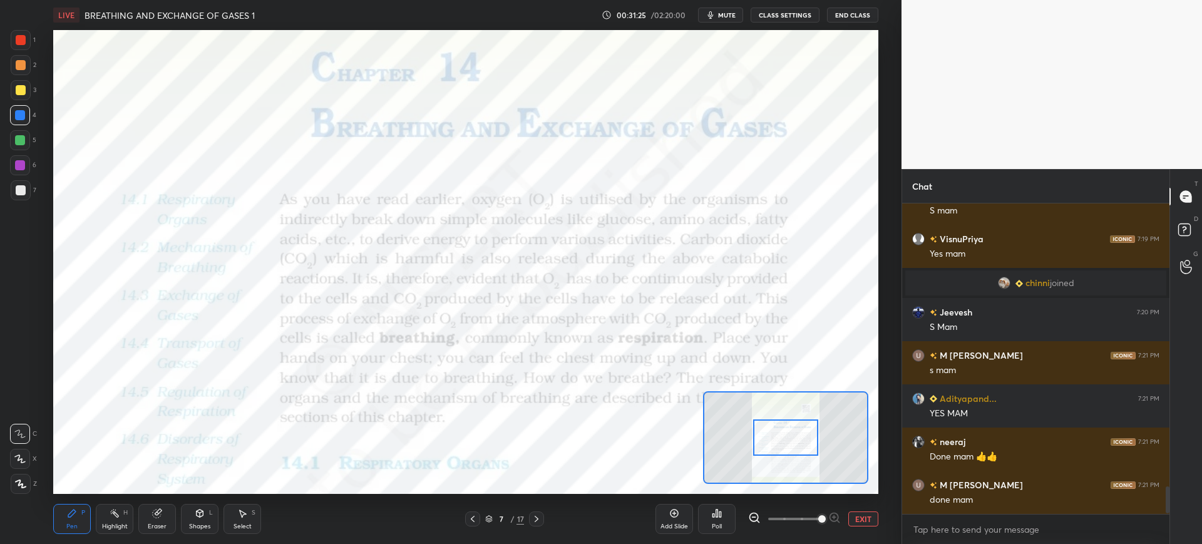
scroll to position [3231, 0]
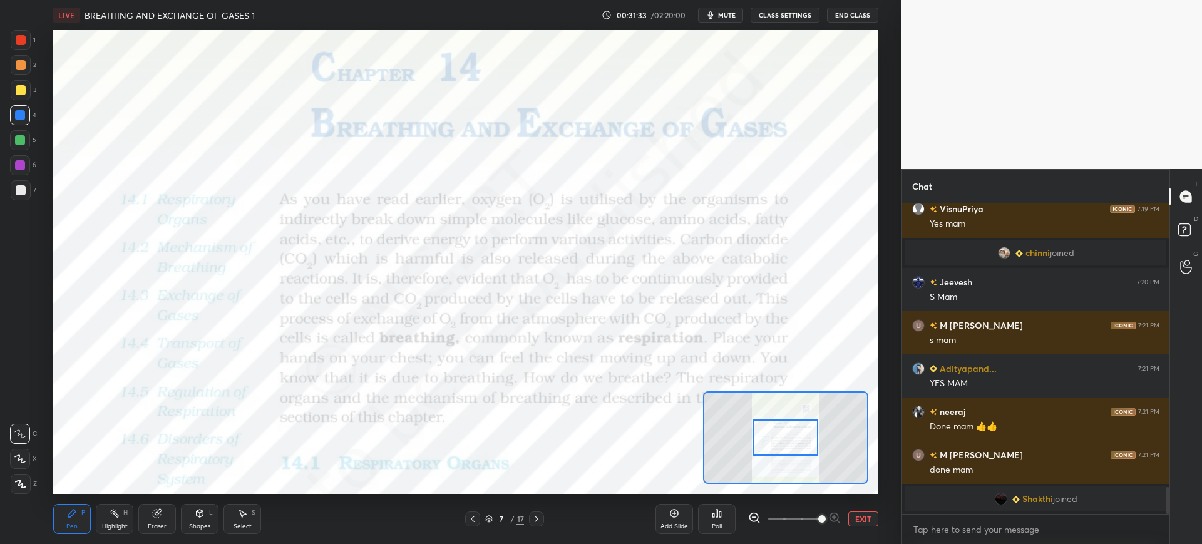
click at [23, 41] on div at bounding box center [21, 40] width 10 height 10
click at [150, 530] on div "Eraser" at bounding box center [157, 519] width 38 height 30
click at [86, 510] on div "Pen P" at bounding box center [72, 519] width 38 height 30
click at [19, 121] on div at bounding box center [20, 115] width 20 height 20
click at [23, 43] on div at bounding box center [21, 40] width 10 height 10
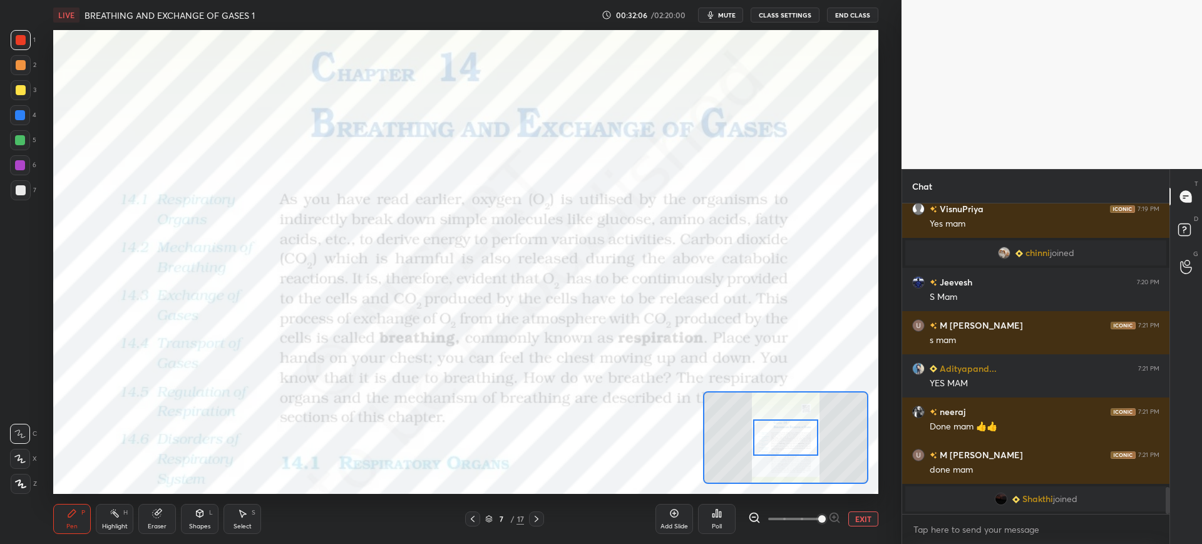
click at [163, 519] on div "Eraser" at bounding box center [157, 519] width 38 height 30
click at [56, 539] on div "Pen P Highlight H Eraser Shapes L Select S 7 / 17 Add Slide Poll EXIT" at bounding box center [465, 519] width 824 height 50
click at [67, 531] on div "Pen P" at bounding box center [72, 519] width 38 height 30
click at [22, 112] on div at bounding box center [20, 115] width 10 height 10
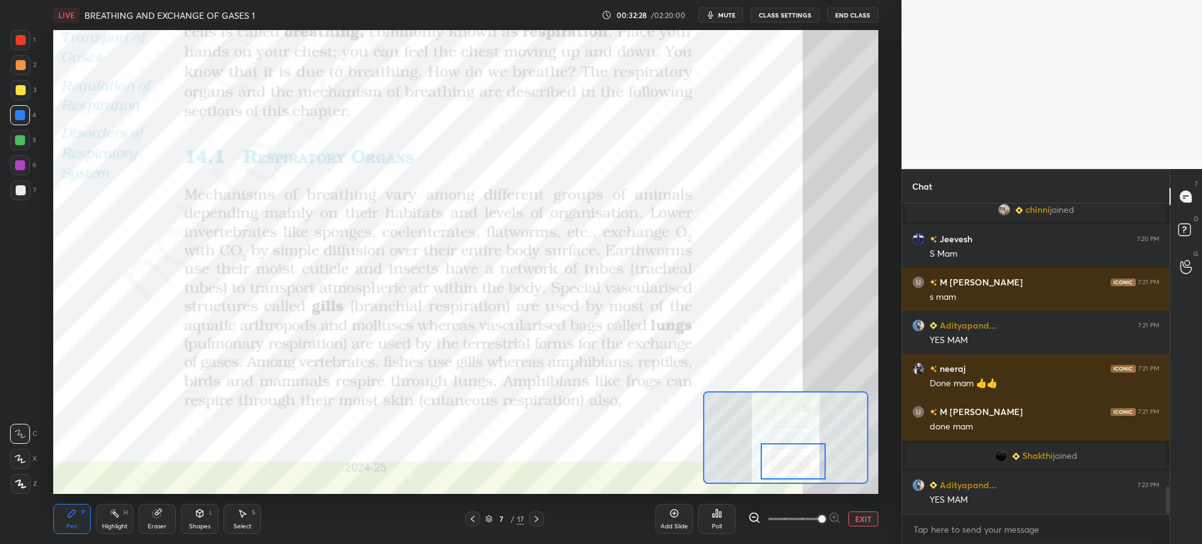
click at [209, 523] on div "Shapes" at bounding box center [199, 526] width 21 height 6
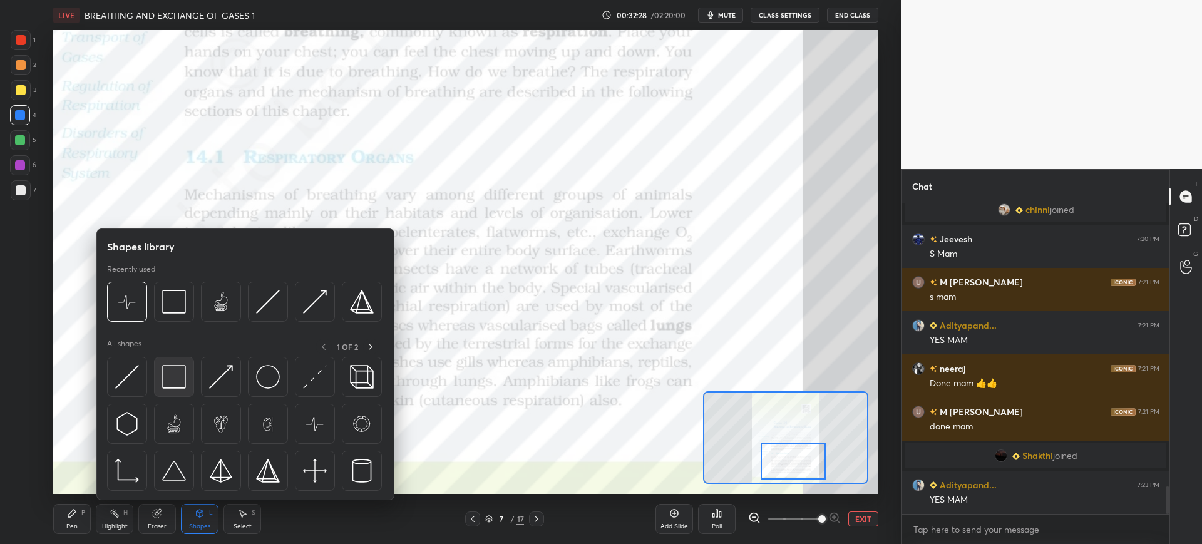
click at [180, 381] on img at bounding box center [174, 377] width 24 height 24
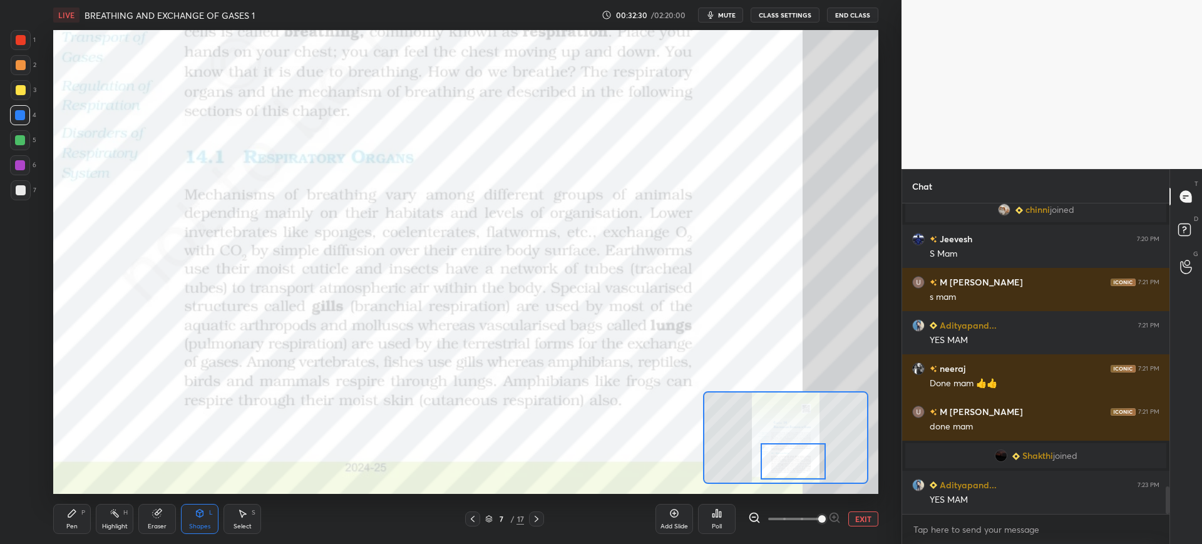
click at [73, 523] on div "Pen" at bounding box center [71, 526] width 11 height 6
click at [34, 44] on div "1" at bounding box center [23, 40] width 25 height 20
click at [26, 114] on div at bounding box center [20, 115] width 20 height 20
click at [23, 476] on div at bounding box center [21, 484] width 20 height 20
click at [16, 44] on div at bounding box center [21, 40] width 10 height 10
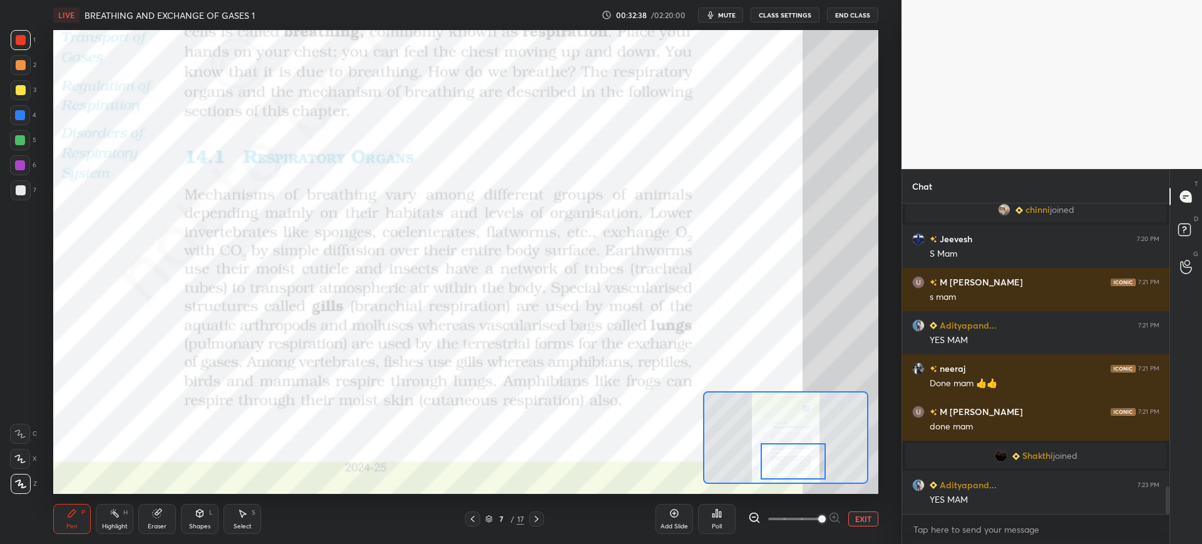
click at [20, 423] on div "C" at bounding box center [23, 431] width 27 height 25
click at [19, 115] on div at bounding box center [20, 115] width 10 height 10
click at [676, 513] on icon at bounding box center [674, 513] width 4 height 4
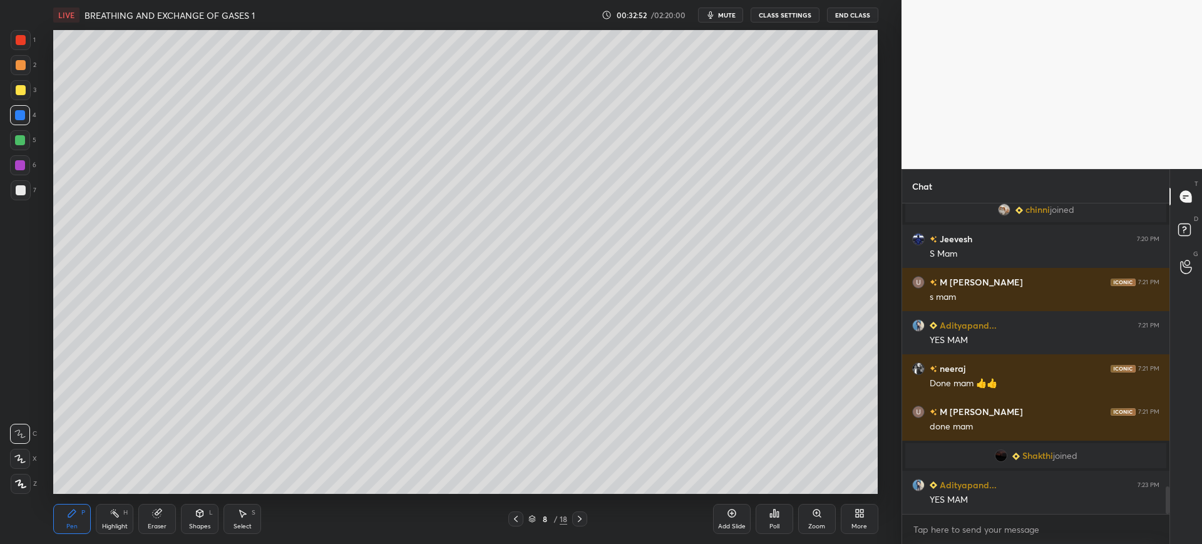
click at [205, 517] on div "Shapes L" at bounding box center [200, 519] width 38 height 30
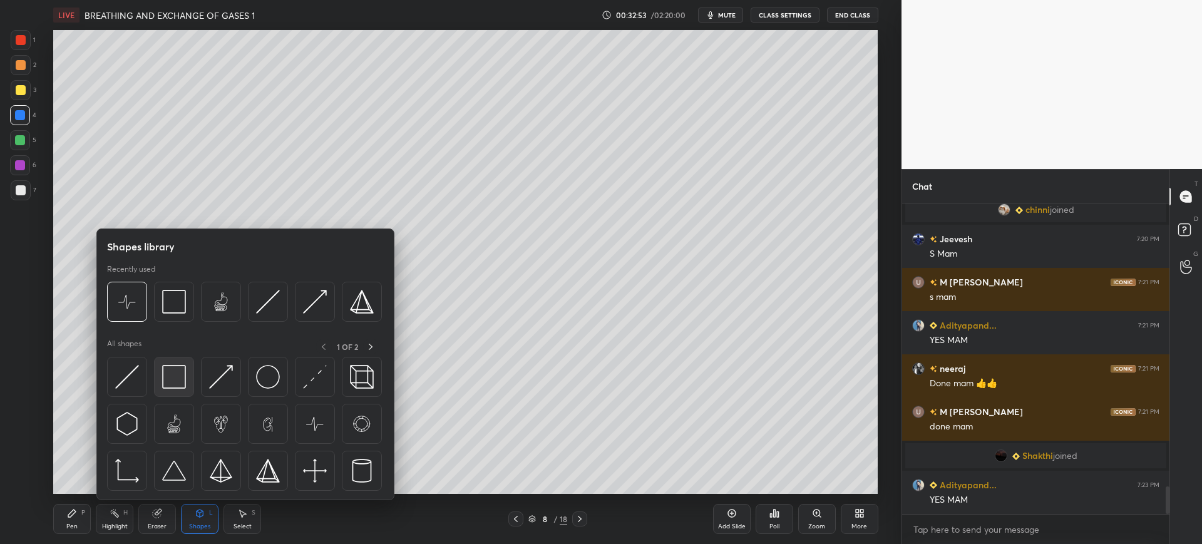
click at [171, 362] on div at bounding box center [174, 377] width 40 height 40
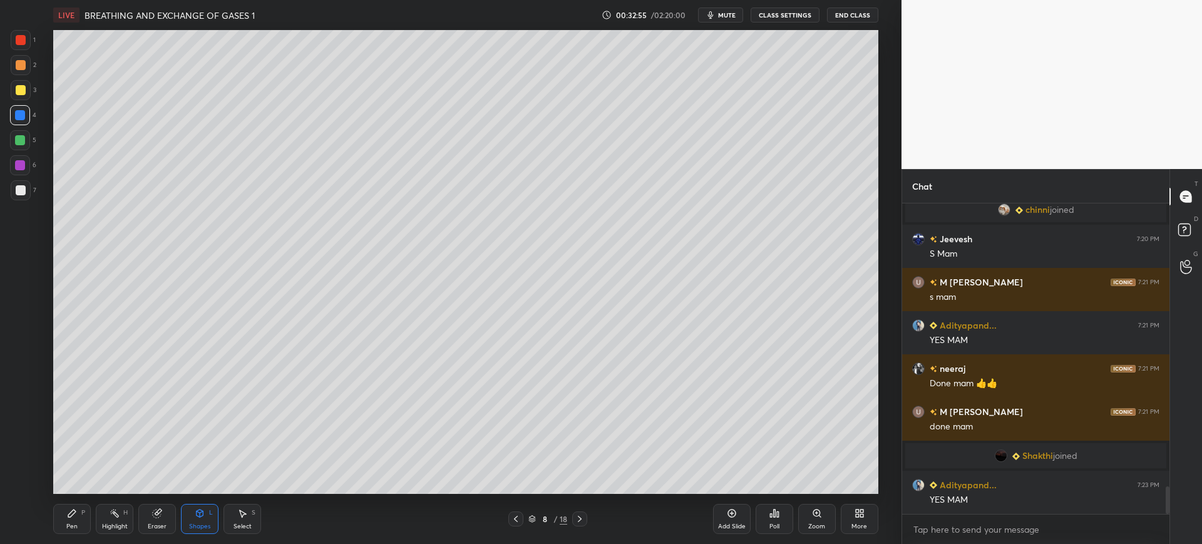
click at [81, 520] on div "Pen P" at bounding box center [72, 519] width 38 height 30
click at [18, 193] on div at bounding box center [21, 190] width 10 height 10
click at [21, 43] on div at bounding box center [21, 40] width 10 height 10
click at [25, 183] on div at bounding box center [21, 190] width 20 height 20
click at [21, 93] on div at bounding box center [21, 90] width 10 height 10
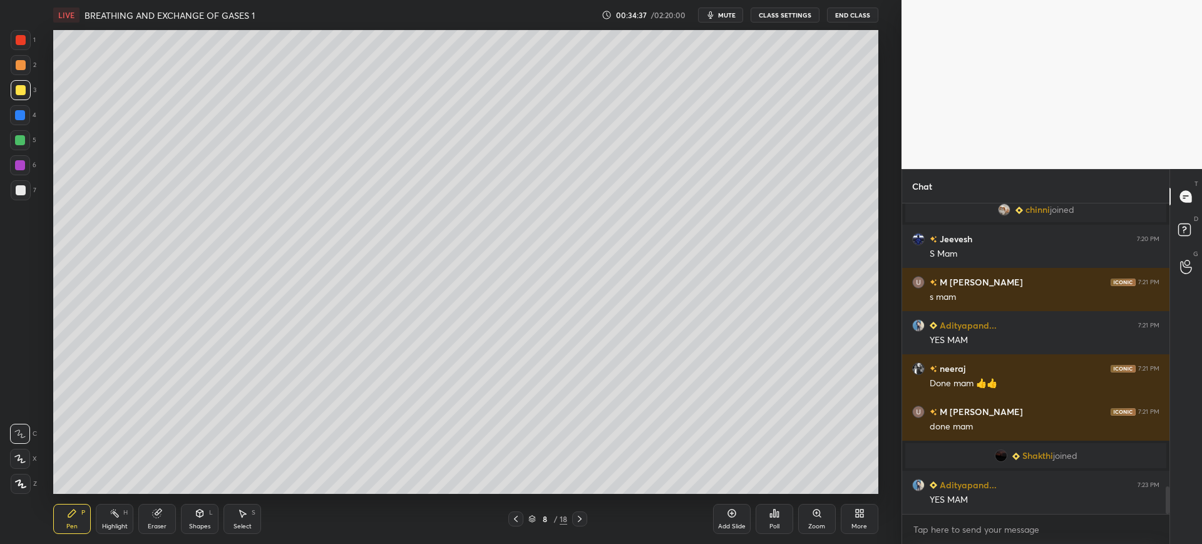
click at [25, 43] on div at bounding box center [21, 40] width 10 height 10
click at [728, 14] on span "mute" at bounding box center [727, 15] width 18 height 9
click at [728, 16] on span "unmute" at bounding box center [725, 15] width 27 height 9
click at [29, 185] on div at bounding box center [21, 190] width 20 height 20
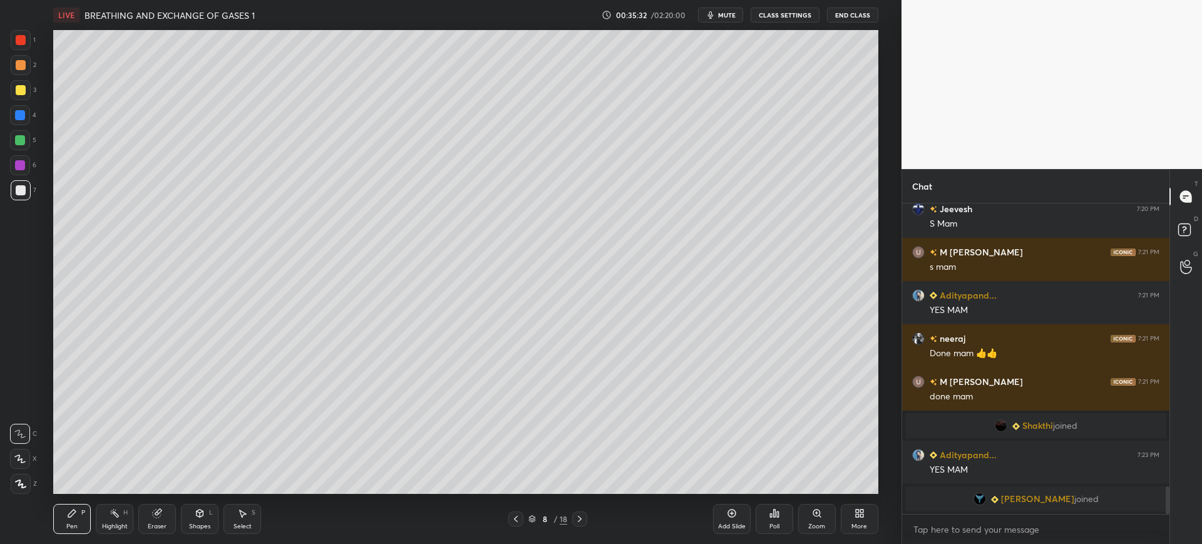
click at [26, 112] on div at bounding box center [20, 115] width 20 height 20
click at [19, 88] on div at bounding box center [21, 90] width 10 height 10
click at [151, 511] on div "Eraser" at bounding box center [157, 519] width 38 height 30
click at [76, 507] on div "Pen P" at bounding box center [72, 519] width 38 height 30
click at [22, 196] on div at bounding box center [21, 190] width 20 height 20
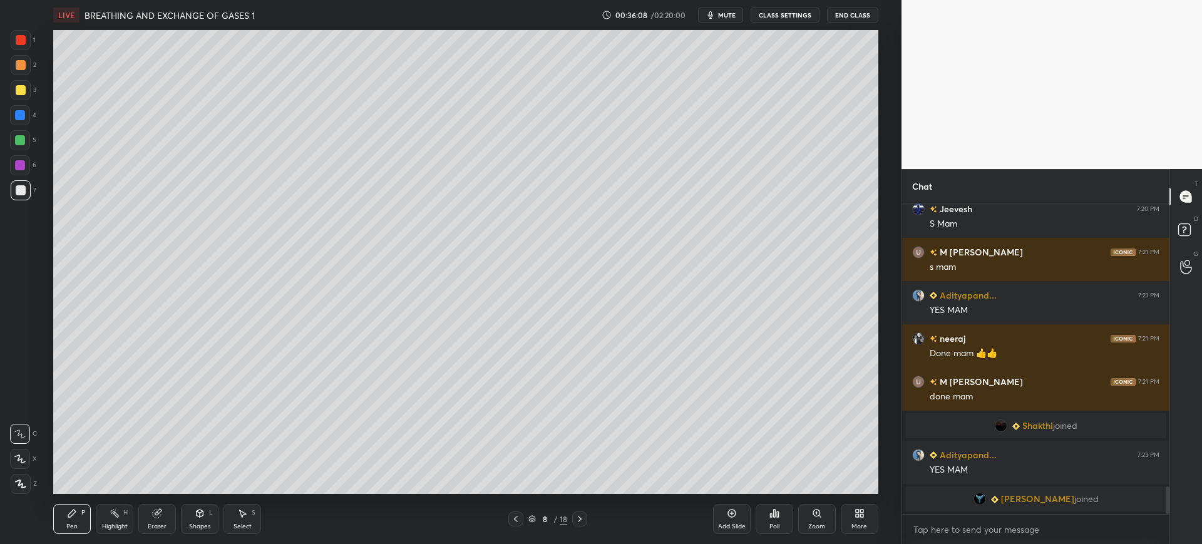
click at [16, 56] on div at bounding box center [21, 65] width 20 height 20
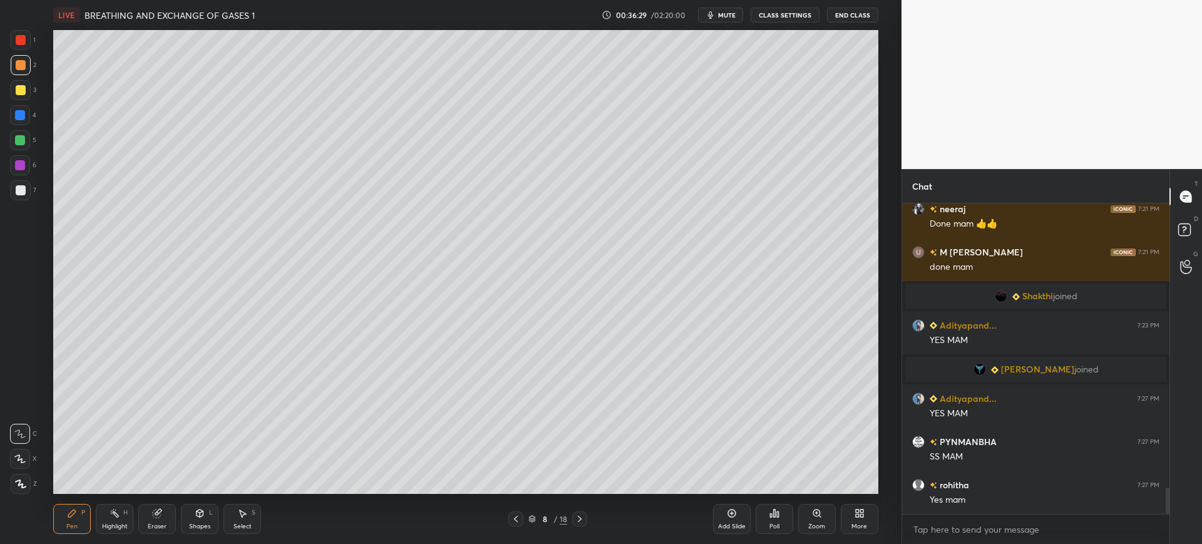
scroll to position [3371, 0]
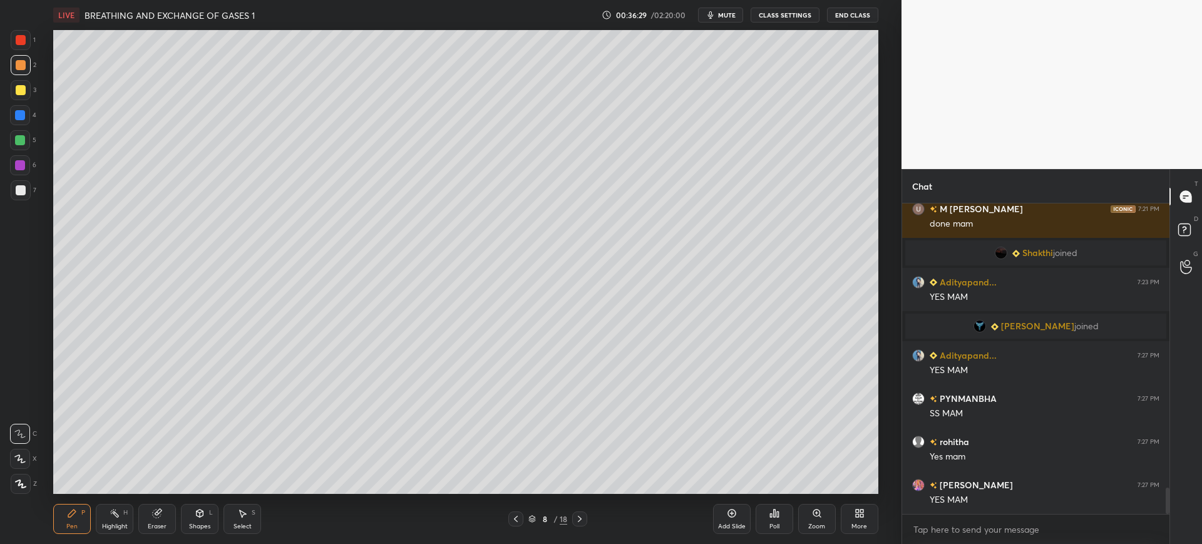
click at [35, 190] on div "7" at bounding box center [24, 190] width 26 height 20
click at [29, 43] on div at bounding box center [21, 40] width 20 height 20
click at [722, 533] on div "Add Slide" at bounding box center [732, 519] width 38 height 30
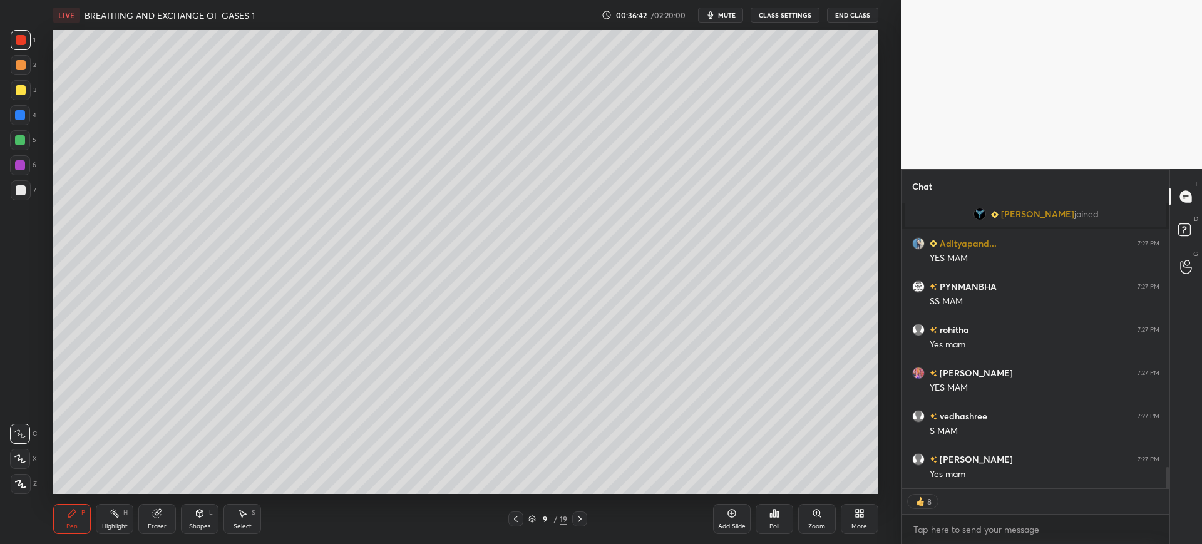
scroll to position [3457, 0]
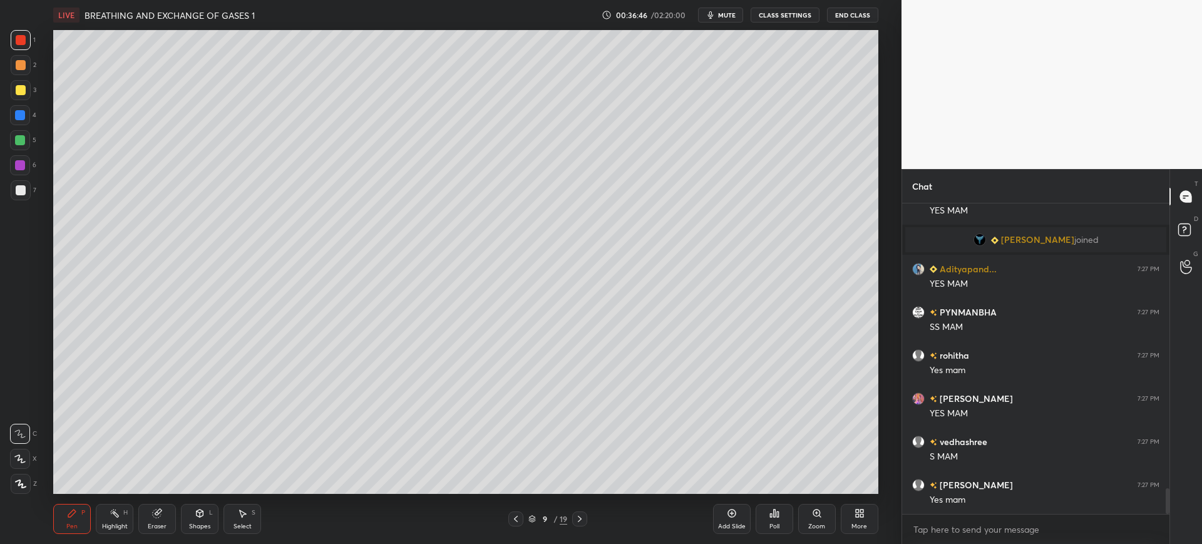
click at [515, 520] on icon at bounding box center [516, 519] width 4 height 6
click at [26, 183] on div at bounding box center [21, 190] width 20 height 20
click at [22, 39] on div at bounding box center [21, 40] width 10 height 10
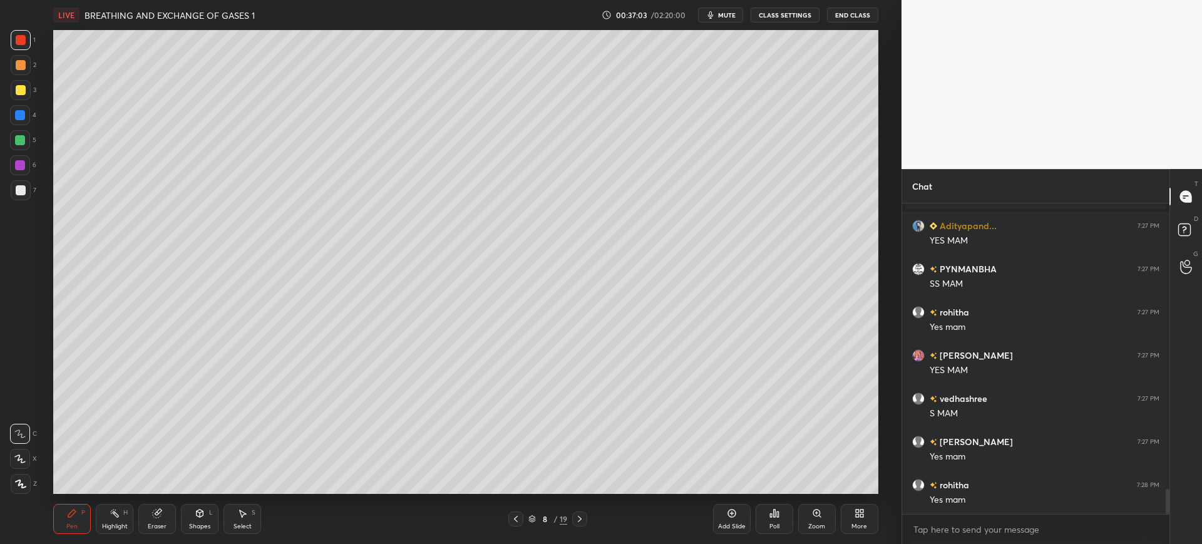
scroll to position [3543, 0]
click at [24, 123] on div at bounding box center [20, 115] width 20 height 20
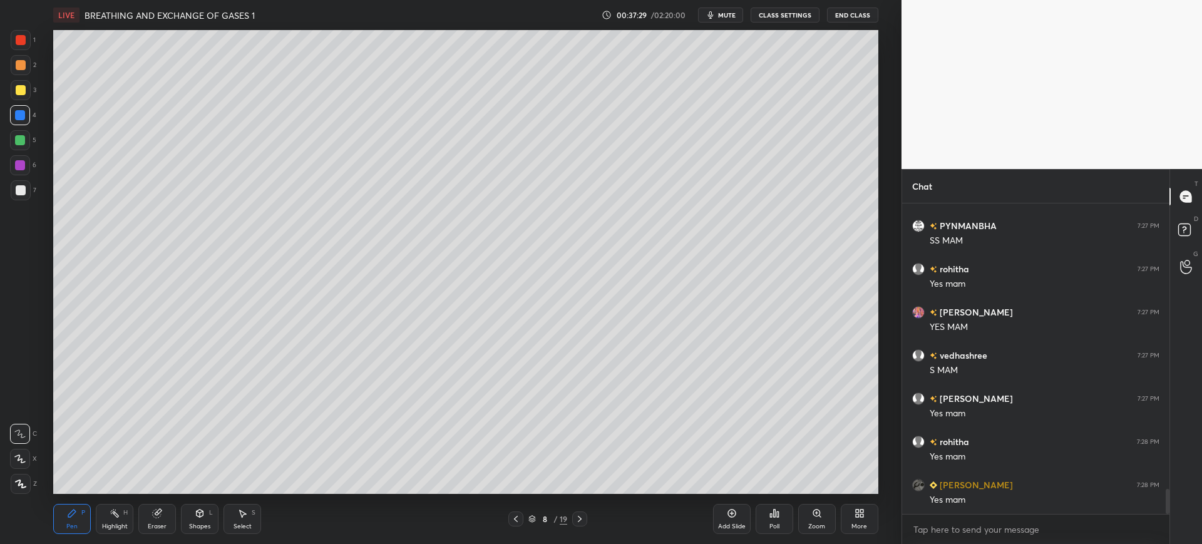
scroll to position [3587, 0]
click at [723, 8] on button "mute" at bounding box center [720, 15] width 45 height 15
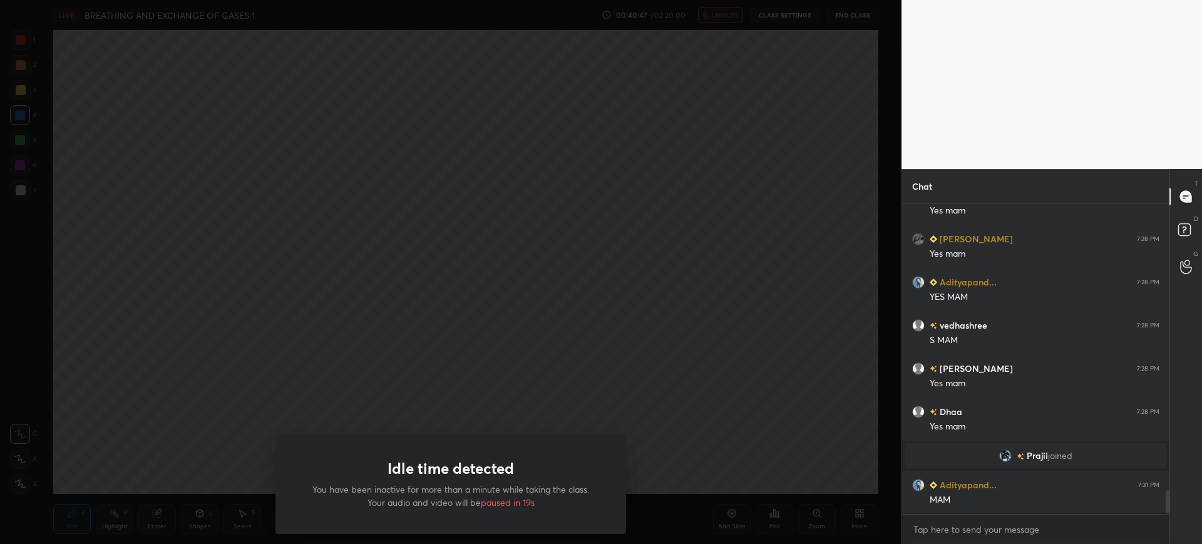
scroll to position [307, 263]
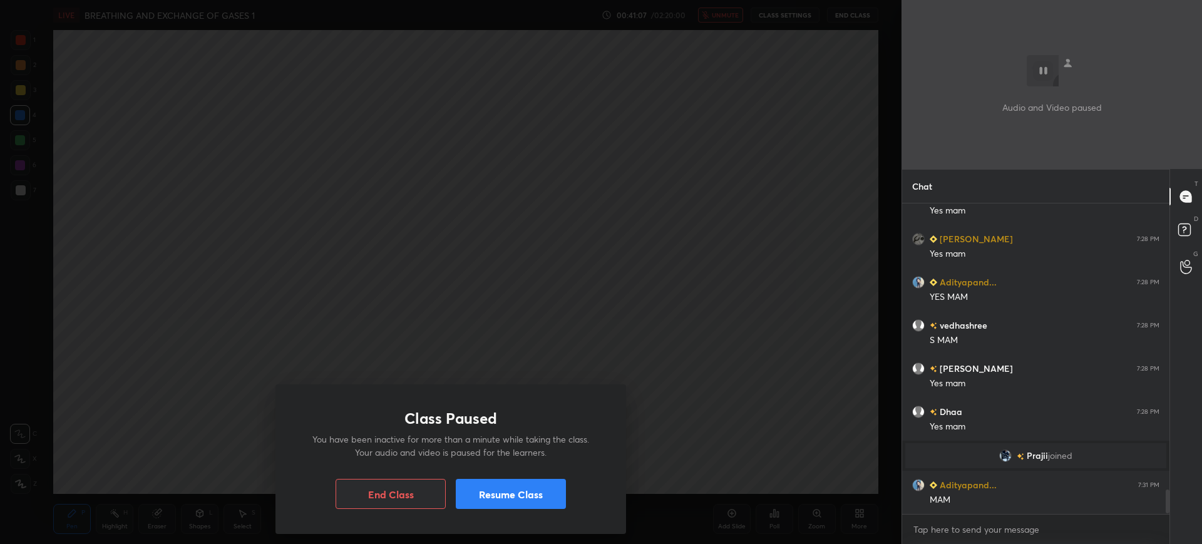
click at [522, 500] on button "Resume Class" at bounding box center [511, 494] width 110 height 30
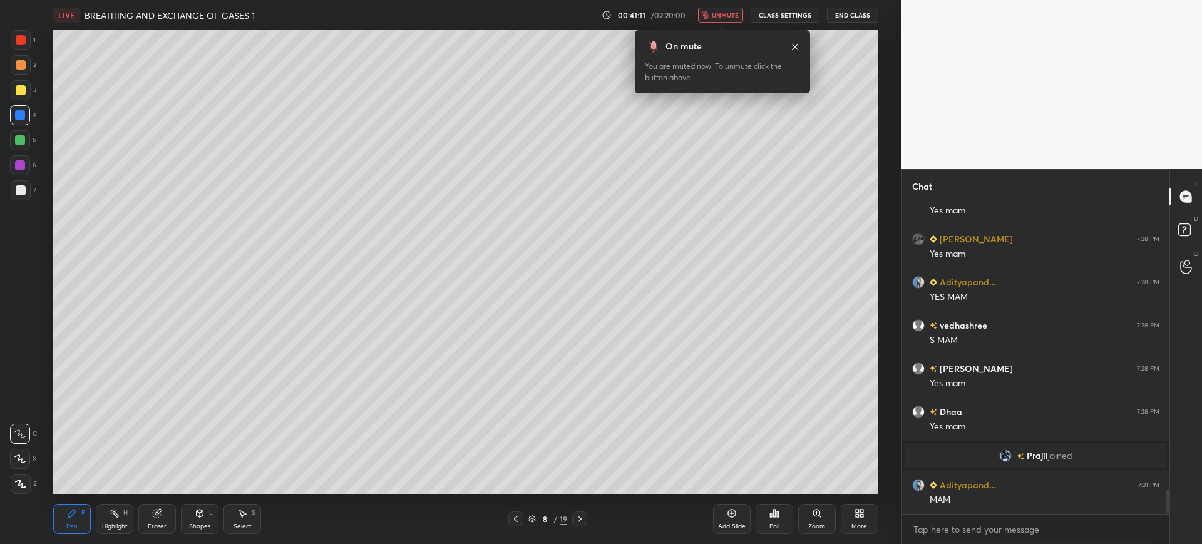
click at [729, 14] on span "unmute" at bounding box center [725, 15] width 27 height 9
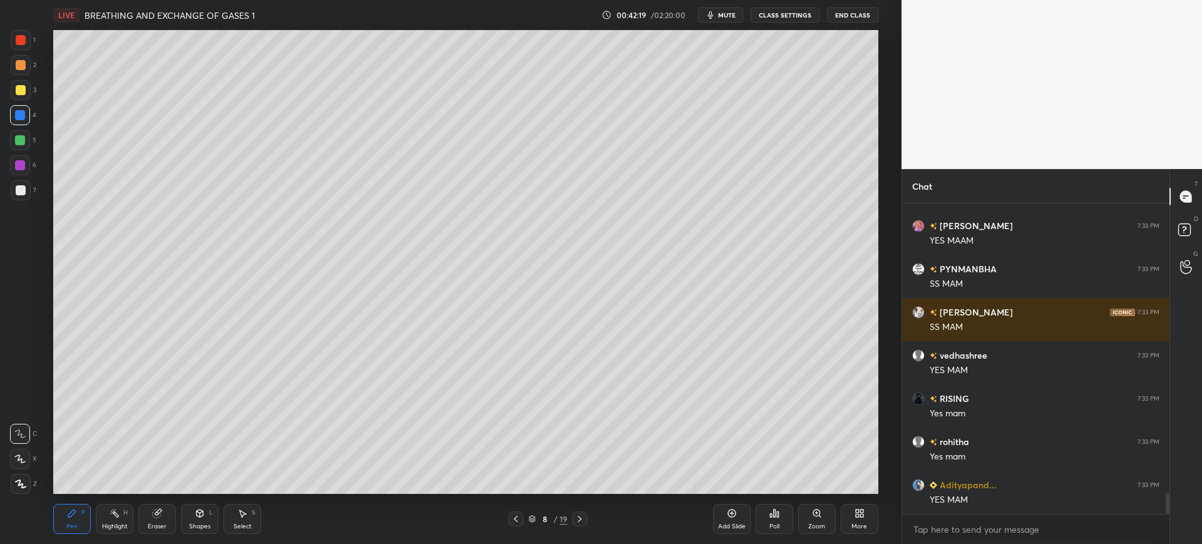
scroll to position [4199, 0]
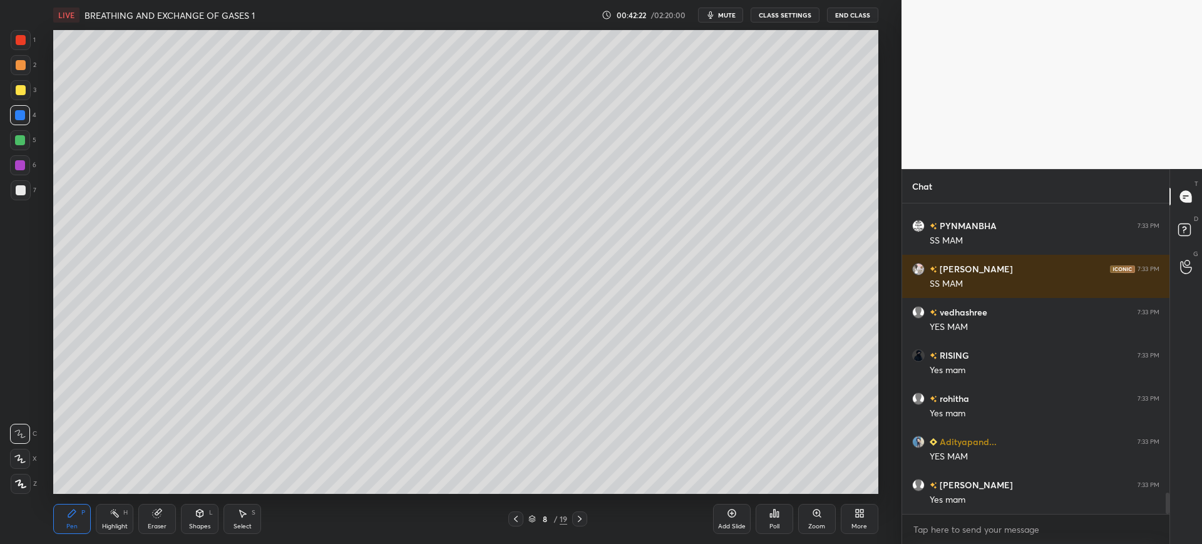
click at [742, 514] on div "Add Slide" at bounding box center [732, 519] width 38 height 30
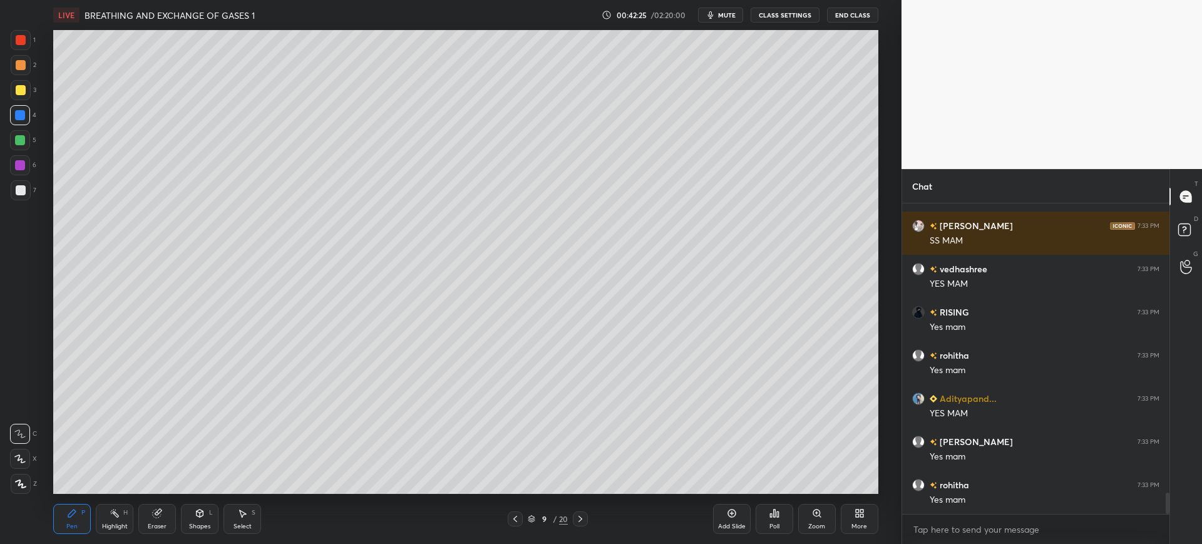
click at [21, 190] on div at bounding box center [21, 190] width 10 height 10
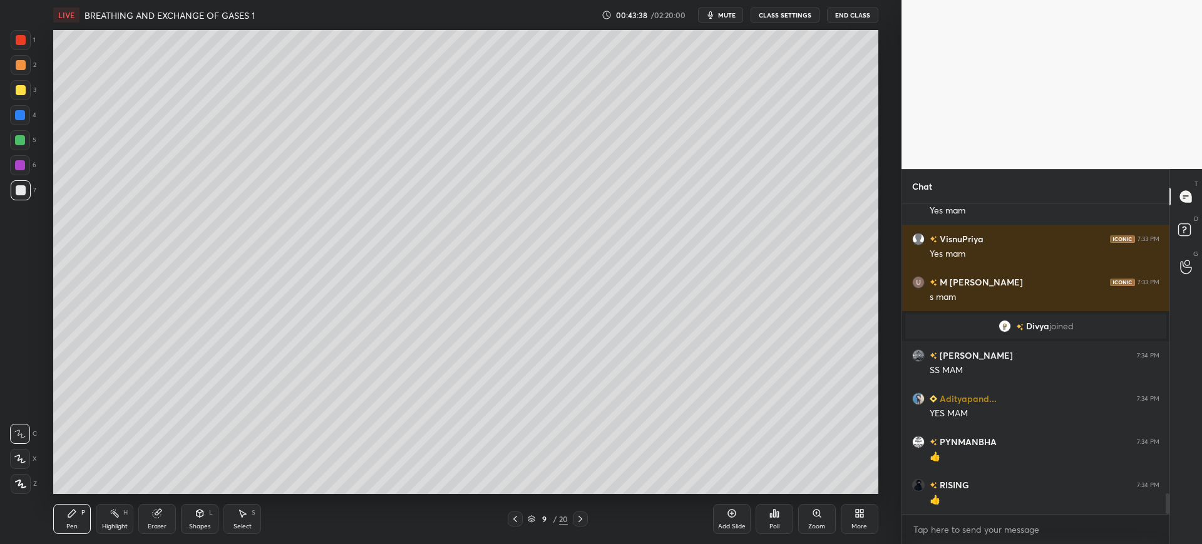
scroll to position [281, 263]
click at [18, 98] on div at bounding box center [21, 90] width 20 height 20
click at [725, 518] on div "Add Slide" at bounding box center [732, 519] width 38 height 30
click at [200, 521] on div "Shapes L" at bounding box center [200, 519] width 38 height 30
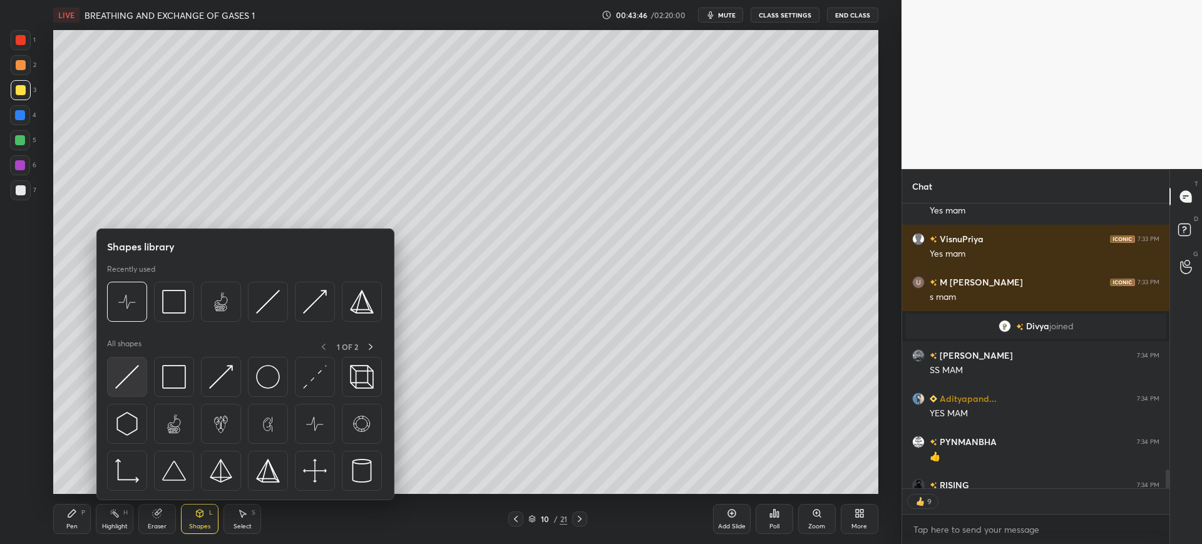
click at [134, 370] on img at bounding box center [127, 377] width 24 height 24
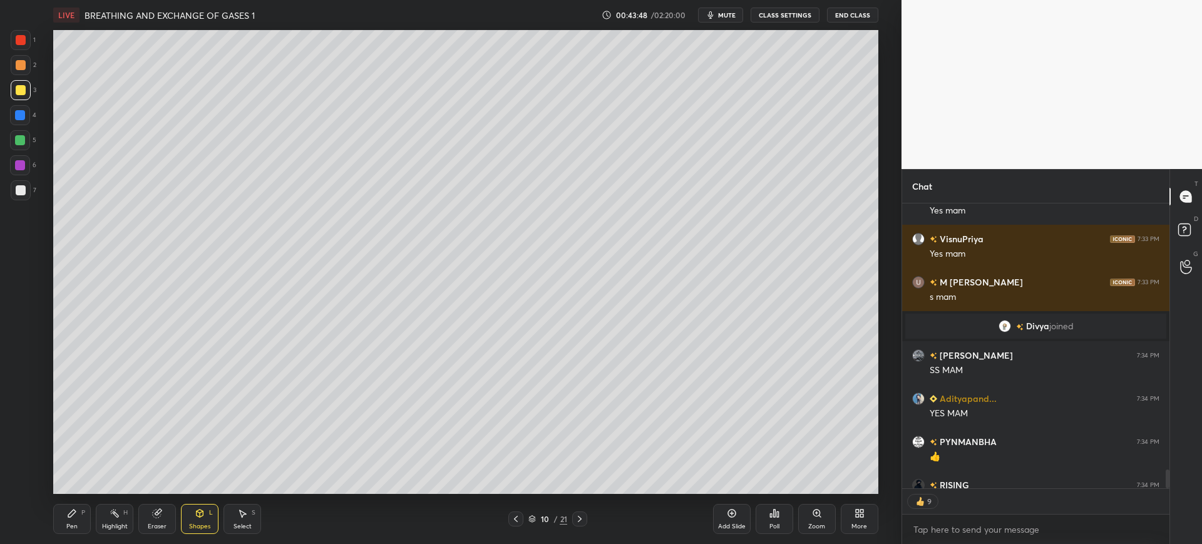
click at [69, 521] on div "Pen P" at bounding box center [72, 519] width 38 height 30
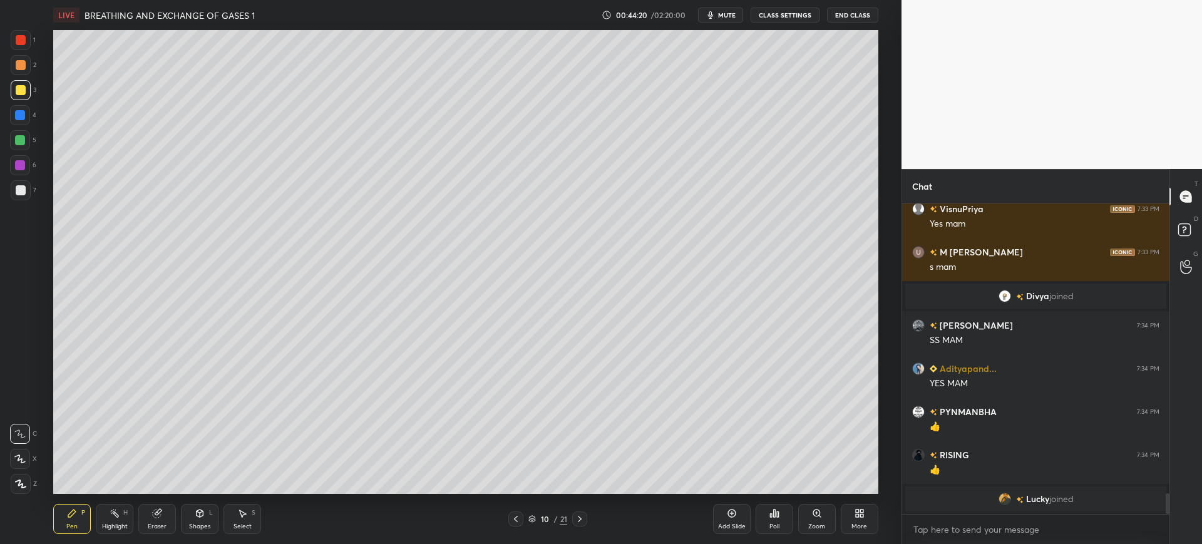
click at [16, 120] on div at bounding box center [20, 115] width 20 height 20
click at [17, 187] on div at bounding box center [21, 190] width 10 height 10
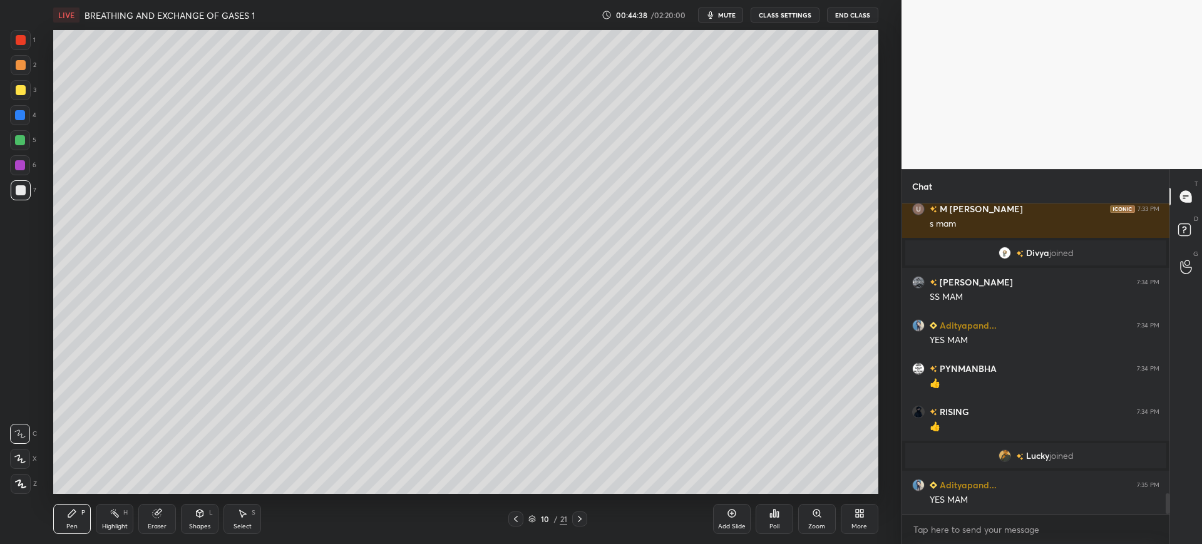
scroll to position [4450, 0]
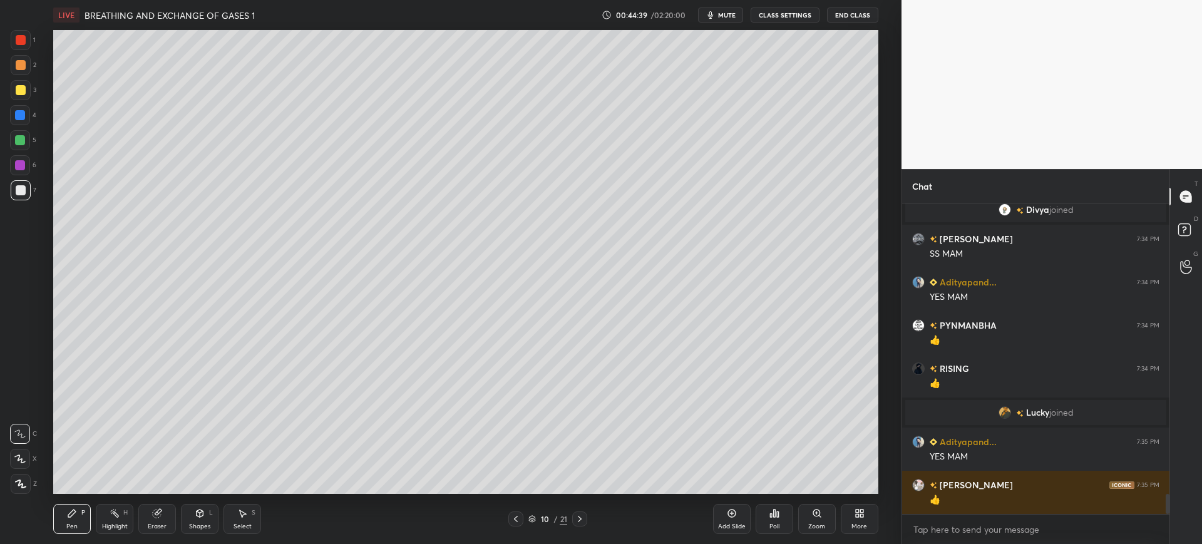
click at [28, 89] on div at bounding box center [21, 90] width 20 height 20
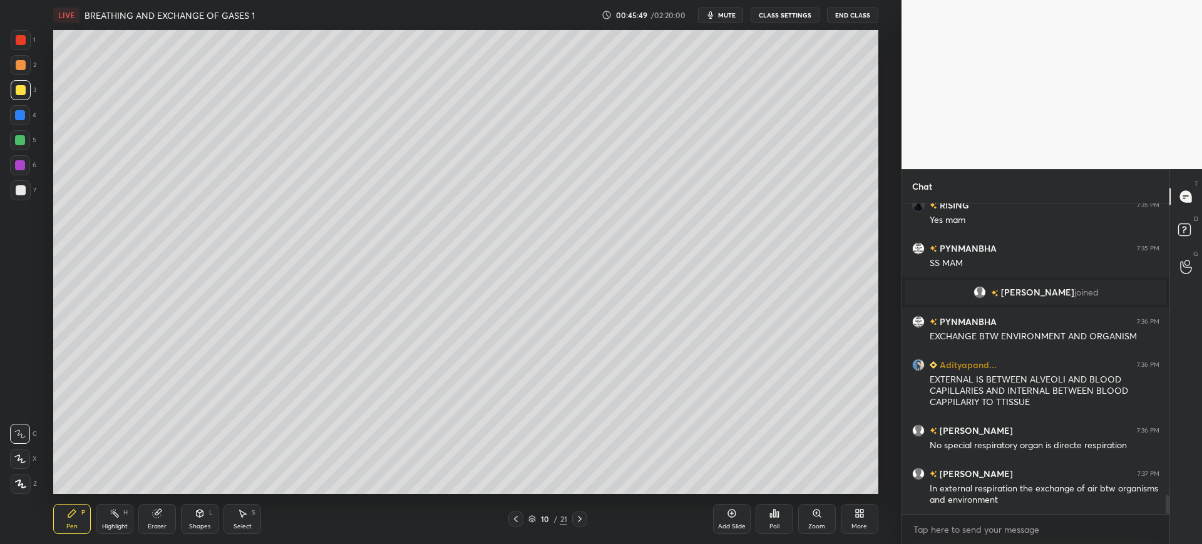
scroll to position [4788, 0]
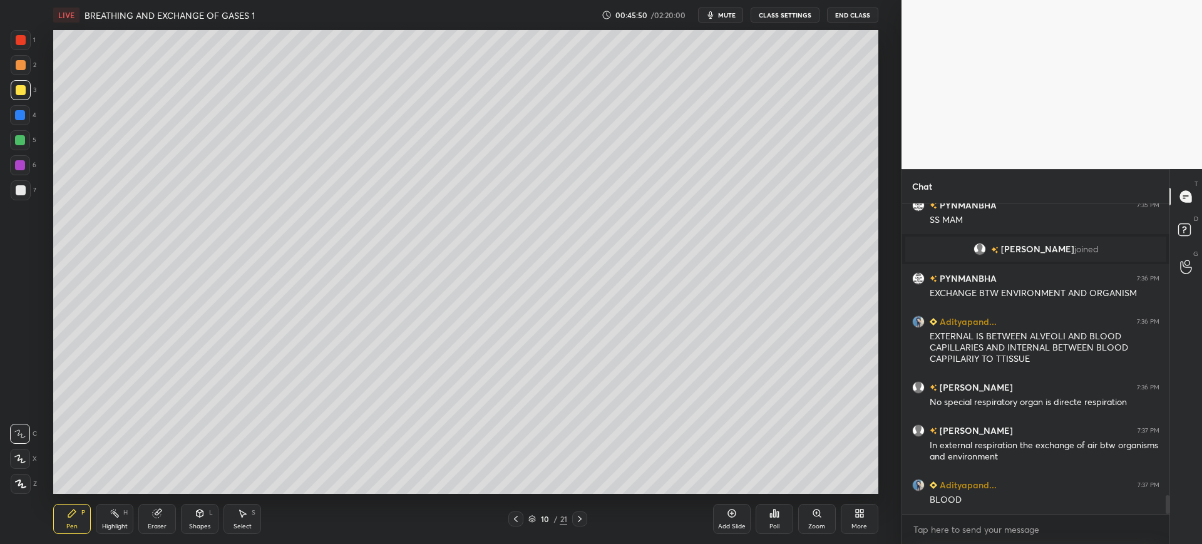
click at [20, 190] on div at bounding box center [21, 190] width 10 height 10
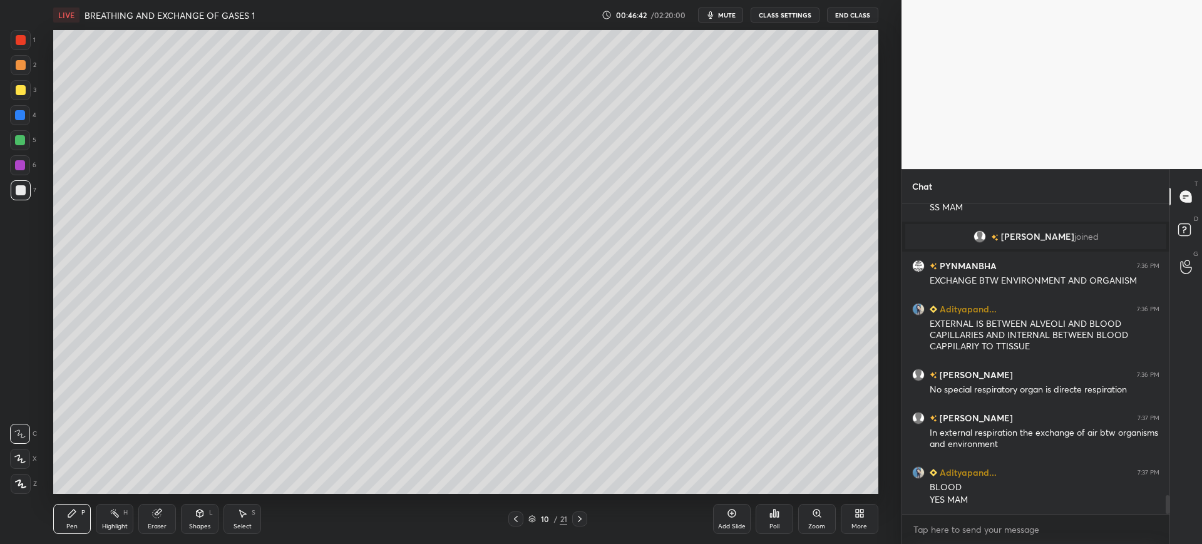
scroll to position [4831, 0]
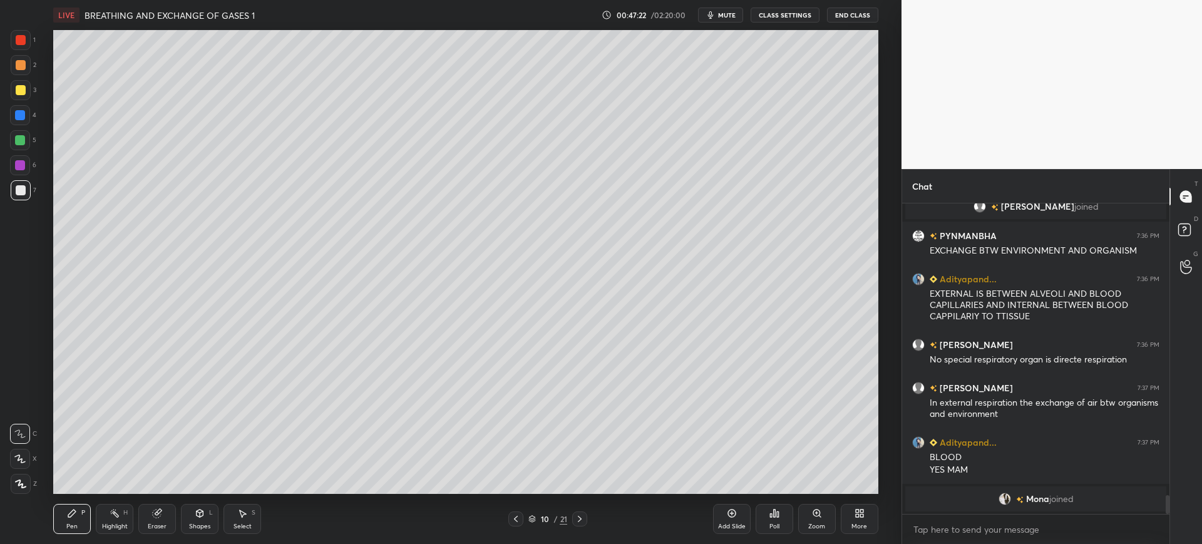
click at [25, 94] on div at bounding box center [21, 90] width 20 height 20
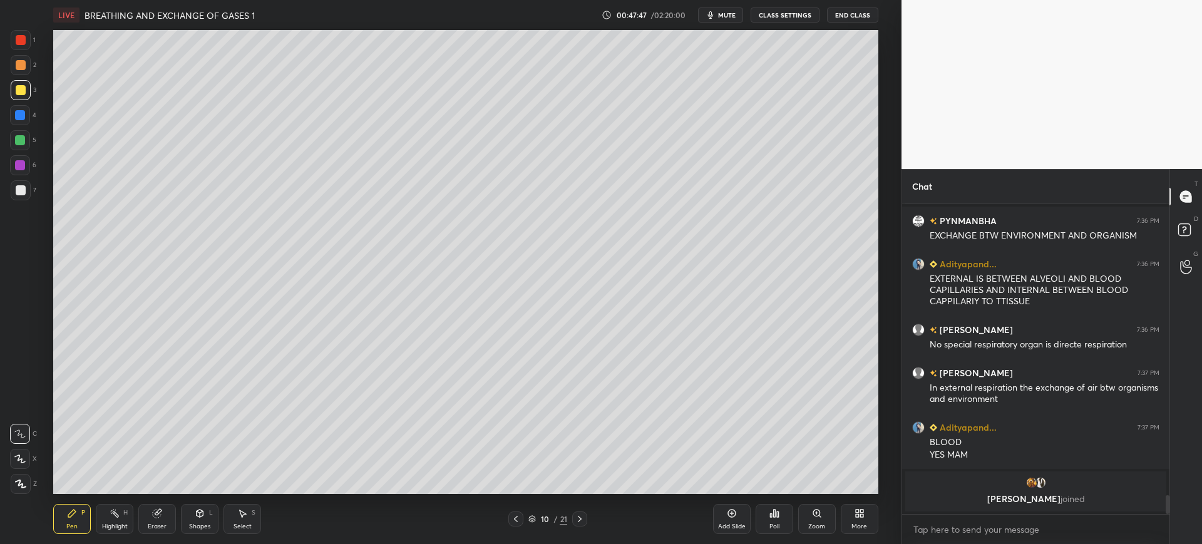
click at [34, 46] on div "1" at bounding box center [23, 40] width 25 height 20
click at [20, 185] on div at bounding box center [21, 190] width 20 height 20
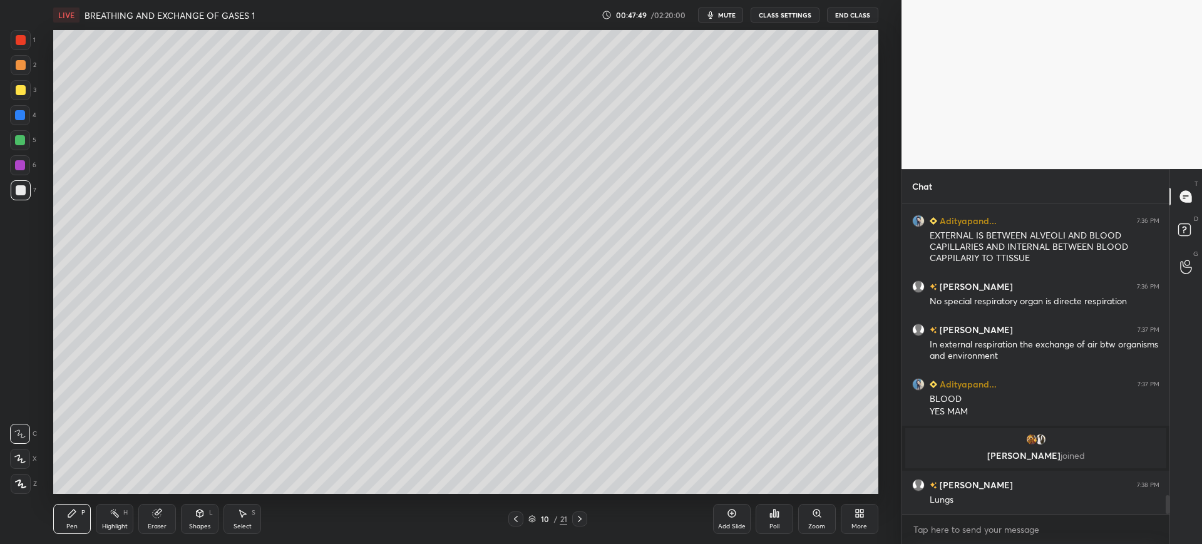
click at [19, 90] on div at bounding box center [21, 90] width 10 height 10
click at [23, 193] on div at bounding box center [21, 190] width 10 height 10
click at [29, 86] on div at bounding box center [21, 90] width 20 height 20
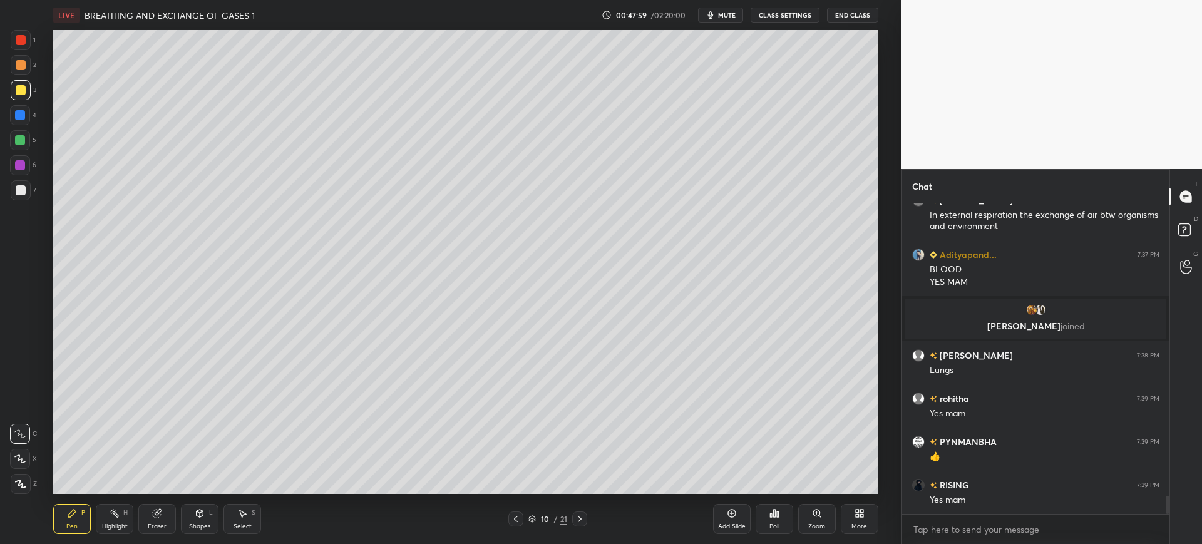
scroll to position [4978, 0]
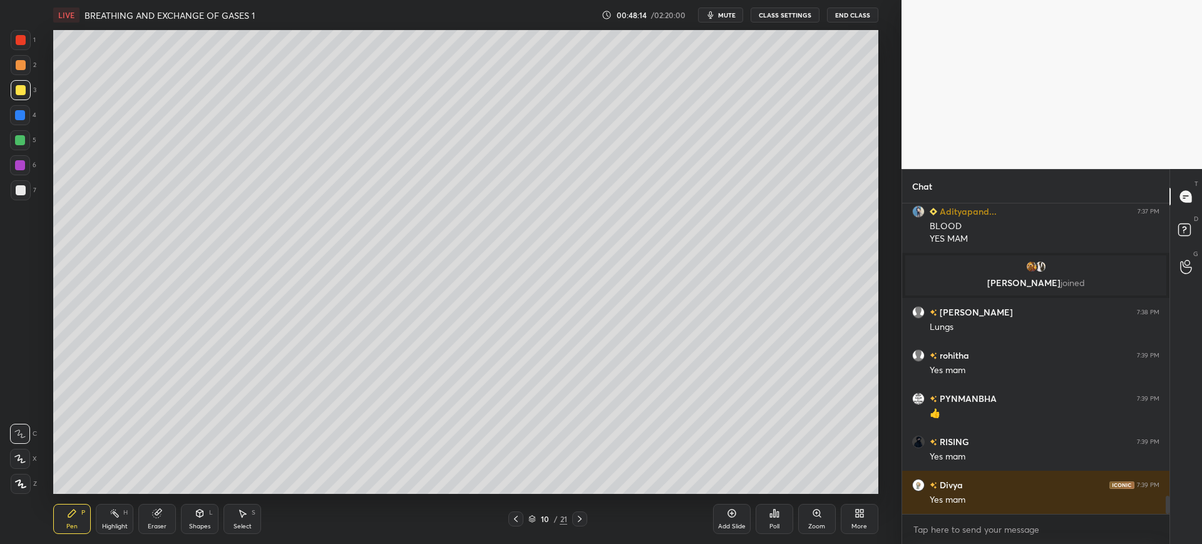
click at [553, 498] on div "Pen P Highlight H Eraser Shapes L Select S 10 / 21 Add Slide Poll Zoom More" at bounding box center [465, 519] width 824 height 50
click at [555, 494] on div "Pen P Highlight H Eraser Shapes L Select S 10 / 21 Add Slide Poll Zoom More" at bounding box center [465, 519] width 824 height 50
click at [571, 494] on div "Pen P Highlight H Eraser Shapes L Select S 10 / 21 Add Slide Poll Zoom More" at bounding box center [465, 519] width 824 height 50
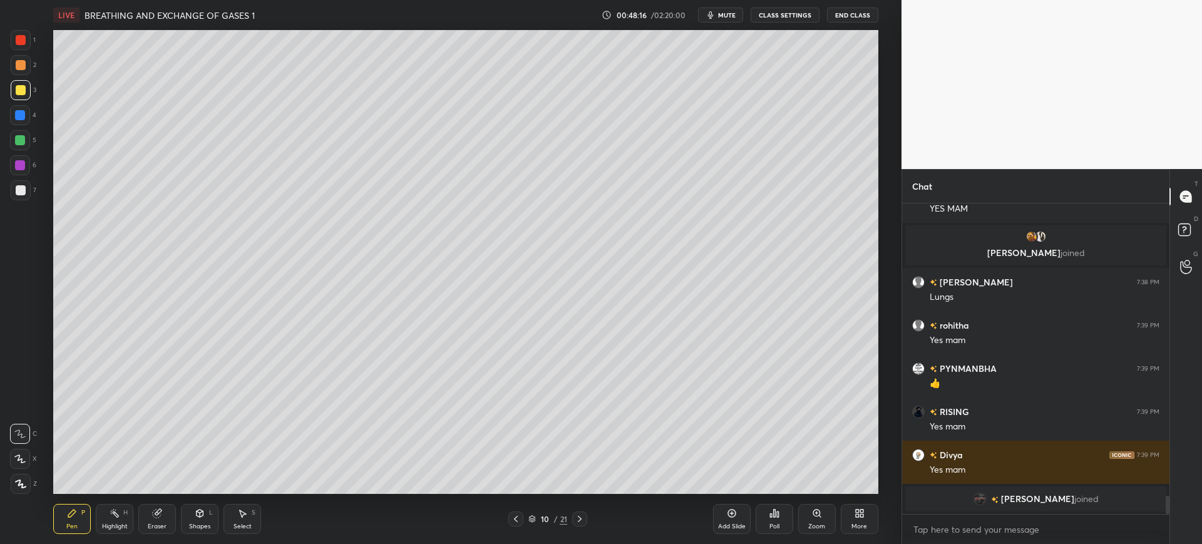
click at [17, 120] on div at bounding box center [20, 115] width 10 height 10
click at [31, 39] on div "1" at bounding box center [23, 40] width 25 height 20
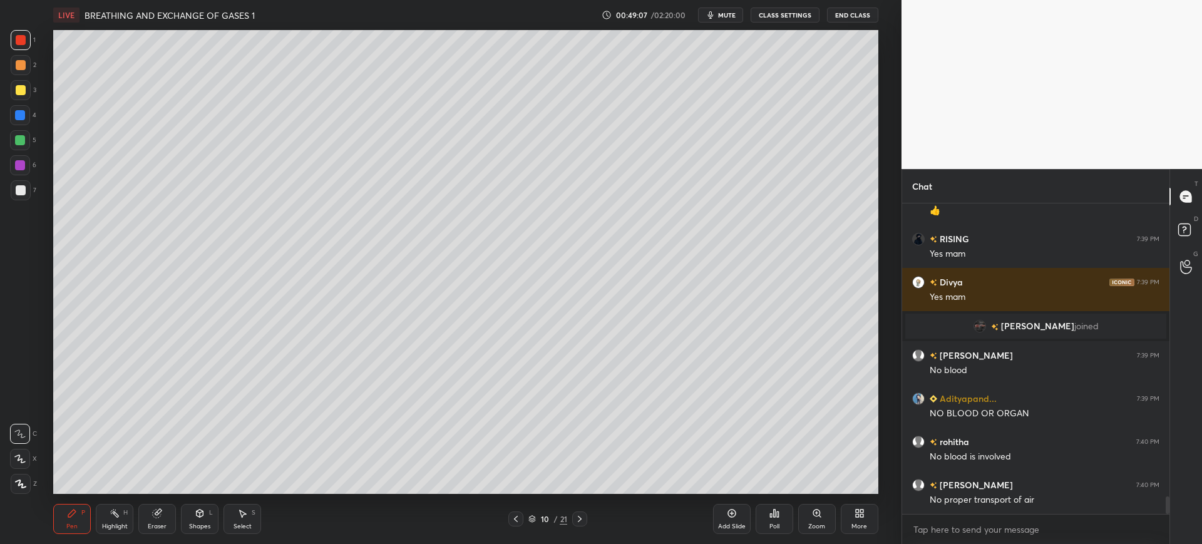
scroll to position [5178, 0]
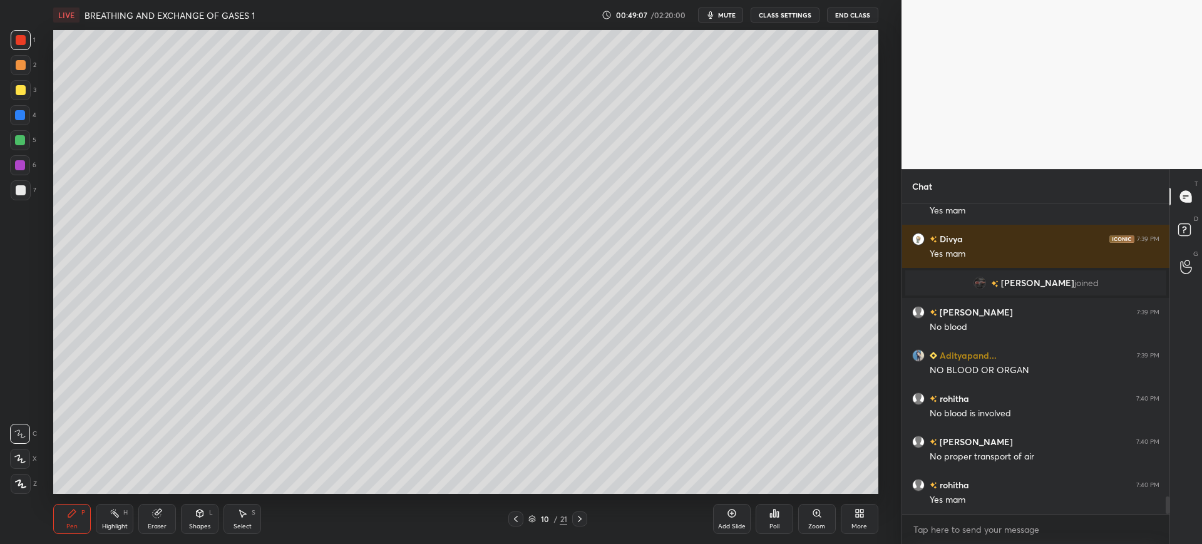
click at [24, 148] on div at bounding box center [20, 140] width 20 height 20
click at [22, 190] on div at bounding box center [21, 190] width 10 height 10
click at [20, 92] on div at bounding box center [21, 90] width 10 height 10
click at [26, 190] on div at bounding box center [21, 190] width 20 height 20
click at [731, 516] on icon at bounding box center [732, 513] width 10 height 10
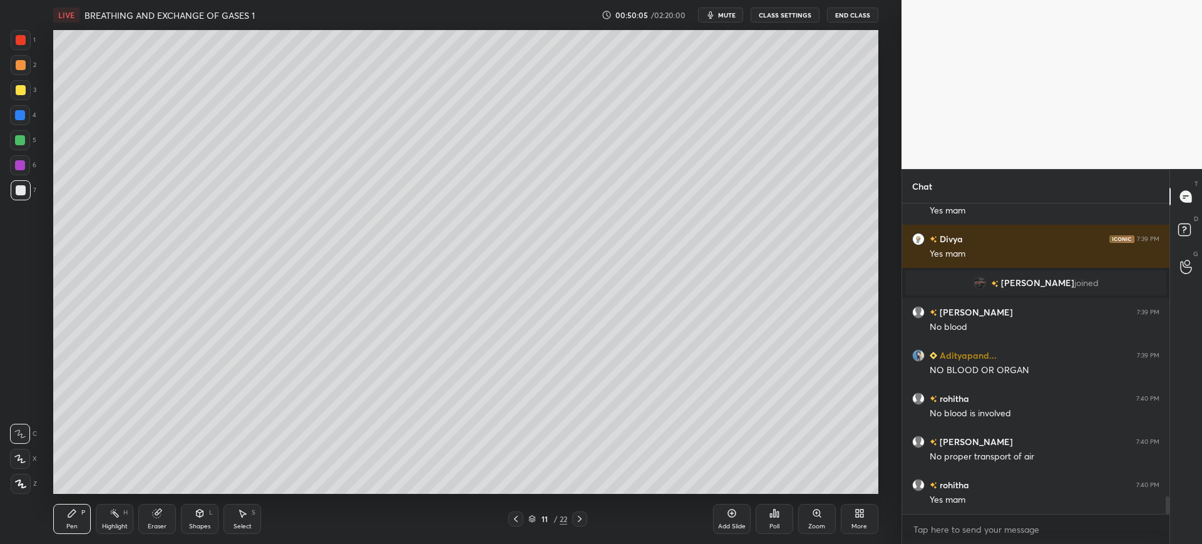
click at [168, 521] on div "Eraser" at bounding box center [157, 519] width 38 height 30
click at [21, 480] on span "Erase all" at bounding box center [20, 483] width 19 height 9
click at [187, 519] on div "Shapes L" at bounding box center [200, 519] width 38 height 30
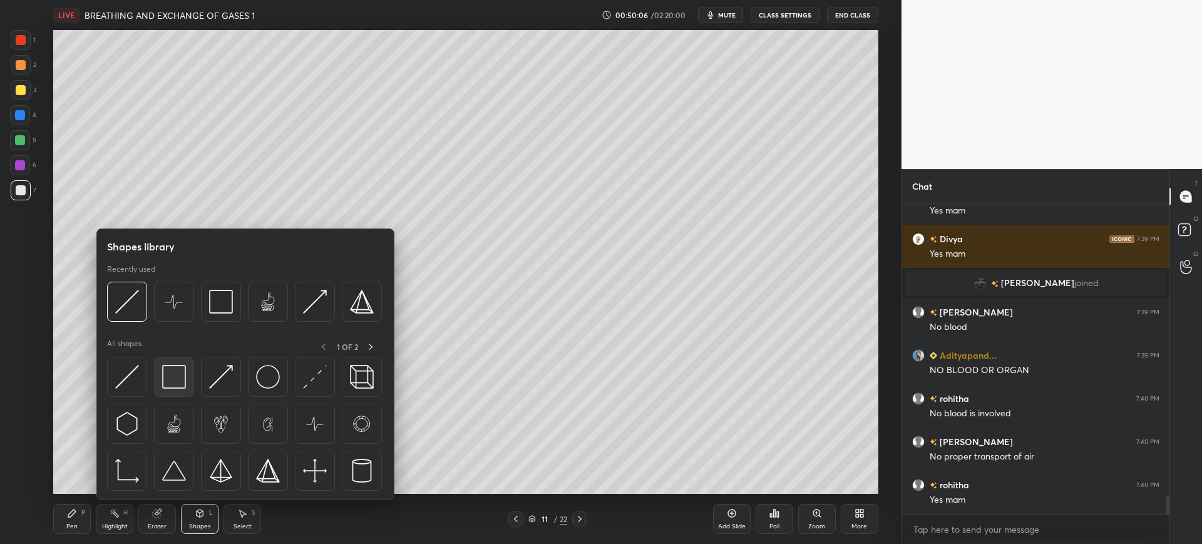
click at [165, 382] on img at bounding box center [174, 377] width 24 height 24
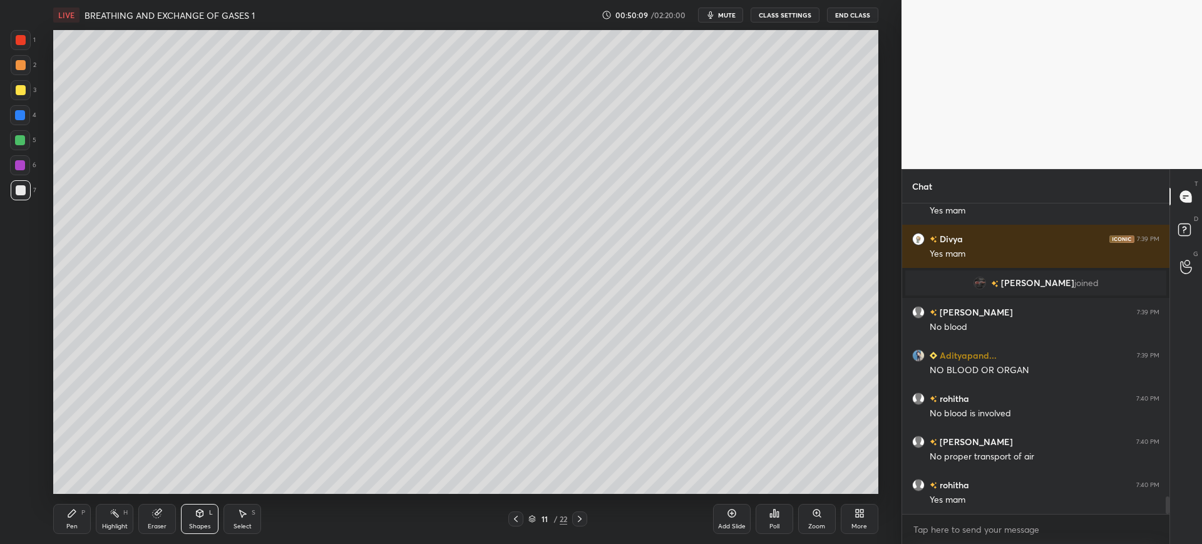
click at [73, 514] on icon at bounding box center [72, 513] width 8 height 8
click at [201, 523] on div "Shapes" at bounding box center [199, 526] width 21 height 6
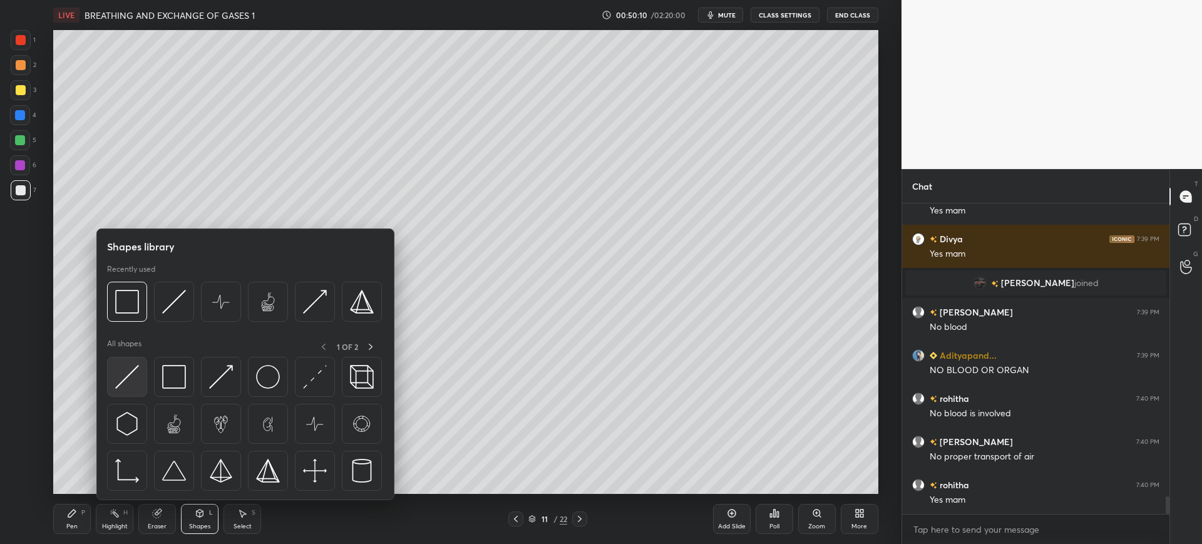
click at [129, 374] on img at bounding box center [127, 377] width 24 height 24
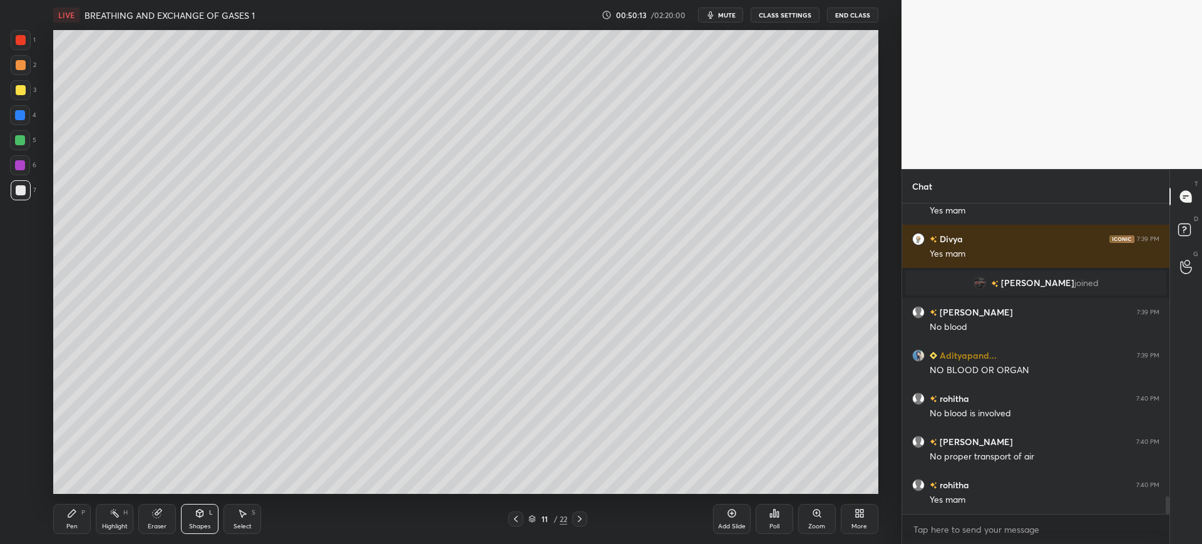
click at [74, 525] on div "Pen" at bounding box center [71, 526] width 11 height 6
click at [29, 93] on div at bounding box center [21, 90] width 20 height 20
click at [19, 123] on div at bounding box center [20, 115] width 20 height 20
click at [22, 190] on div at bounding box center [21, 190] width 10 height 10
click at [23, 111] on div at bounding box center [20, 115] width 10 height 10
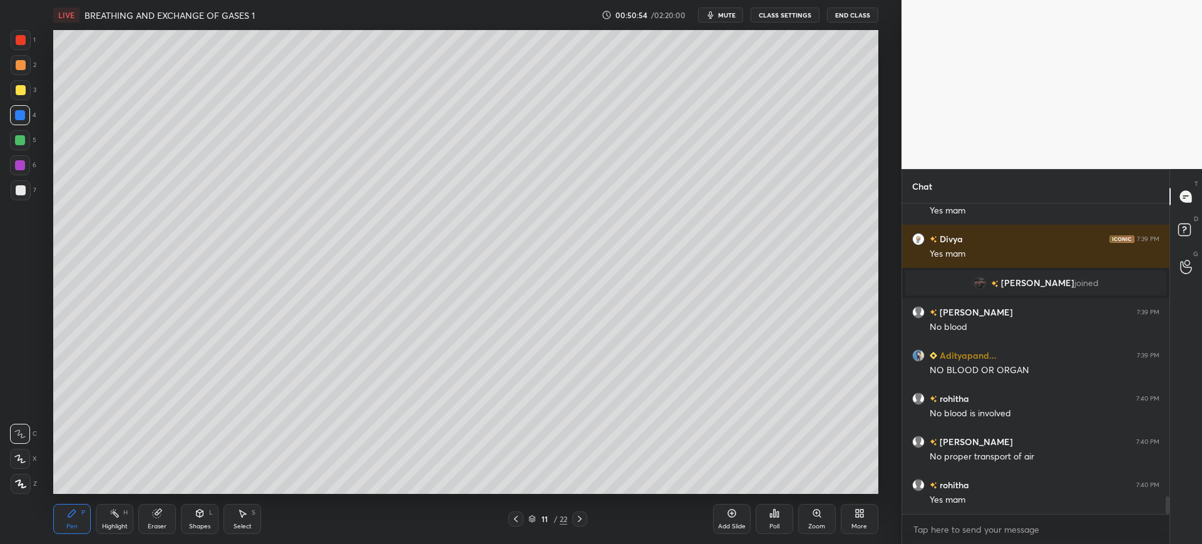
click at [17, 192] on div at bounding box center [21, 190] width 10 height 10
click at [23, 121] on div at bounding box center [20, 115] width 20 height 20
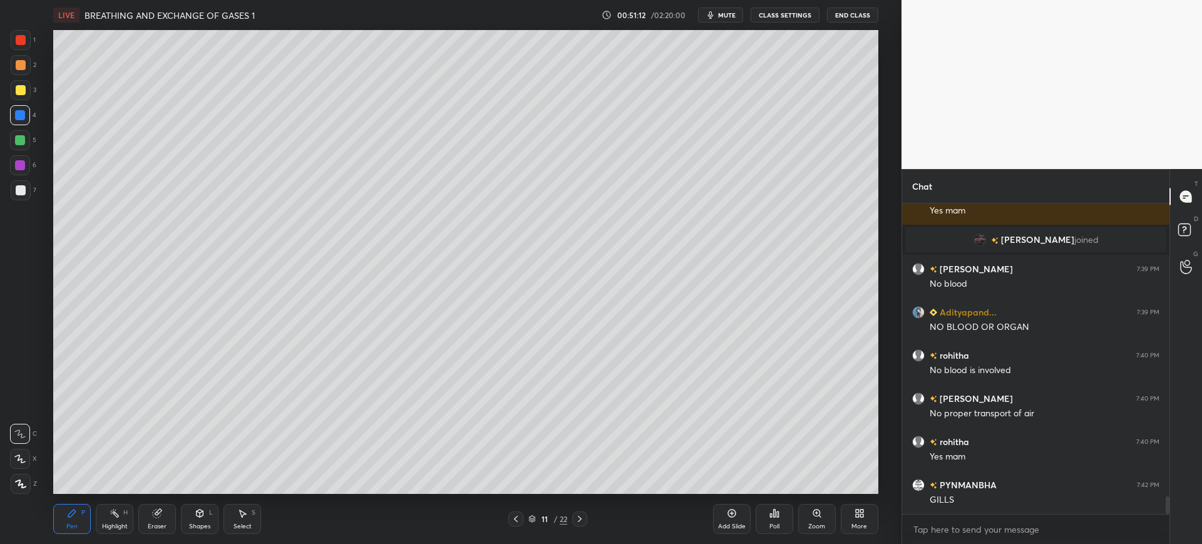
click at [21, 189] on div at bounding box center [21, 190] width 10 height 10
click at [127, 526] on div "Highlight" at bounding box center [115, 526] width 26 height 6
click at [156, 519] on div "Eraser" at bounding box center [157, 519] width 38 height 30
click at [73, 519] on div "Pen P" at bounding box center [72, 519] width 38 height 30
click at [36, 97] on div "3" at bounding box center [24, 90] width 26 height 20
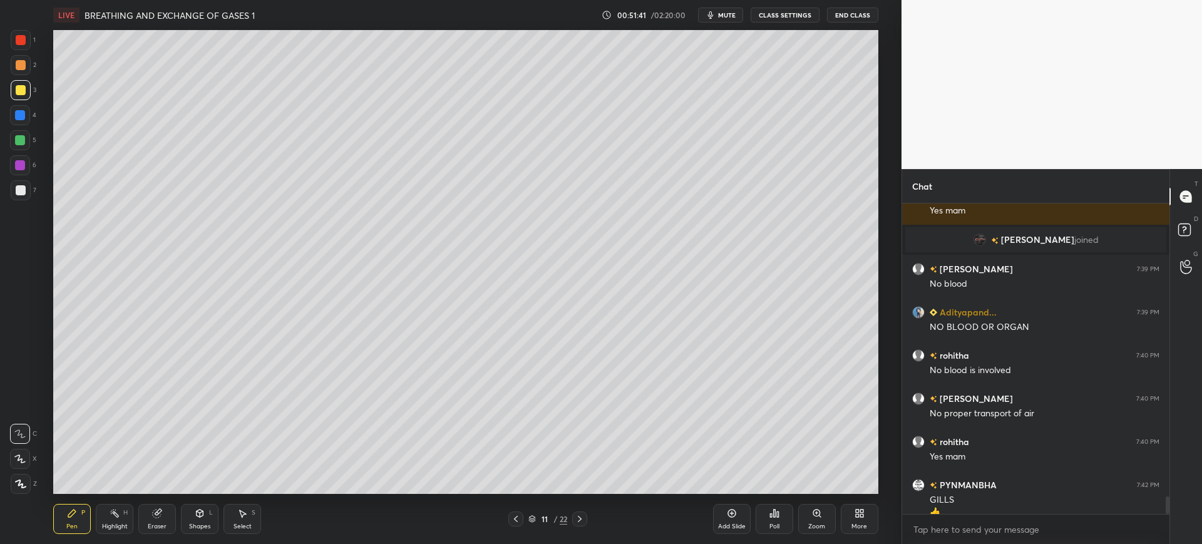
scroll to position [5320, 0]
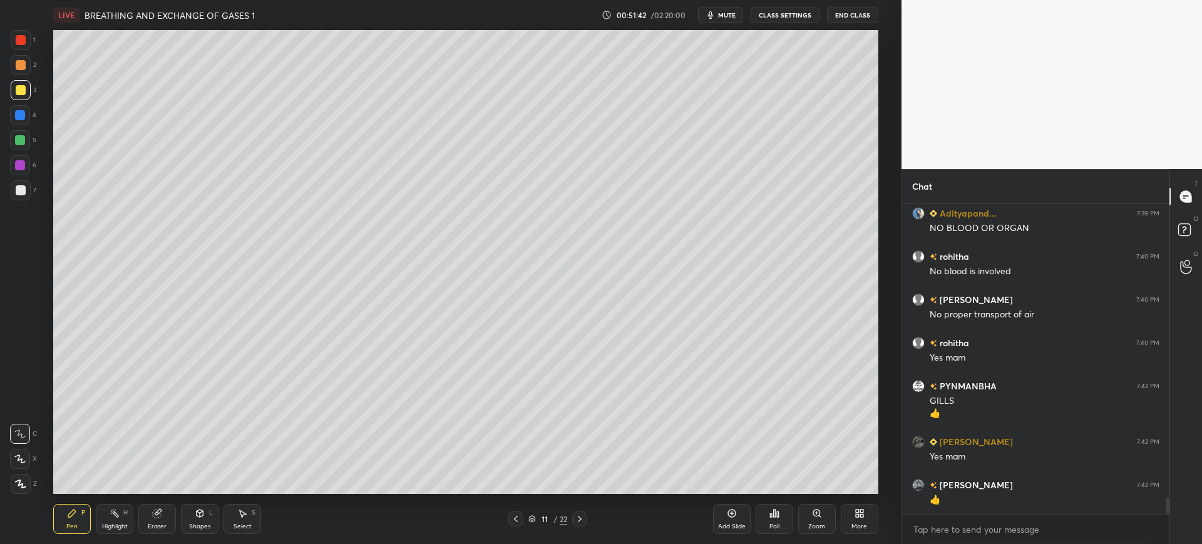
click at [20, 41] on div at bounding box center [21, 40] width 10 height 10
click at [207, 513] on div "Shapes L" at bounding box center [200, 519] width 38 height 30
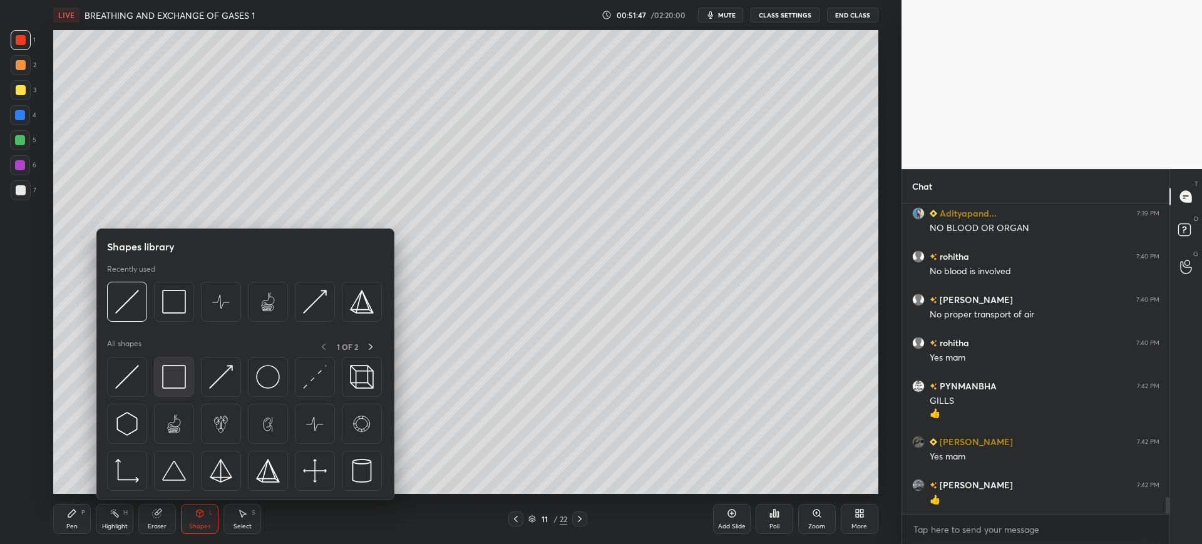
click at [170, 370] on img at bounding box center [174, 377] width 24 height 24
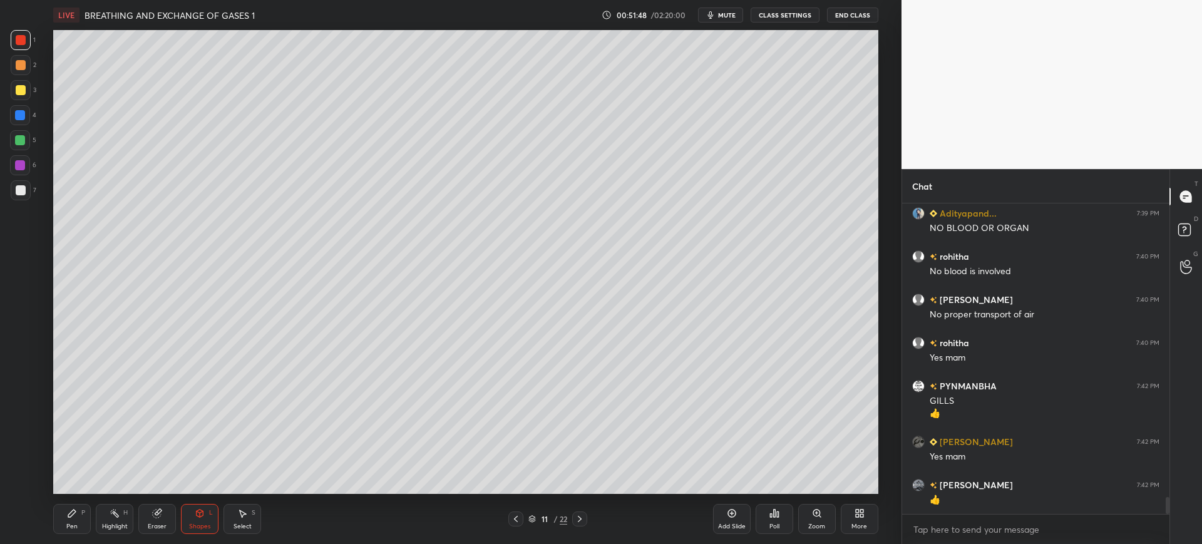
scroll to position [5363, 0]
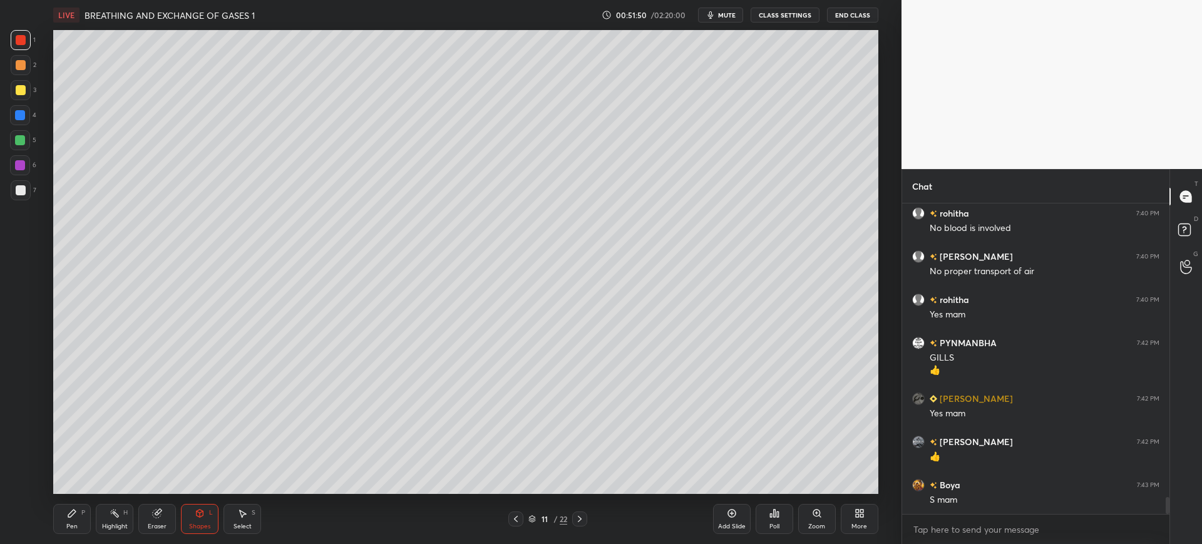
click at [71, 513] on icon at bounding box center [72, 513] width 8 height 8
click at [26, 119] on div at bounding box center [20, 115] width 20 height 20
click at [14, 478] on div at bounding box center [21, 484] width 20 height 20
click at [24, 165] on div at bounding box center [20, 165] width 10 height 10
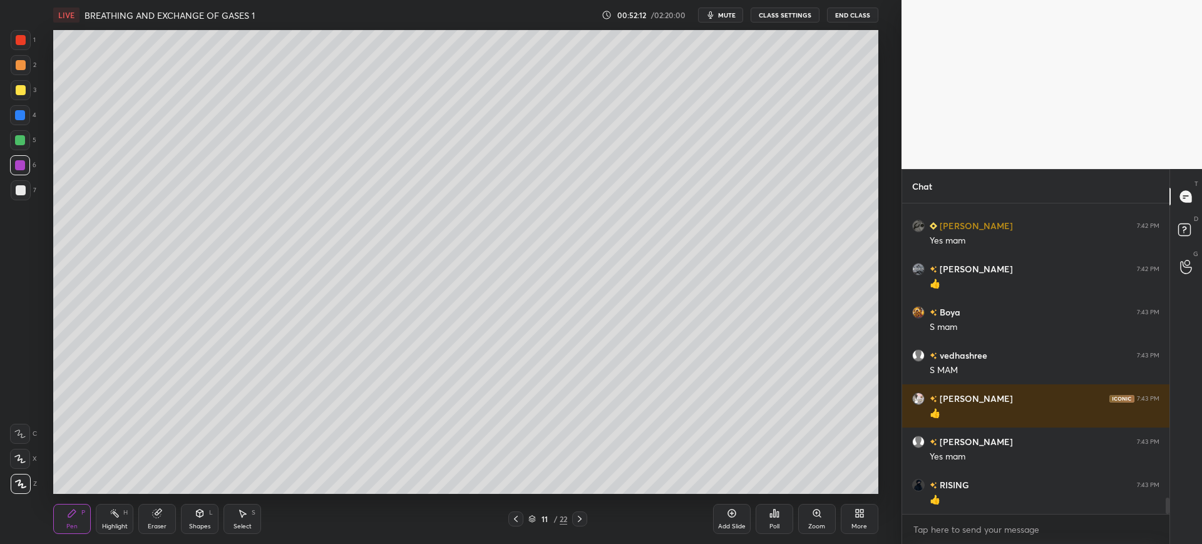
scroll to position [5579, 0]
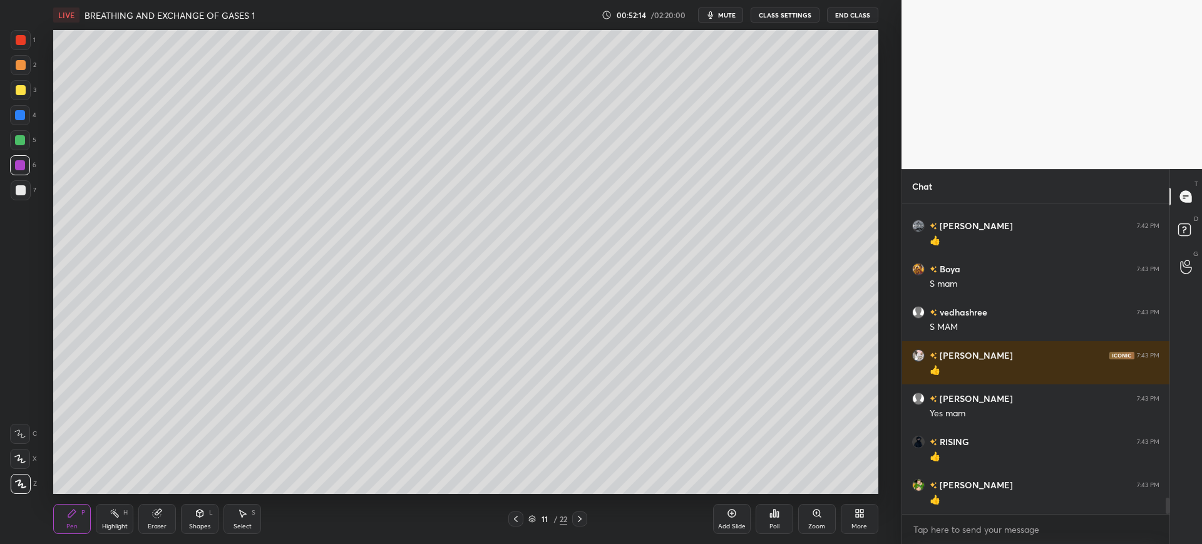
click at [19, 116] on div at bounding box center [20, 115] width 10 height 10
click at [27, 464] on div at bounding box center [20, 459] width 20 height 20
click at [203, 519] on div "Shapes L" at bounding box center [200, 519] width 38 height 30
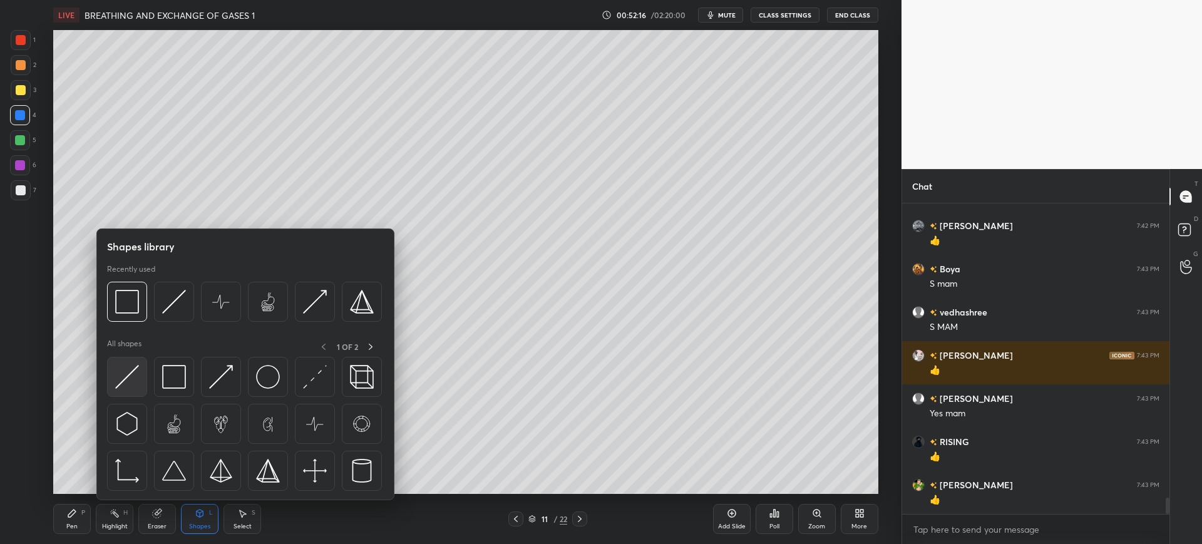
click at [130, 391] on div at bounding box center [127, 377] width 40 height 40
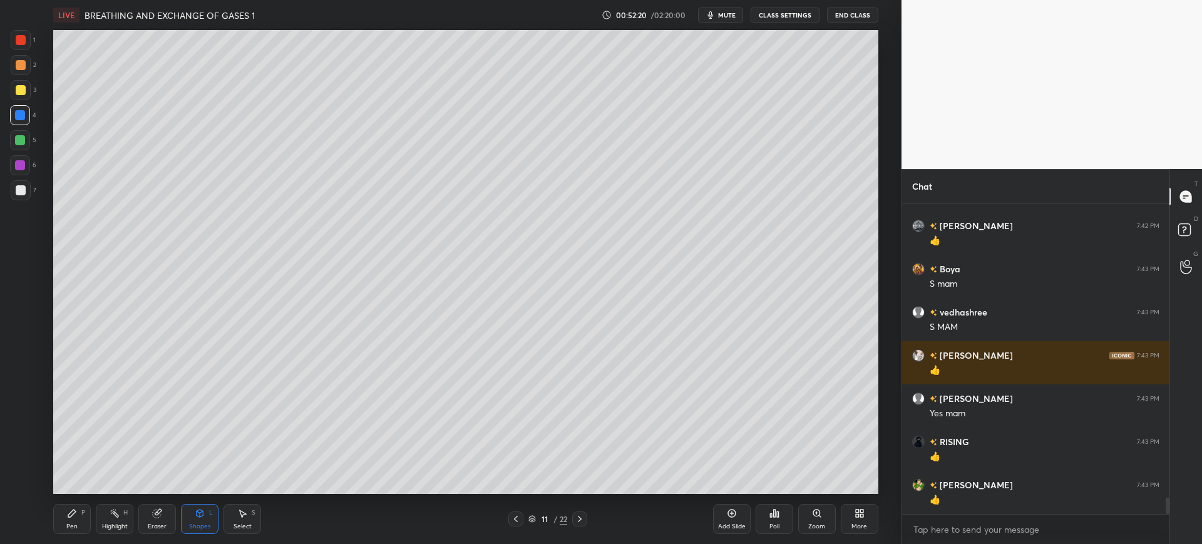
click at [68, 532] on div "Pen P" at bounding box center [72, 519] width 38 height 30
click at [18, 195] on div at bounding box center [21, 190] width 20 height 20
click at [23, 431] on icon at bounding box center [19, 433] width 11 height 9
click at [23, 85] on div at bounding box center [21, 90] width 10 height 10
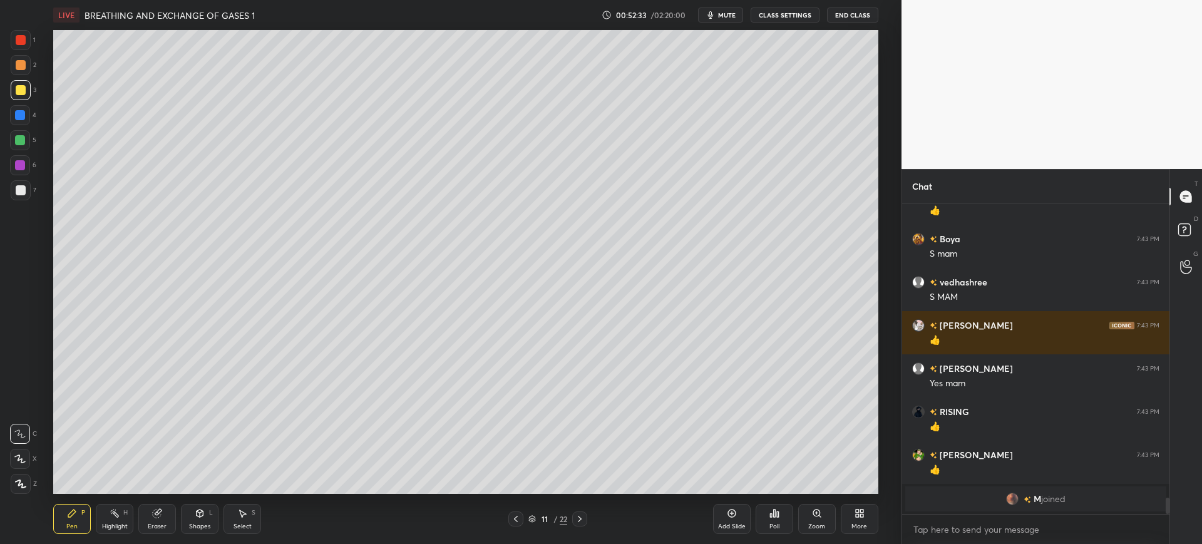
scroll to position [5624, 0]
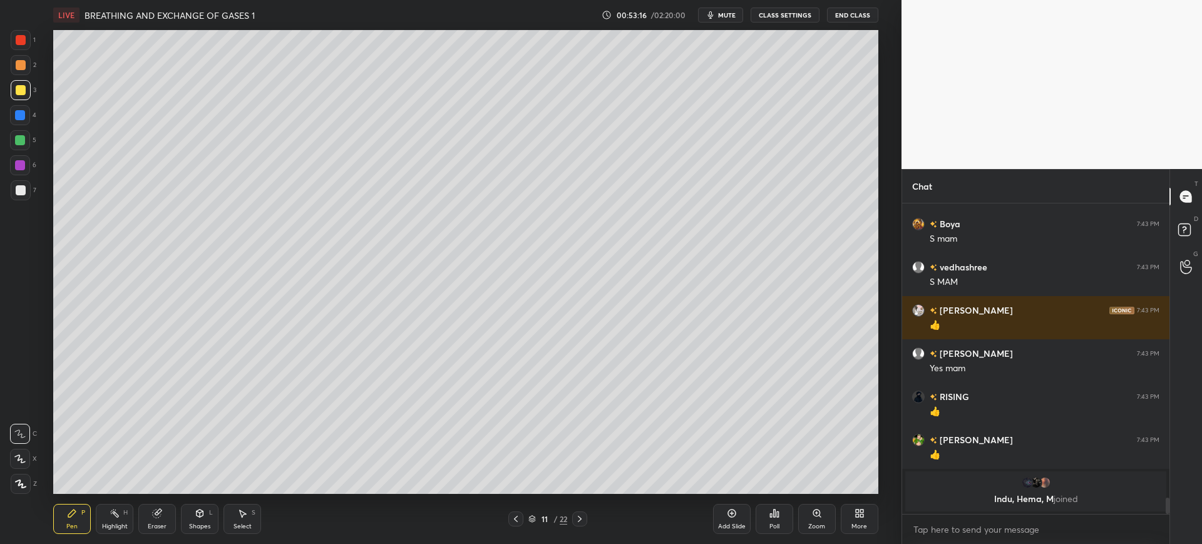
click at [18, 44] on div at bounding box center [21, 40] width 10 height 10
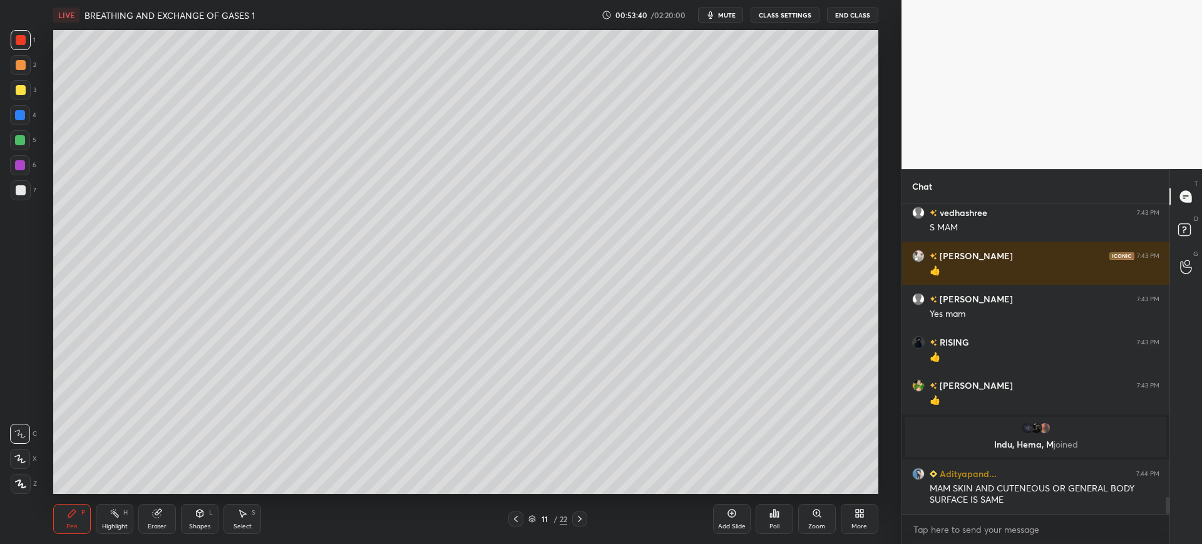
click at [22, 95] on div at bounding box center [21, 90] width 20 height 20
click at [28, 197] on div at bounding box center [21, 190] width 20 height 20
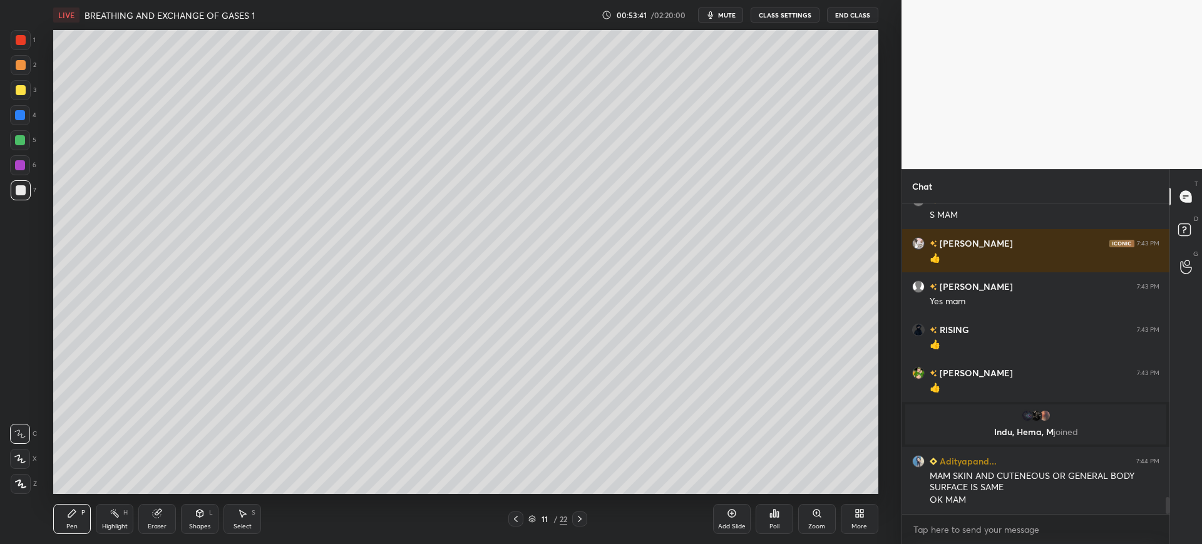
click at [14, 160] on div at bounding box center [20, 165] width 20 height 20
click at [27, 143] on div at bounding box center [20, 140] width 20 height 20
click at [514, 518] on icon at bounding box center [516, 519] width 10 height 10
click at [735, 524] on div "Add Slide" at bounding box center [732, 526] width 28 height 6
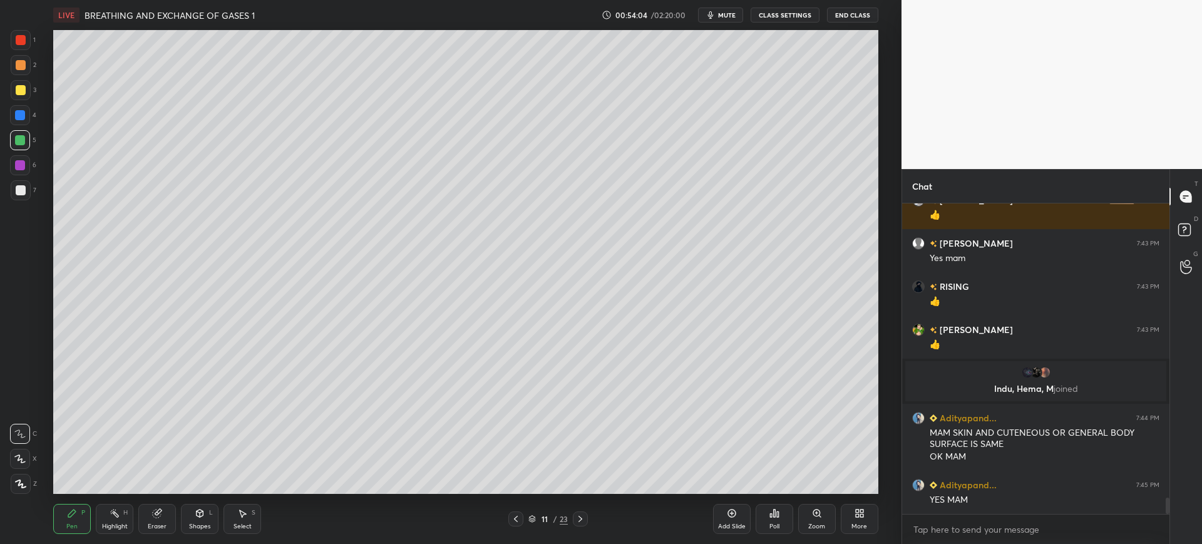
click at [18, 190] on div at bounding box center [21, 190] width 10 height 10
click at [19, 91] on div at bounding box center [21, 90] width 10 height 10
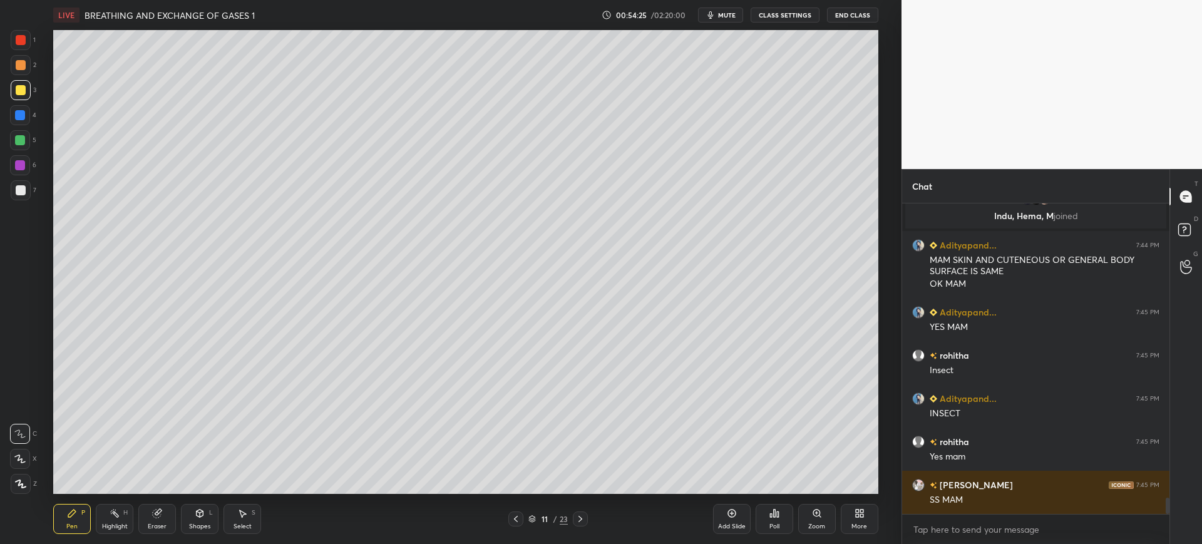
scroll to position [5750, 0]
click at [19, 195] on div at bounding box center [21, 190] width 20 height 20
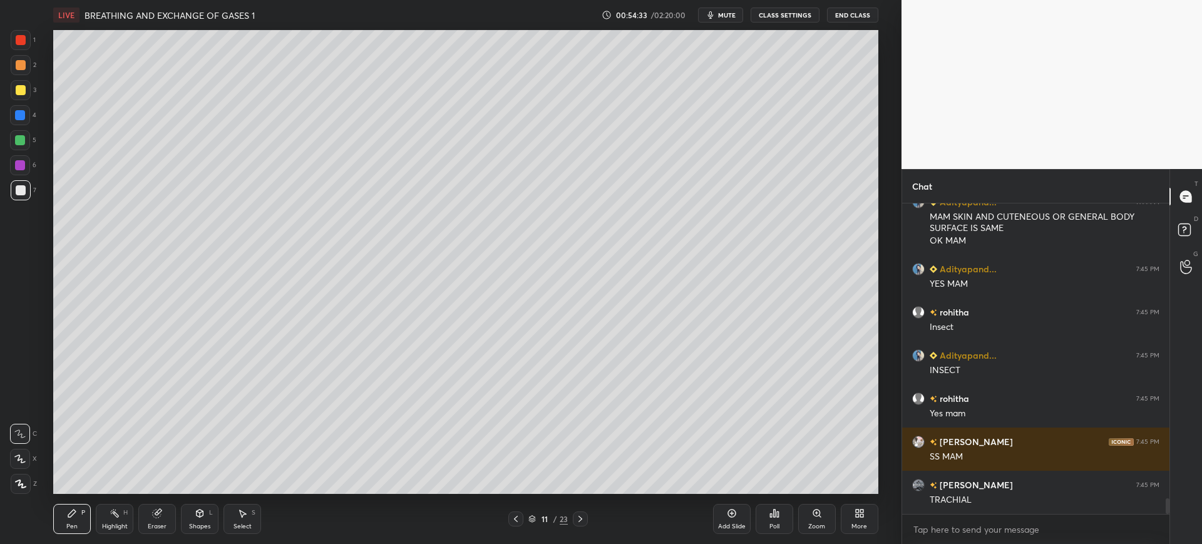
scroll to position [5793, 0]
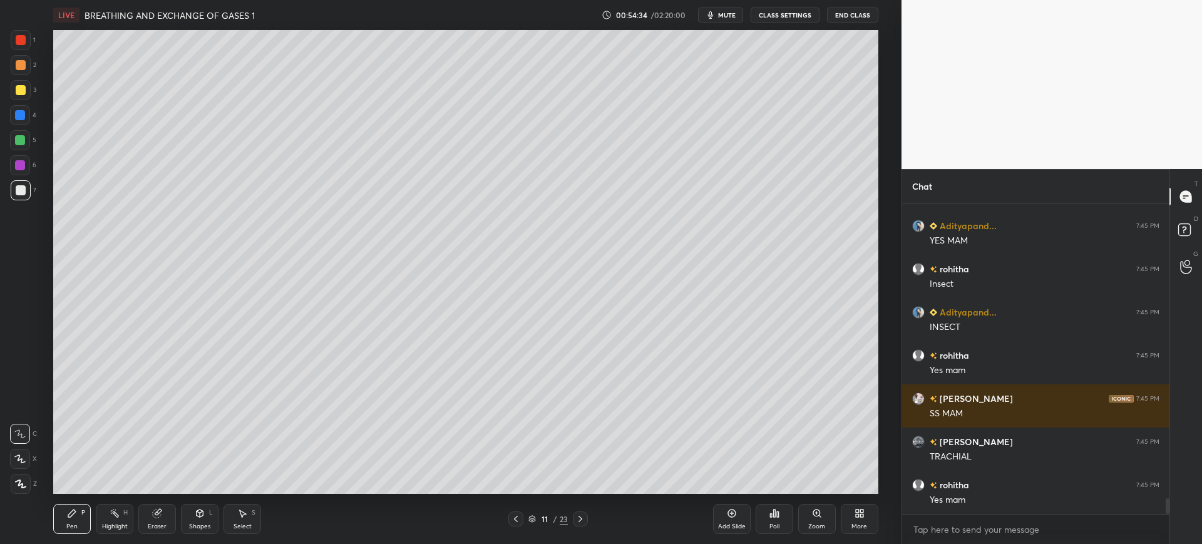
click at [23, 38] on div at bounding box center [21, 40] width 10 height 10
click at [33, 87] on div "3" at bounding box center [24, 90] width 26 height 20
click at [21, 189] on div at bounding box center [21, 190] width 10 height 10
click at [30, 109] on div "4" at bounding box center [23, 115] width 26 height 20
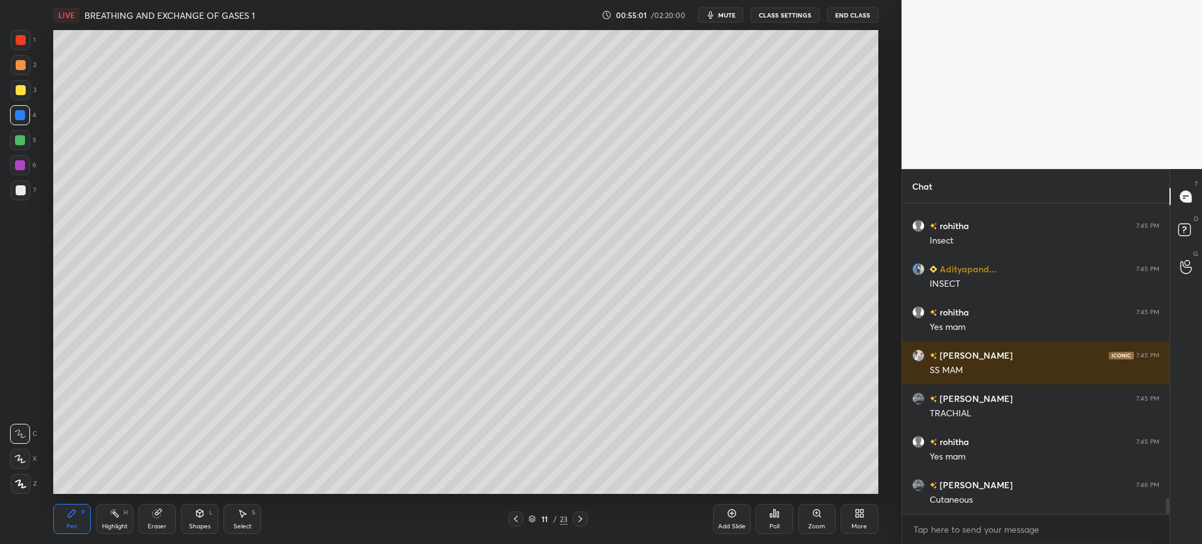
click at [160, 521] on div "Eraser" at bounding box center [157, 519] width 38 height 30
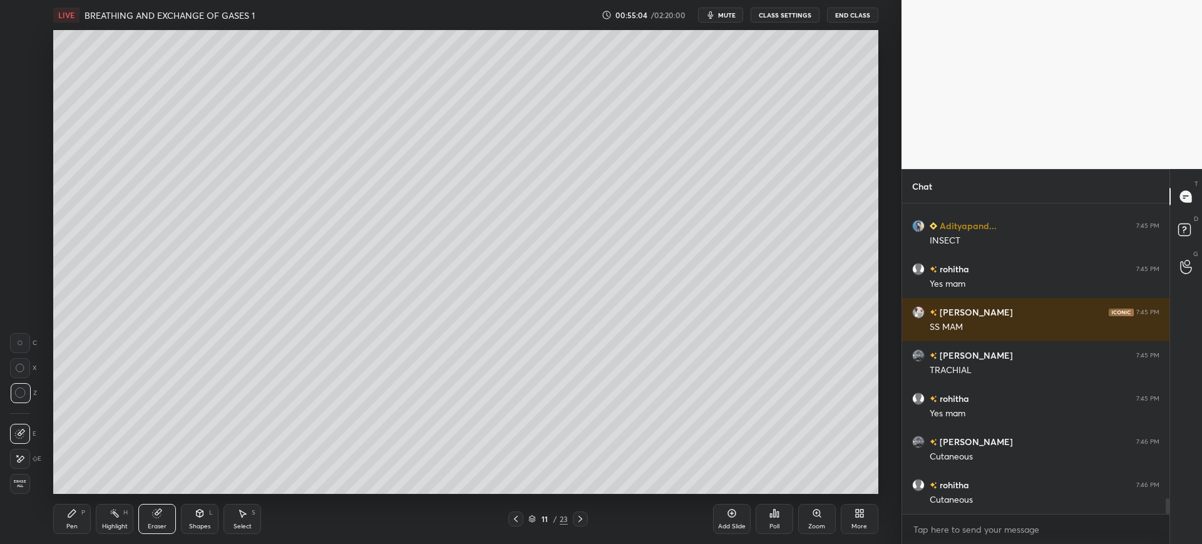
click at [76, 511] on icon at bounding box center [72, 513] width 10 height 10
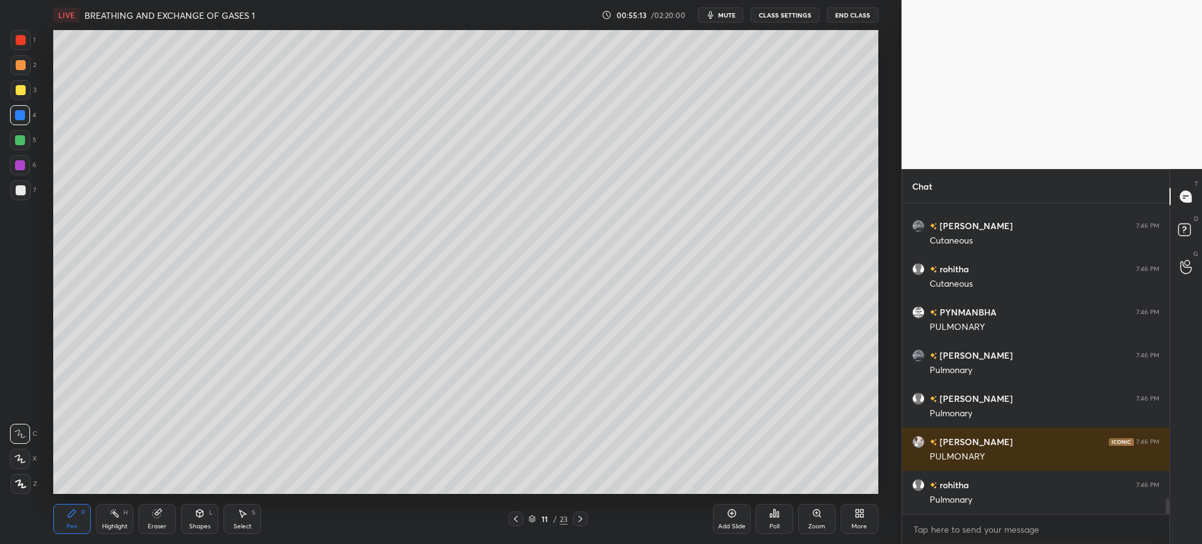
scroll to position [6225, 0]
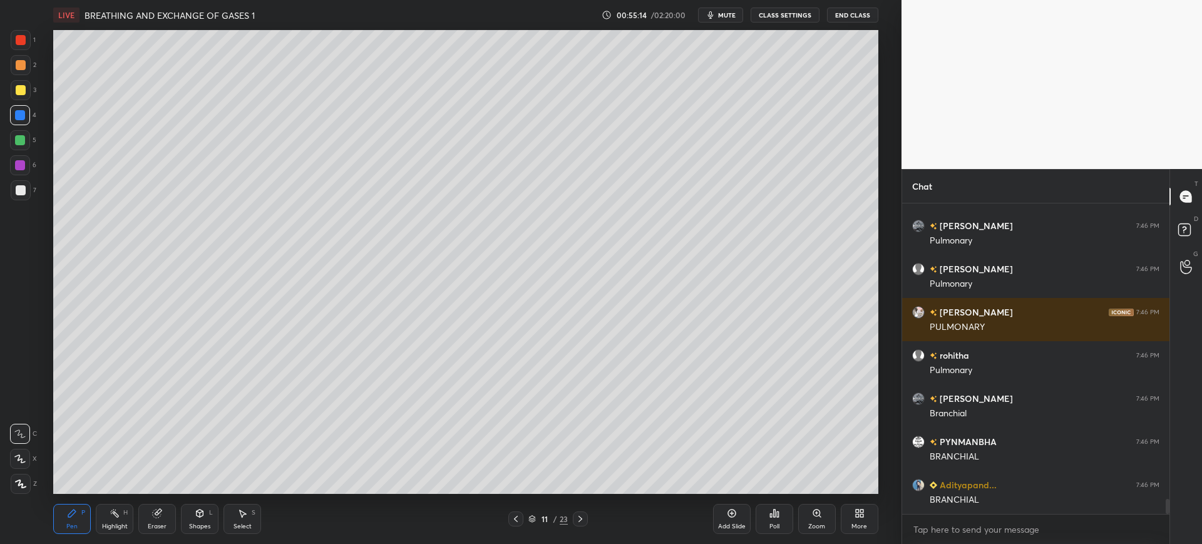
click at [26, 183] on div at bounding box center [21, 190] width 20 height 20
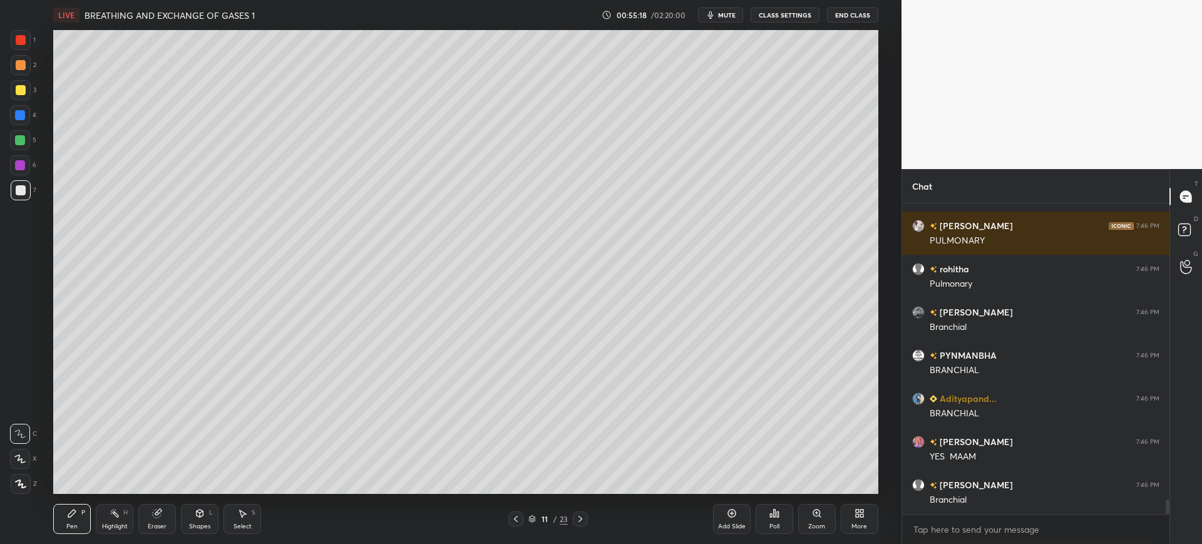
scroll to position [6355, 0]
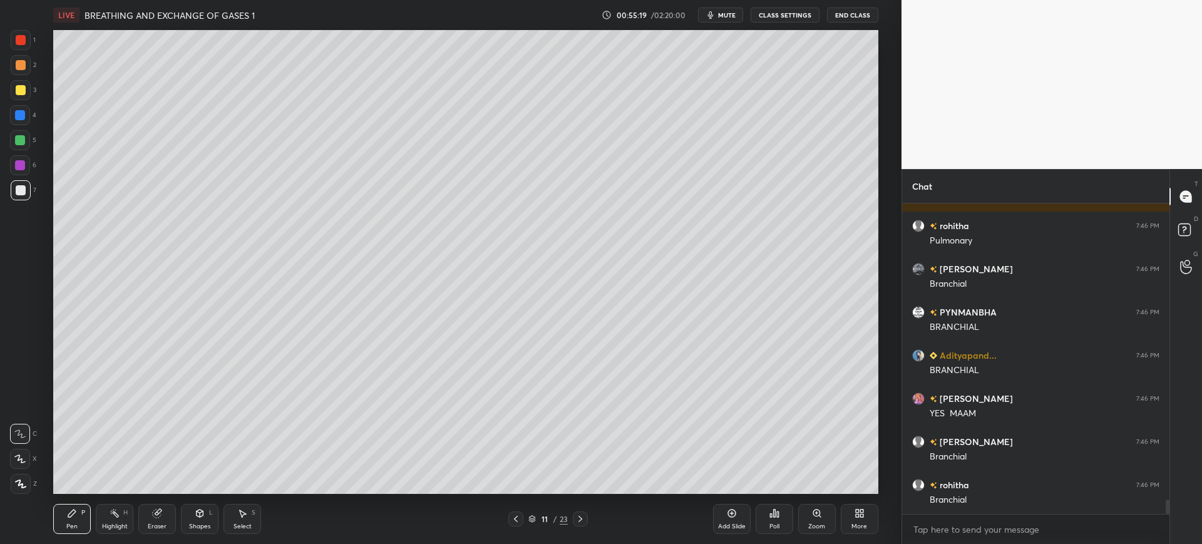
click at [27, 115] on div at bounding box center [20, 115] width 20 height 20
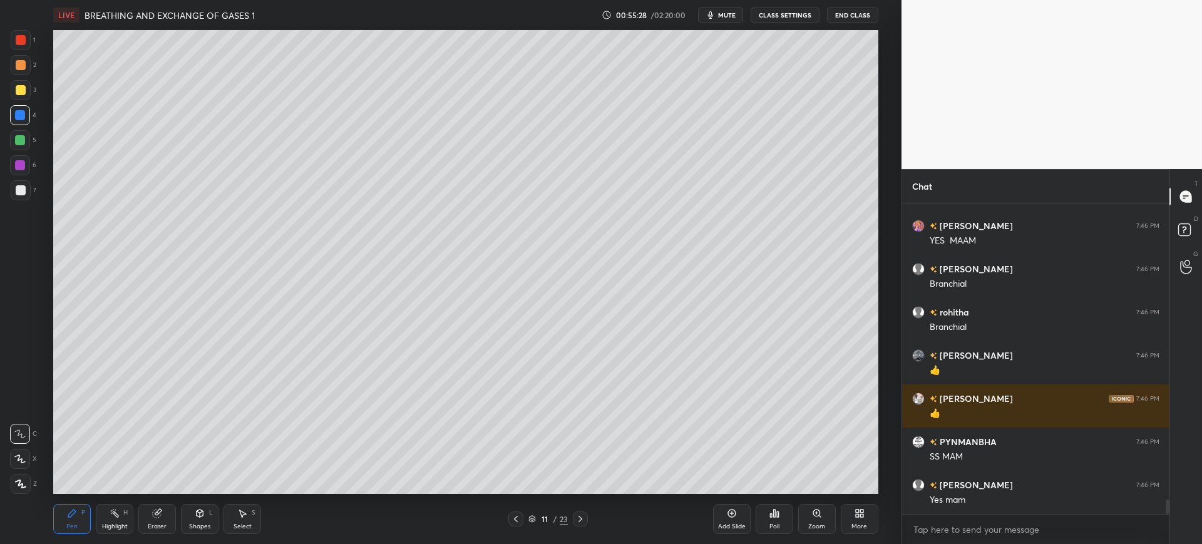
scroll to position [6571, 0]
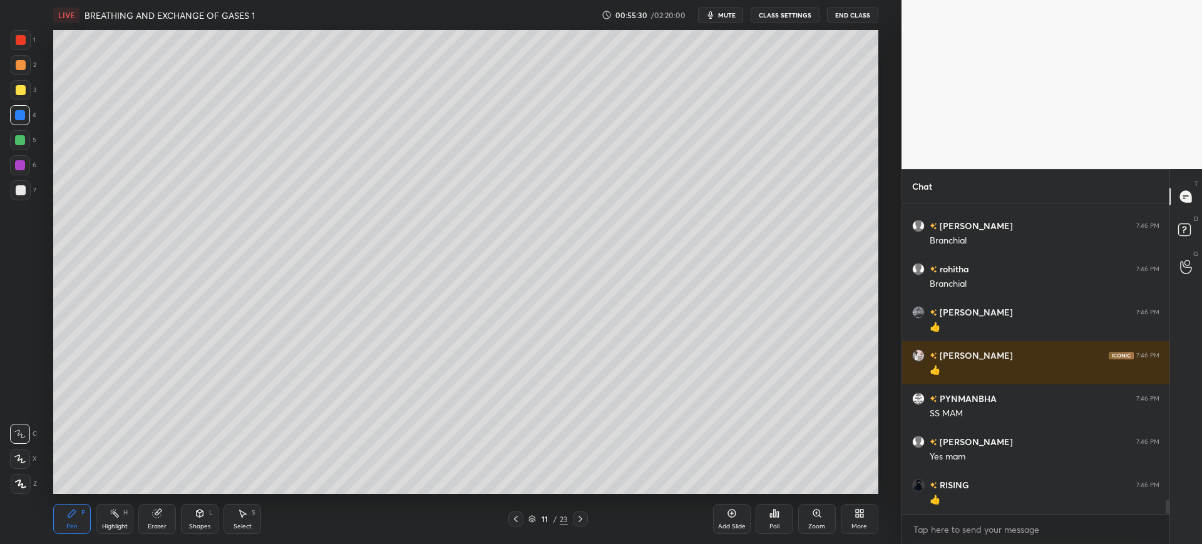
click at [18, 84] on div at bounding box center [21, 90] width 20 height 20
click at [21, 51] on div "1" at bounding box center [23, 42] width 25 height 25
click at [25, 128] on div "4" at bounding box center [23, 117] width 26 height 25
click at [546, 516] on div "11" at bounding box center [544, 519] width 13 height 8
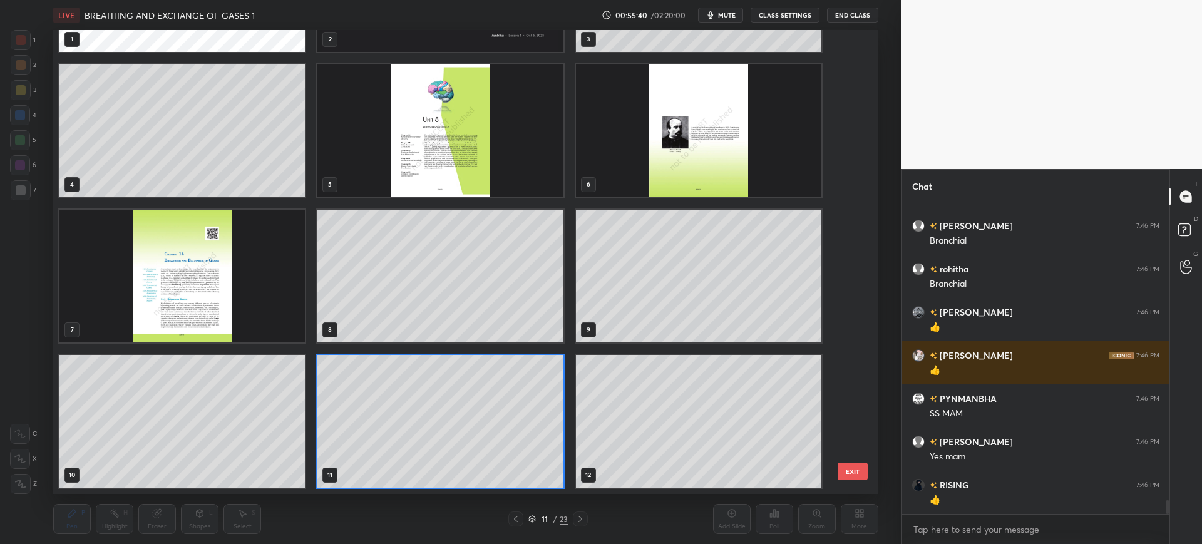
scroll to position [6614, 0]
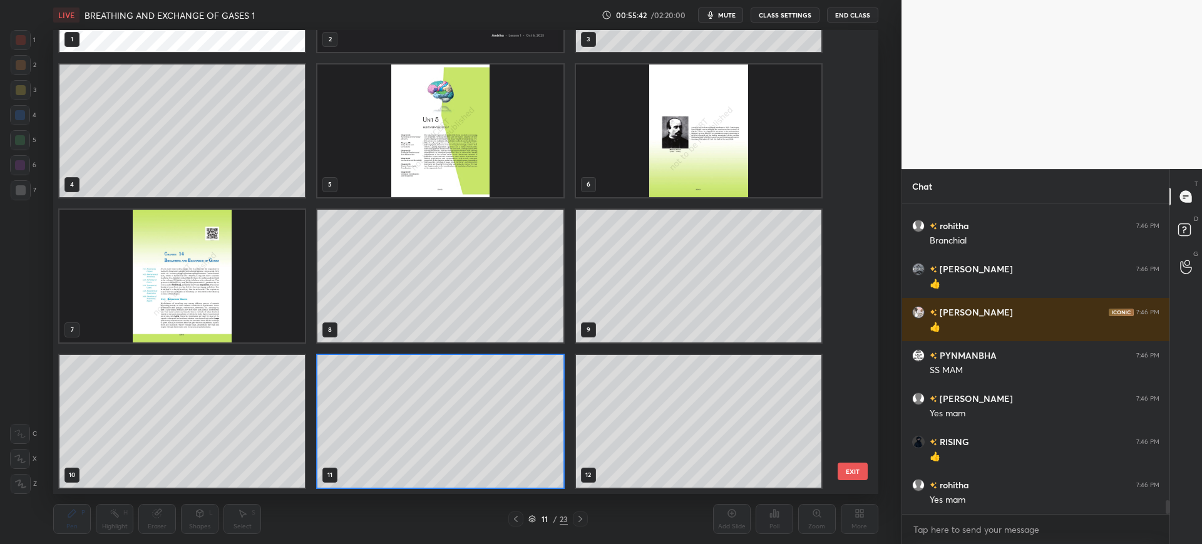
click at [848, 469] on button "EXIT" at bounding box center [852, 471] width 30 height 18
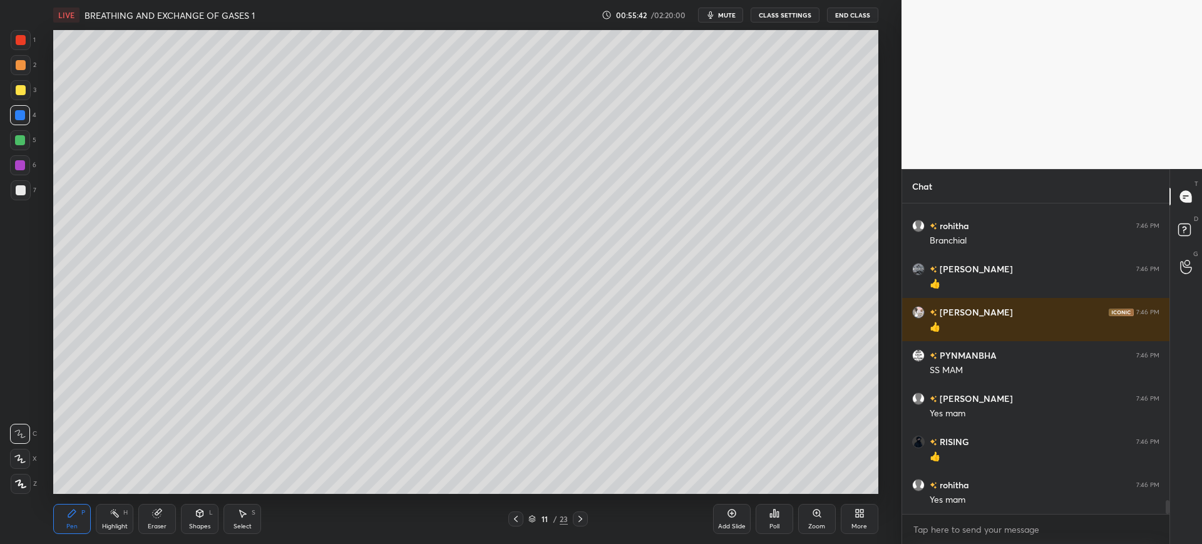
click at [721, 516] on div "Add Slide" at bounding box center [732, 519] width 38 height 30
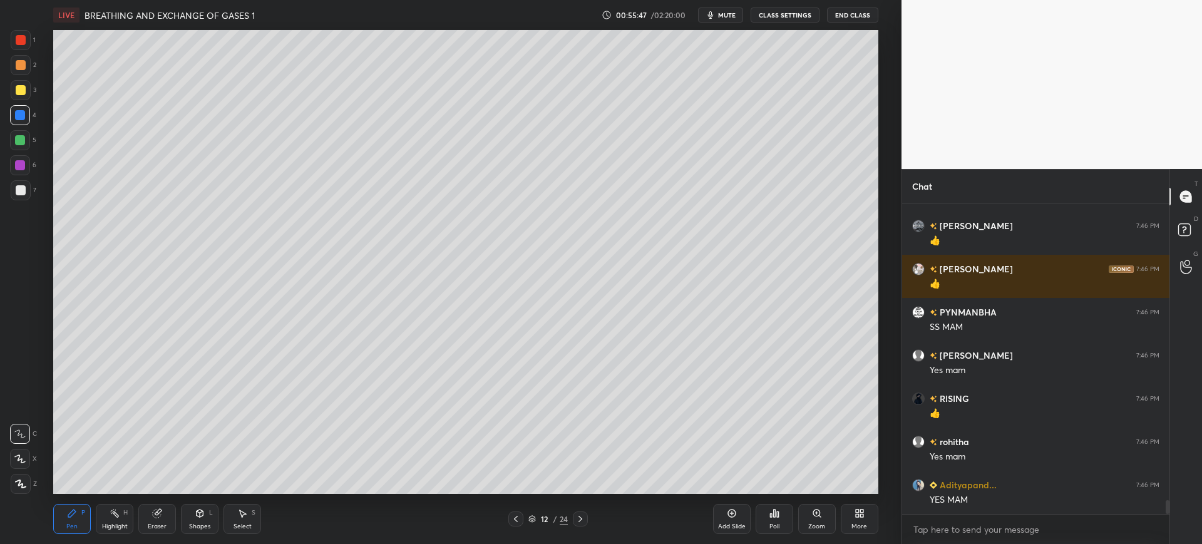
click at [21, 192] on div at bounding box center [21, 190] width 10 height 10
click at [205, 514] on icon at bounding box center [200, 513] width 10 height 10
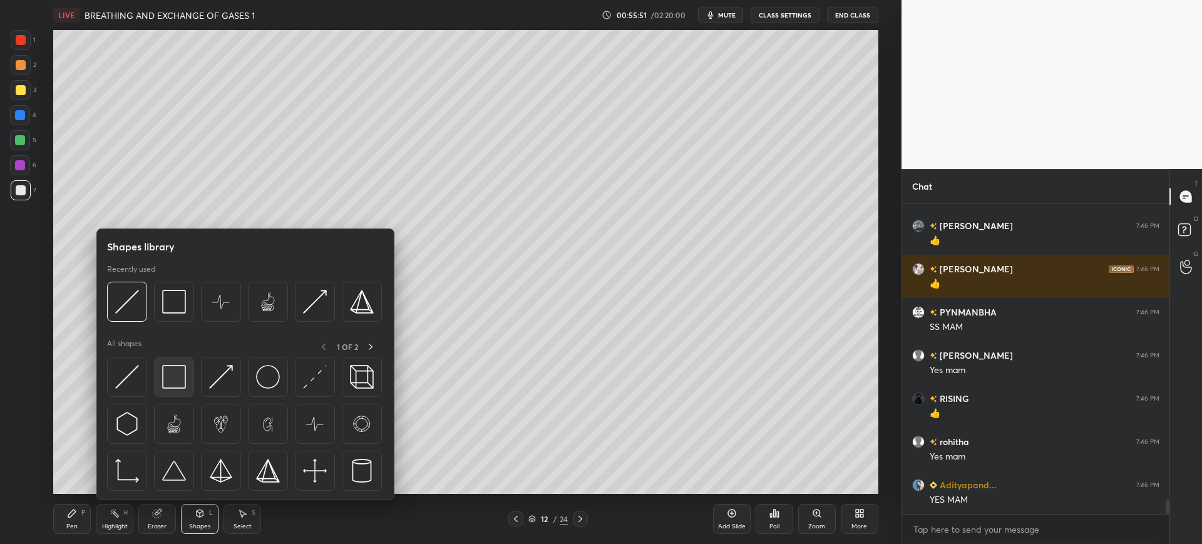
click at [172, 373] on img at bounding box center [174, 377] width 24 height 24
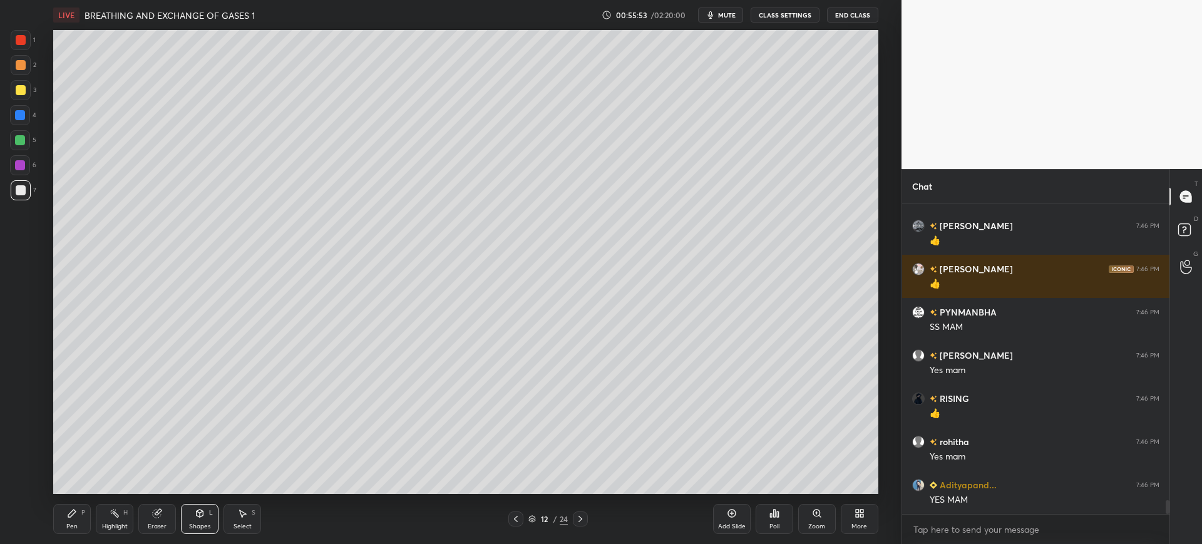
click at [209, 513] on div "L" at bounding box center [211, 512] width 4 height 6
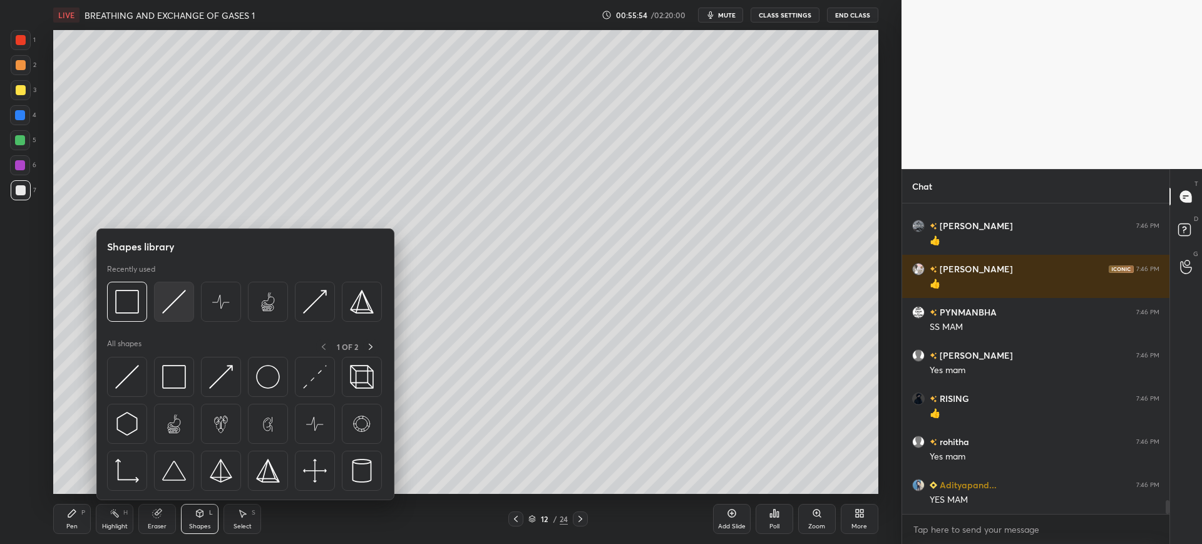
scroll to position [6700, 0]
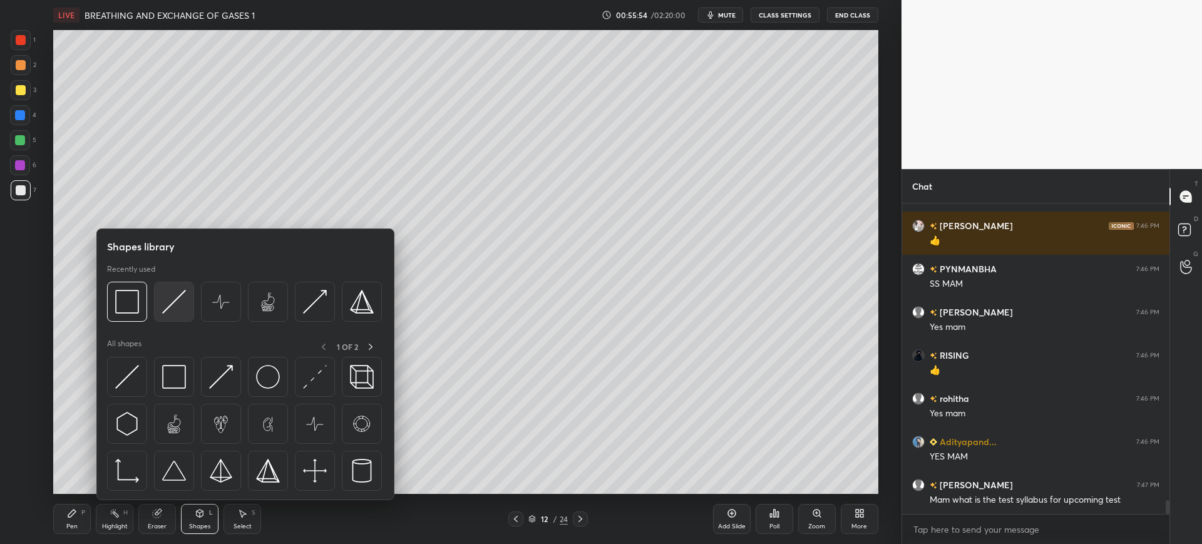
click at [177, 300] on img at bounding box center [174, 302] width 24 height 24
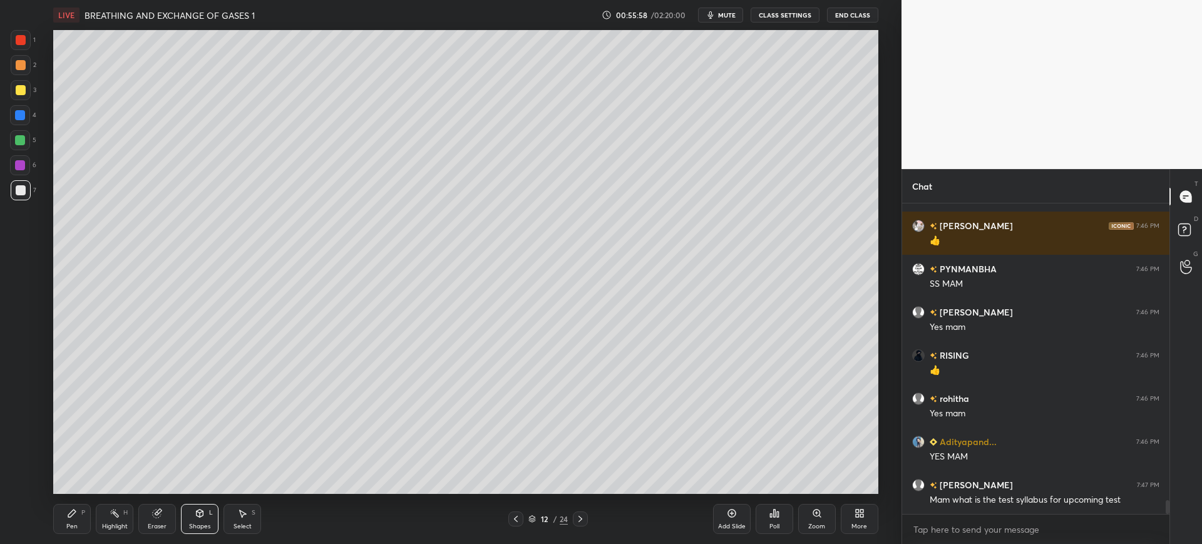
click at [81, 514] on div "P" at bounding box center [83, 512] width 4 height 6
click at [13, 80] on div at bounding box center [21, 90] width 20 height 20
click at [10, 41] on div "1 2 3 4 5 6 7" at bounding box center [23, 117] width 26 height 175
click at [24, 31] on div at bounding box center [21, 40] width 20 height 20
click at [159, 509] on icon at bounding box center [157, 513] width 10 height 10
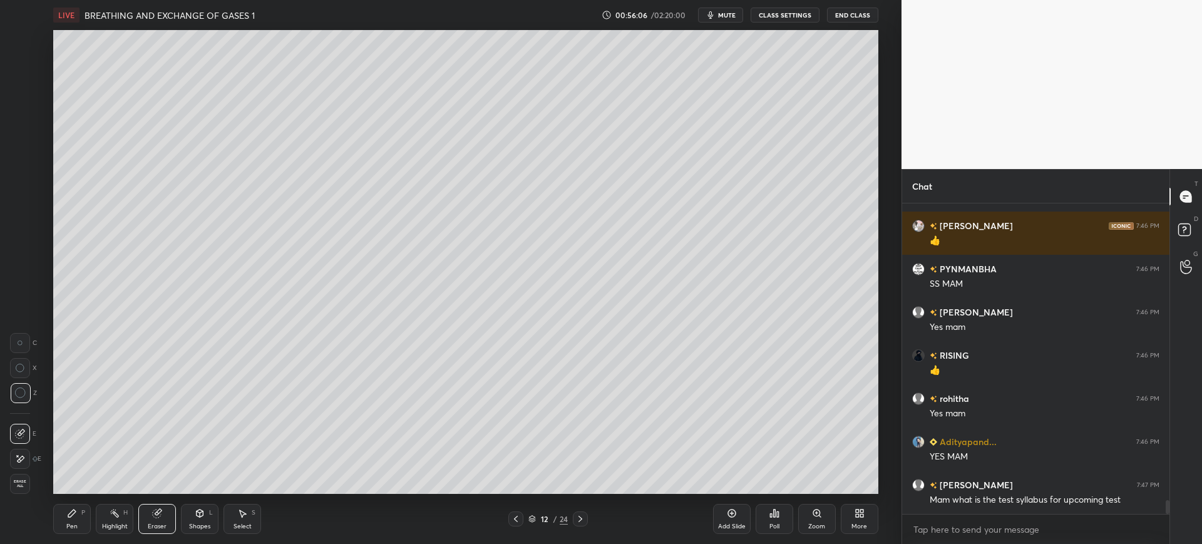
click at [64, 528] on div "Pen P" at bounding box center [72, 519] width 38 height 30
click at [36, 110] on div "1 2 3 4 5 6 7 C X Z C X Z E E Erase all H H" at bounding box center [20, 262] width 40 height 464
click at [16, 197] on div at bounding box center [21, 190] width 20 height 20
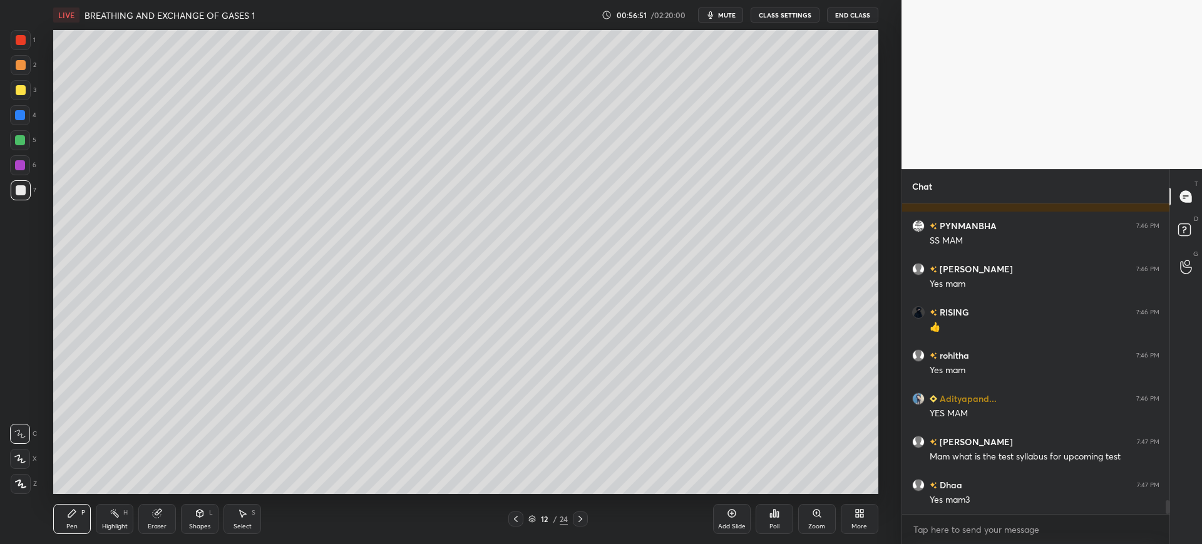
click at [21, 91] on div at bounding box center [21, 90] width 10 height 10
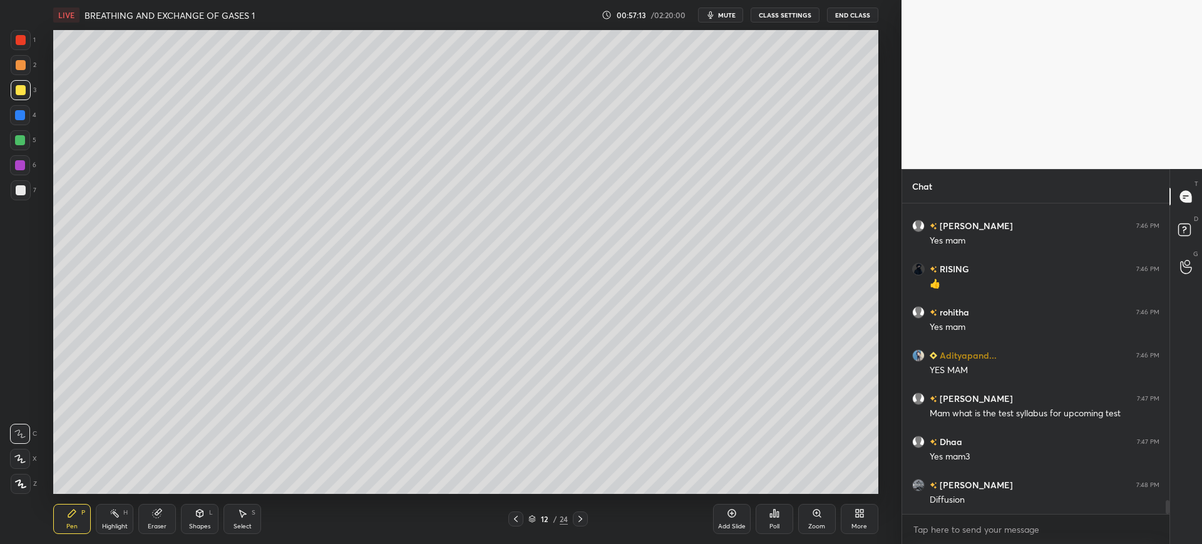
scroll to position [6830, 0]
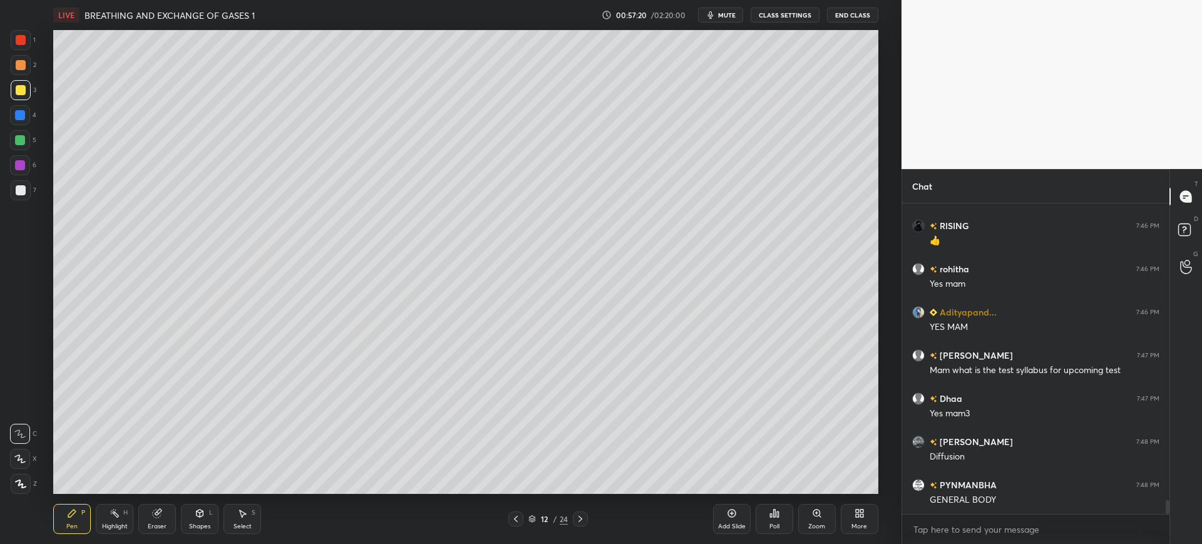
click at [6, 194] on div "1 2 3 4 5 6 7 C X Z C X Z E E Erase all H H" at bounding box center [20, 262] width 40 height 464
click at [14, 192] on div at bounding box center [21, 190] width 20 height 20
click at [19, 121] on div at bounding box center [20, 115] width 20 height 20
click at [24, 140] on div at bounding box center [20, 140] width 10 height 10
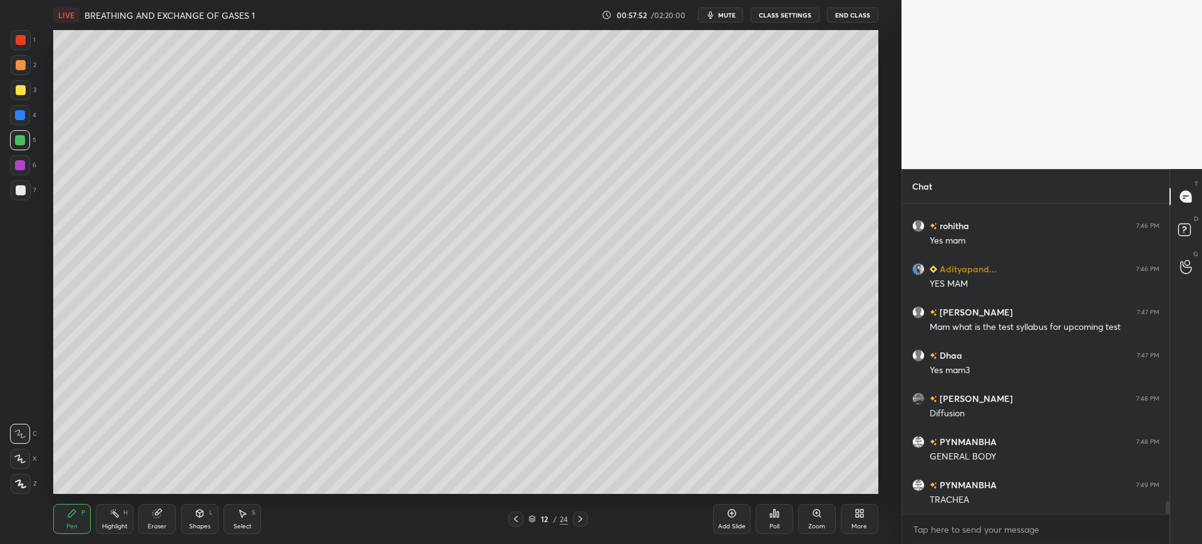
scroll to position [6916, 0]
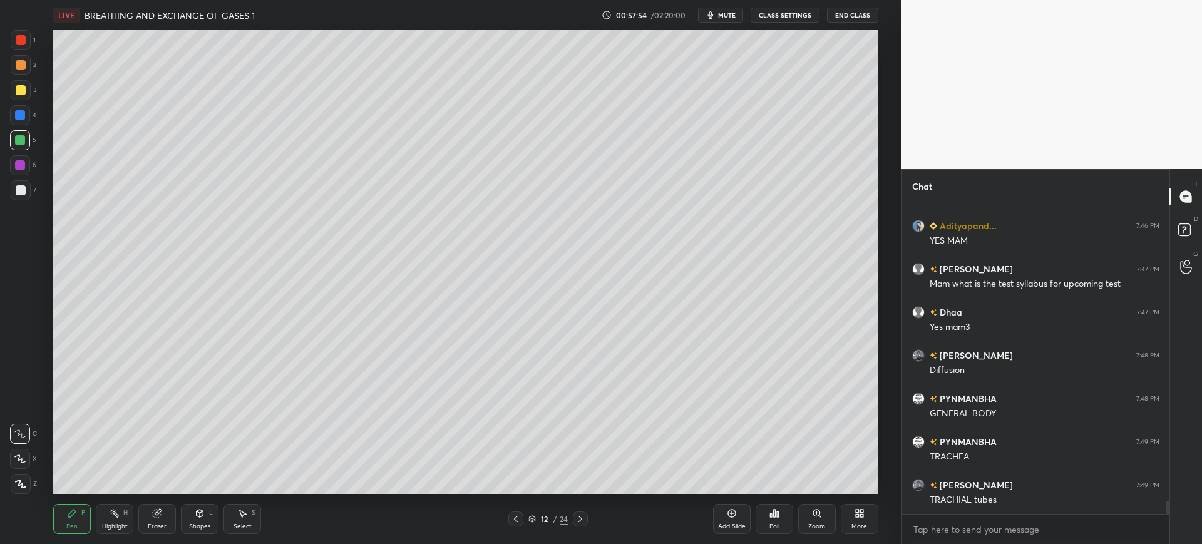
click at [193, 521] on div "Shapes L" at bounding box center [200, 519] width 38 height 30
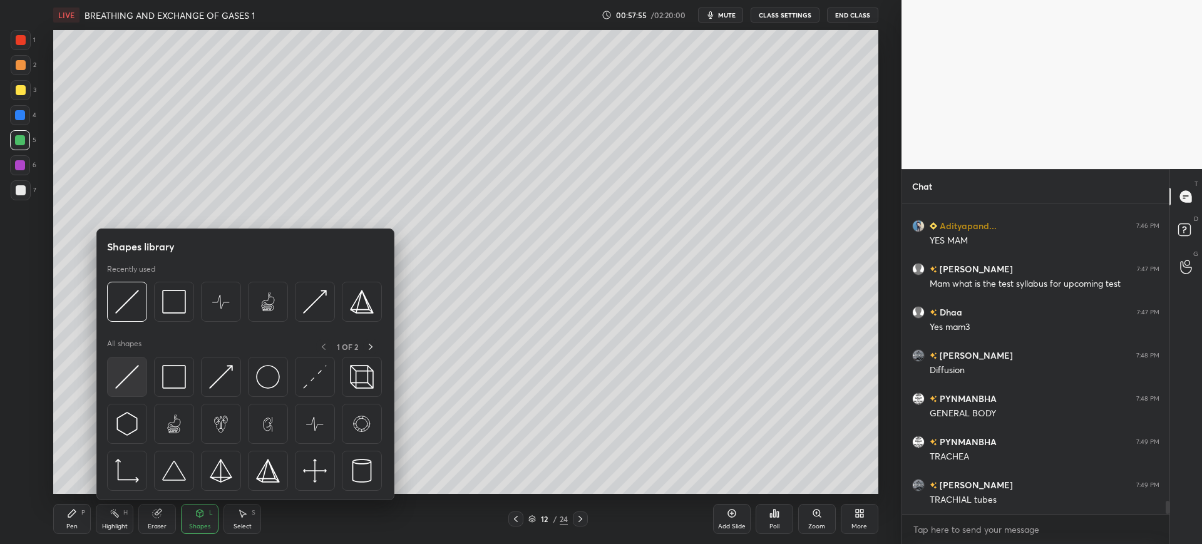
click at [130, 379] on img at bounding box center [127, 377] width 24 height 24
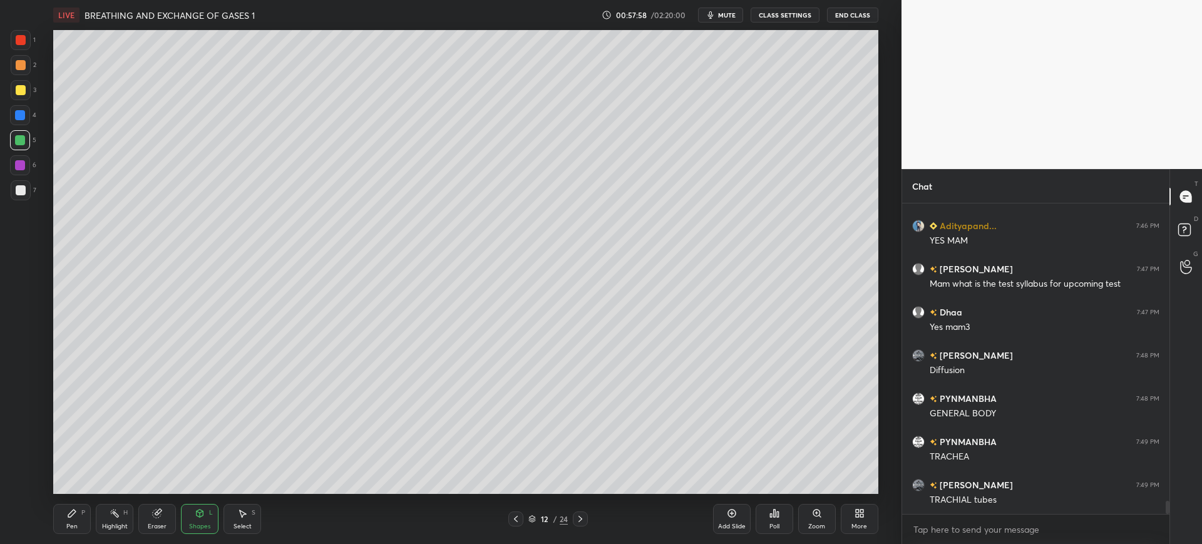
click at [72, 514] on icon at bounding box center [72, 513] width 8 height 8
click at [16, 188] on div at bounding box center [21, 190] width 10 height 10
click at [33, 91] on div "3" at bounding box center [24, 90] width 26 height 20
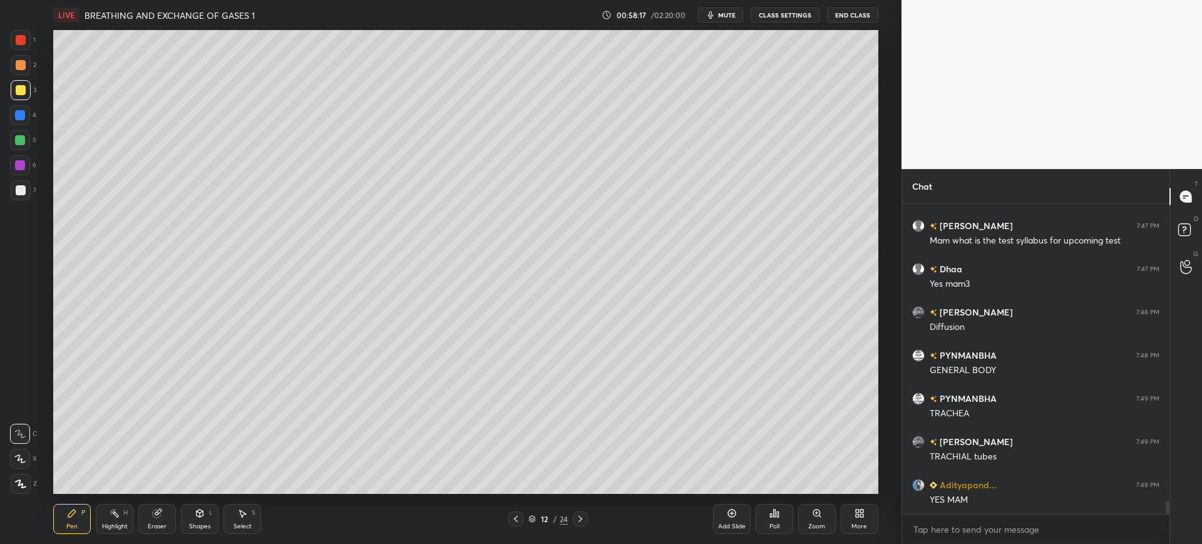
click at [19, 121] on div at bounding box center [20, 115] width 20 height 20
click at [26, 194] on div at bounding box center [21, 190] width 20 height 20
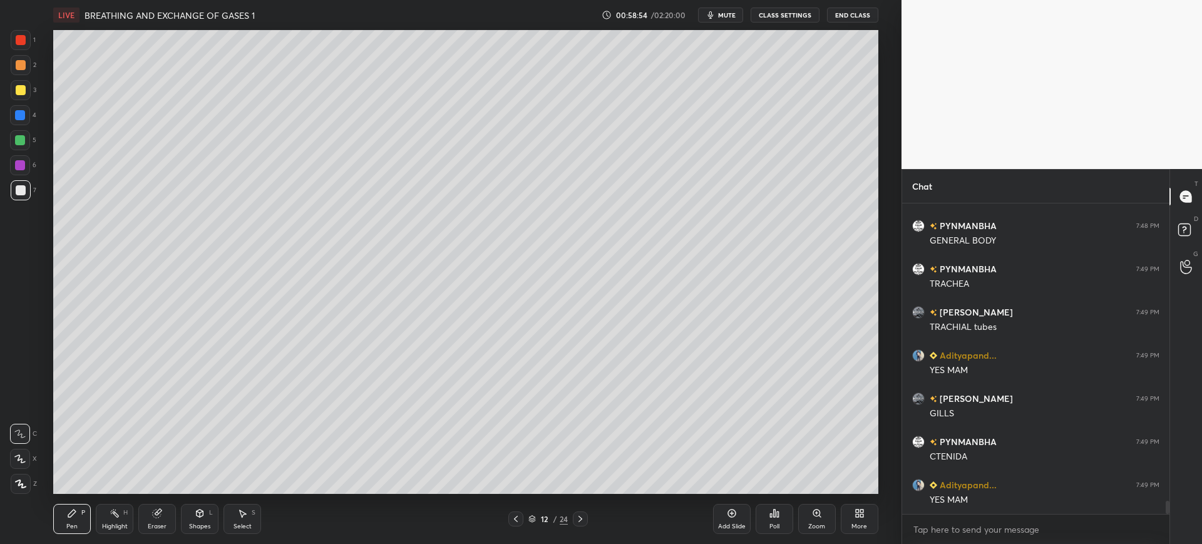
scroll to position [7132, 0]
click at [26, 97] on div at bounding box center [21, 90] width 20 height 20
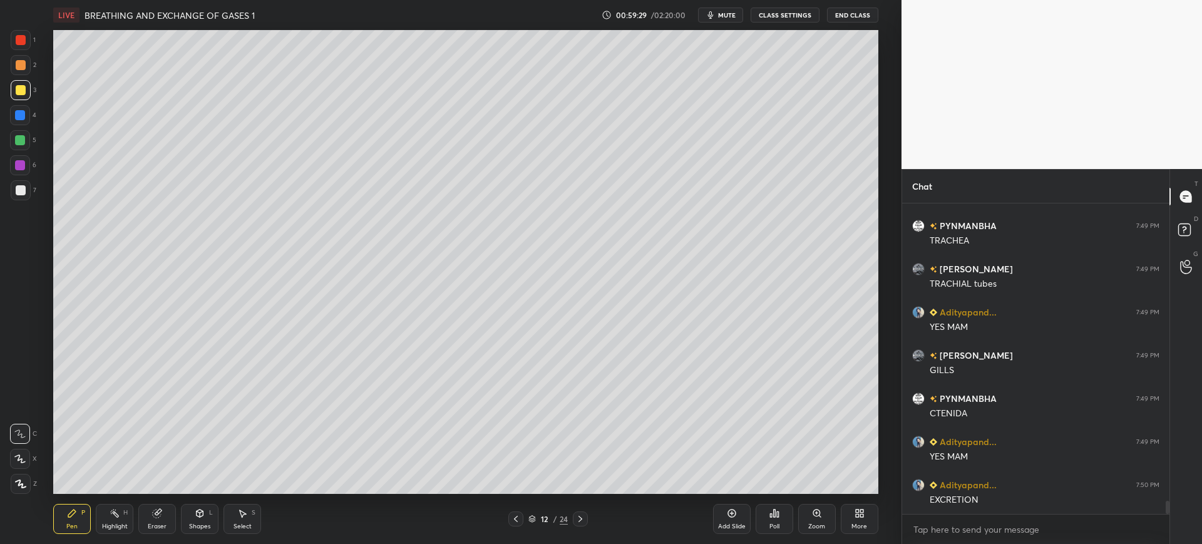
click at [19, 40] on div at bounding box center [21, 40] width 10 height 10
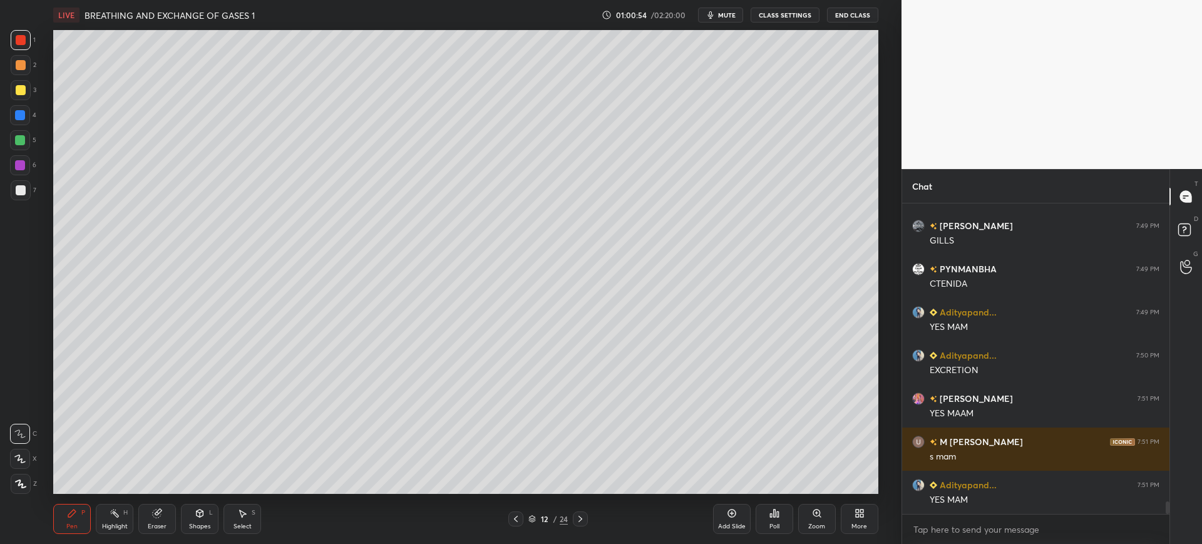
scroll to position [7305, 0]
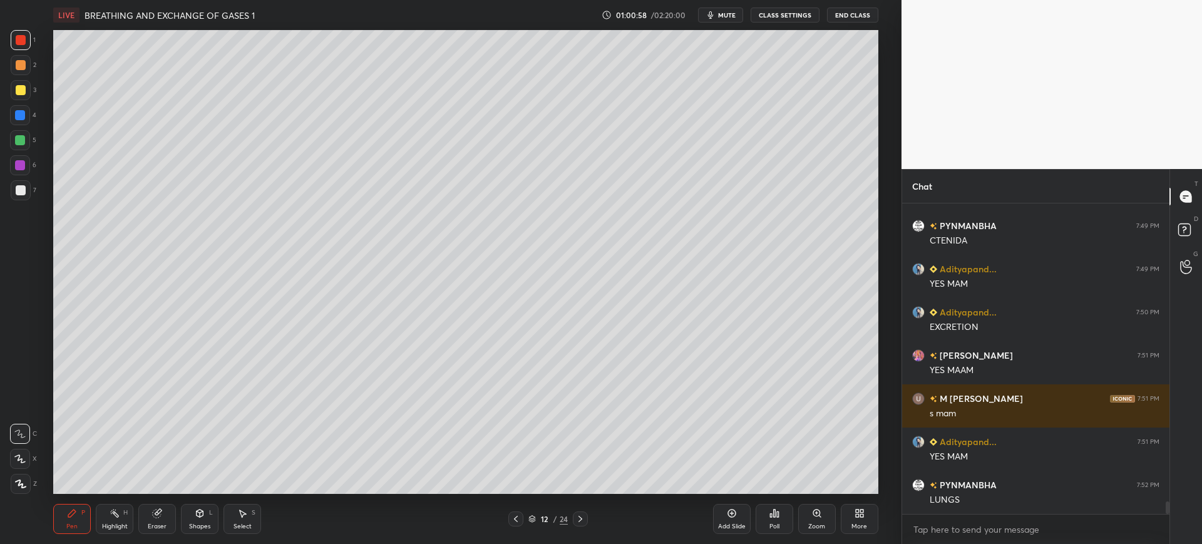
click at [26, 190] on div at bounding box center [21, 190] width 20 height 20
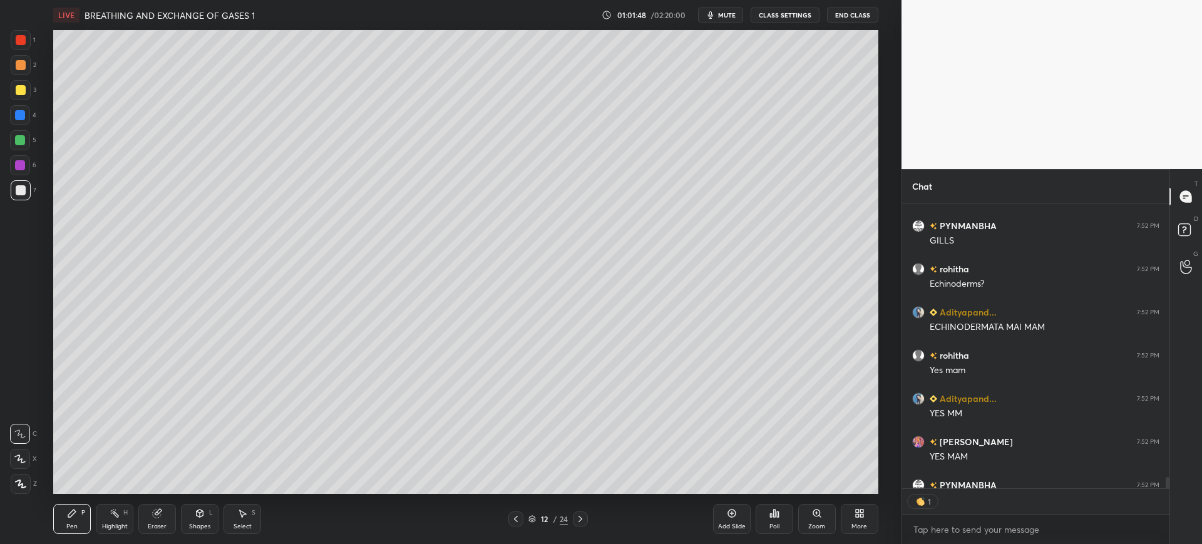
scroll to position [281, 263]
click at [727, 523] on div "Add Slide" at bounding box center [732, 526] width 28 height 6
click at [21, 81] on div at bounding box center [21, 90] width 20 height 20
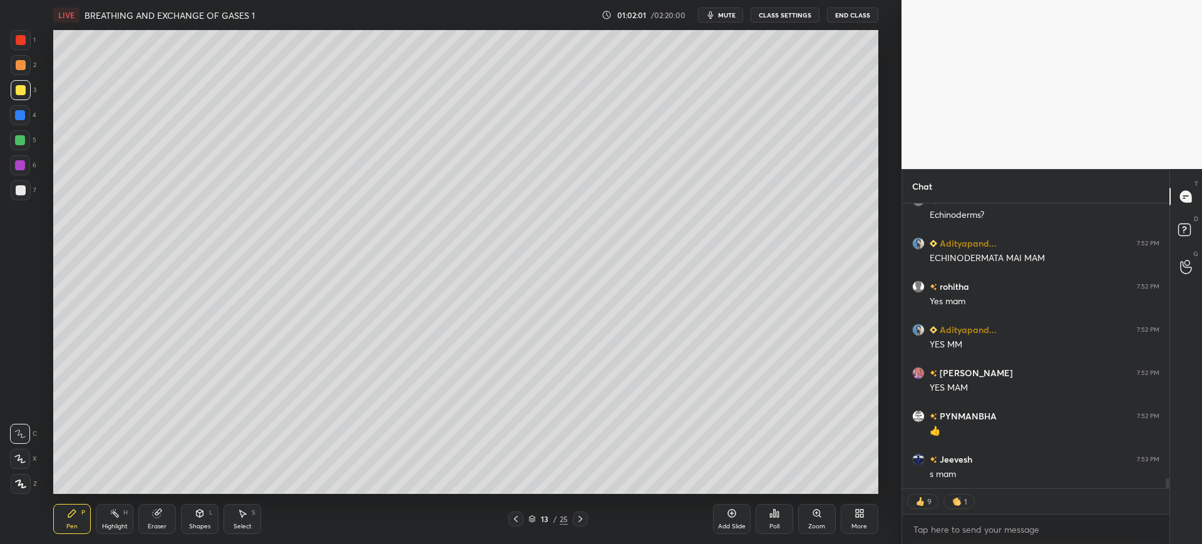
click at [25, 188] on div at bounding box center [21, 190] width 10 height 10
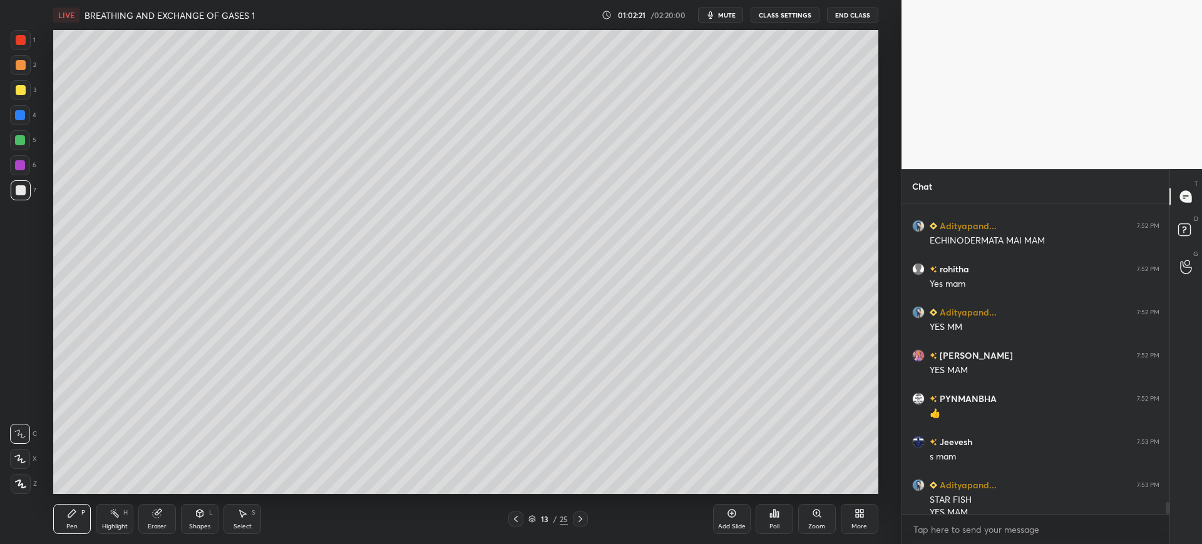
scroll to position [7749, 0]
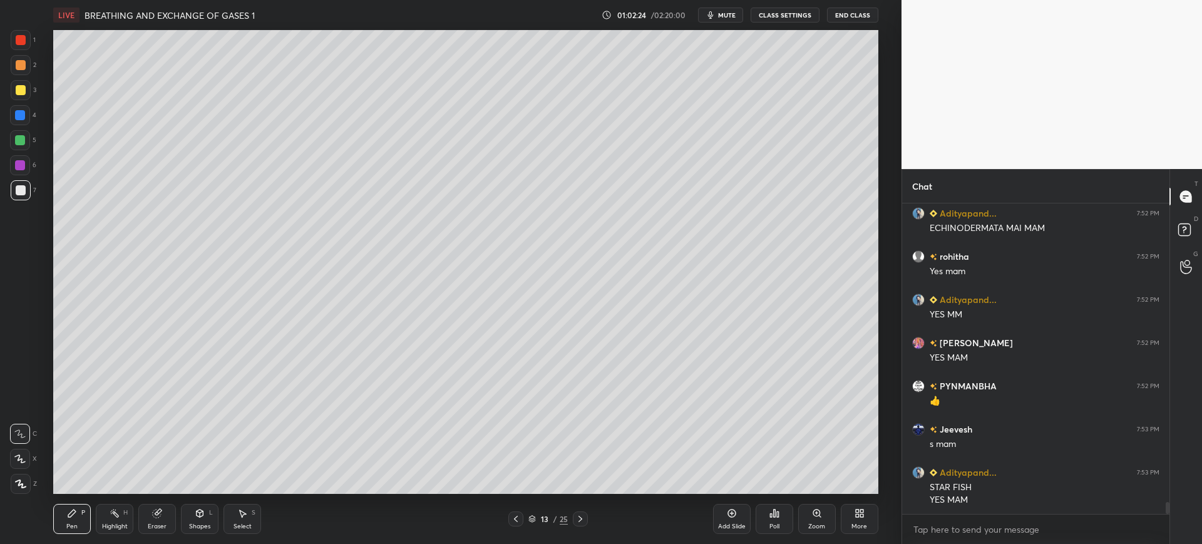
click at [33, 116] on div "4" at bounding box center [23, 115] width 26 height 20
click at [27, 140] on div at bounding box center [20, 140] width 20 height 20
click at [26, 88] on div at bounding box center [21, 90] width 20 height 20
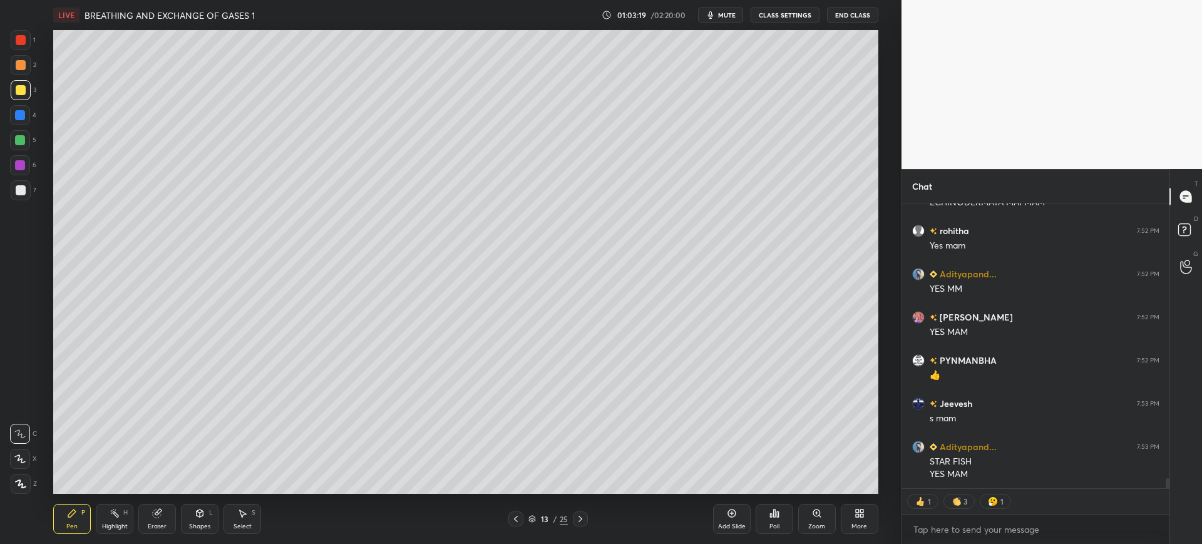
click at [26, 186] on div at bounding box center [21, 190] width 20 height 20
click at [21, 96] on div at bounding box center [21, 90] width 20 height 20
click at [172, 506] on div "Eraser" at bounding box center [157, 519] width 38 height 30
click at [76, 519] on div "Pen P" at bounding box center [72, 519] width 38 height 30
click at [23, 194] on div at bounding box center [21, 190] width 10 height 10
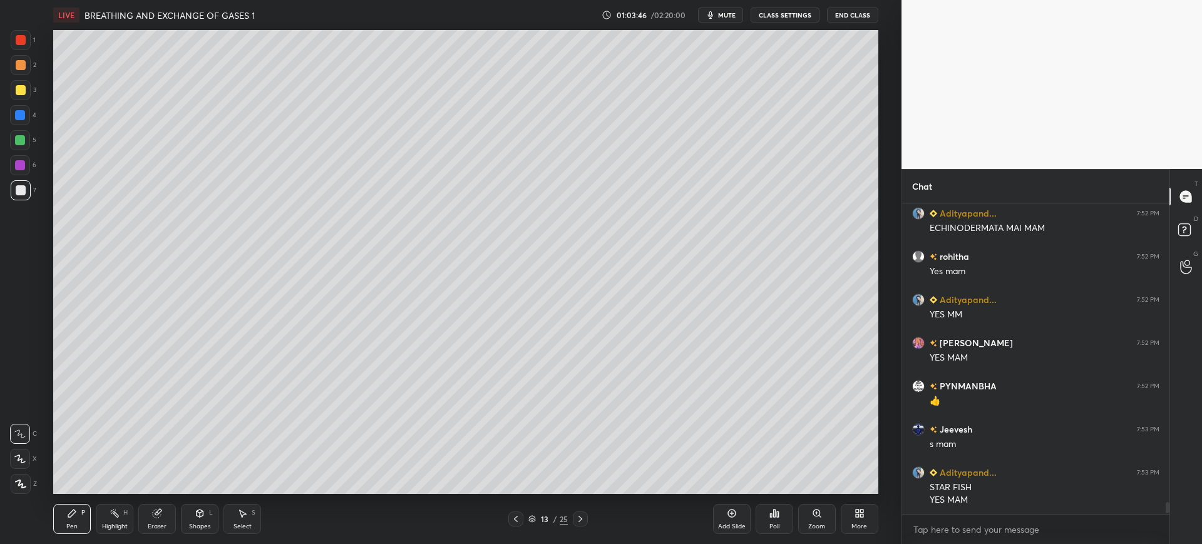
scroll to position [7749, 0]
click at [21, 85] on div at bounding box center [21, 90] width 10 height 10
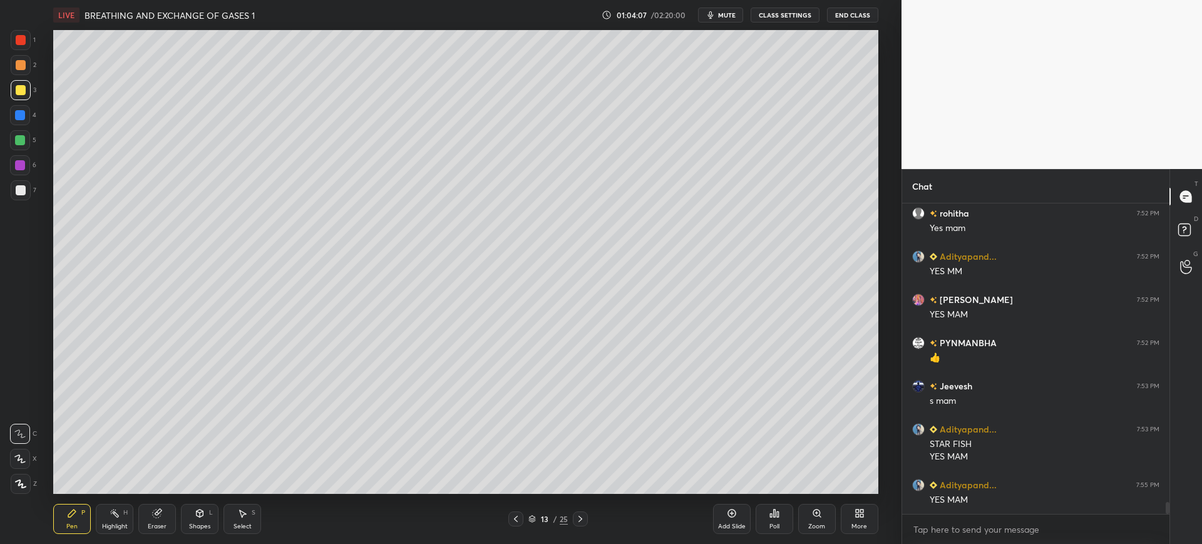
click at [14, 190] on div at bounding box center [21, 190] width 20 height 20
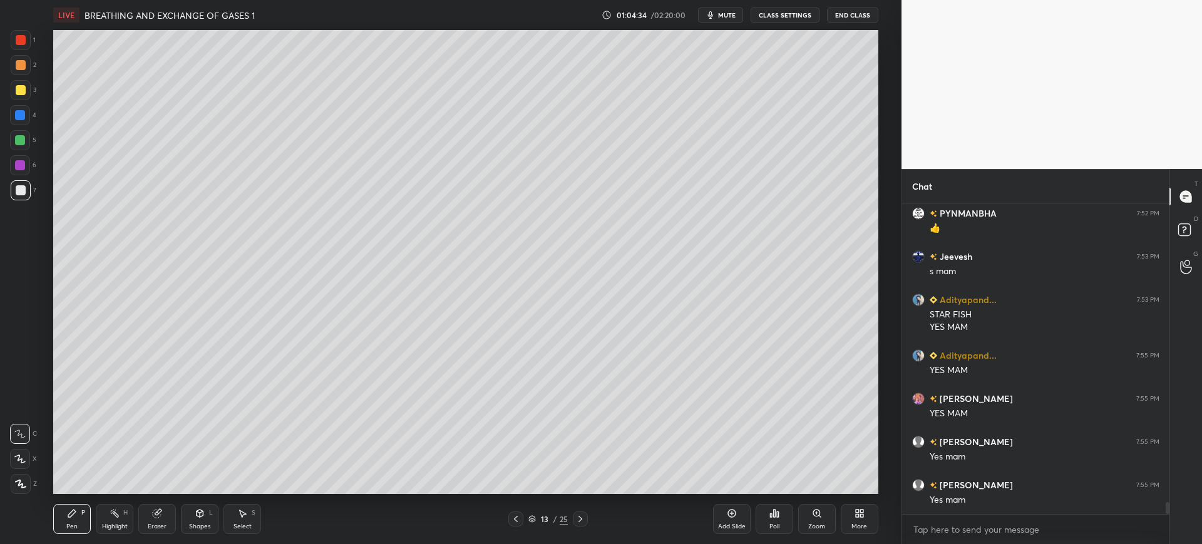
scroll to position [7965, 0]
click at [723, 14] on span "mute" at bounding box center [727, 15] width 18 height 9
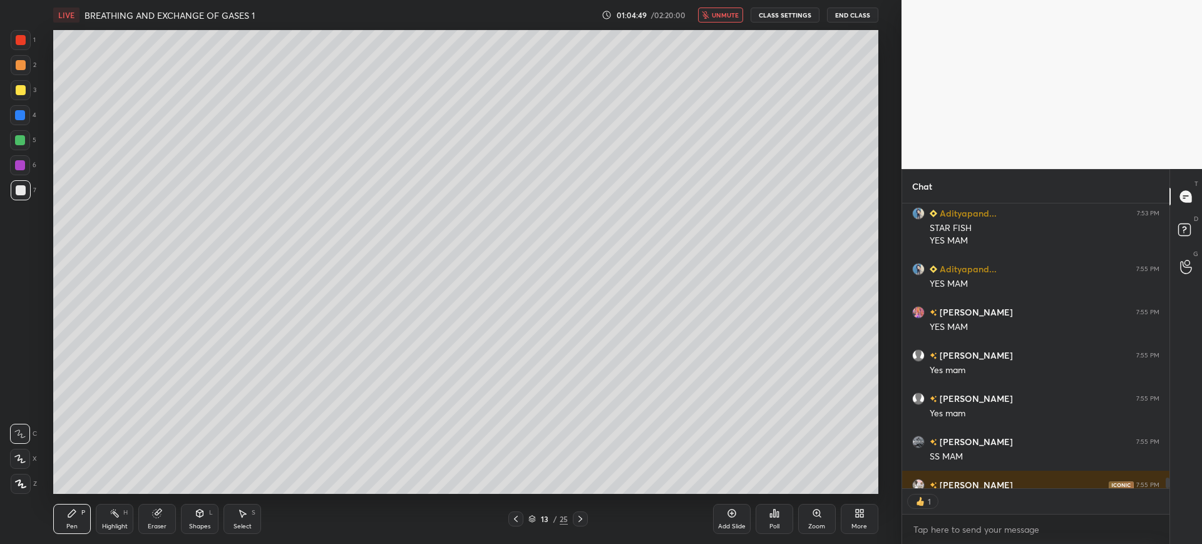
scroll to position [8077, 0]
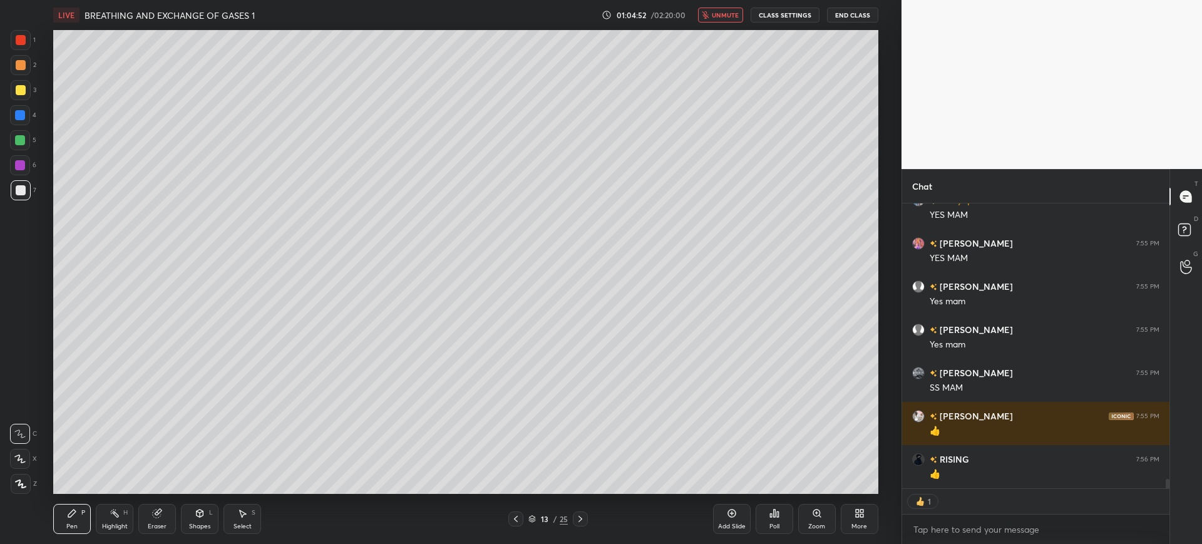
click at [719, 14] on span "unmute" at bounding box center [725, 15] width 27 height 9
click at [18, 96] on div at bounding box center [21, 90] width 20 height 20
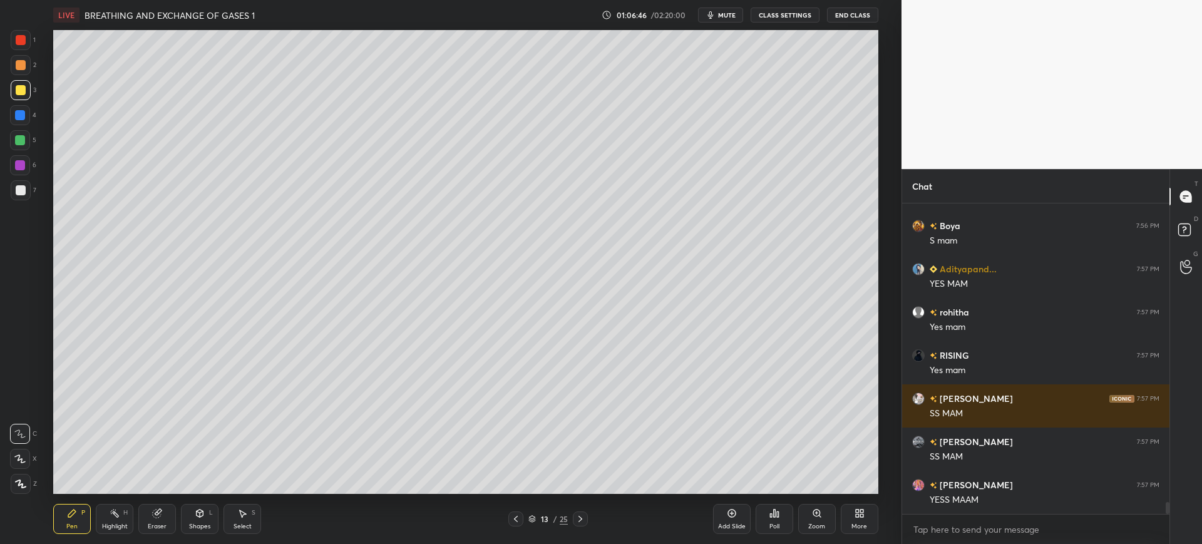
scroll to position [7776, 0]
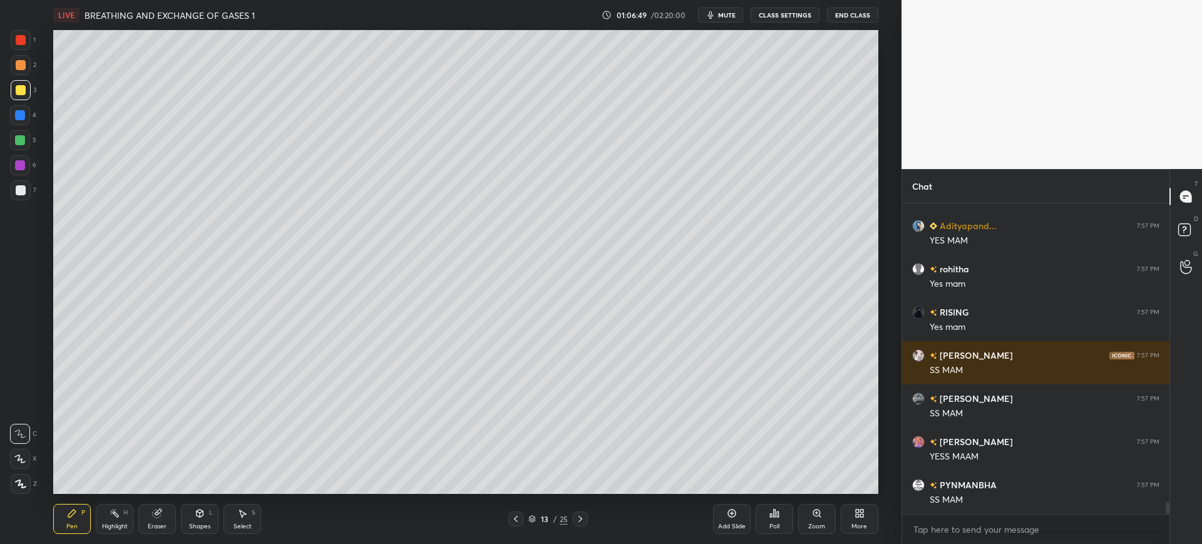
click at [728, 518] on div "Add Slide" at bounding box center [732, 519] width 38 height 30
click at [23, 195] on div at bounding box center [21, 190] width 10 height 10
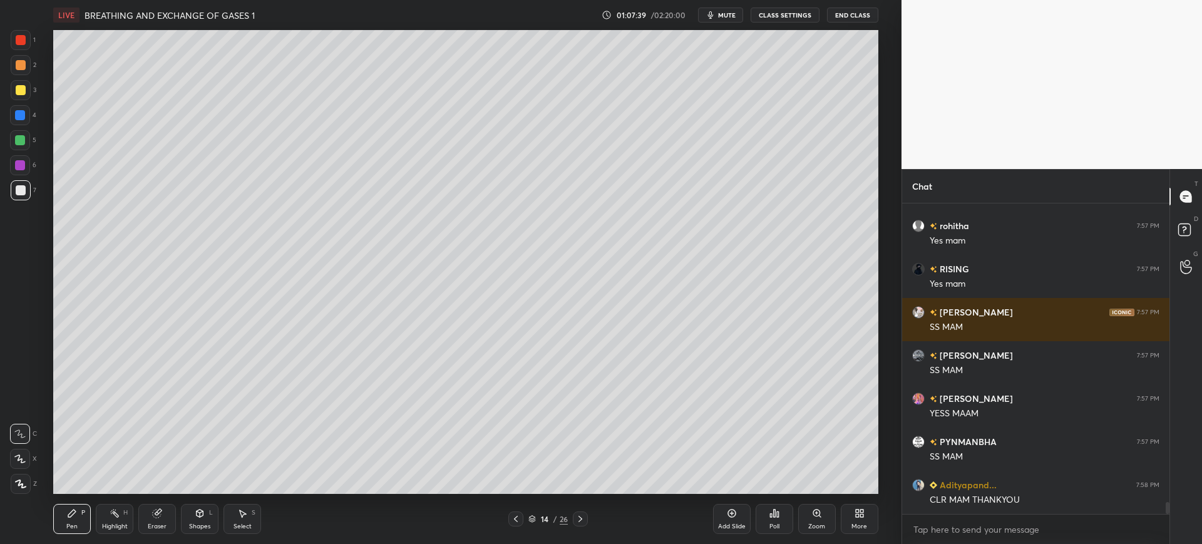
click at [723, 14] on span "mute" at bounding box center [727, 15] width 18 height 9
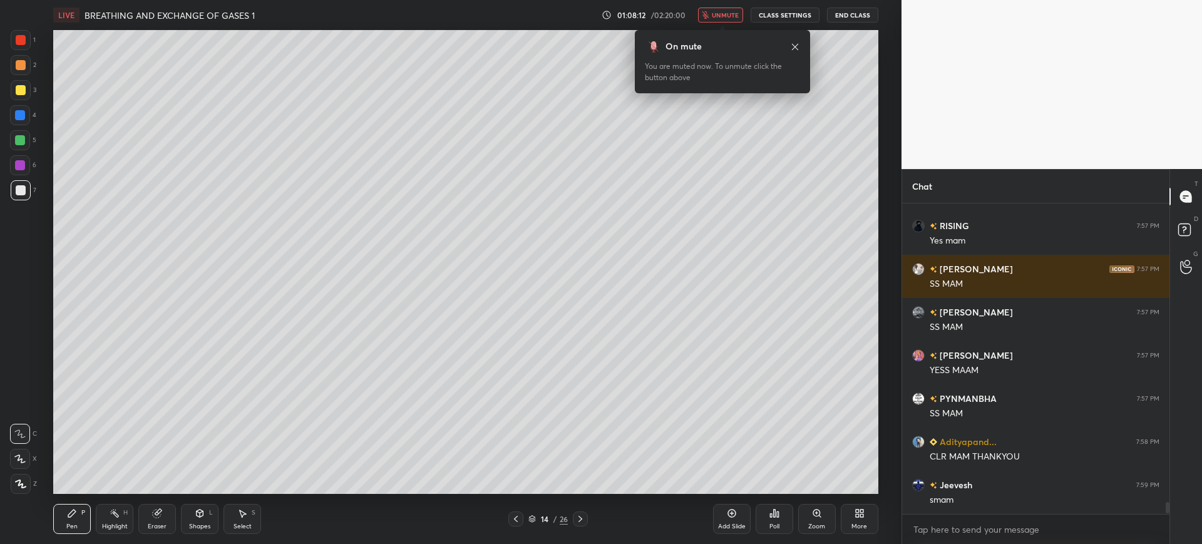
scroll to position [307, 263]
click at [730, 12] on span "unmute" at bounding box center [725, 15] width 27 height 9
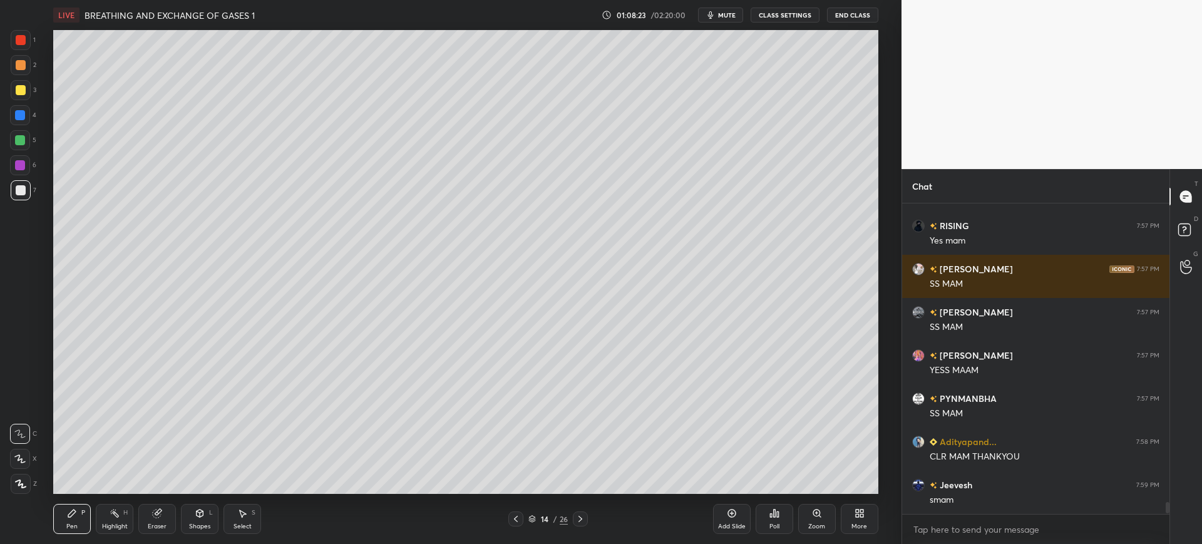
click at [29, 113] on div at bounding box center [20, 115] width 20 height 20
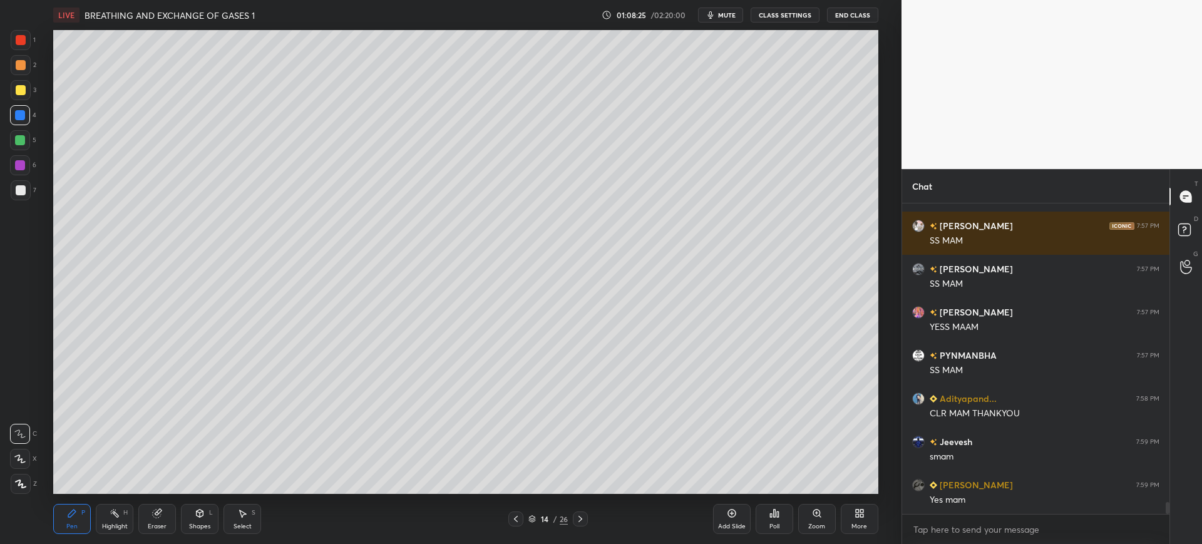
click at [33, 138] on div "5" at bounding box center [23, 140] width 26 height 20
click at [29, 143] on div at bounding box center [20, 140] width 20 height 20
click at [25, 195] on div at bounding box center [21, 190] width 20 height 20
click at [545, 521] on div "14" at bounding box center [544, 519] width 13 height 8
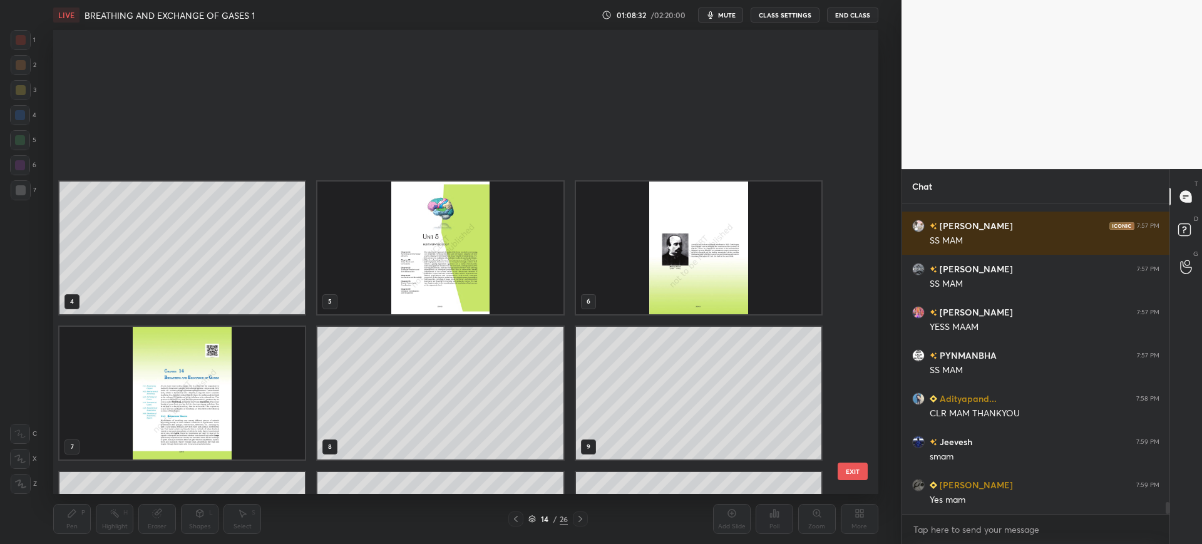
scroll to position [460, 819]
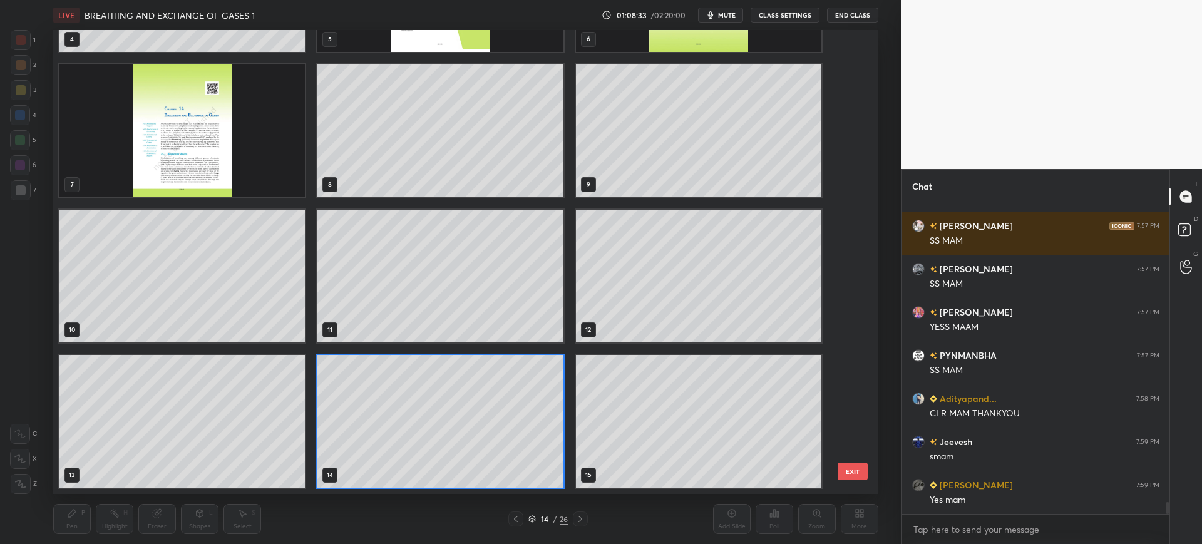
click at [232, 158] on img "grid" at bounding box center [181, 130] width 245 height 133
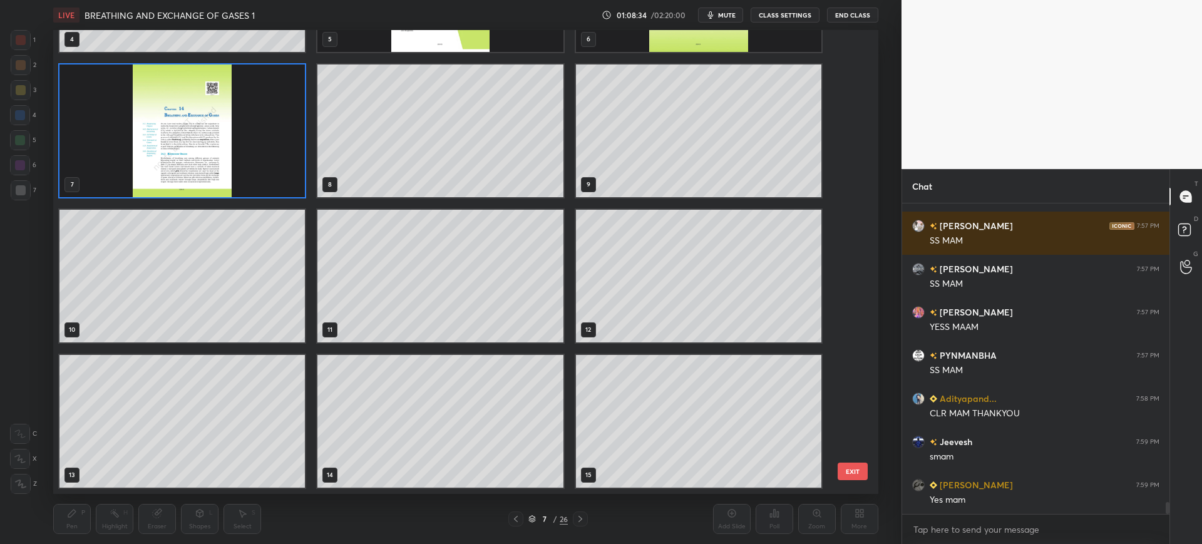
click at [859, 471] on button "EXIT" at bounding box center [852, 471] width 30 height 18
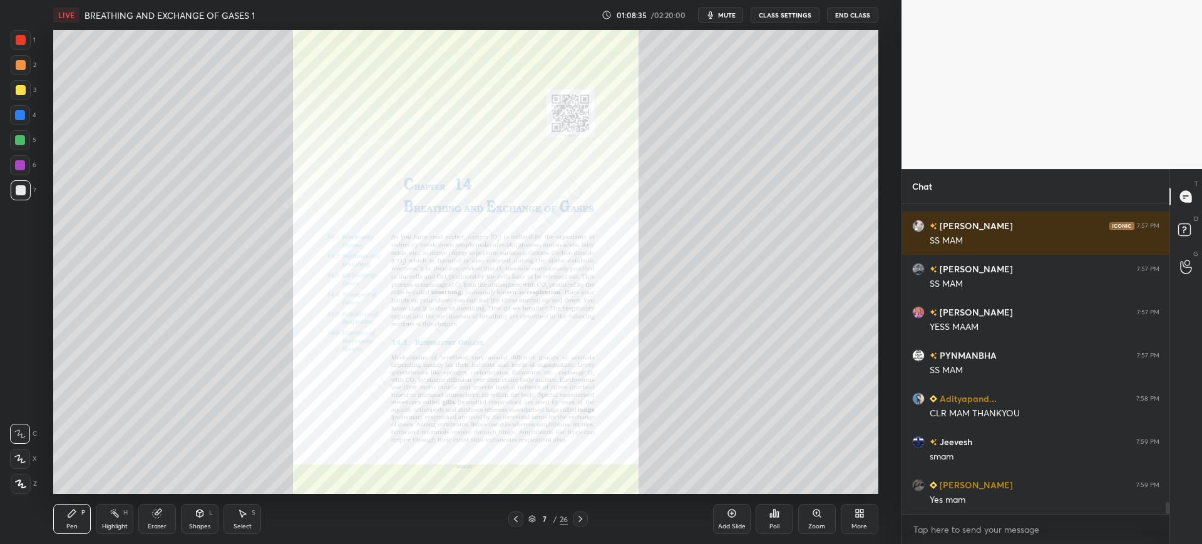
click at [811, 519] on div "Zoom" at bounding box center [817, 519] width 38 height 30
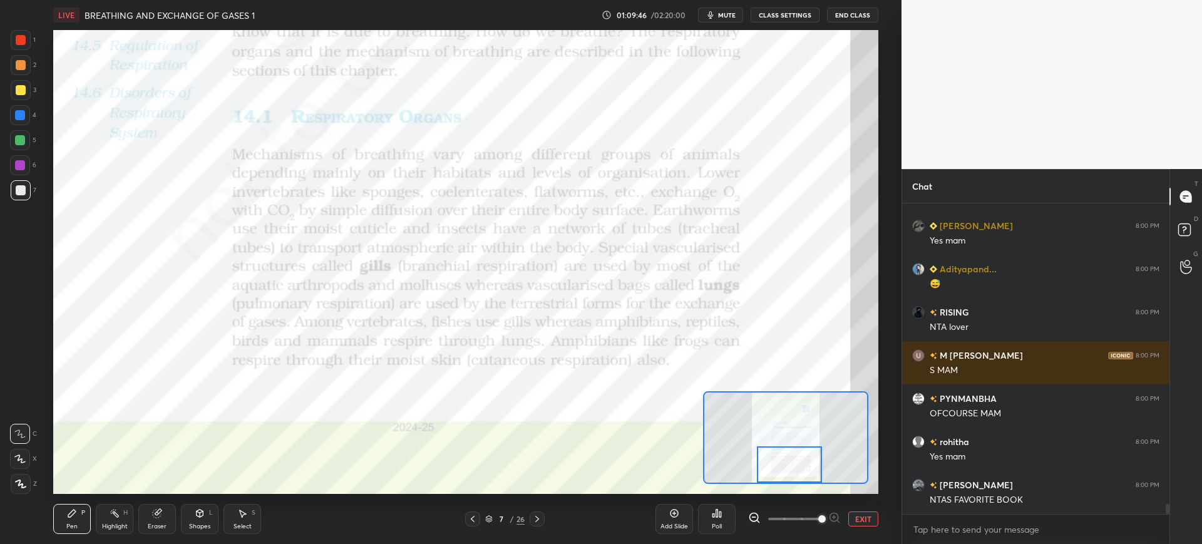
scroll to position [9071, 0]
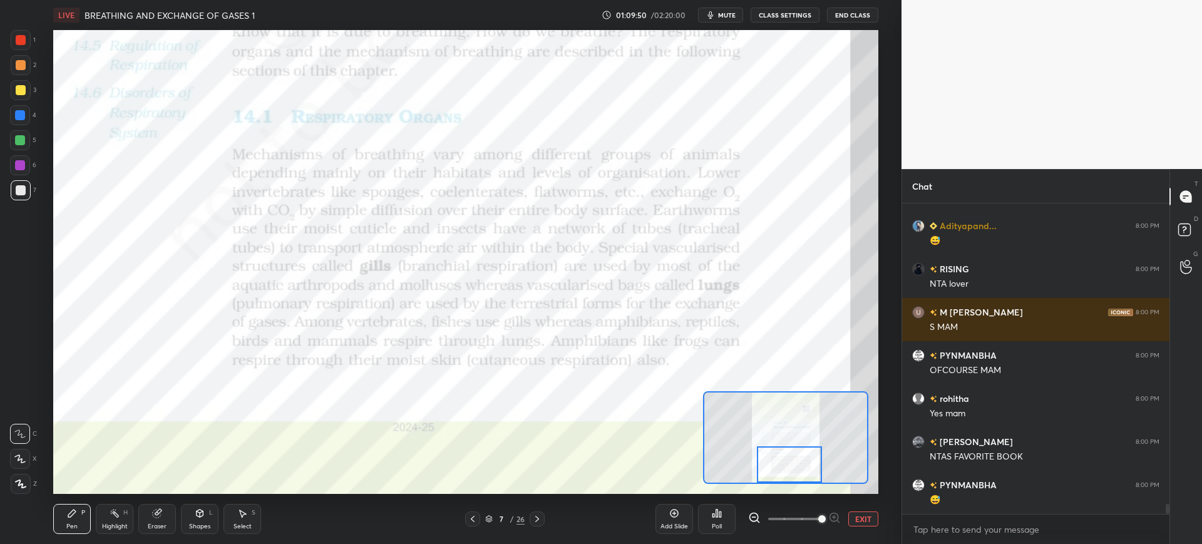
click at [32, 43] on div "1" at bounding box center [23, 40] width 25 height 20
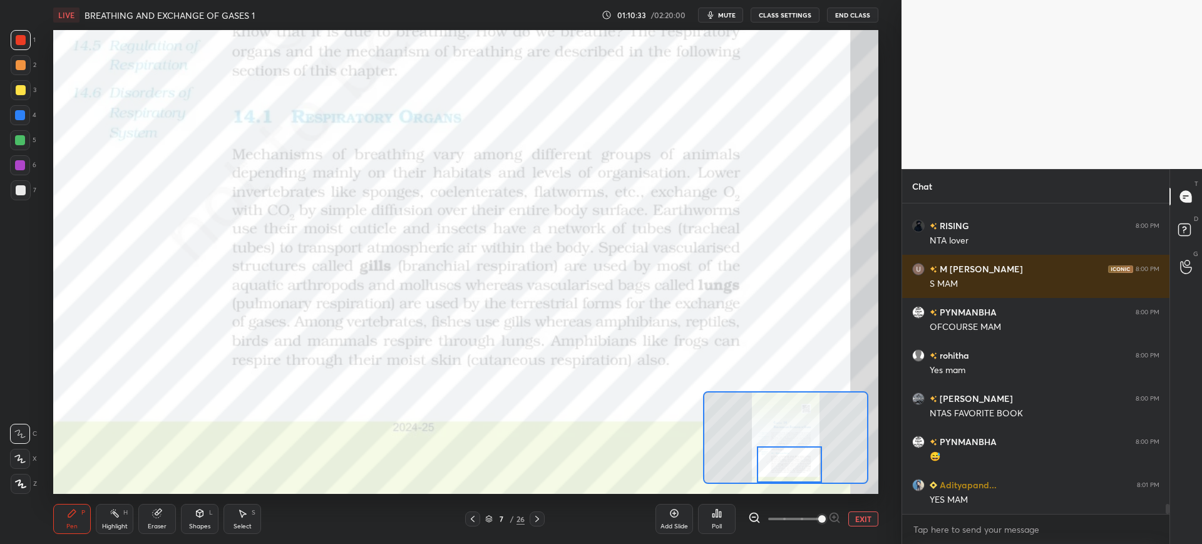
click at [159, 524] on div "Eraser" at bounding box center [157, 526] width 19 height 6
click at [74, 515] on icon at bounding box center [72, 513] width 10 height 10
click at [19, 116] on div at bounding box center [20, 115] width 10 height 10
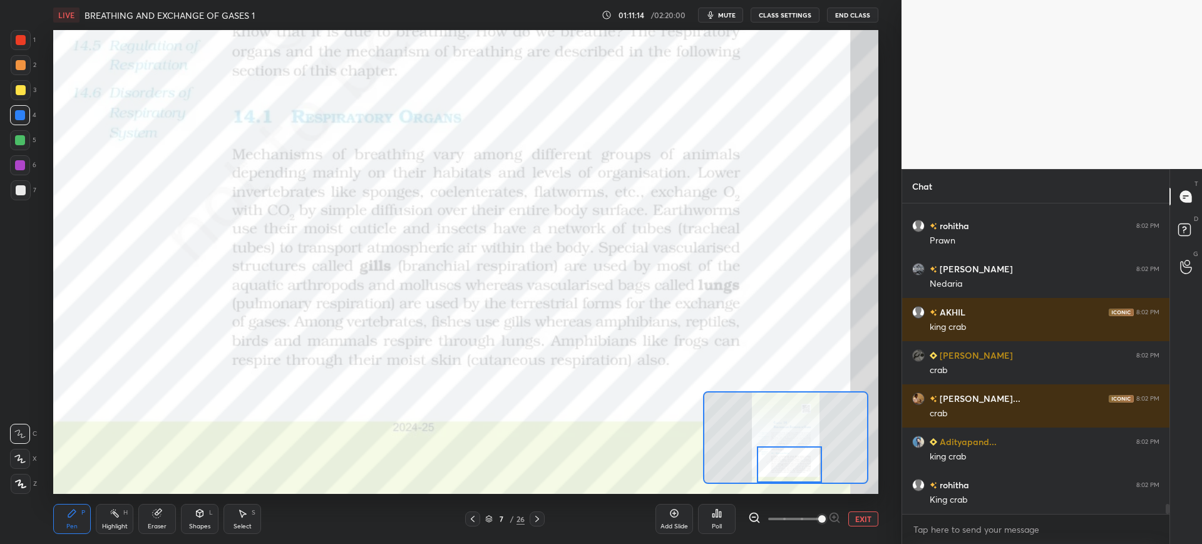
scroll to position [9460, 0]
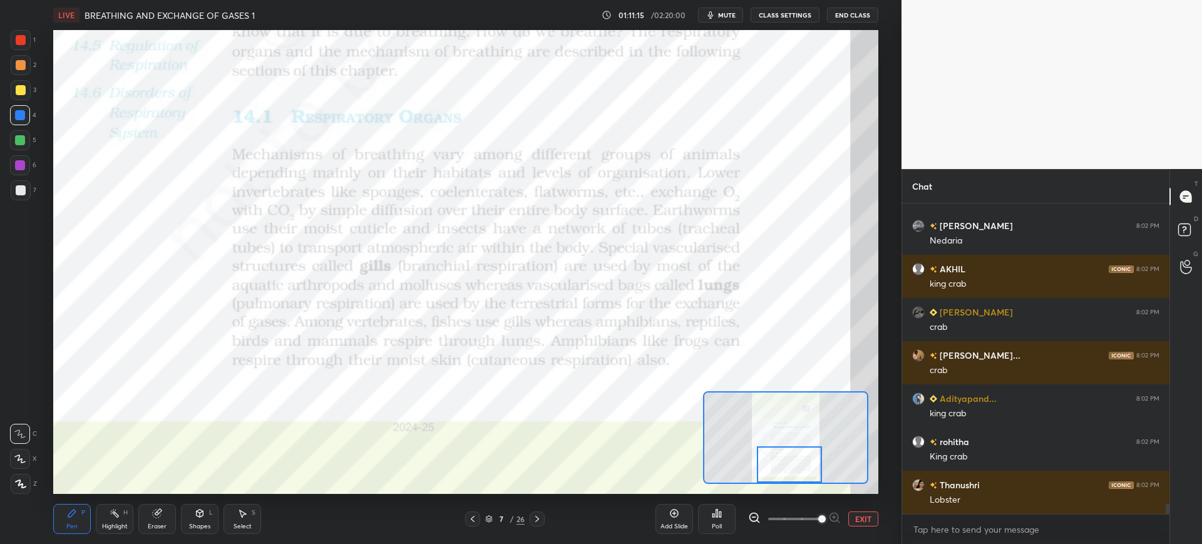
click at [34, 40] on div "1" at bounding box center [23, 40] width 25 height 20
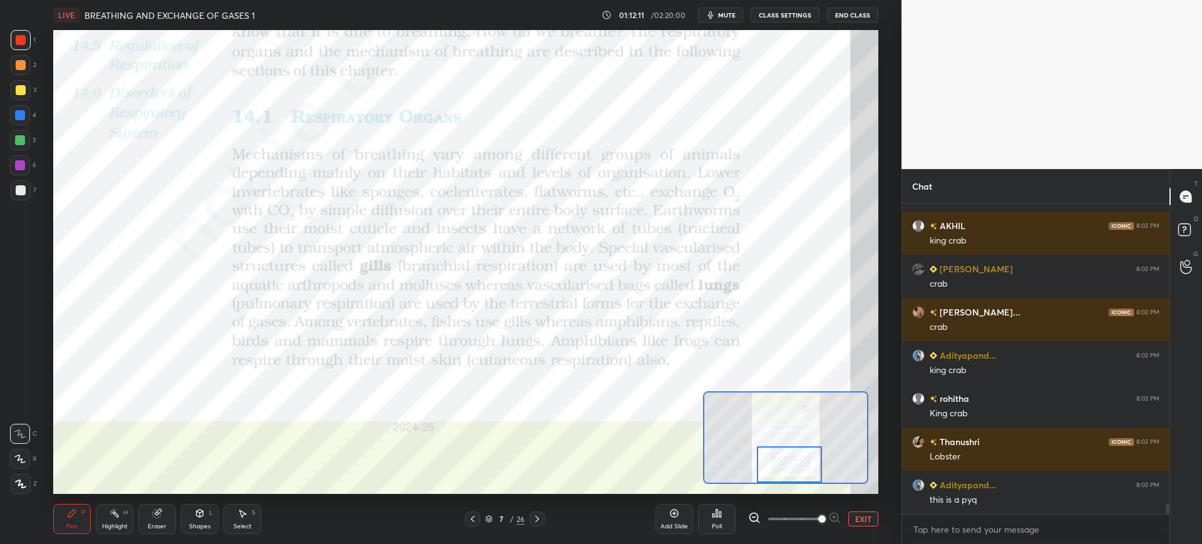
scroll to position [9546, 0]
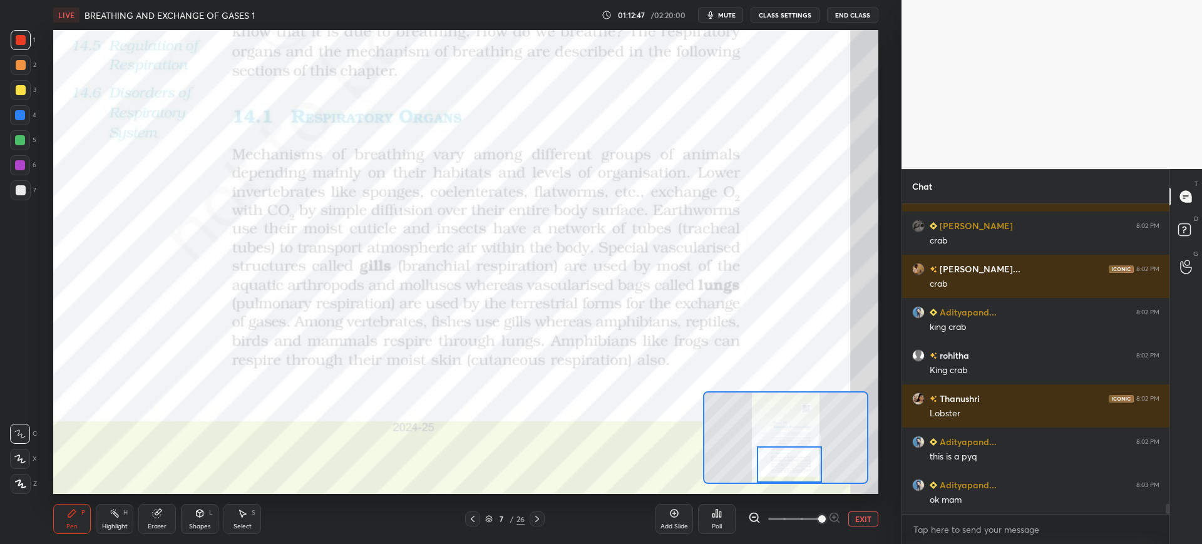
click at [22, 121] on div at bounding box center [20, 115] width 20 height 20
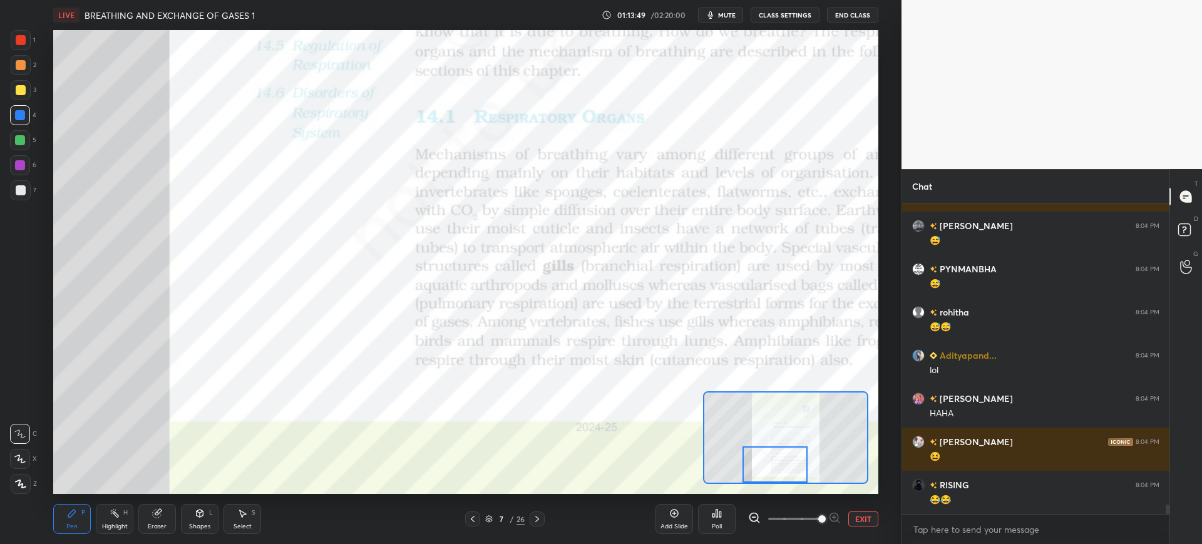
scroll to position [10044, 0]
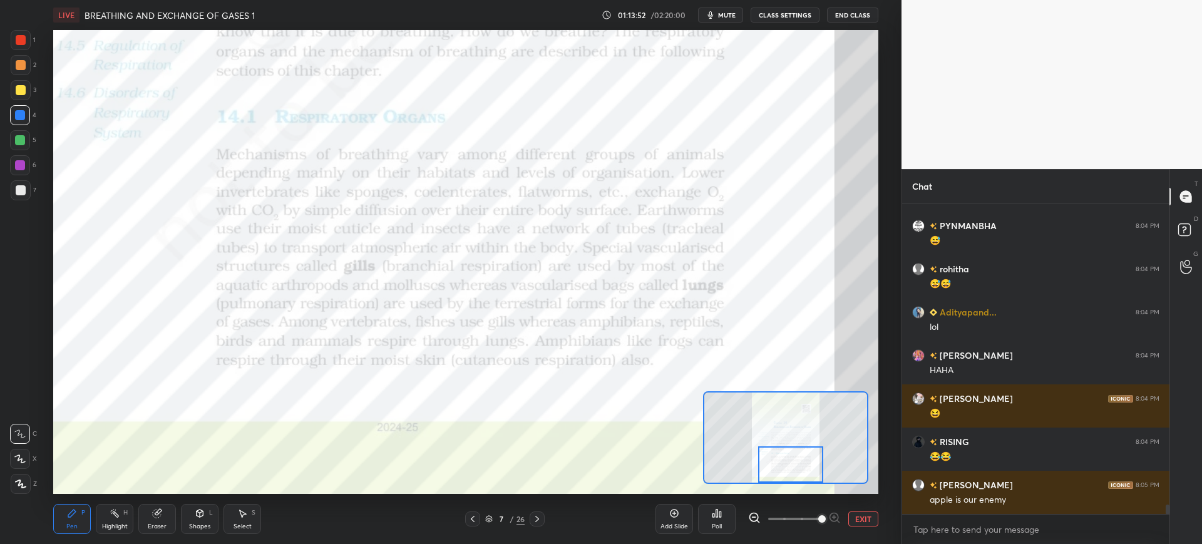
click at [20, 171] on div at bounding box center [20, 165] width 20 height 20
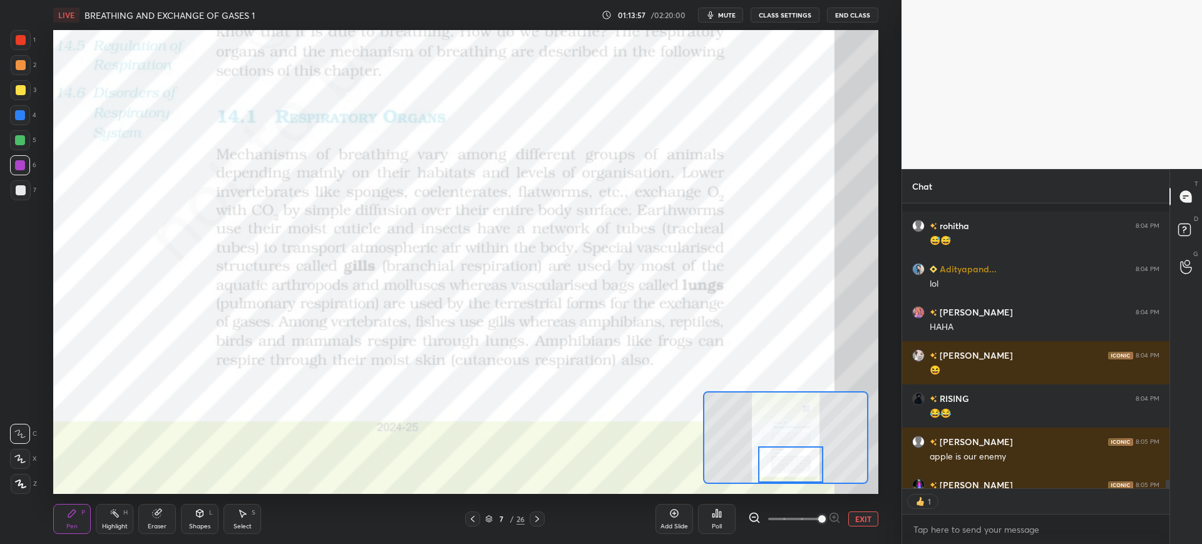
scroll to position [10156, 0]
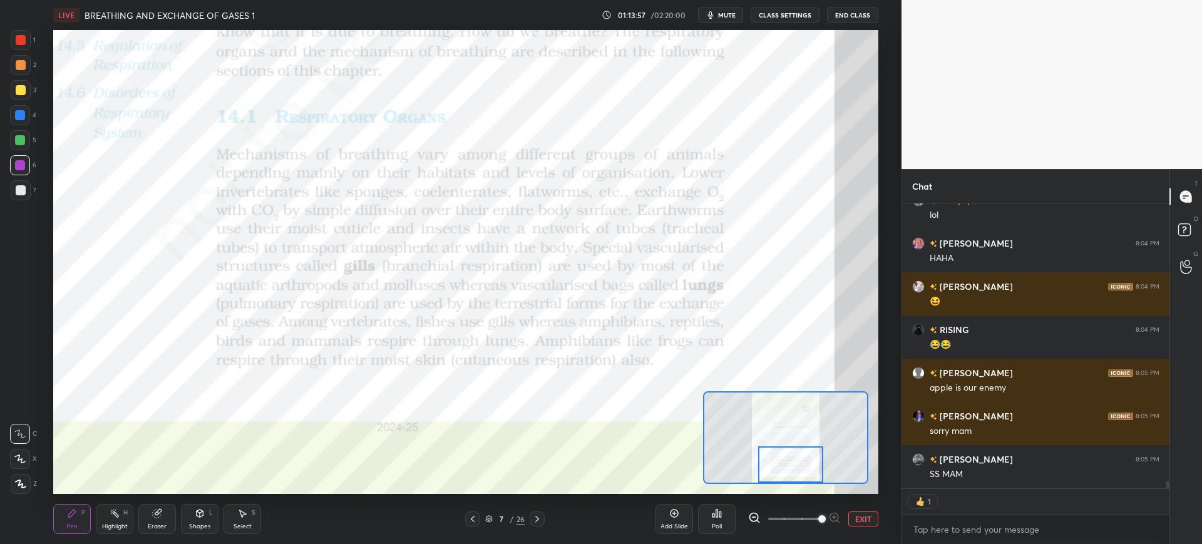
click at [161, 510] on icon at bounding box center [158, 512] width 7 height 6
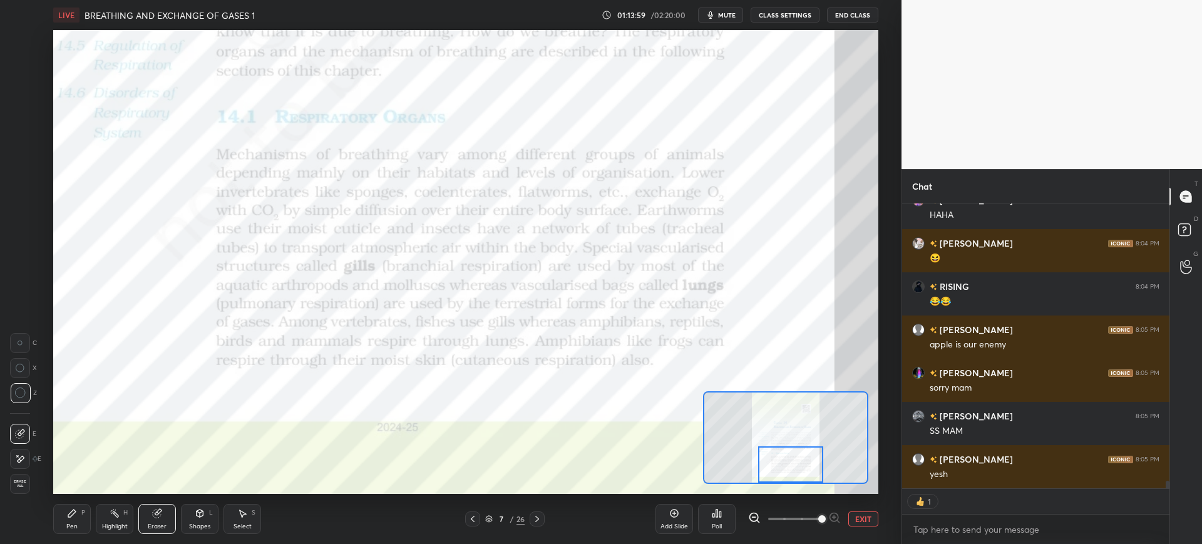
scroll to position [10242, 0]
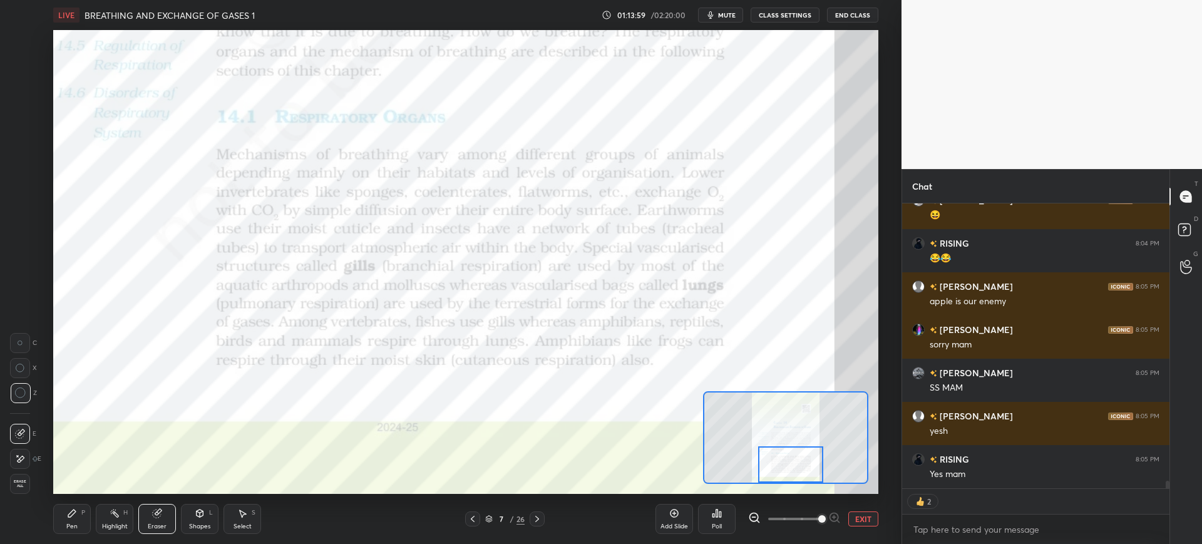
click at [68, 517] on icon at bounding box center [72, 513] width 10 height 10
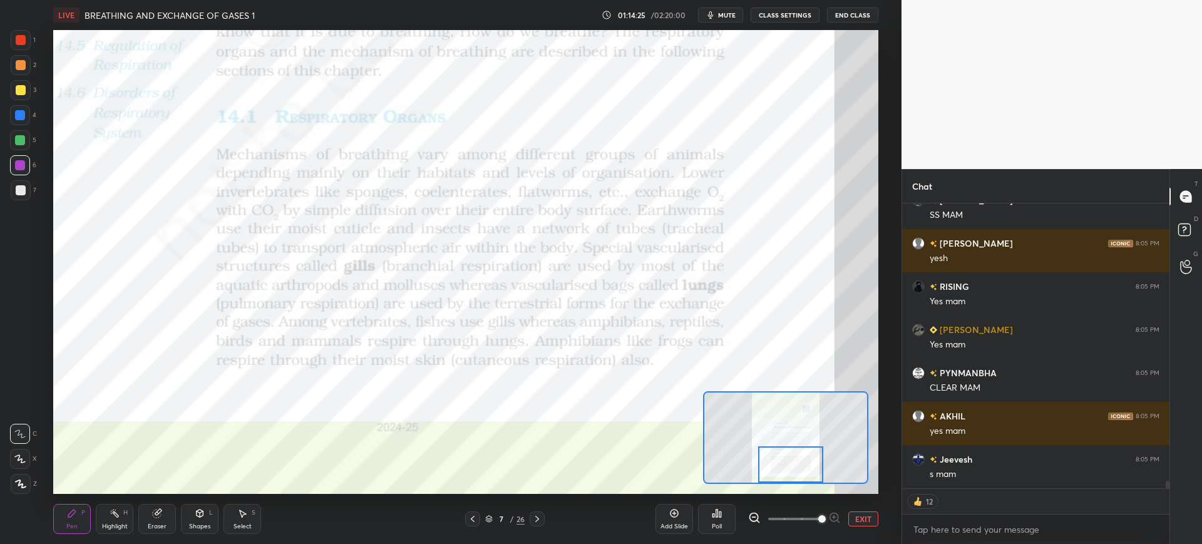
scroll to position [10389, 0]
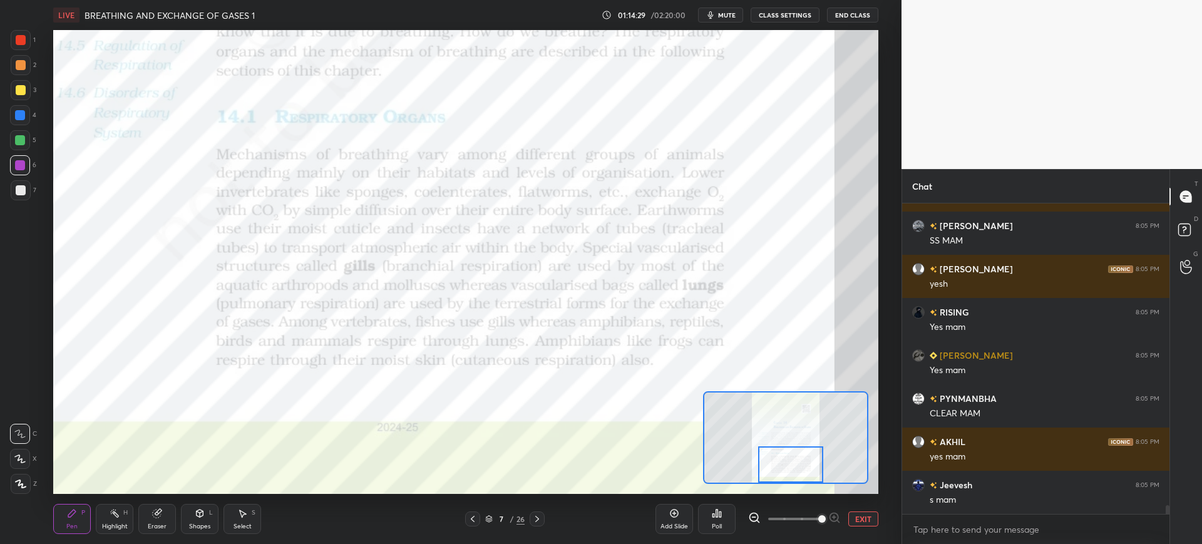
click at [534, 513] on div at bounding box center [536, 518] width 15 height 15
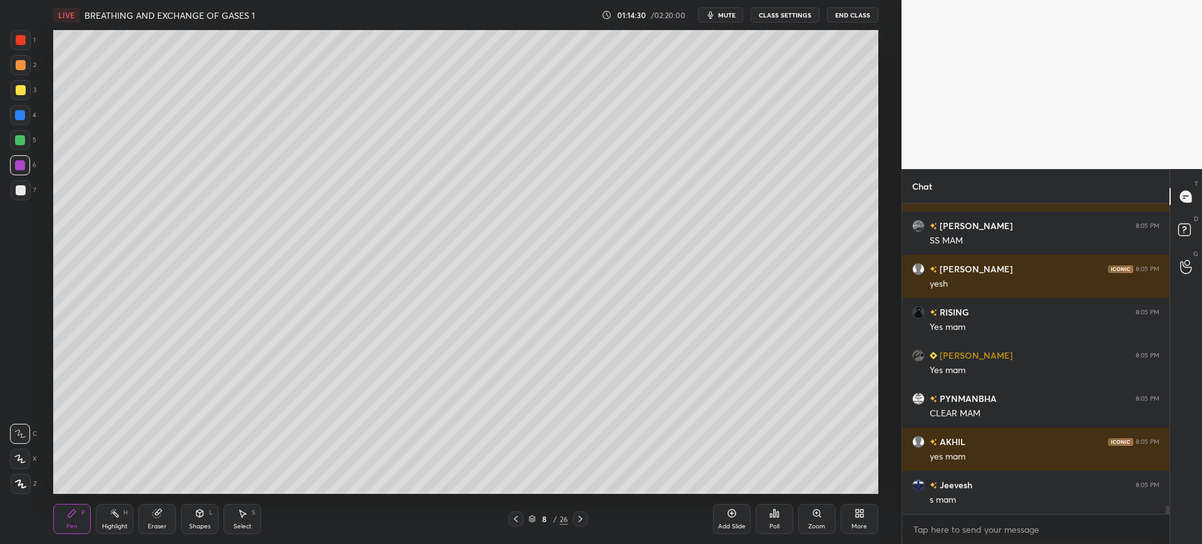
click at [581, 514] on icon at bounding box center [580, 519] width 10 height 10
click at [586, 514] on div at bounding box center [580, 518] width 15 height 15
click at [583, 515] on icon at bounding box center [580, 519] width 10 height 10
click at [585, 516] on icon at bounding box center [580, 519] width 10 height 10
click at [586, 514] on div at bounding box center [580, 518] width 15 height 15
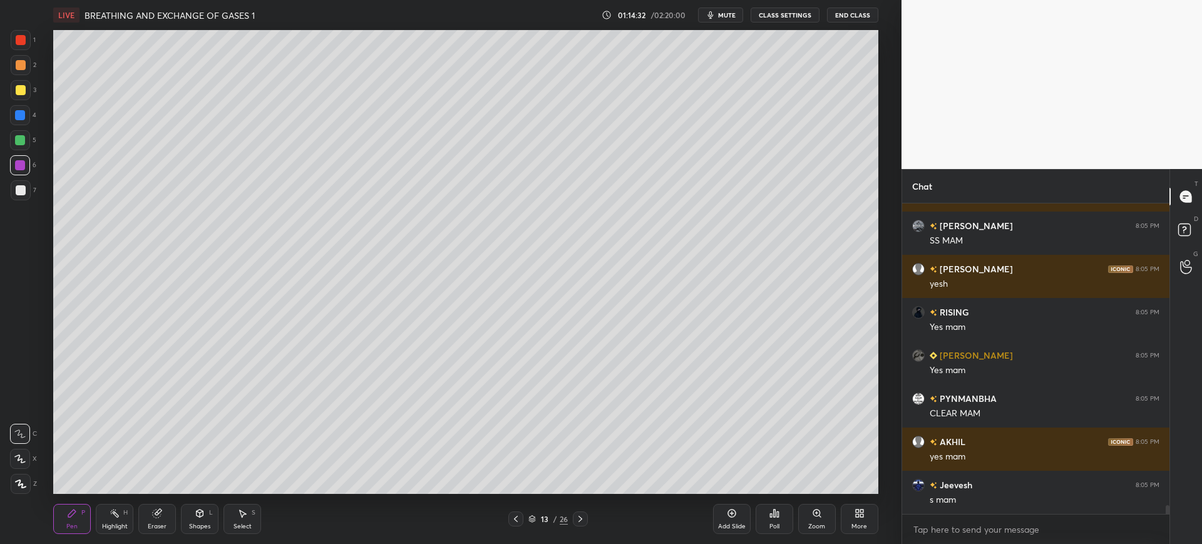
click at [585, 514] on icon at bounding box center [580, 519] width 10 height 10
click at [580, 517] on icon at bounding box center [580, 519] width 4 height 6
click at [582, 520] on icon at bounding box center [580, 519] width 10 height 10
click at [581, 522] on icon at bounding box center [580, 519] width 10 height 10
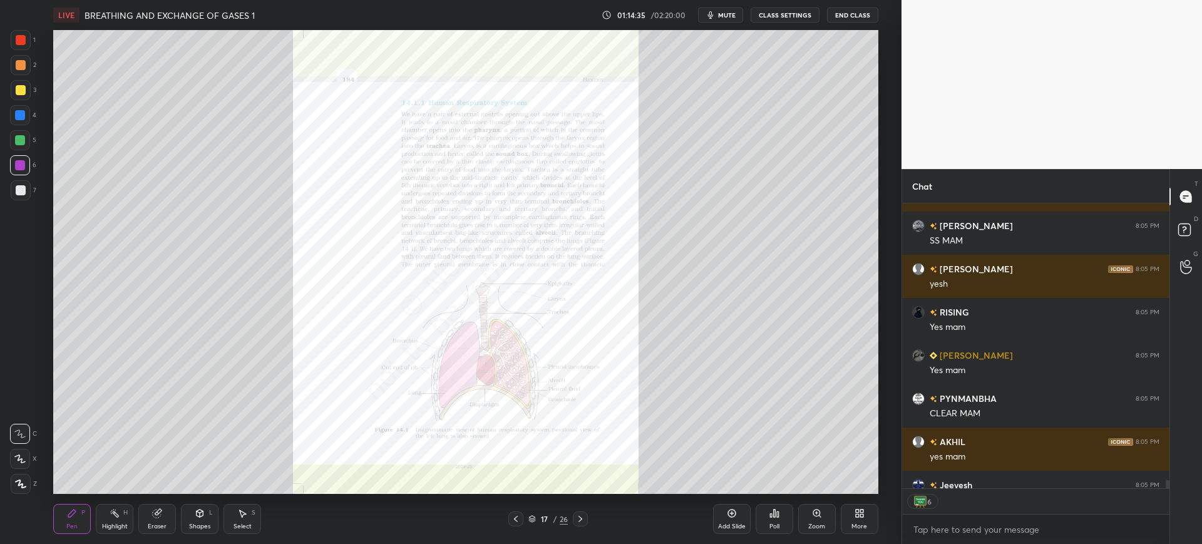
click at [518, 522] on icon at bounding box center [516, 519] width 10 height 10
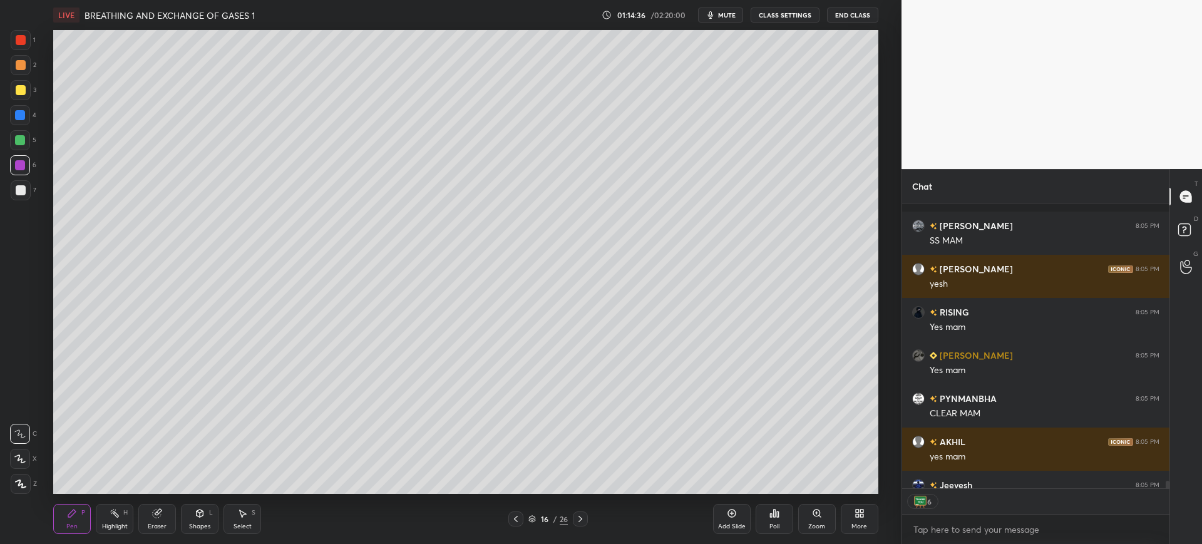
scroll to position [10458, 0]
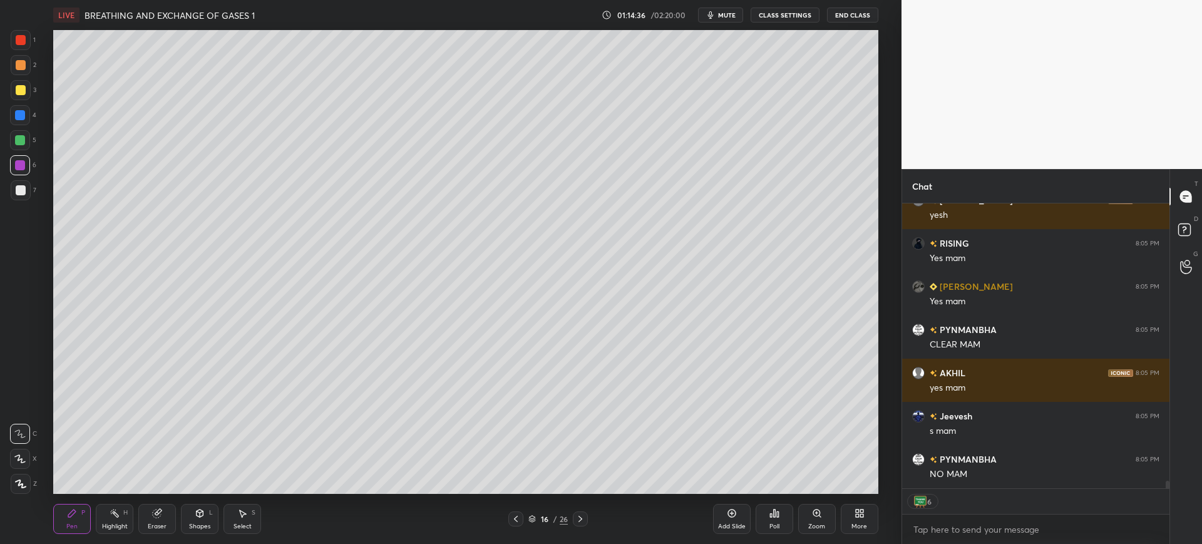
click at [742, 529] on div "Add Slide" at bounding box center [732, 526] width 28 height 6
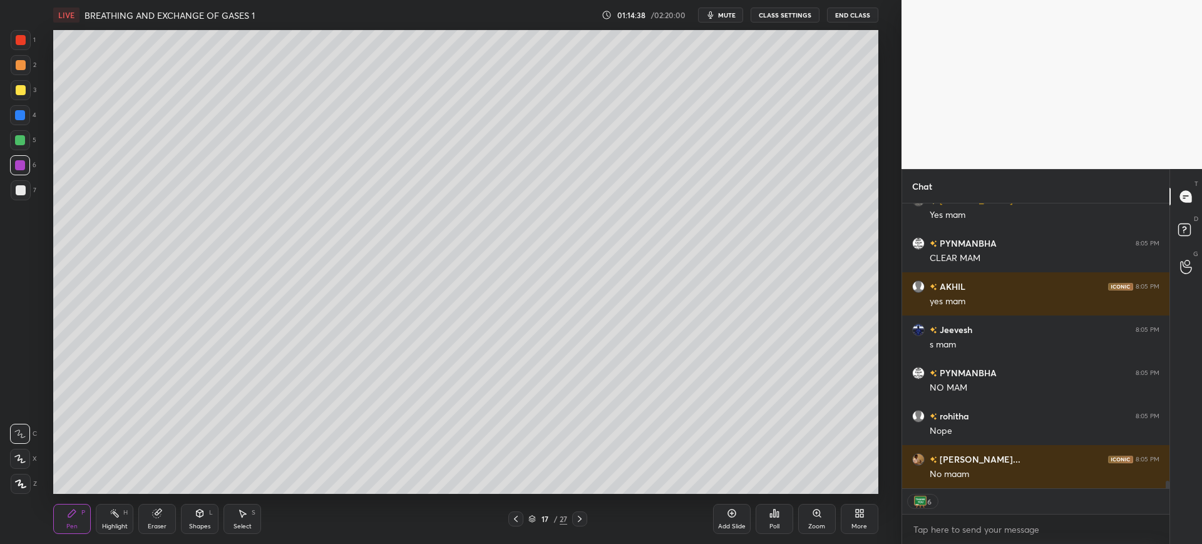
click at [214, 503] on div "Pen P Highlight H Eraser Shapes L Select S 17 / 27 Add Slide Poll Zoom More" at bounding box center [465, 519] width 824 height 50
click at [205, 517] on icon at bounding box center [200, 513] width 10 height 10
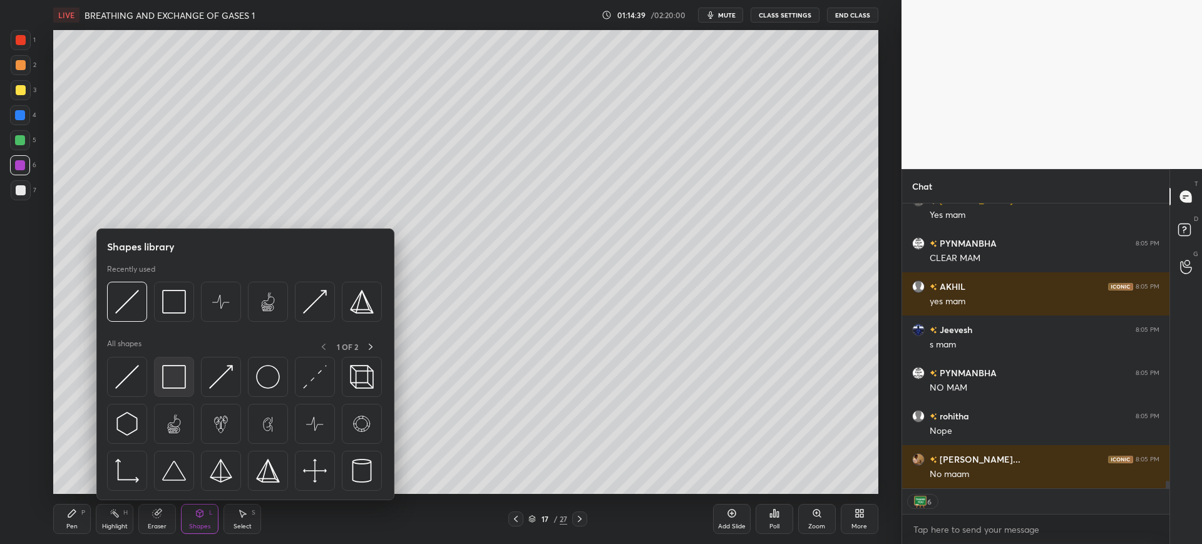
scroll to position [10588, 0]
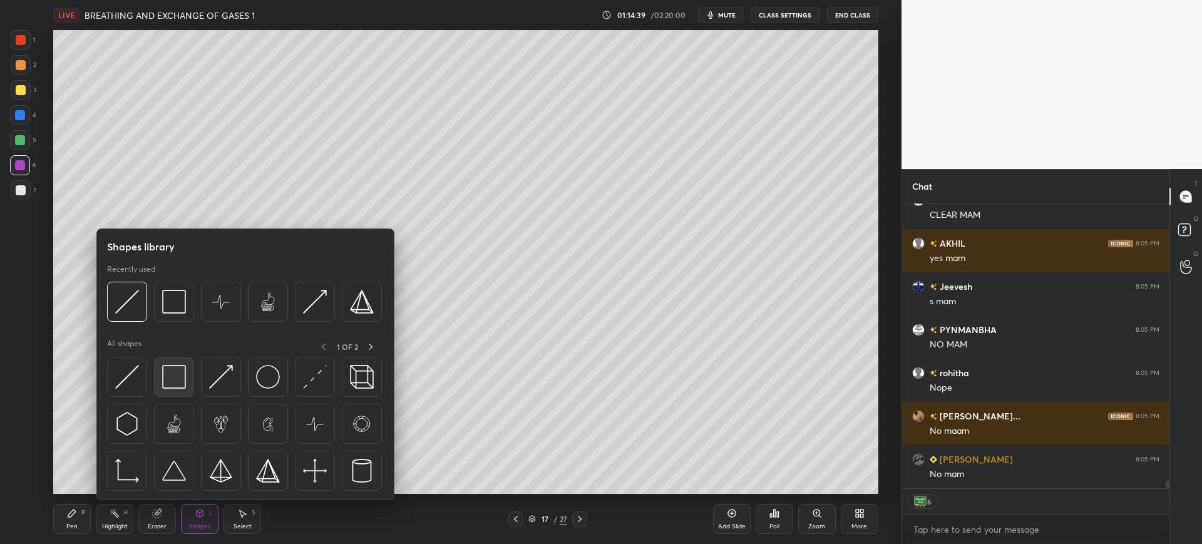
click at [174, 381] on img at bounding box center [174, 377] width 24 height 24
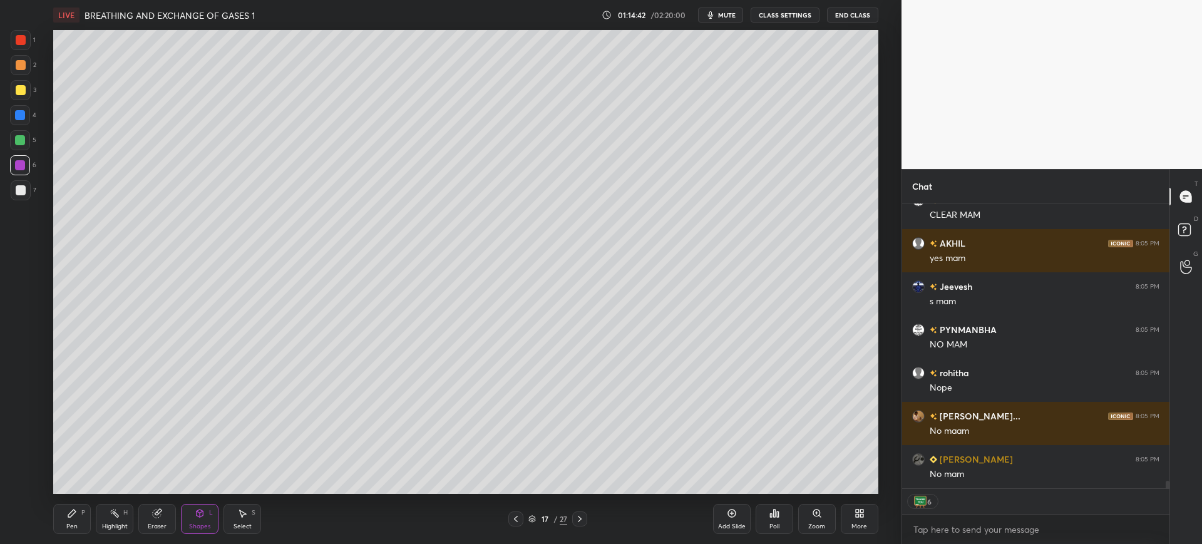
click at [87, 509] on div "Pen P" at bounding box center [72, 519] width 38 height 30
click at [29, 197] on div at bounding box center [21, 190] width 20 height 20
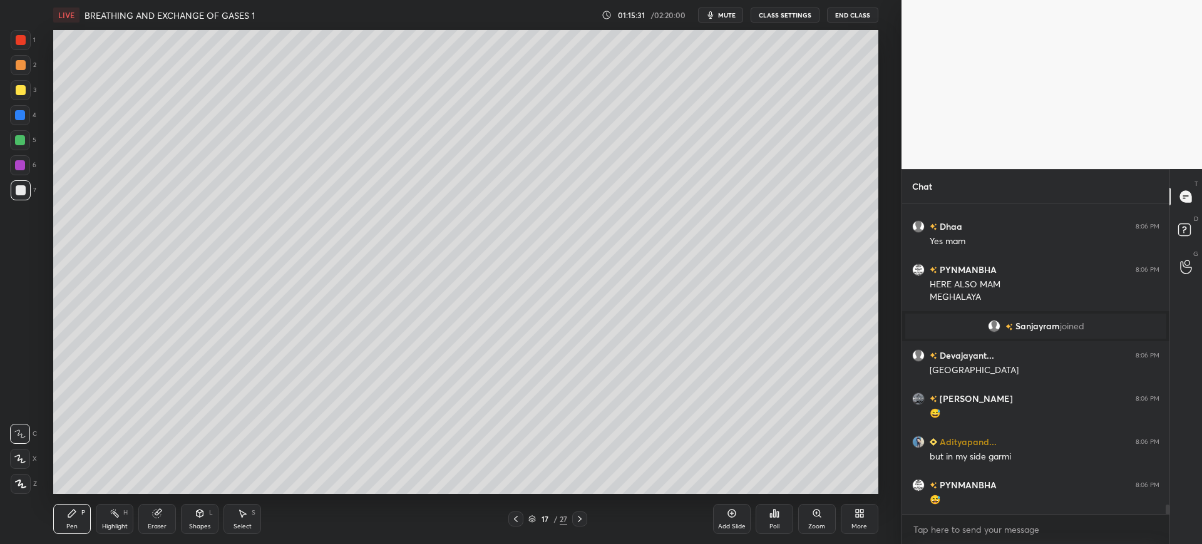
scroll to position [10207, 0]
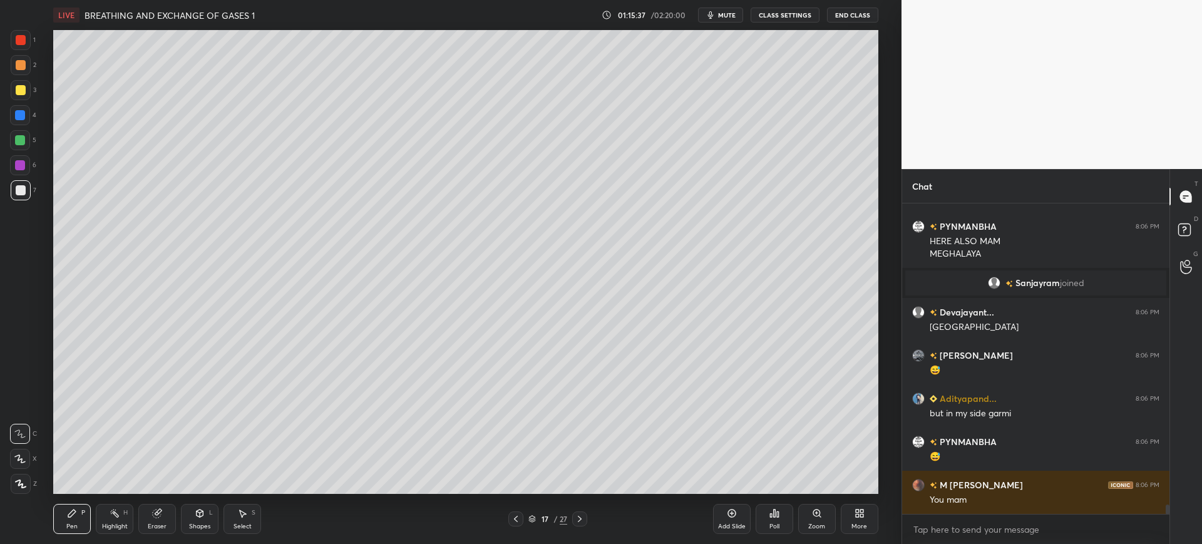
click at [20, 54] on div "1" at bounding box center [23, 42] width 25 height 25
click at [26, 192] on div at bounding box center [21, 190] width 20 height 20
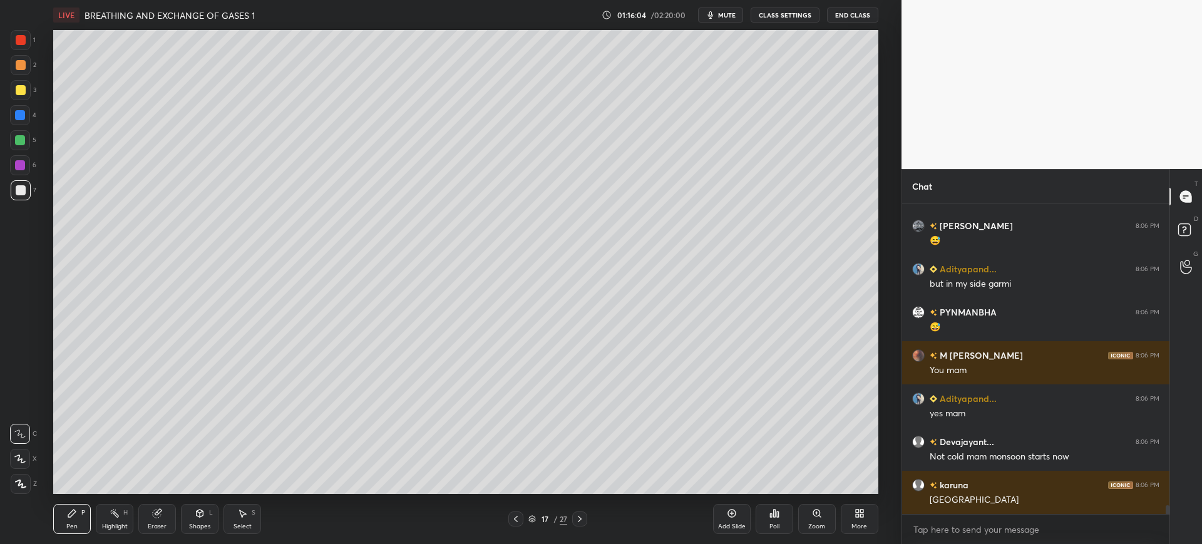
scroll to position [281, 263]
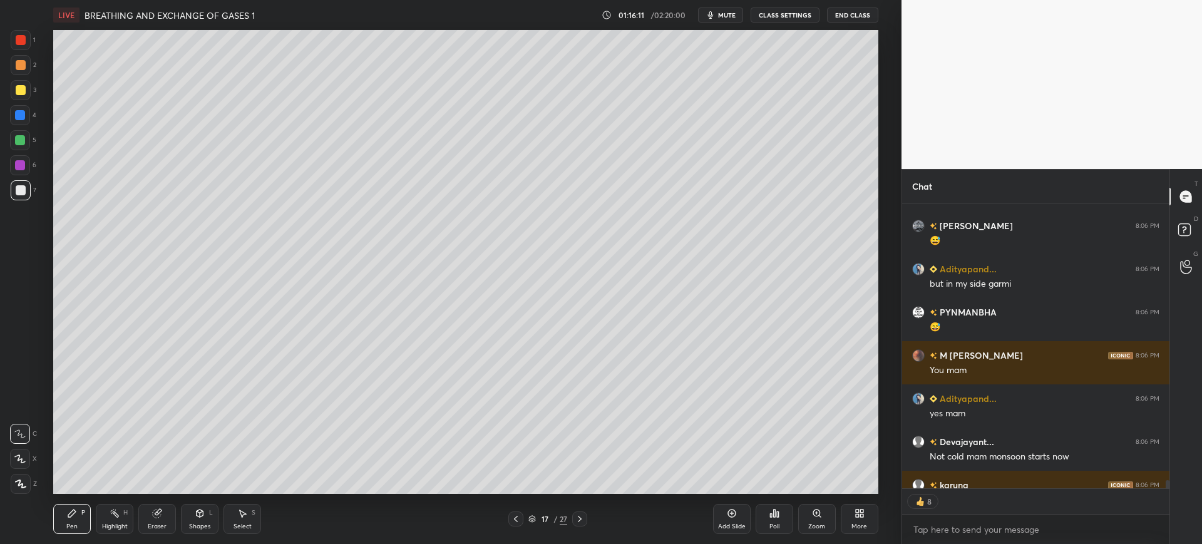
click at [29, 92] on div at bounding box center [21, 90] width 20 height 20
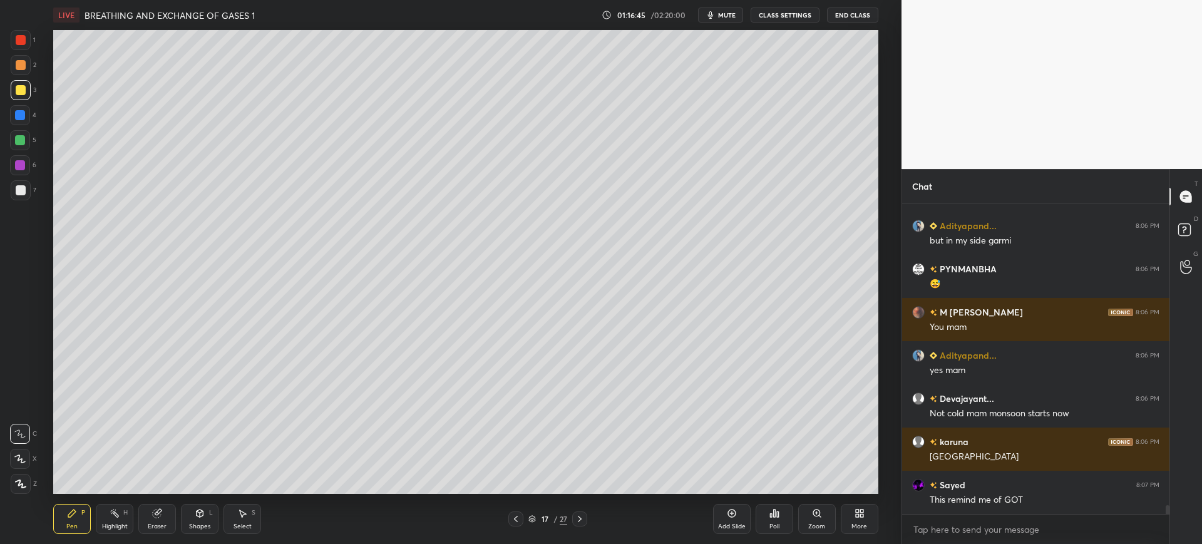
scroll to position [10409, 0]
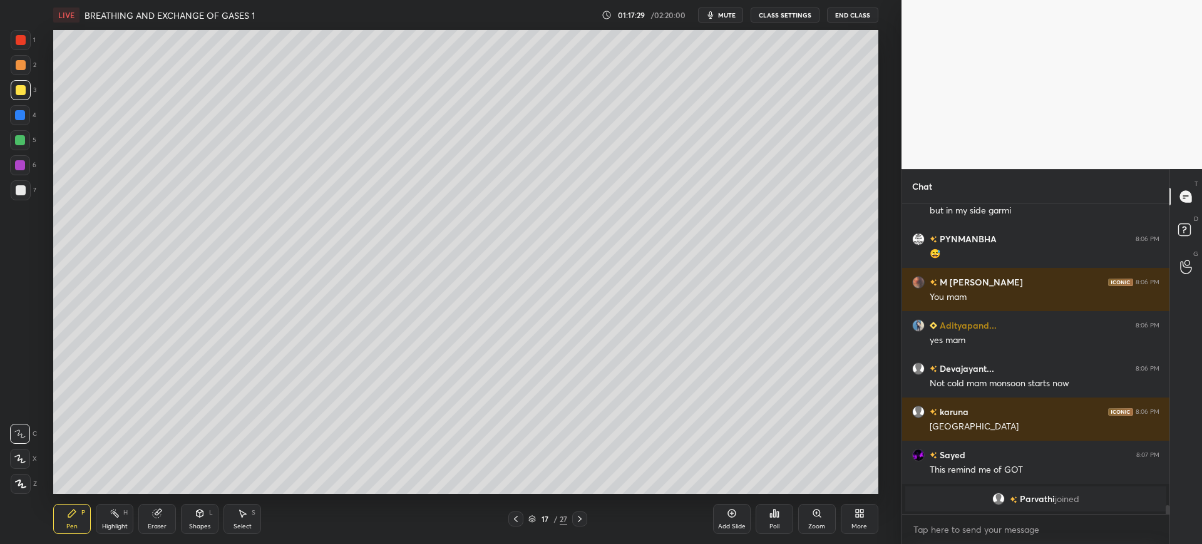
click at [27, 190] on div at bounding box center [21, 190] width 20 height 20
click at [25, 114] on div at bounding box center [20, 115] width 10 height 10
click at [16, 92] on div at bounding box center [21, 90] width 10 height 10
click at [165, 517] on div "Eraser" at bounding box center [157, 519] width 38 height 30
click at [86, 521] on div "Pen P" at bounding box center [72, 519] width 38 height 30
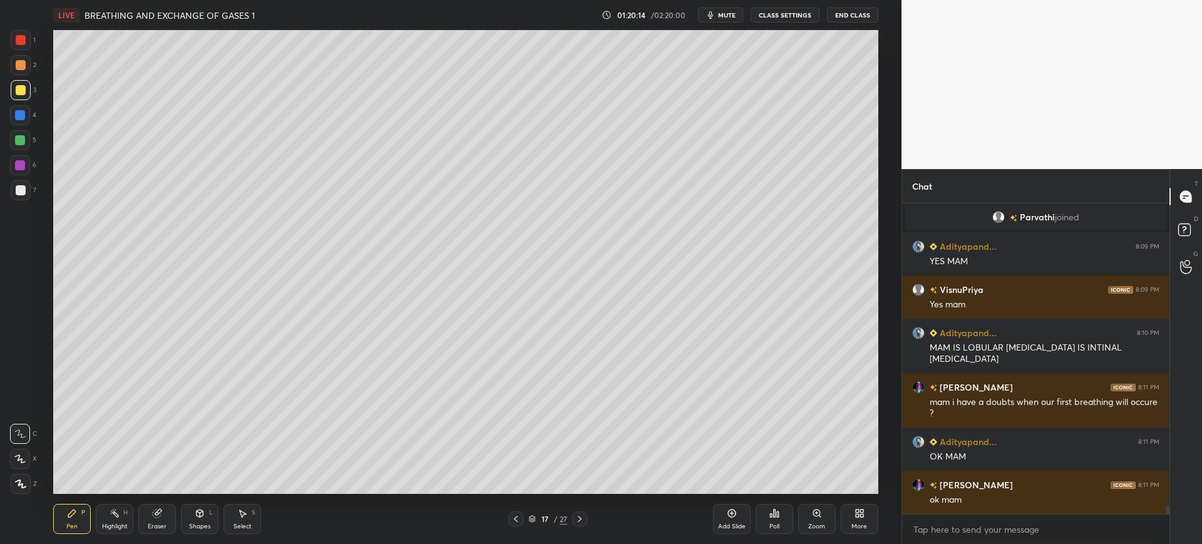
scroll to position [281, 263]
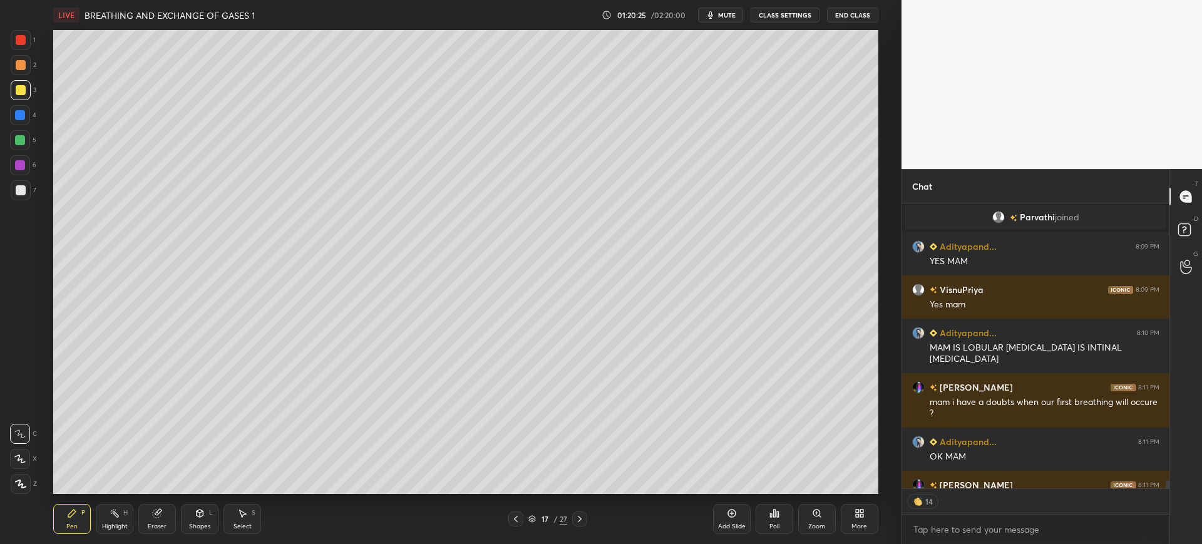
click at [19, 186] on div at bounding box center [21, 190] width 10 height 10
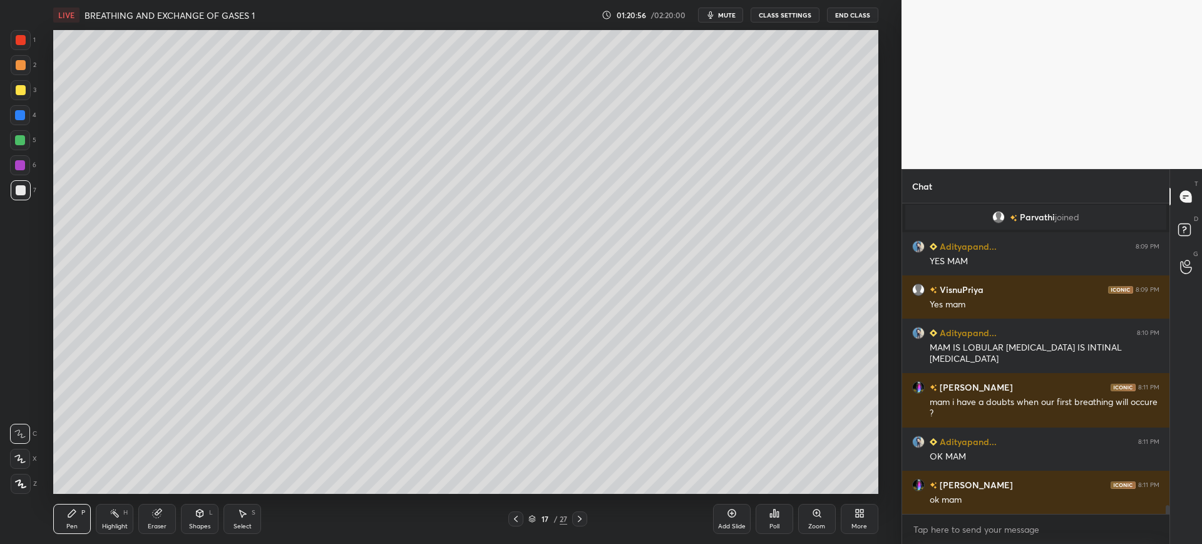
click at [24, 110] on div at bounding box center [20, 115] width 20 height 20
click at [196, 519] on div "Shapes L" at bounding box center [200, 519] width 38 height 30
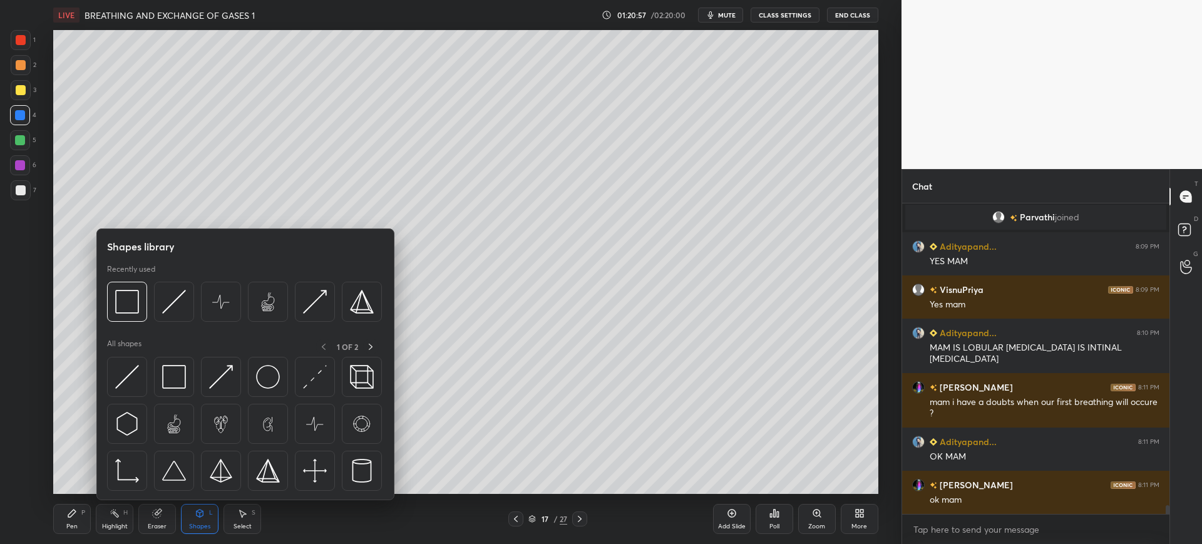
click at [197, 519] on div "Shapes L" at bounding box center [200, 519] width 38 height 30
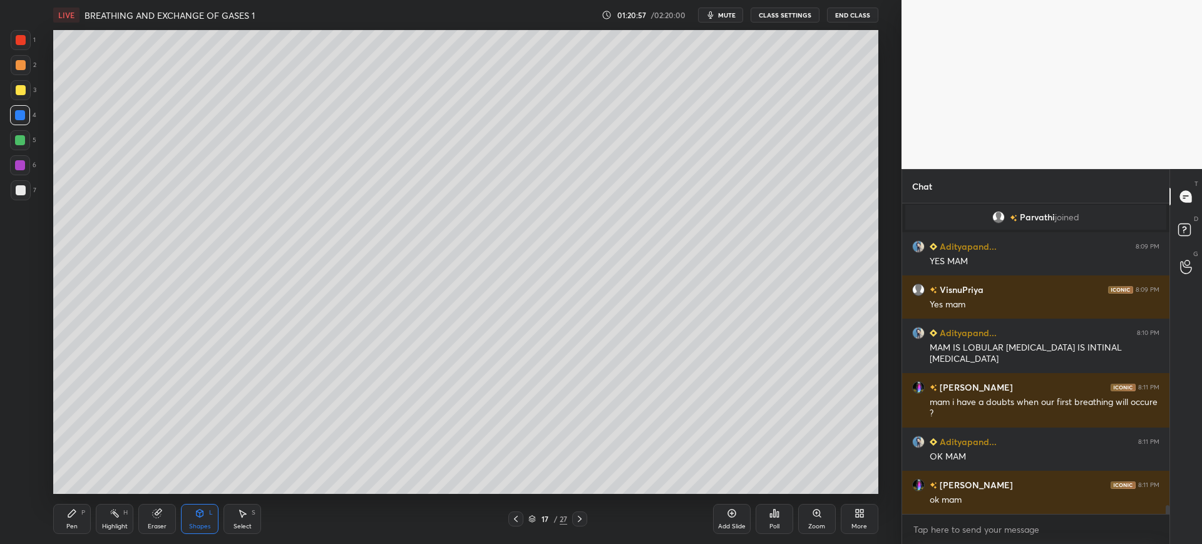
click at [198, 506] on div "Shapes L" at bounding box center [200, 519] width 38 height 30
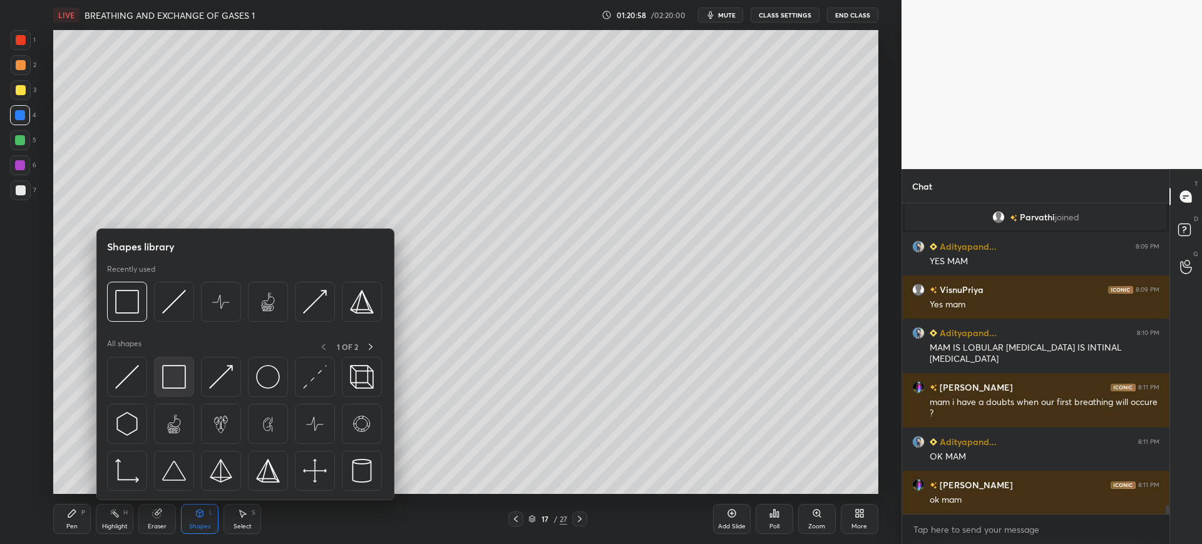
click at [178, 381] on img at bounding box center [174, 377] width 24 height 24
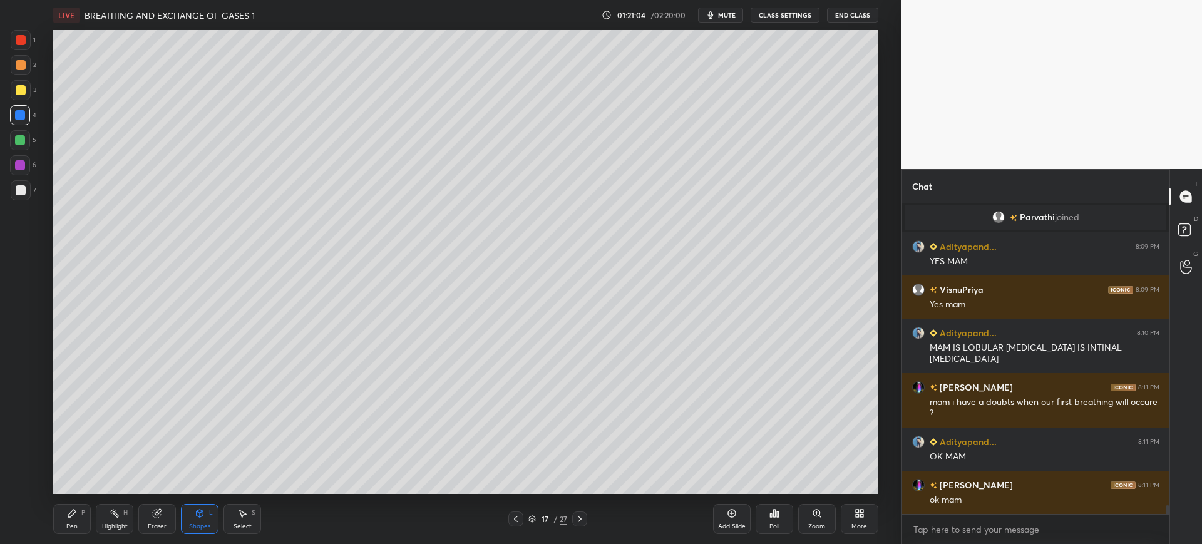
click at [20, 185] on div at bounding box center [21, 190] width 10 height 10
click at [88, 523] on div "Pen P" at bounding box center [72, 519] width 38 height 30
click at [20, 46] on div at bounding box center [21, 40] width 20 height 20
click at [120, 523] on div "Highlight" at bounding box center [115, 526] width 26 height 6
click at [24, 487] on icon at bounding box center [20, 484] width 10 height 10
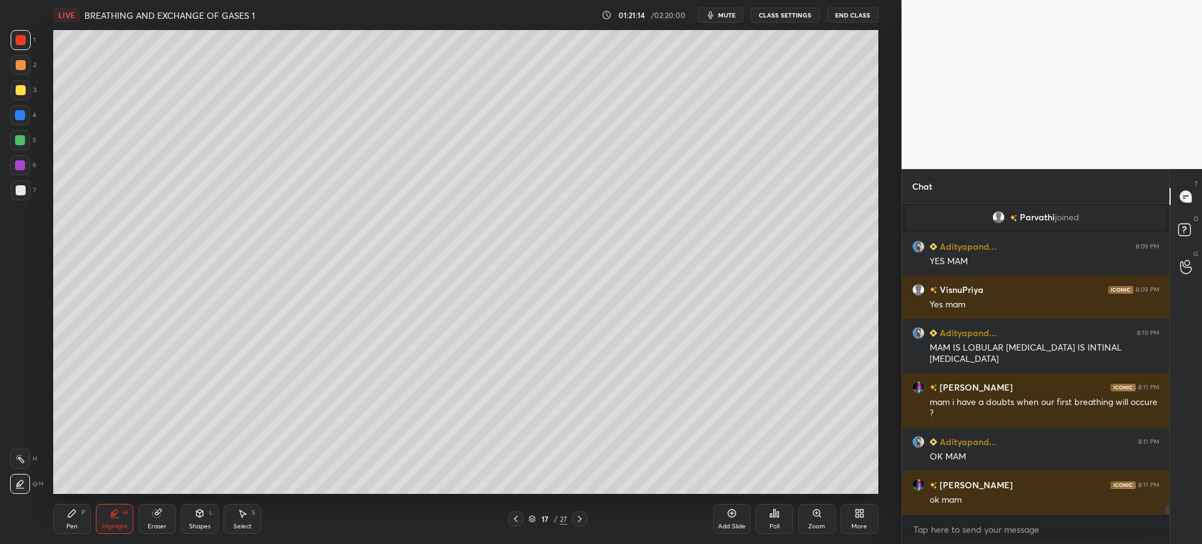
click at [8, 113] on div "1 2 3 4 5 6 7 C X Z C X Z E E Erase all H H" at bounding box center [20, 262] width 40 height 464
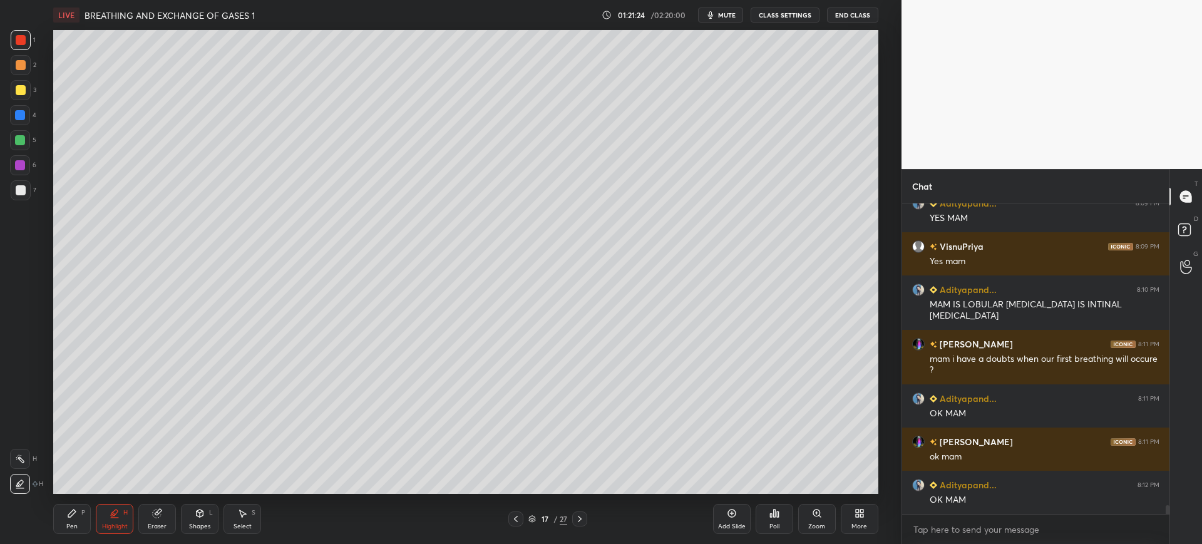
click at [25, 185] on div at bounding box center [21, 190] width 20 height 20
click at [21, 117] on div at bounding box center [20, 115] width 10 height 10
click at [19, 188] on div at bounding box center [21, 190] width 10 height 10
click at [30, 193] on div at bounding box center [21, 190] width 20 height 20
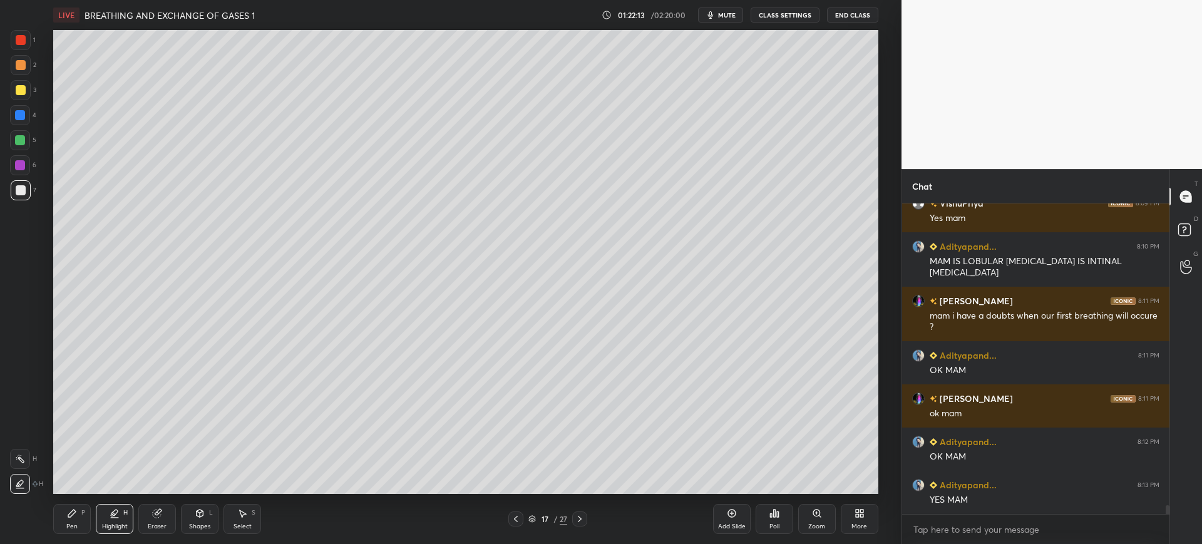
click at [21, 35] on div at bounding box center [21, 40] width 10 height 10
click at [71, 516] on icon at bounding box center [72, 513] width 8 height 8
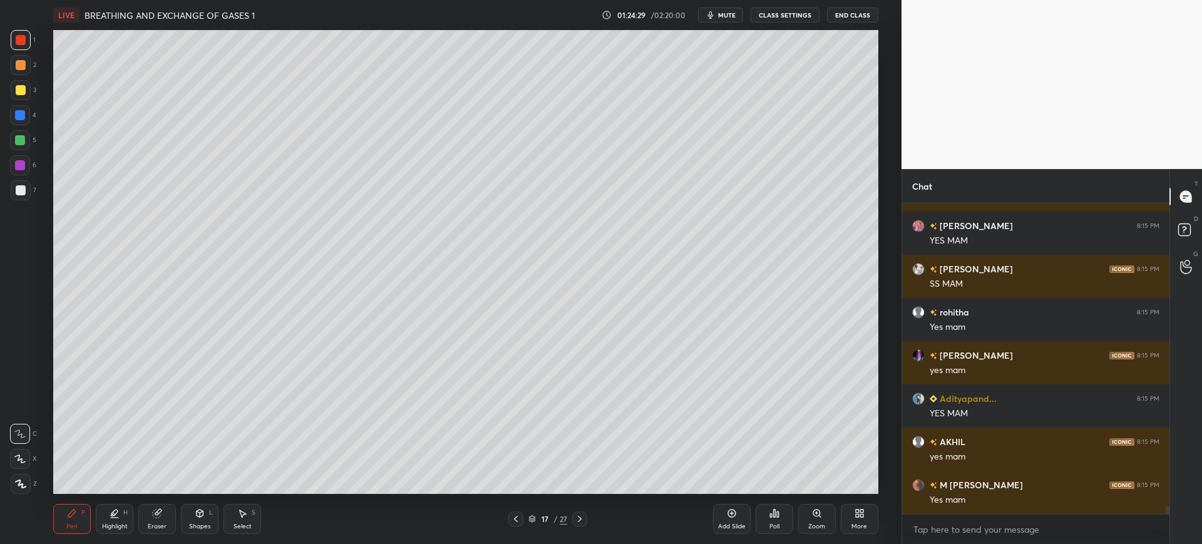
scroll to position [11392, 0]
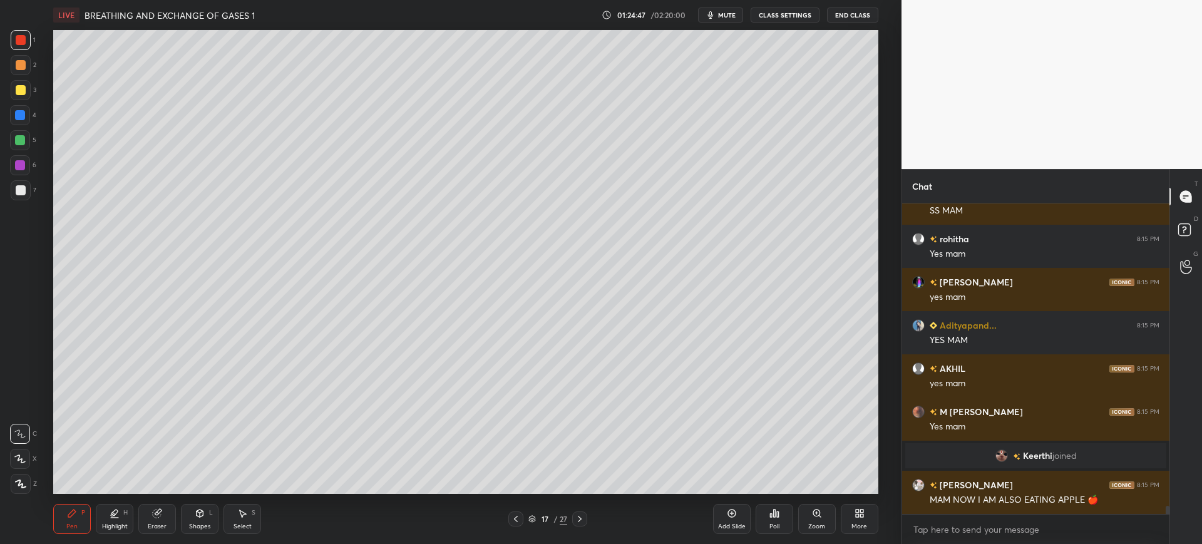
click at [34, 147] on div "5" at bounding box center [23, 140] width 26 height 20
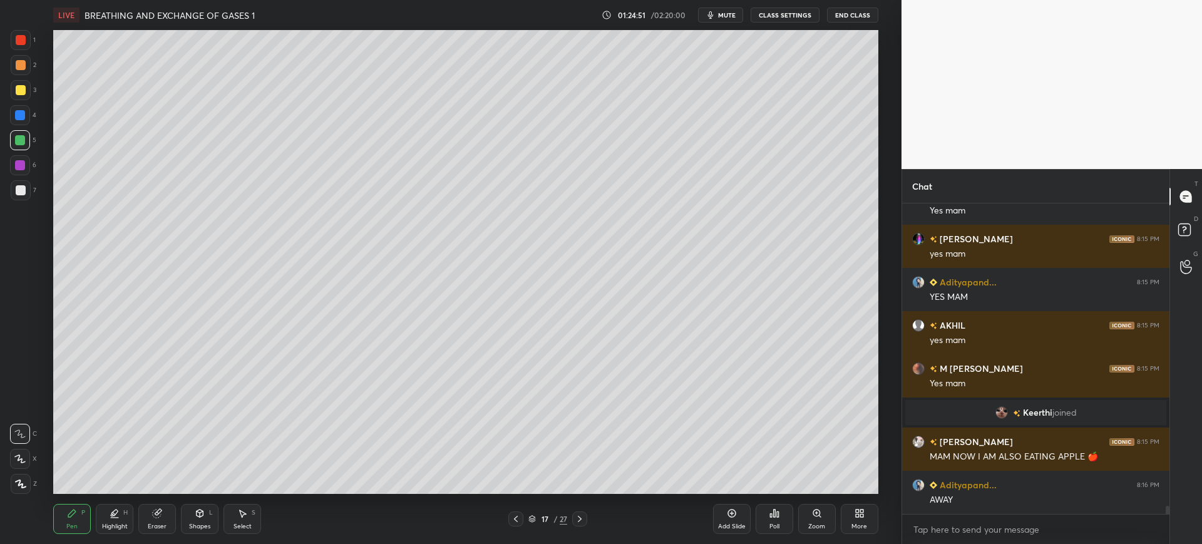
click at [732, 526] on div "Add Slide" at bounding box center [732, 526] width 28 height 6
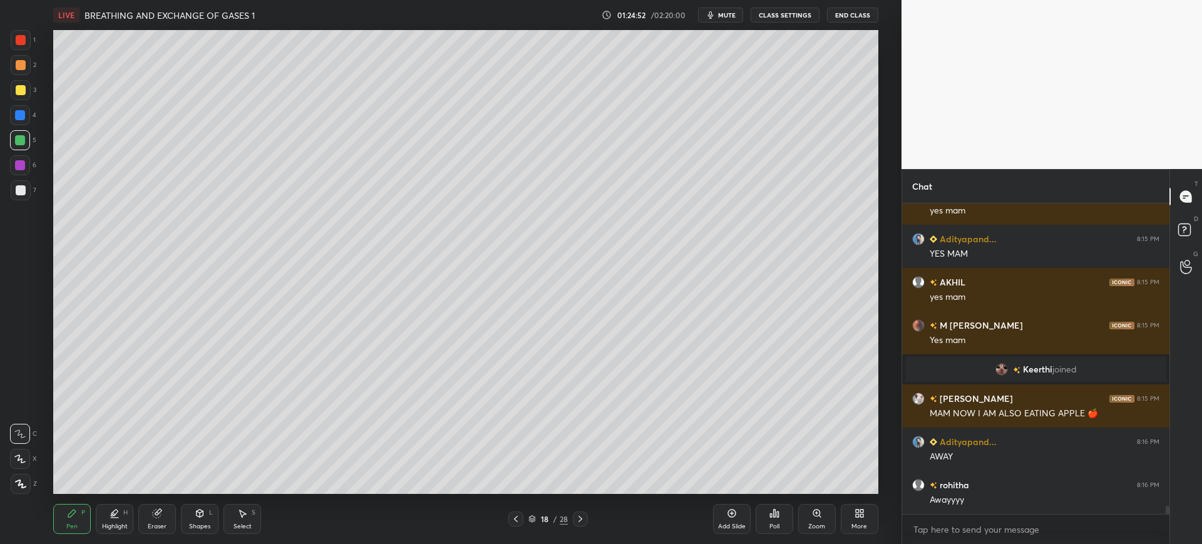
click at [26, 186] on div at bounding box center [21, 190] width 20 height 20
click at [200, 521] on div "Shapes L" at bounding box center [200, 519] width 38 height 30
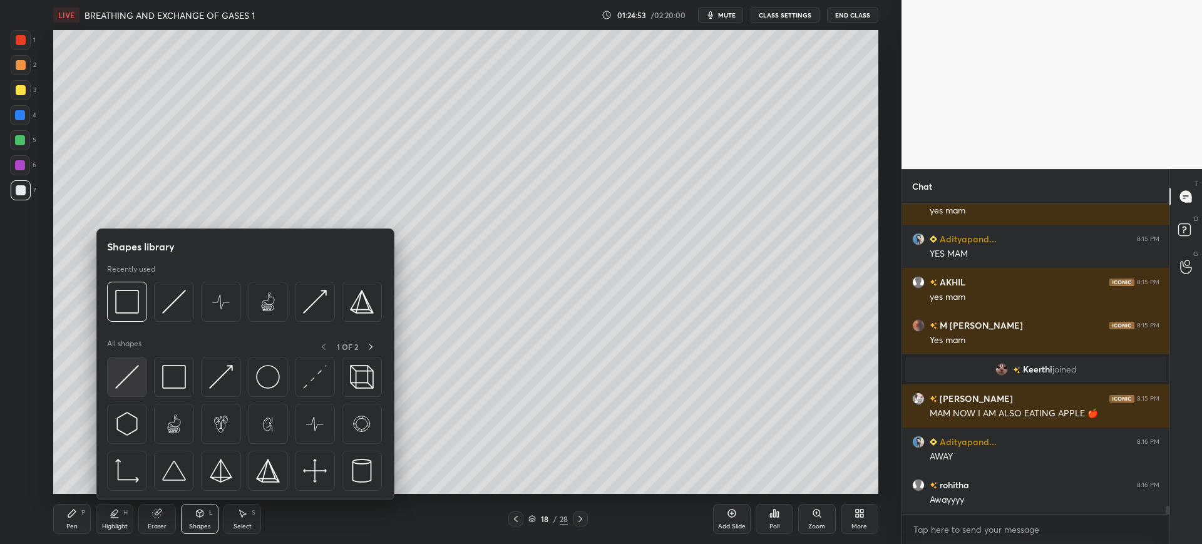
click at [129, 384] on img at bounding box center [127, 377] width 24 height 24
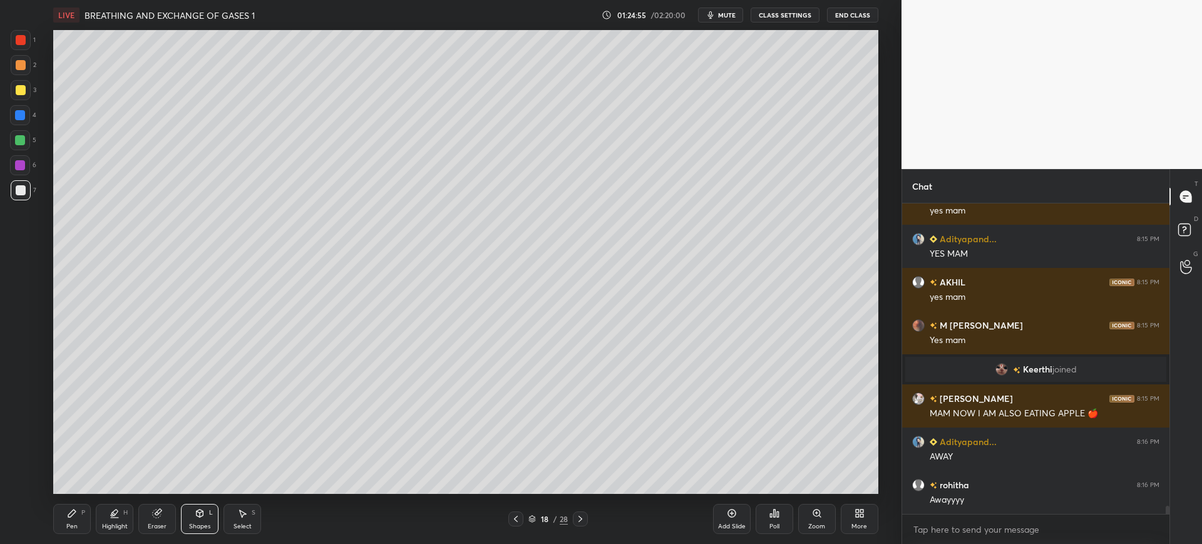
click at [59, 526] on div "Pen P" at bounding box center [72, 519] width 38 height 30
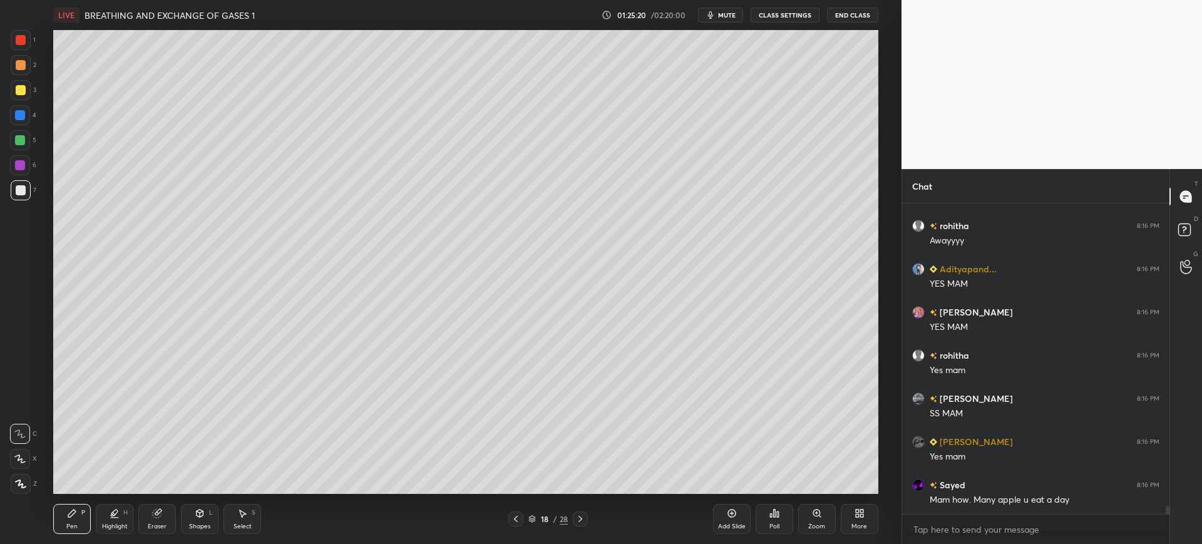
scroll to position [11781, 0]
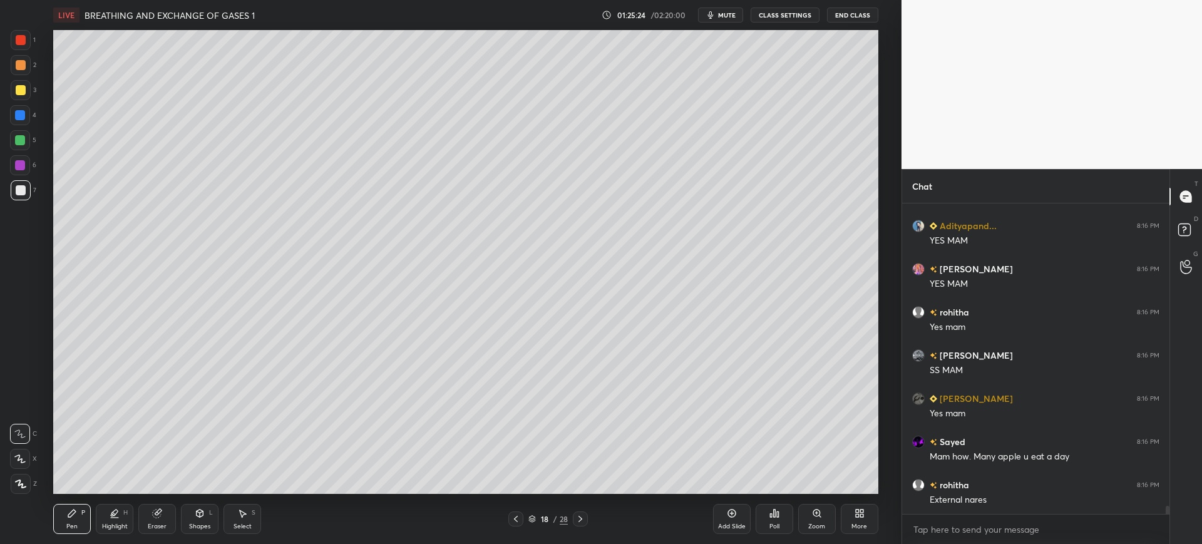
click at [25, 90] on div at bounding box center [21, 90] width 10 height 10
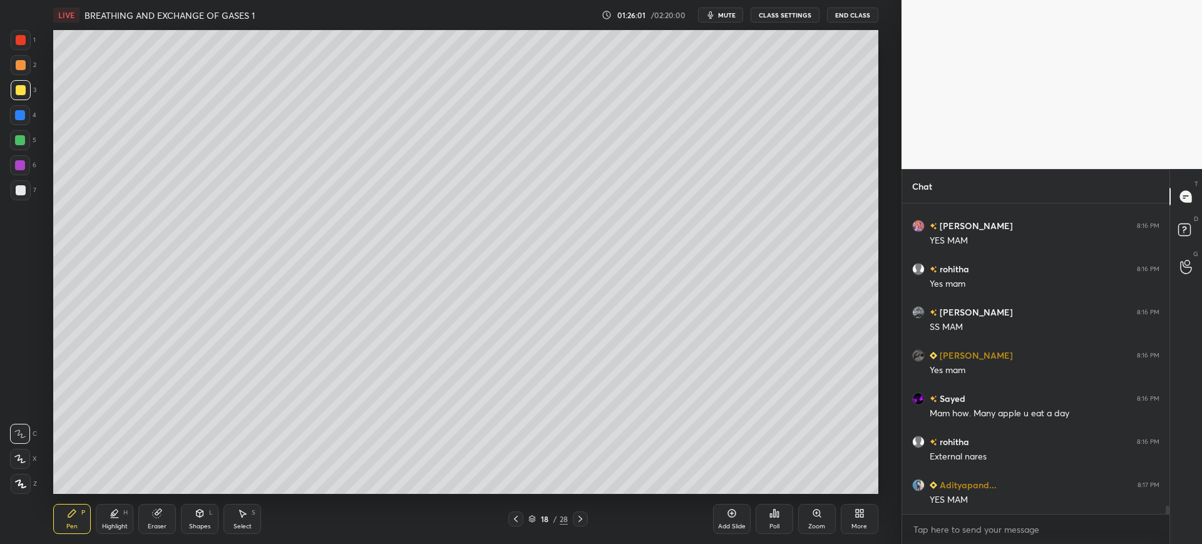
click at [13, 186] on div at bounding box center [21, 190] width 20 height 20
click at [23, 131] on div at bounding box center [20, 140] width 20 height 20
click at [33, 126] on div "4" at bounding box center [23, 117] width 26 height 25
click at [24, 146] on div at bounding box center [20, 140] width 20 height 20
click at [24, 195] on div at bounding box center [21, 190] width 10 height 10
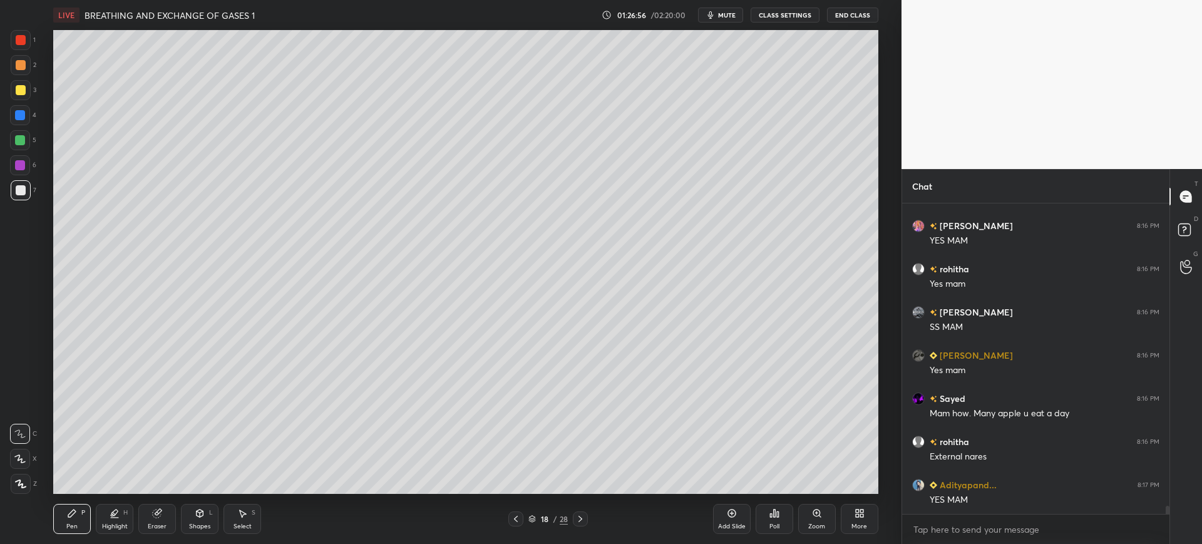
click at [16, 95] on div at bounding box center [21, 90] width 10 height 10
click at [33, 115] on div "4" at bounding box center [23, 115] width 26 height 20
click at [21, 139] on div at bounding box center [20, 140] width 10 height 10
click at [161, 516] on icon at bounding box center [157, 513] width 10 height 10
click at [59, 513] on div "Pen P" at bounding box center [72, 519] width 38 height 30
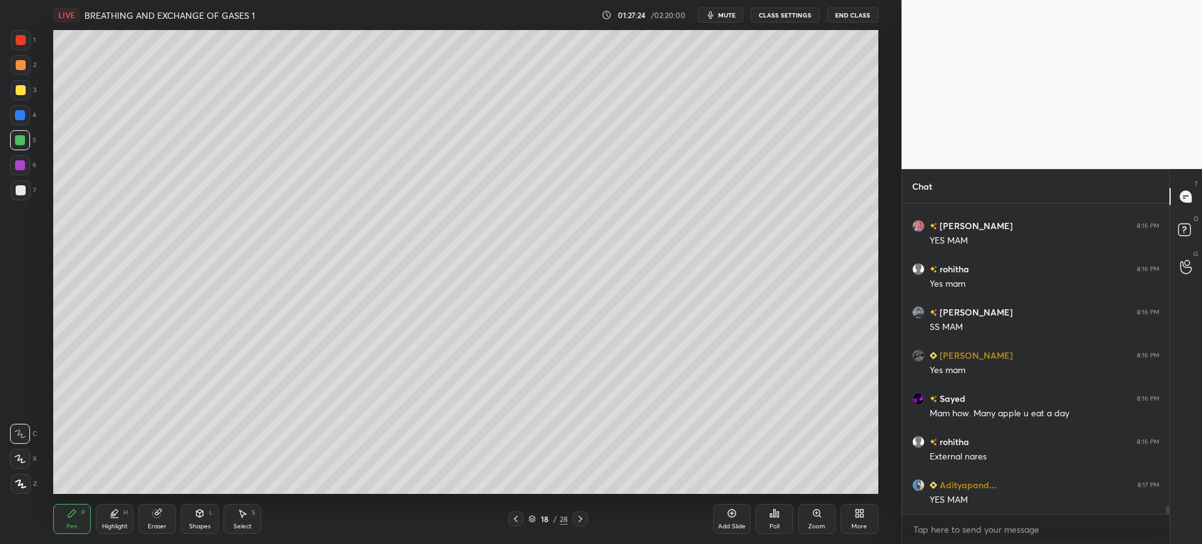
click at [22, 117] on div at bounding box center [20, 115] width 10 height 10
click at [21, 148] on div at bounding box center [20, 140] width 20 height 20
click at [22, 191] on div at bounding box center [21, 190] width 10 height 10
click at [17, 120] on div at bounding box center [20, 115] width 20 height 20
click at [24, 142] on div at bounding box center [20, 140] width 10 height 10
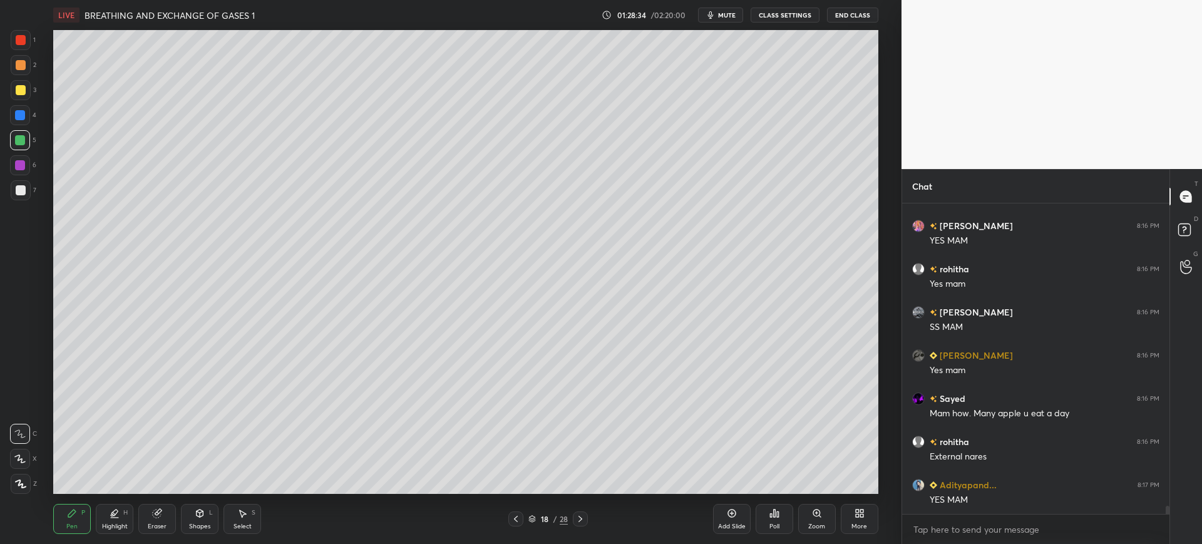
scroll to position [11867, 0]
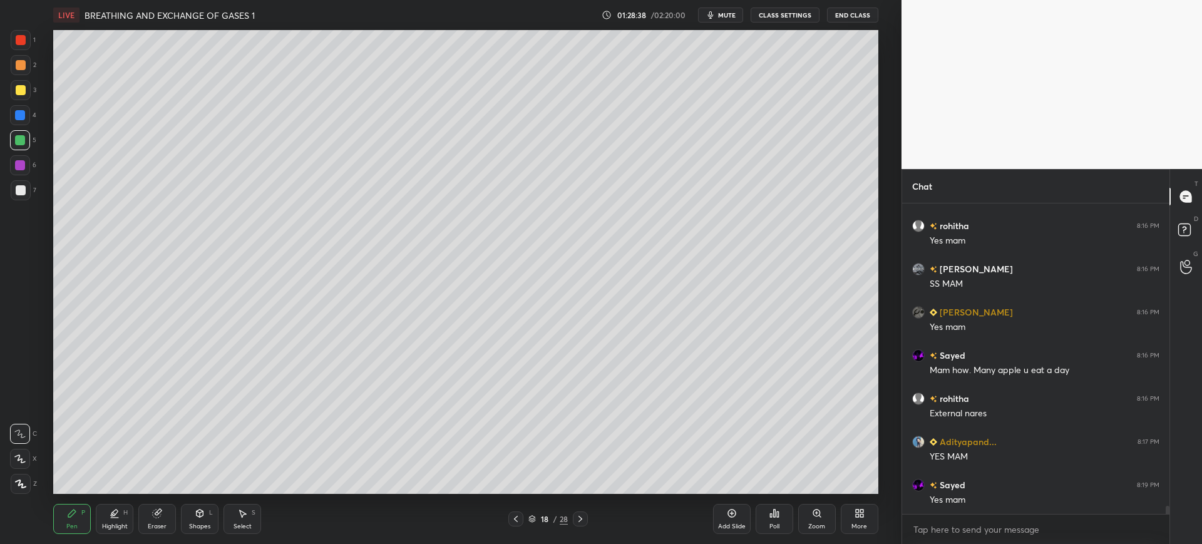
click at [827, 484] on div "Add Slide Poll Zoom More" at bounding box center [795, 519] width 165 height 70
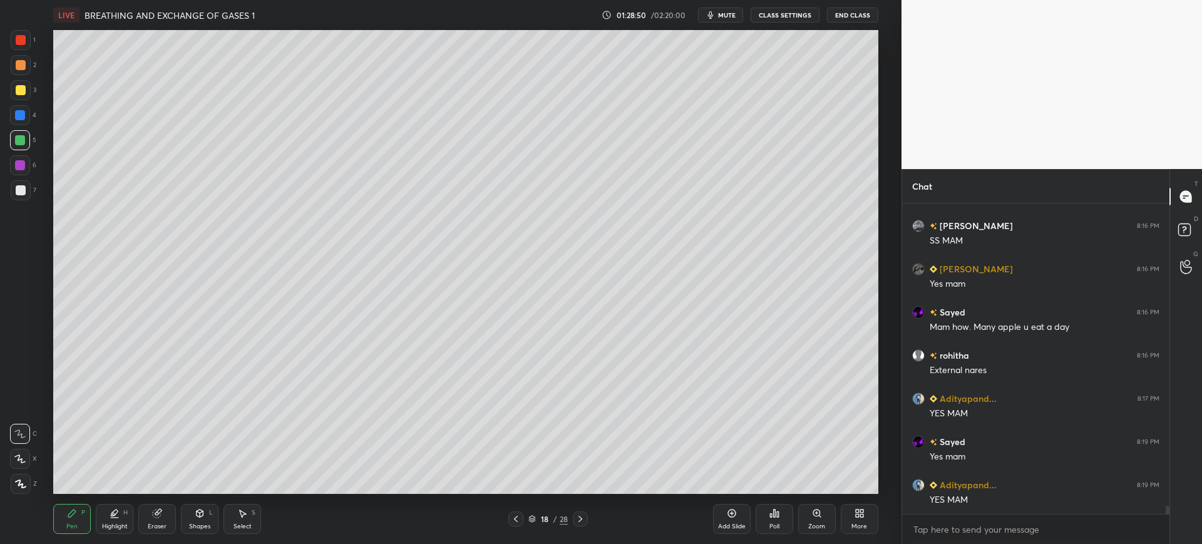
scroll to position [11953, 0]
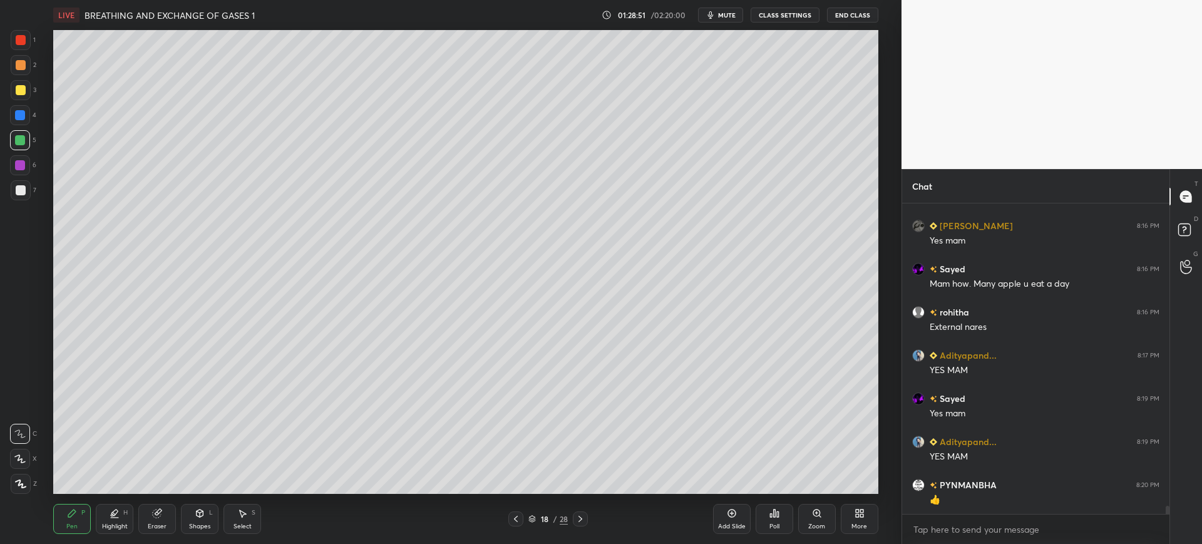
click at [14, 189] on div at bounding box center [21, 190] width 20 height 20
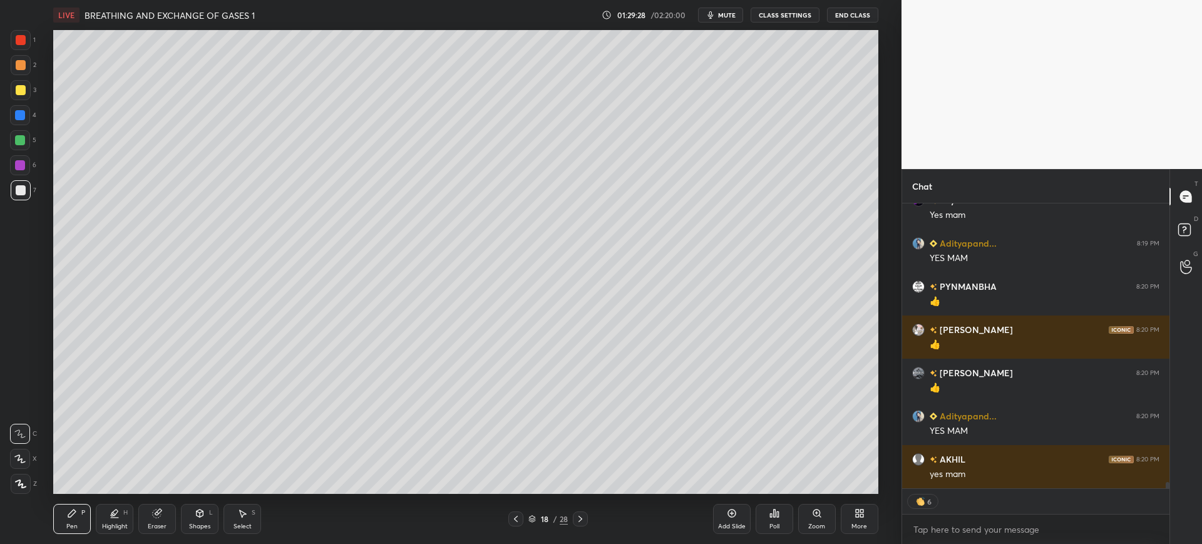
scroll to position [12182, 0]
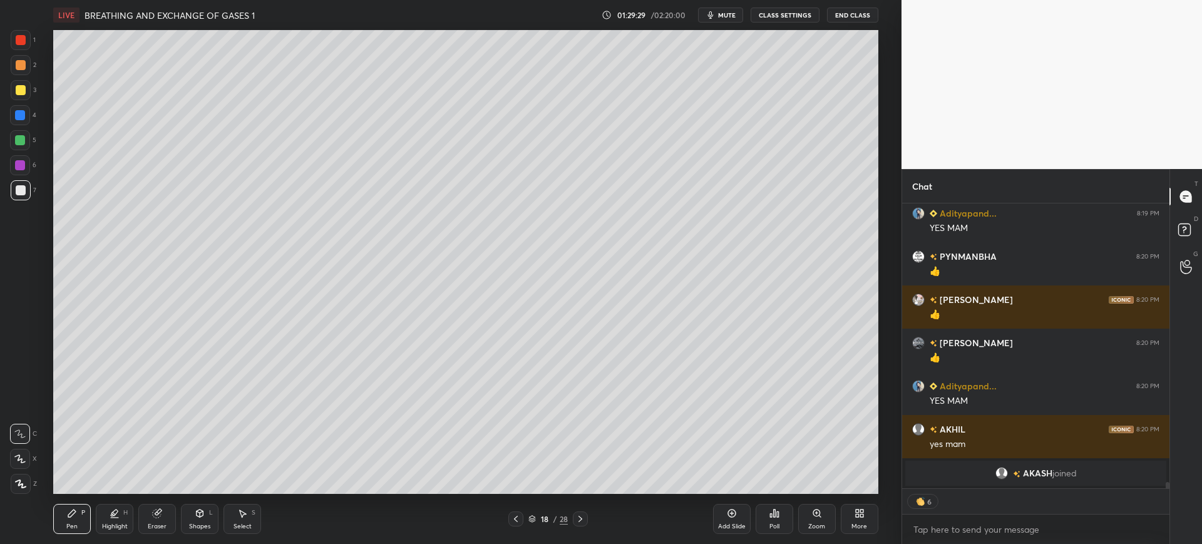
click at [730, 531] on div "Add Slide" at bounding box center [732, 519] width 38 height 30
click at [23, 183] on div at bounding box center [21, 190] width 20 height 20
click at [212, 521] on div "Shapes L" at bounding box center [200, 519] width 38 height 30
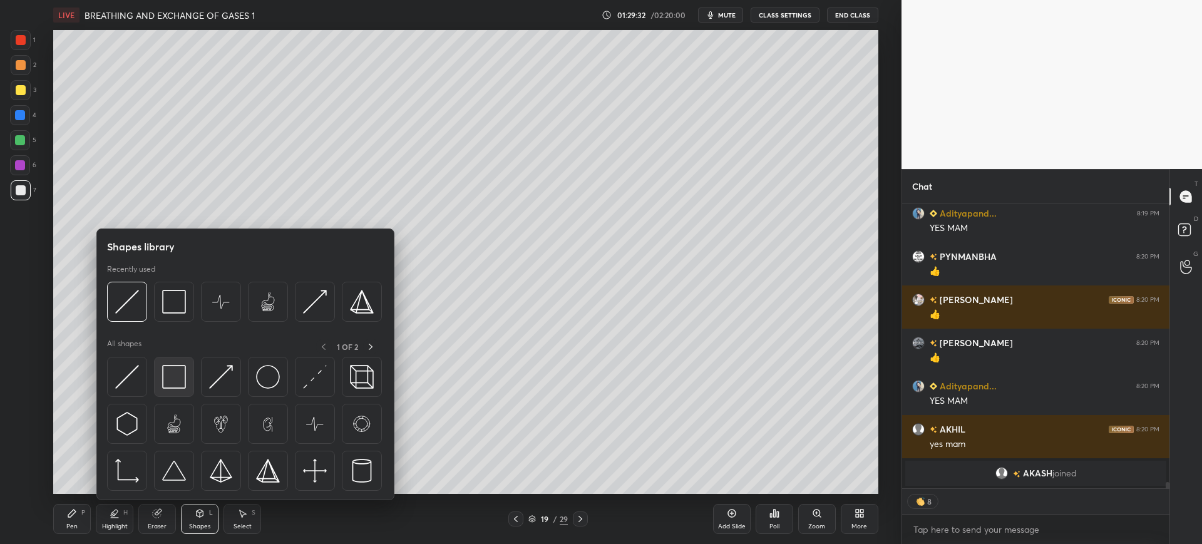
click at [176, 370] on img at bounding box center [174, 377] width 24 height 24
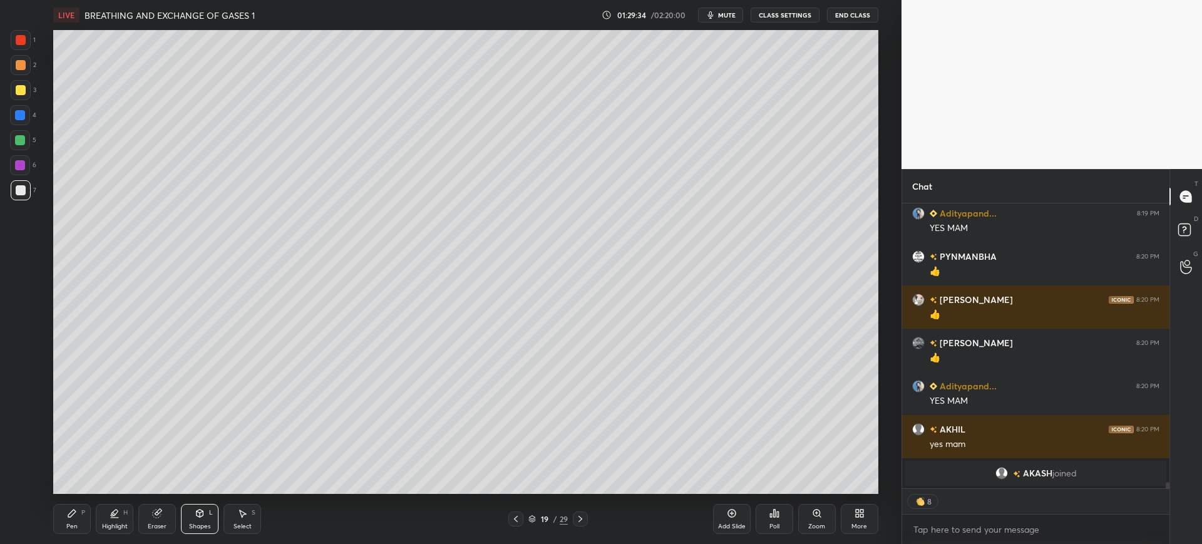
click at [87, 517] on div "Pen P" at bounding box center [72, 519] width 38 height 30
click at [26, 93] on div at bounding box center [21, 90] width 20 height 20
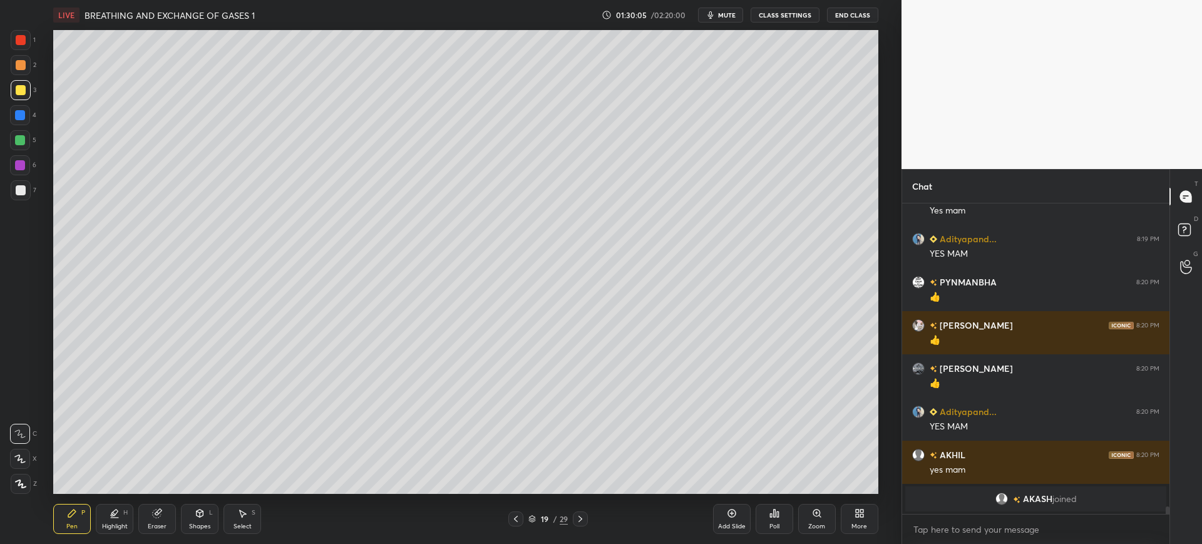
scroll to position [11668, 0]
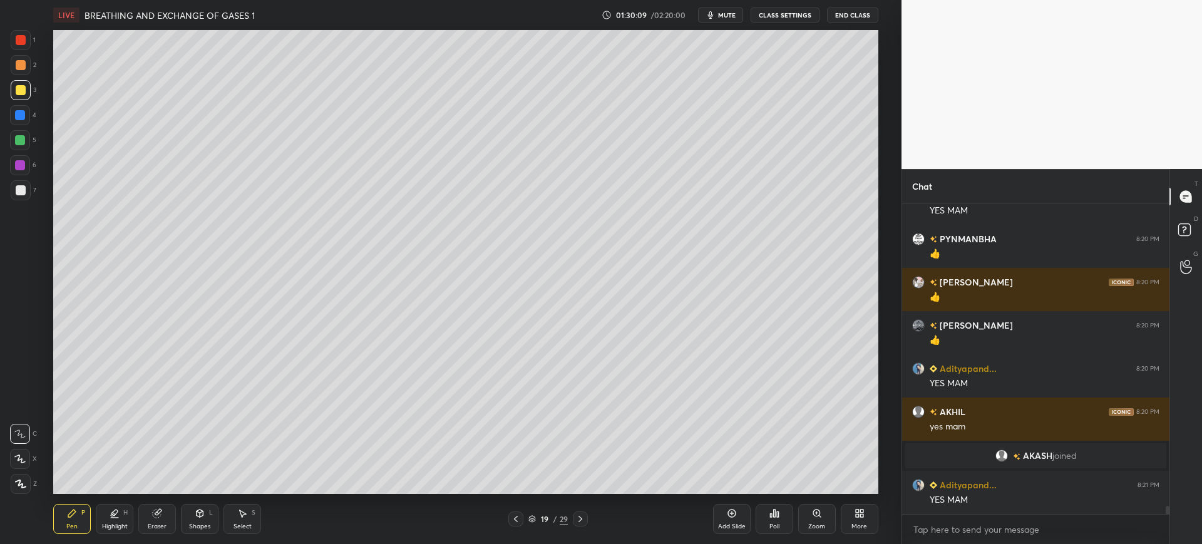
click at [26, 193] on div at bounding box center [21, 190] width 20 height 20
click at [44, 76] on div "Setting up your live class Poll for secs No correct answer Start poll" at bounding box center [465, 262] width 851 height 464
click at [26, 88] on div at bounding box center [21, 90] width 20 height 20
click at [21, 187] on div at bounding box center [21, 190] width 10 height 10
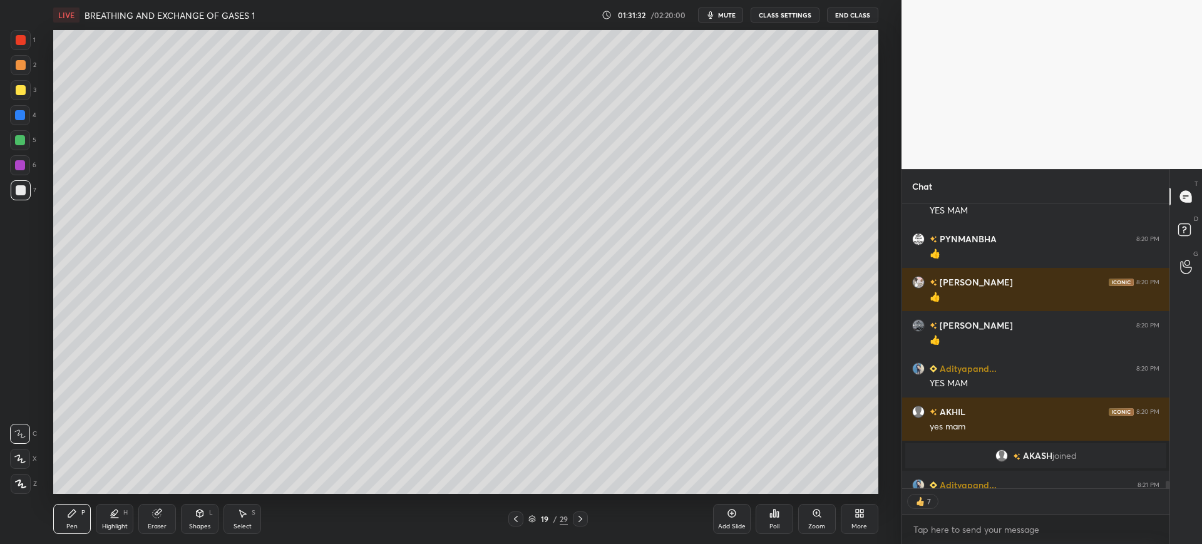
click at [33, 120] on div "4" at bounding box center [23, 115] width 26 height 20
click at [738, 509] on div "Add Slide" at bounding box center [732, 519] width 38 height 30
click at [148, 523] on div "Eraser" at bounding box center [157, 526] width 19 height 6
click at [82, 506] on div "Pen P" at bounding box center [72, 519] width 38 height 30
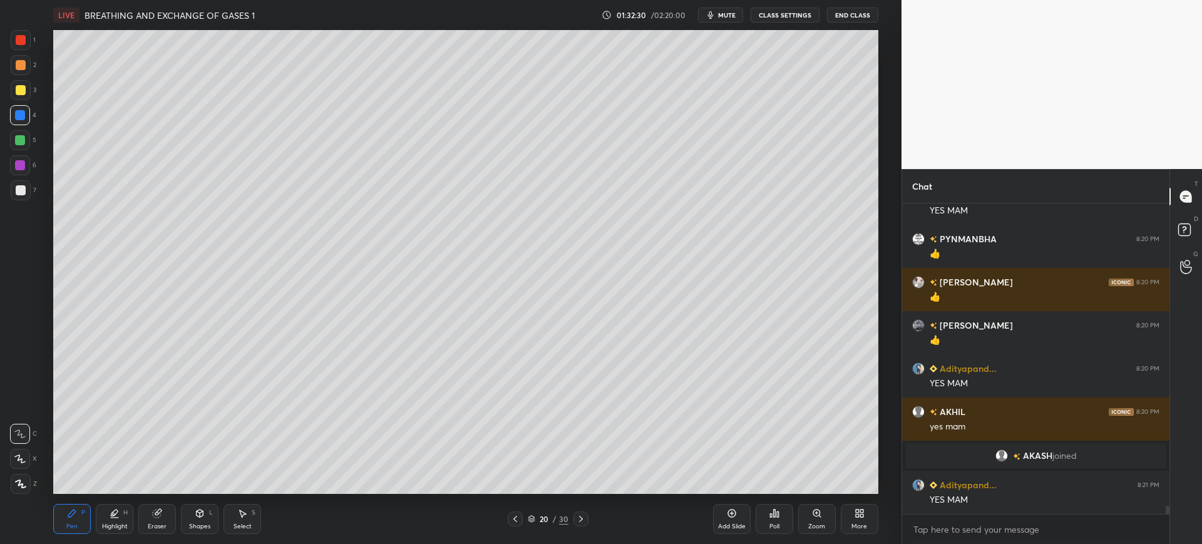
click at [33, 183] on div "7" at bounding box center [24, 190] width 26 height 20
click at [16, 88] on div at bounding box center [21, 90] width 10 height 10
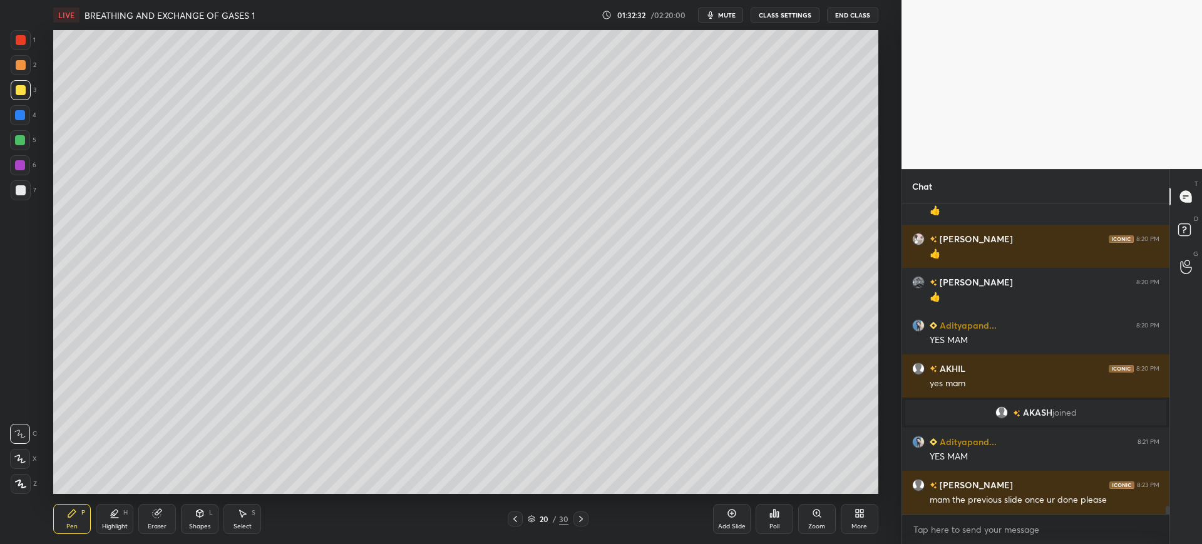
click at [31, 42] on div at bounding box center [21, 40] width 20 height 20
click at [16, 51] on div "1" at bounding box center [23, 42] width 25 height 25
click at [514, 516] on icon at bounding box center [515, 519] width 10 height 10
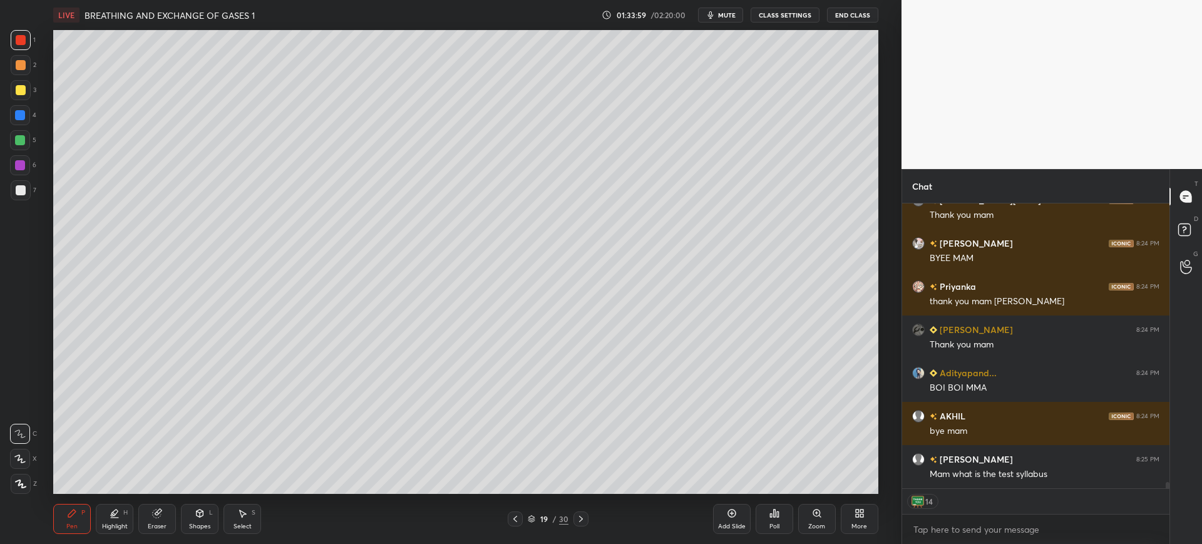
scroll to position [0, 0]
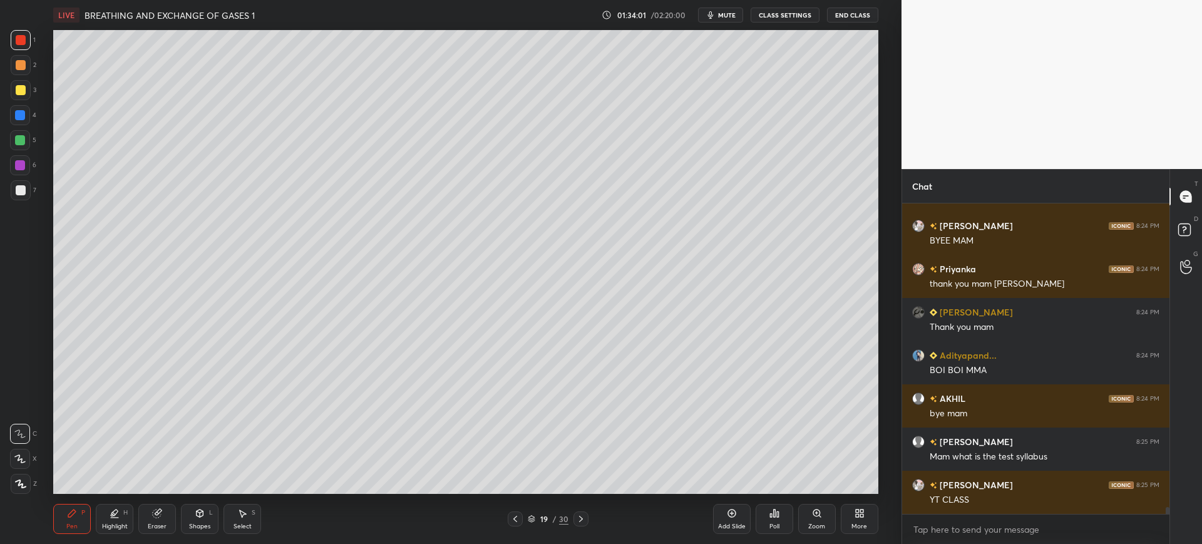
click at [857, 15] on button "End Class" at bounding box center [852, 15] width 51 height 15
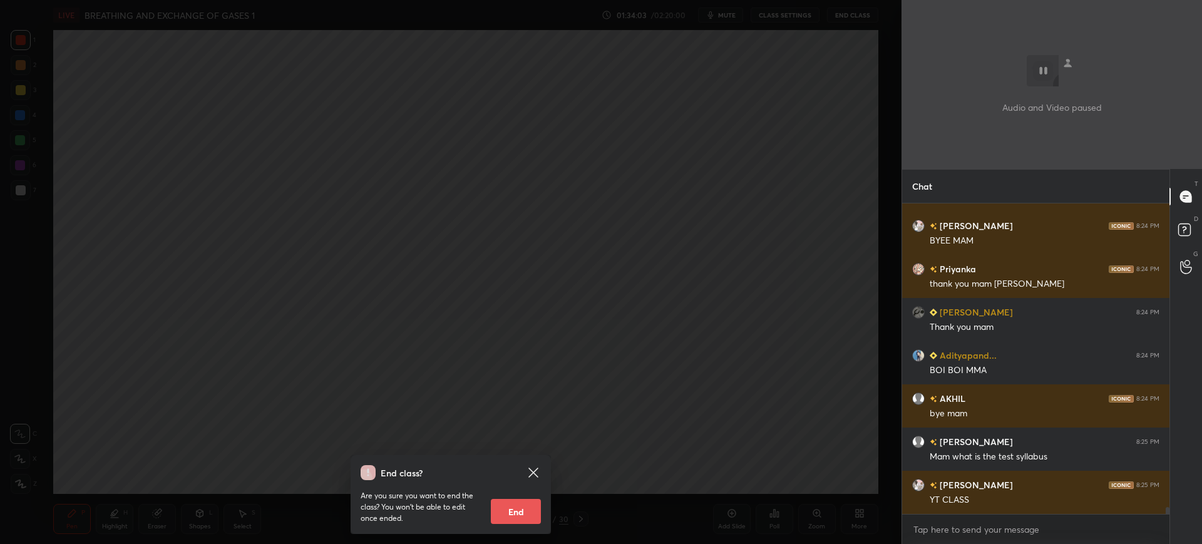
click at [533, 513] on button "End" at bounding box center [516, 511] width 50 height 25
type textarea "x"
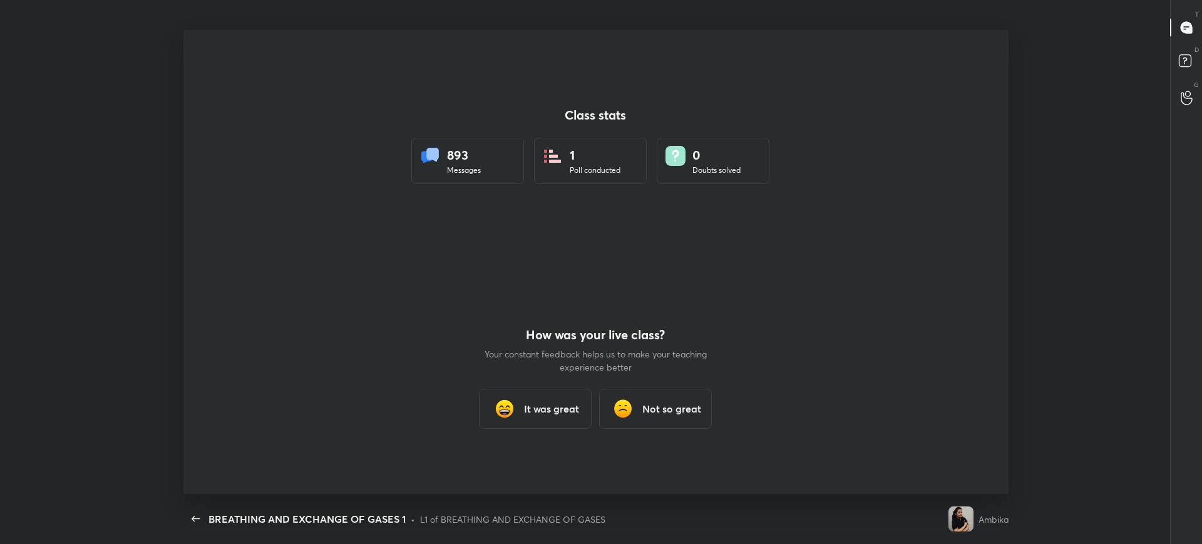
click at [529, 405] on h3 "It was great" at bounding box center [551, 408] width 55 height 15
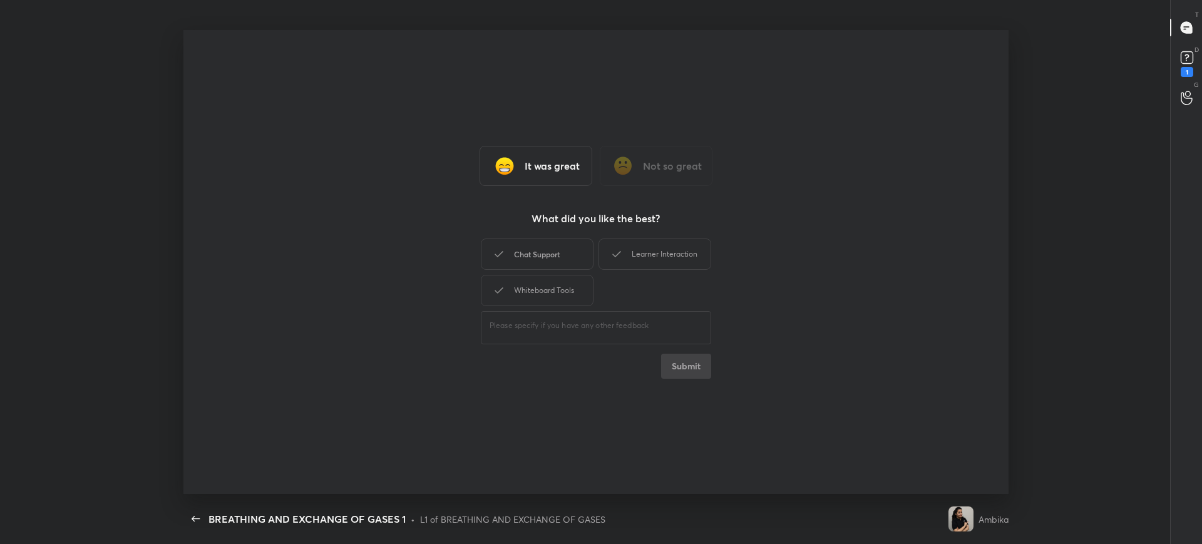
click at [506, 258] on div "Chat Support" at bounding box center [537, 253] width 113 height 31
click at [510, 291] on div "Whiteboard Tools" at bounding box center [537, 290] width 113 height 31
click at [648, 244] on div "Learner Interaction" at bounding box center [654, 253] width 113 height 31
click at [676, 365] on button "Submit" at bounding box center [686, 366] width 50 height 25
